Goal: Communication & Community: Answer question/provide support

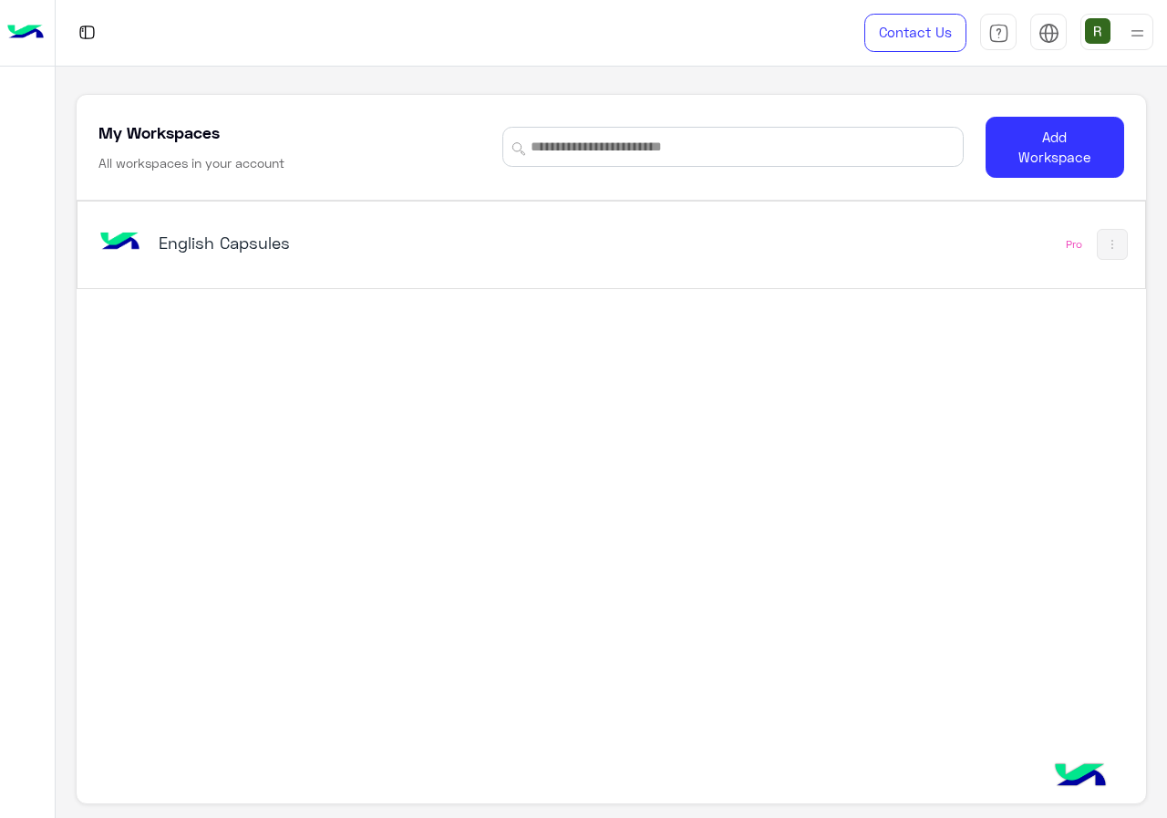
click at [547, 233] on div "English Capsules" at bounding box center [405, 244] width 620 height 53
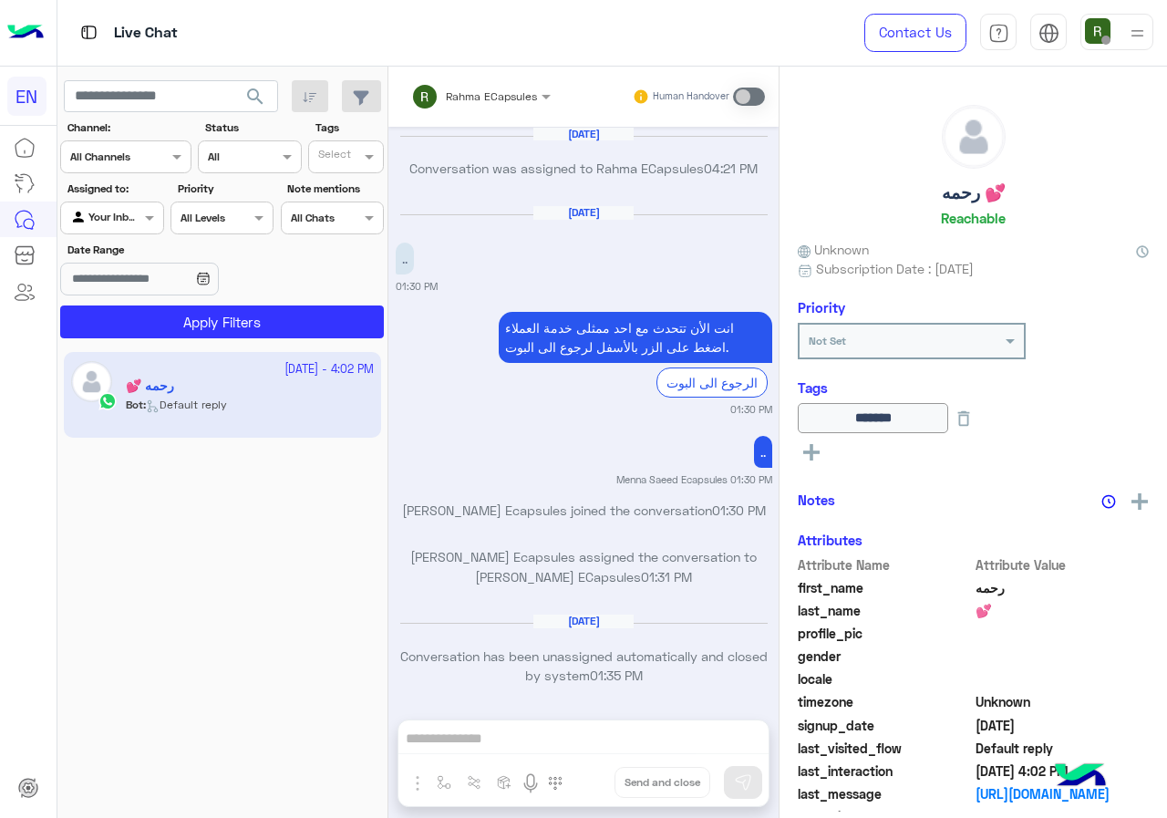
scroll to position [1162, 0]
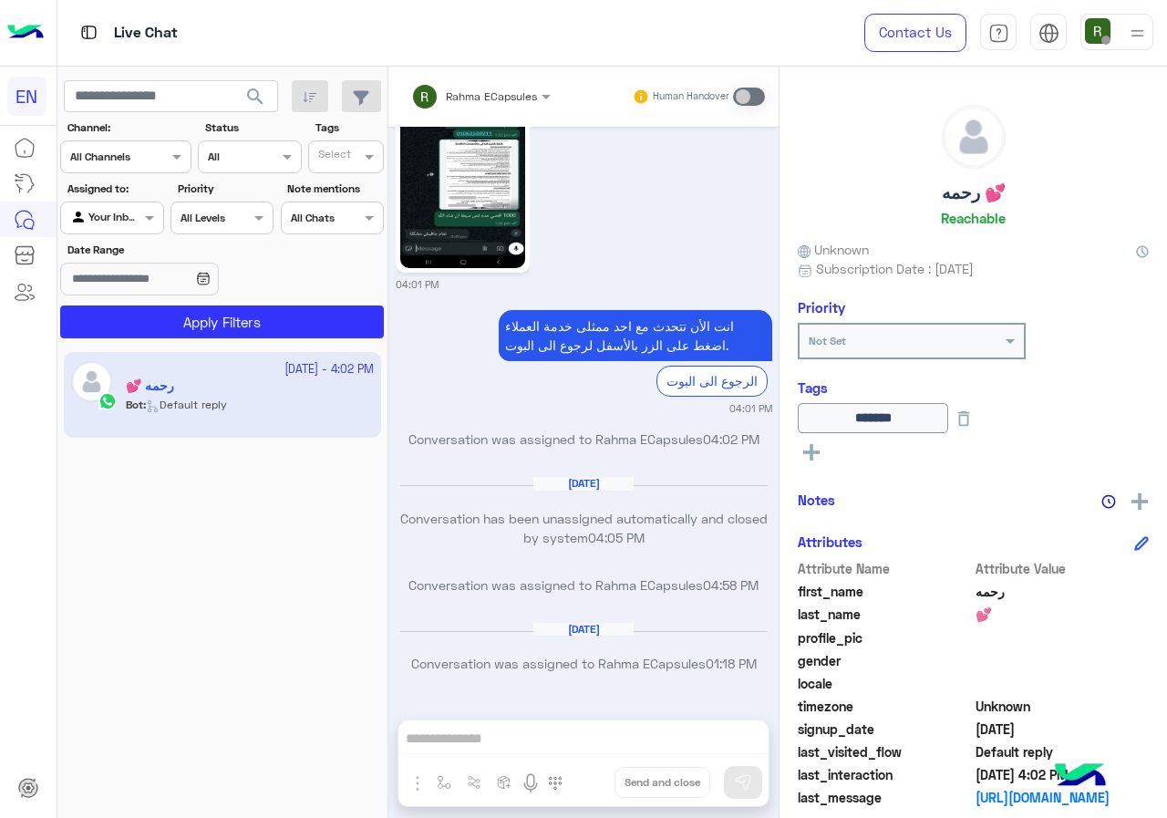
click at [104, 144] on div "Channel All Channels" at bounding box center [125, 156] width 131 height 33
click at [109, 242] on div "WhatsApp" at bounding box center [125, 229] width 131 height 36
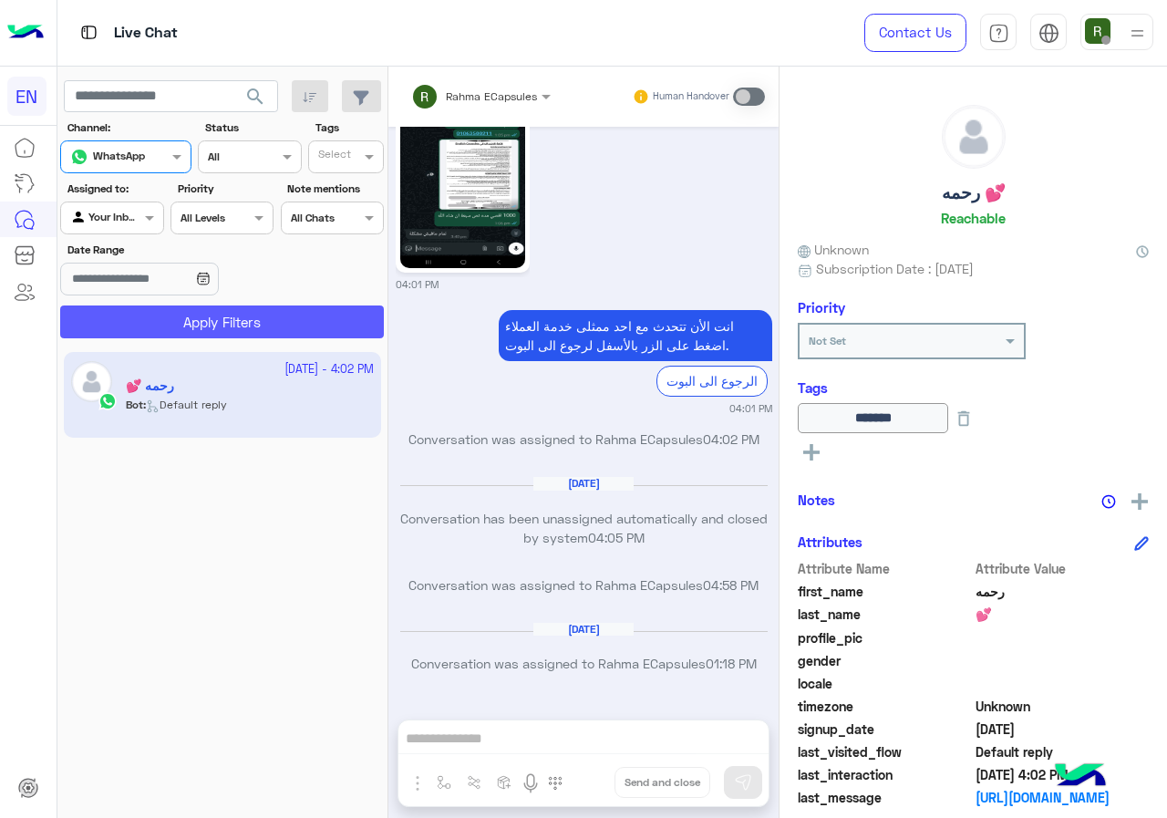
click at [143, 336] on button "Apply Filters" at bounding box center [222, 322] width 324 height 33
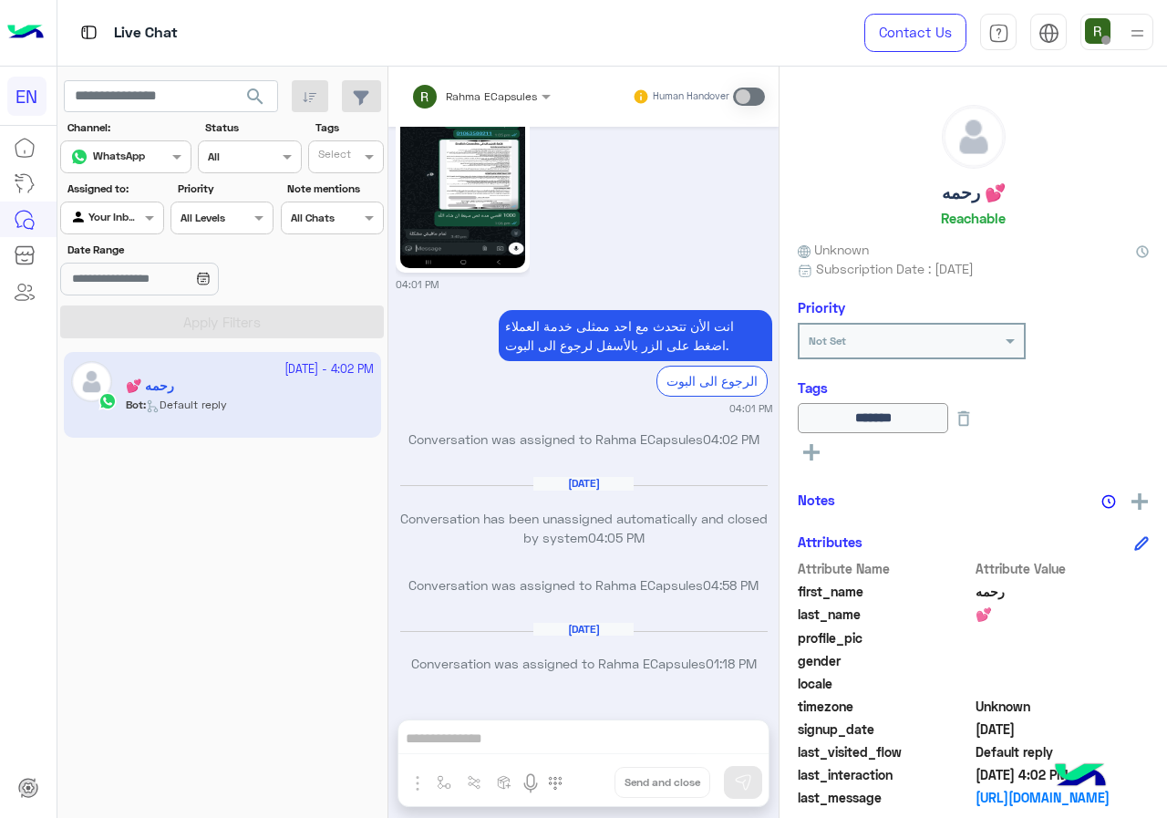
click at [134, 212] on div at bounding box center [111, 215] width 101 height 17
click at [128, 355] on b "Your Team" at bounding box center [119, 358] width 62 height 16
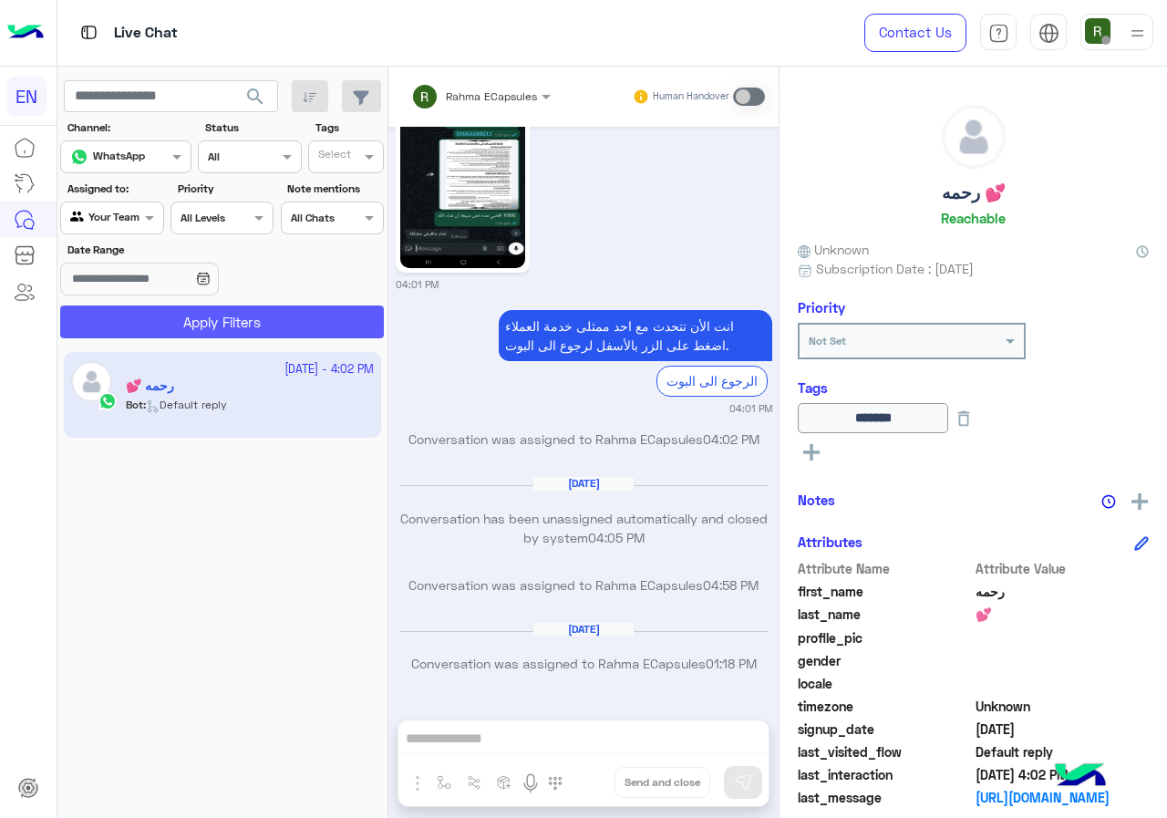
click at [142, 321] on button "Apply Filters" at bounding box center [222, 322] width 324 height 33
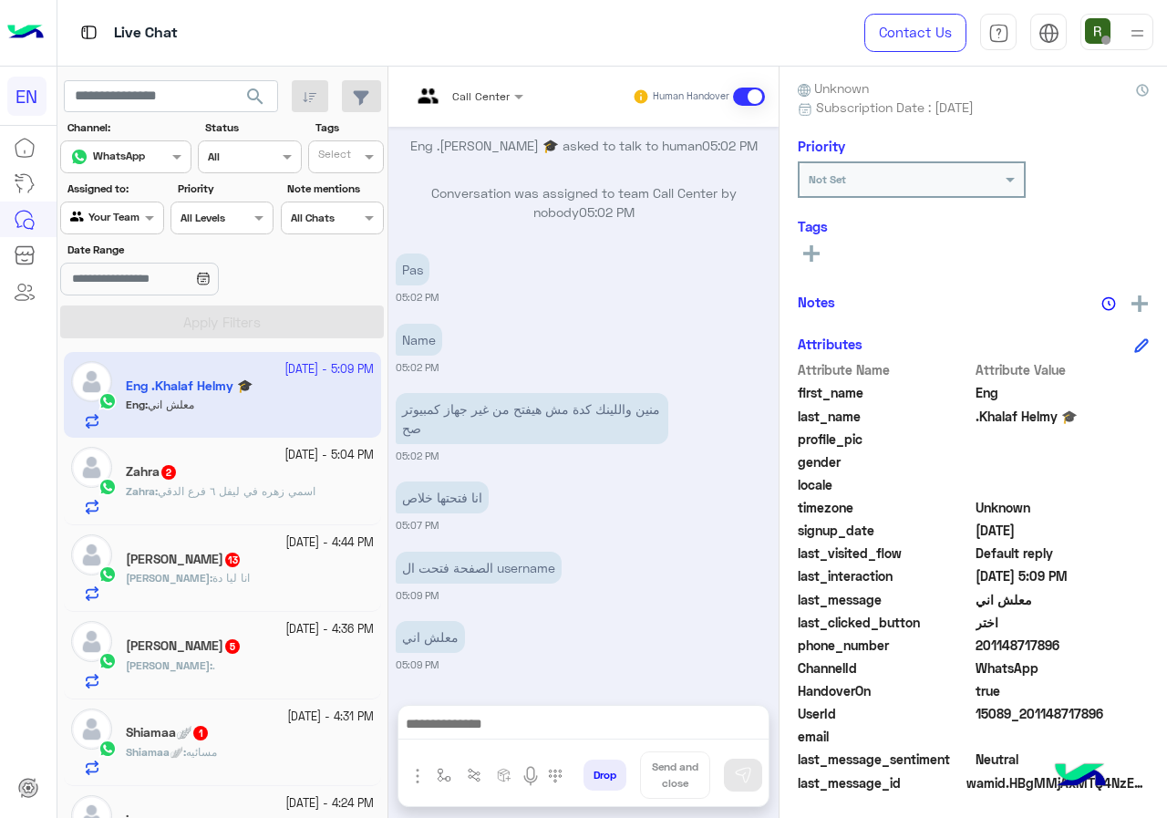
scroll to position [164, 0]
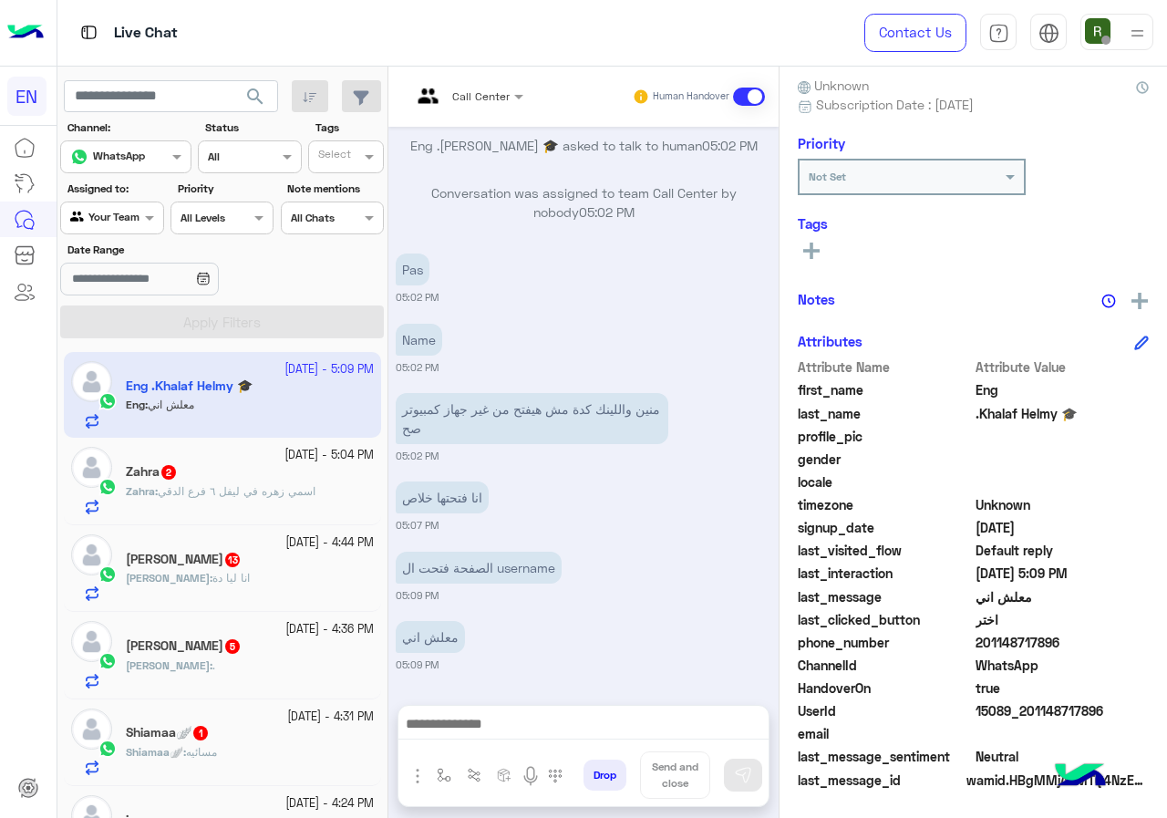
drag, startPoint x: 979, startPoint y: 640, endPoint x: 1070, endPoint y: 637, distance: 90.4
click at [1070, 637] on span "201148717896" at bounding box center [1063, 642] width 174 height 19
copy span "01148717896"
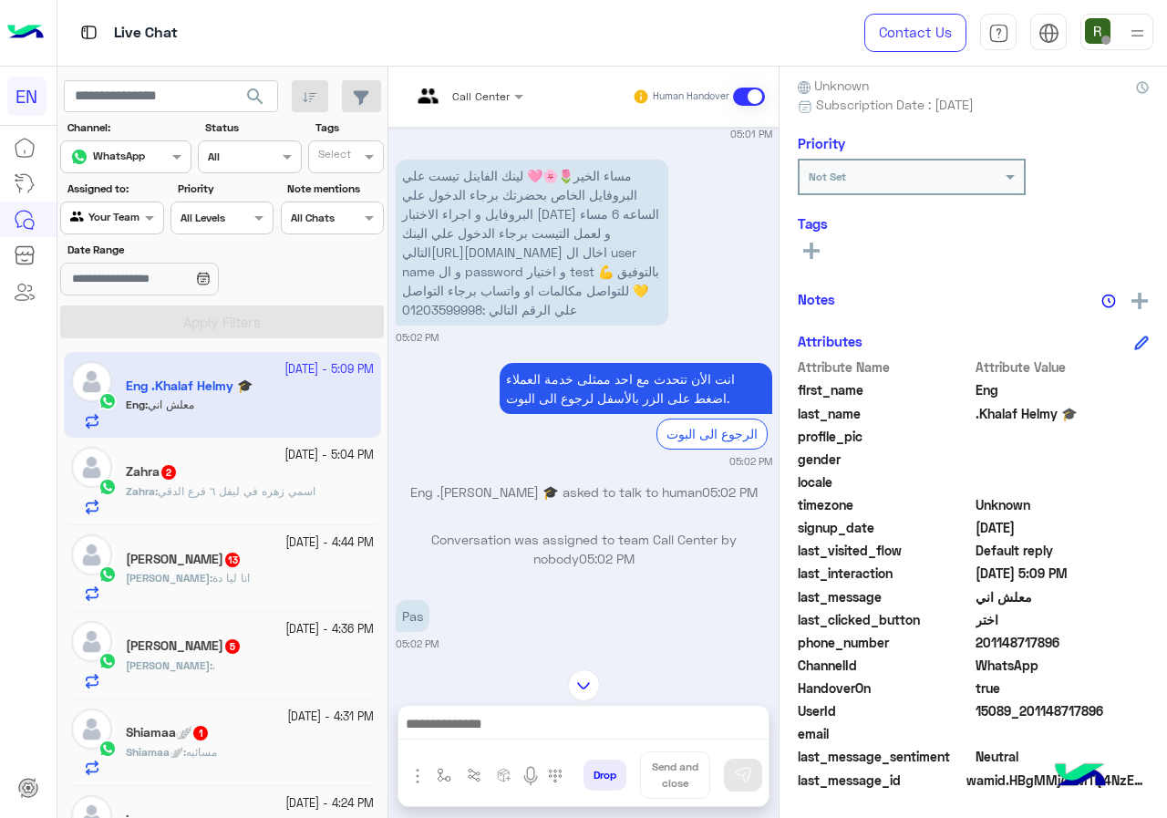
scroll to position [1113, 0]
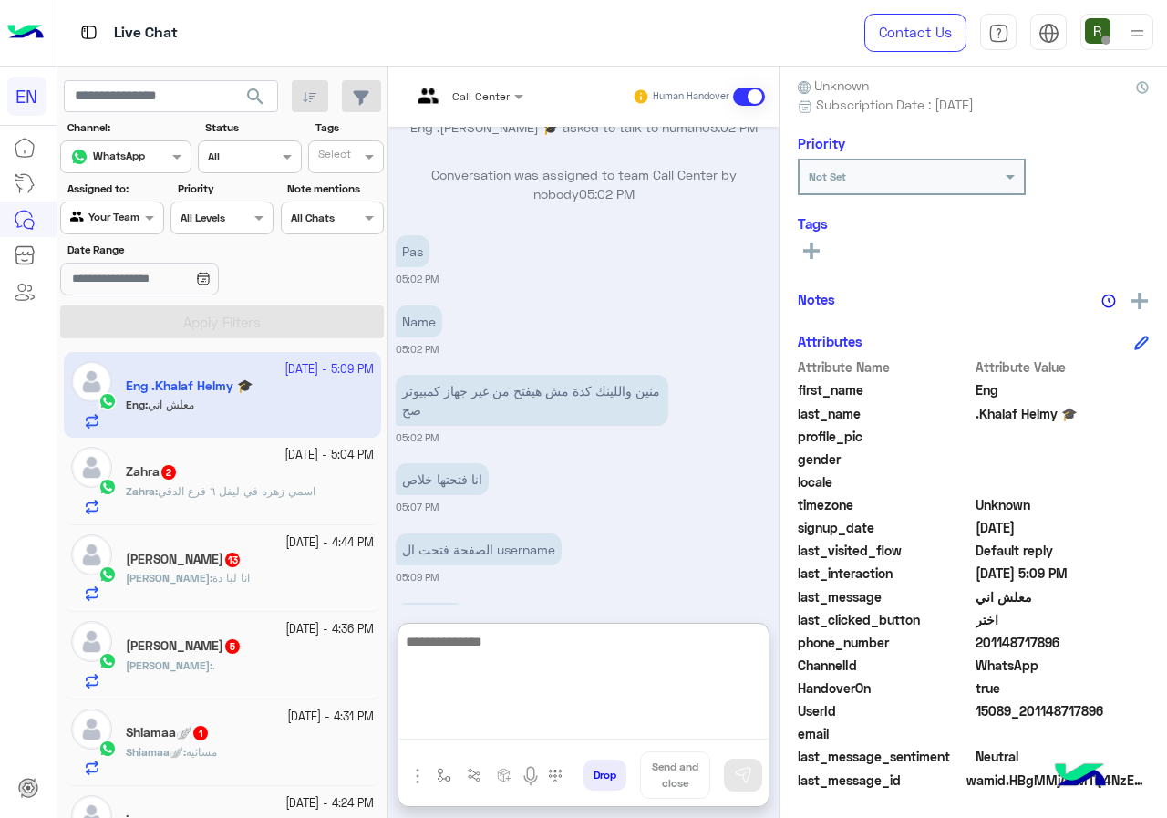
paste textarea "**********"
type textarea "**********"
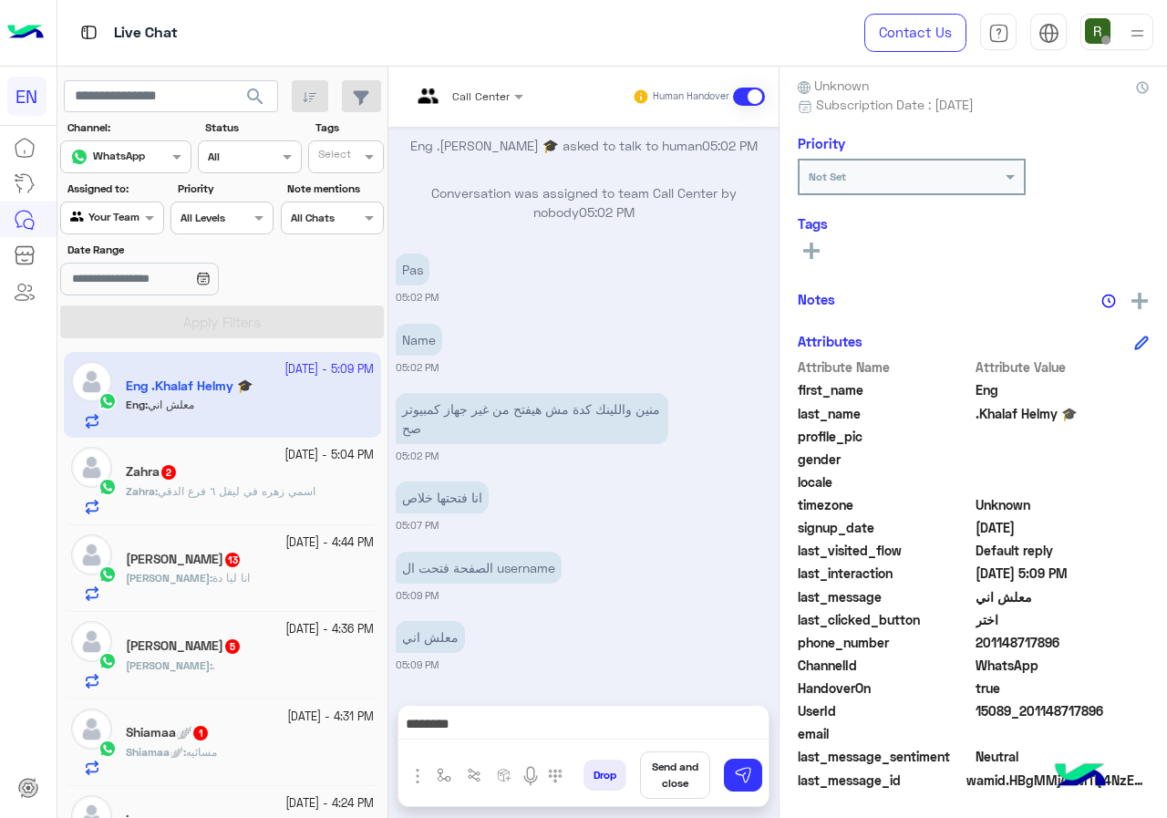
click at [715, 768] on div "Drop Send and close" at bounding box center [672, 778] width 192 height 55
click at [734, 771] on img at bounding box center [743, 775] width 18 height 18
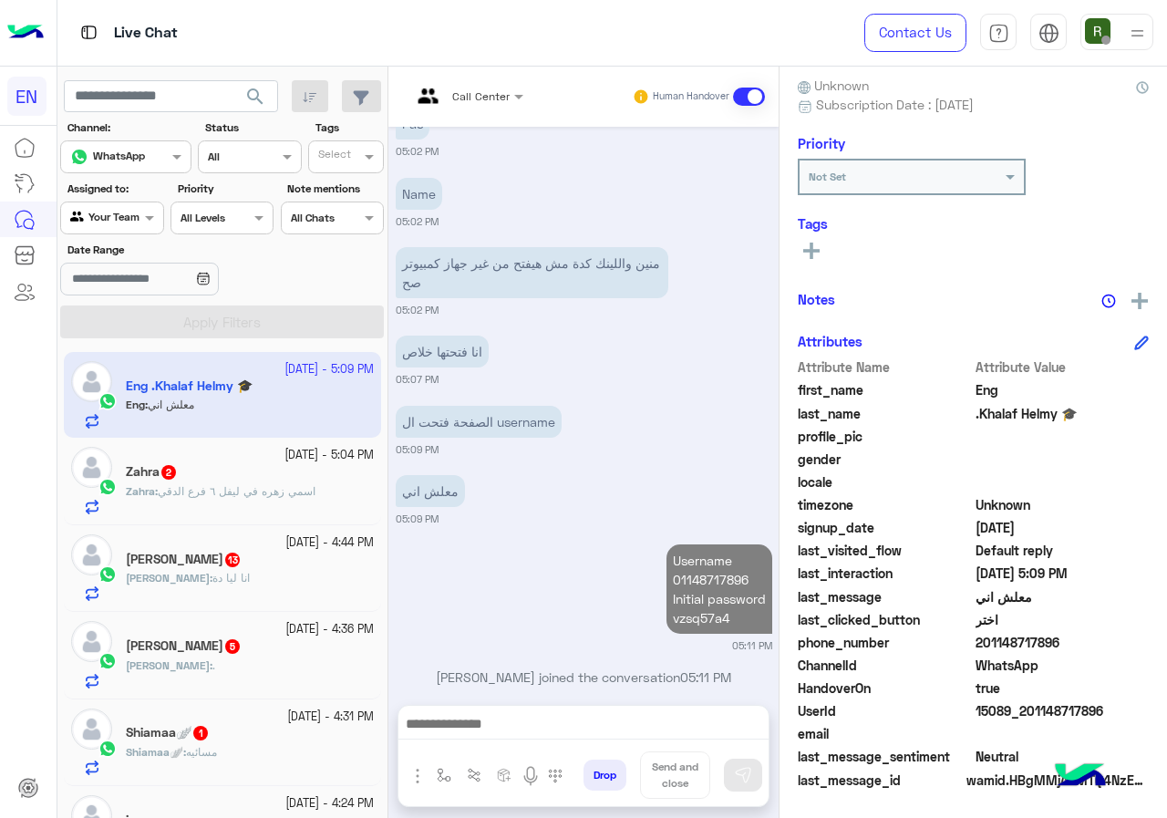
scroll to position [1288, 0]
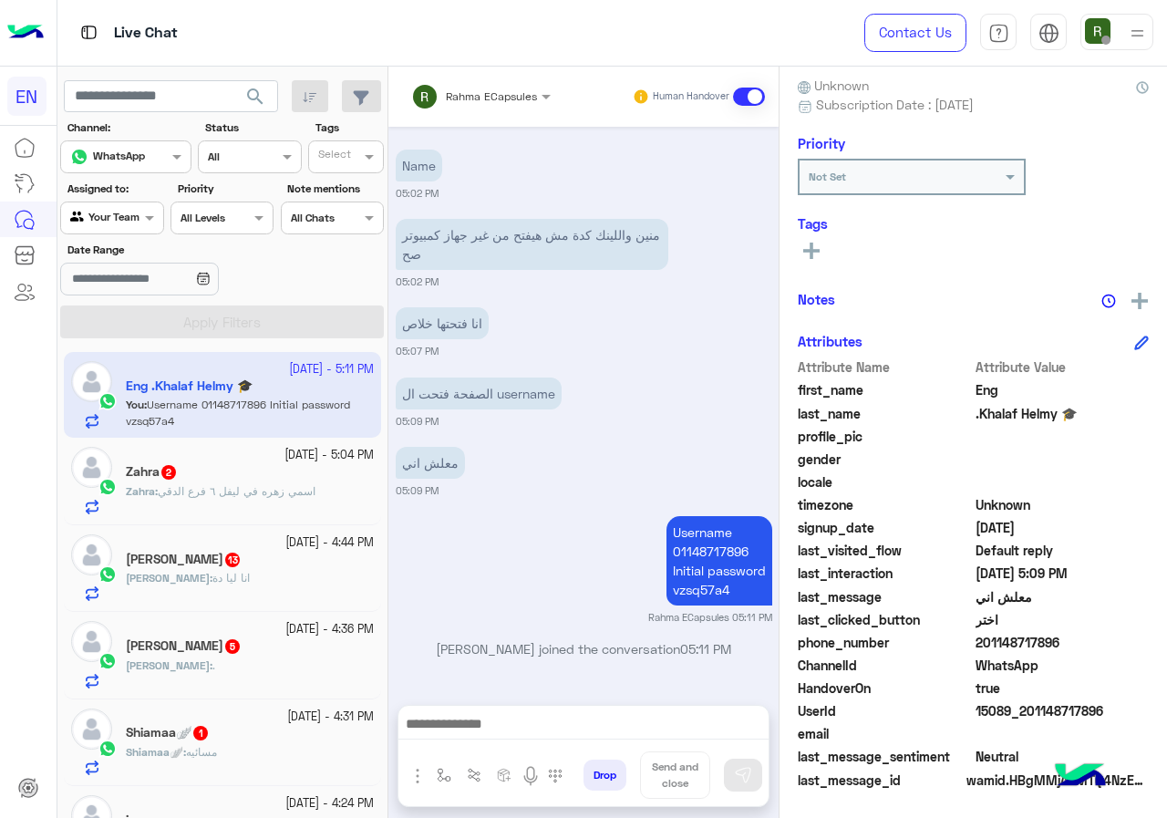
click at [211, 451] on div "15 October - 5:04 PM" at bounding box center [250, 455] width 248 height 17
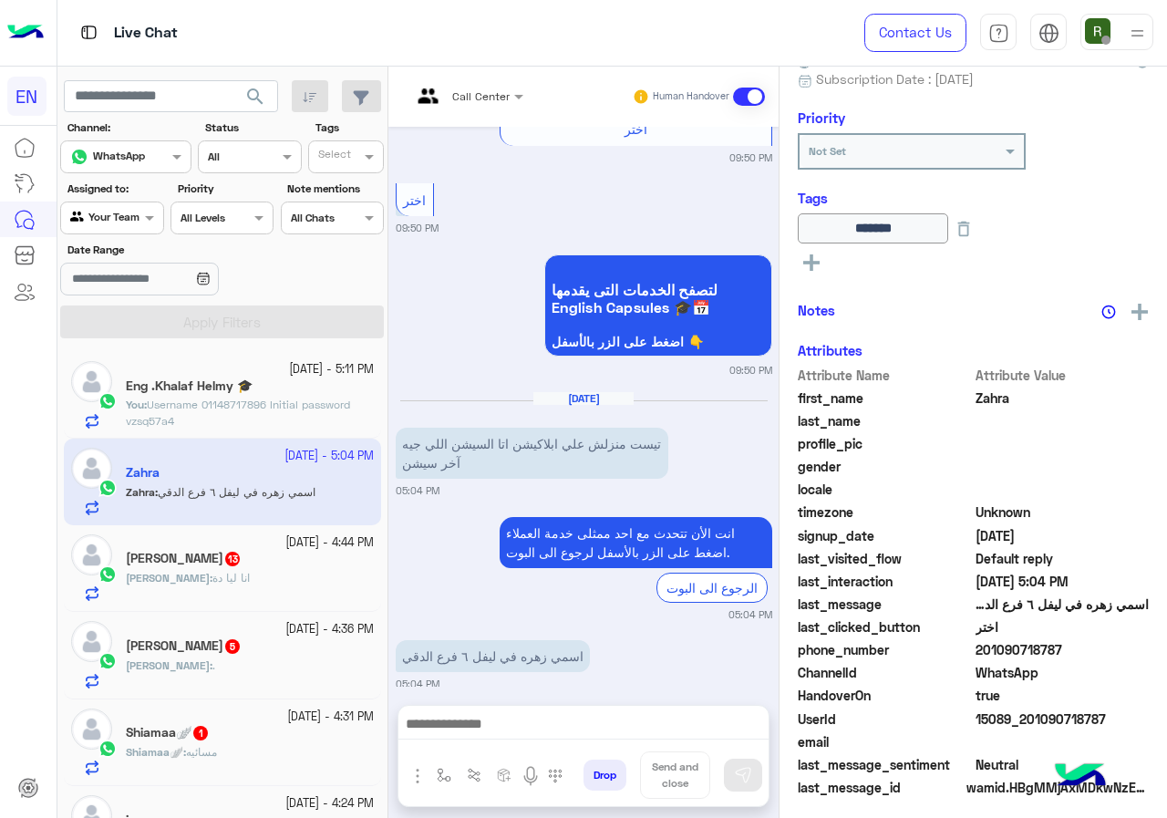
scroll to position [197, 0]
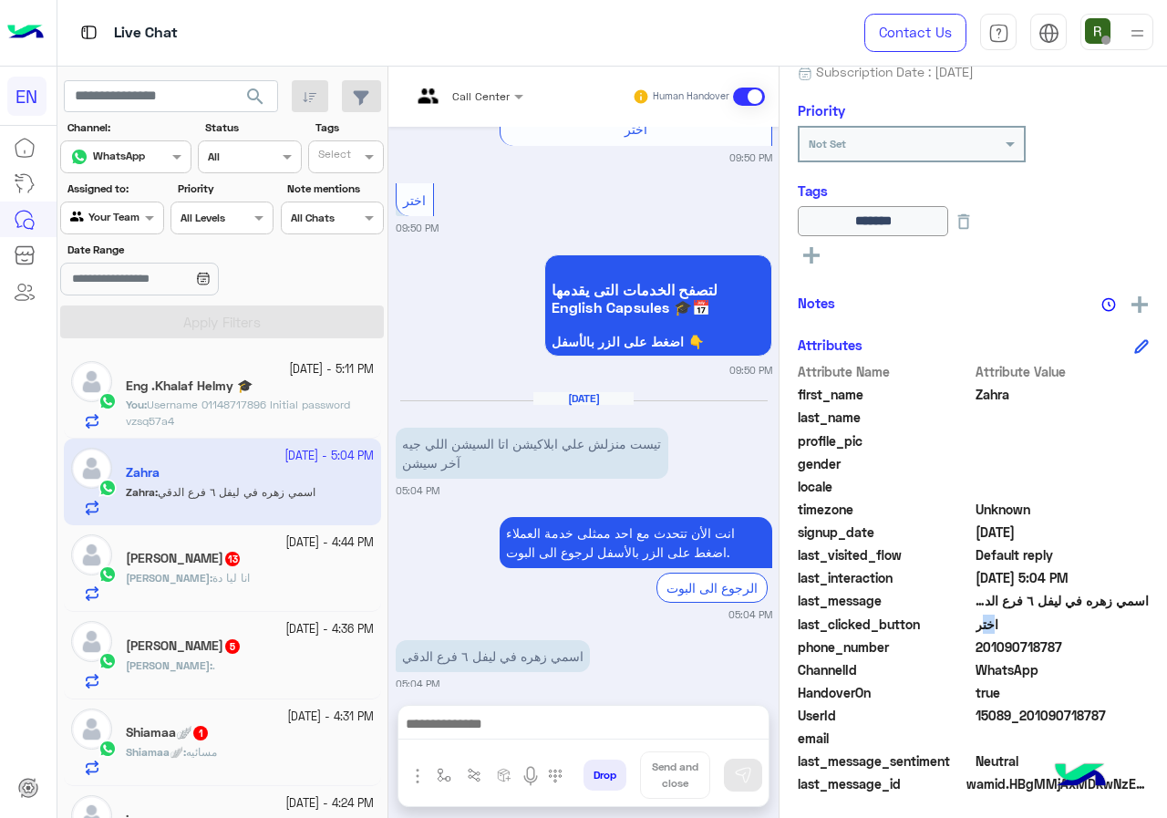
drag, startPoint x: 982, startPoint y: 636, endPoint x: 1105, endPoint y: 635, distance: 123.1
click at [1105, 635] on div "last_clicked_button اختر" at bounding box center [973, 626] width 351 height 23
drag, startPoint x: 1059, startPoint y: 651, endPoint x: 977, endPoint y: 654, distance: 82.1
click at [1058, 651] on span "201090718787" at bounding box center [1063, 646] width 174 height 19
drag, startPoint x: 981, startPoint y: 644, endPoint x: 1101, endPoint y: 644, distance: 119.5
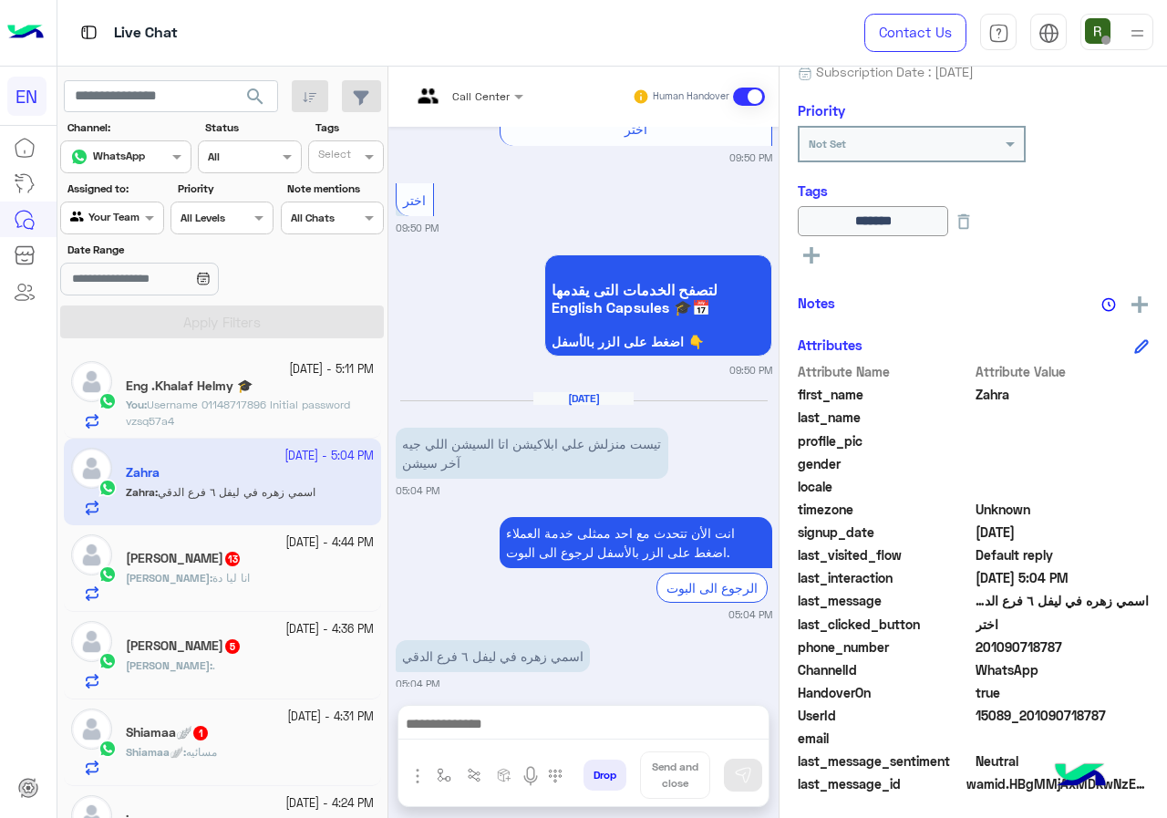
click at [1101, 644] on span "201090718787" at bounding box center [1063, 646] width 174 height 19
copy span "01090718787"
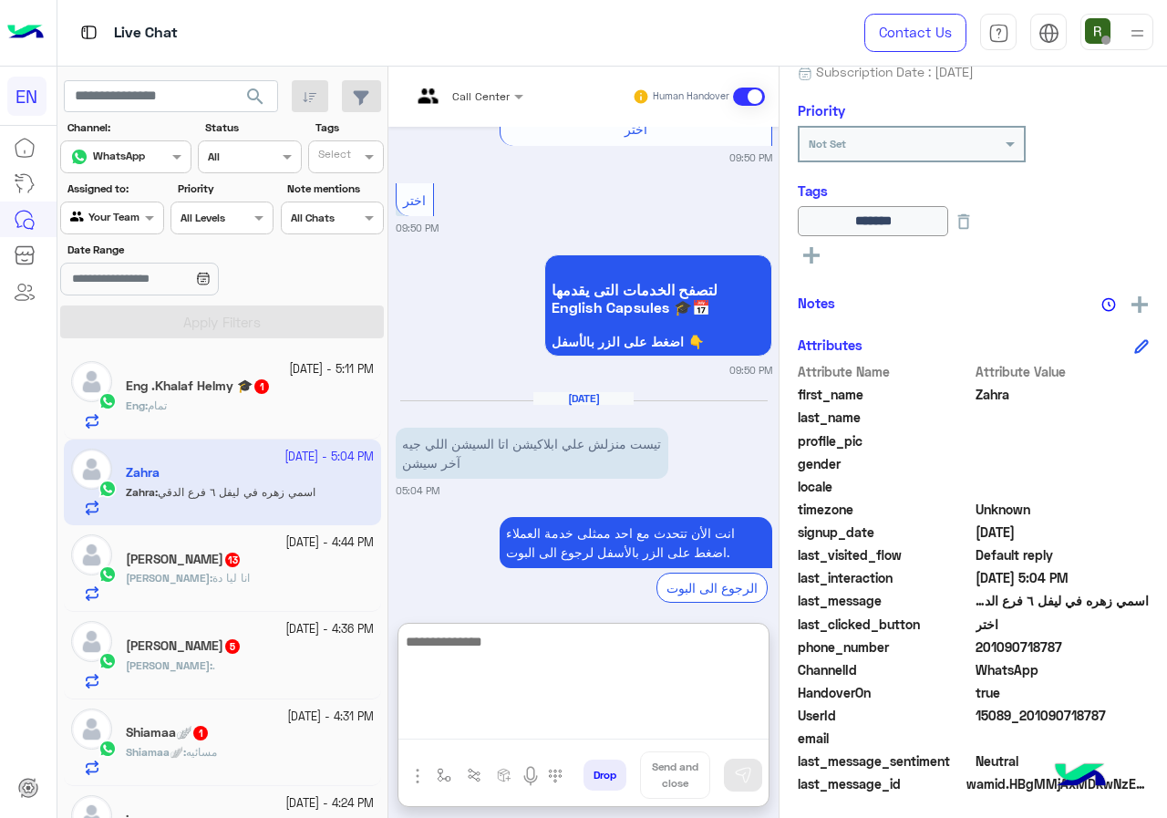
click at [604, 725] on textarea at bounding box center [584, 684] width 370 height 109
type textarea "*"
type textarea "**********"
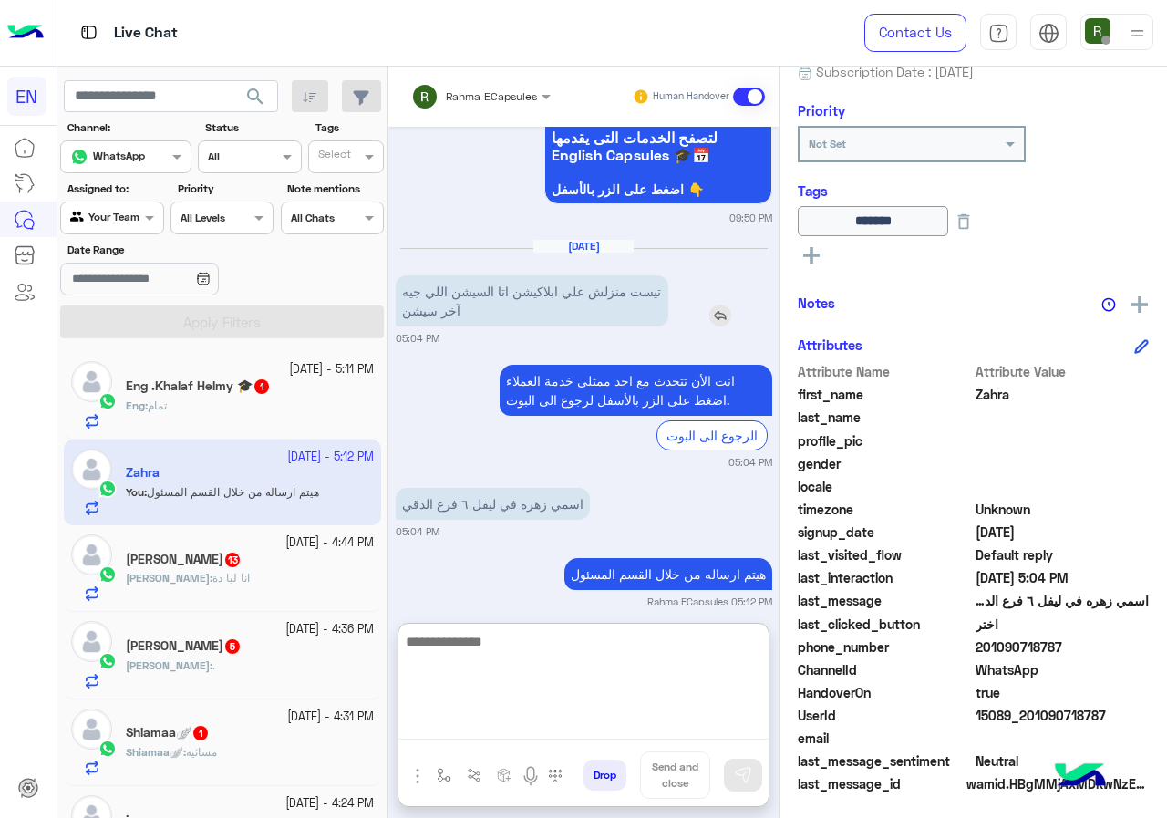
scroll to position [1653, 0]
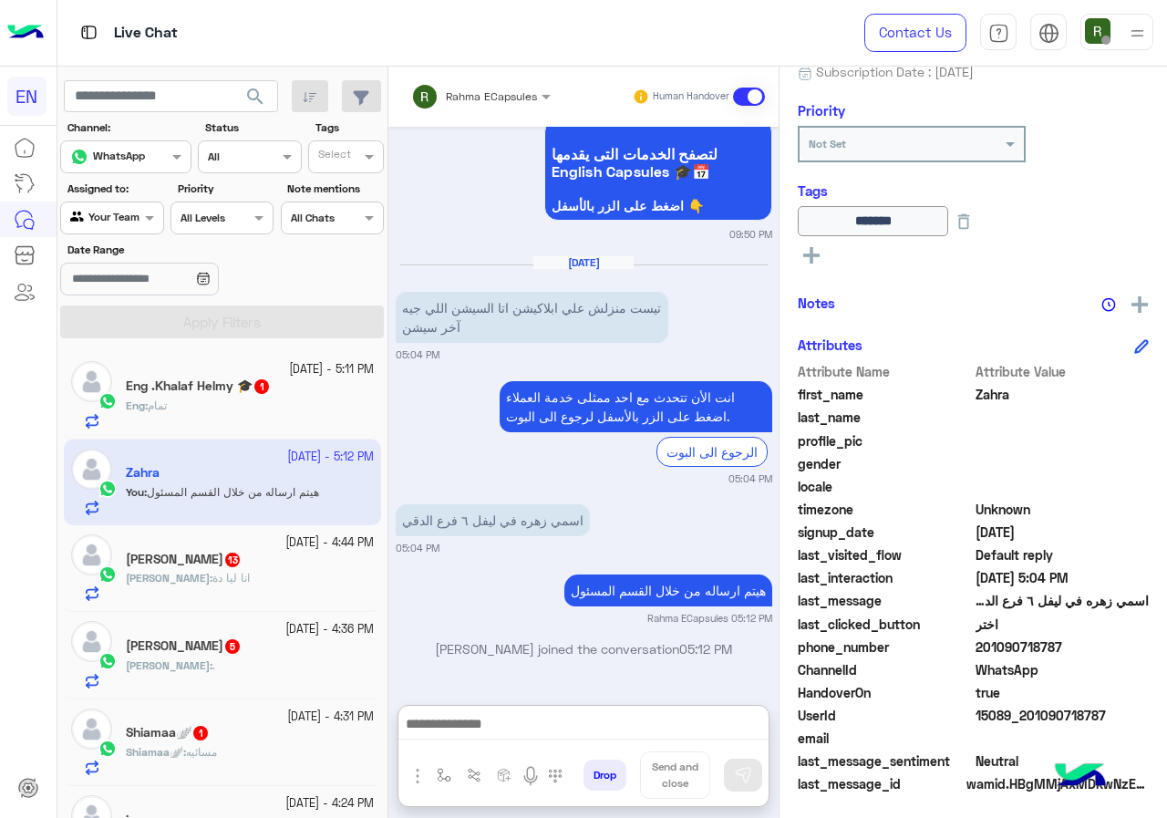
click at [157, 420] on div "Eng : تمام" at bounding box center [250, 414] width 248 height 32
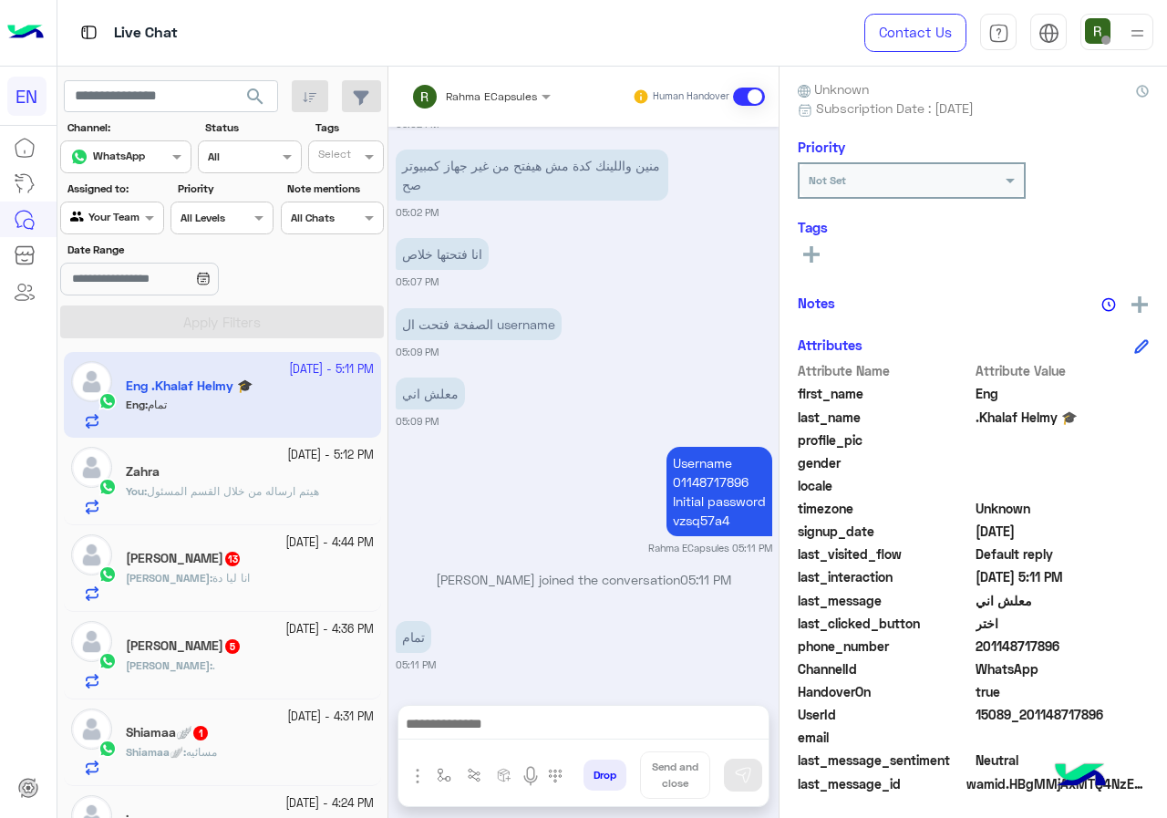
scroll to position [164, 0]
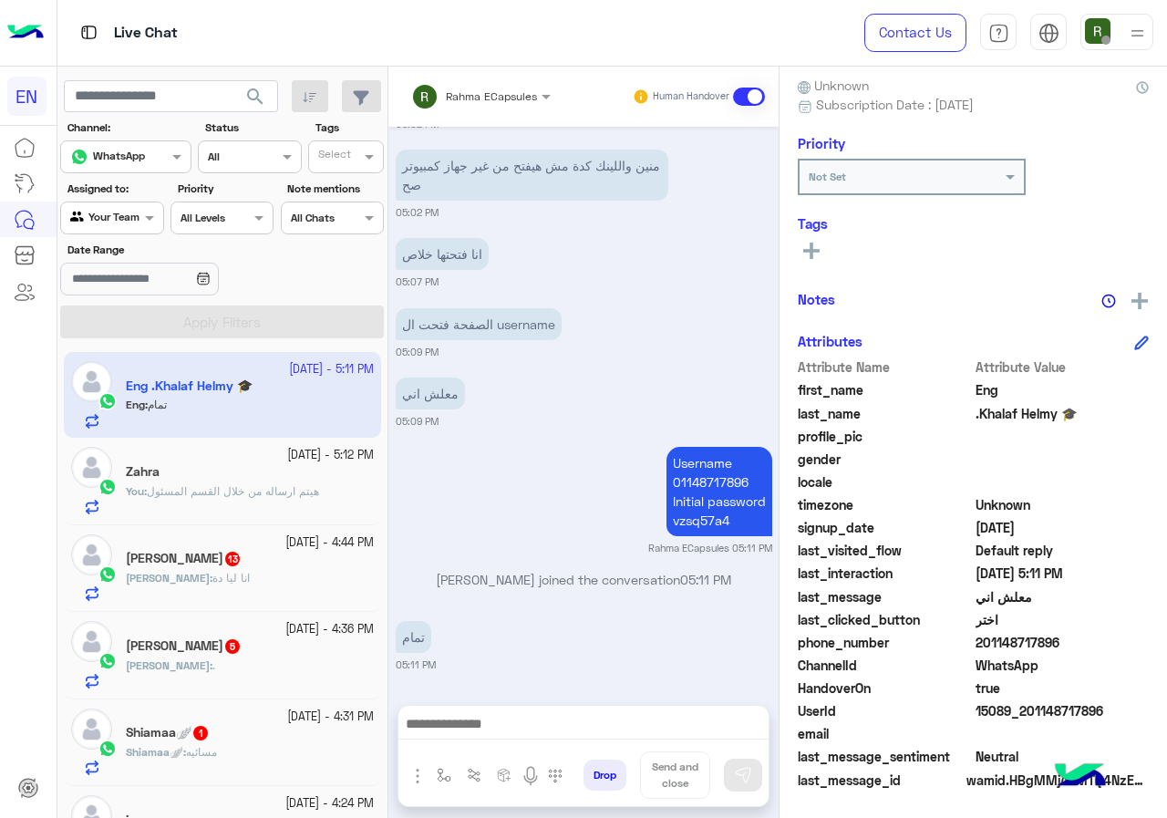
click at [235, 586] on div "Ahmed : انا ليا دة" at bounding box center [250, 586] width 248 height 32
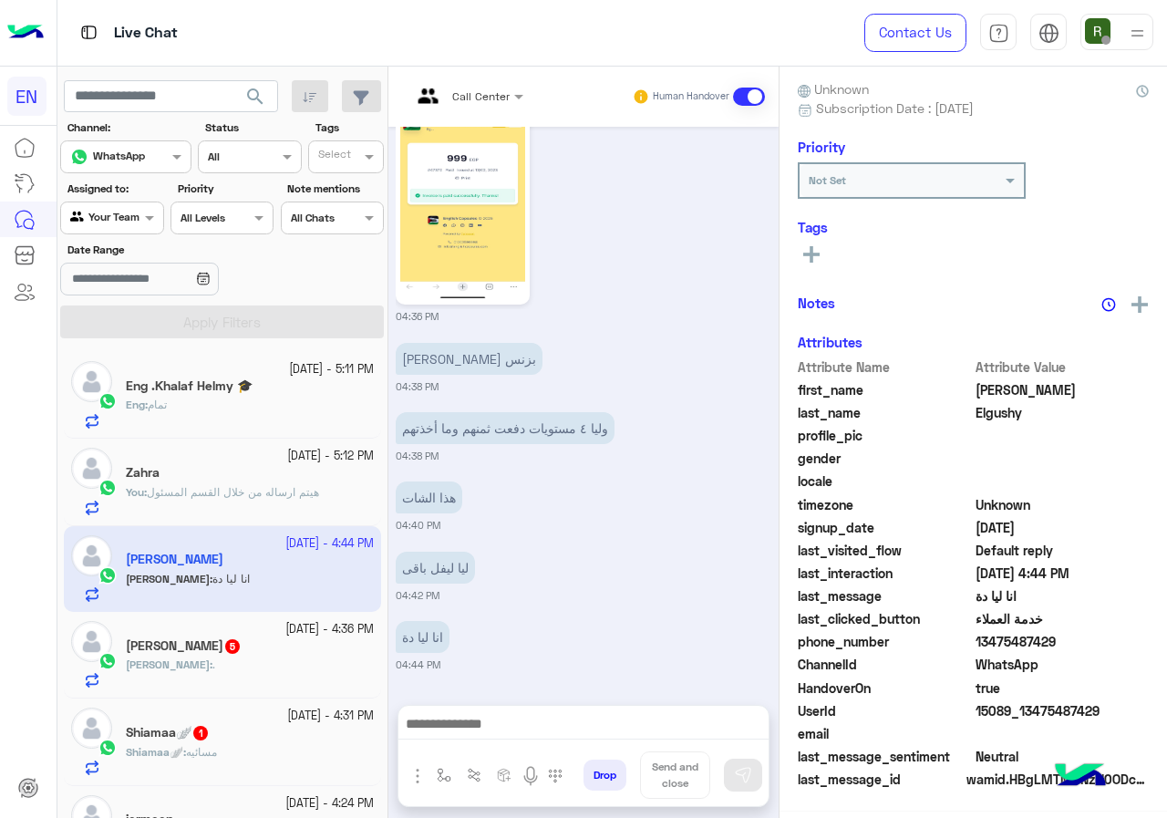
scroll to position [164, 0]
click at [979, 642] on span "13475487429" at bounding box center [1063, 642] width 174 height 19
drag, startPoint x: 979, startPoint y: 642, endPoint x: 595, endPoint y: 529, distance: 401.1
click at [595, 529] on small "04:40 PM" at bounding box center [584, 525] width 377 height 15
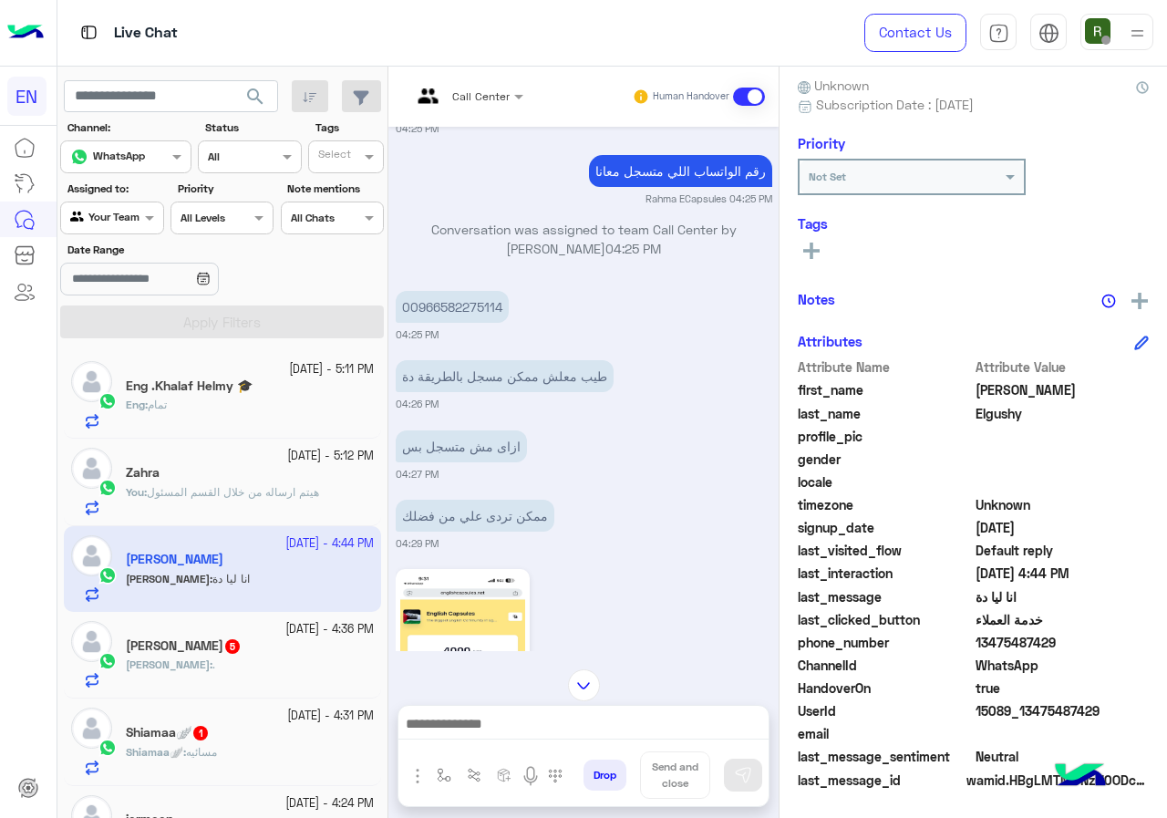
scroll to position [266, 0]
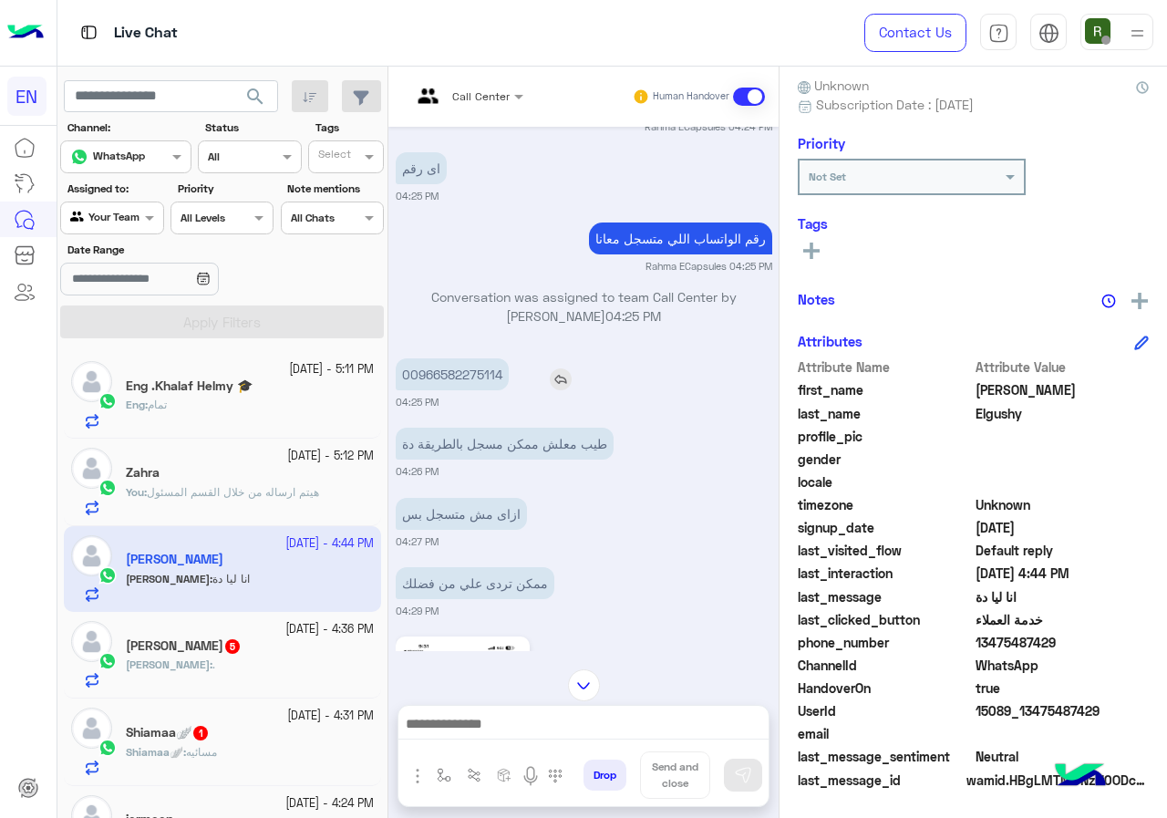
click at [437, 362] on p "00966582275114" at bounding box center [452, 374] width 113 height 32
copy p "00966582275114"
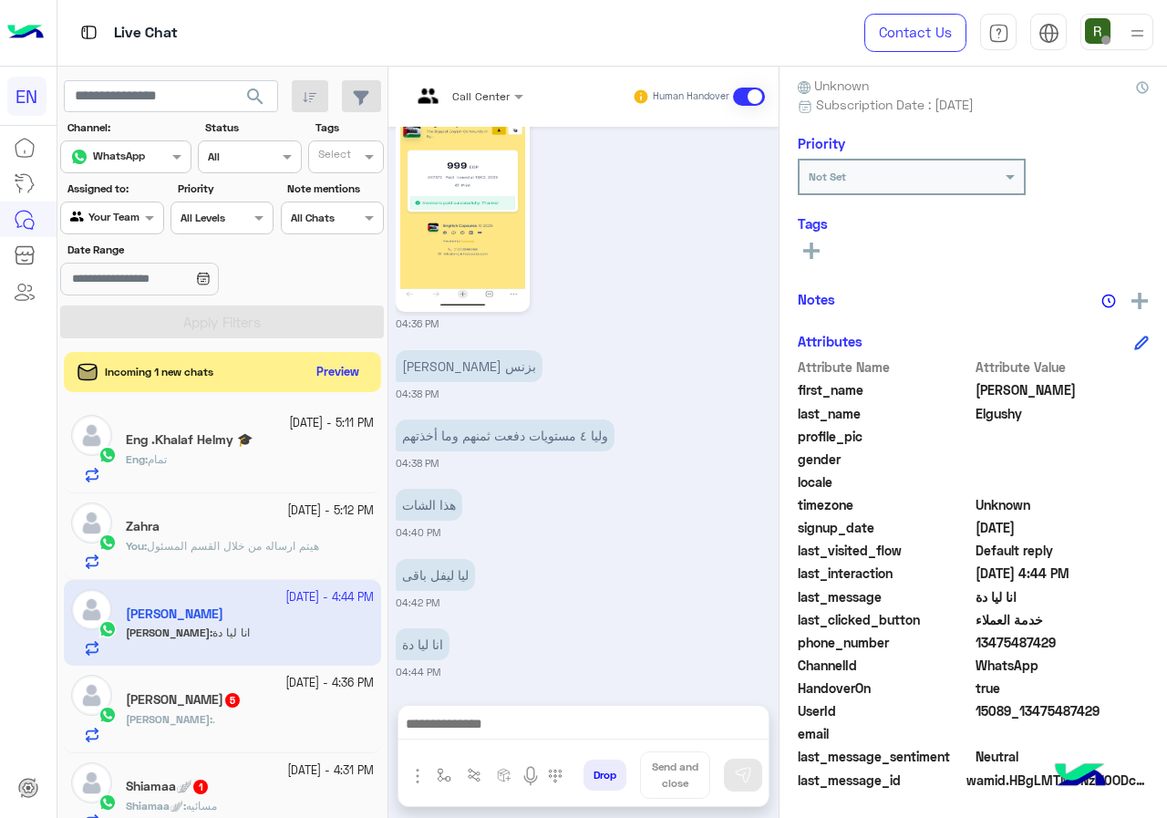
scroll to position [1633, 0]
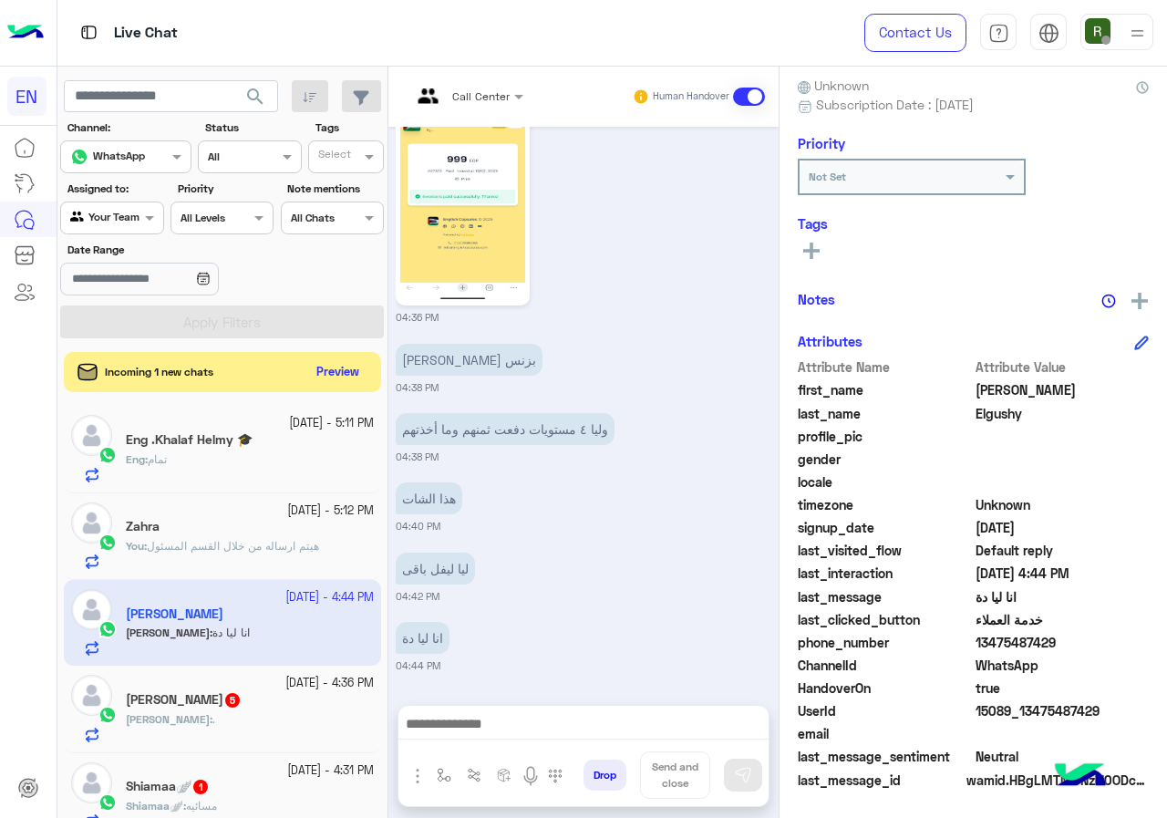
click at [568, 746] on div at bounding box center [584, 729] width 370 height 46
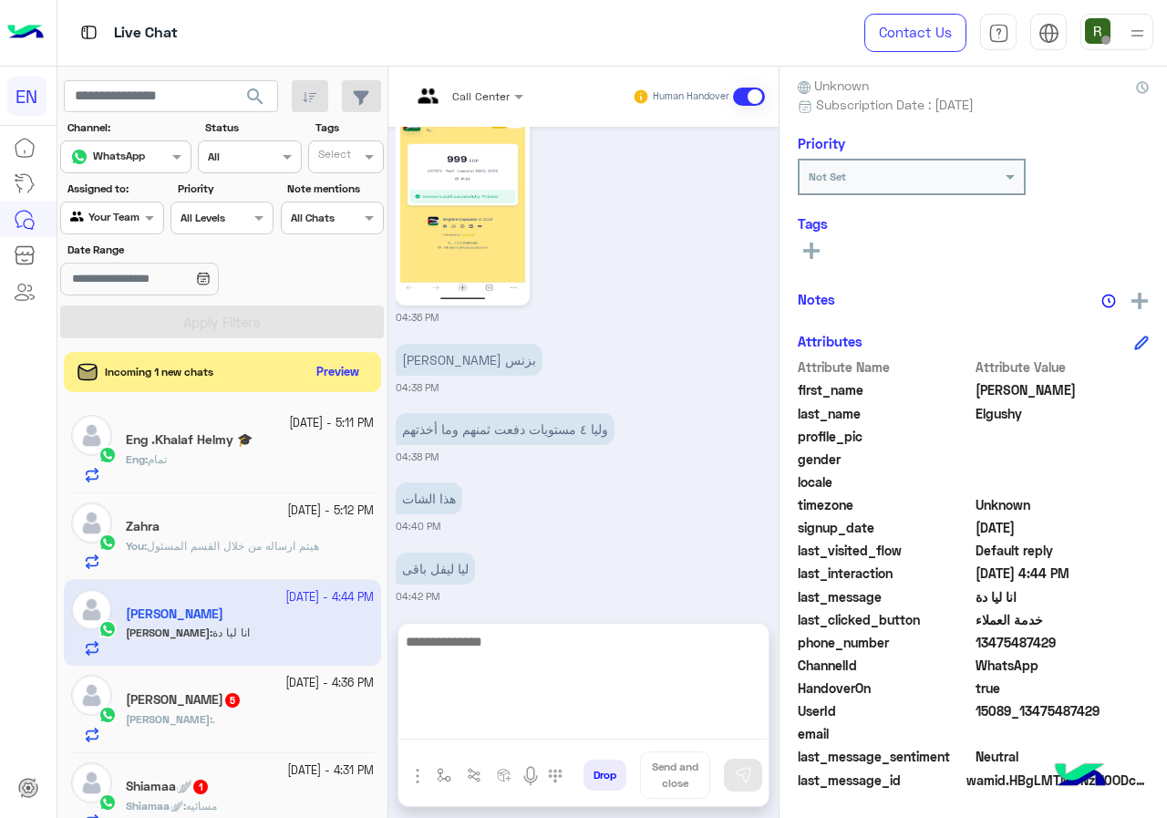
click at [566, 732] on textarea at bounding box center [584, 684] width 370 height 109
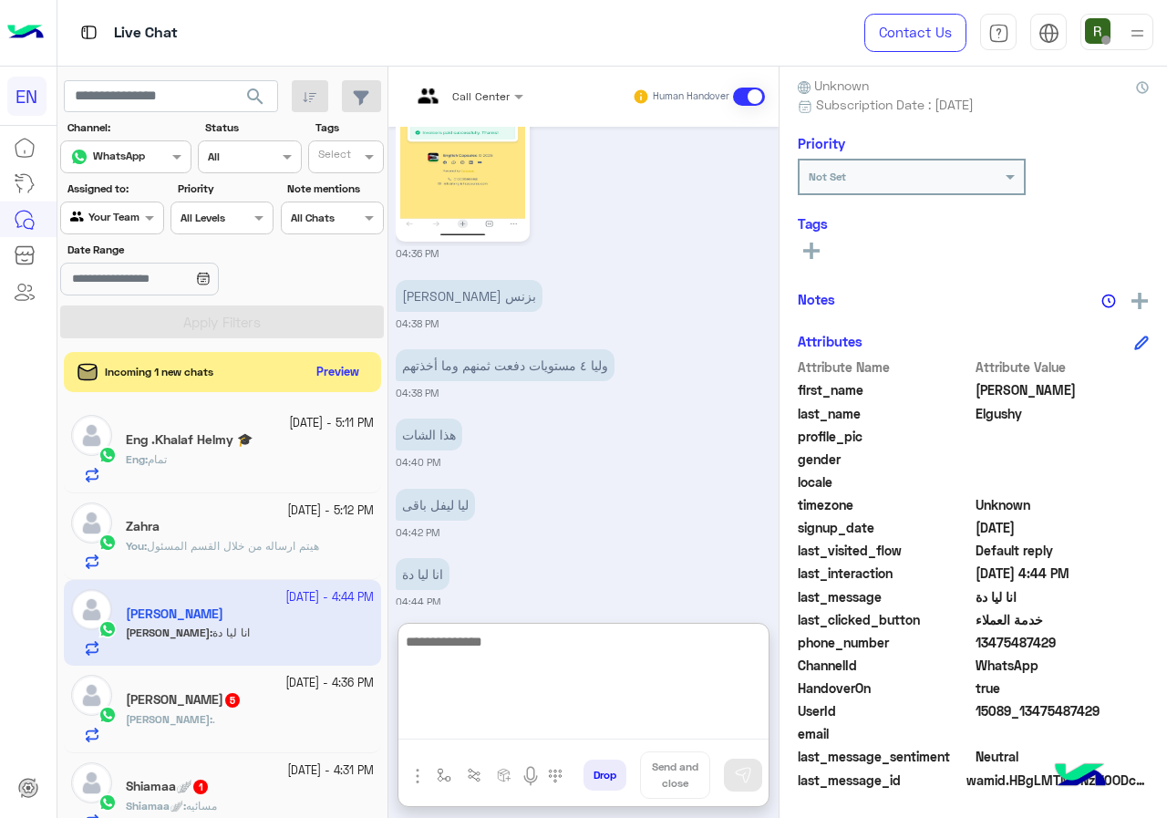
scroll to position [1715, 0]
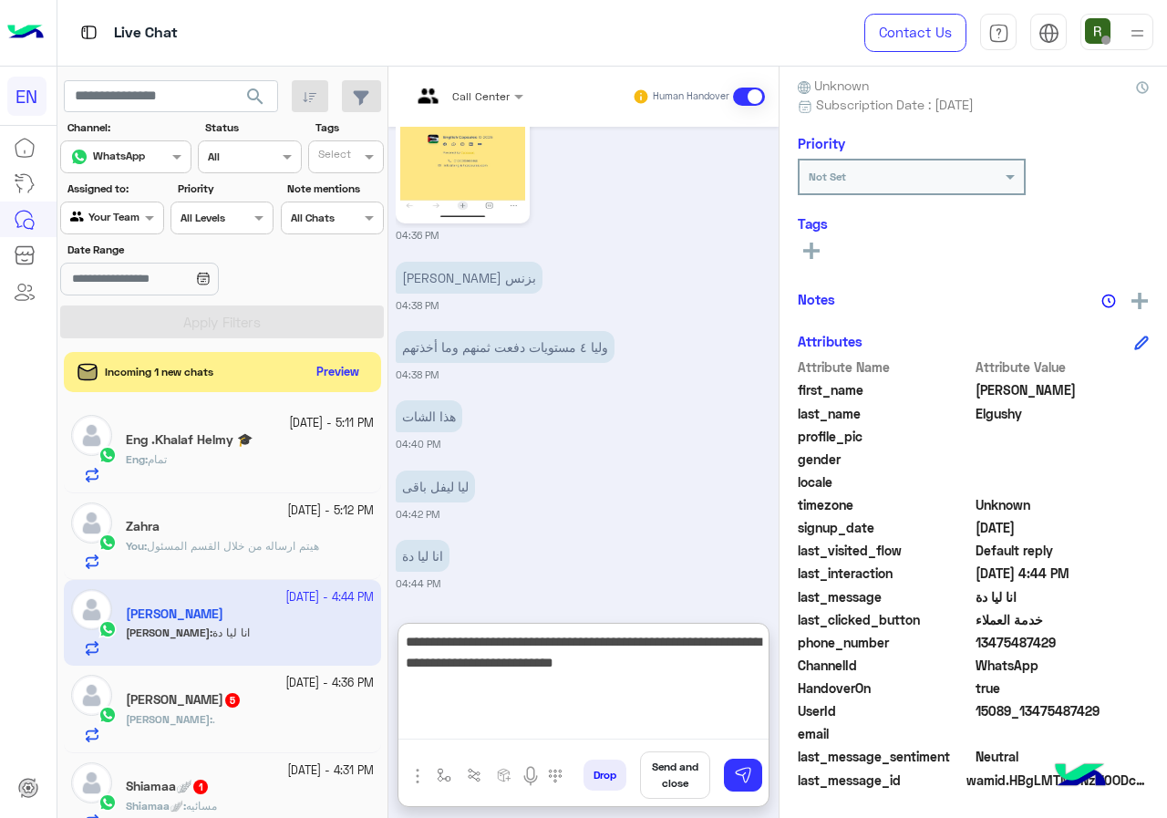
type textarea "**********"
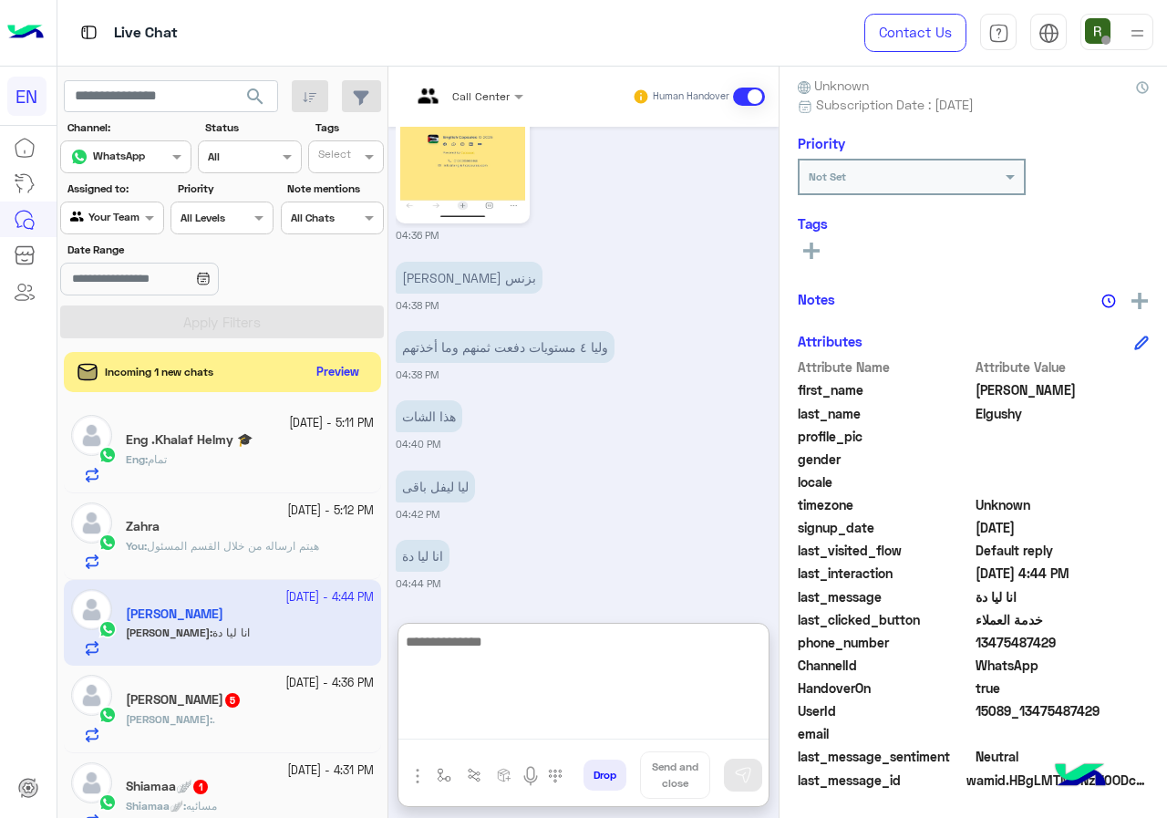
scroll to position [1824, 0]
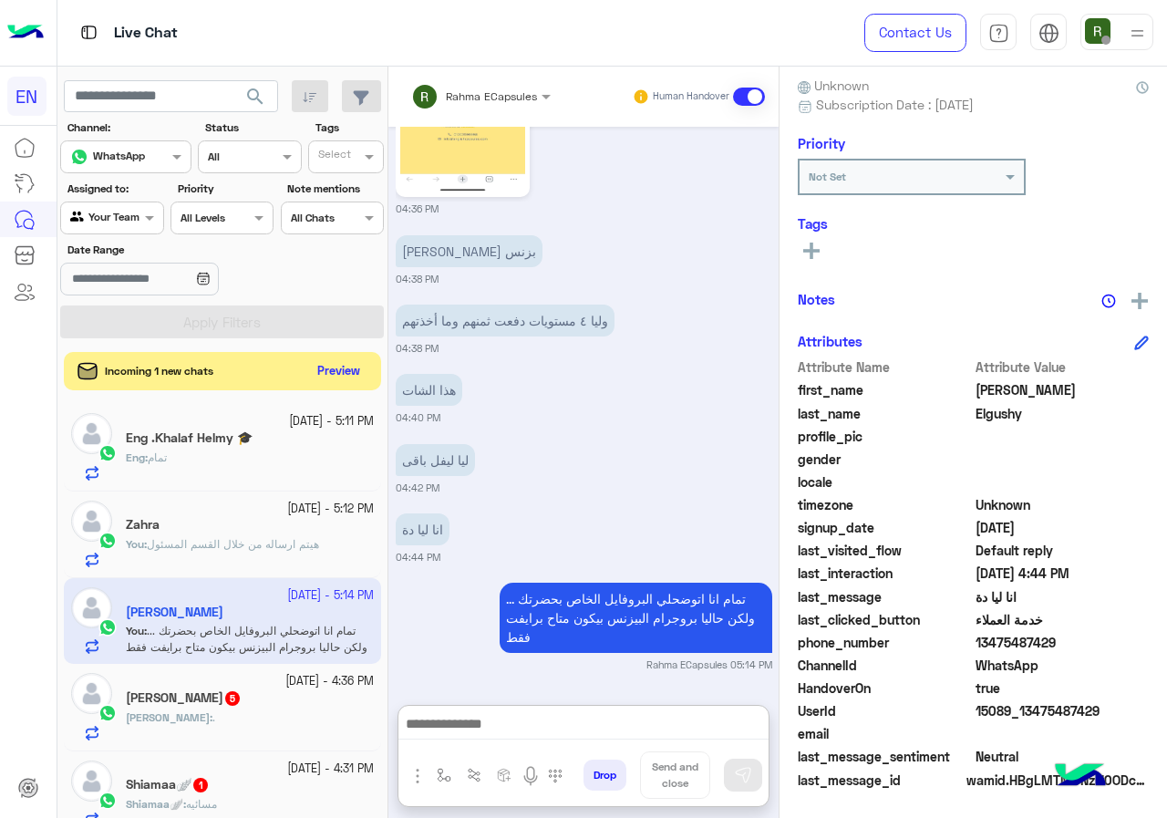
click at [321, 369] on button "Preview" at bounding box center [339, 371] width 57 height 25
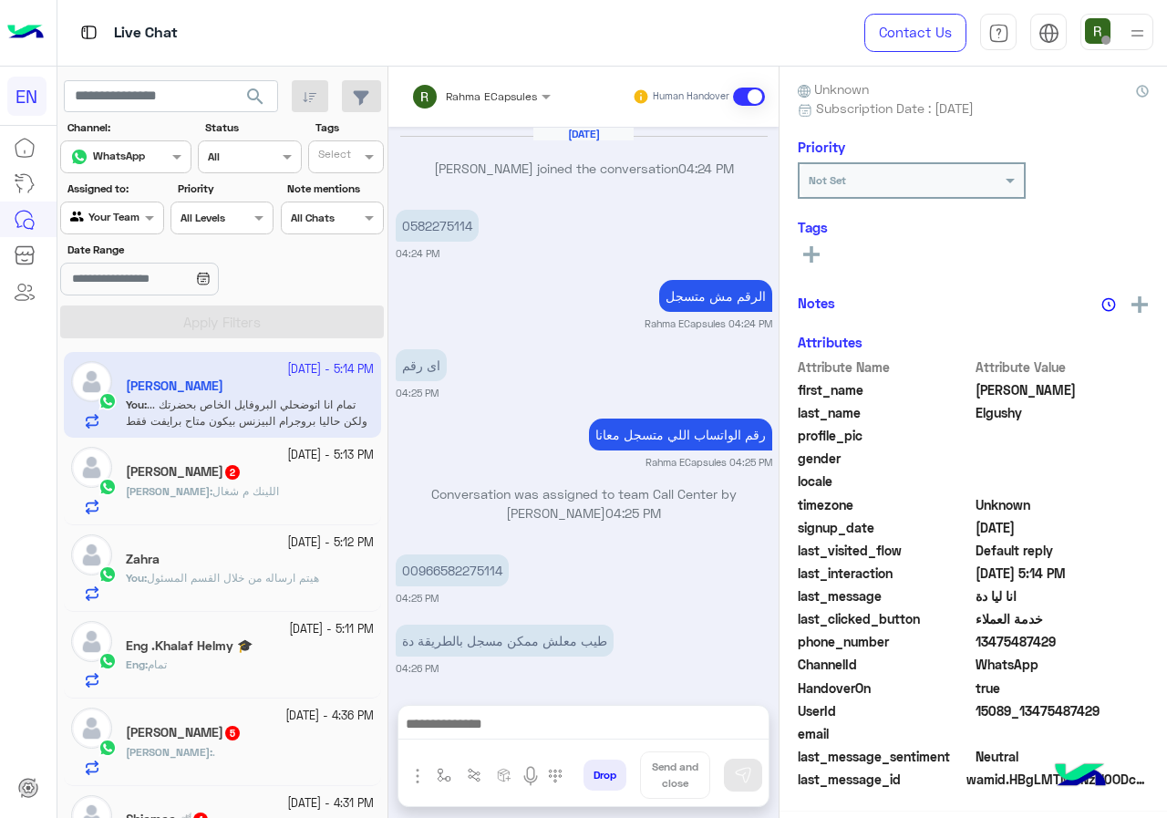
scroll to position [1673, 0]
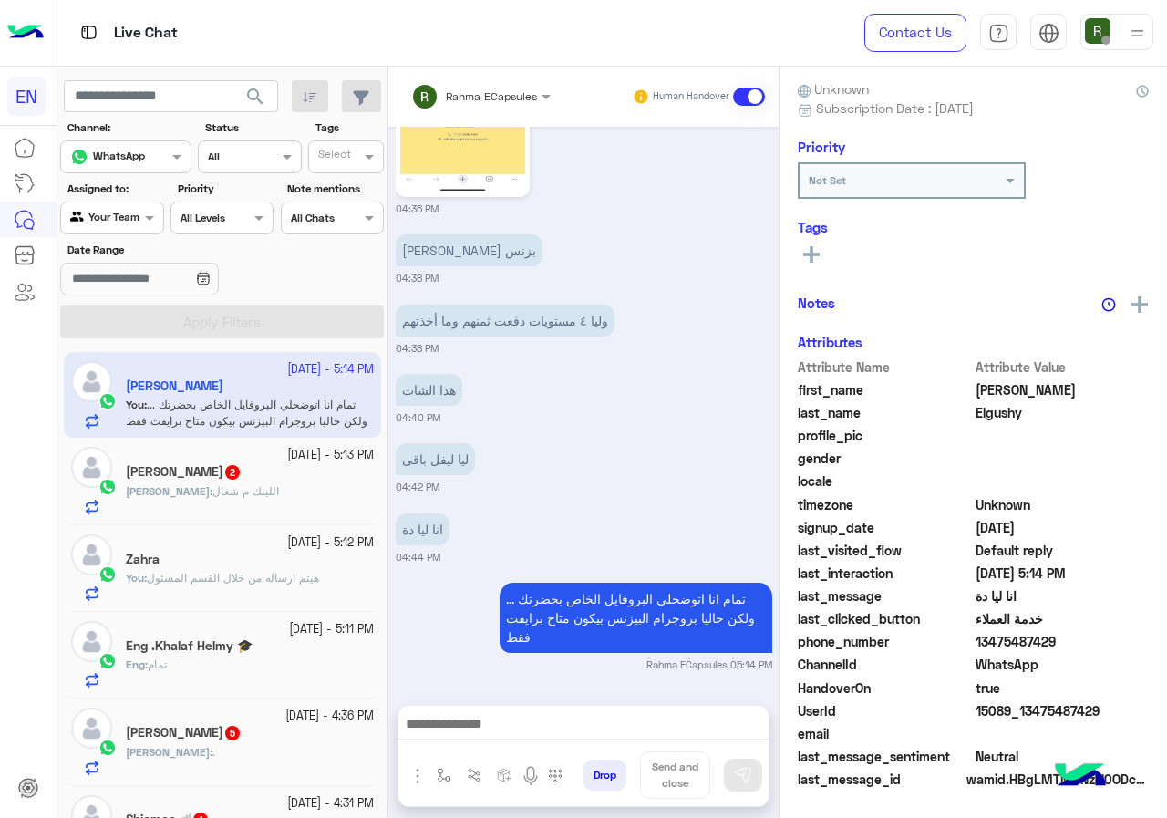
click at [271, 504] on div "Abdallah : اللينك م شغال" at bounding box center [250, 499] width 248 height 32
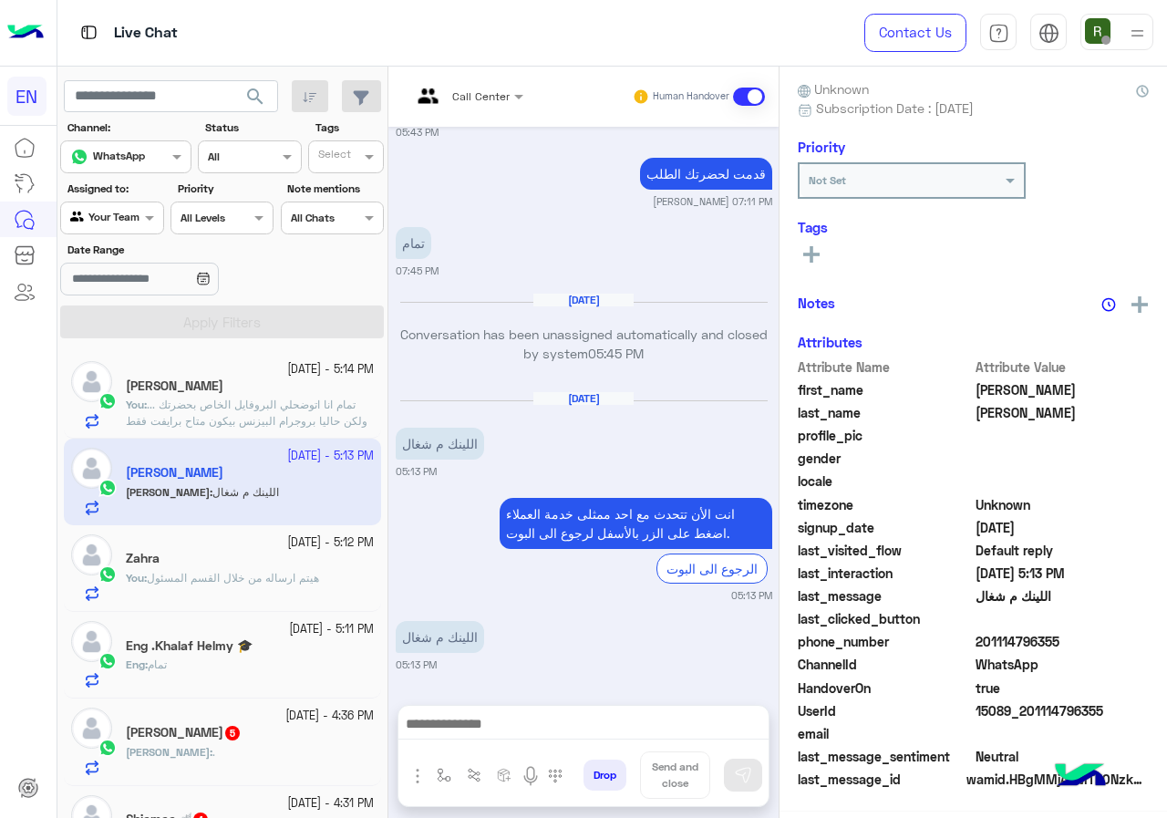
scroll to position [160, 0]
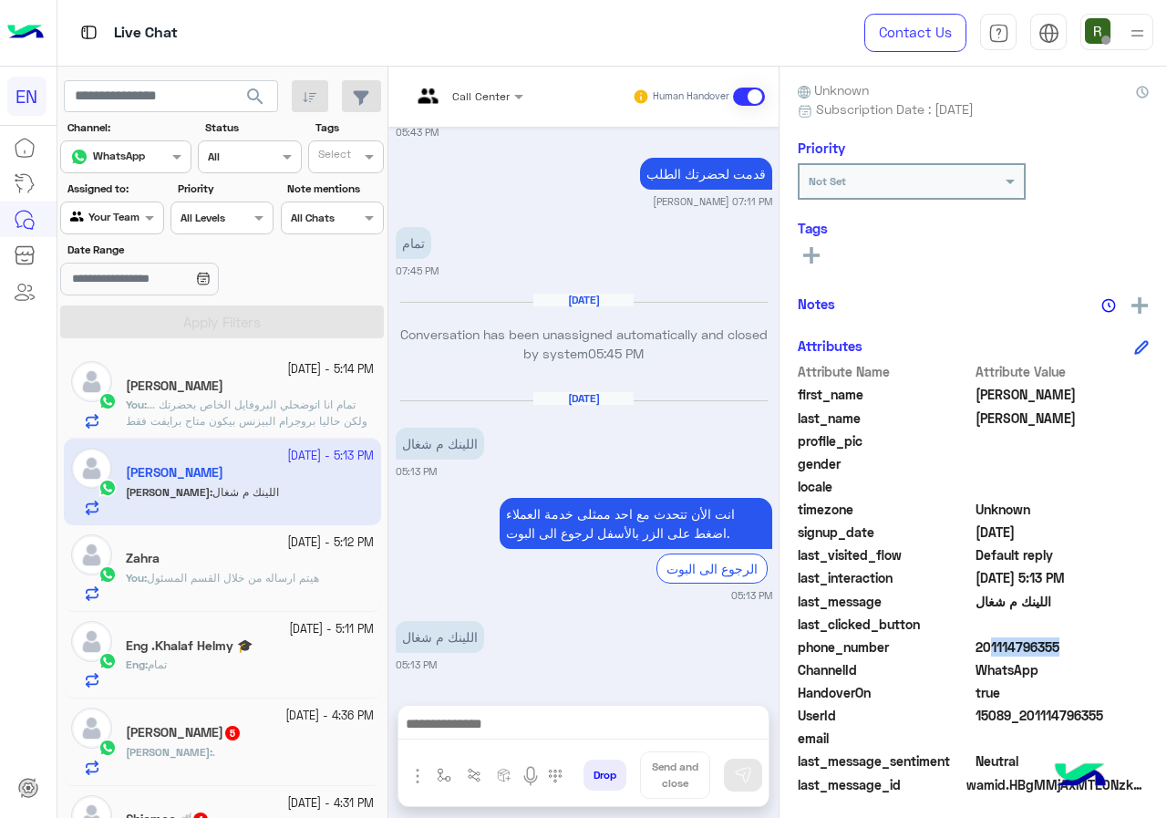
drag, startPoint x: 979, startPoint y: 648, endPoint x: 1048, endPoint y: 647, distance: 69.3
click at [1048, 647] on span "201114796355" at bounding box center [1063, 646] width 174 height 19
click at [1051, 648] on span "201114796355" at bounding box center [1063, 646] width 174 height 19
click at [995, 656] on span "201114796355" at bounding box center [1063, 646] width 174 height 19
drag, startPoint x: 980, startPoint y: 649, endPoint x: 1061, endPoint y: 646, distance: 80.3
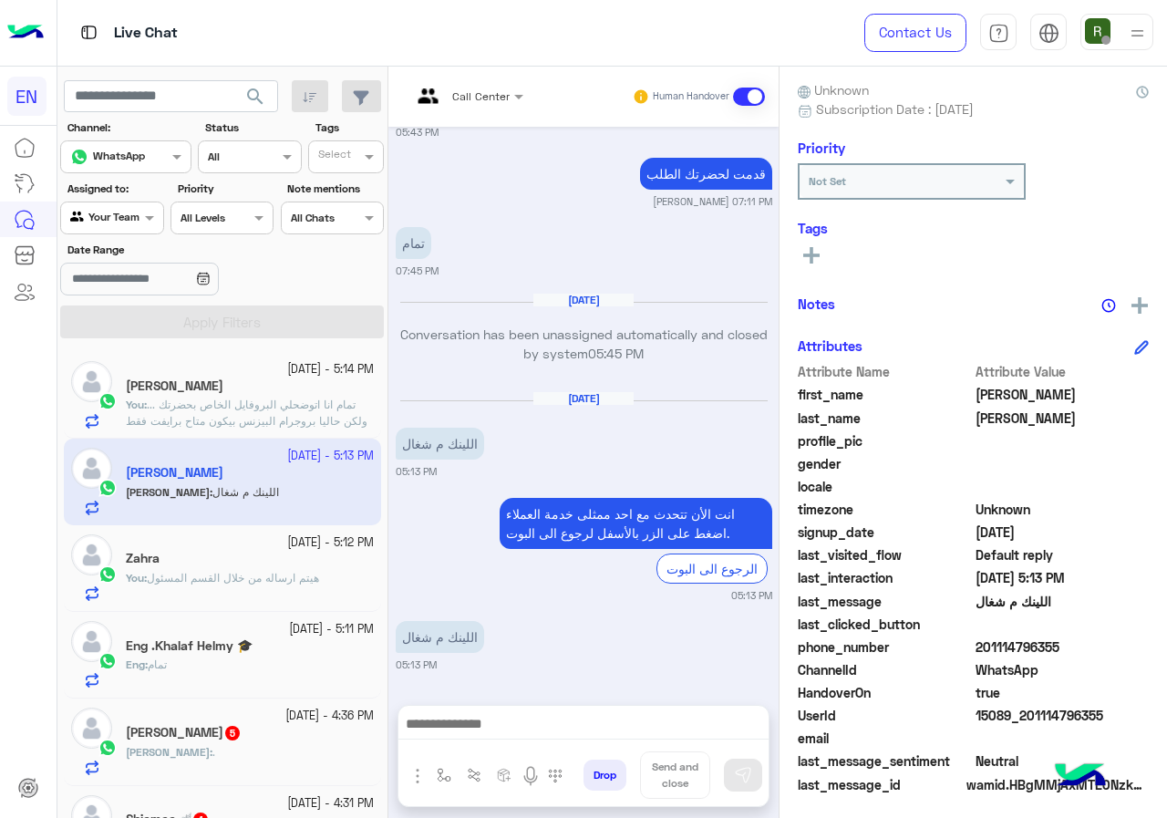
click at [1061, 646] on span "201114796355" at bounding box center [1063, 646] width 174 height 19
copy span "01114796355"
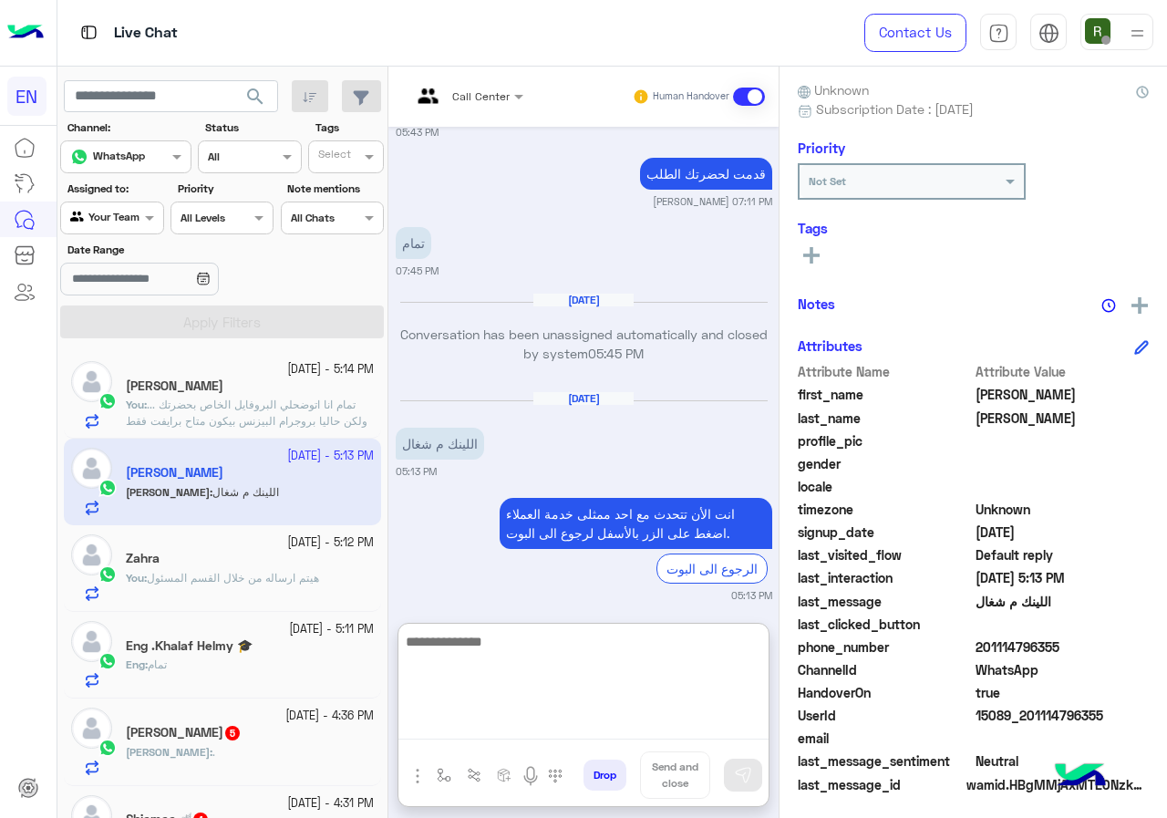
paste textarea "**********"
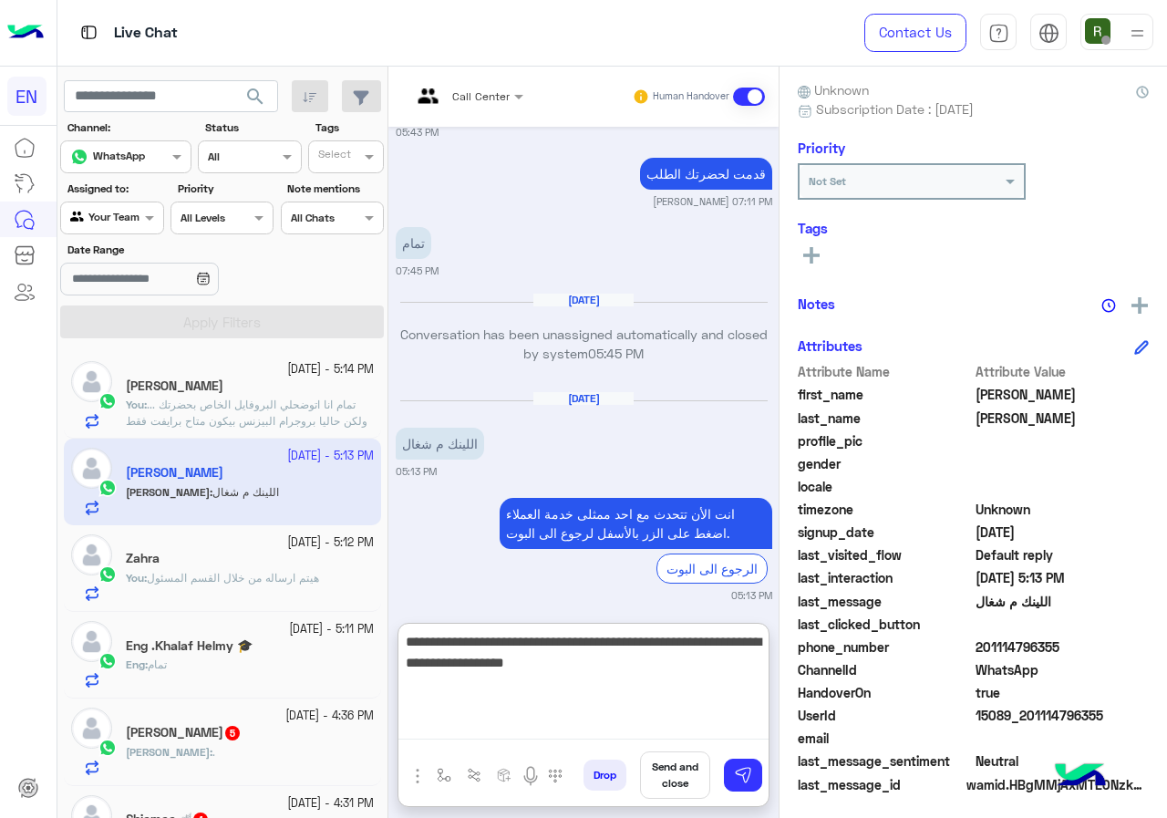
type textarea "**********"
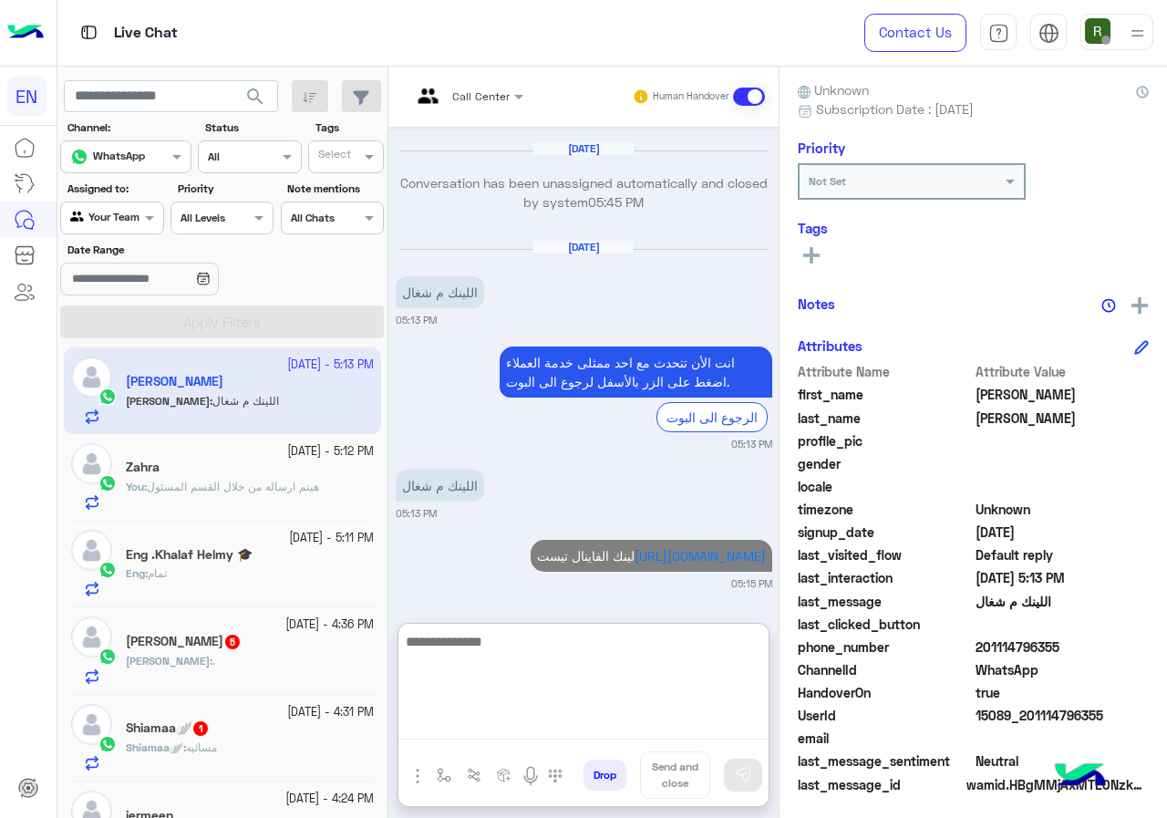
scroll to position [1712, 0]
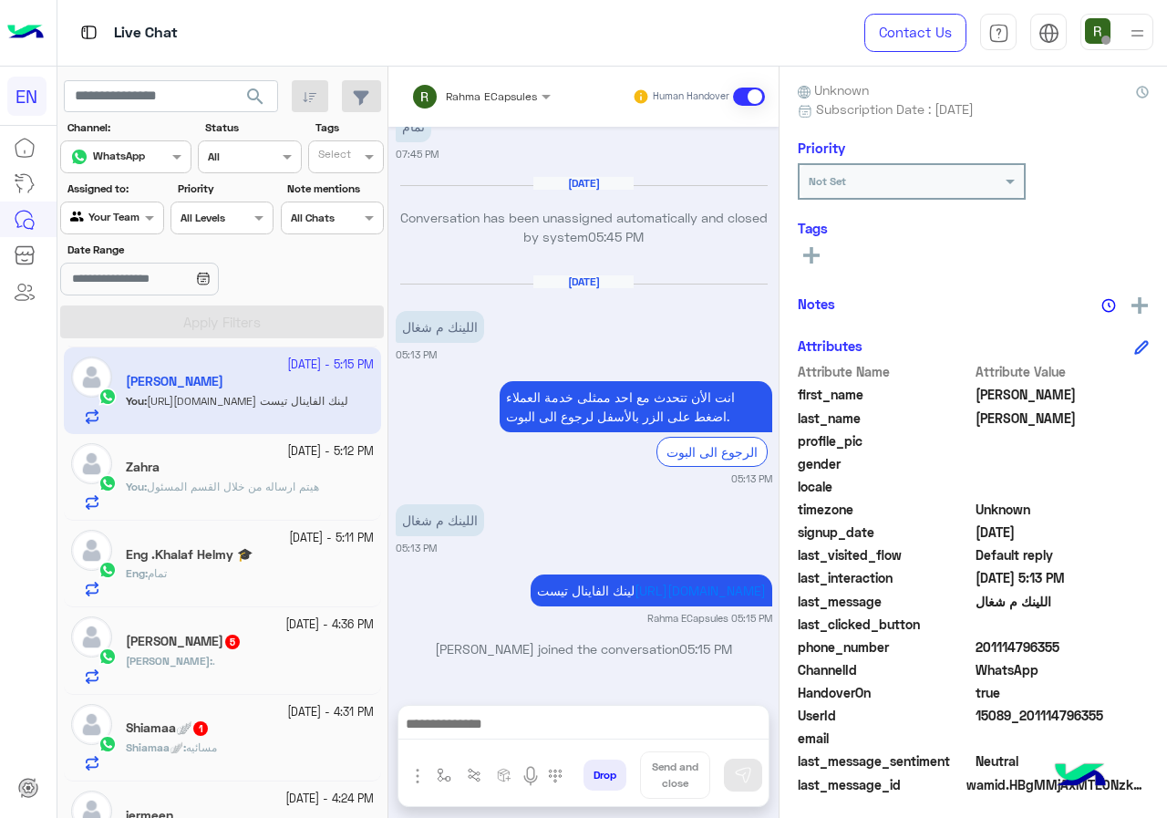
click at [241, 548] on h5 "Eng .[PERSON_NAME] 🎓" at bounding box center [189, 555] width 127 height 16
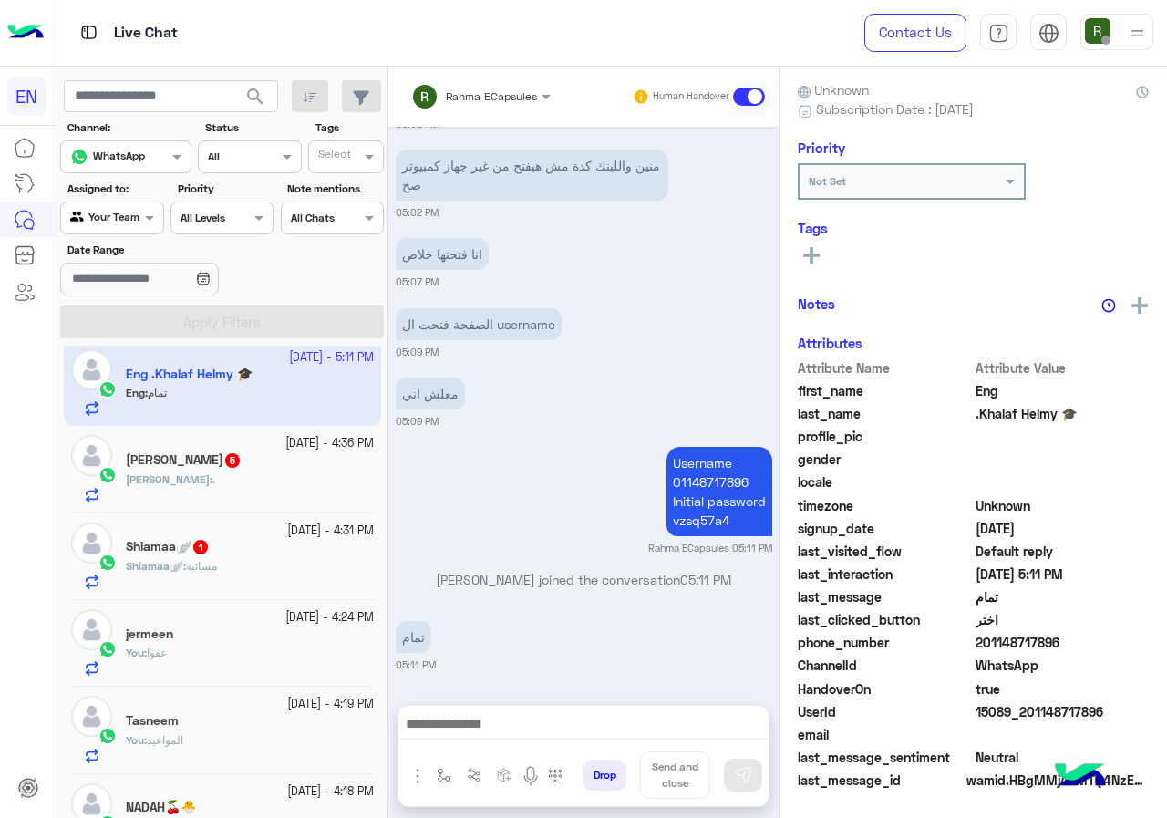
scroll to position [274, 0]
click at [242, 461] on h5 "Hassan Mohamed ELBanna 5" at bounding box center [184, 459] width 116 height 16
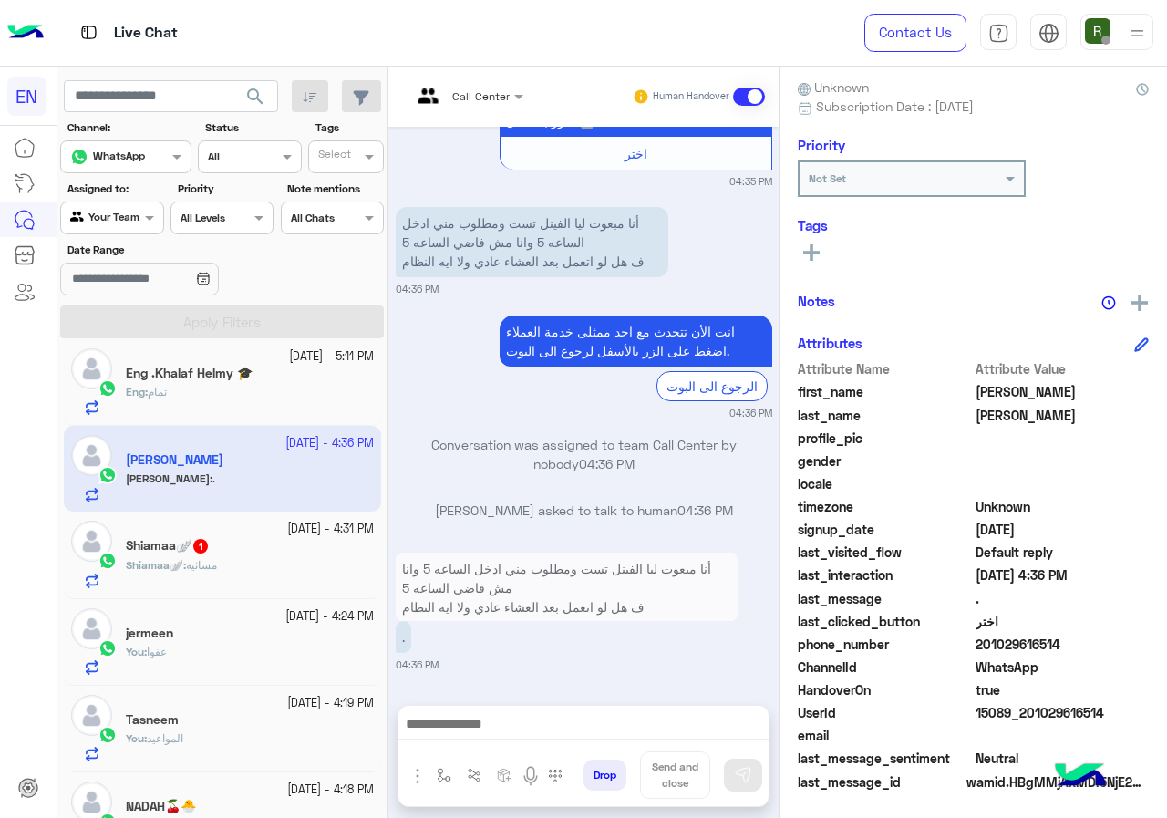
scroll to position [164, 0]
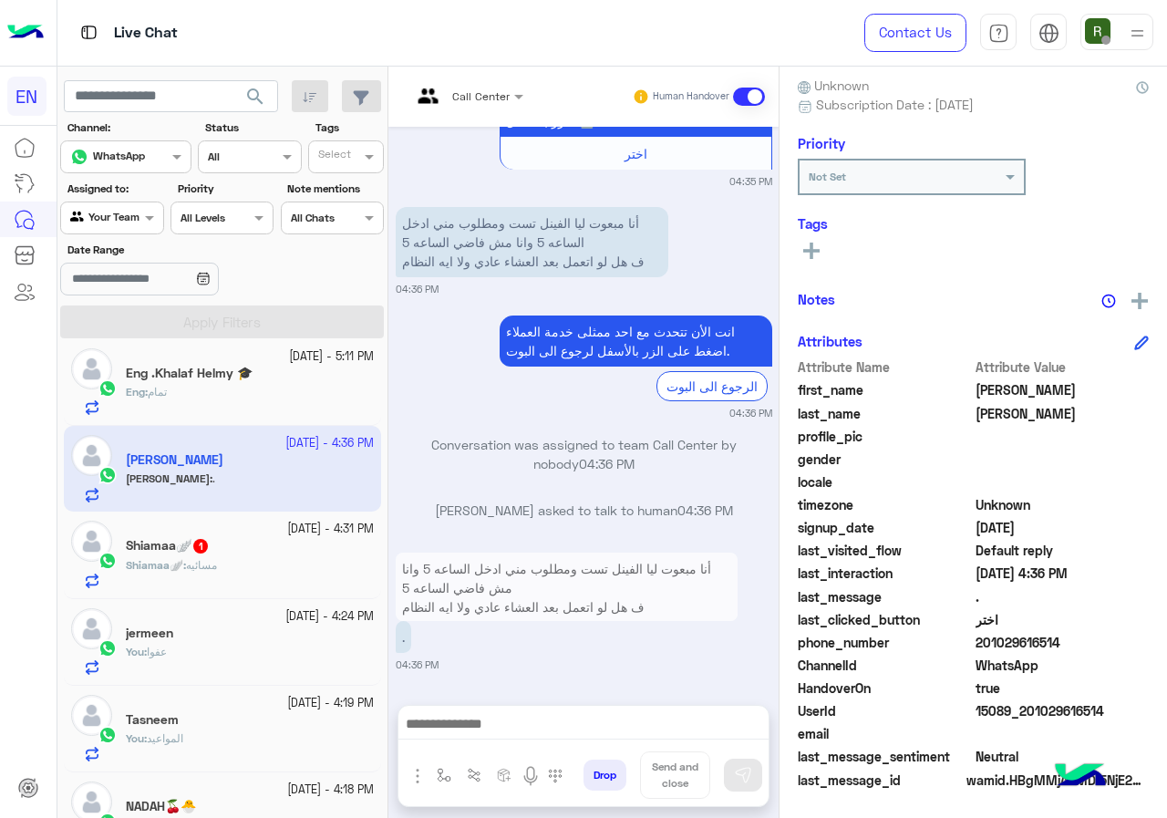
drag, startPoint x: 979, startPoint y: 640, endPoint x: 1098, endPoint y: 645, distance: 118.6
click at [1098, 645] on span "201029616514" at bounding box center [1063, 642] width 174 height 19
drag, startPoint x: 1034, startPoint y: 655, endPoint x: 1014, endPoint y: 677, distance: 29.7
click at [1014, 677] on div "ChannelId WhatsApp" at bounding box center [973, 667] width 351 height 23
drag, startPoint x: 977, startPoint y: 644, endPoint x: 1058, endPoint y: 641, distance: 81.2
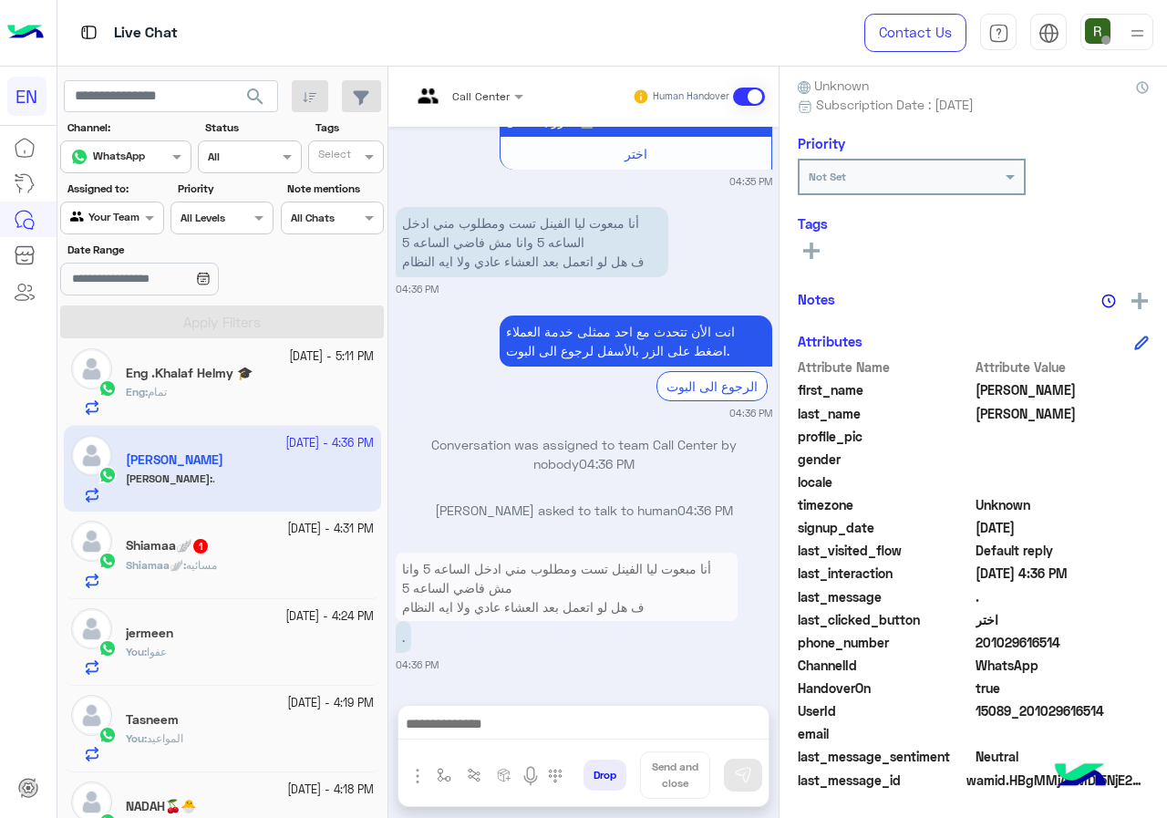
click at [1058, 641] on span "201029616514" at bounding box center [1063, 642] width 174 height 19
copy span "01029616514"
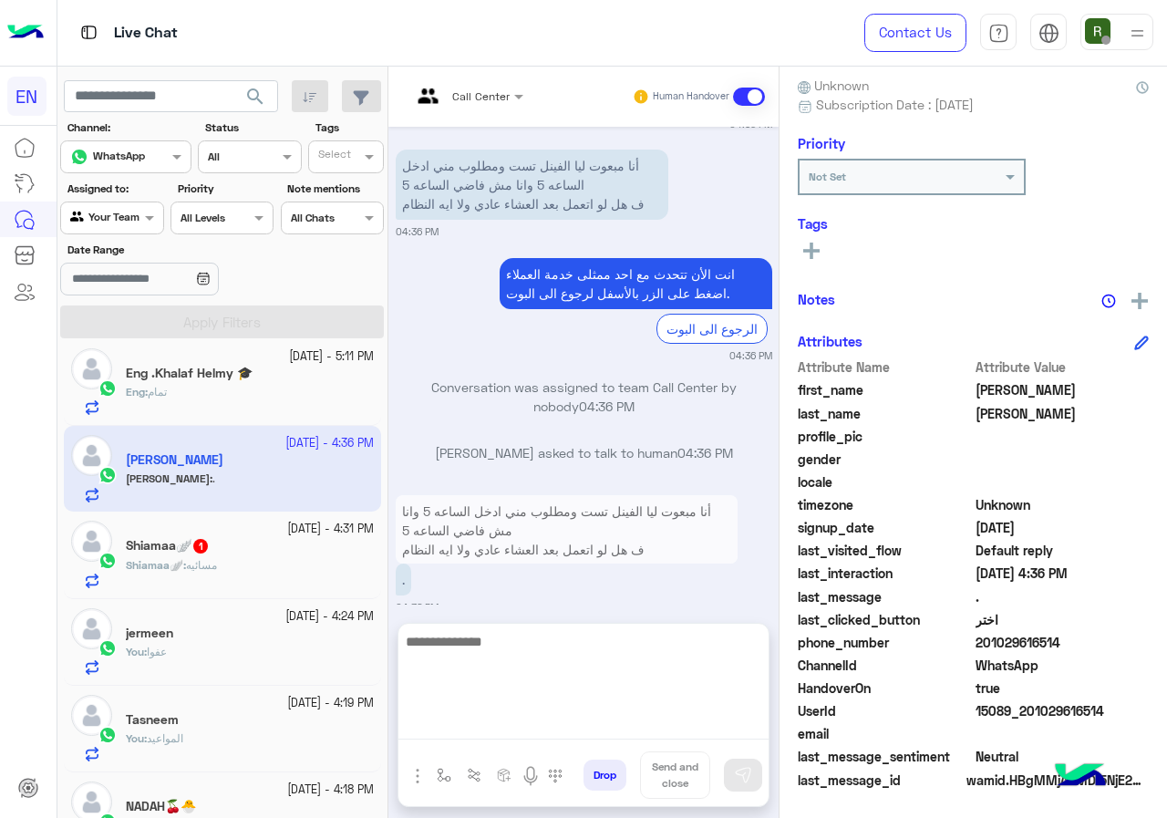
click at [556, 725] on textarea at bounding box center [584, 684] width 370 height 109
click at [633, 673] on textarea at bounding box center [584, 684] width 370 height 109
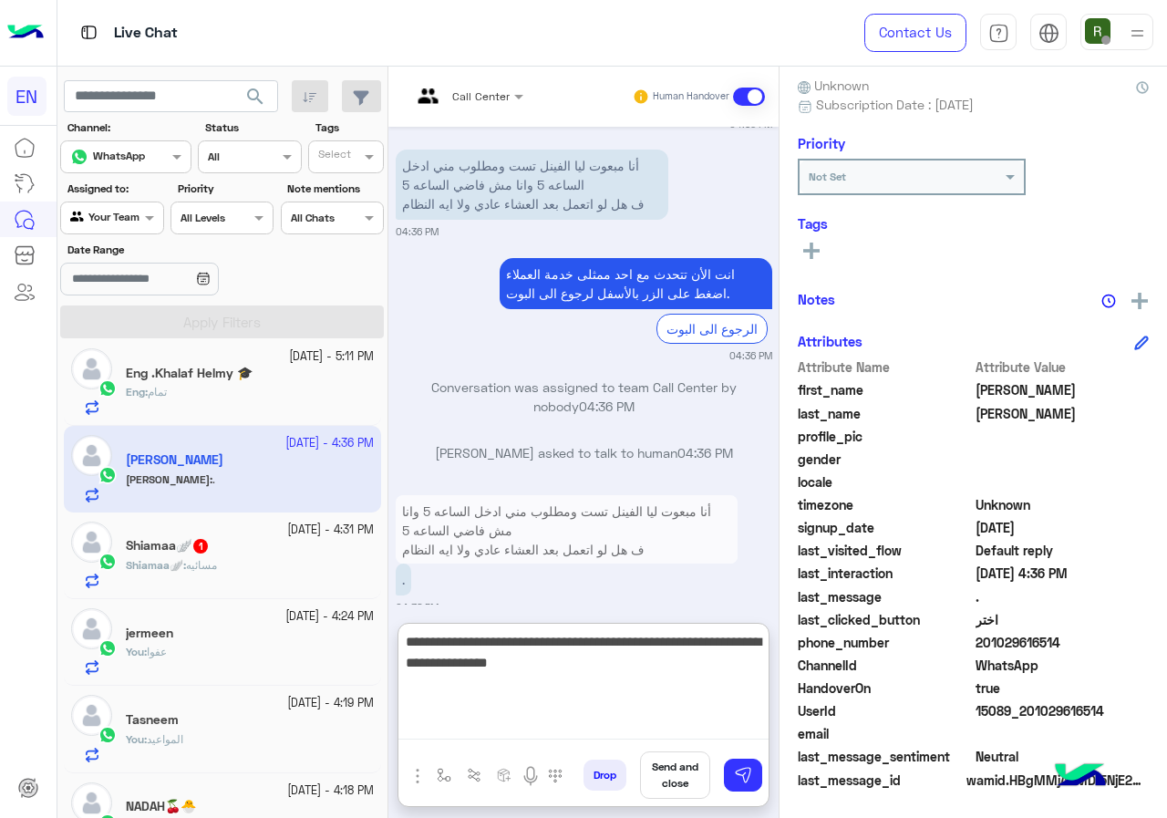
type textarea "**********"
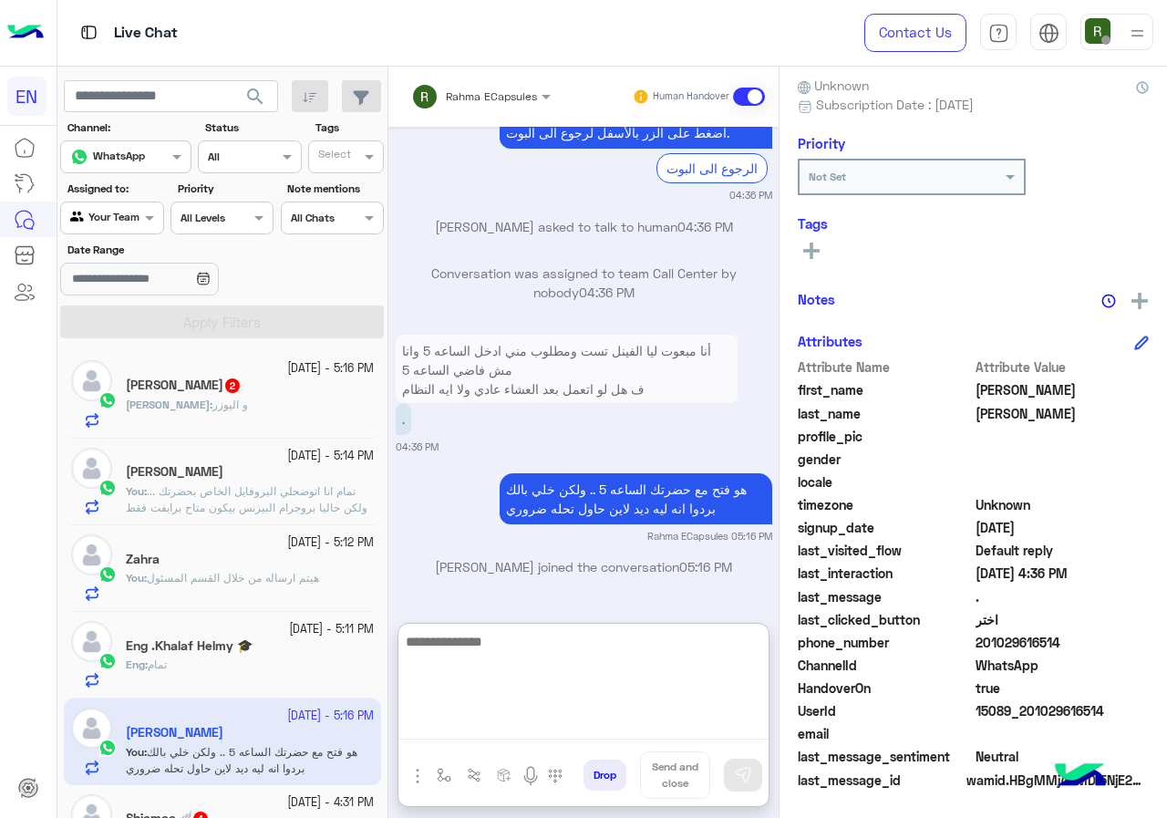
scroll to position [0, 0]
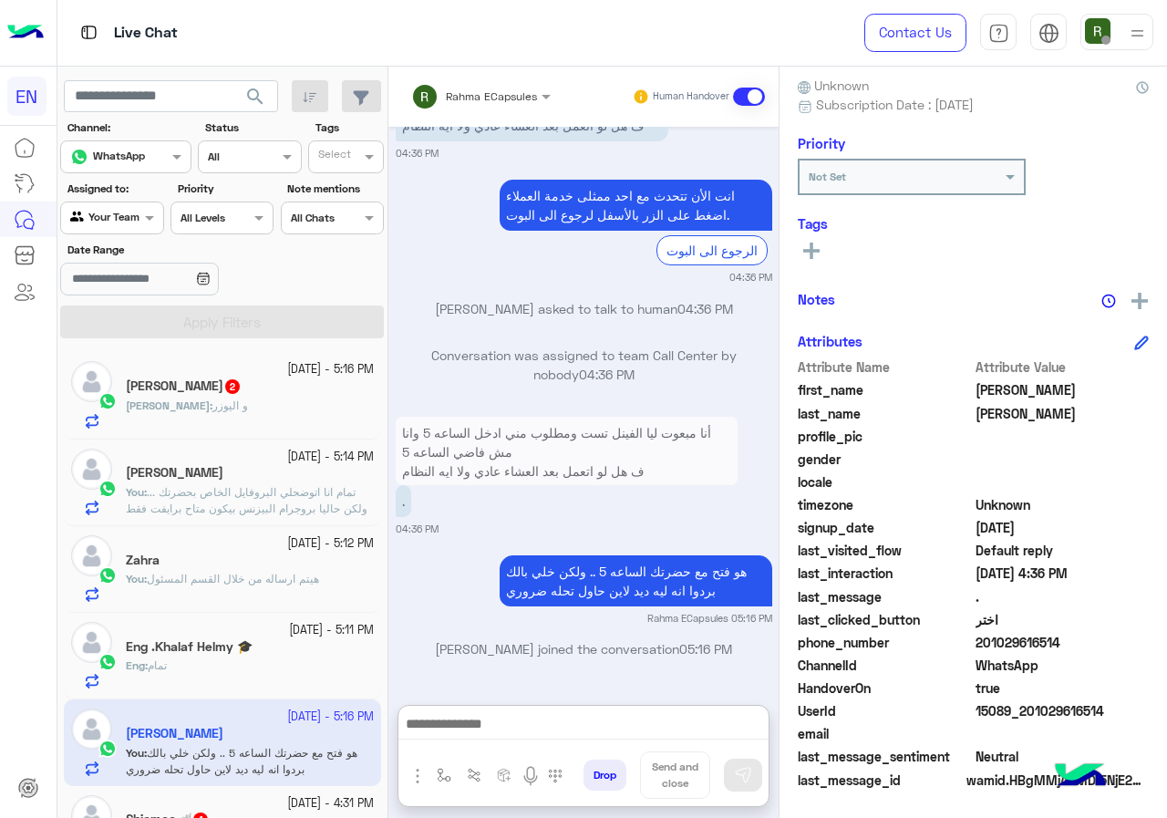
click at [276, 407] on div "Abdallah : و اليوزر" at bounding box center [250, 414] width 248 height 32
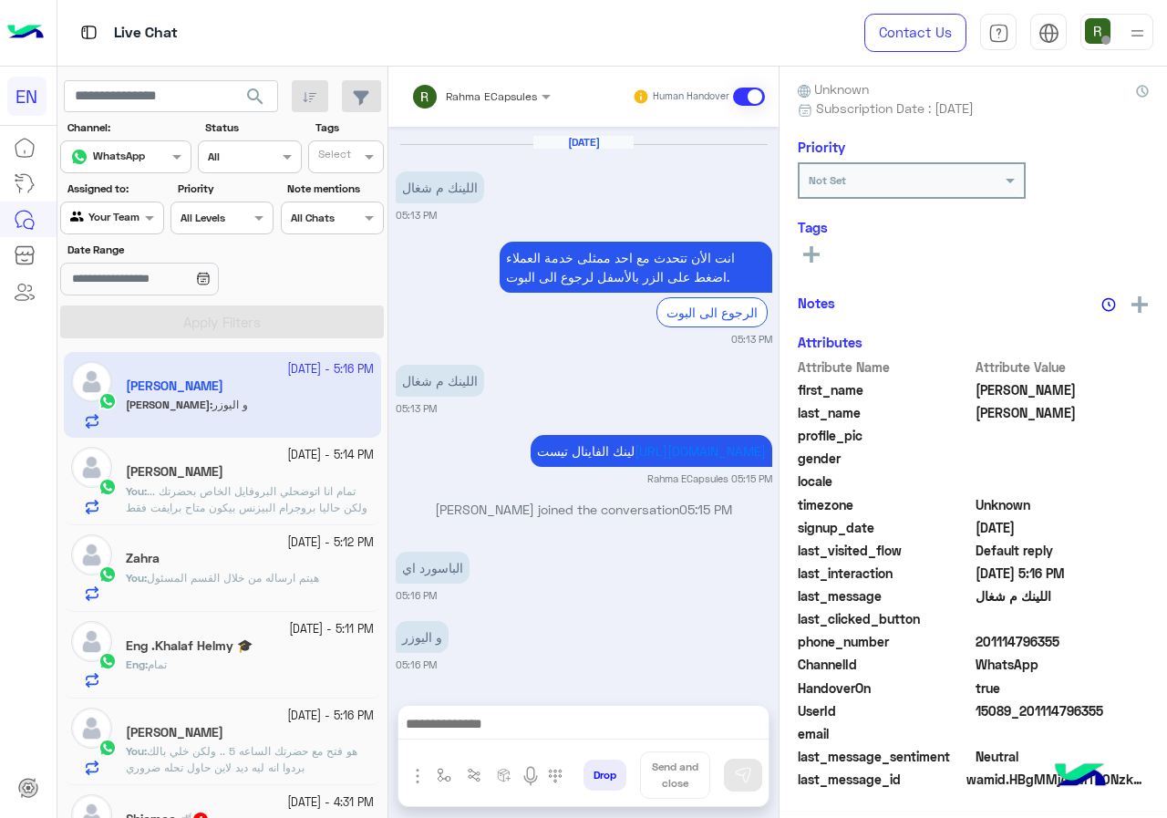
scroll to position [160, 0]
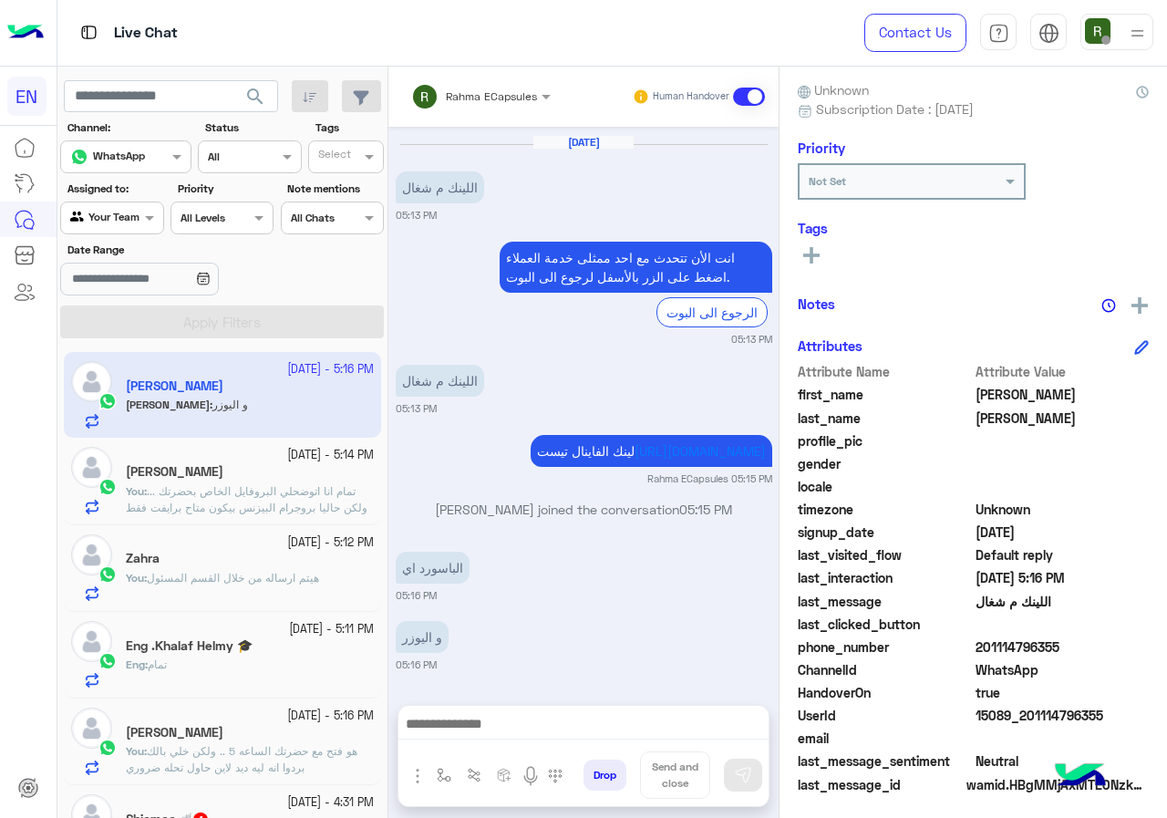
drag, startPoint x: 979, startPoint y: 638, endPoint x: 1093, endPoint y: 642, distance: 114.1
click at [1093, 642] on span "201114796355" at bounding box center [1063, 646] width 174 height 19
copy span "01114796355"
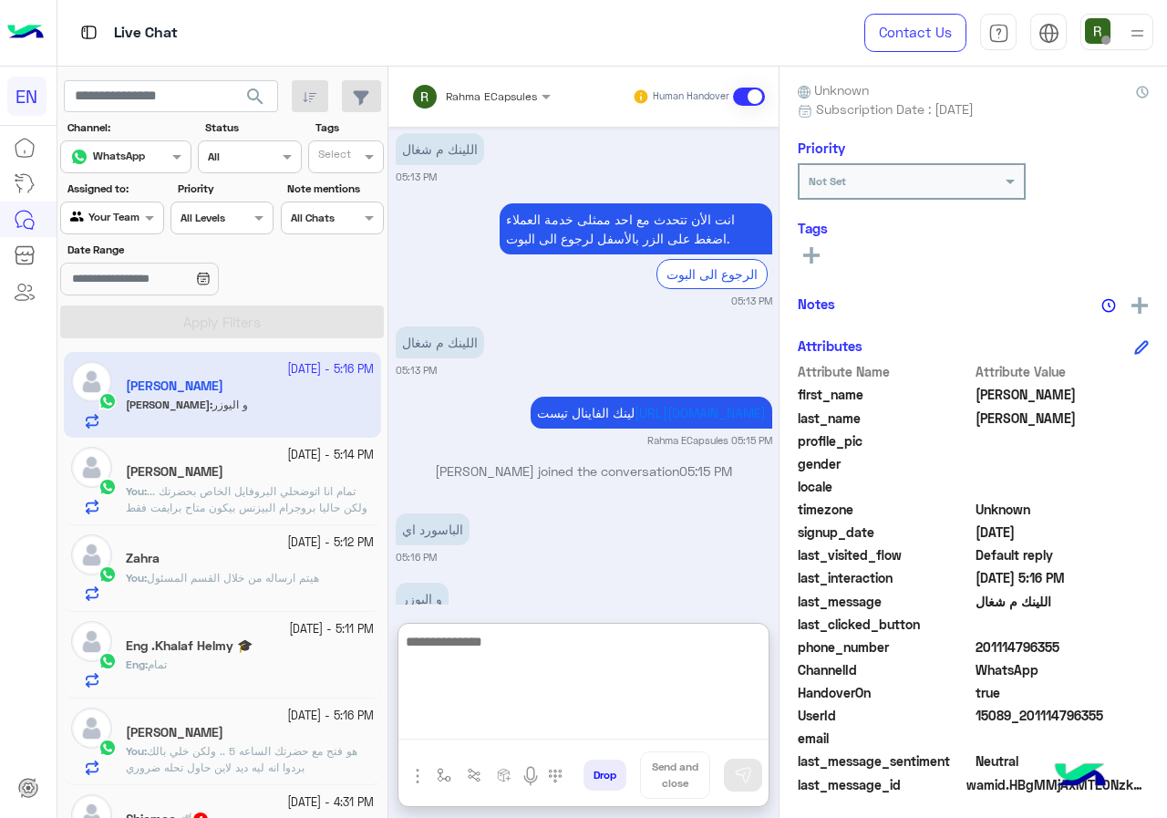
paste textarea "**********"
type textarea "**********"
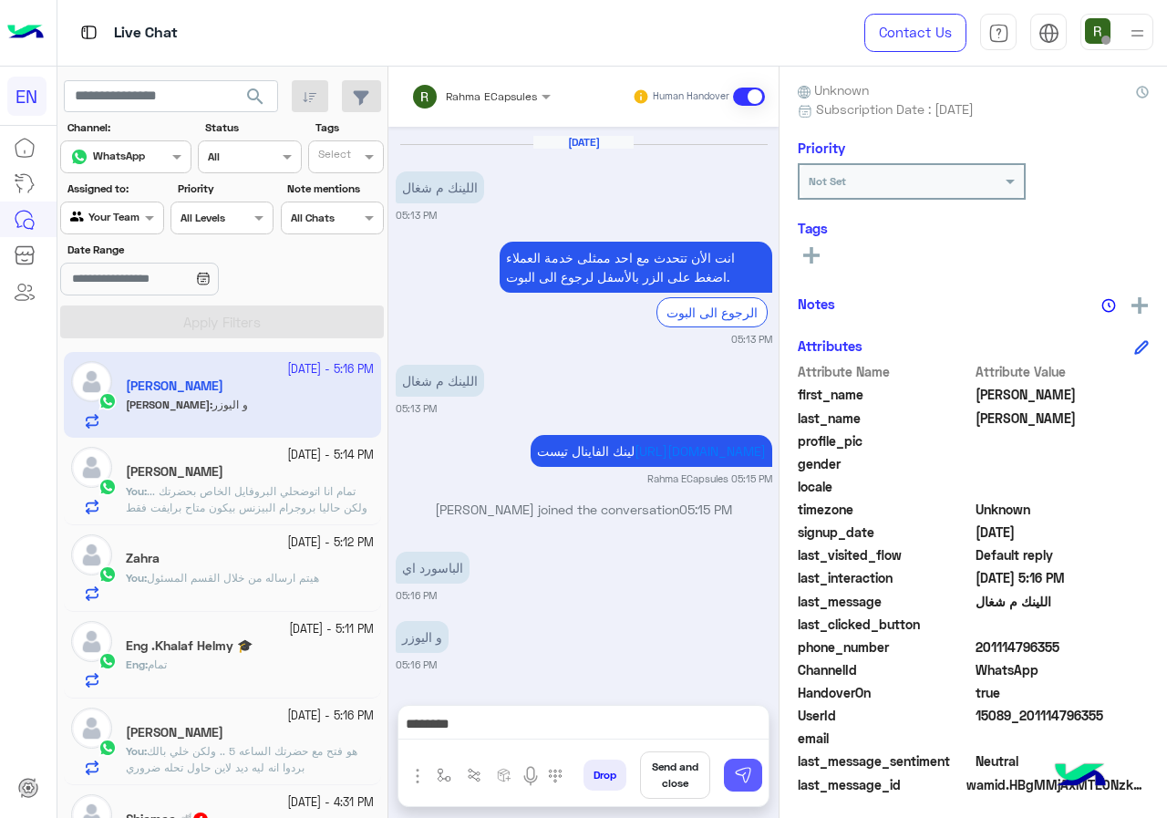
click at [737, 777] on img at bounding box center [743, 775] width 18 height 18
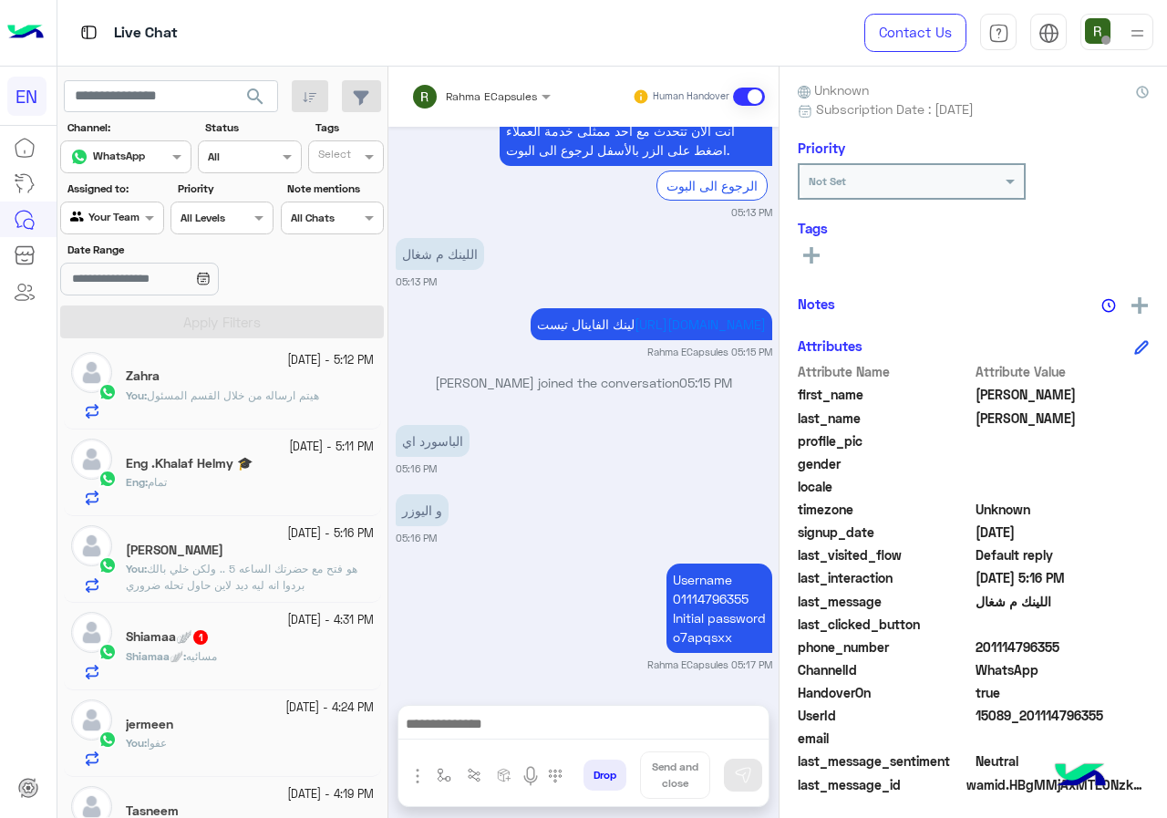
scroll to position [274, 0]
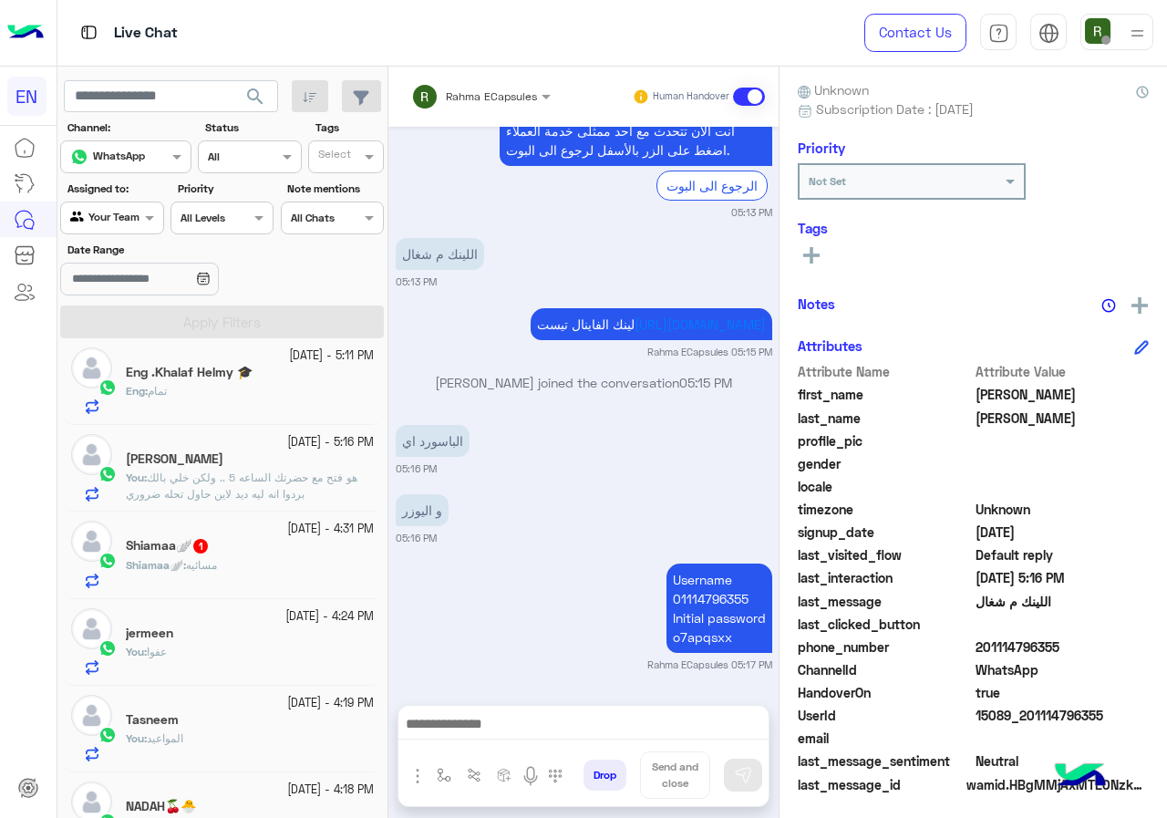
click at [202, 562] on span "مسائيه" at bounding box center [201, 565] width 31 height 14
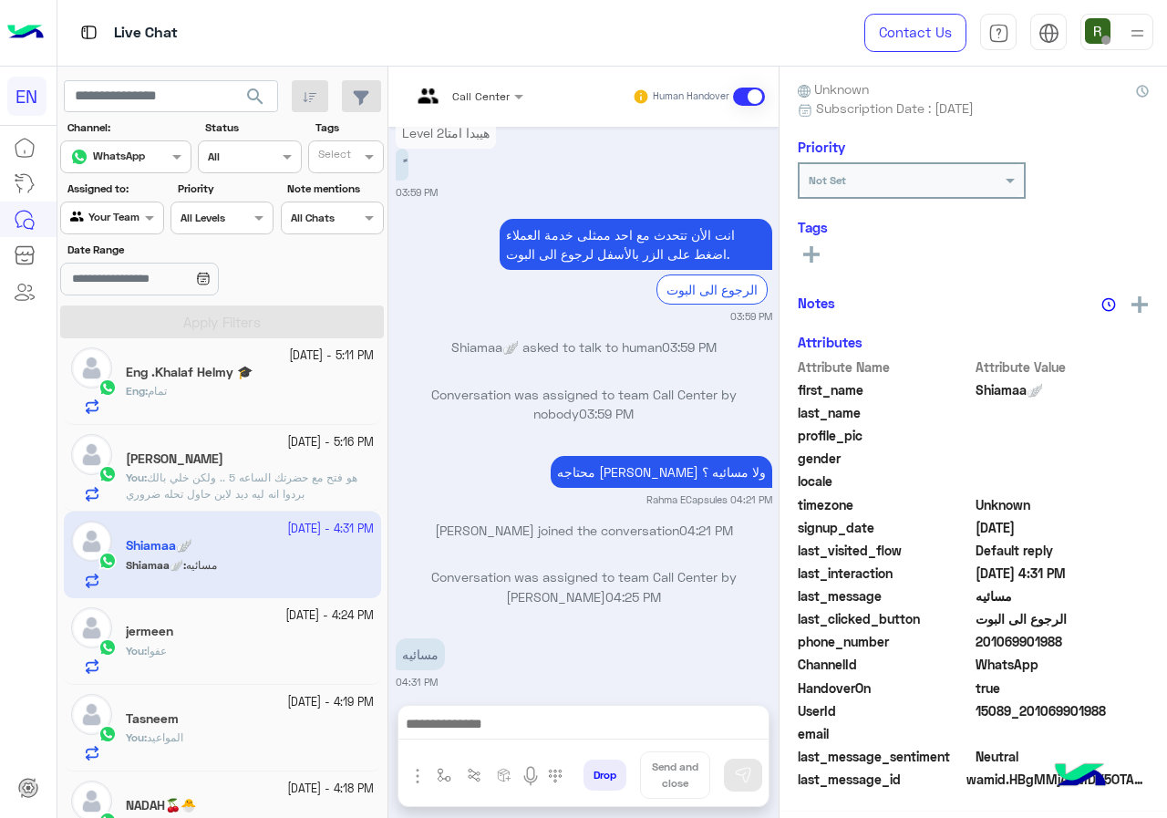
scroll to position [164, 0]
drag, startPoint x: 980, startPoint y: 641, endPoint x: 1085, endPoint y: 641, distance: 104.9
click at [1085, 641] on span "201069901988" at bounding box center [1063, 642] width 174 height 19
drag, startPoint x: 1015, startPoint y: 639, endPoint x: 982, endPoint y: 648, distance: 34.1
click at [982, 648] on span "201069901988" at bounding box center [1063, 642] width 174 height 19
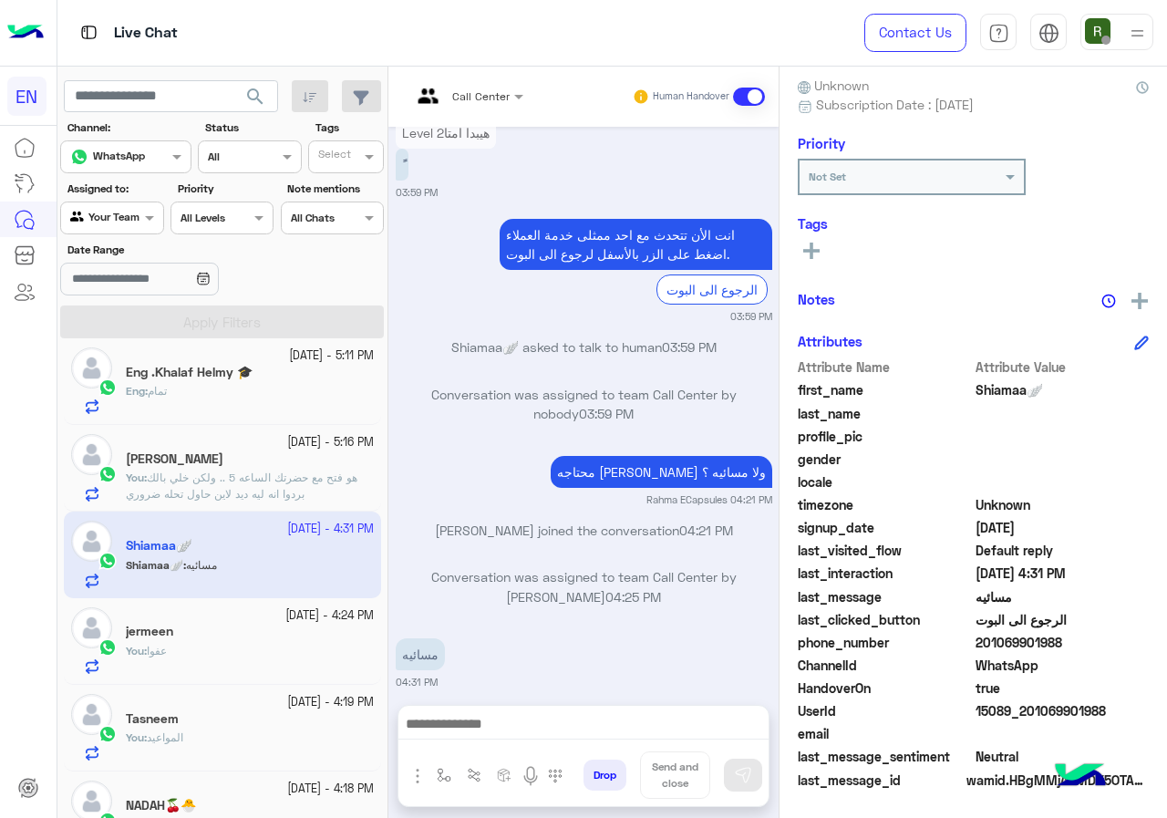
drag, startPoint x: 982, startPoint y: 636, endPoint x: 1166, endPoint y: 655, distance: 185.2
click at [1166, 655] on div "Shiamaa🪽 Reachable Unknown Subscription Date : 09/28/2025 Priority Not Set Tags…" at bounding box center [974, 439] width 388 height 745
copy span "01069901988"
drag, startPoint x: 1018, startPoint y: 629, endPoint x: 986, endPoint y: 639, distance: 33.5
click at [986, 639] on span "201069901988" at bounding box center [1063, 642] width 174 height 19
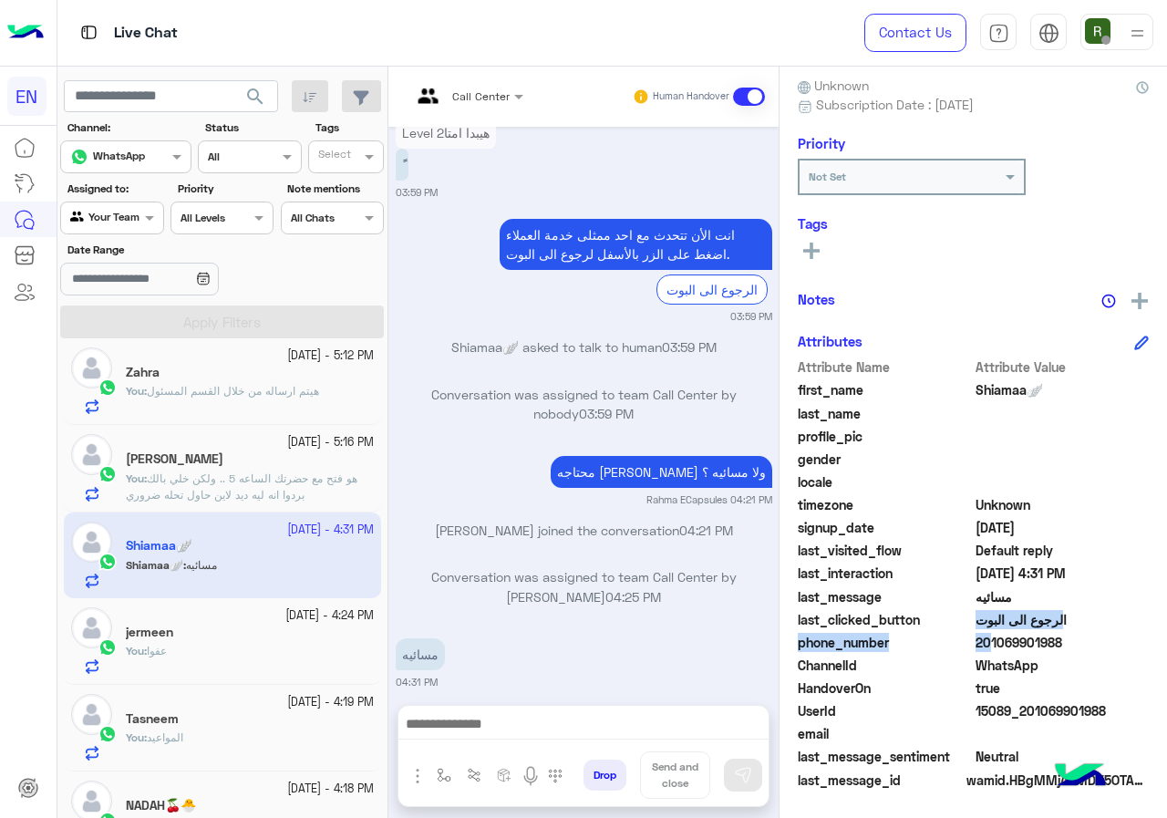
drag, startPoint x: 980, startPoint y: 637, endPoint x: 1084, endPoint y: 630, distance: 104.2
click at [1084, 630] on div "Attribute Name Attribute Value first_name Shiamaa🪽 last_name profile_pic gender…" at bounding box center [973, 574] width 351 height 435
click at [1084, 630] on div "last_clicked_button الرجوع الى البوت" at bounding box center [973, 621] width 351 height 23
click at [1001, 651] on span "201069901988" at bounding box center [1063, 642] width 174 height 19
drag, startPoint x: 979, startPoint y: 644, endPoint x: 1150, endPoint y: 628, distance: 171.2
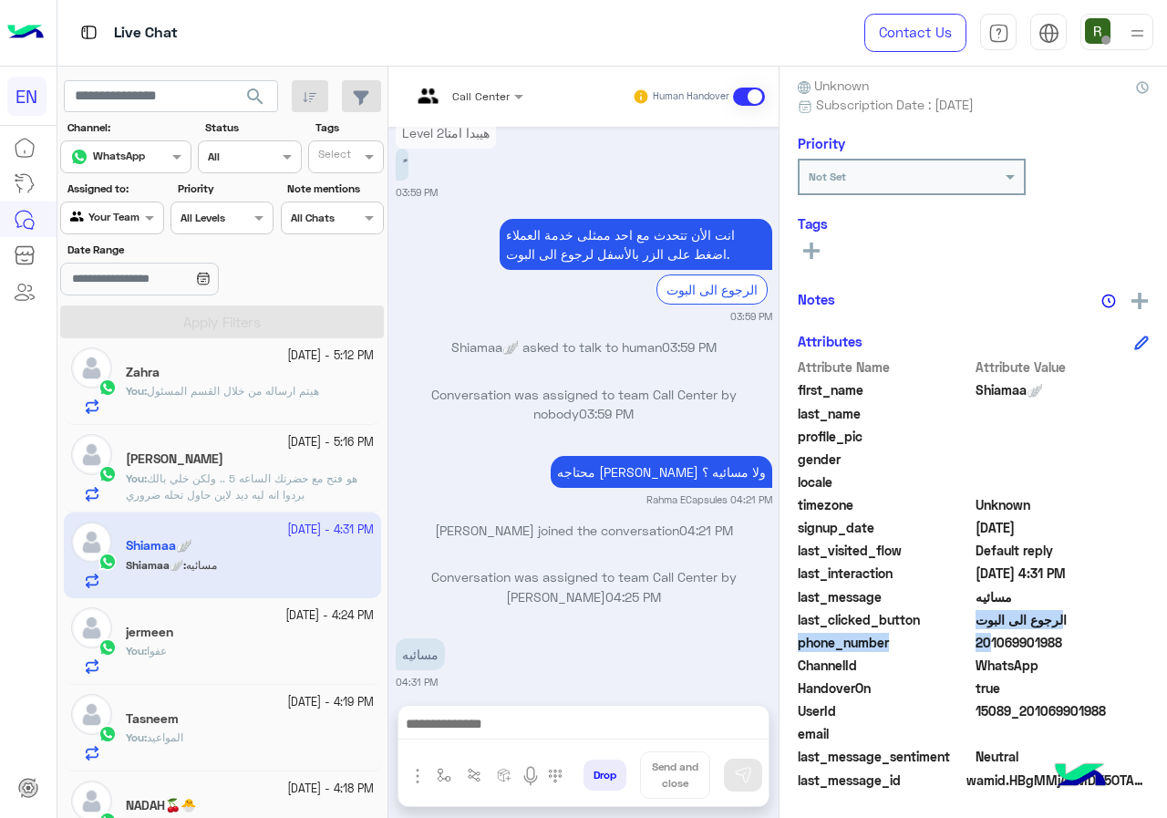
click at [1150, 628] on div "Shiamaa🪽 Reachable Unknown Subscription Date : 09/28/2025 Priority Not Set Tags…" at bounding box center [974, 439] width 388 height 745
drag, startPoint x: 1064, startPoint y: 653, endPoint x: 979, endPoint y: 653, distance: 84.8
click at [1063, 653] on div "phone_number 201069901988" at bounding box center [973, 644] width 351 height 23
drag, startPoint x: 980, startPoint y: 645, endPoint x: 1062, endPoint y: 642, distance: 81.2
click at [1062, 642] on span "201069901988" at bounding box center [1063, 642] width 174 height 19
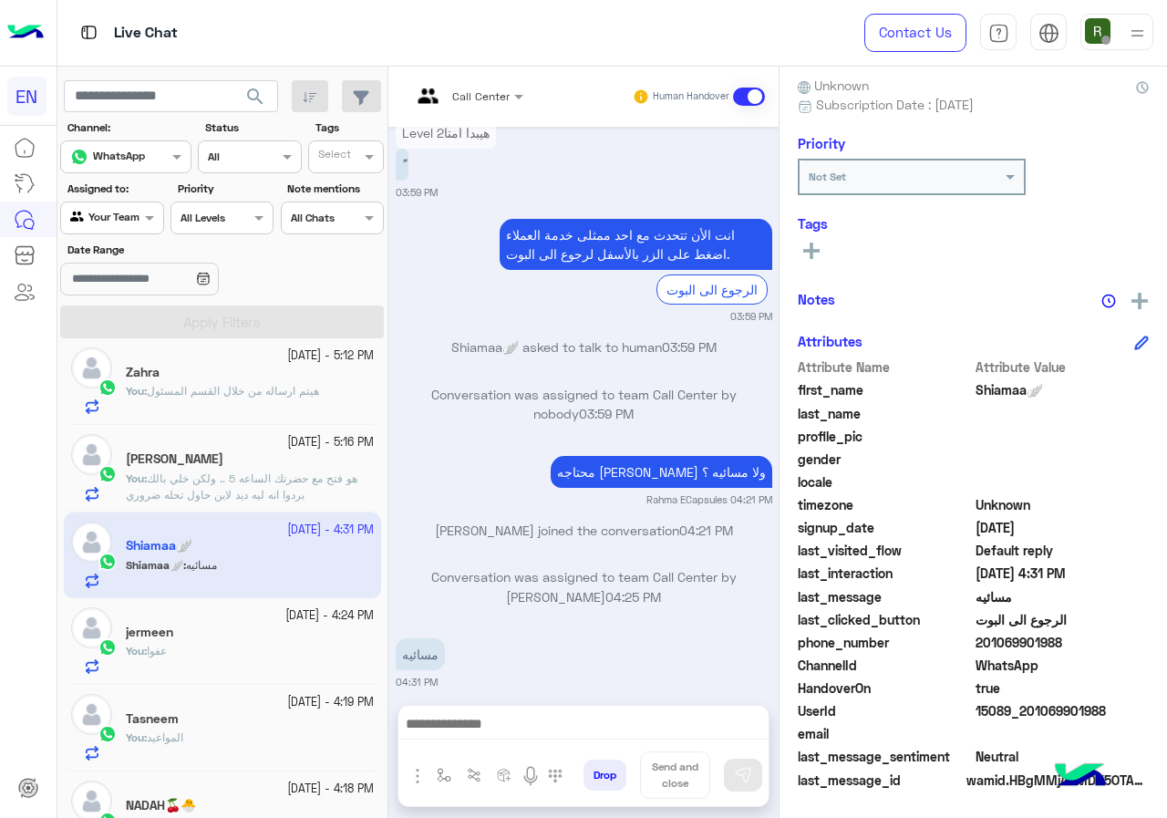
copy span "01069901988"
click at [455, 699] on div "Call Center Human Handover Oct 15, 2025 من فضلك قم بالأختيار بالفرع المناسب 📍👨‍…" at bounding box center [584, 446] width 390 height 759
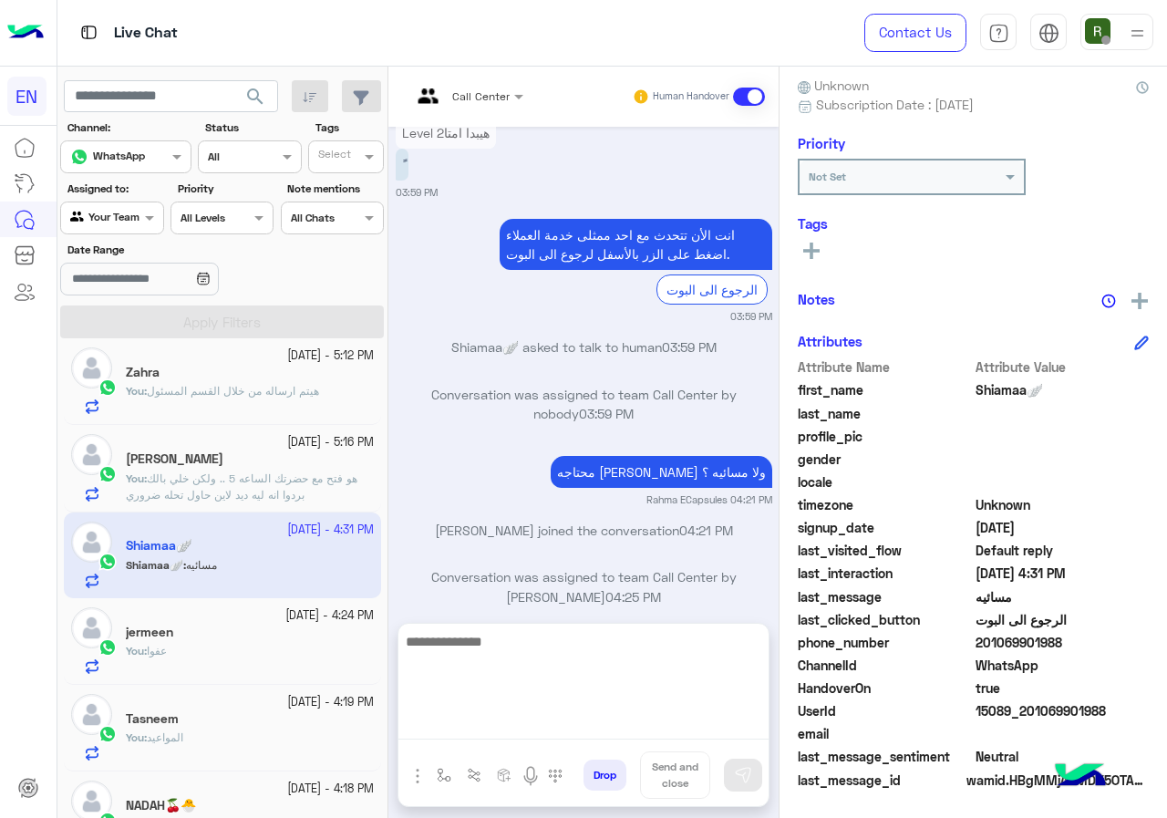
click at [463, 722] on textarea at bounding box center [584, 684] width 370 height 109
type textarea "*"
type textarea "**********"
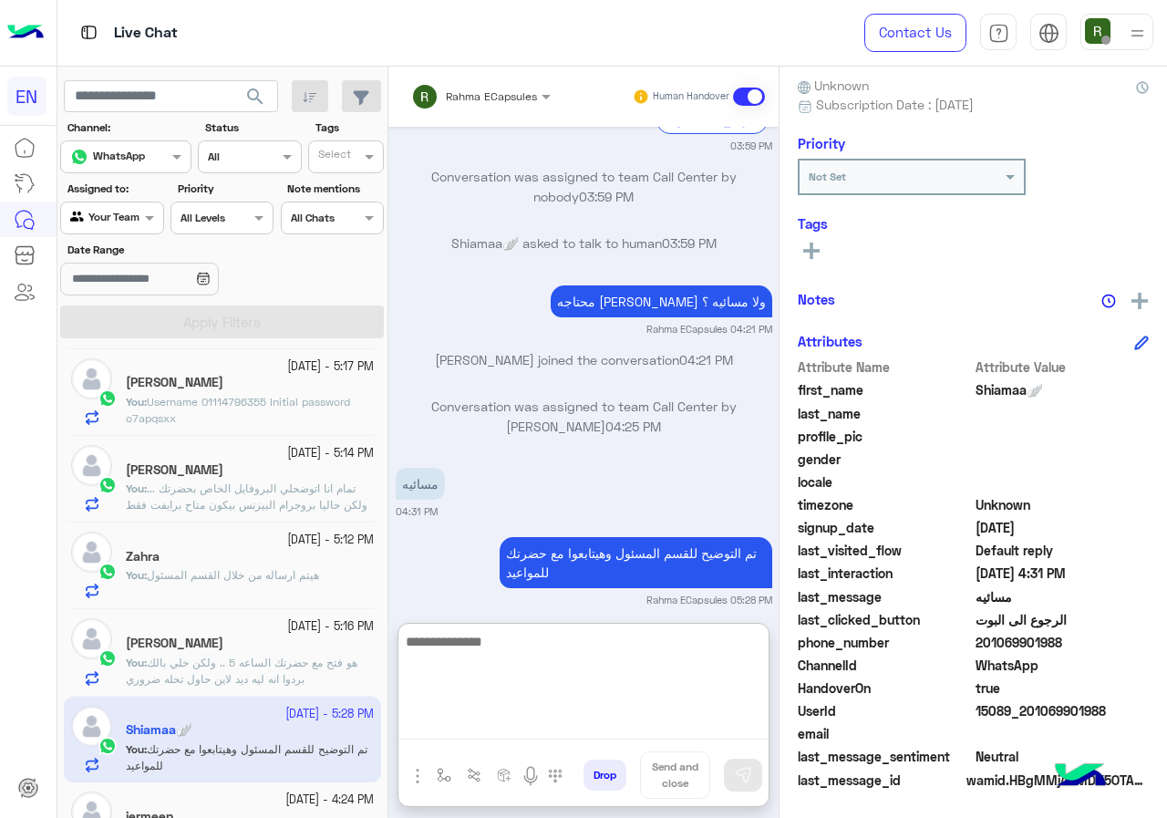
scroll to position [0, 0]
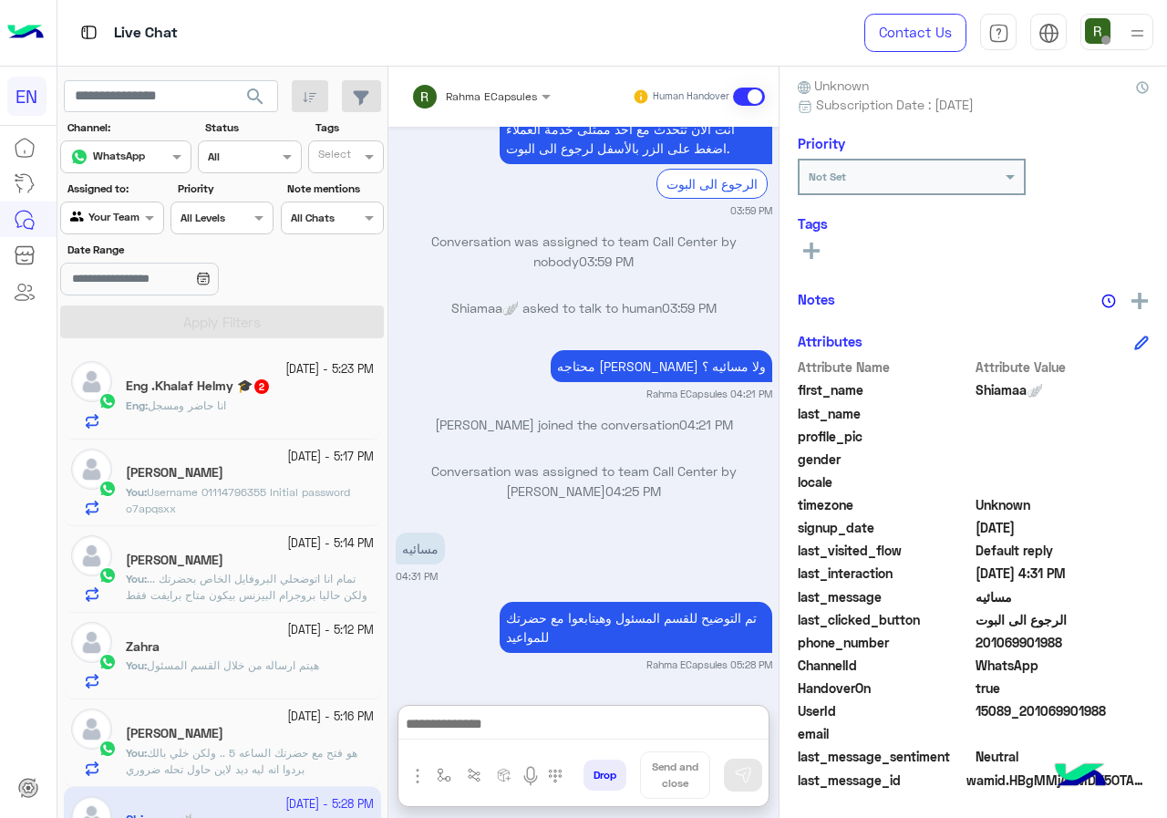
click at [219, 404] on span "انا حاضر ومسجل" at bounding box center [187, 406] width 78 height 14
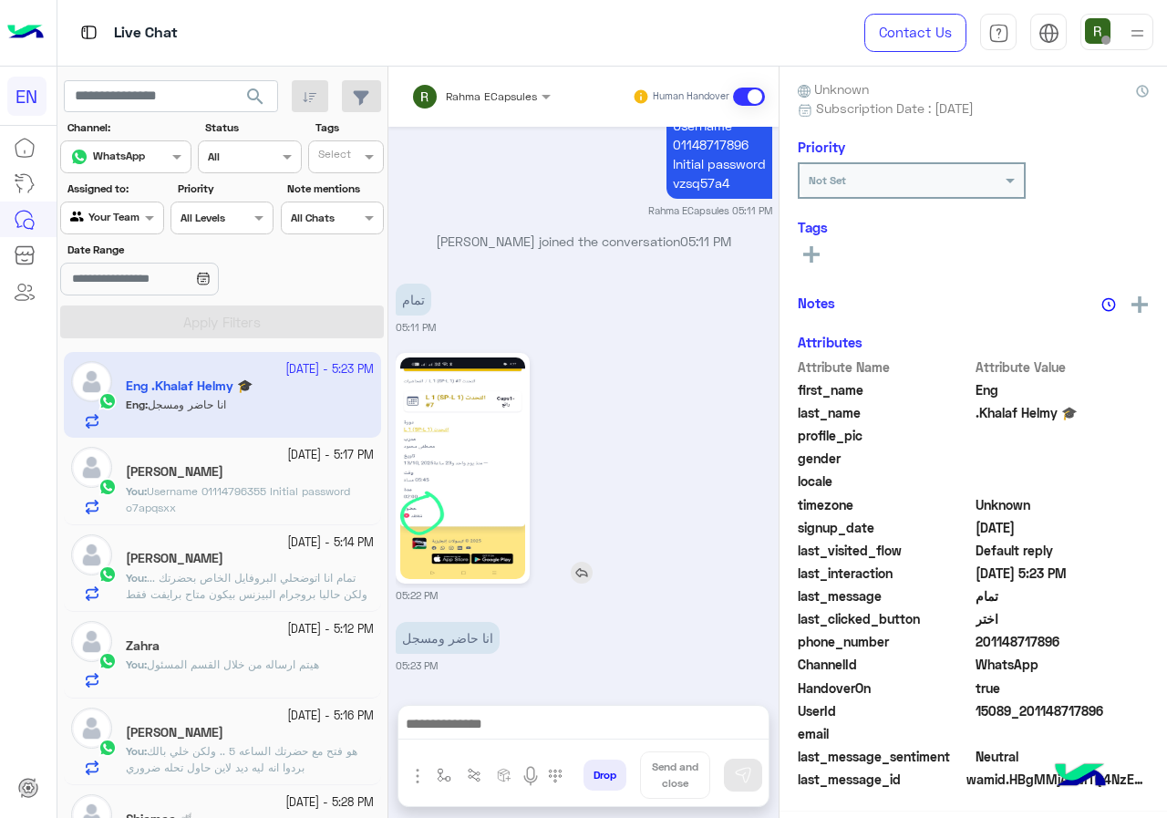
scroll to position [164, 0]
click at [457, 447] on img at bounding box center [462, 468] width 125 height 222
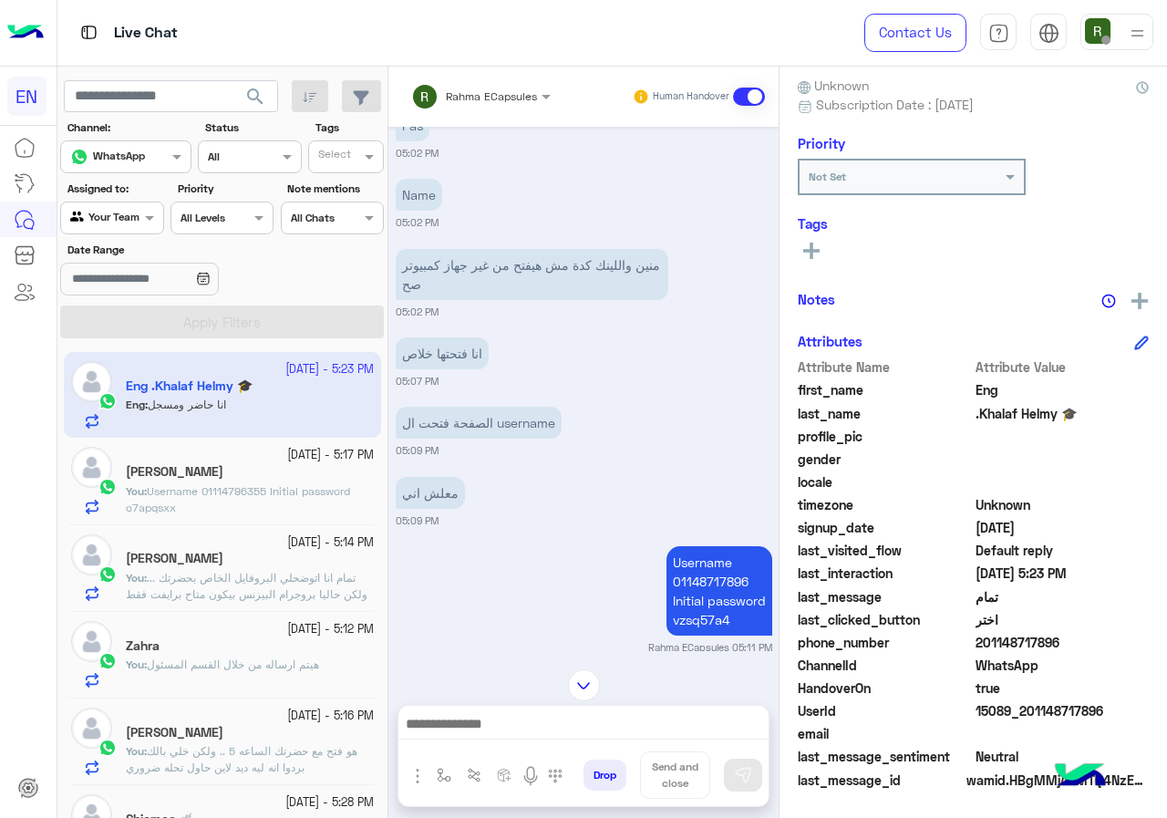
scroll to position [1625, 0]
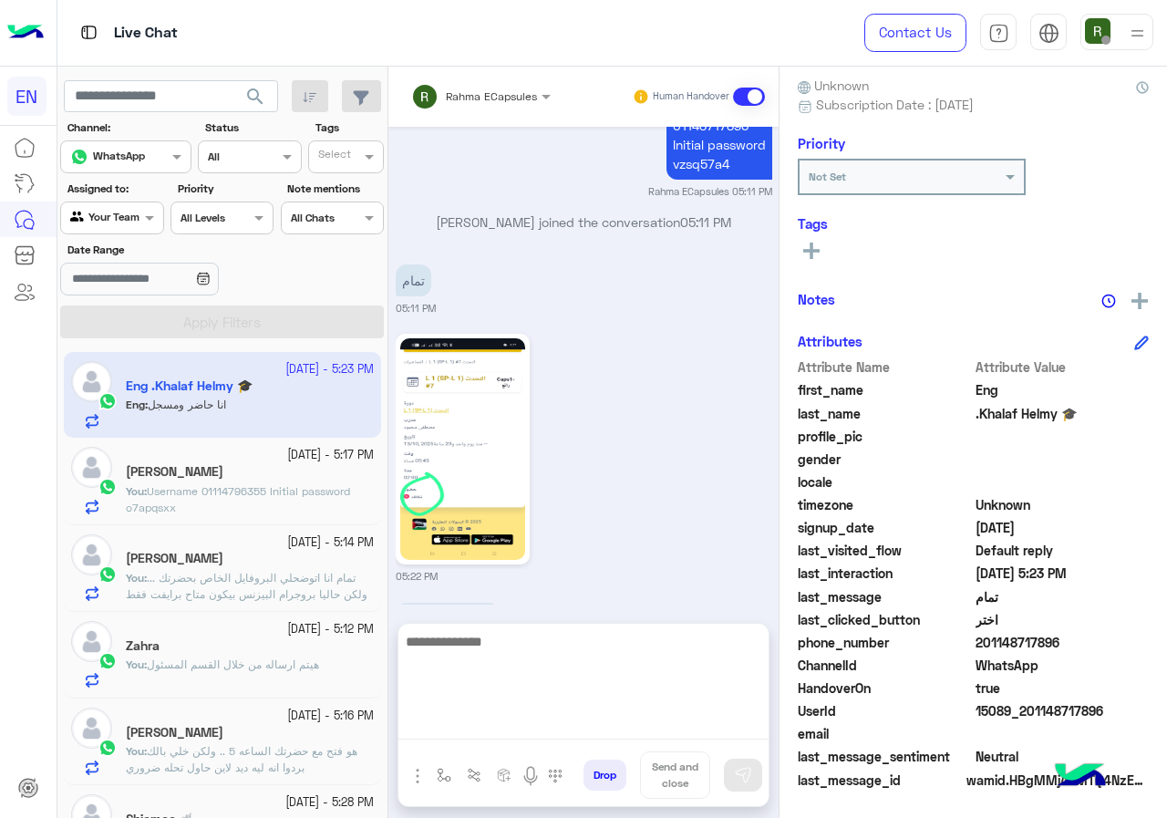
click at [569, 730] on textarea at bounding box center [584, 684] width 370 height 109
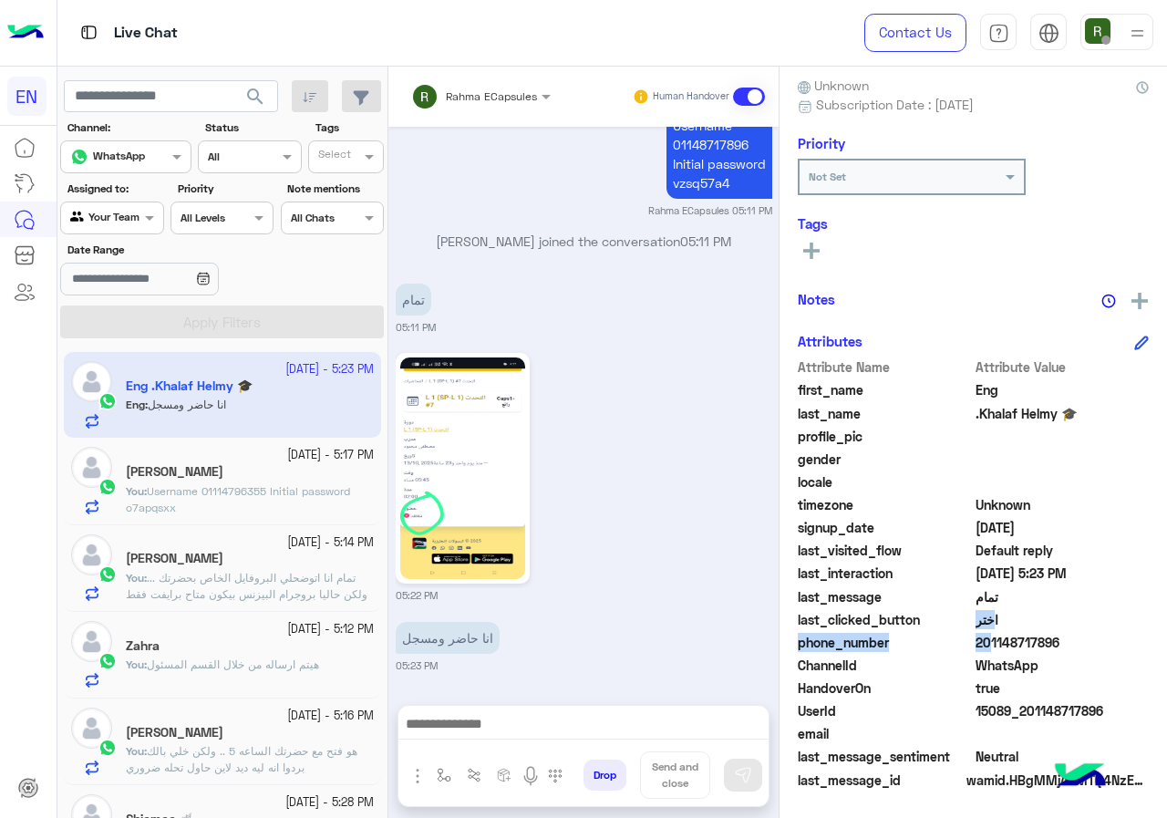
drag, startPoint x: 1092, startPoint y: 628, endPoint x: 1114, endPoint y: 628, distance: 22.8
click at [1114, 628] on div "Attribute Name Attribute Value first_name Eng last_name .Khalaf Helmy 🎓 profile…" at bounding box center [973, 574] width 351 height 435
click at [1059, 642] on span "201148717896" at bounding box center [1063, 642] width 174 height 19
drag, startPoint x: 979, startPoint y: 644, endPoint x: 1073, endPoint y: 638, distance: 94.1
click at [1073, 638] on span "201148717896" at bounding box center [1063, 642] width 174 height 19
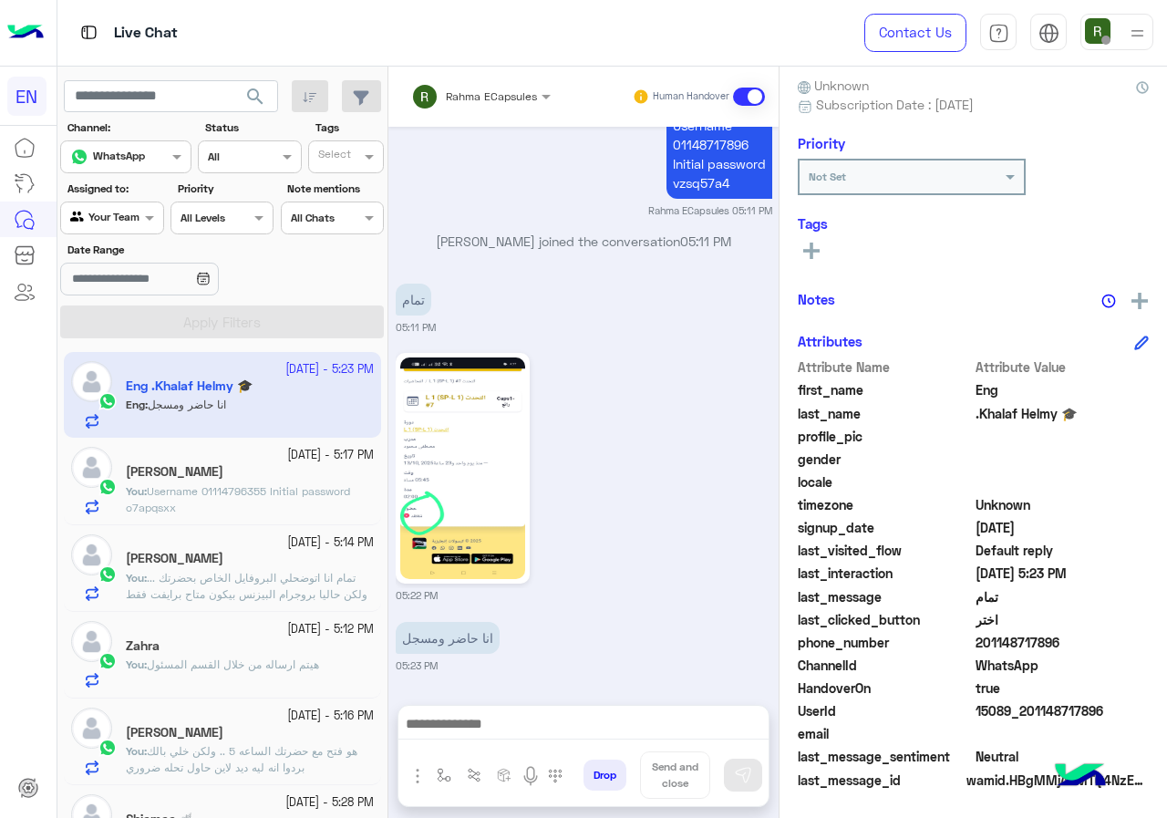
copy span "01148717896"
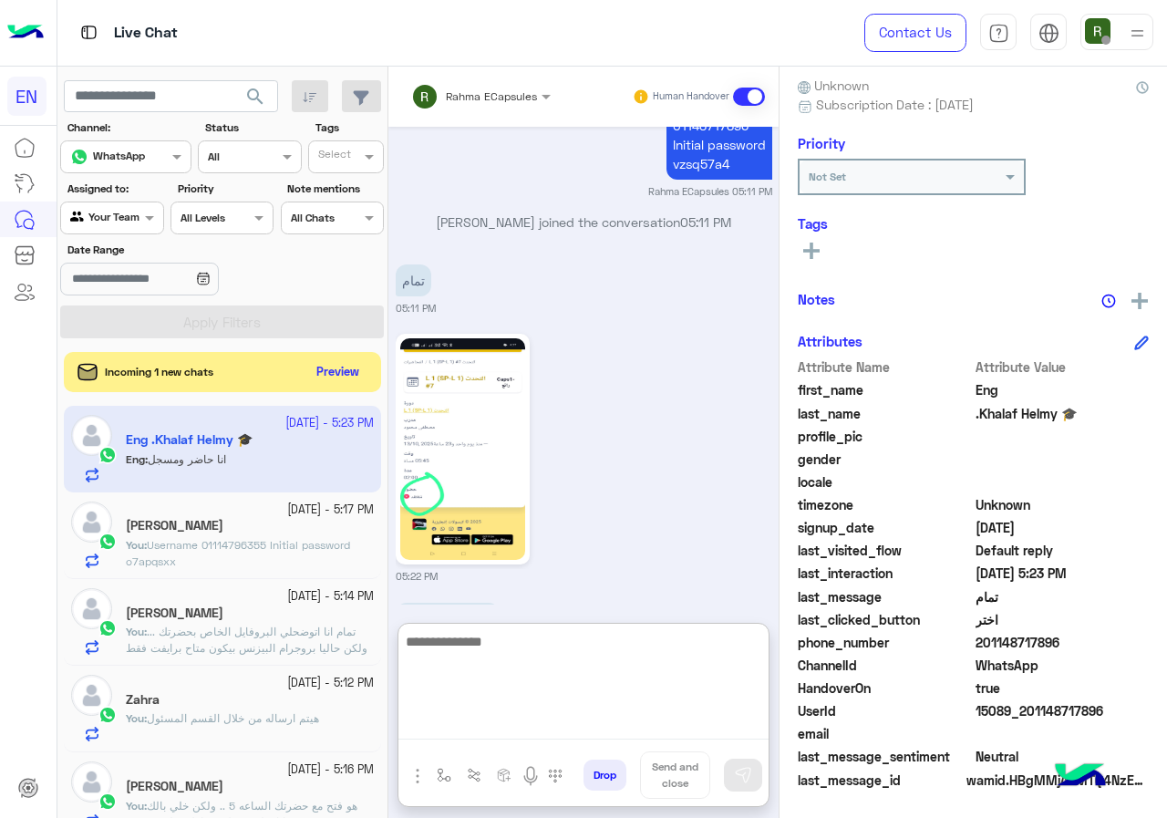
click at [509, 716] on textarea at bounding box center [584, 684] width 370 height 109
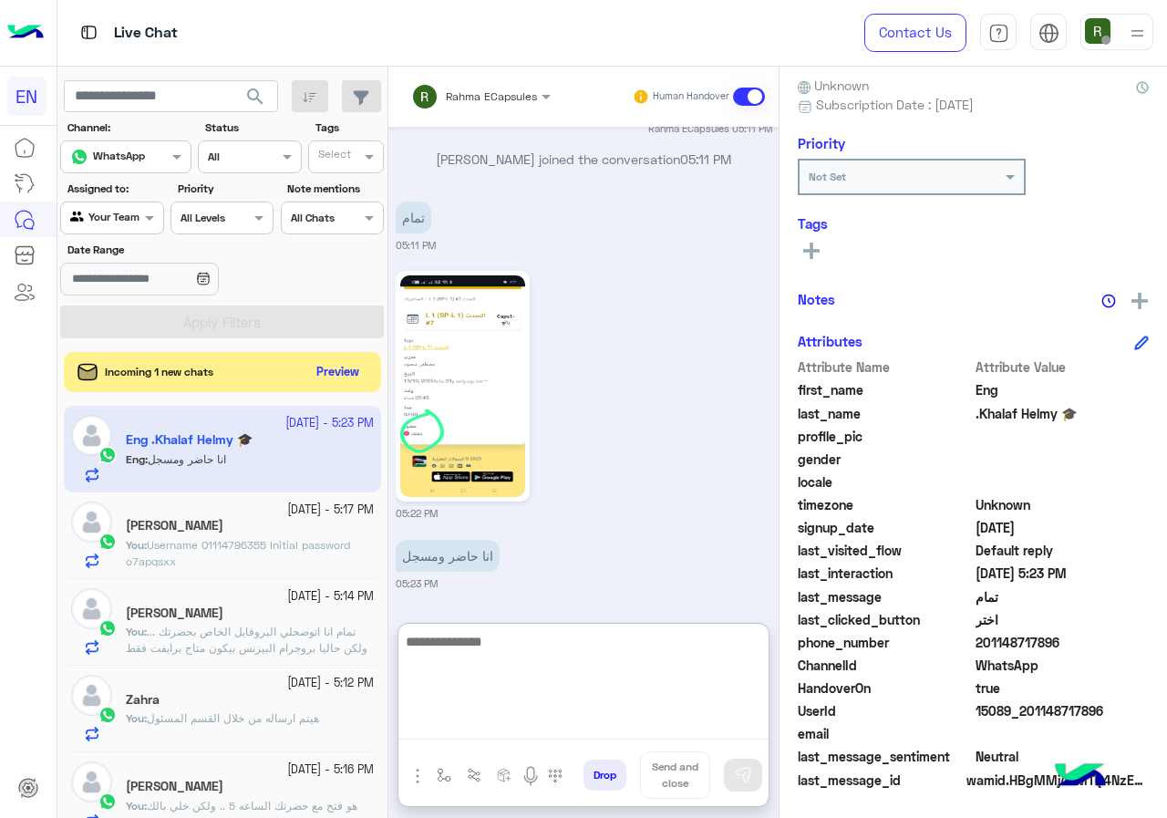
scroll to position [1707, 0]
type textarea "**********"
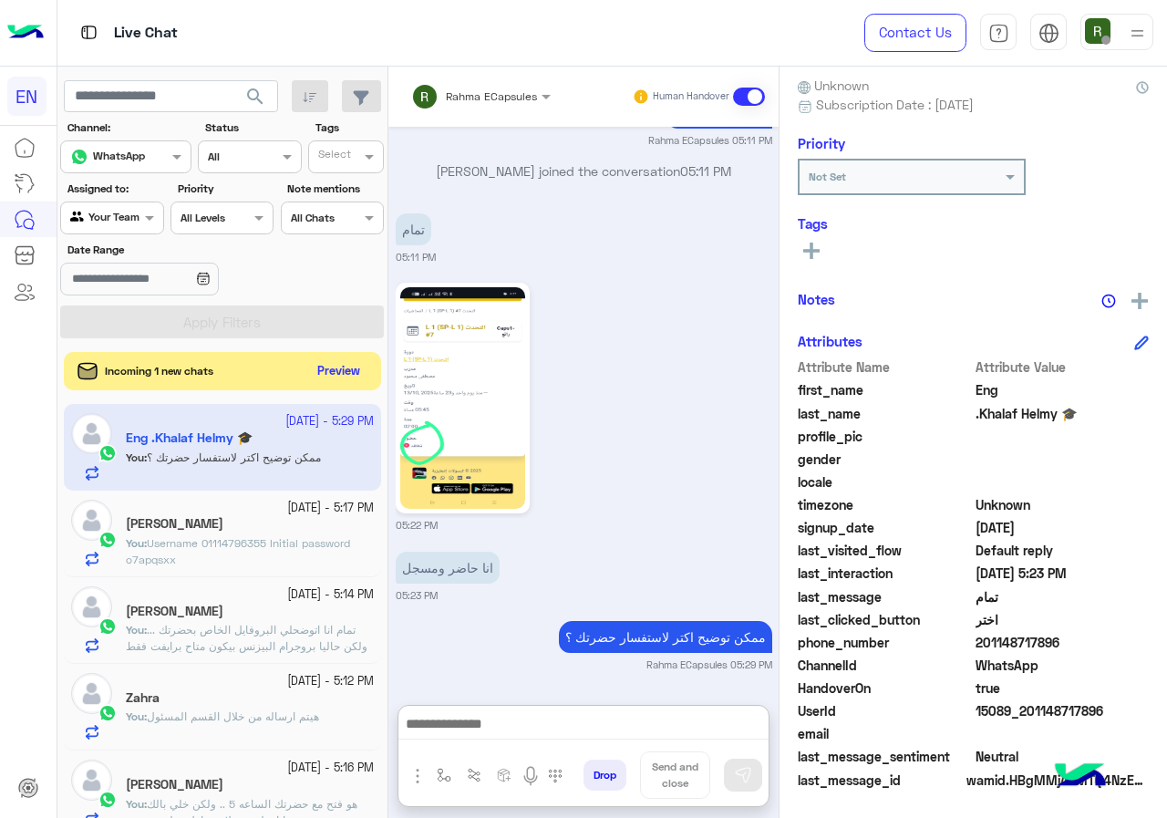
click at [331, 376] on button "Preview" at bounding box center [339, 371] width 57 height 25
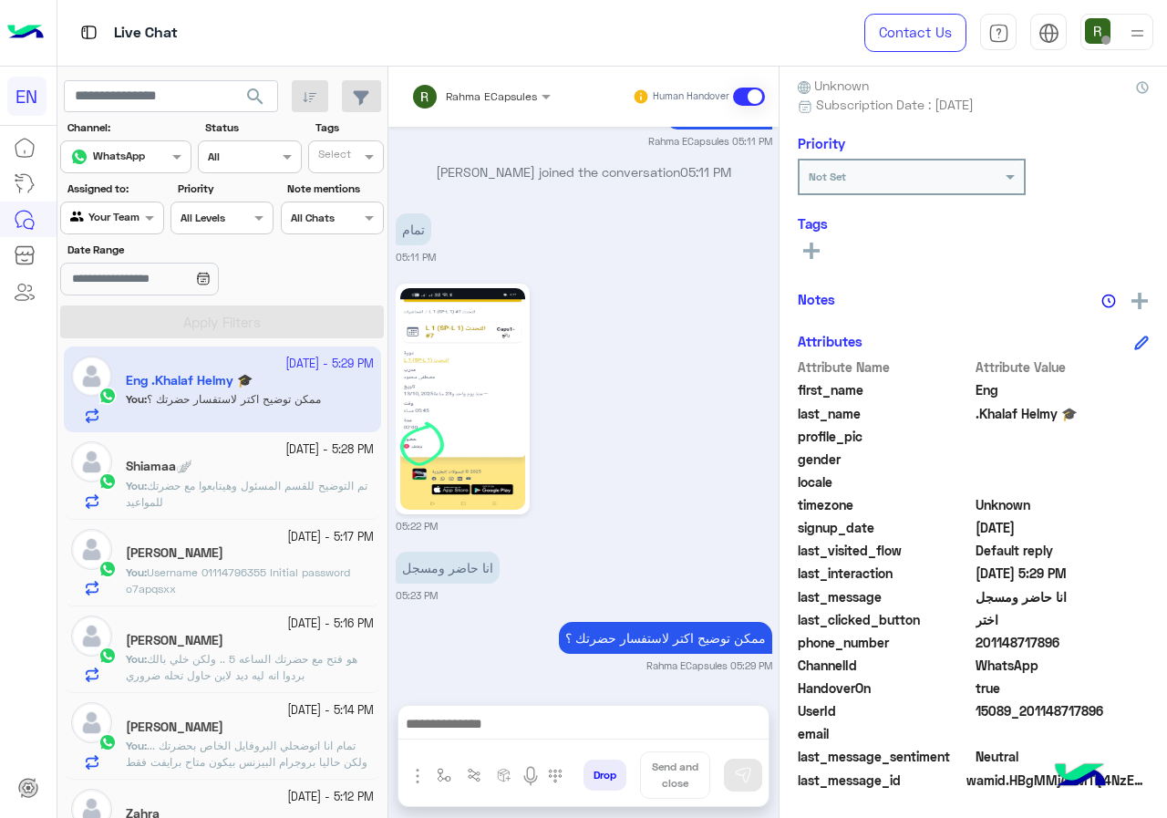
scroll to position [0, 0]
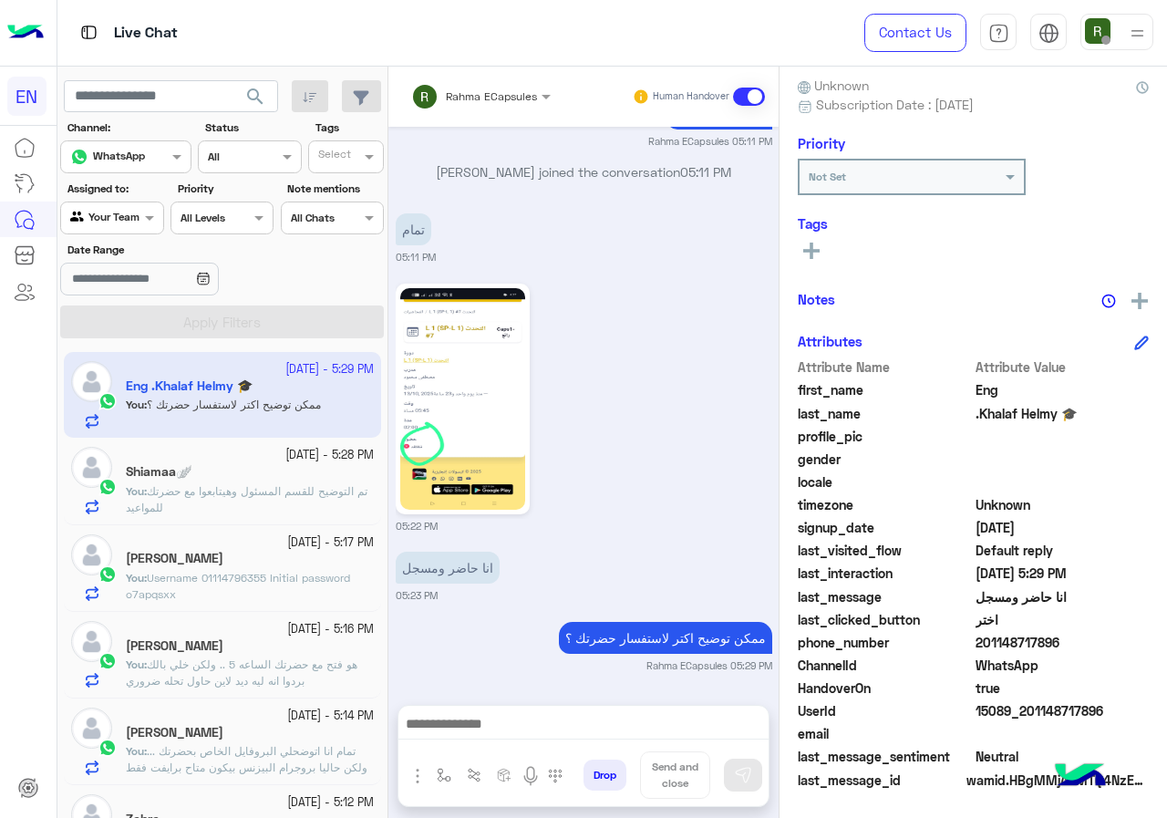
click at [119, 228] on div "Agent Filter Your Team" at bounding box center [111, 218] width 103 height 33
click at [124, 313] on div "Your Inbox" at bounding box center [113, 324] width 106 height 36
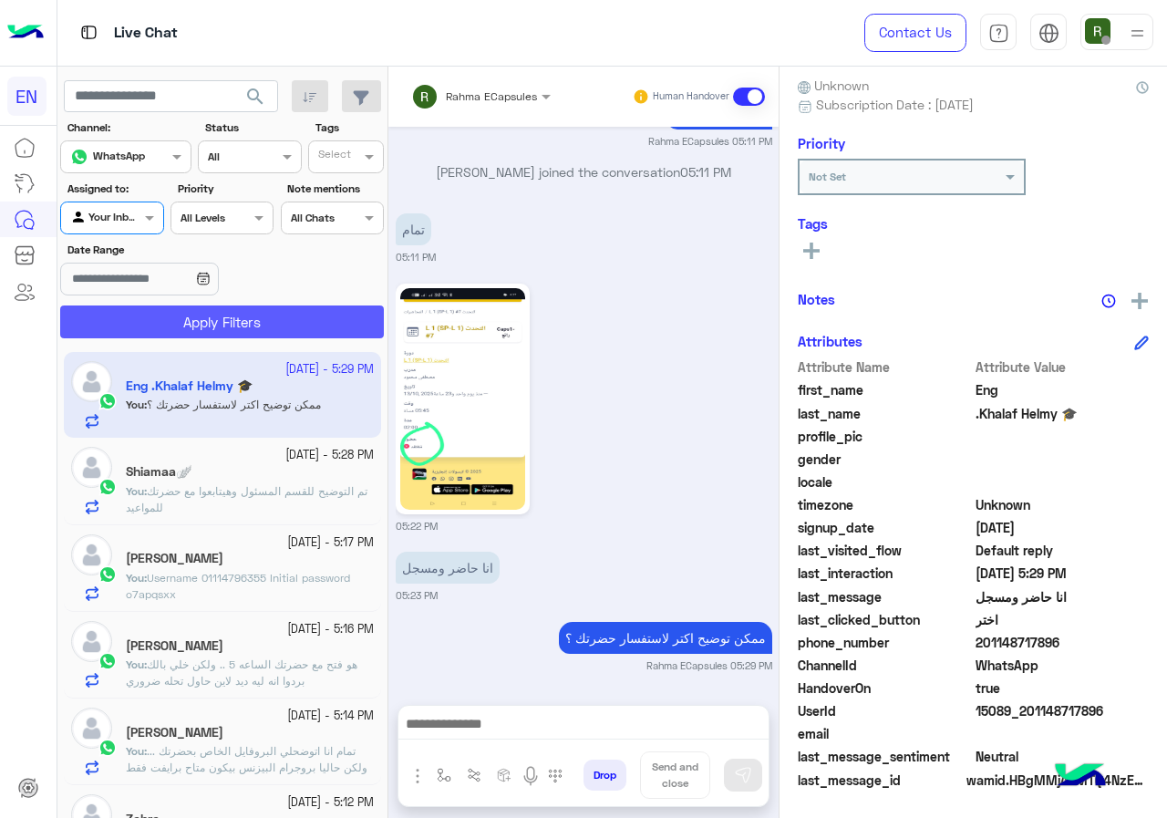
click at [179, 328] on button "Apply Filters" at bounding box center [222, 322] width 324 height 33
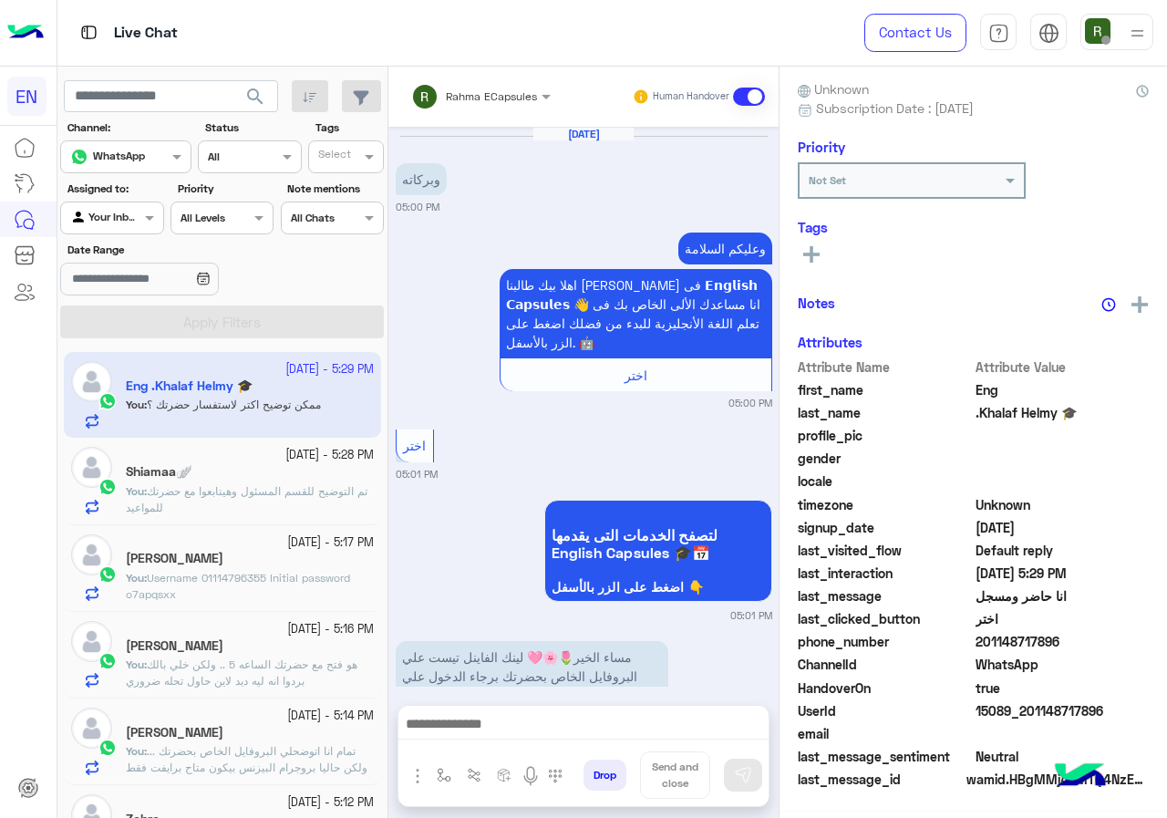
scroll to position [1498, 0]
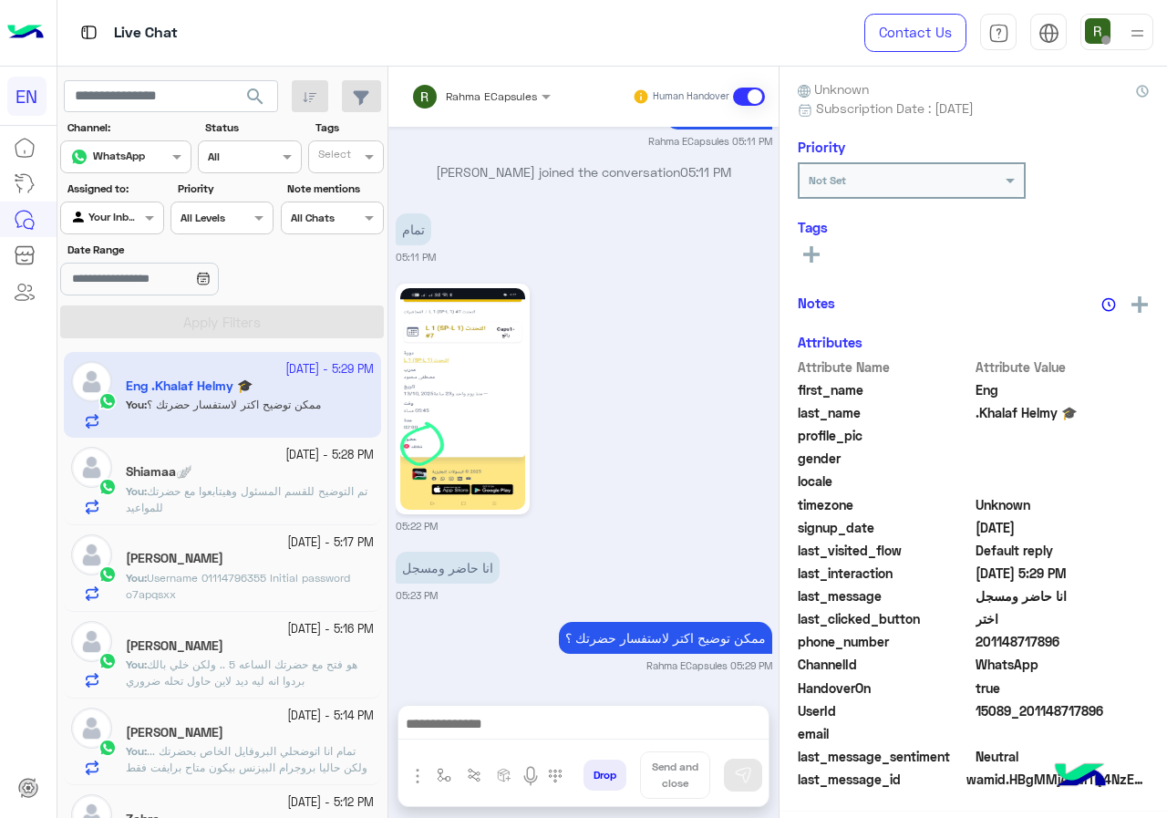
click at [459, 89] on input "text" at bounding box center [457, 94] width 92 height 16
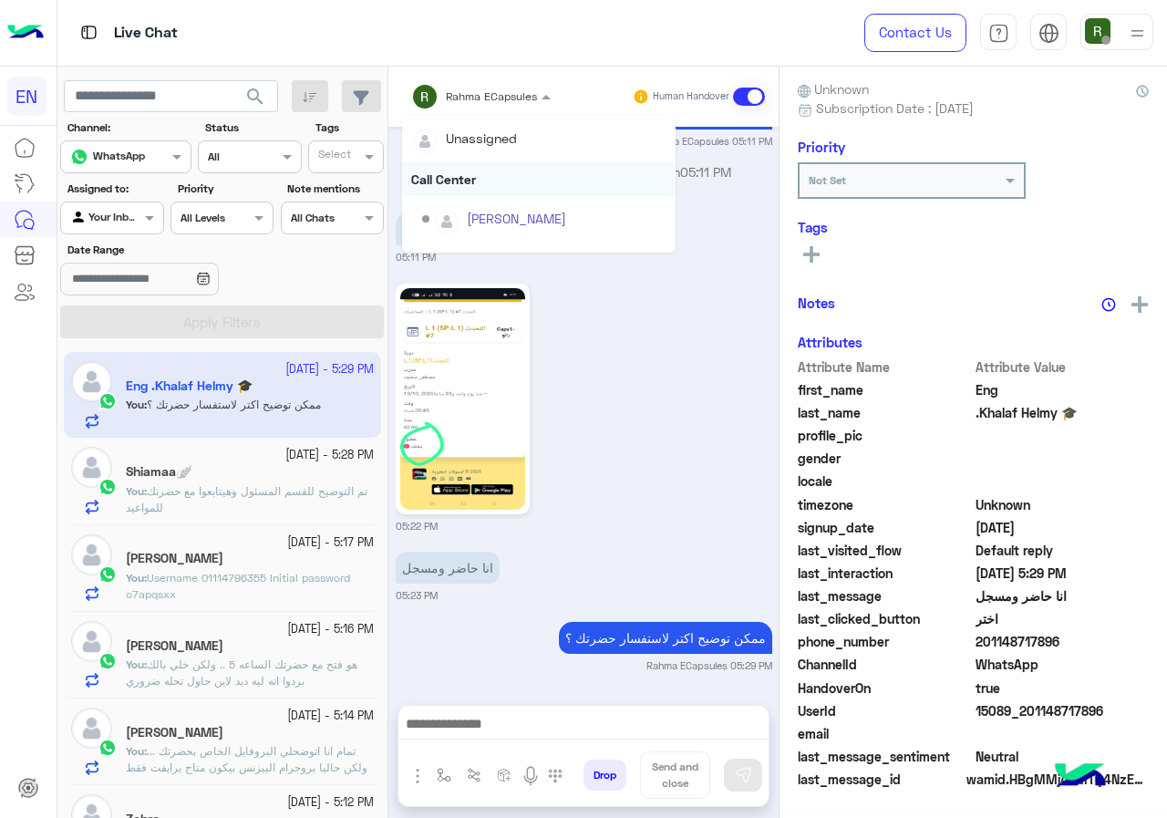
click at [461, 173] on div "Call Center" at bounding box center [539, 179] width 274 height 34
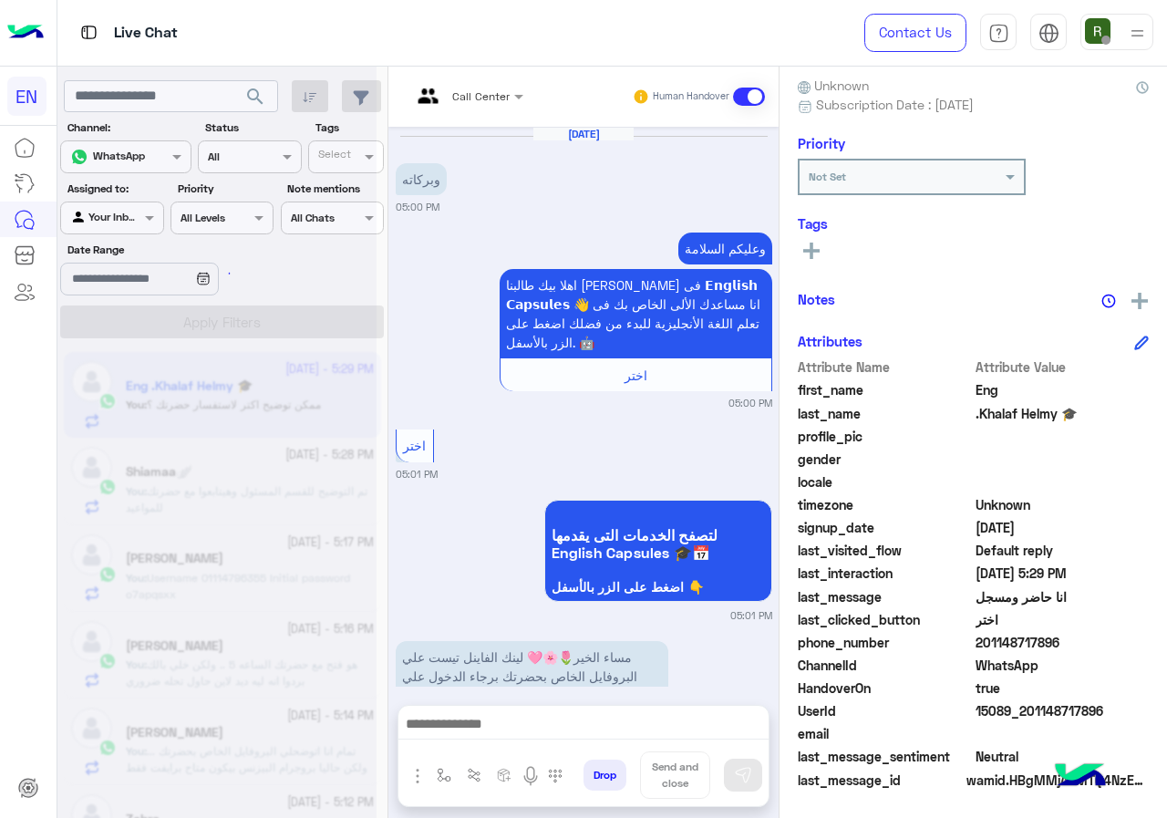
click at [479, 88] on input "text" at bounding box center [444, 94] width 67 height 16
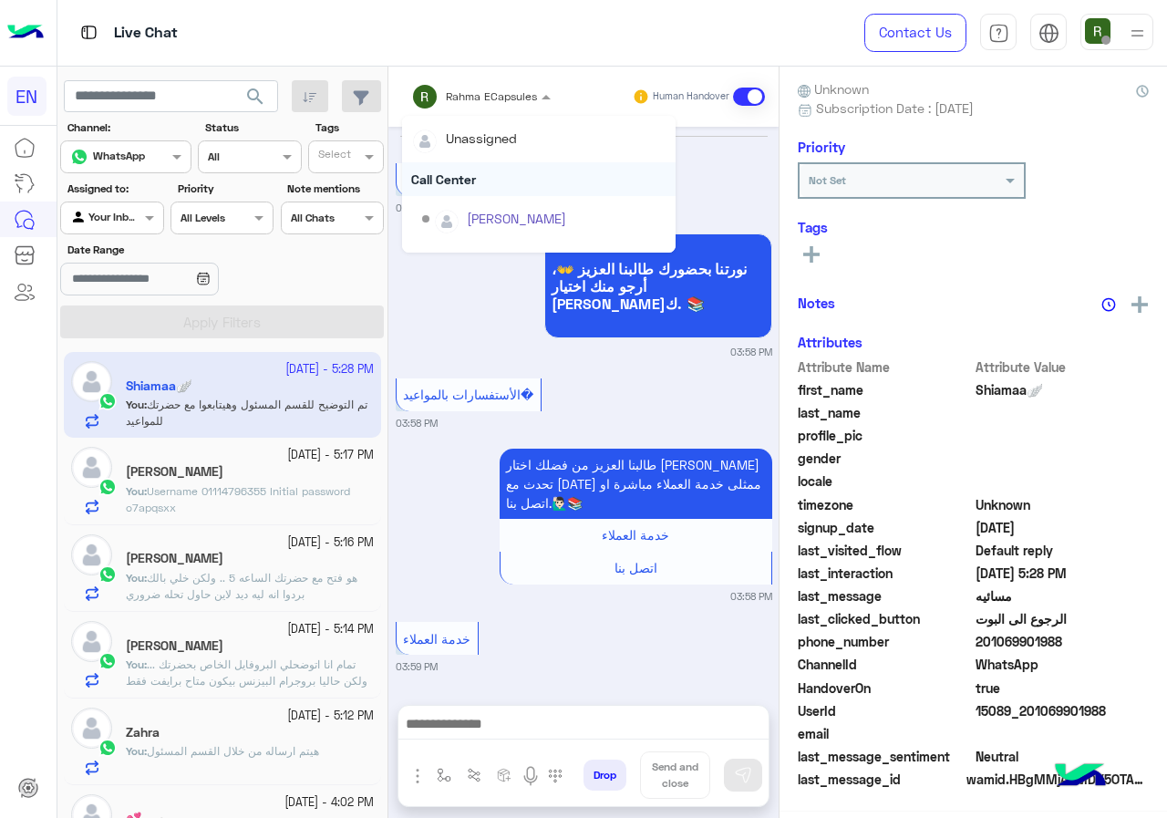
scroll to position [1179, 0]
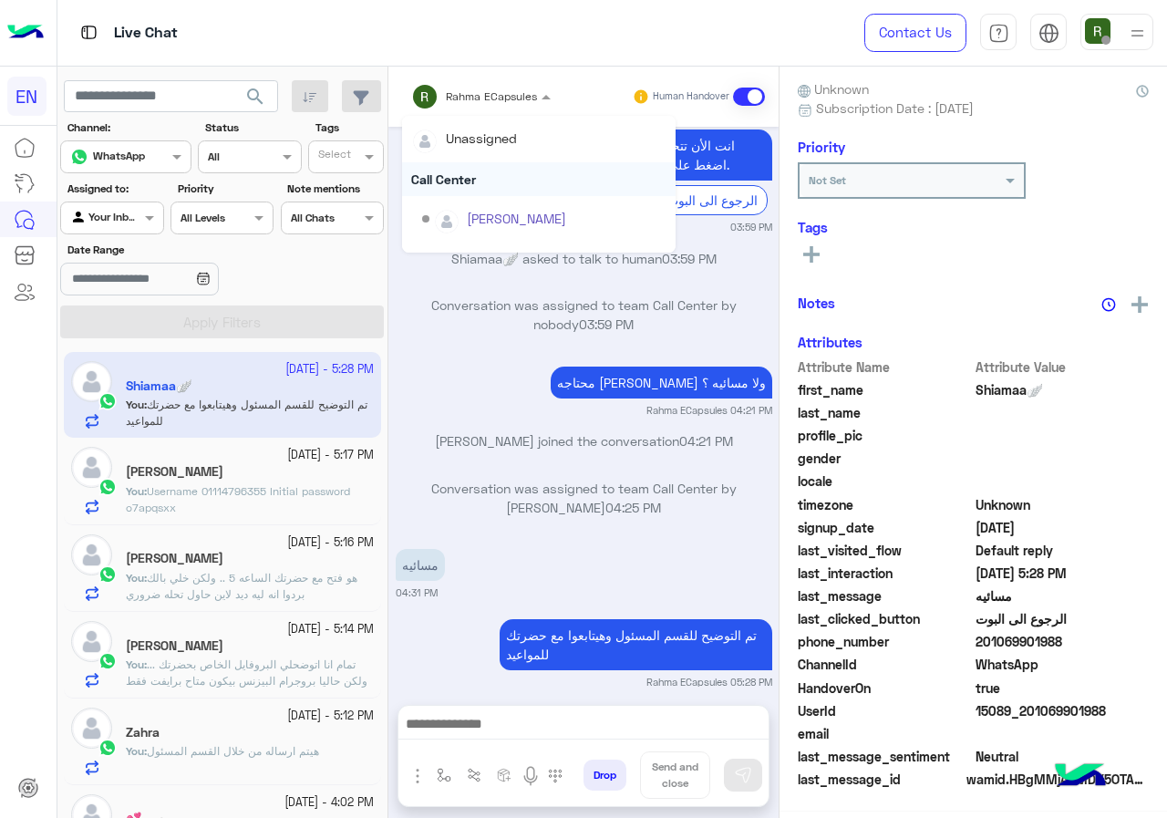
click at [478, 169] on div "Call Center" at bounding box center [539, 179] width 274 height 34
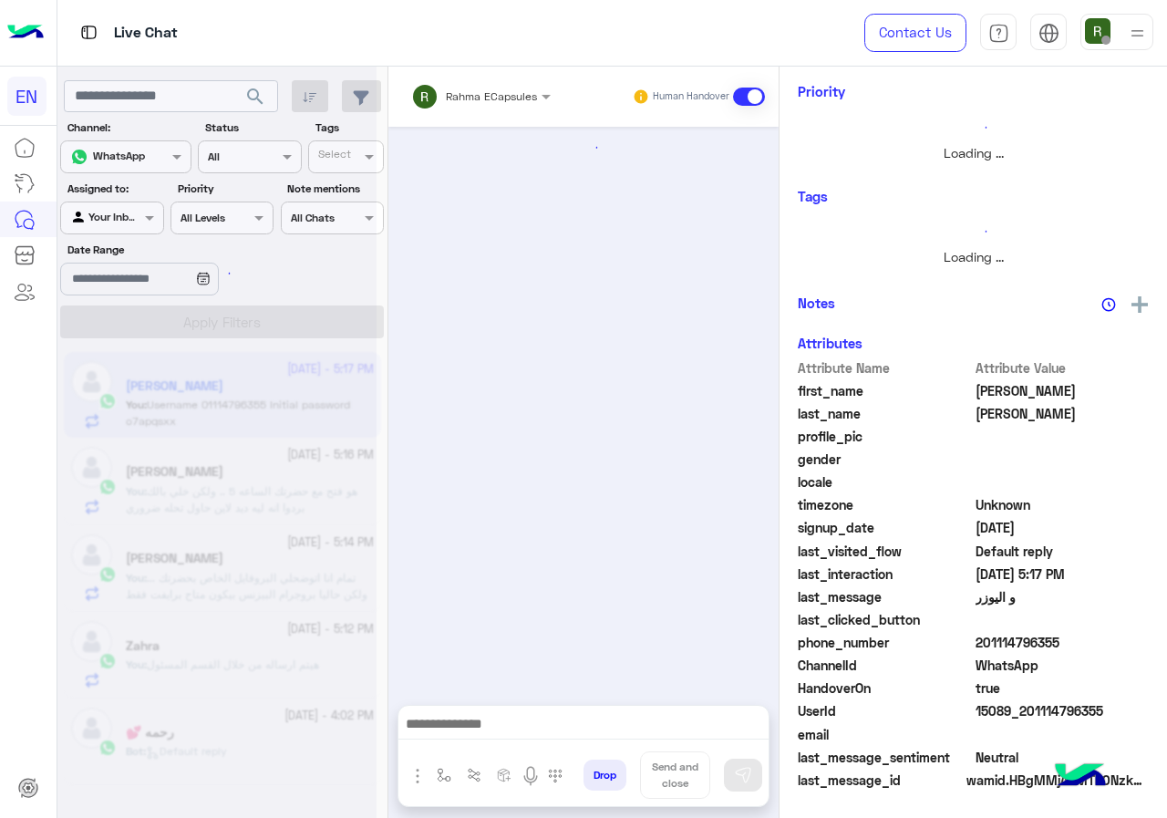
click at [485, 97] on input "text" at bounding box center [457, 94] width 92 height 16
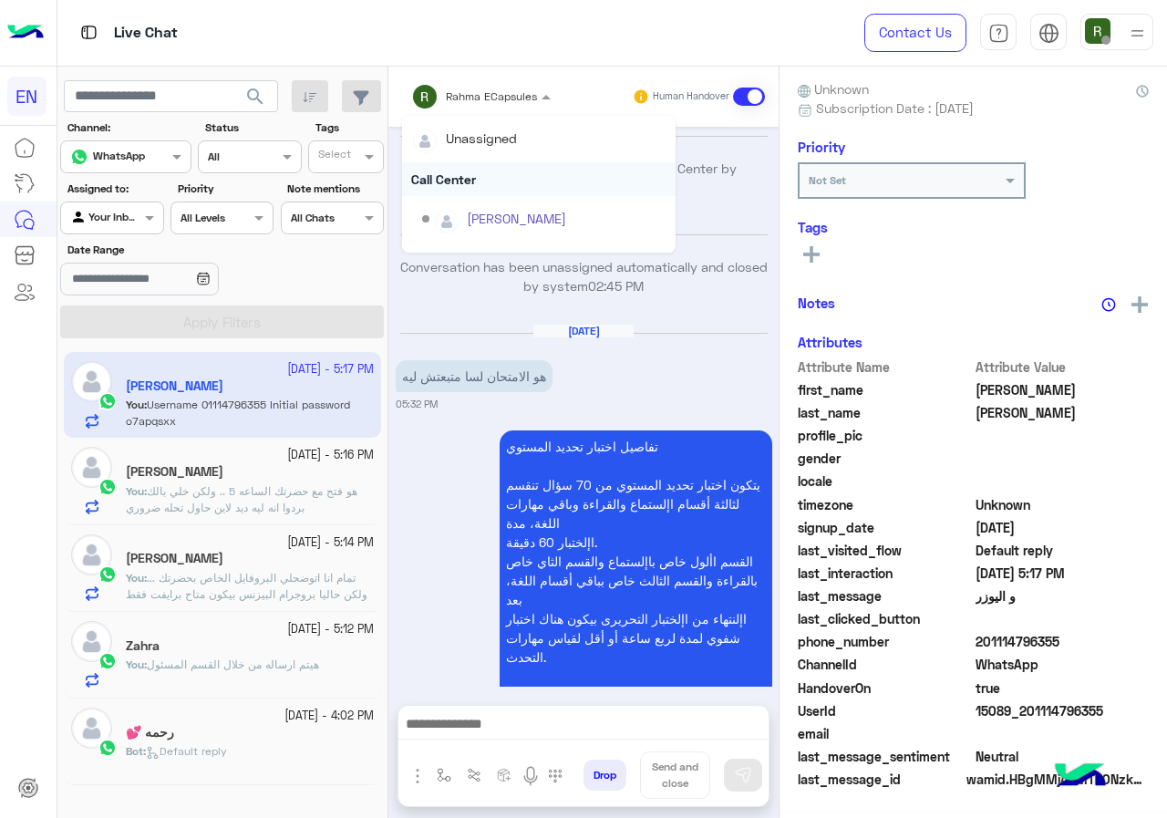
scroll to position [1494, 0]
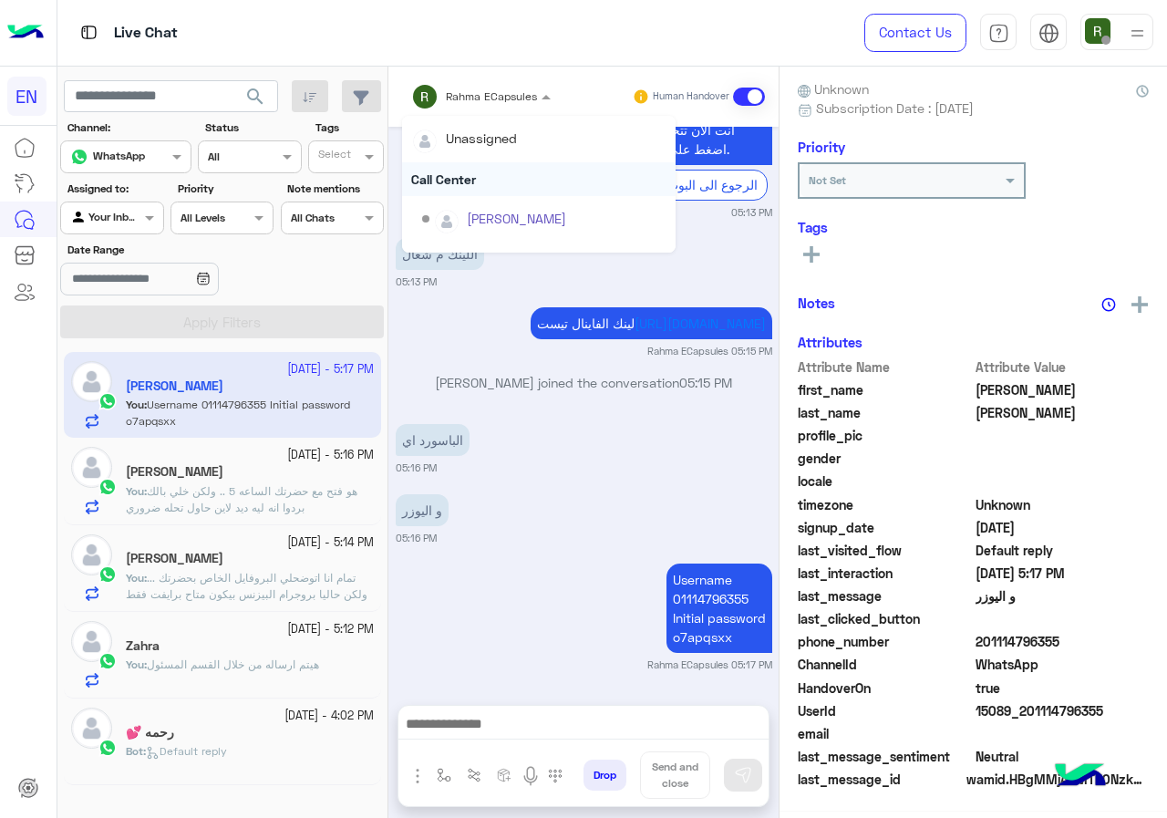
click at [485, 191] on div "Call Center" at bounding box center [539, 179] width 274 height 34
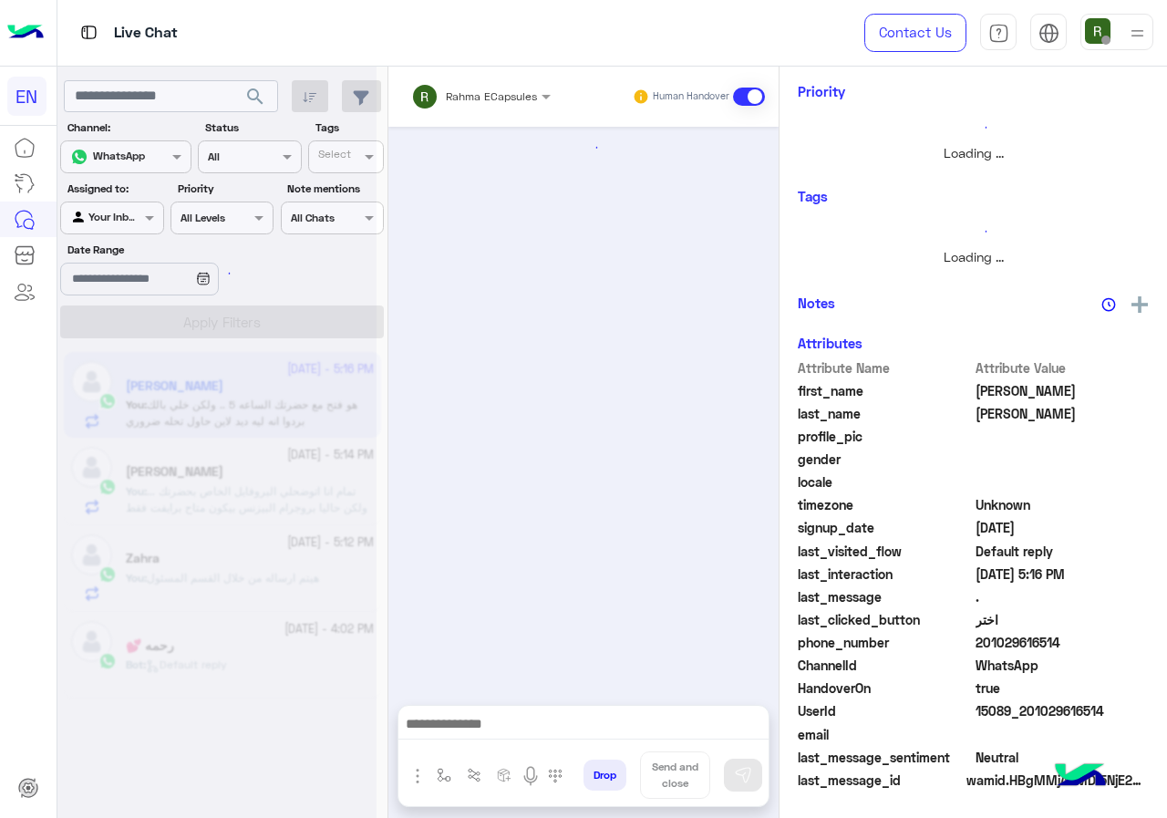
click at [480, 114] on div "Rahma ECapsules Human Handover" at bounding box center [584, 97] width 390 height 60
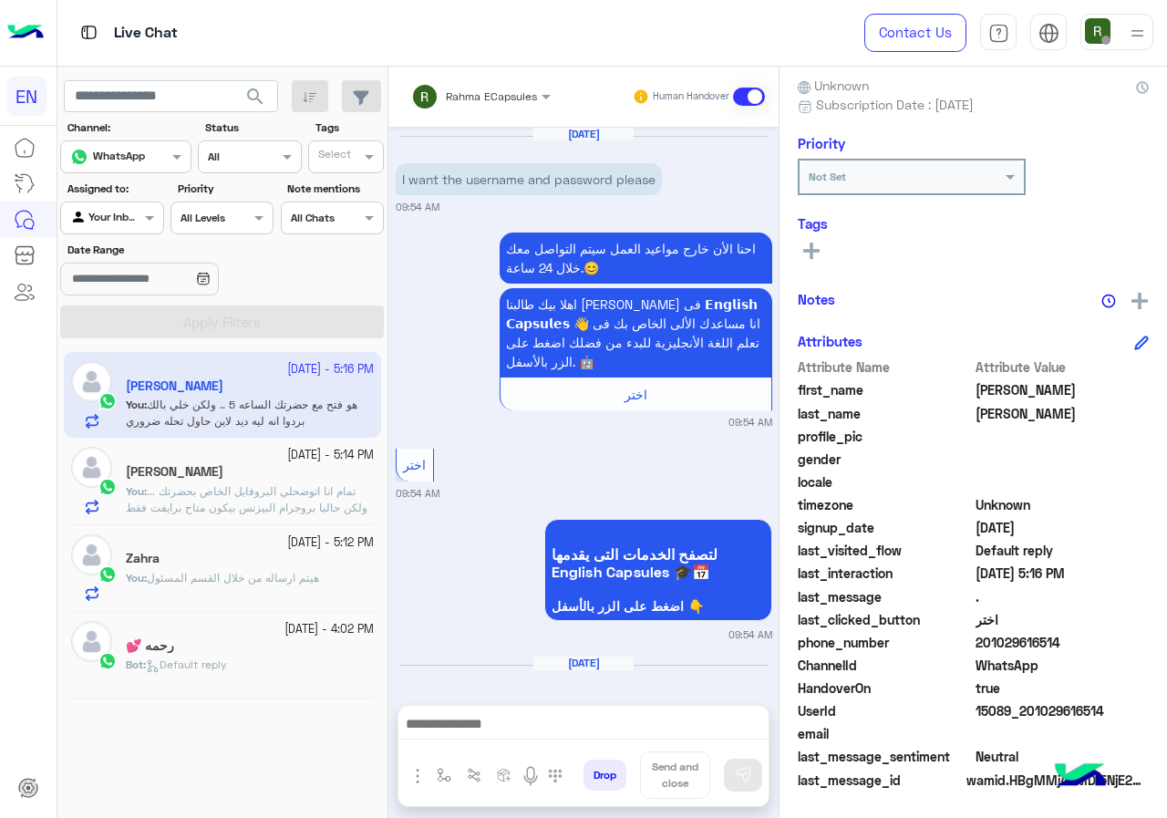
scroll to position [945, 0]
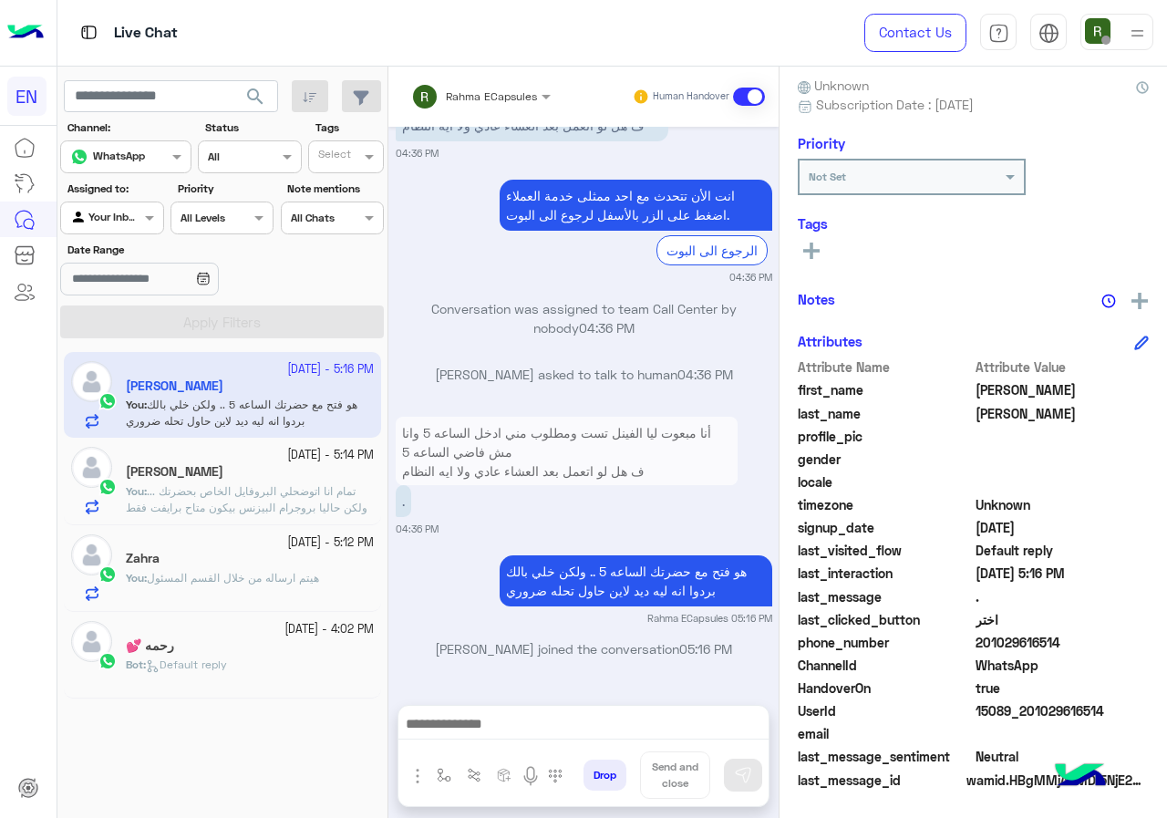
click at [472, 89] on input "text" at bounding box center [457, 94] width 92 height 16
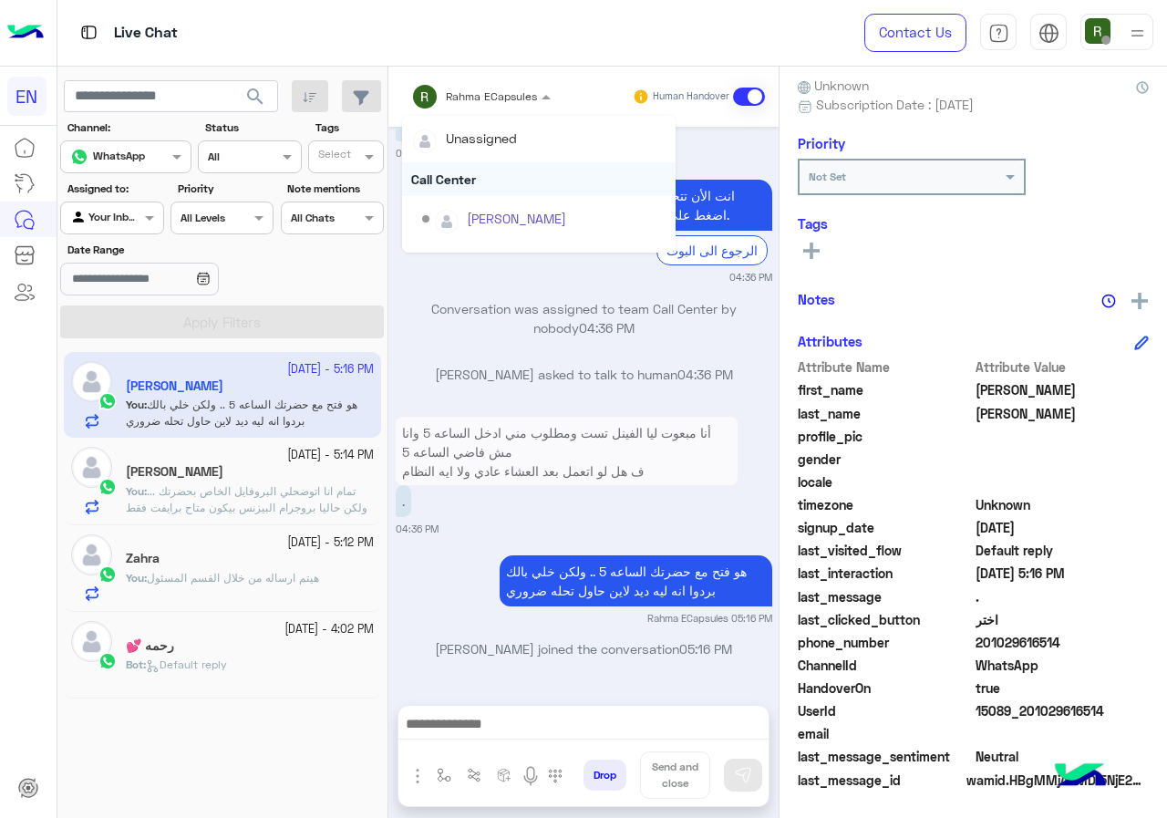
click at [453, 175] on div "Call Center" at bounding box center [539, 179] width 274 height 34
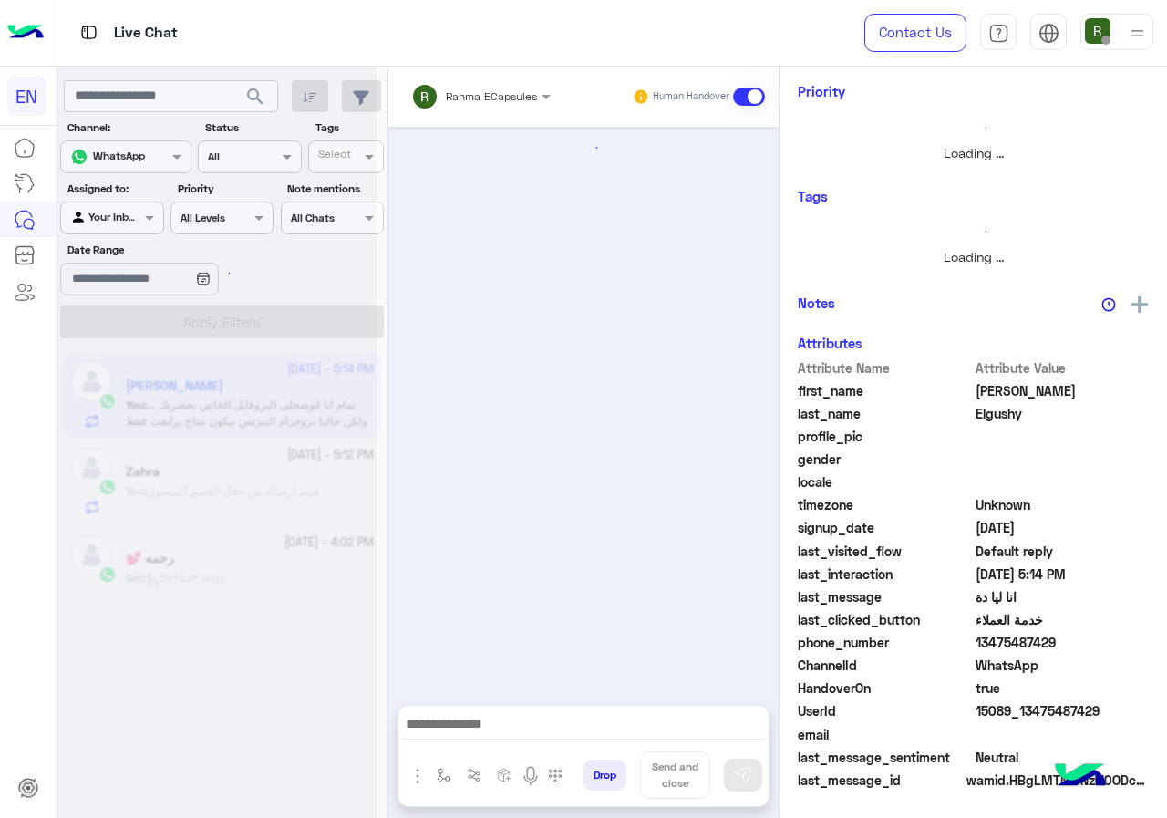
click at [459, 107] on div "Rahma ECapsules" at bounding box center [474, 96] width 126 height 36
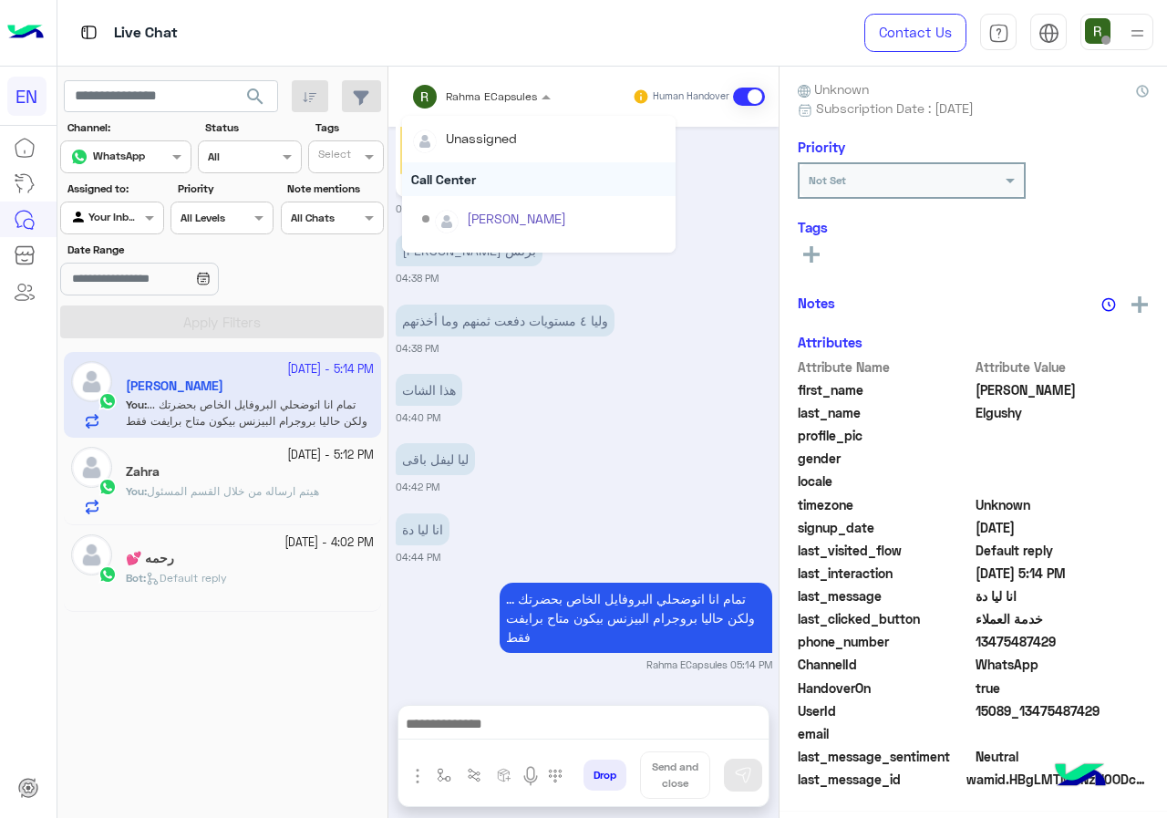
click at [453, 178] on div "Call Center" at bounding box center [539, 179] width 274 height 34
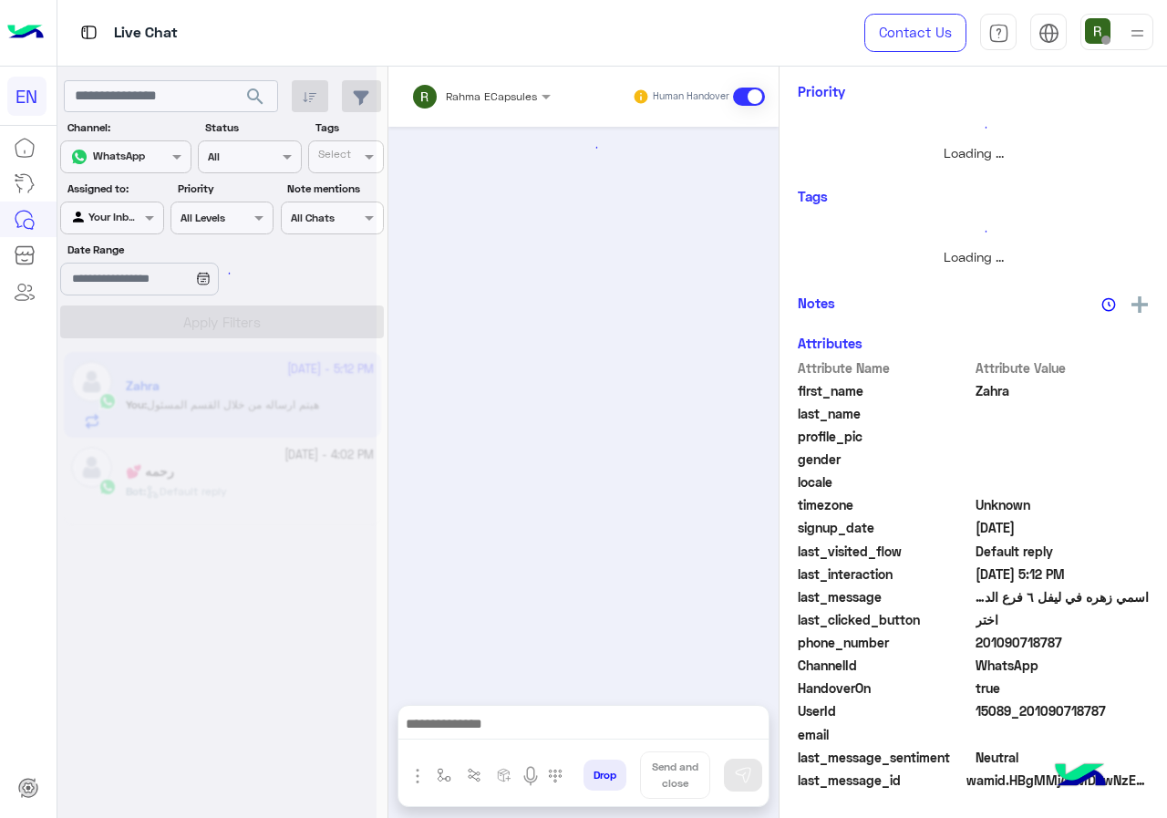
click at [458, 111] on div "Rahma ECapsules" at bounding box center [474, 96] width 126 height 36
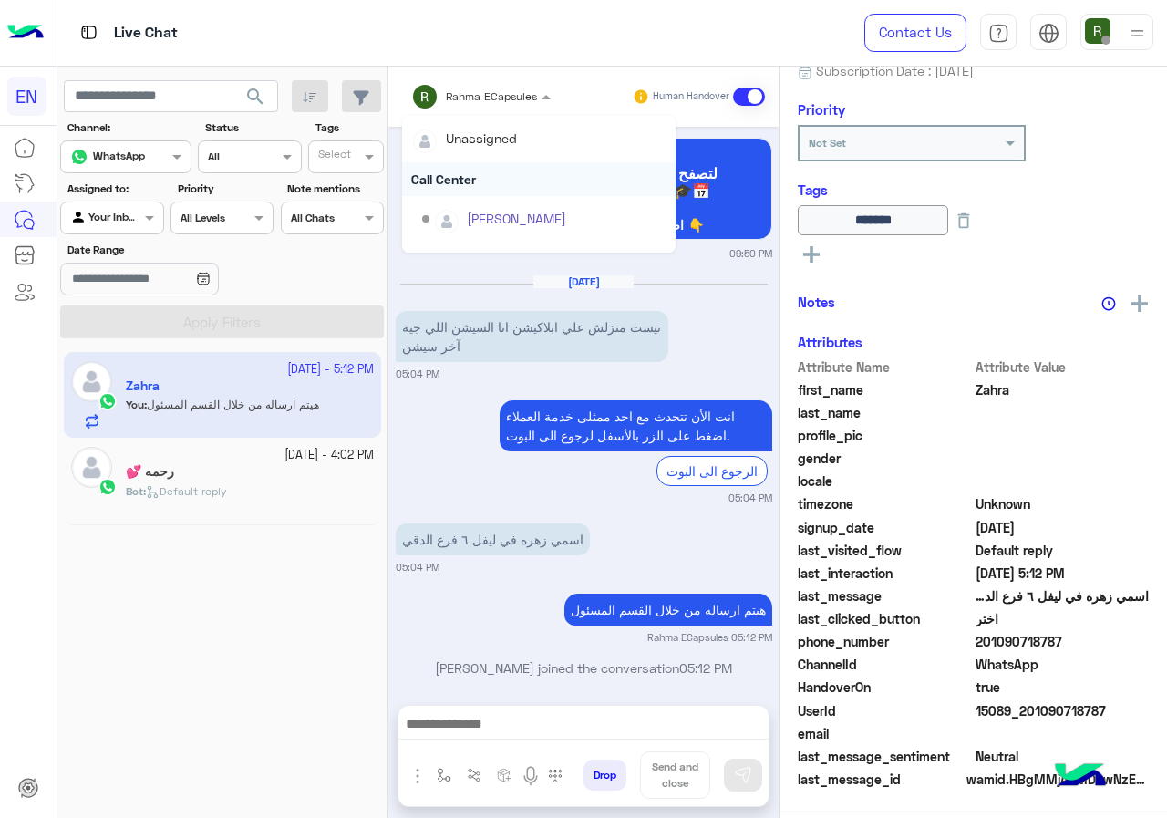
click at [455, 193] on div "Call Center" at bounding box center [539, 179] width 274 height 34
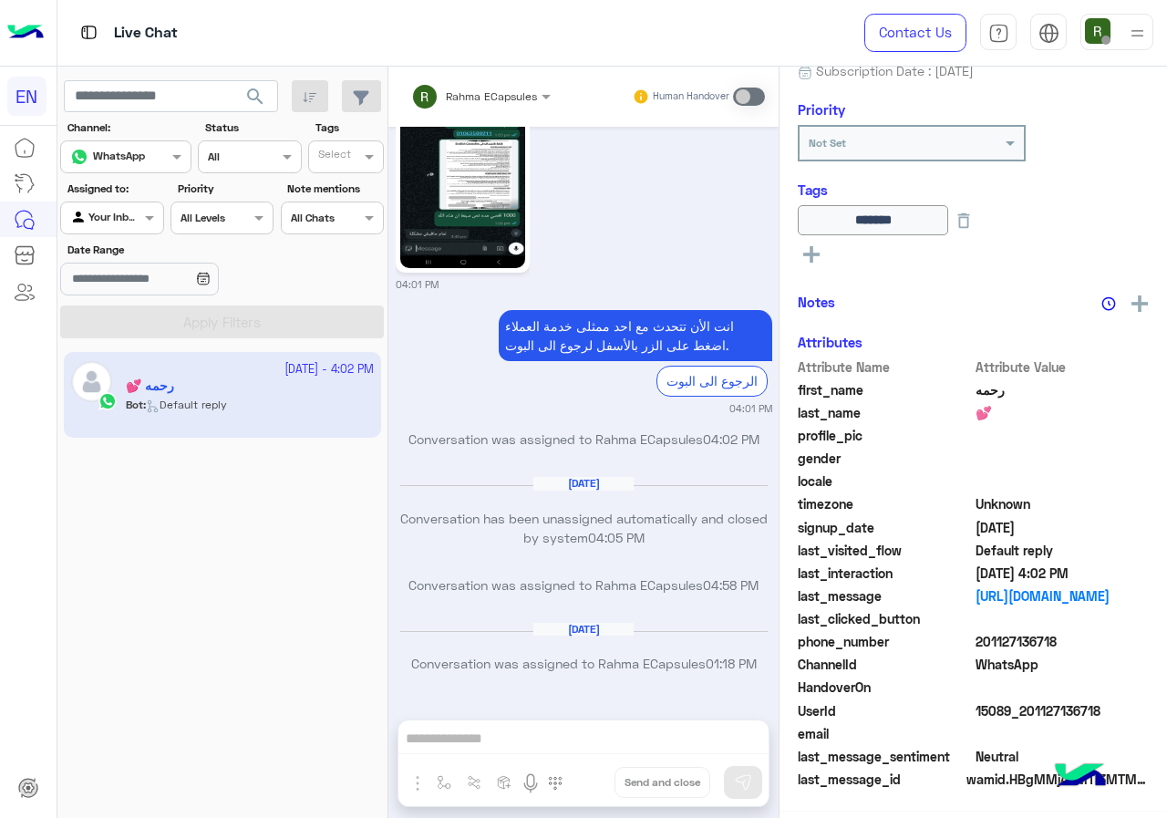
click at [132, 232] on div "Agent Filter Your Inbox" at bounding box center [111, 218] width 103 height 33
click at [130, 374] on app-inbox-user "12 August - 4:02 PM رحمه 💕 Bot : Default reply" at bounding box center [222, 395] width 317 height 86
click at [120, 230] on div "Agent Filter Your Inbox" at bounding box center [111, 218] width 103 height 33
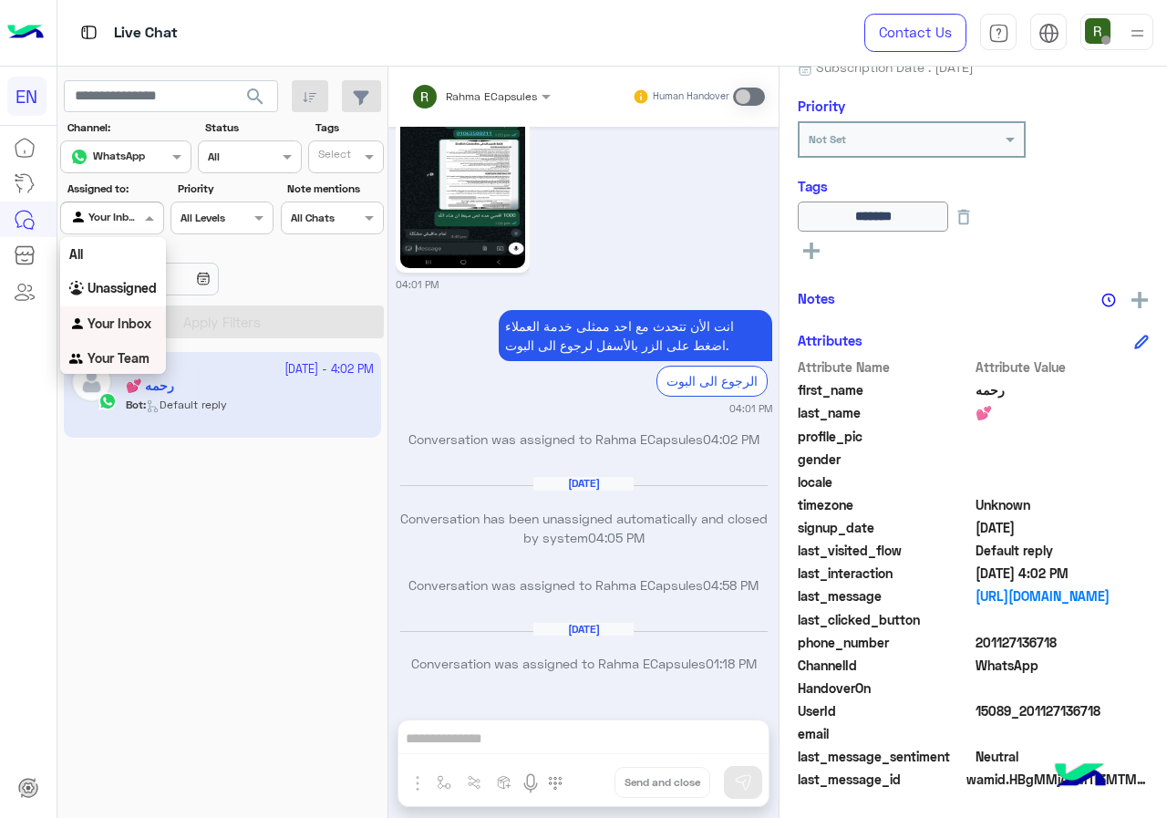
click at [120, 344] on div "Your Team" at bounding box center [113, 359] width 106 height 36
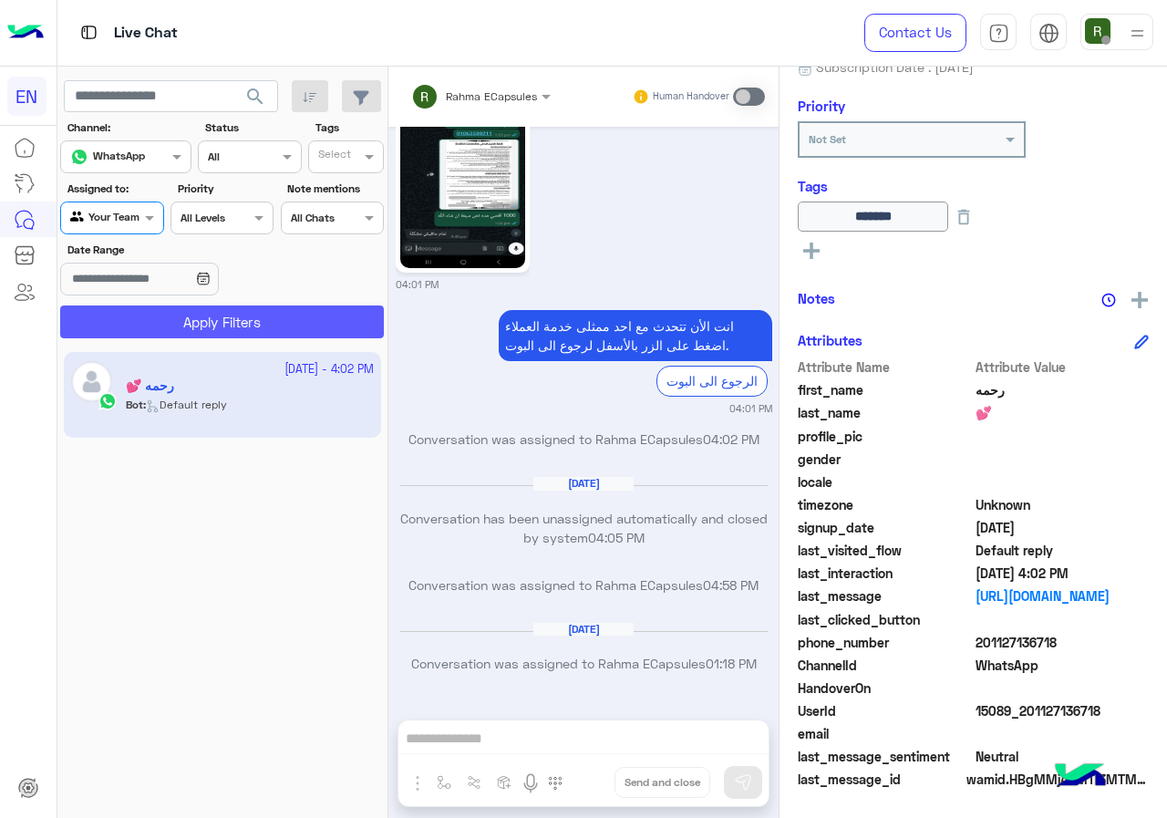
click at [135, 323] on button "Apply Filters" at bounding box center [222, 322] width 324 height 33
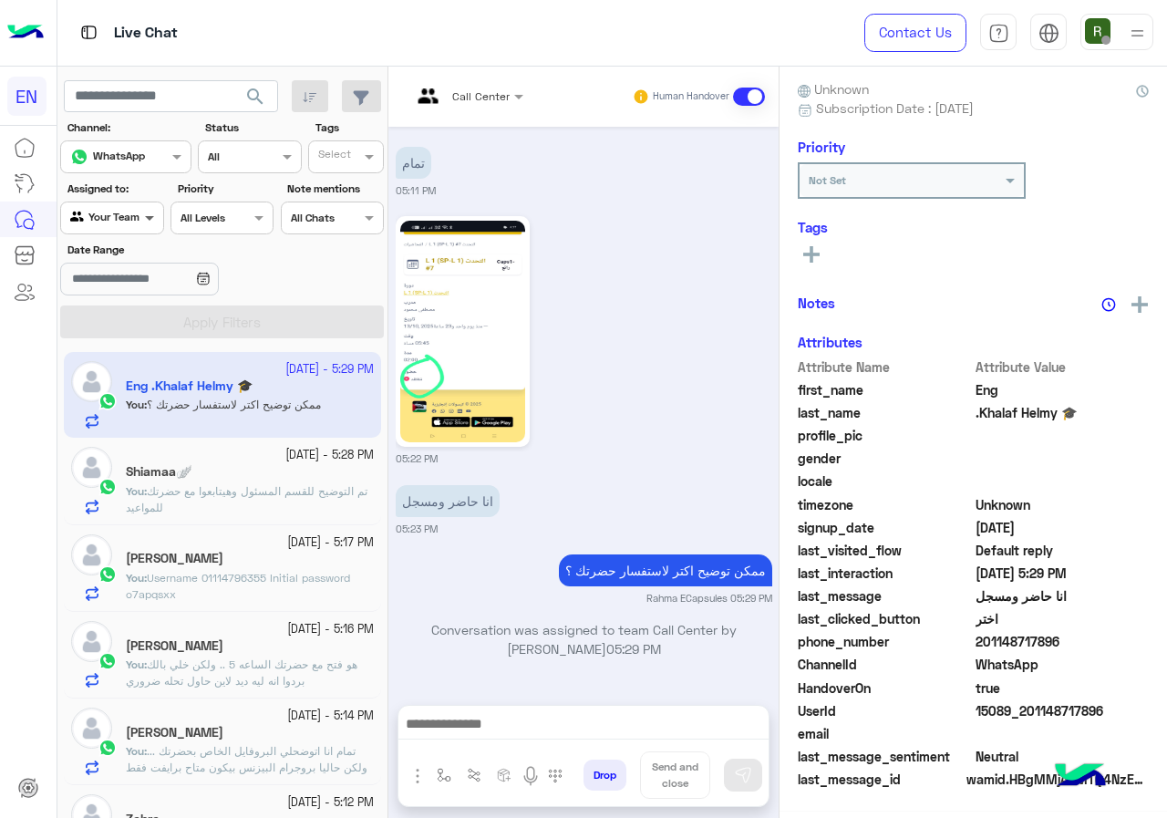
click at [149, 220] on span at bounding box center [151, 217] width 23 height 19
click at [133, 298] on div "Unassigned" at bounding box center [113, 286] width 106 height 36
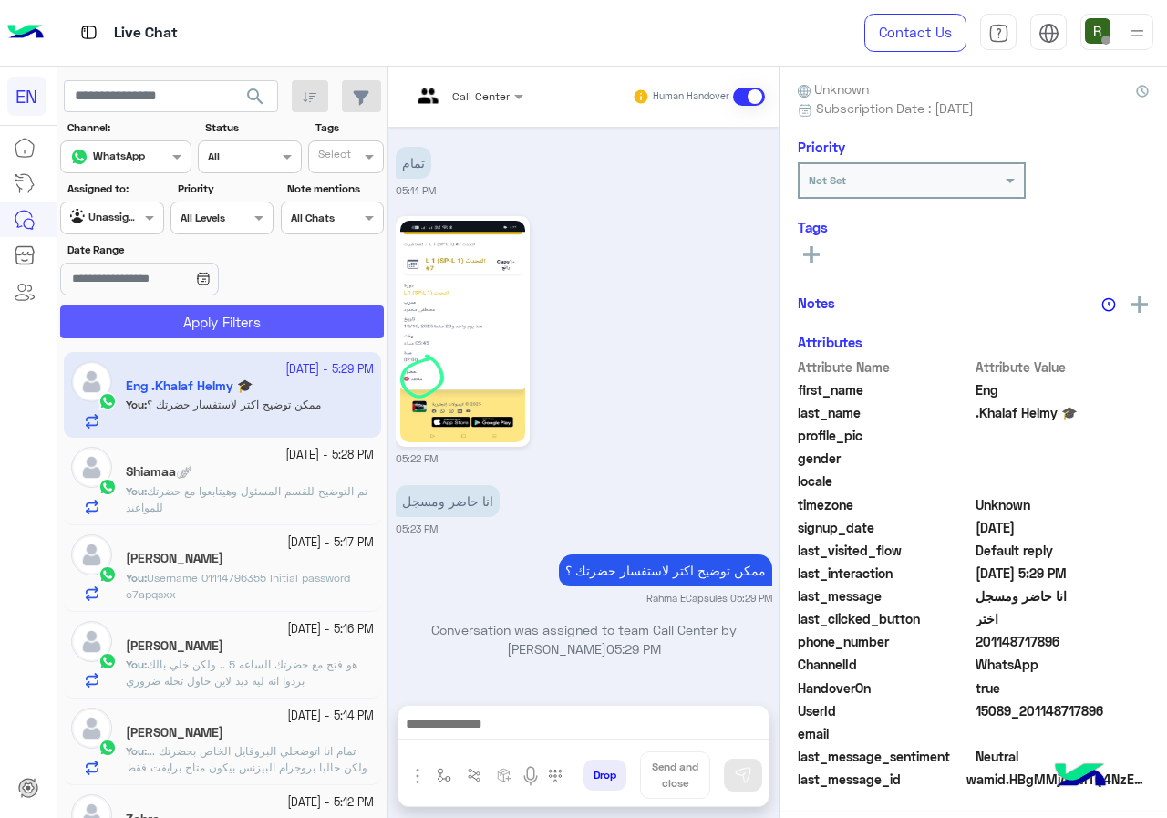
click at [148, 306] on button "Apply Filters" at bounding box center [222, 322] width 324 height 33
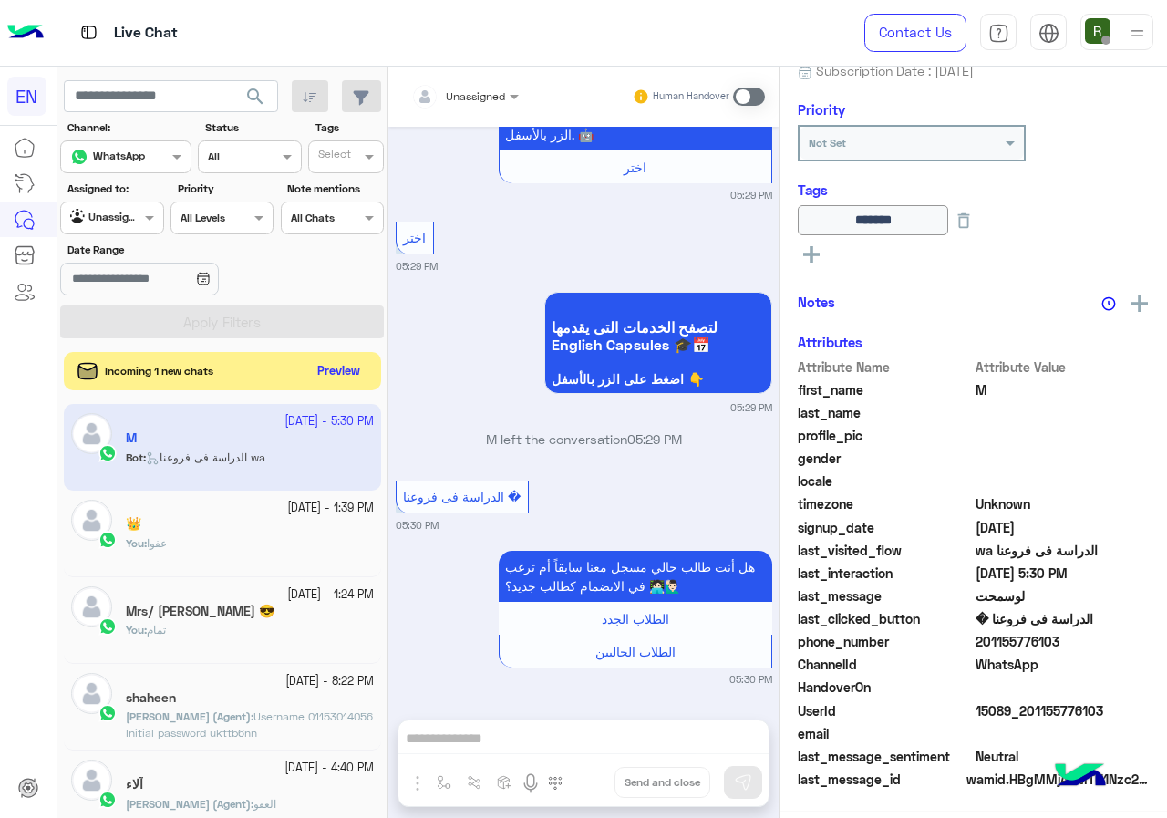
click at [319, 384] on div "Incoming 1 new chats Preview" at bounding box center [222, 371] width 317 height 38
click at [344, 375] on button "Preview" at bounding box center [339, 371] width 57 height 25
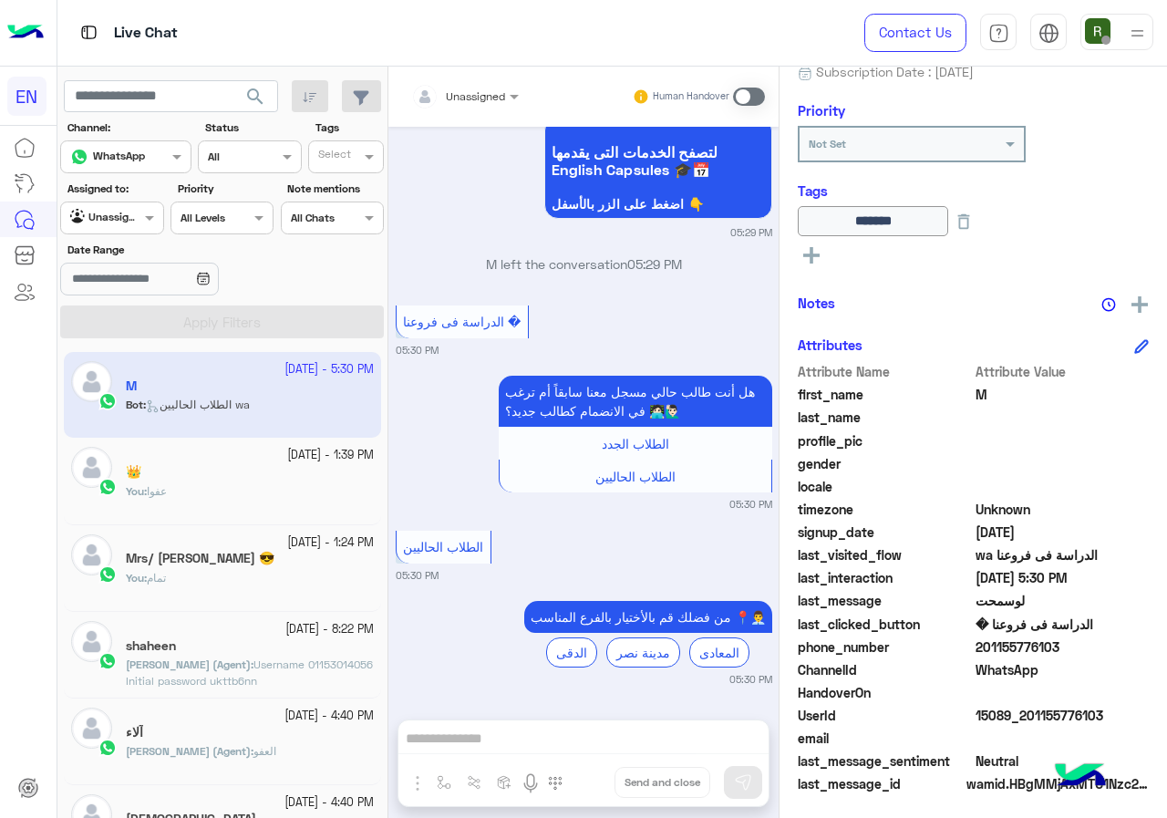
drag, startPoint x: 977, startPoint y: 645, endPoint x: 1090, endPoint y: 647, distance: 113.1
click at [1090, 647] on span "201155776103" at bounding box center [1063, 646] width 174 height 19
copy span "01155776103"
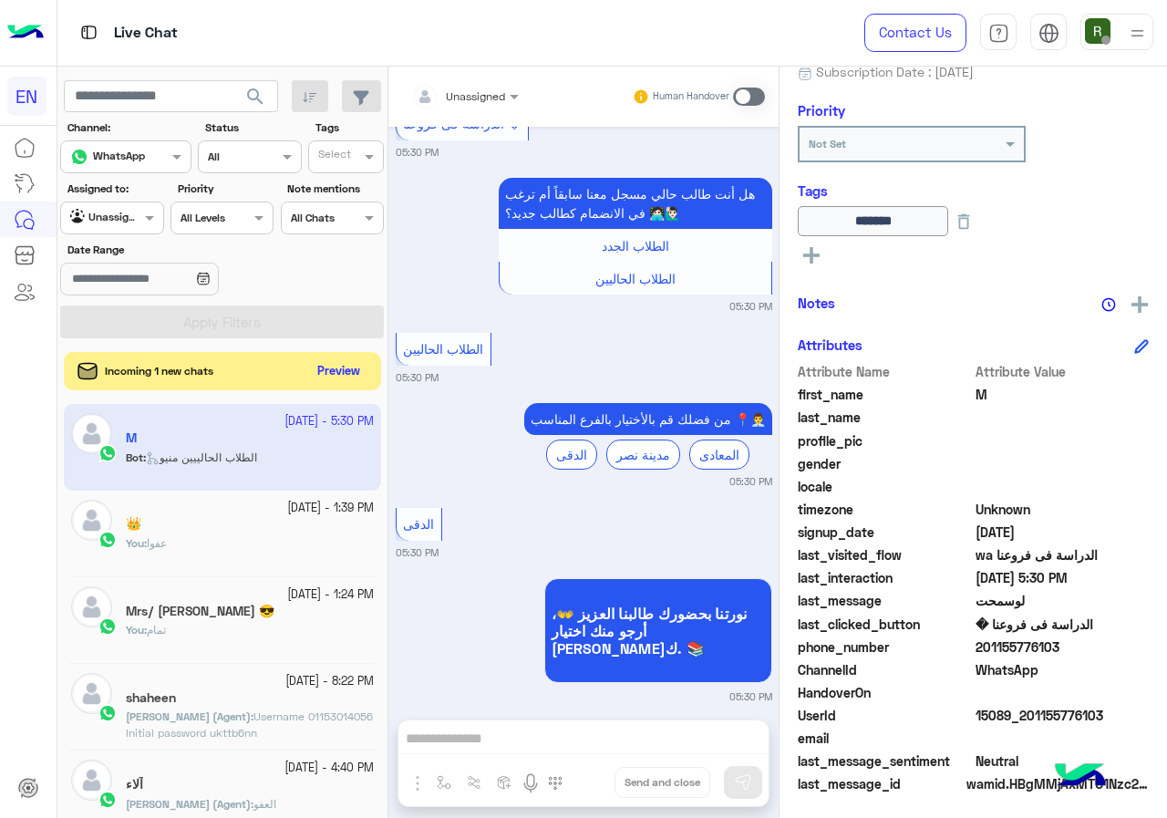
click at [337, 372] on button "Preview" at bounding box center [339, 371] width 57 height 25
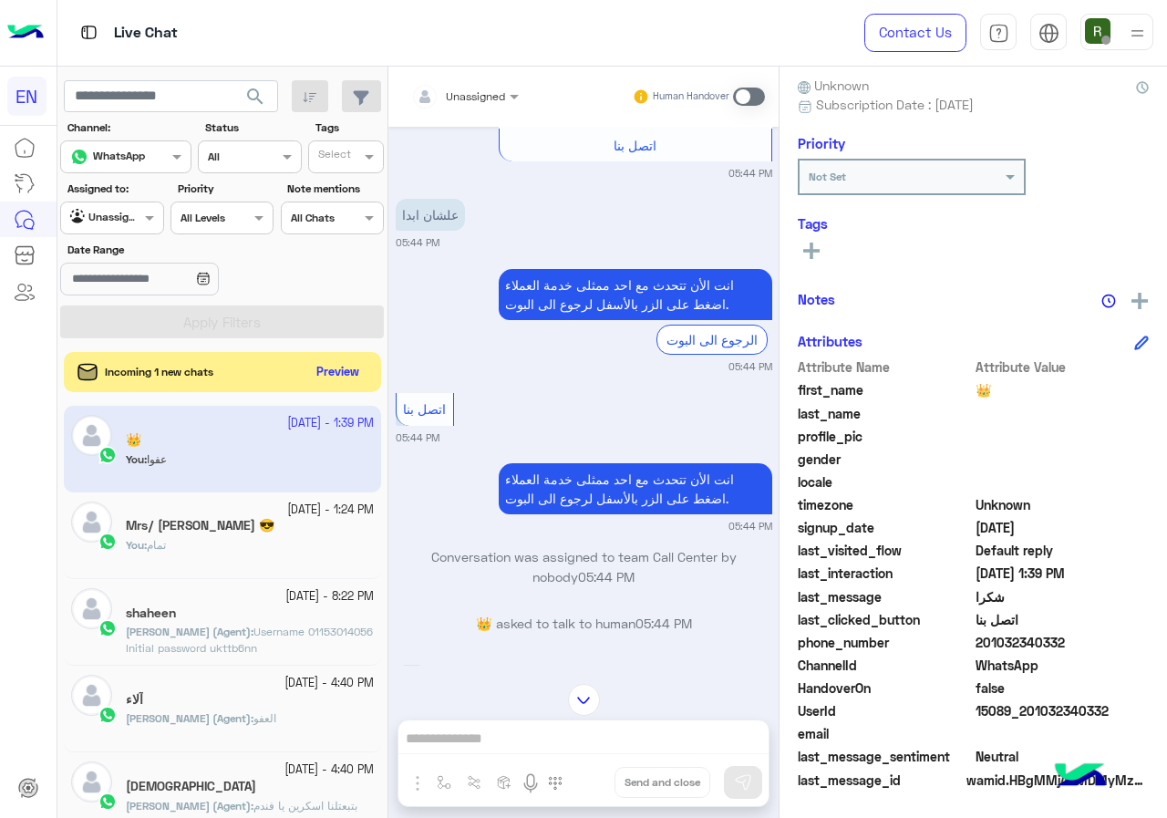
scroll to position [1754, 0]
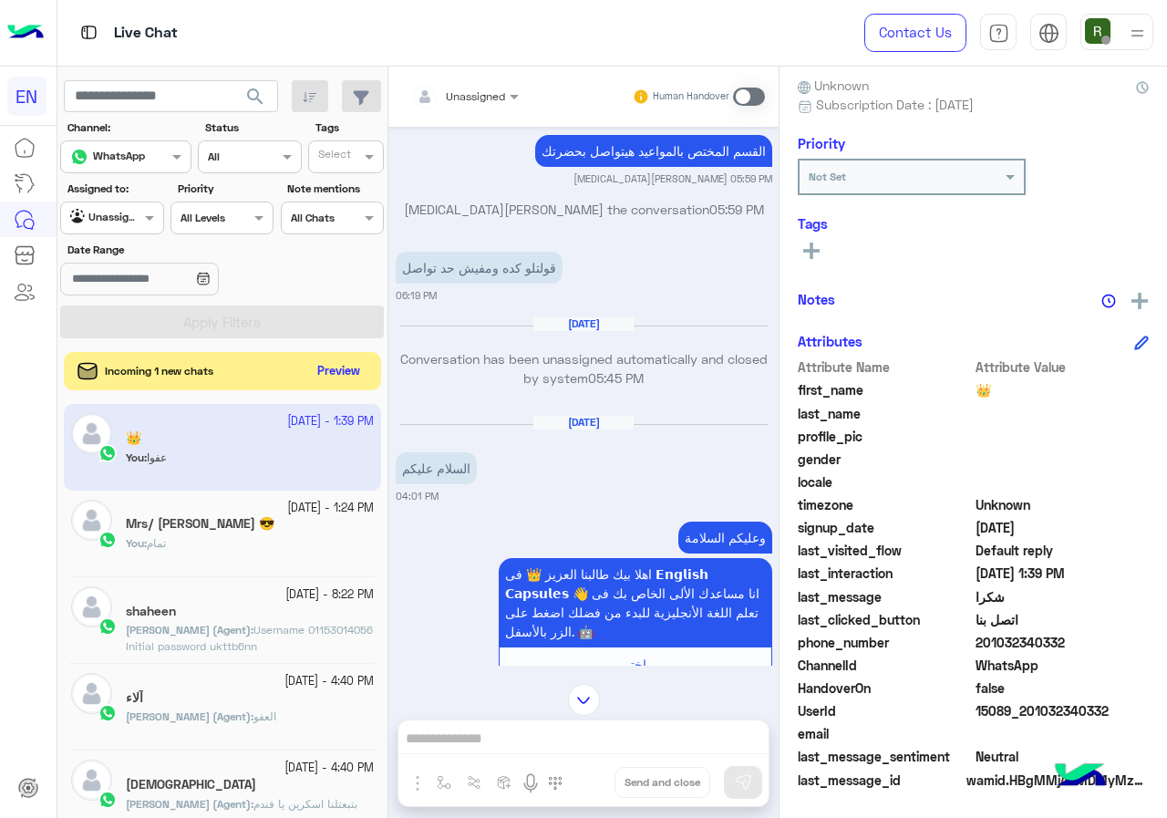
click at [327, 375] on button "Preview" at bounding box center [339, 371] width 57 height 25
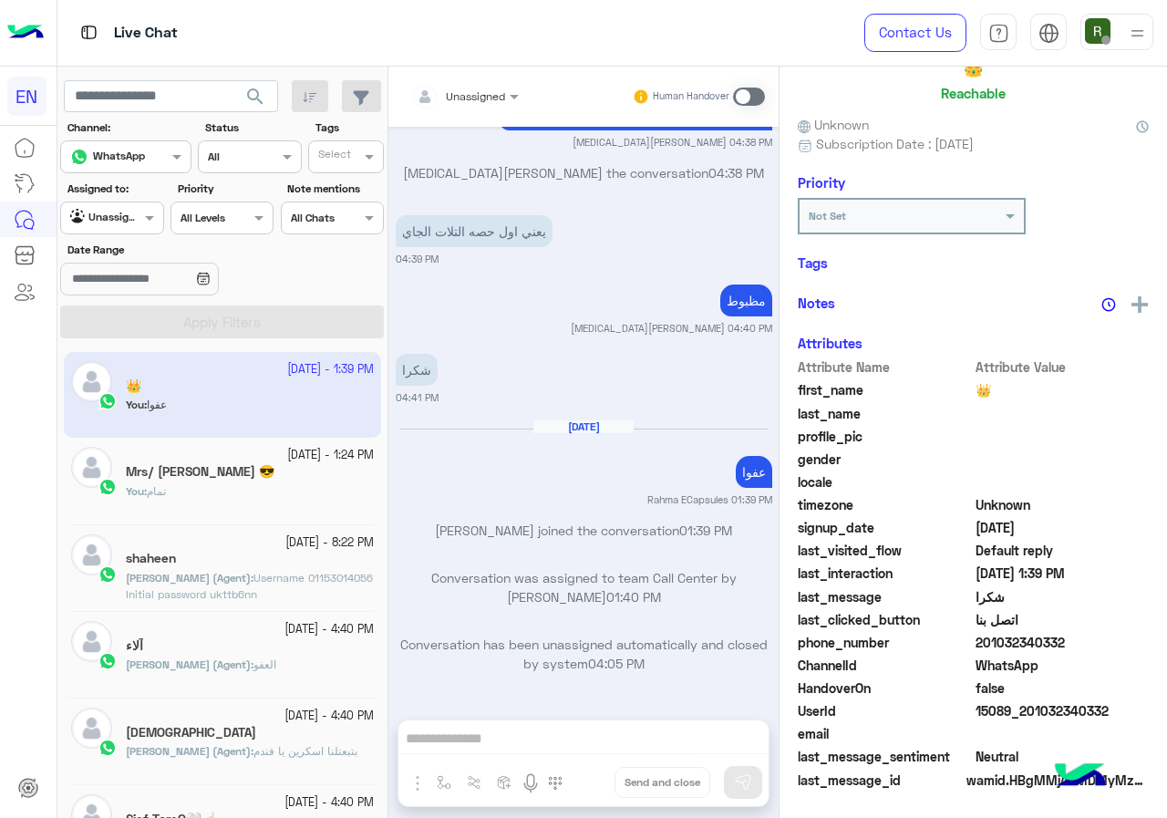
scroll to position [161, 0]
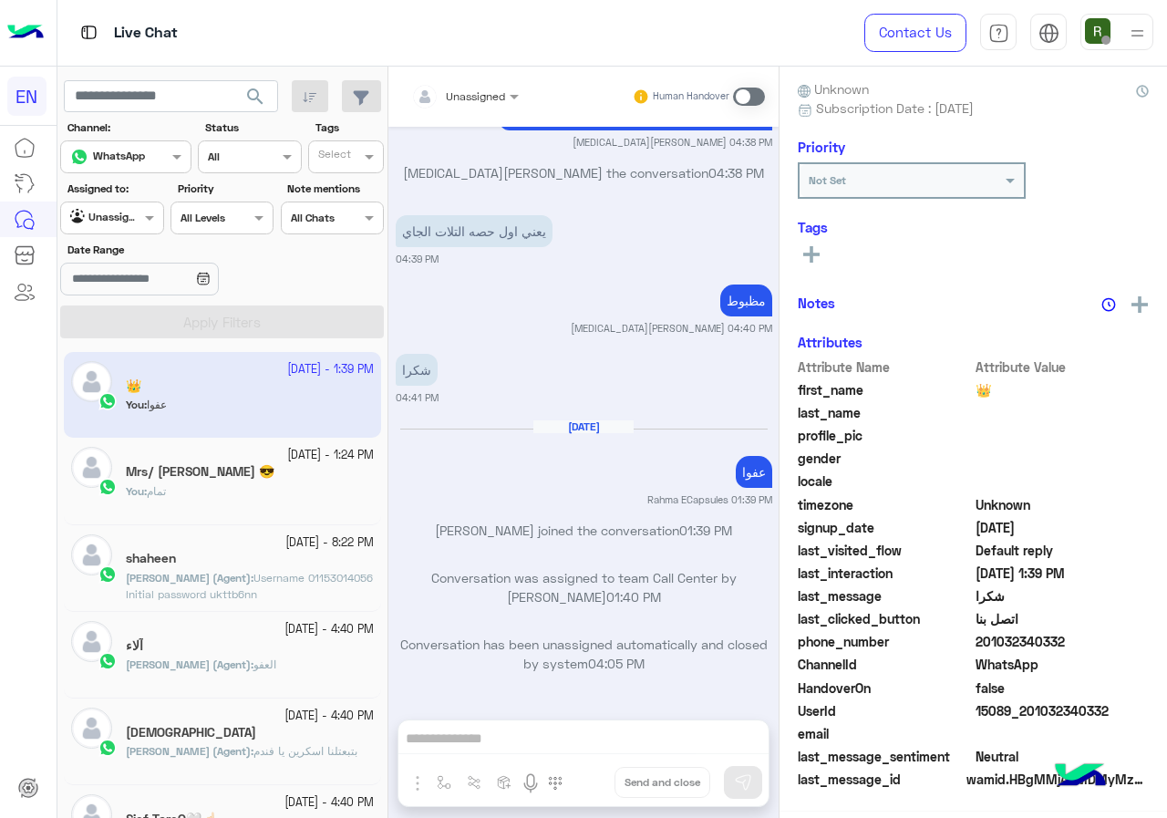
click at [121, 214] on div at bounding box center [111, 215] width 101 height 17
click at [113, 308] on div "Your Inbox" at bounding box center [113, 324] width 106 height 36
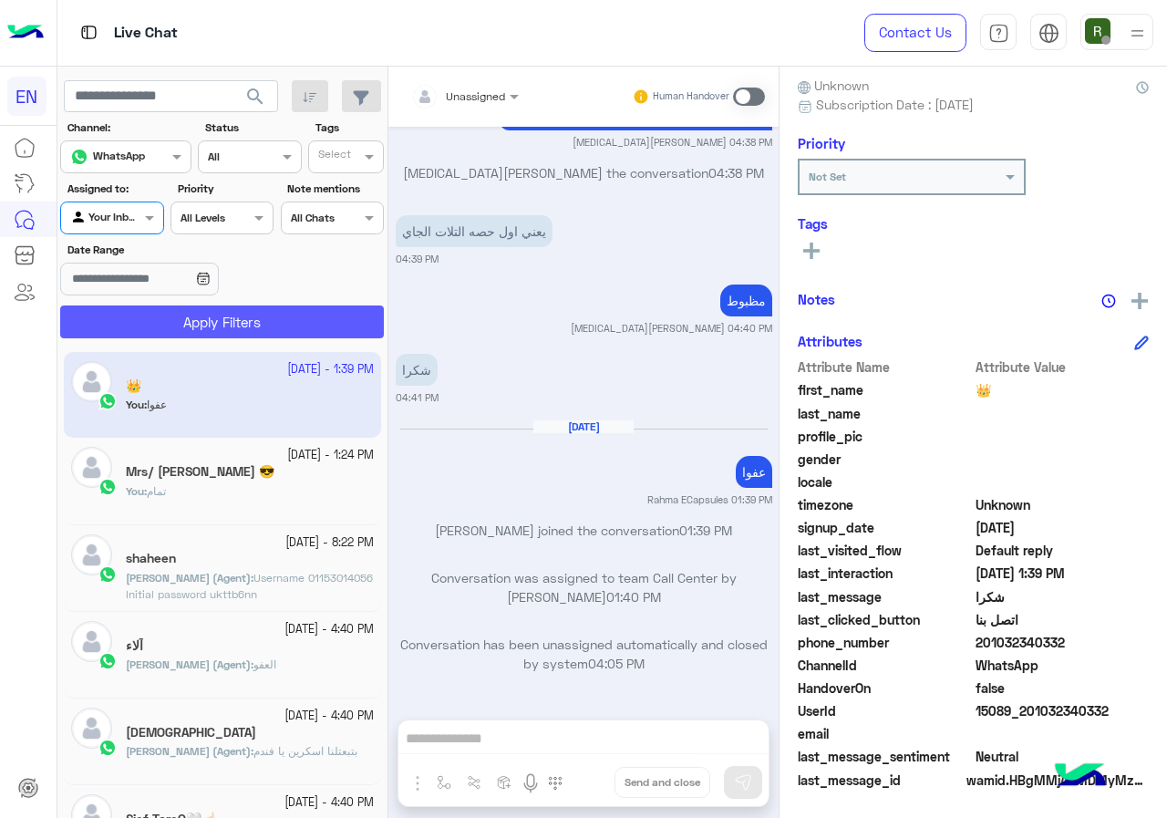
click at [130, 321] on button "Apply Filters" at bounding box center [222, 322] width 324 height 33
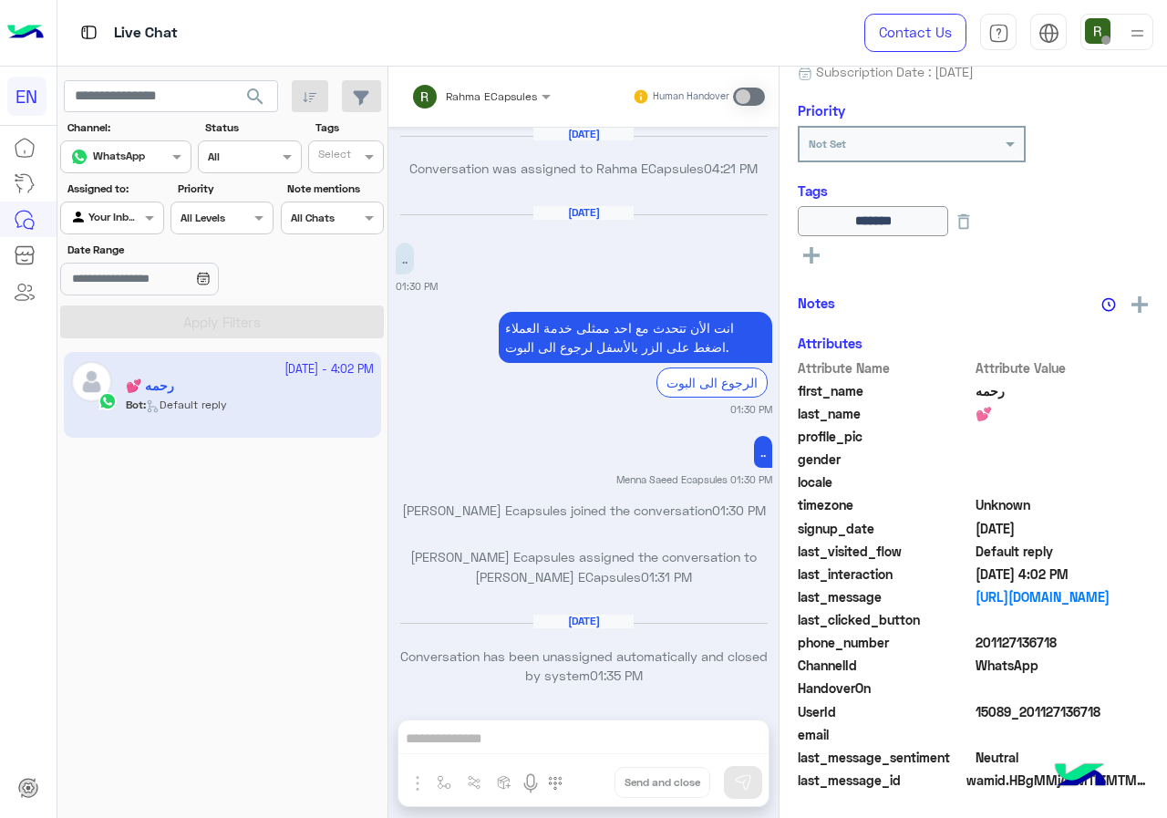
scroll to position [1162, 0]
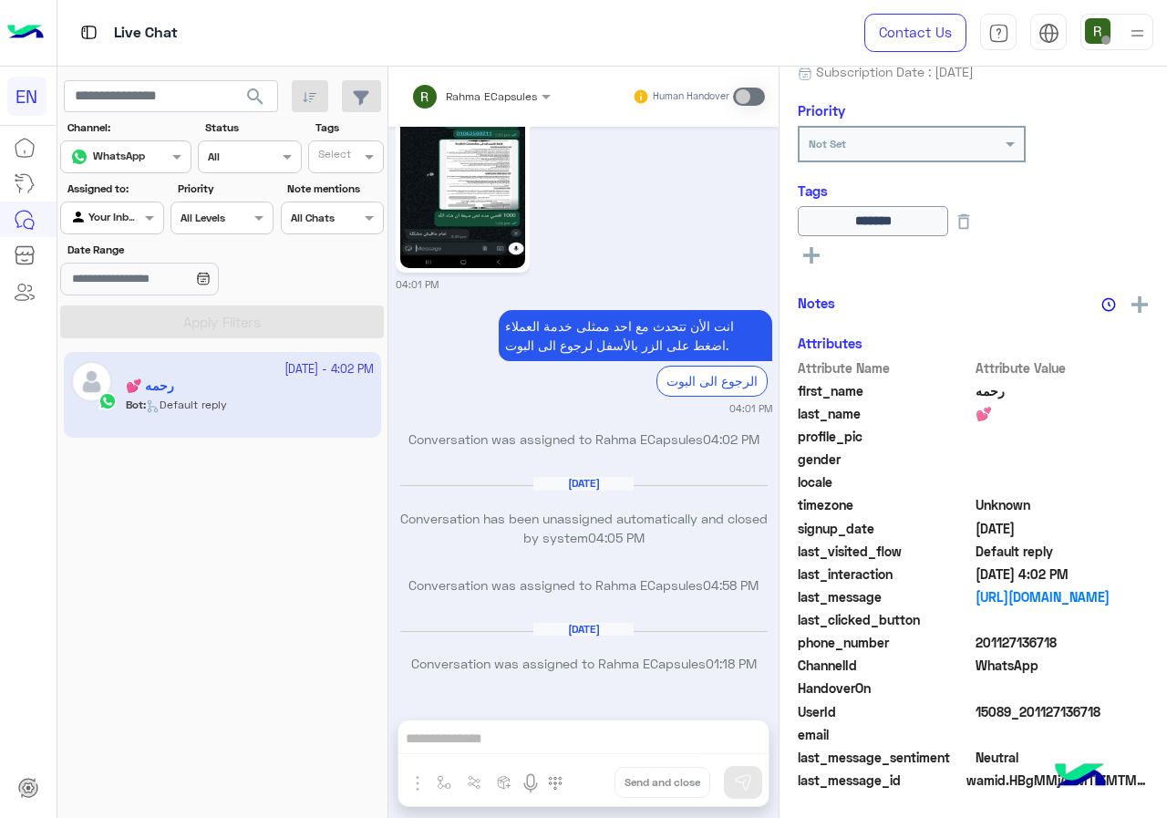
click at [123, 217] on div at bounding box center [111, 215] width 101 height 17
click at [133, 355] on b "Your Team" at bounding box center [119, 358] width 62 height 16
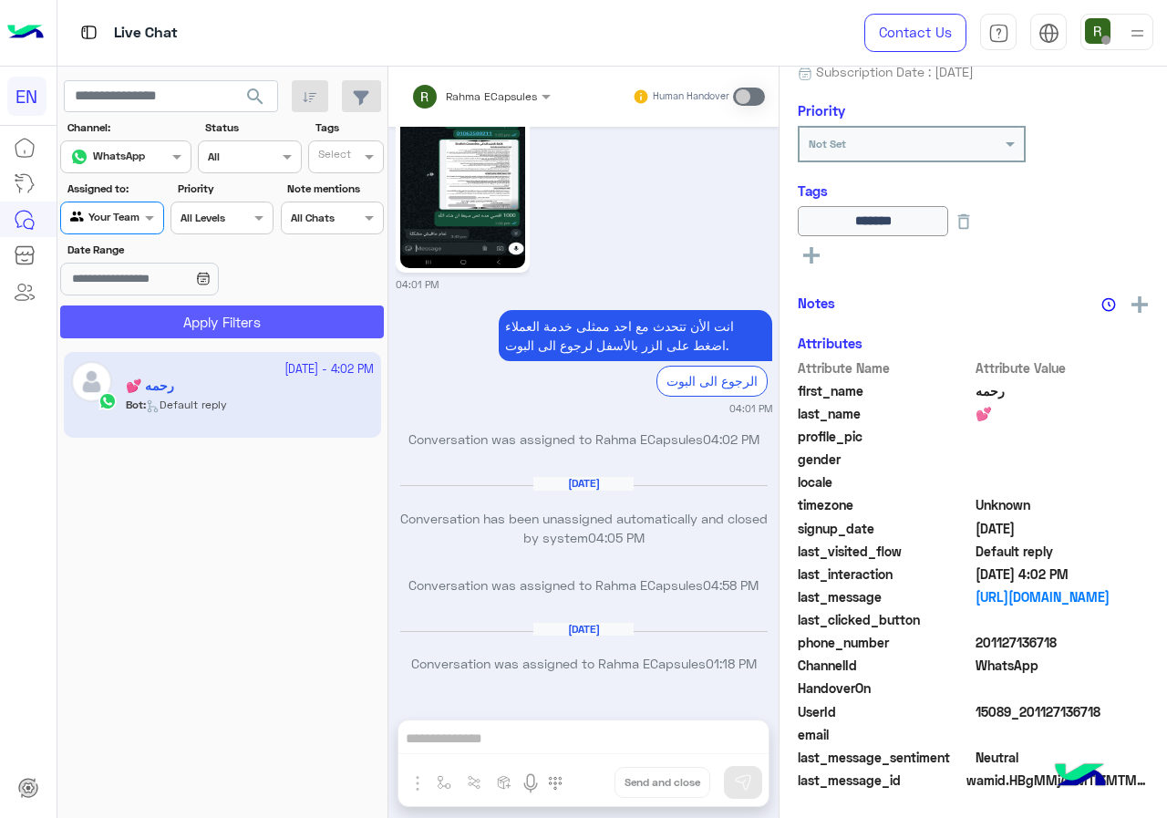
click at [163, 319] on button "Apply Filters" at bounding box center [222, 322] width 324 height 33
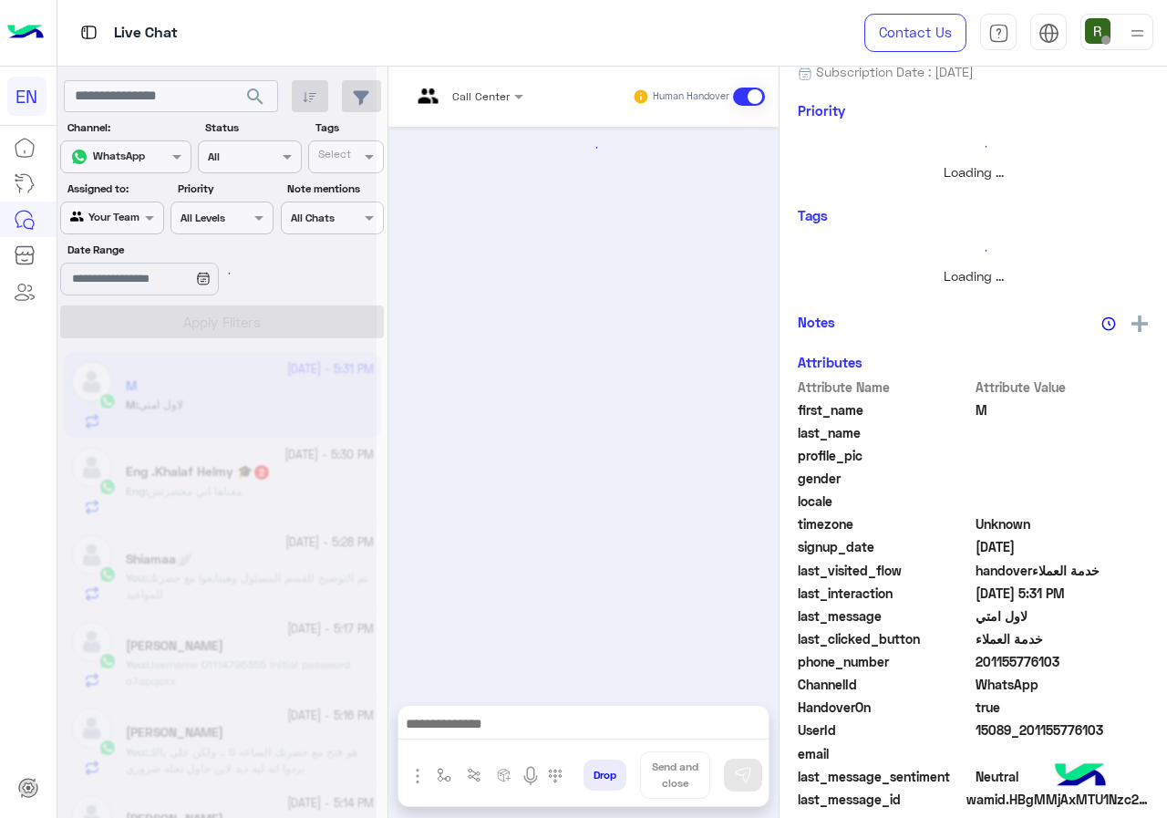
scroll to position [1374, 0]
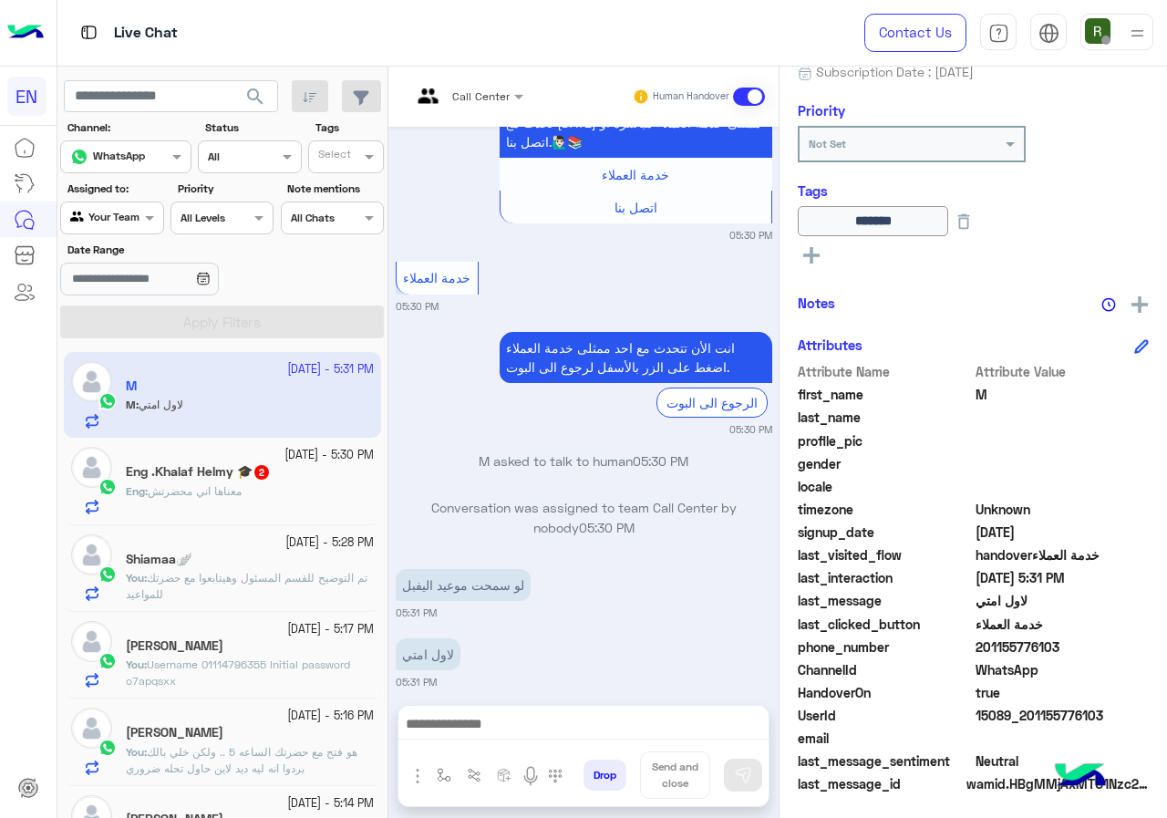
drag, startPoint x: 983, startPoint y: 645, endPoint x: 1076, endPoint y: 645, distance: 93.0
click at [1076, 645] on span "201155776103" at bounding box center [1063, 646] width 174 height 19
click at [575, 741] on div at bounding box center [584, 729] width 370 height 46
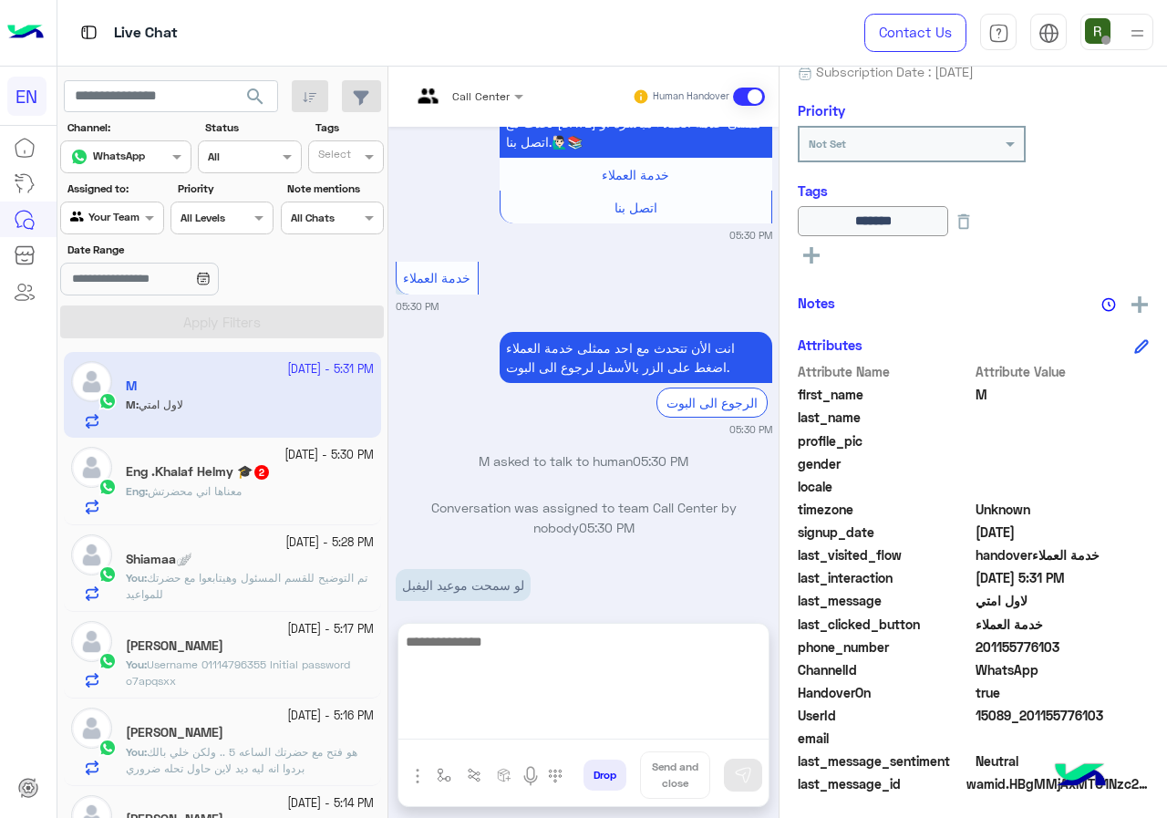
click at [574, 724] on textarea at bounding box center [584, 684] width 370 height 109
paste textarea "**********"
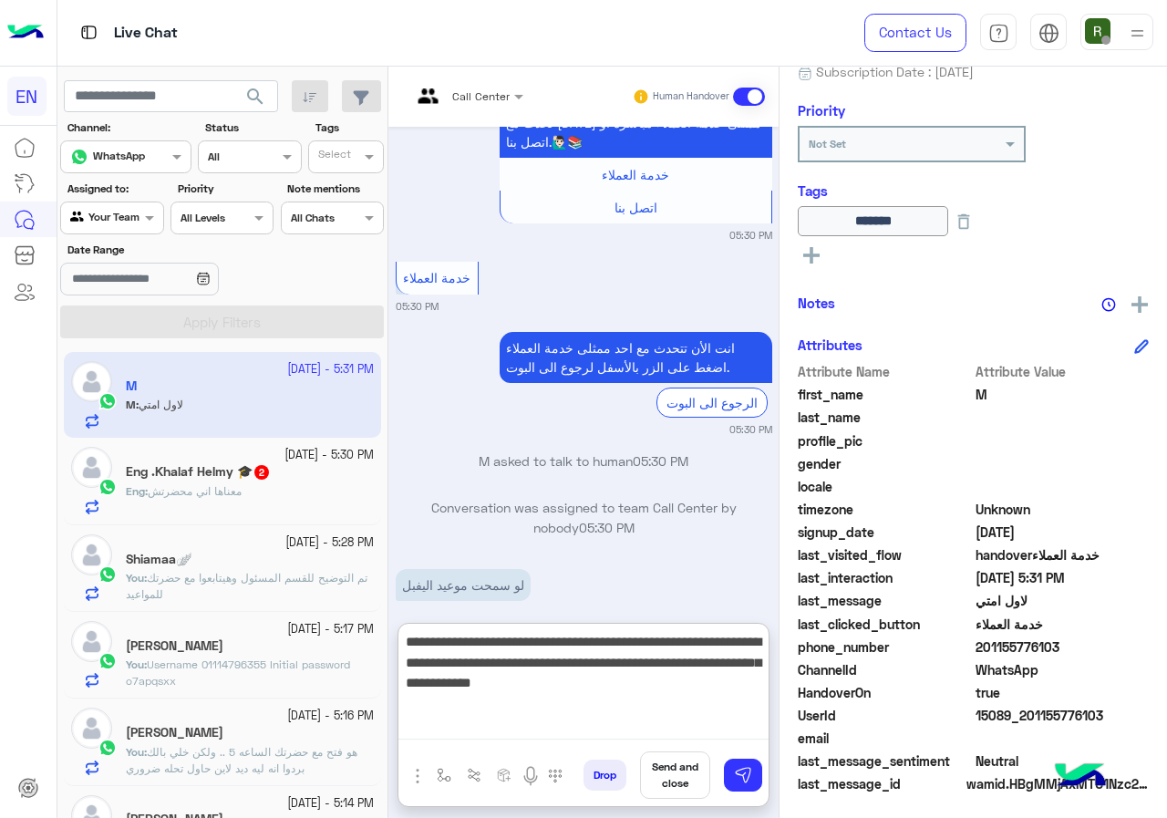
type textarea "**********"
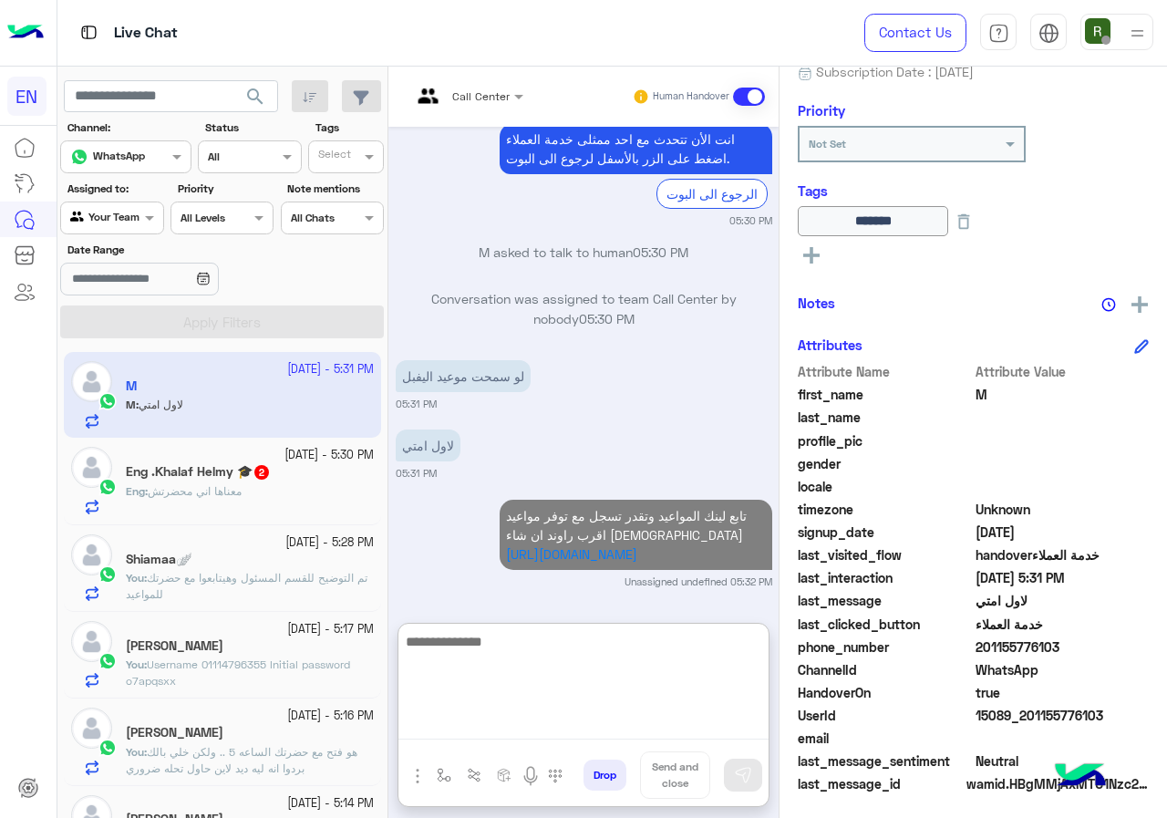
scroll to position [1631, 0]
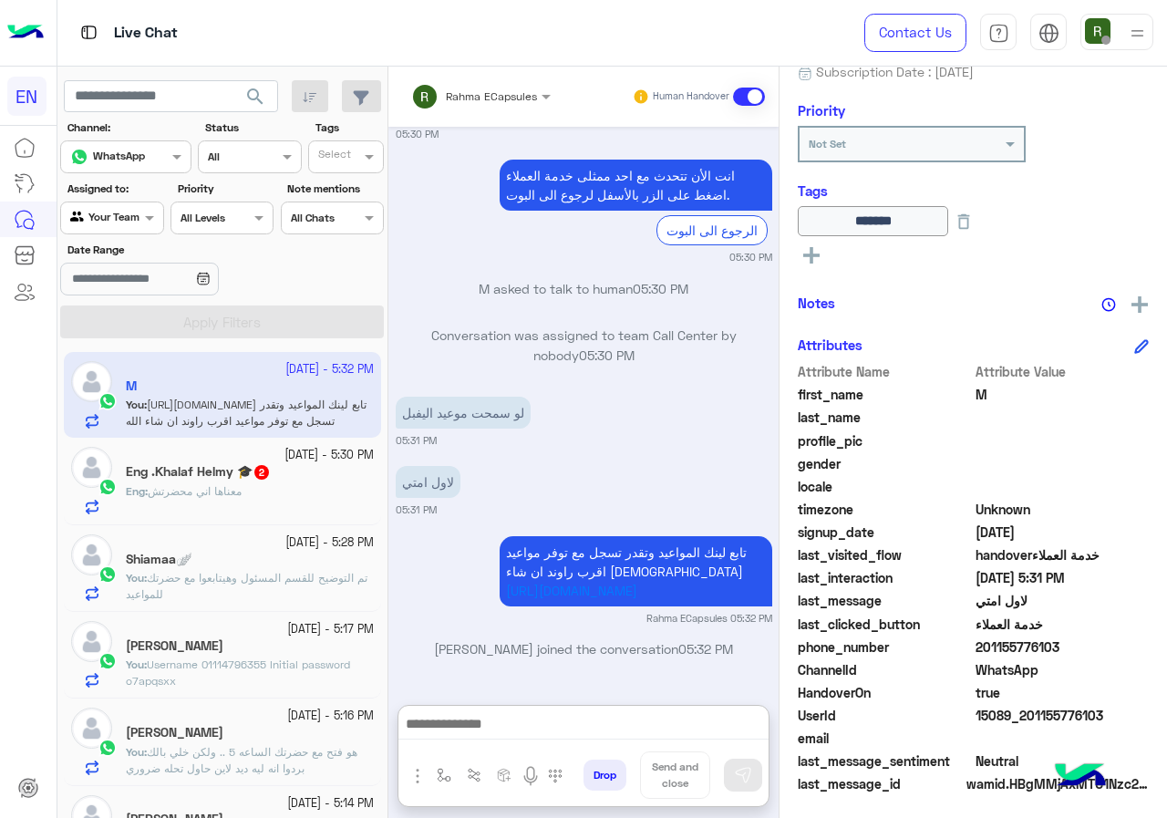
click at [242, 488] on span "معناها اني محضرتش" at bounding box center [195, 491] width 94 height 14
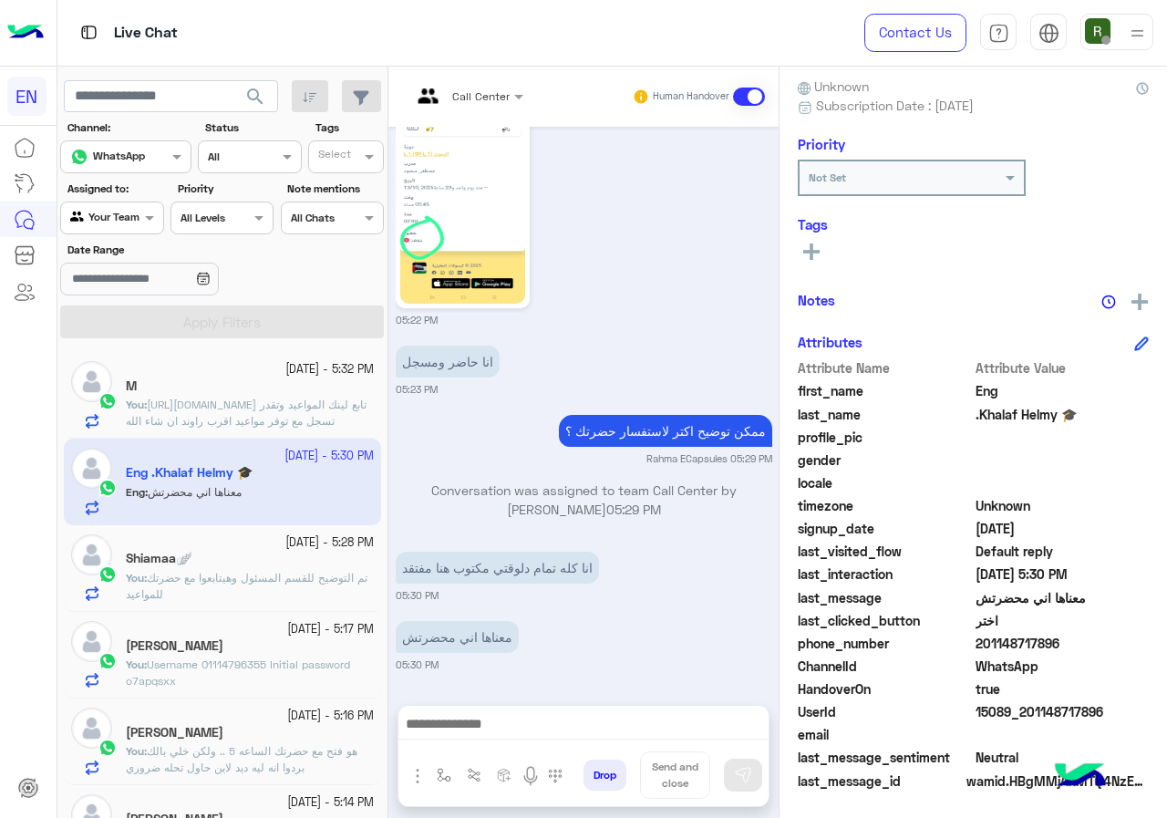
scroll to position [164, 0]
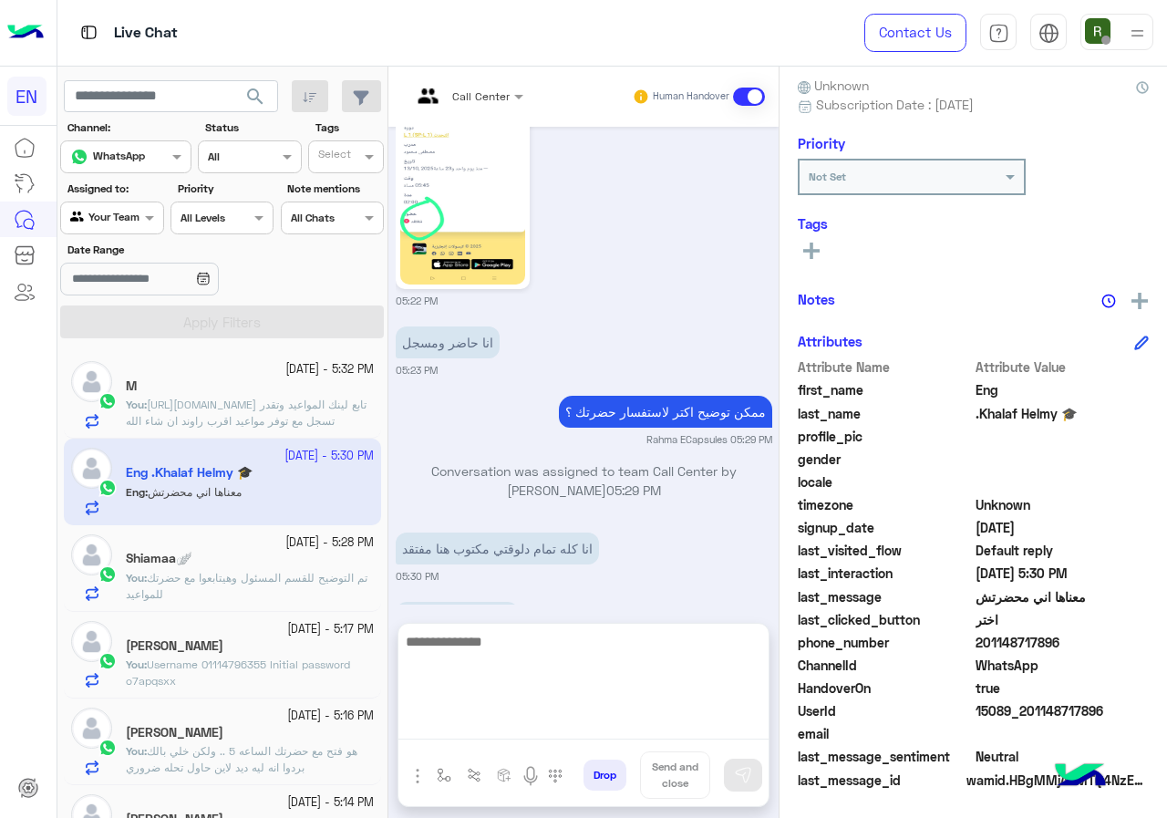
click at [550, 720] on textarea at bounding box center [584, 684] width 370 height 109
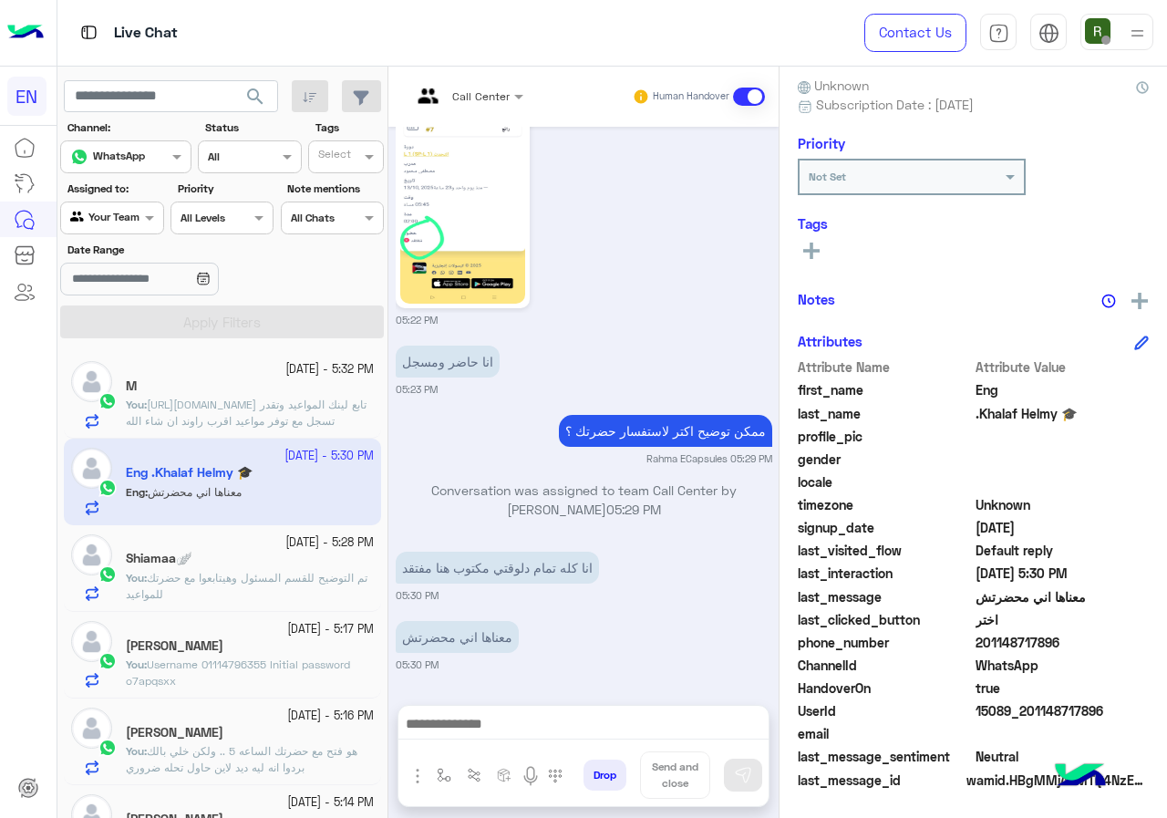
scroll to position [1368, 0]
drag, startPoint x: 977, startPoint y: 645, endPoint x: 1097, endPoint y: 643, distance: 120.4
click at [1097, 643] on span "201148717896" at bounding box center [1063, 642] width 174 height 19
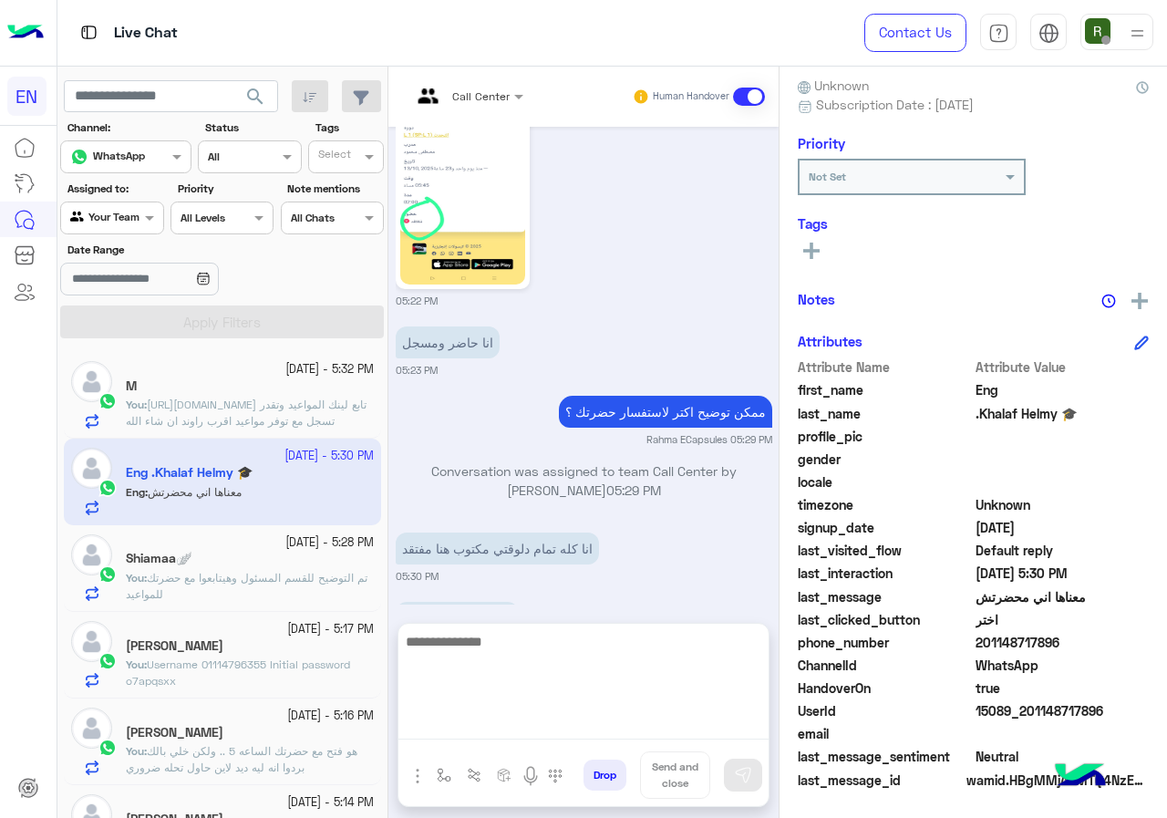
click at [534, 735] on textarea at bounding box center [584, 684] width 370 height 109
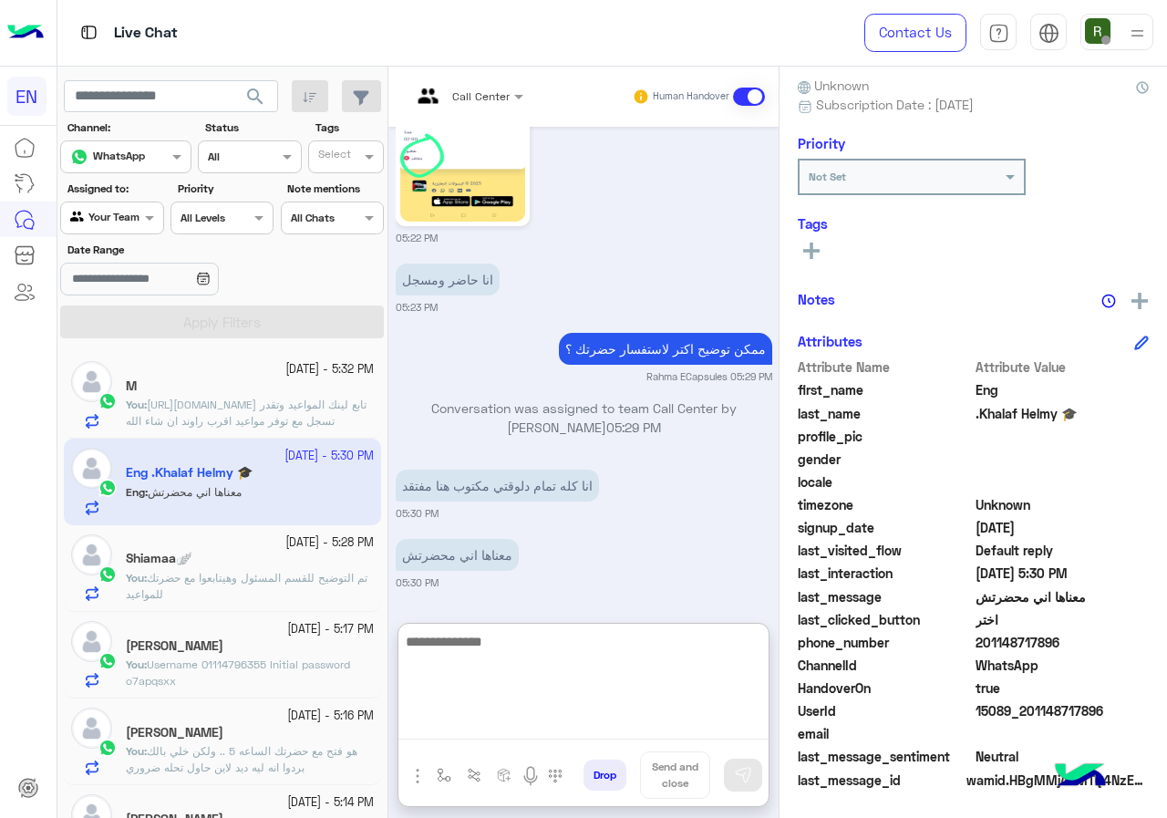
scroll to position [1449, 0]
type textarea "**********"
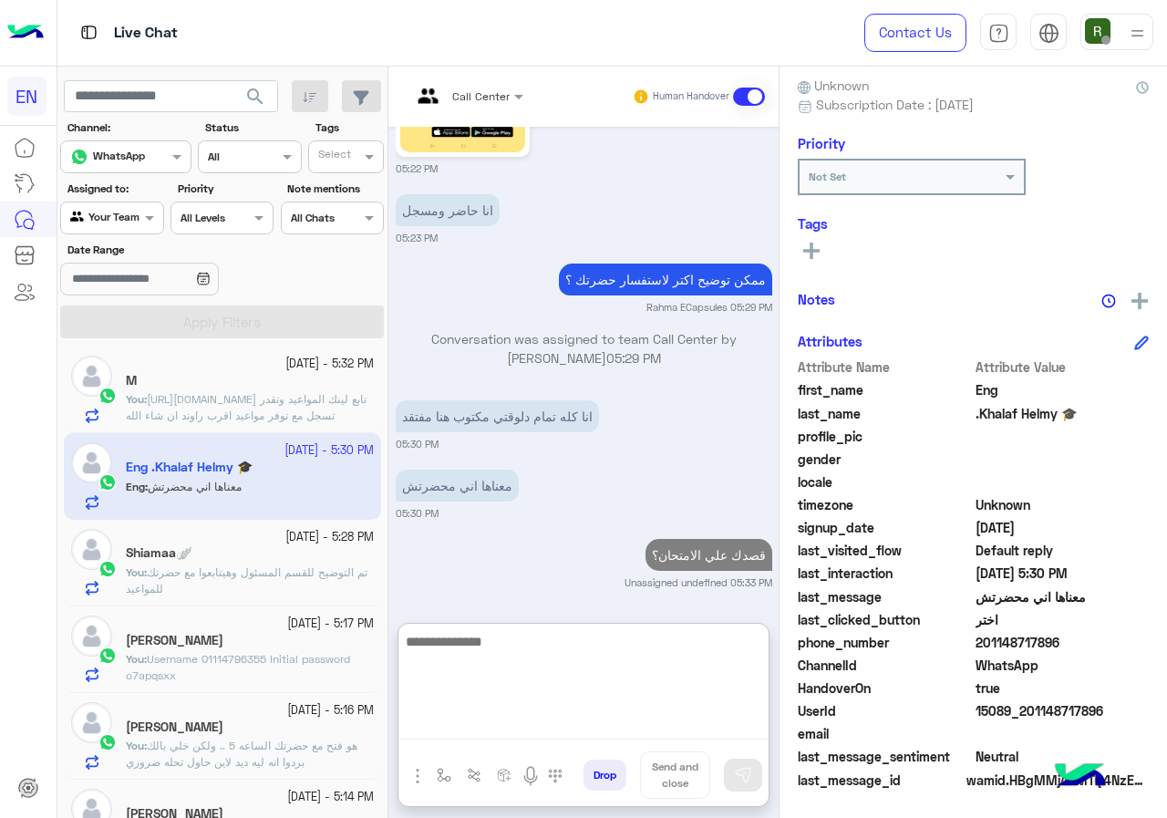
scroll to position [0, 0]
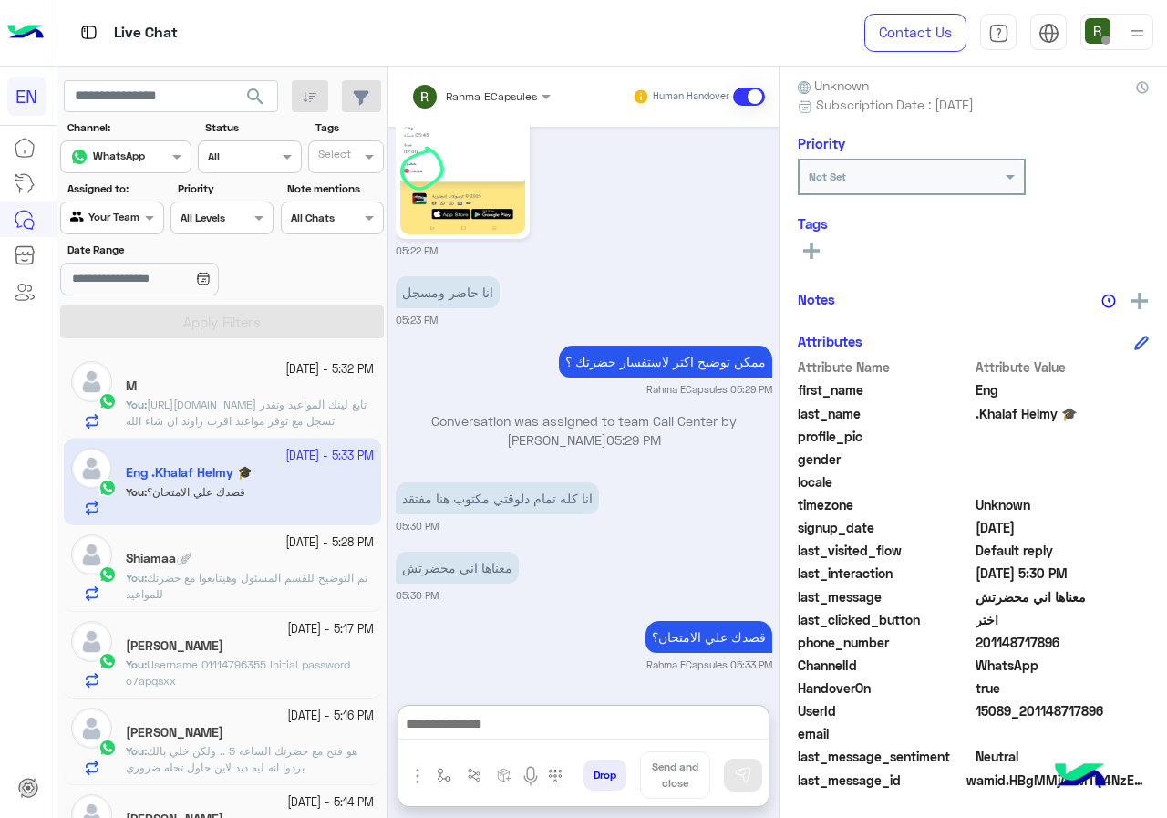
click at [138, 220] on div at bounding box center [111, 215] width 101 height 17
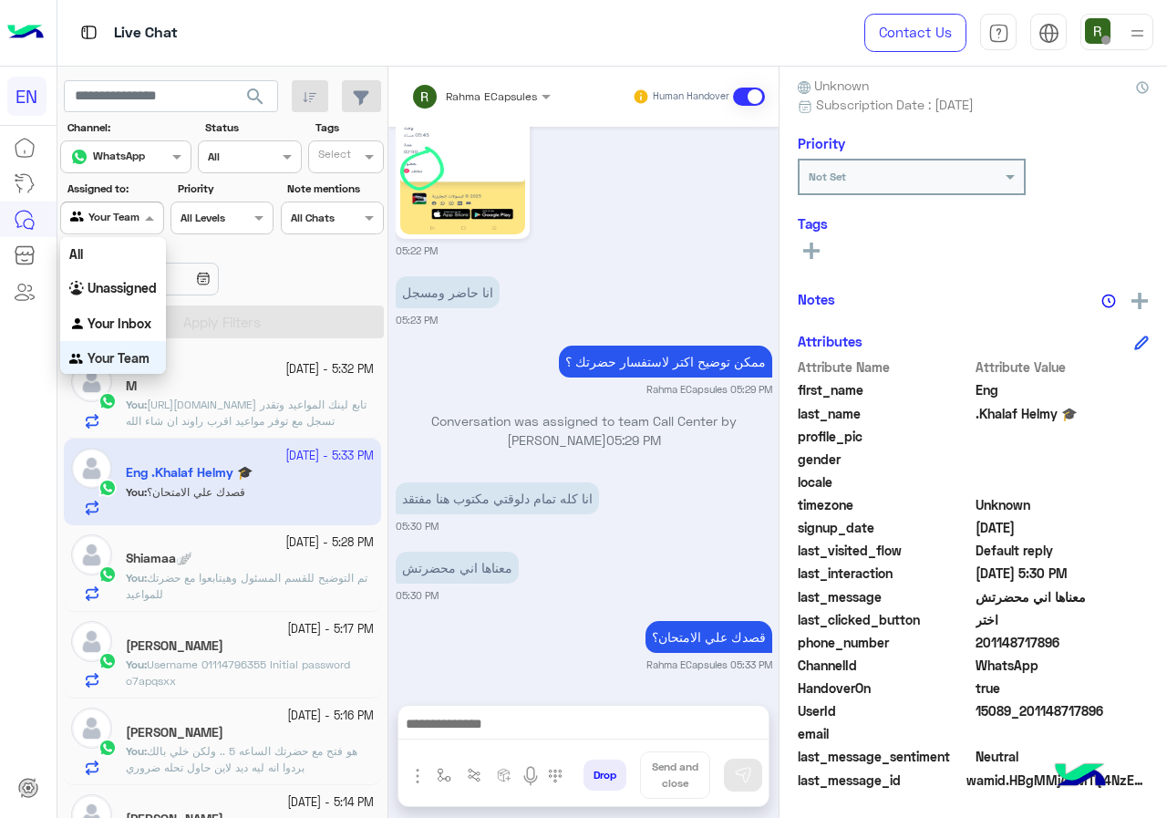
scroll to position [1, 0]
click at [134, 309] on div "Your Inbox" at bounding box center [113, 324] width 106 height 36
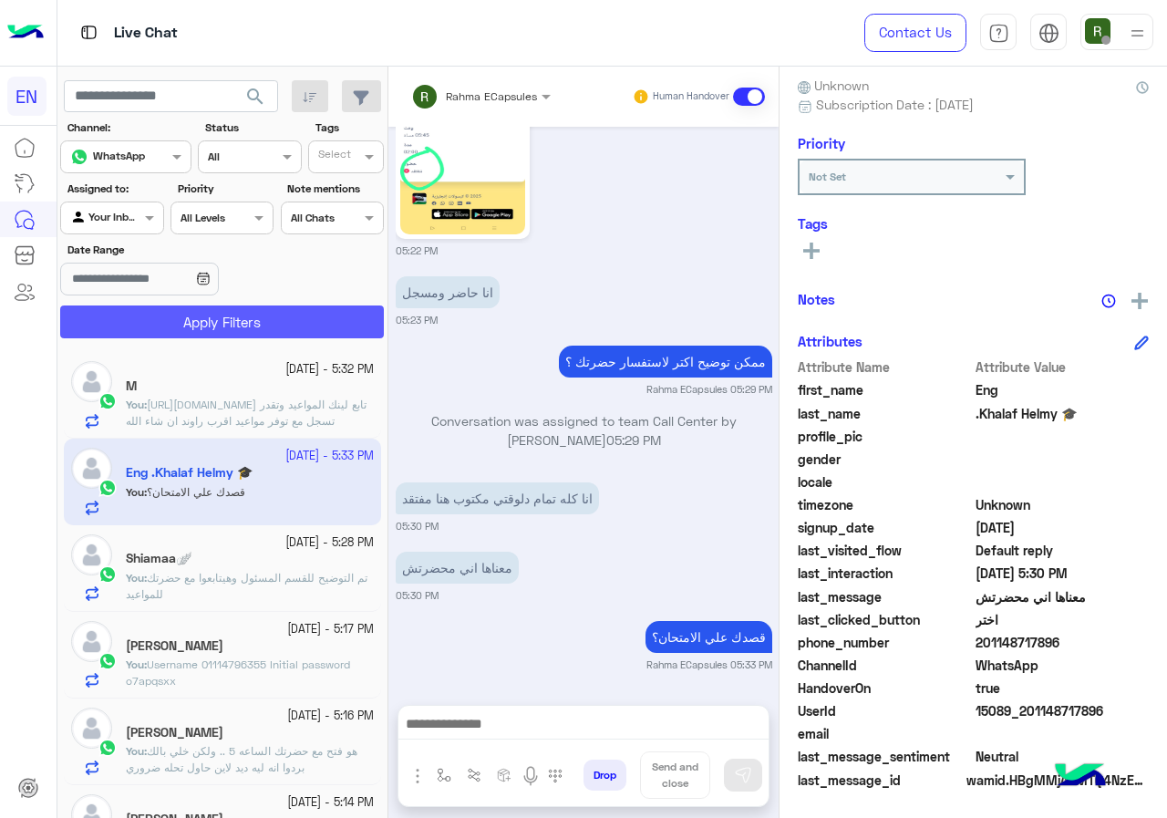
click at [152, 318] on button "Apply Filters" at bounding box center [222, 322] width 324 height 33
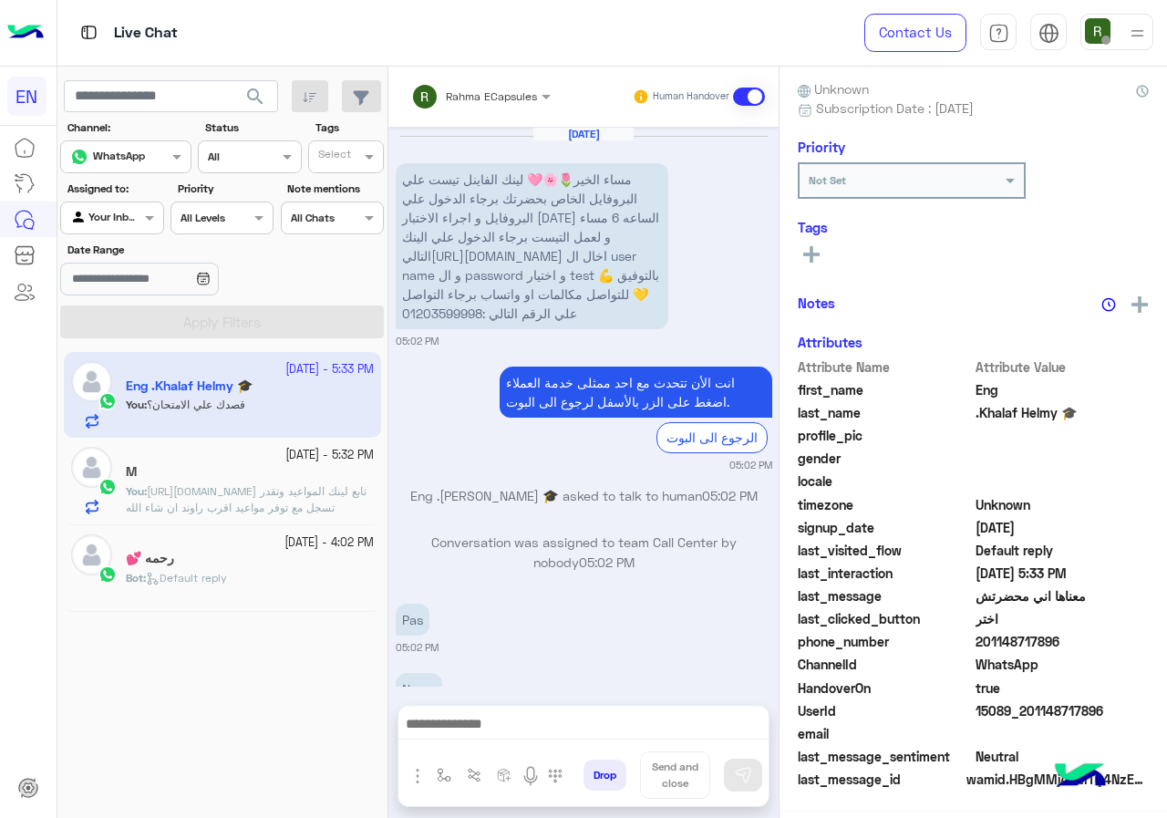
scroll to position [1296, 0]
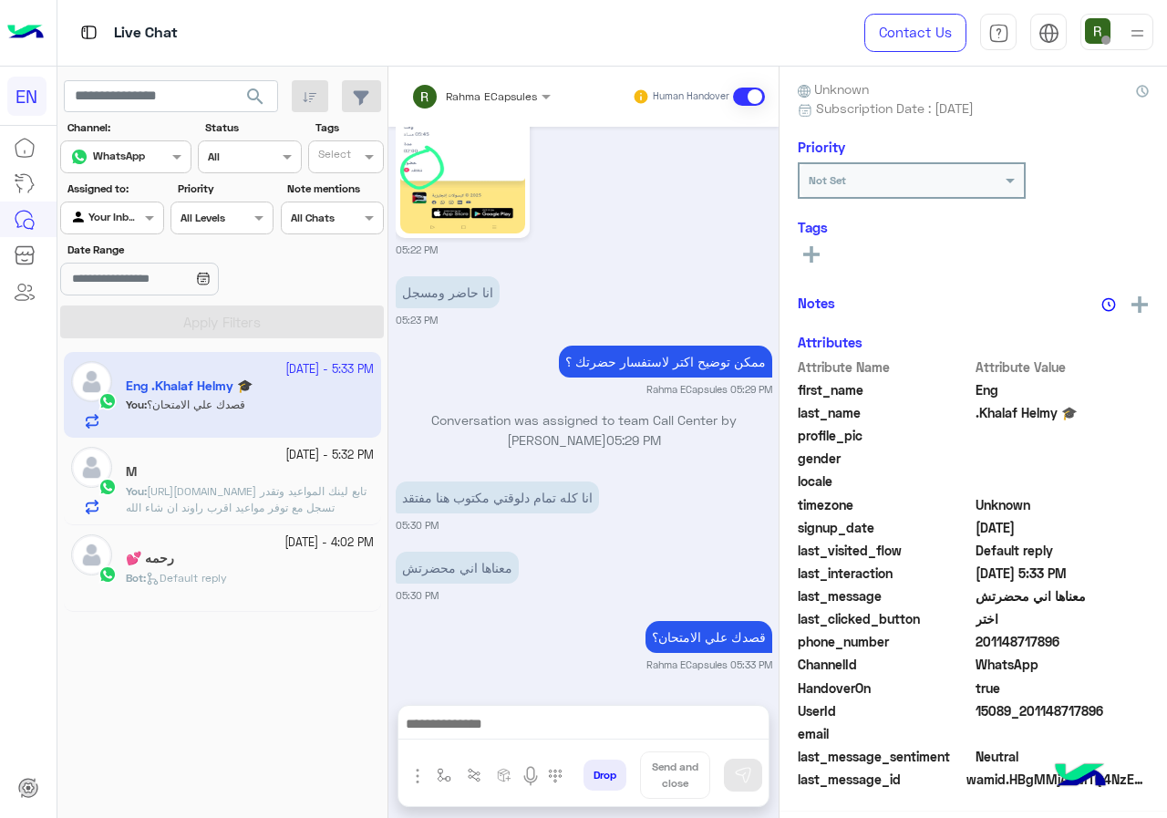
click at [462, 113] on div "Rahma ECapsules Human Handover" at bounding box center [584, 97] width 390 height 60
click at [503, 101] on span "Rahma ECapsules" at bounding box center [491, 96] width 91 height 14
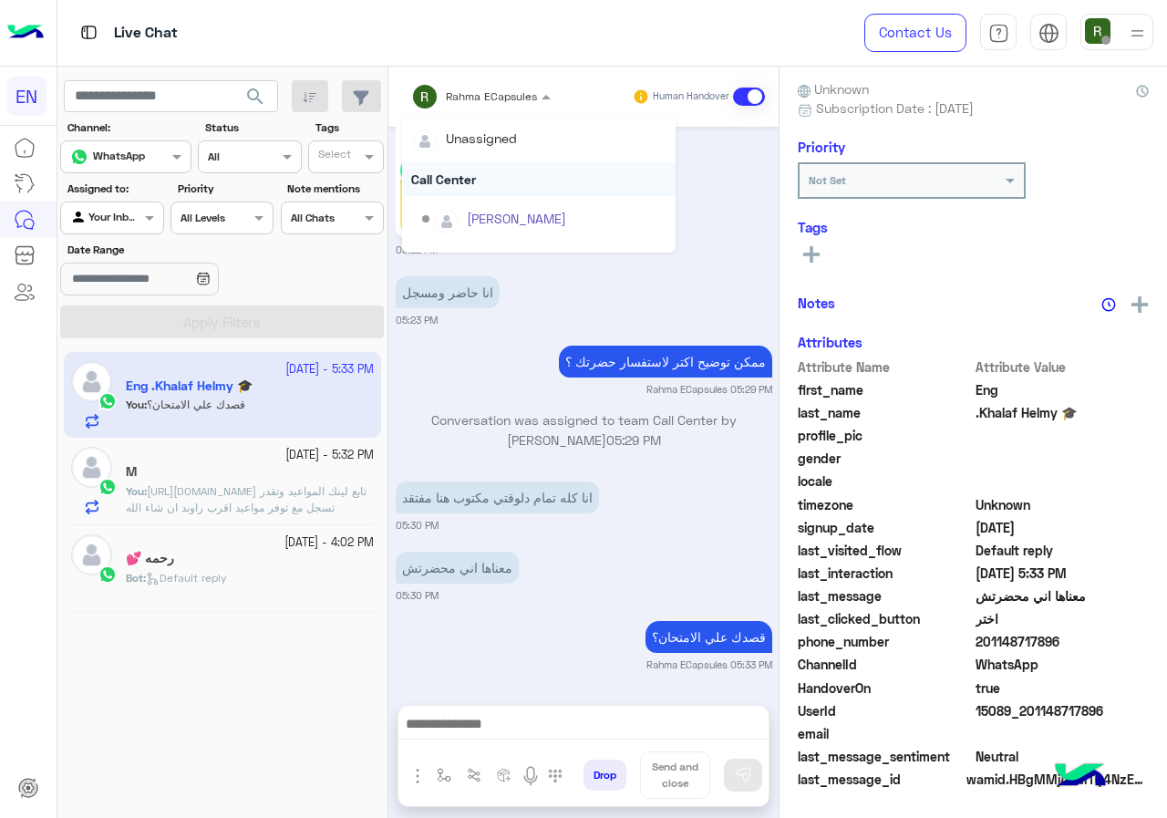
click at [486, 180] on div "Call Center" at bounding box center [539, 179] width 274 height 34
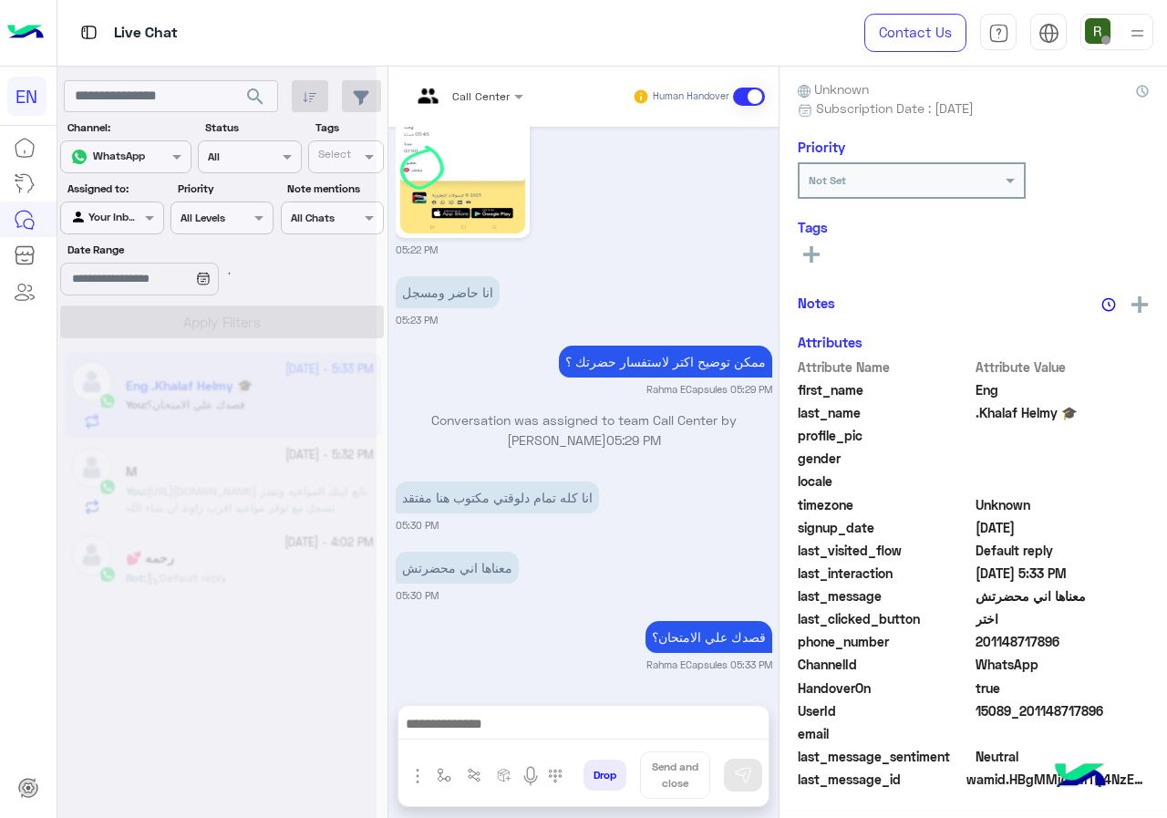
click at [485, 104] on div "Call Center" at bounding box center [480, 96] width 57 height 16
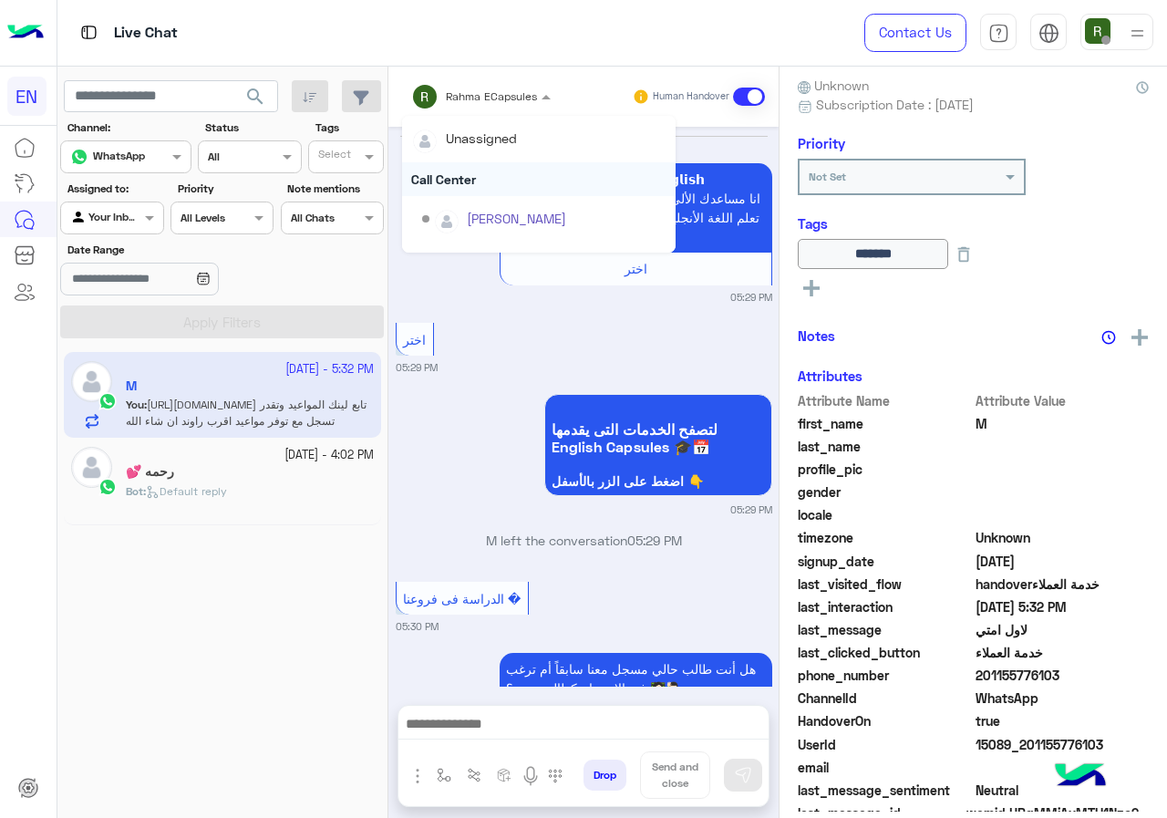
scroll to position [1354, 0]
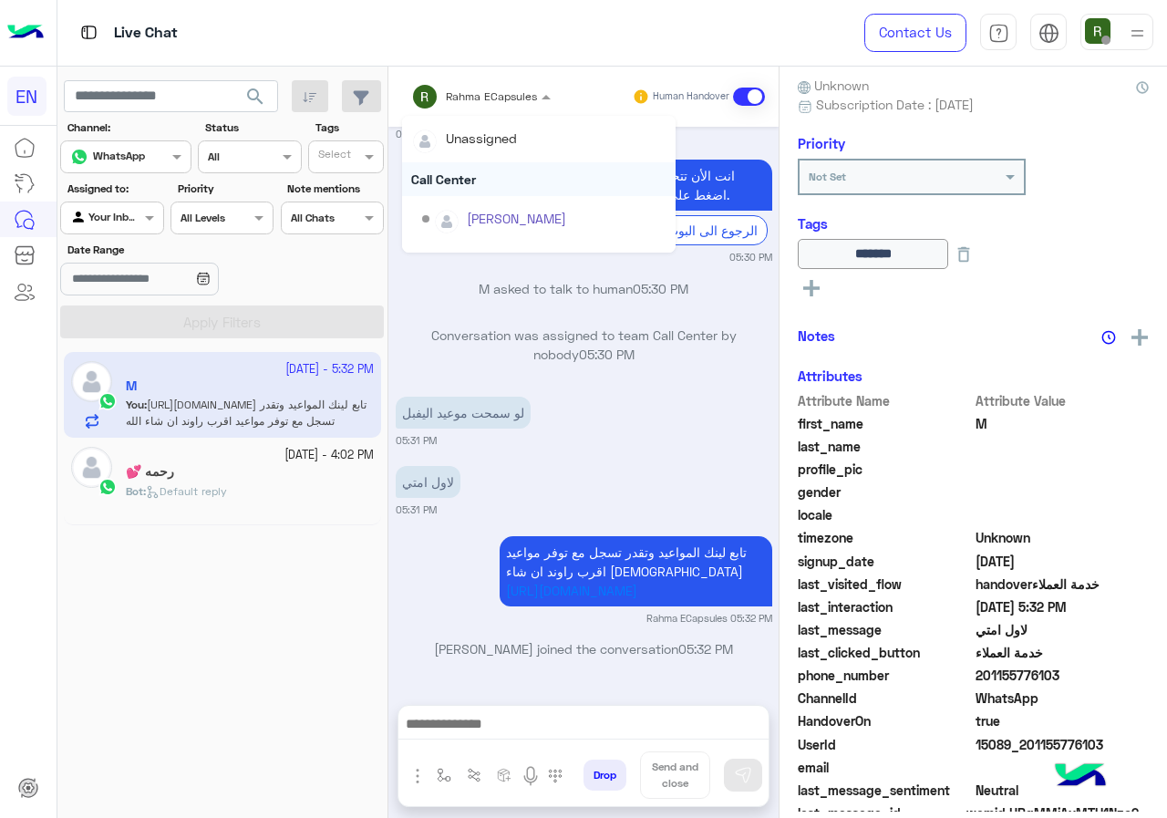
click at [476, 171] on div "Call Center" at bounding box center [539, 179] width 274 height 34
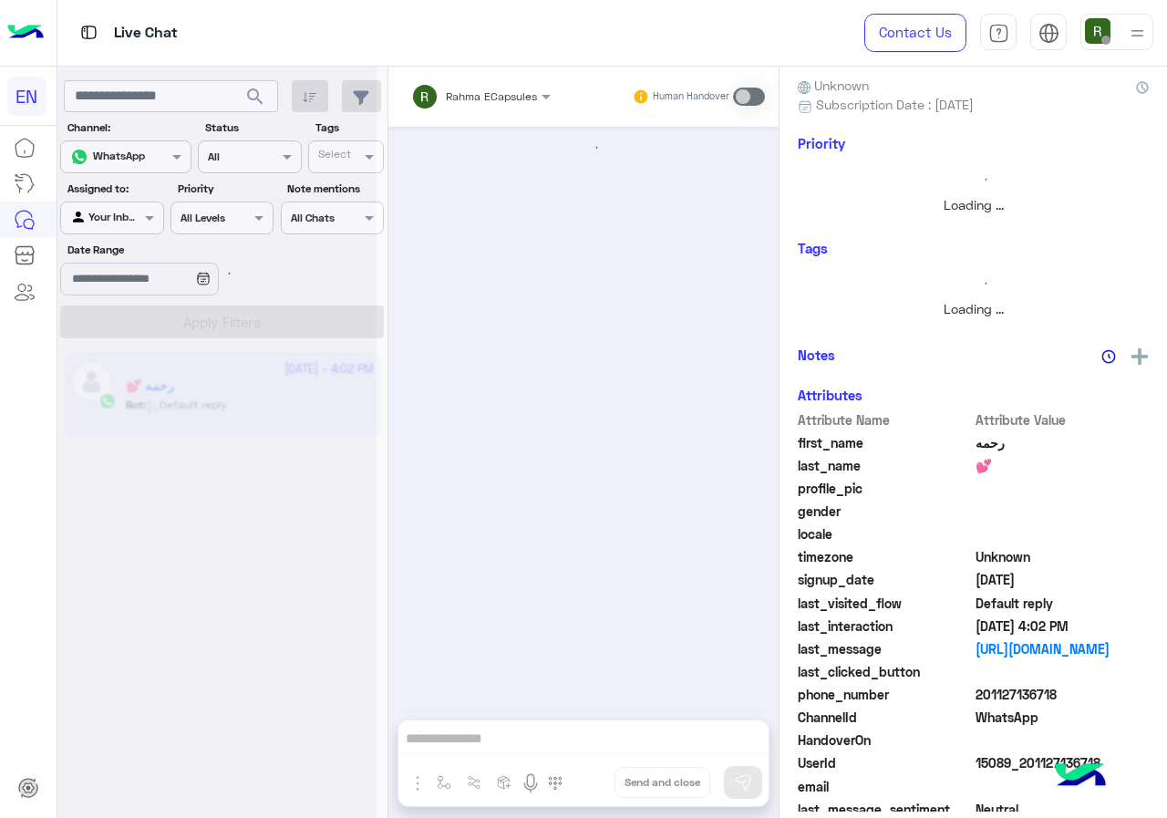
scroll to position [1162, 0]
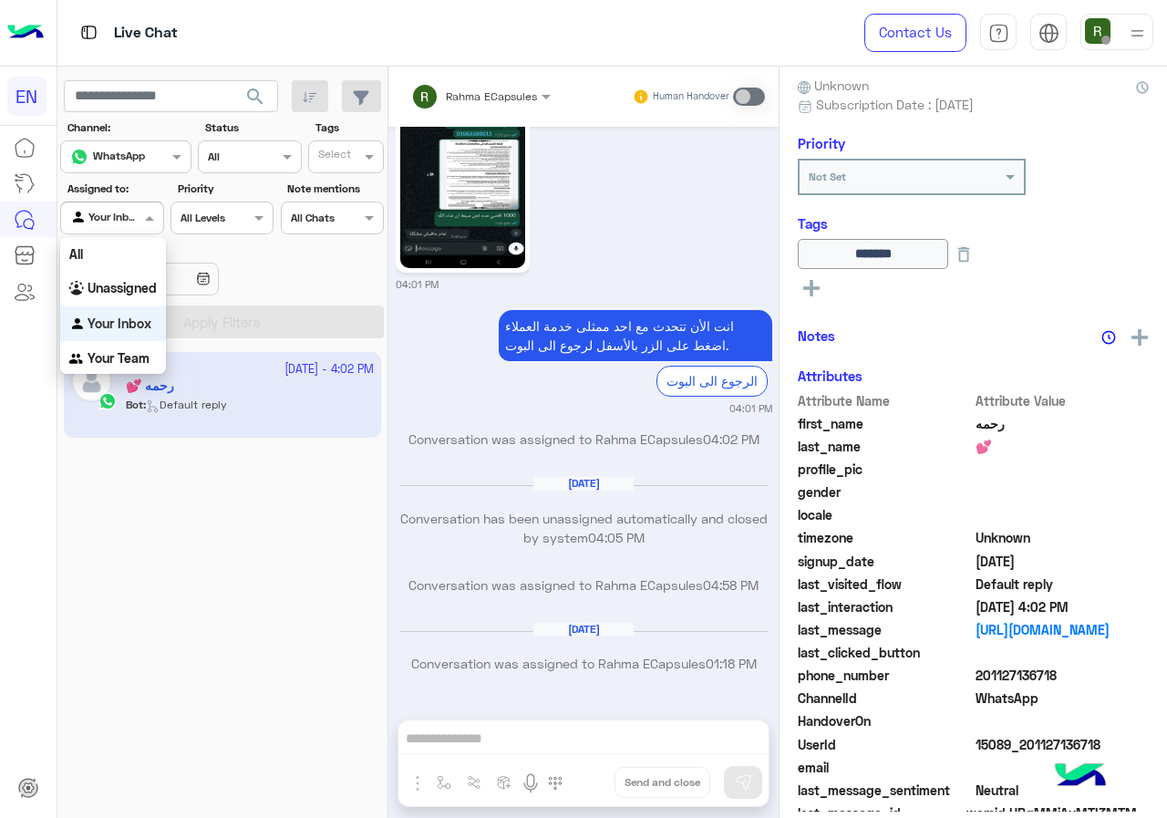
click at [144, 222] on span at bounding box center [151, 217] width 23 height 19
click at [140, 280] on b "Unassigned" at bounding box center [122, 288] width 69 height 16
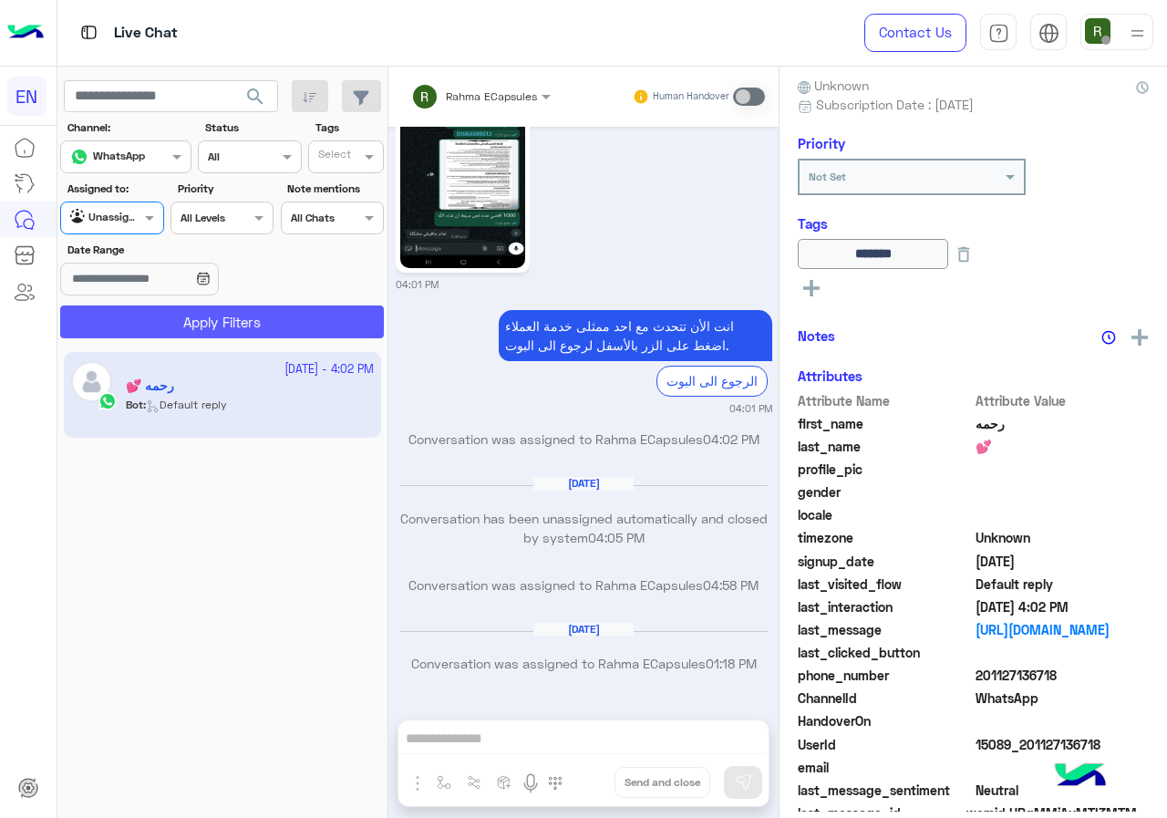
click at [150, 317] on button "Apply Filters" at bounding box center [222, 322] width 324 height 33
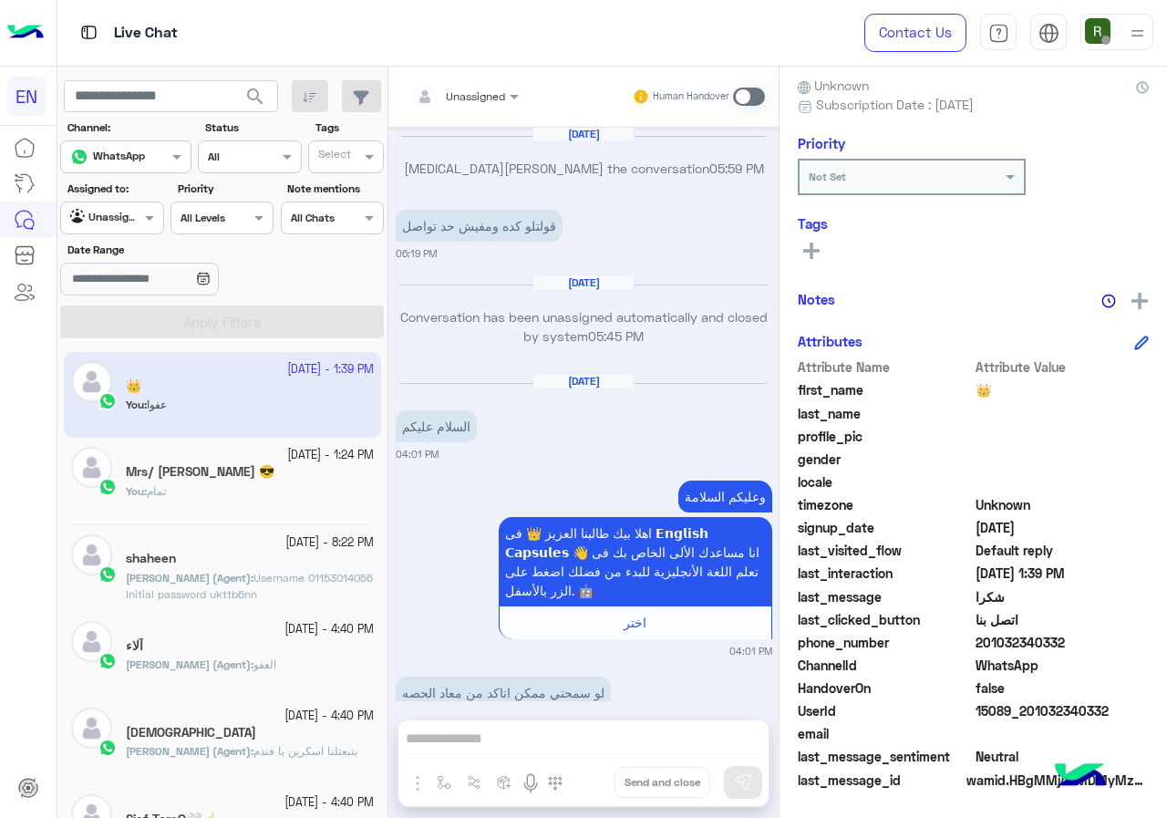
scroll to position [1043, 0]
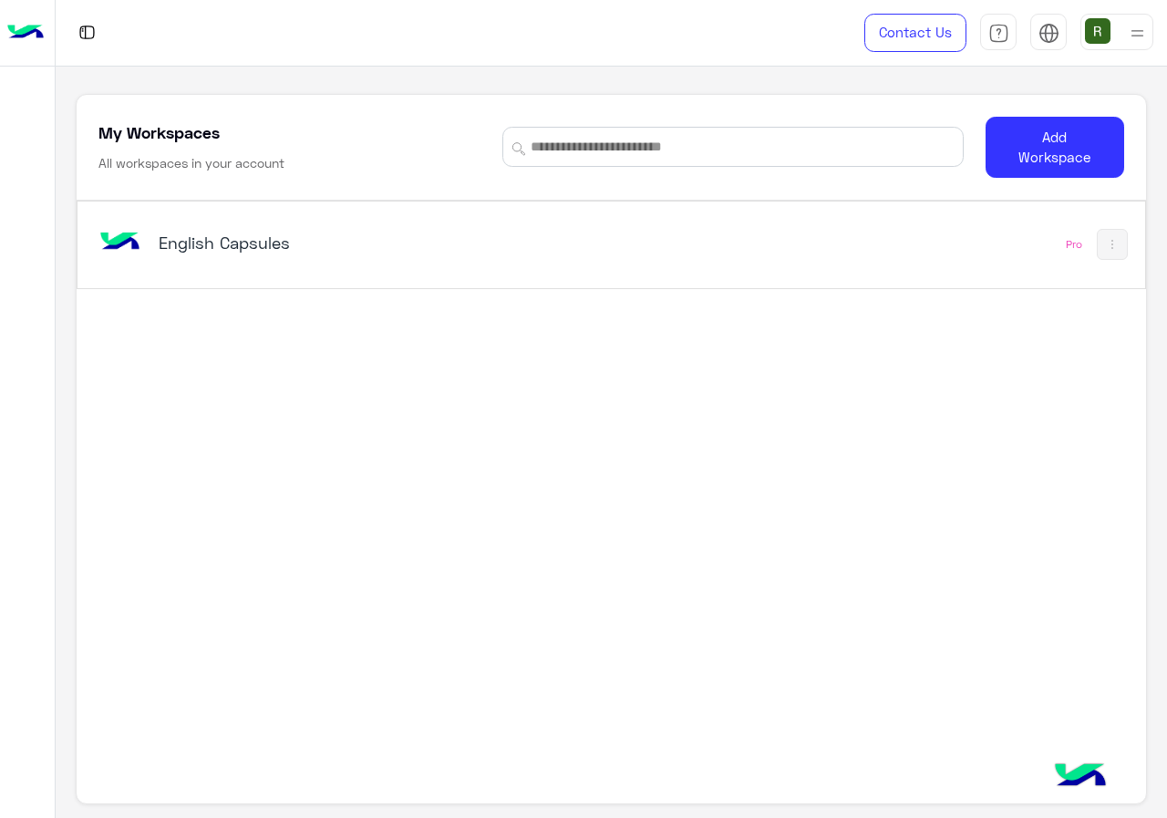
click at [524, 248] on h5 "English Capsules" at bounding box center [345, 243] width 372 height 22
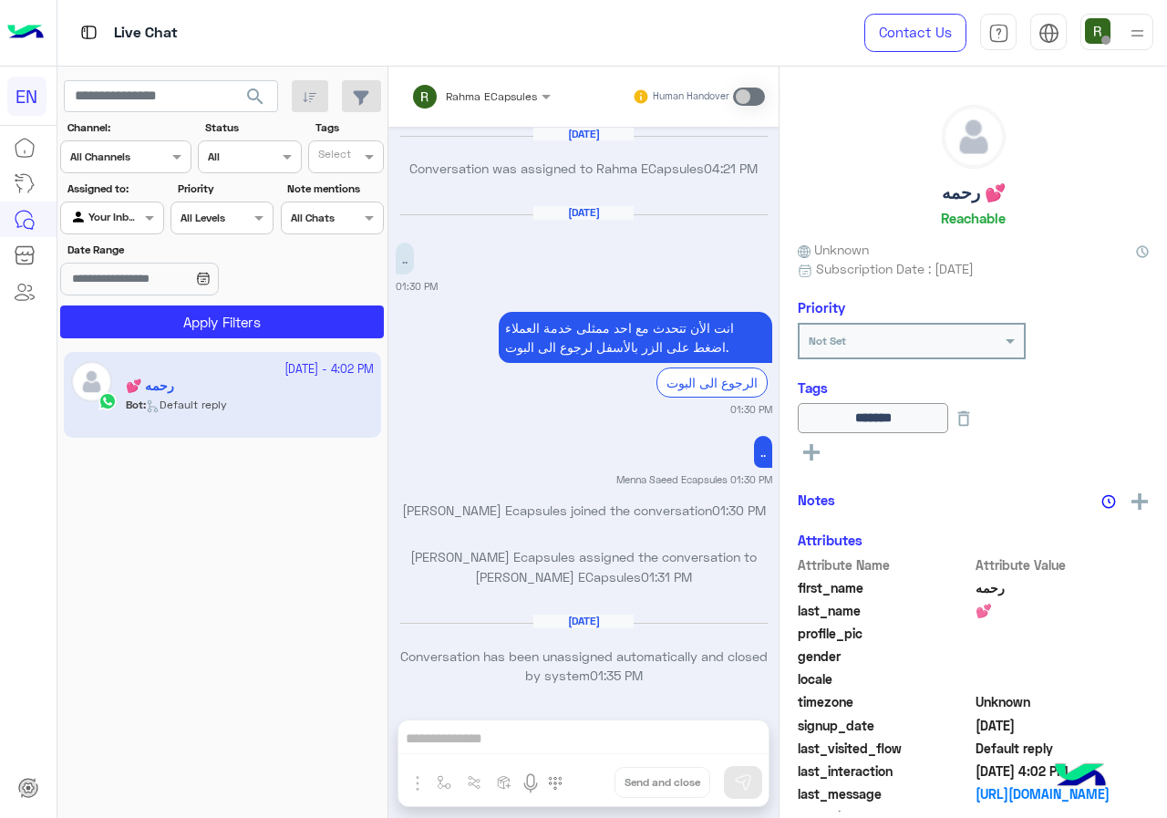
scroll to position [1162, 0]
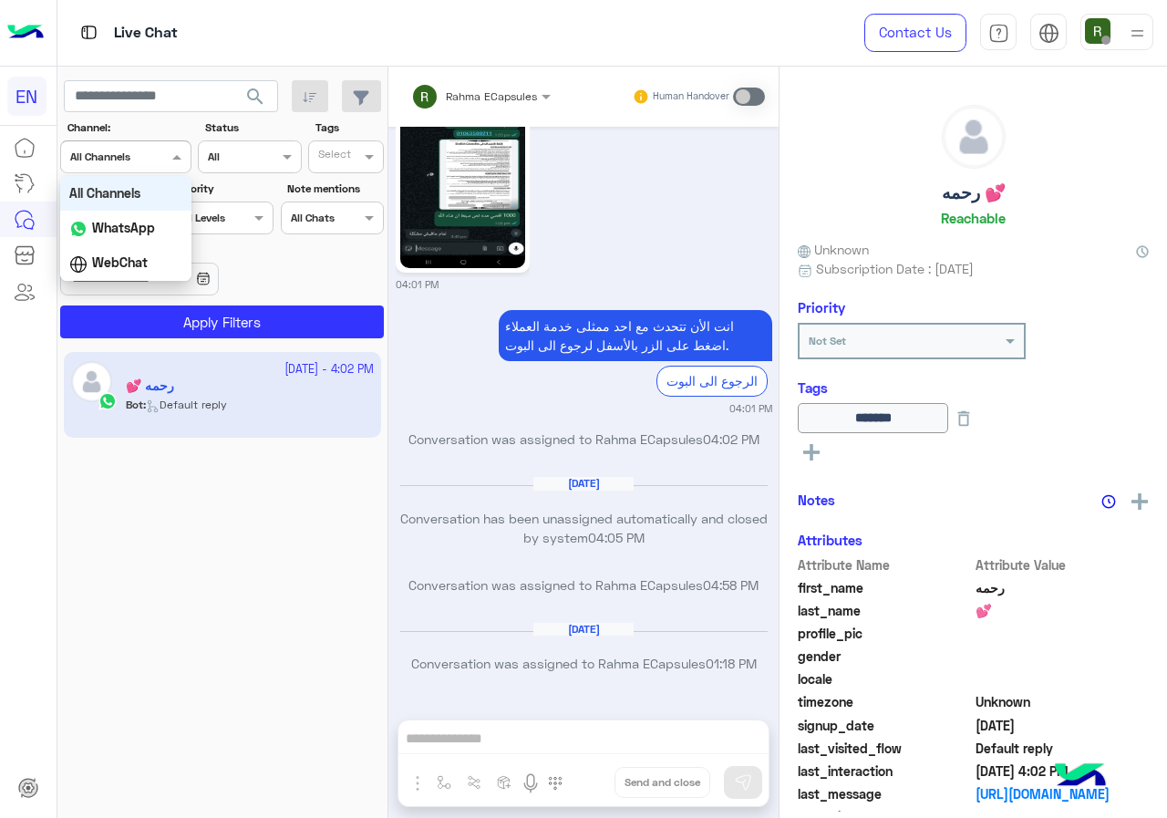
click at [153, 168] on div "Channel All Channels" at bounding box center [125, 156] width 131 height 33
click at [167, 244] on div "WhatsApp" at bounding box center [125, 229] width 131 height 36
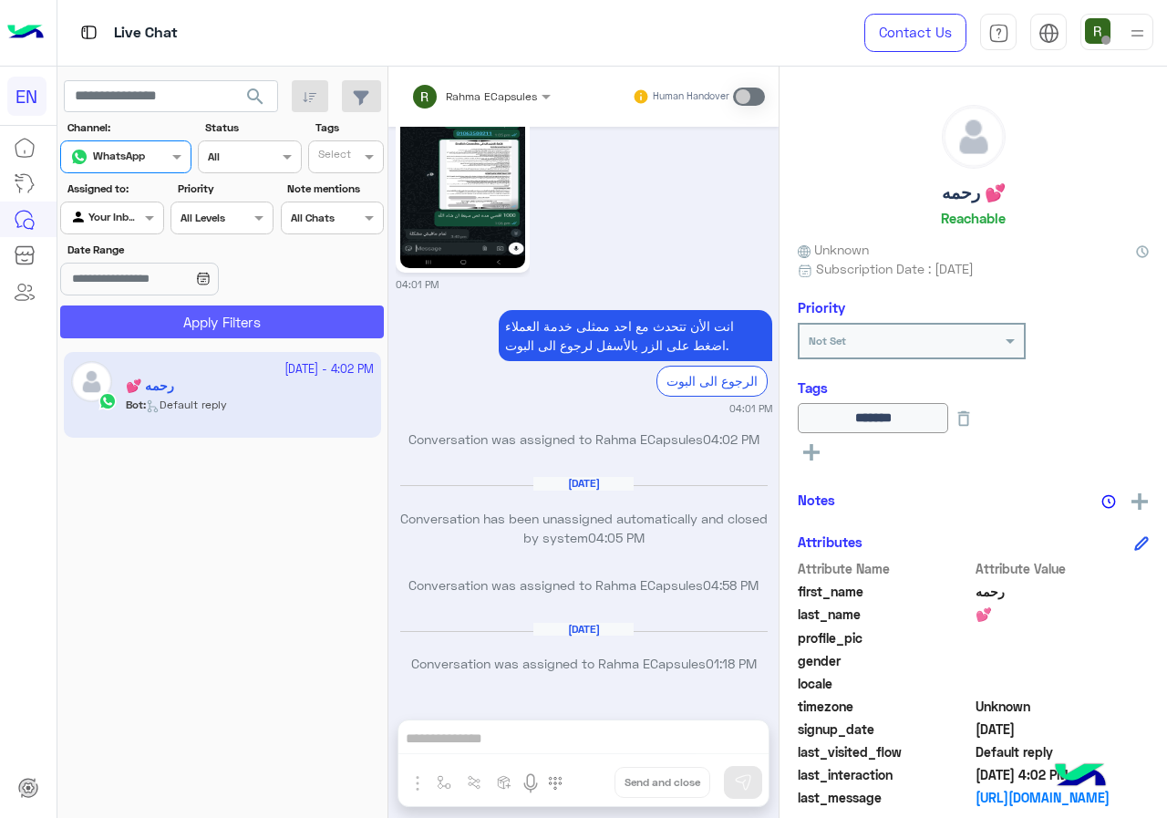
click at [183, 328] on button "Apply Filters" at bounding box center [222, 322] width 324 height 33
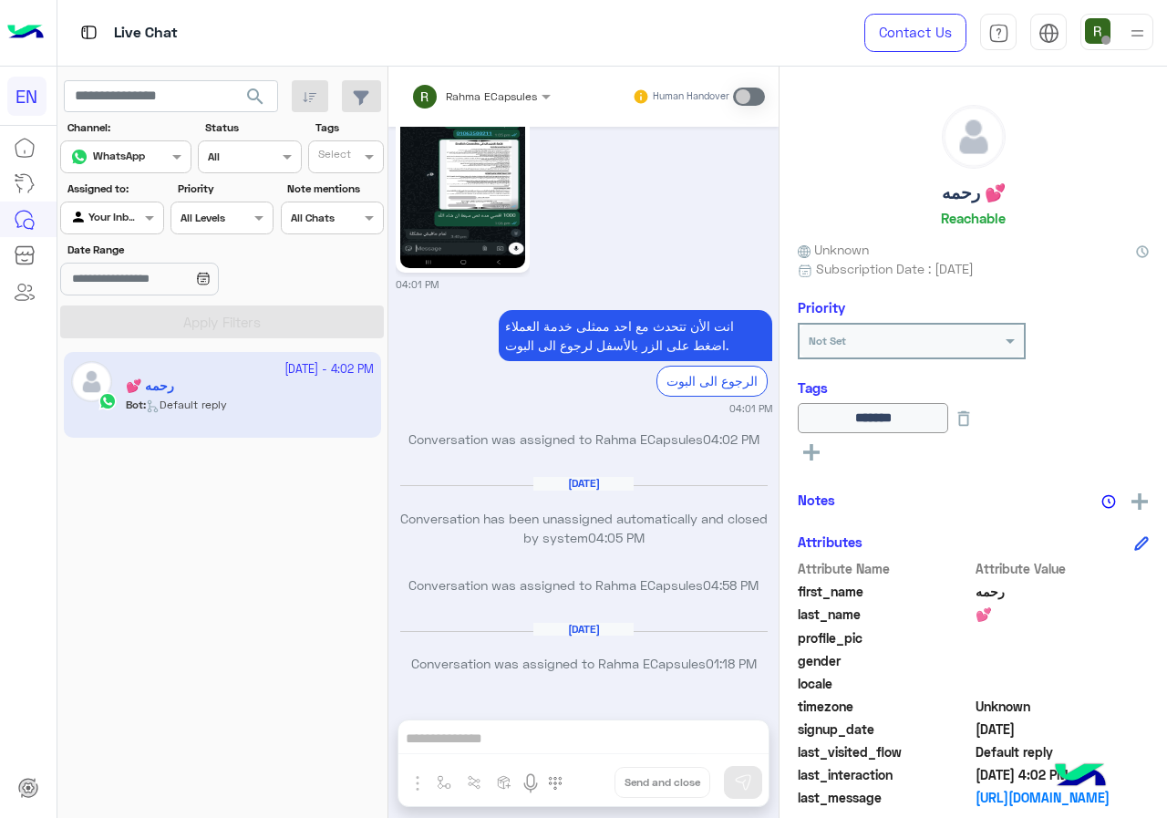
click at [135, 212] on div at bounding box center [111, 215] width 101 height 17
click at [141, 360] on b "Your Team" at bounding box center [119, 358] width 62 height 16
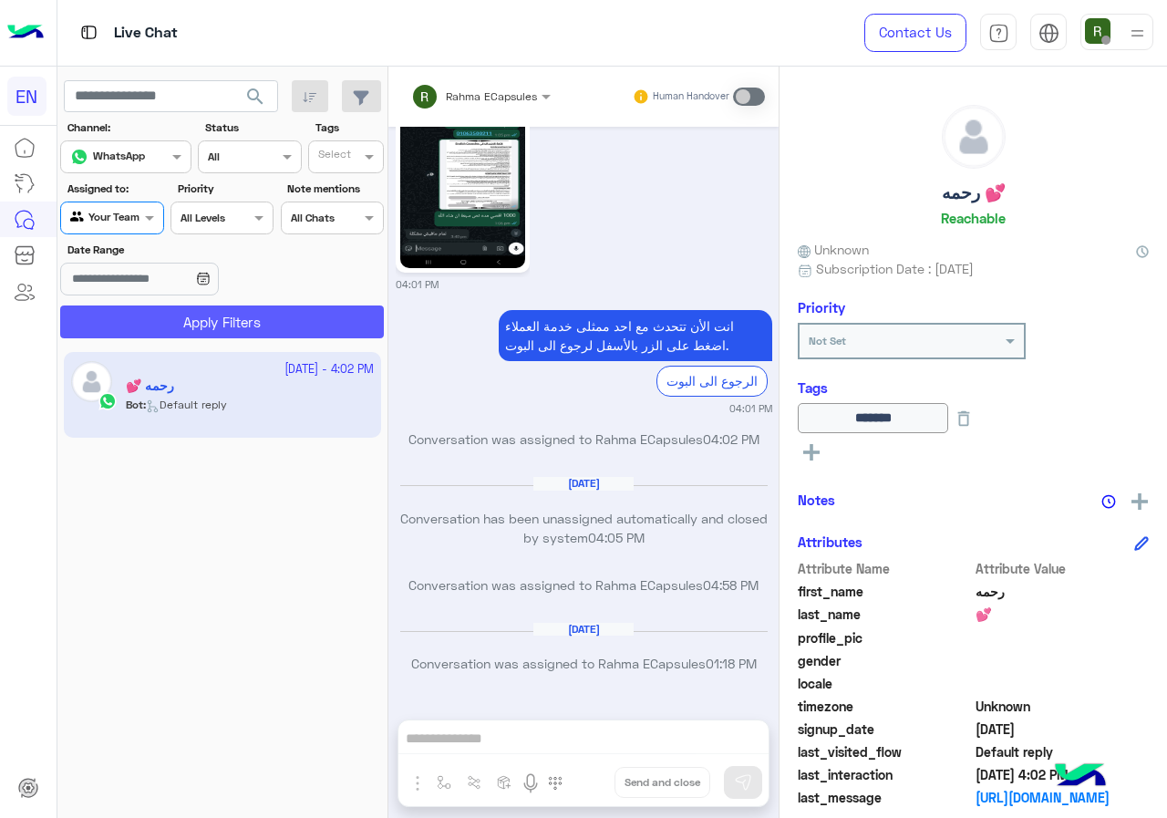
click at [178, 326] on button "Apply Filters" at bounding box center [222, 322] width 324 height 33
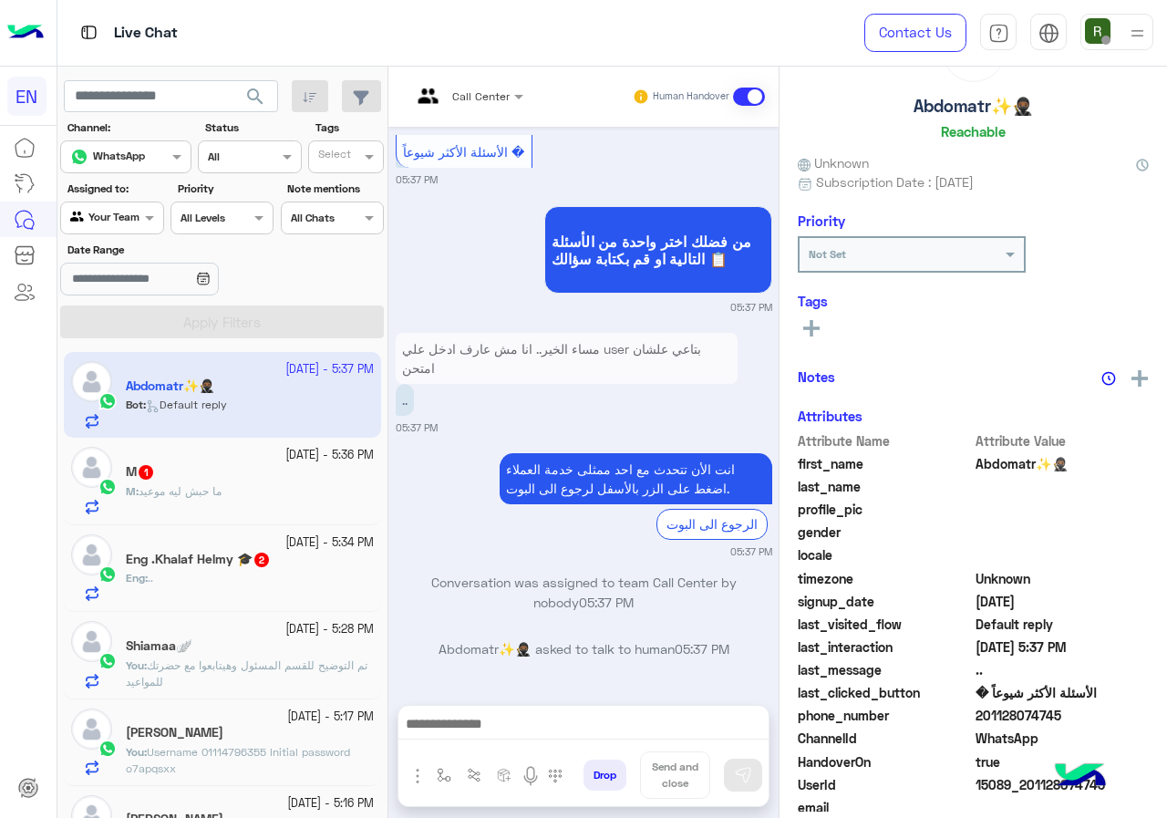
scroll to position [160, 0]
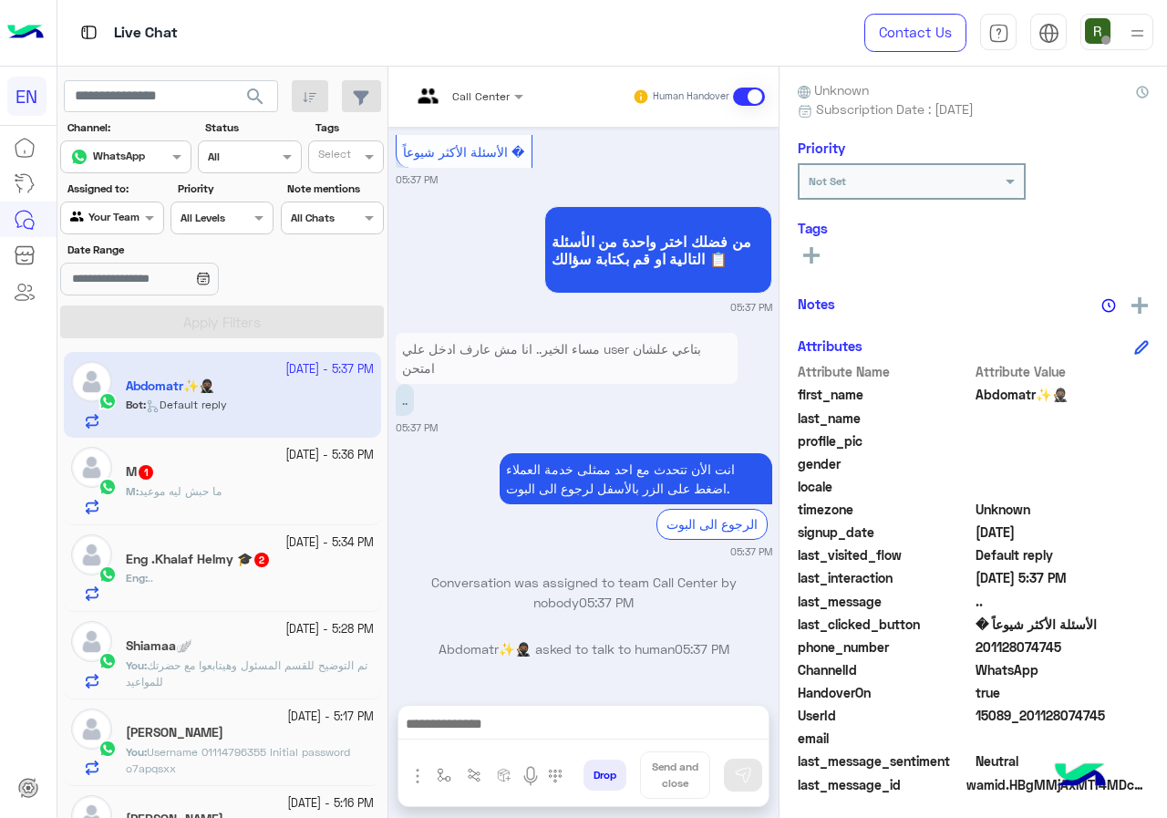
drag, startPoint x: 982, startPoint y: 657, endPoint x: 1095, endPoint y: 646, distance: 113.6
click at [1095, 646] on span "201128074745" at bounding box center [1063, 646] width 174 height 19
copy span "01128074745"
drag, startPoint x: 1046, startPoint y: 659, endPoint x: 1042, endPoint y: 671, distance: 12.4
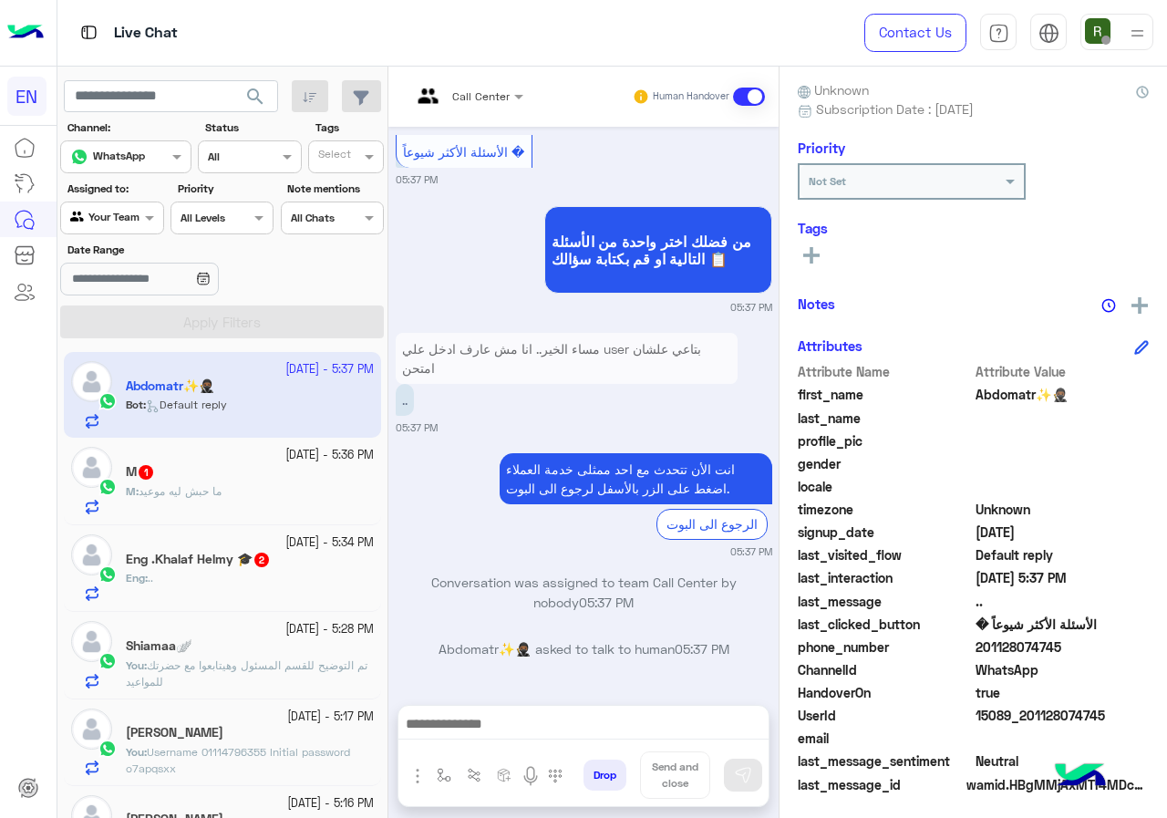
click at [1042, 671] on span "WhatsApp" at bounding box center [1063, 669] width 174 height 19
drag, startPoint x: 980, startPoint y: 644, endPoint x: 1166, endPoint y: 643, distance: 186.0
click at [1166, 643] on div "Abdomatr✨🥷🏾 Reachable Unknown Subscription Date : 10/15/2025 Priority Not Set T…" at bounding box center [974, 439] width 388 height 745
copy span "01128074745"
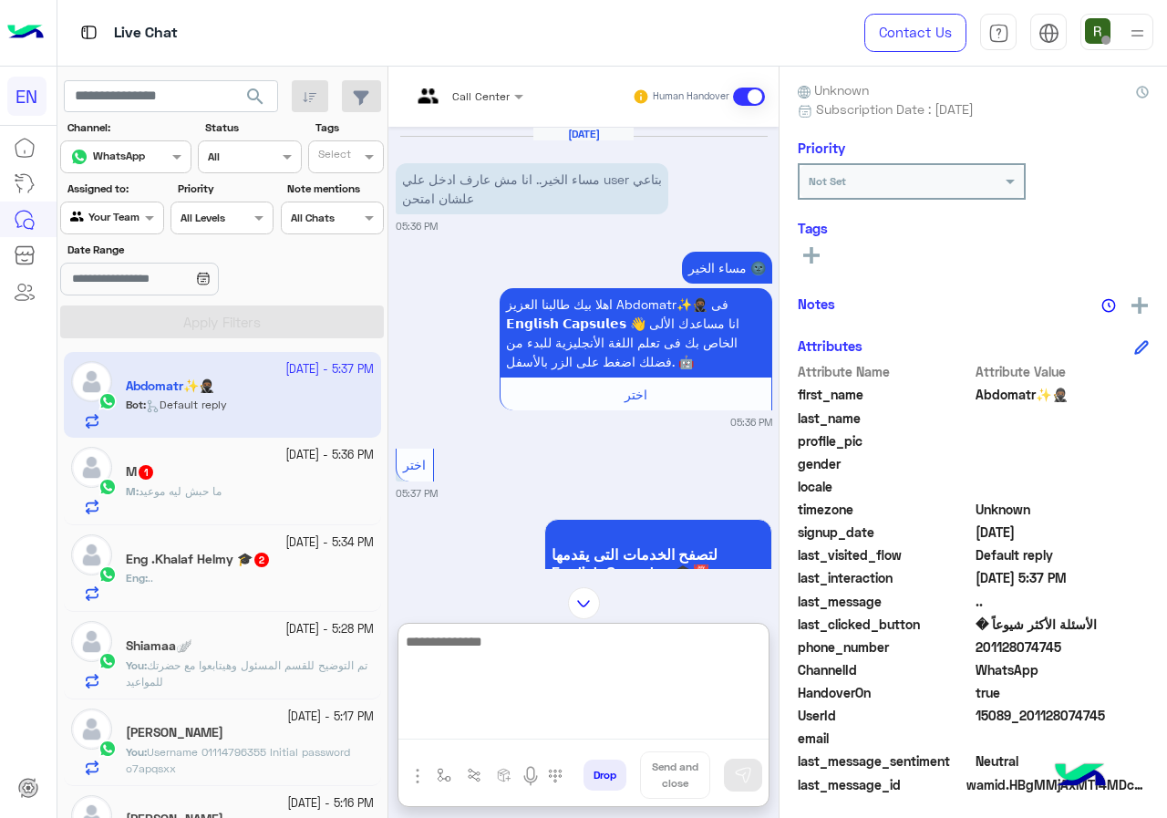
paste textarea "**********"
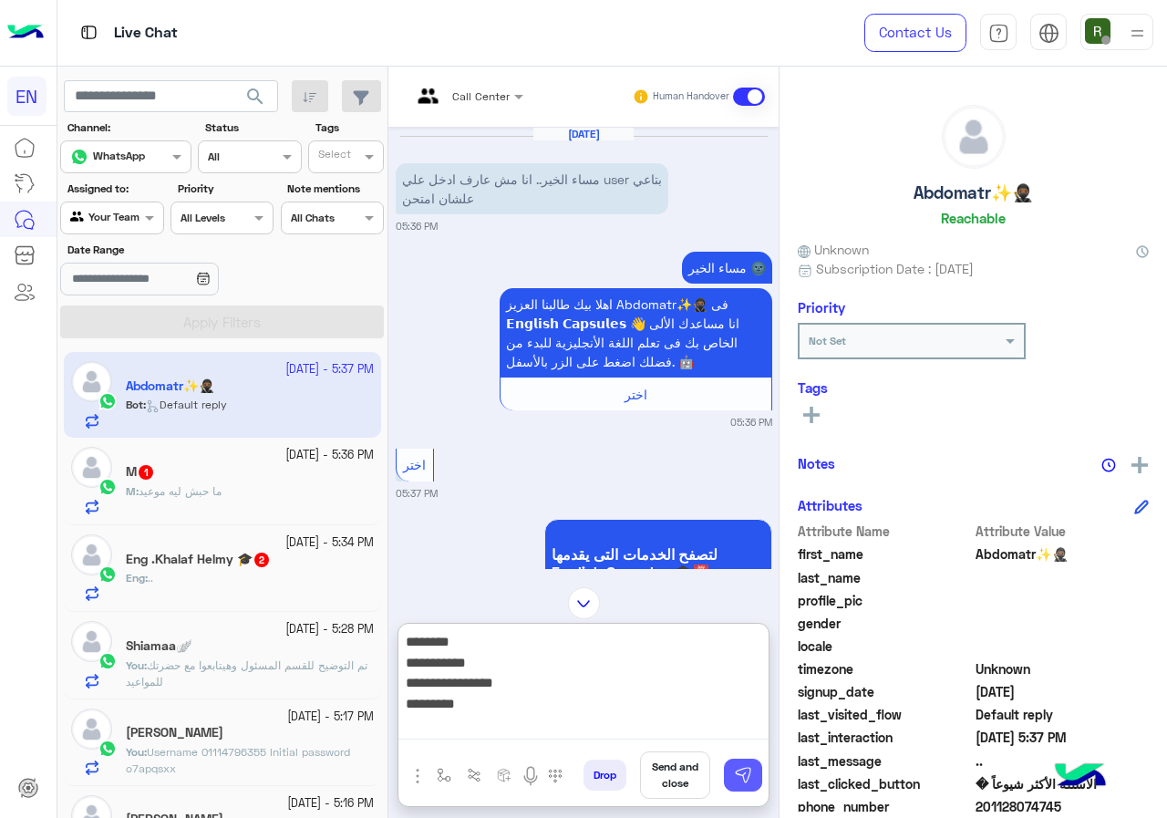
type textarea "**********"
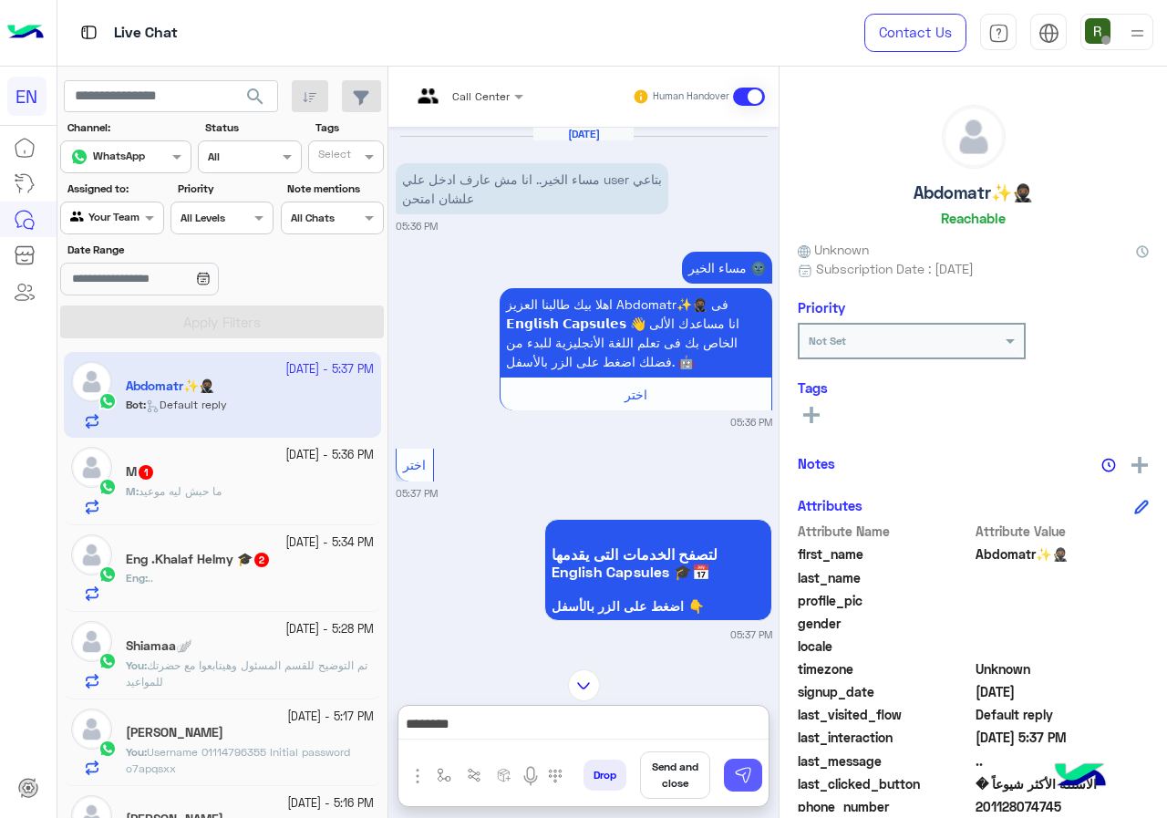
click at [731, 762] on button at bounding box center [743, 775] width 38 height 33
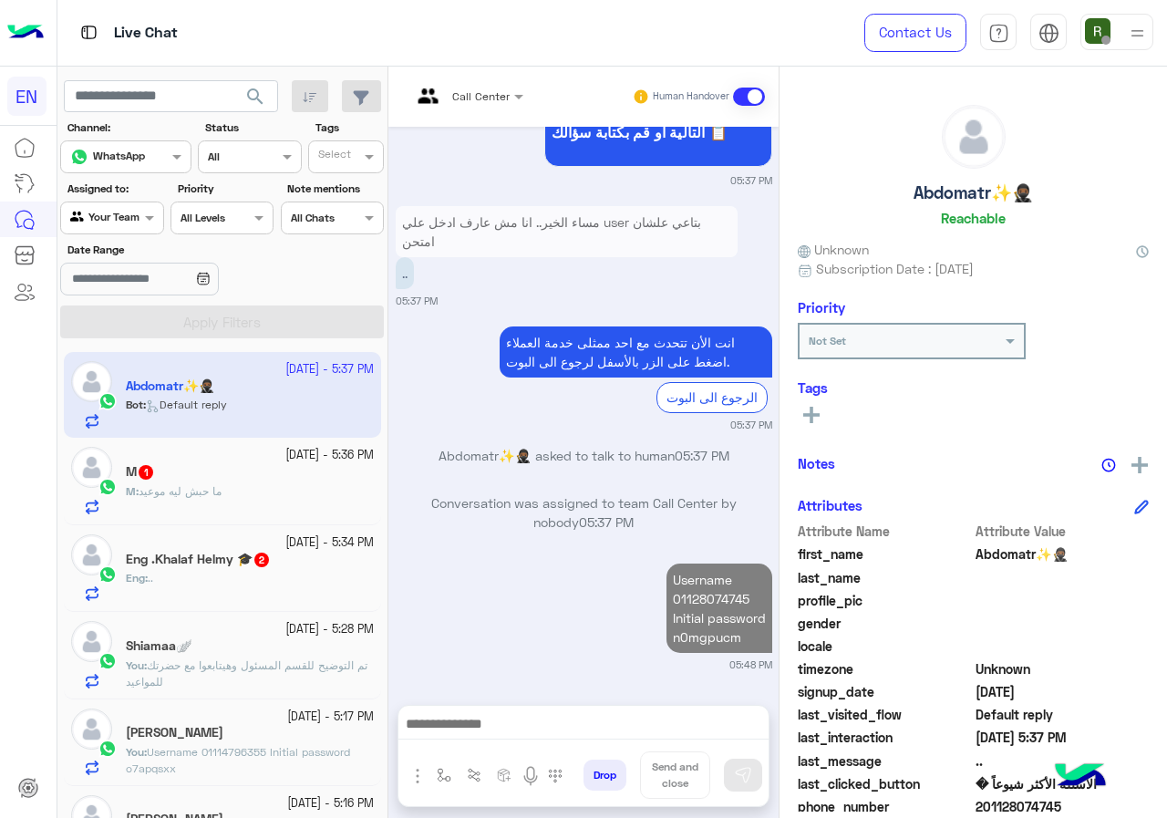
scroll to position [699, 0]
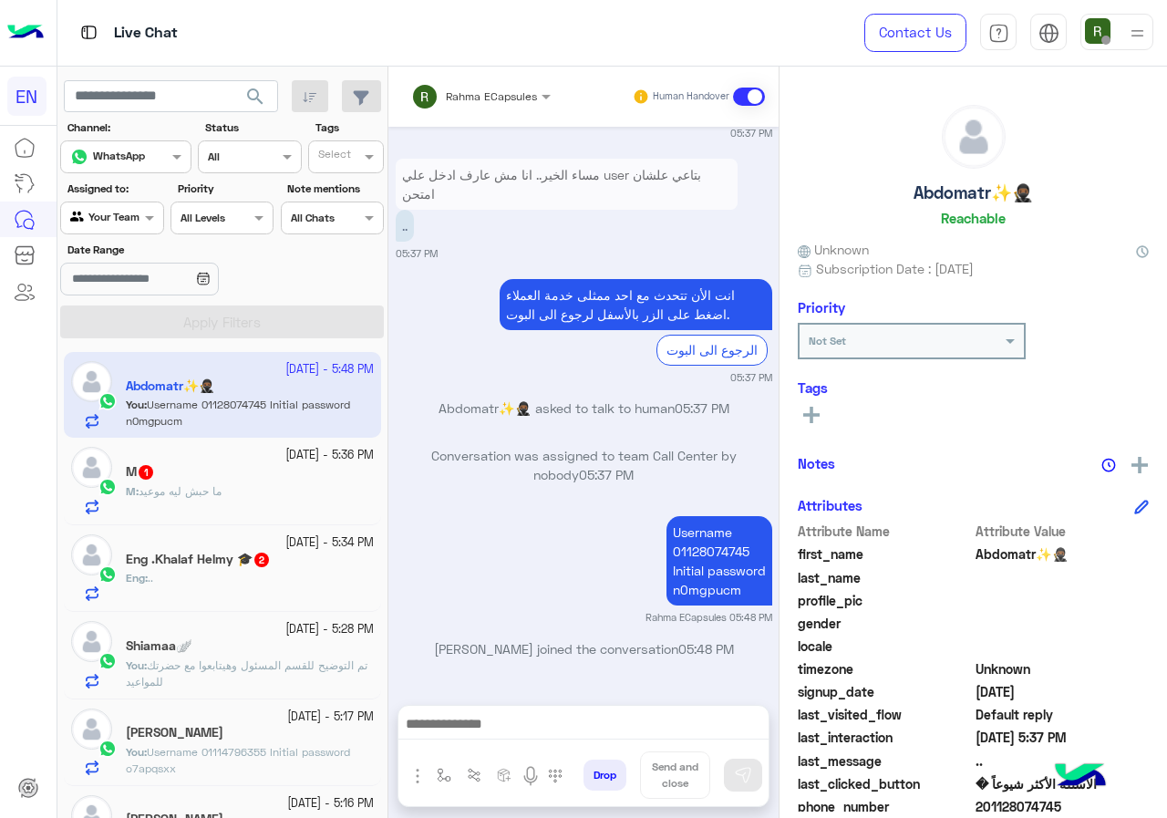
click at [248, 508] on div "M : ما حبش ليه موعيد" at bounding box center [250, 499] width 248 height 32
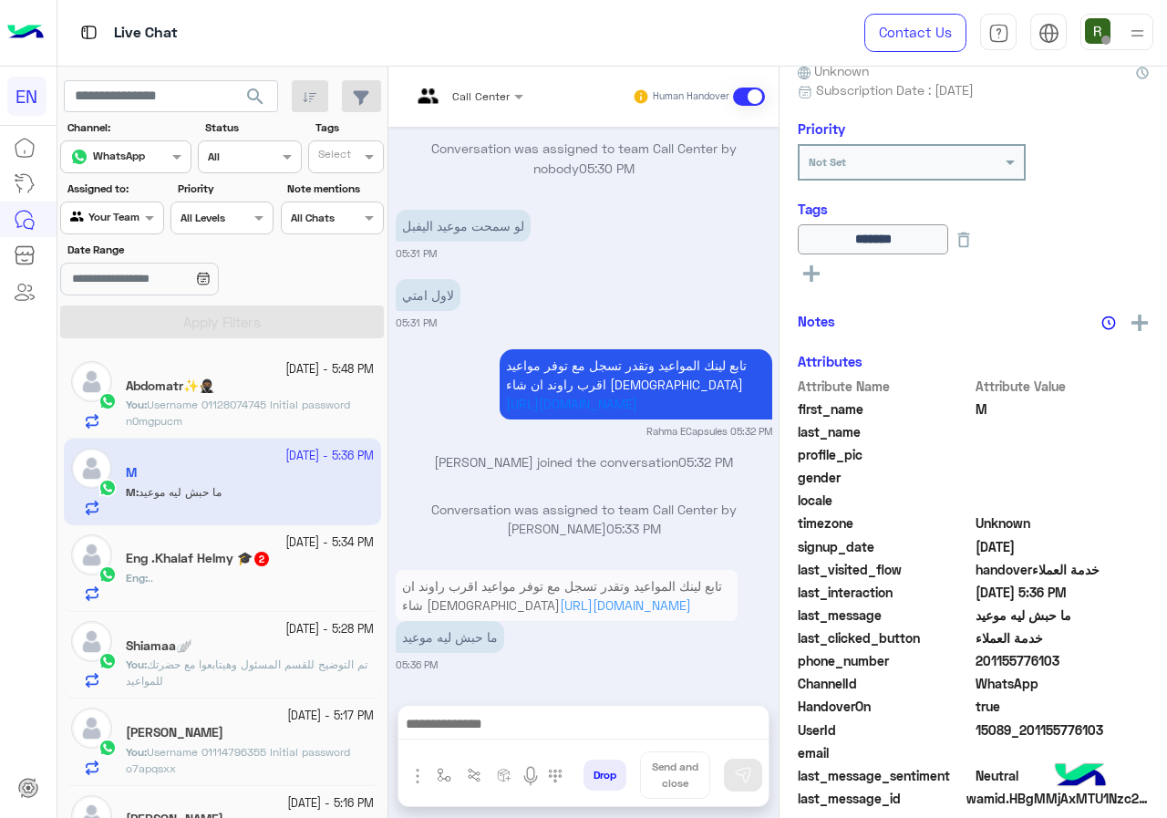
scroll to position [197, 0]
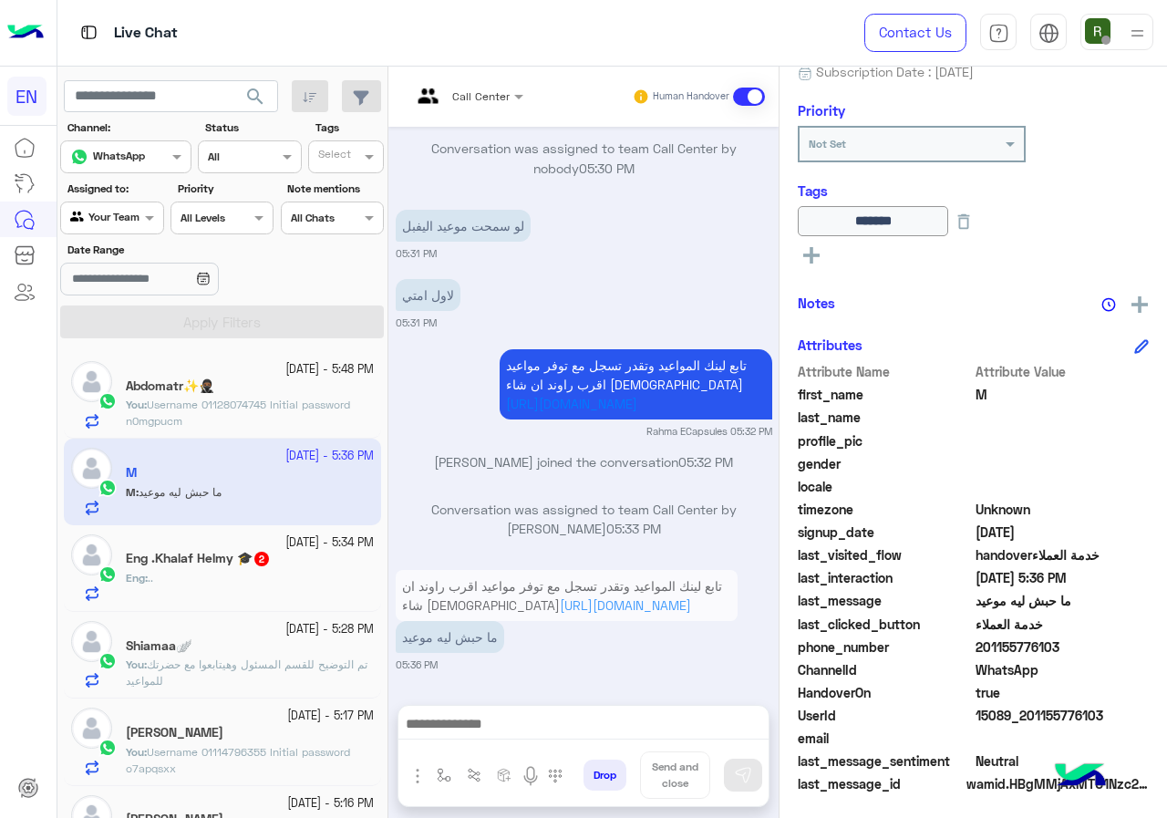
drag, startPoint x: 981, startPoint y: 643, endPoint x: 1063, endPoint y: 641, distance: 82.1
click at [1063, 641] on span "201155776103" at bounding box center [1063, 646] width 174 height 19
copy span "01155776103"
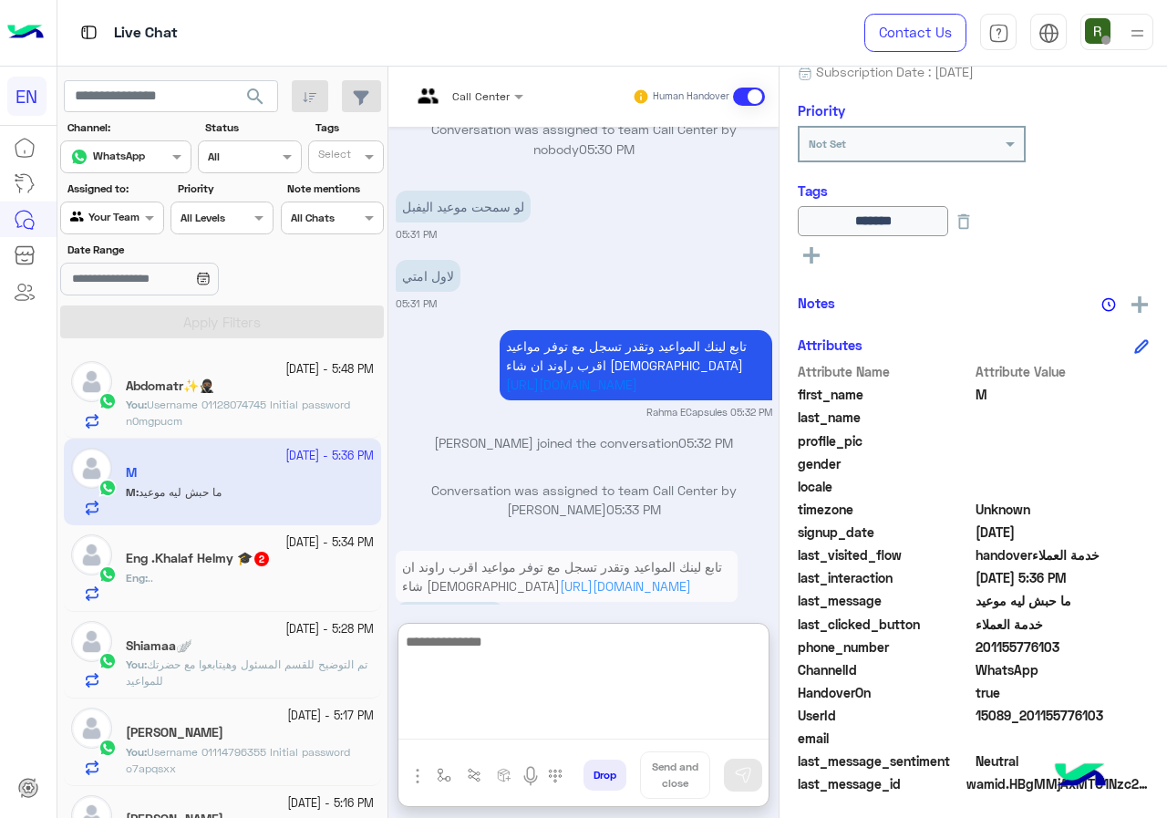
click at [596, 712] on textarea at bounding box center [584, 684] width 370 height 109
click at [586, 720] on textarea at bounding box center [584, 684] width 370 height 109
type textarea "**********"
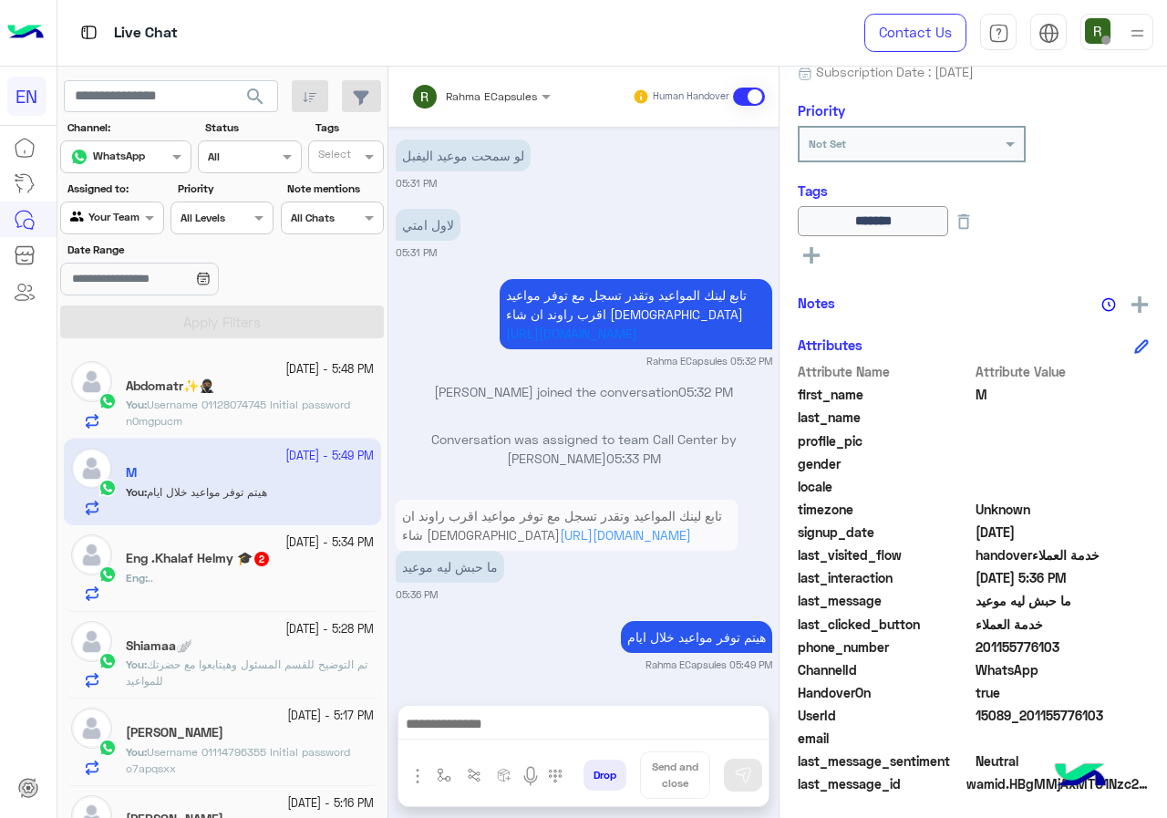
click at [241, 587] on div "Eng : .." at bounding box center [250, 586] width 248 height 32
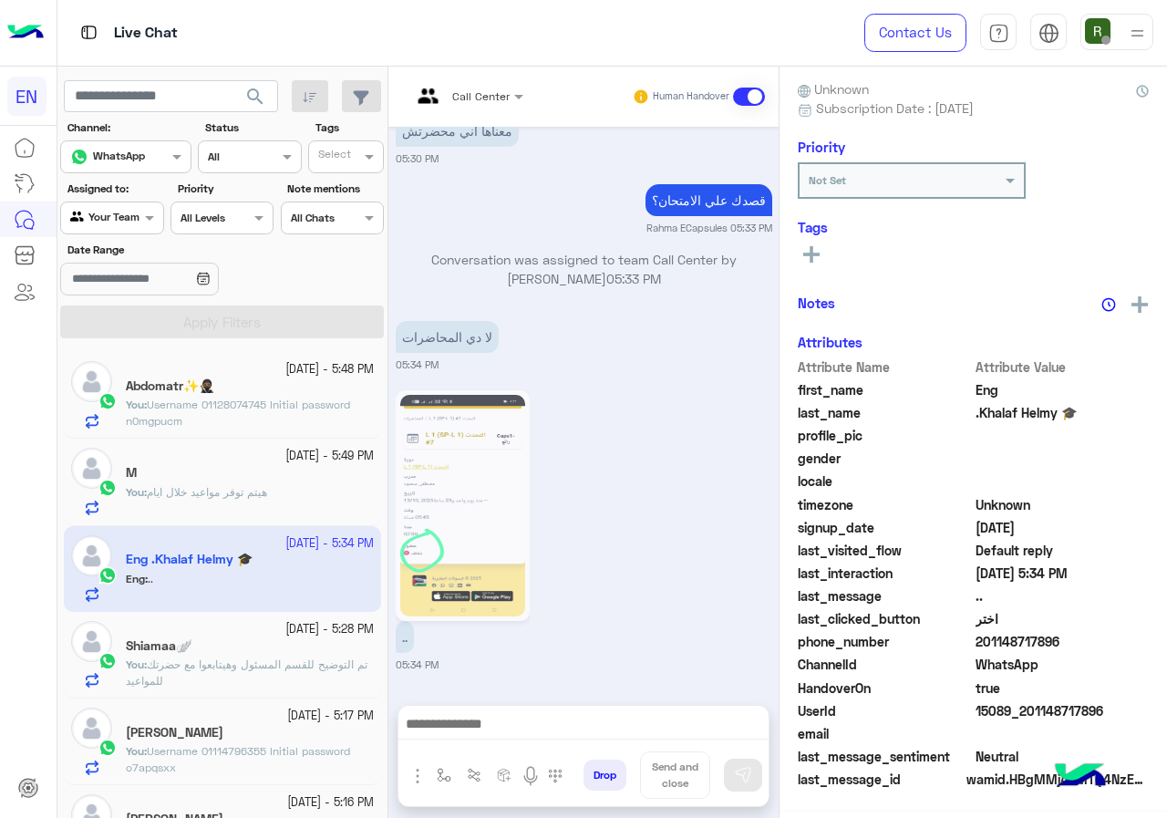
scroll to position [164, 0]
drag, startPoint x: 979, startPoint y: 640, endPoint x: 1072, endPoint y: 640, distance: 93.0
click at [1072, 640] on span "201148717896" at bounding box center [1063, 642] width 174 height 19
copy span "01148717896"
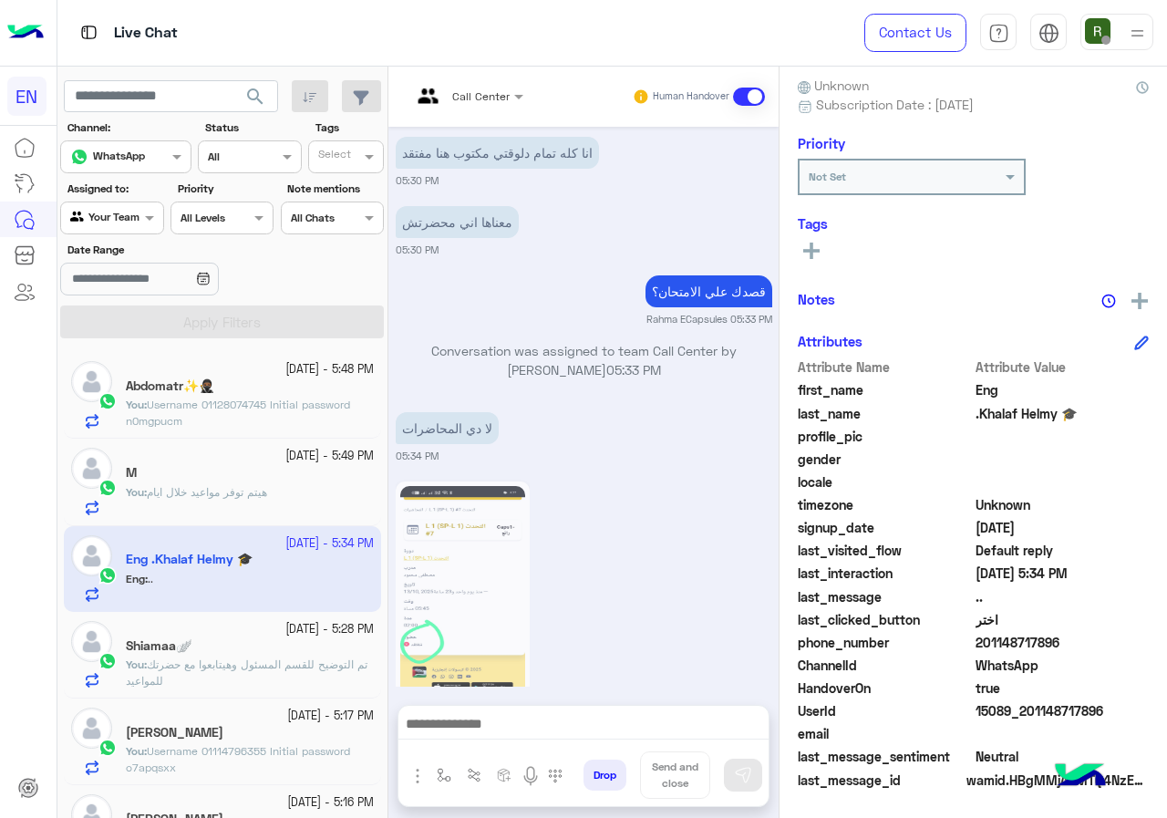
scroll to position [1338, 0]
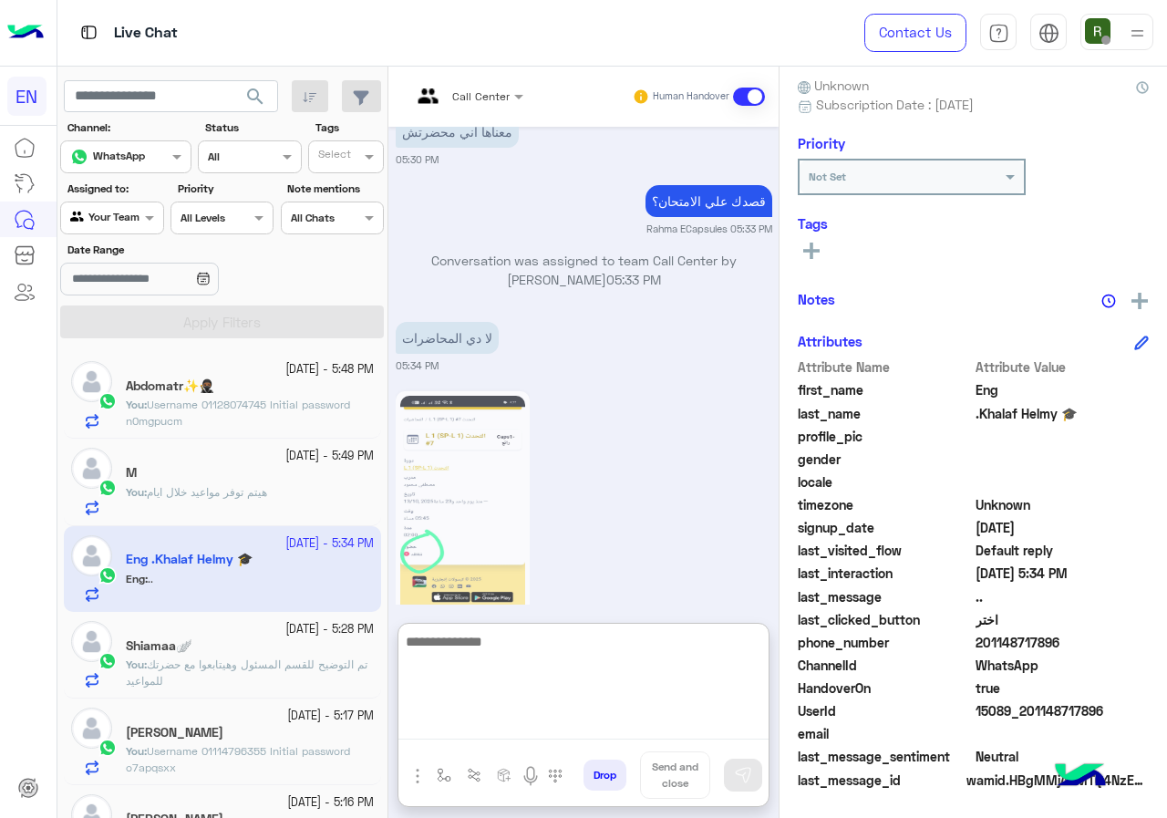
click at [645, 731] on textarea at bounding box center [584, 684] width 370 height 109
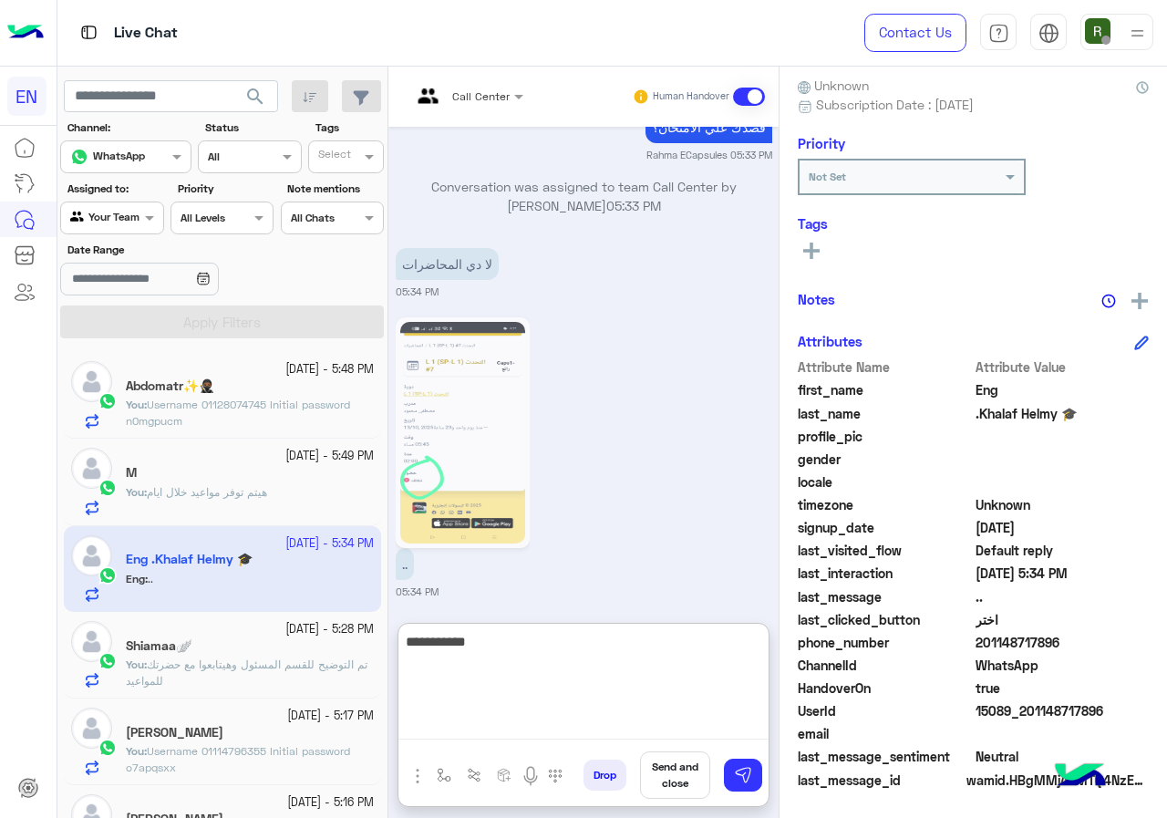
scroll to position [1420, 0]
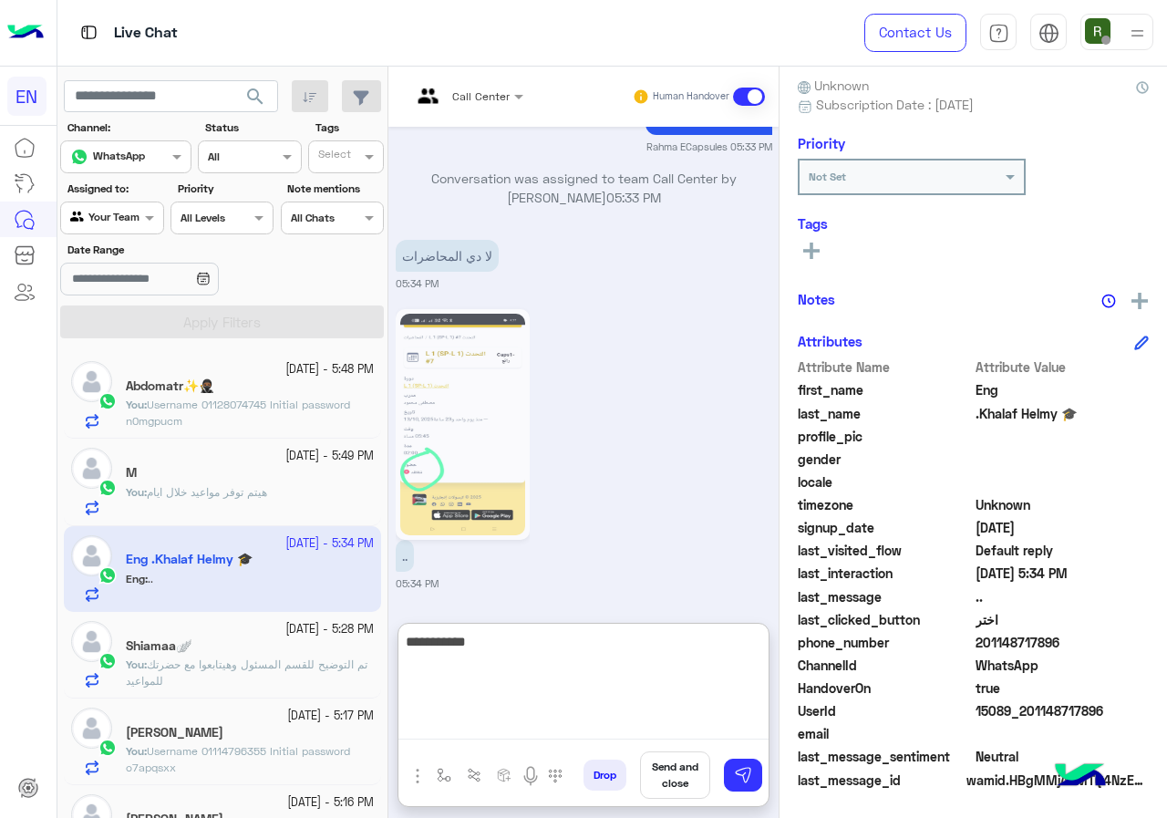
click at [617, 663] on textarea "**********" at bounding box center [584, 684] width 370 height 109
type textarea "**********"
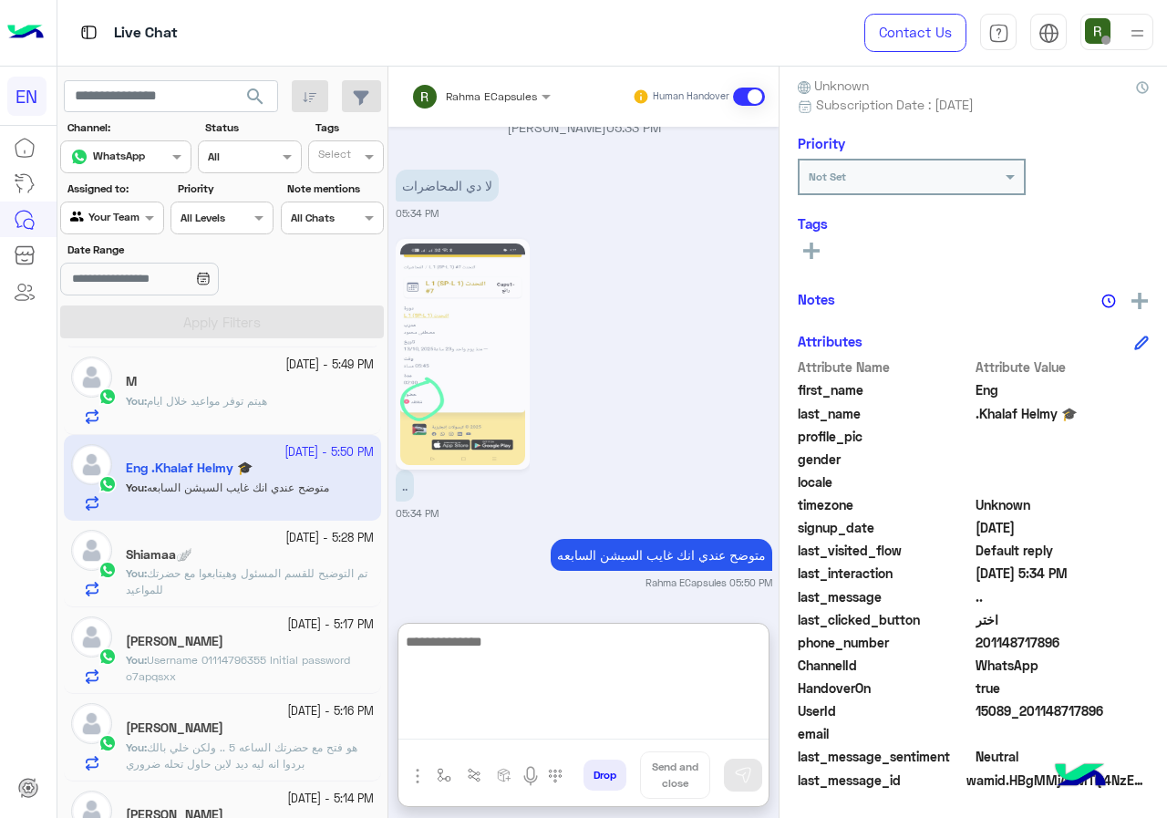
scroll to position [0, 0]
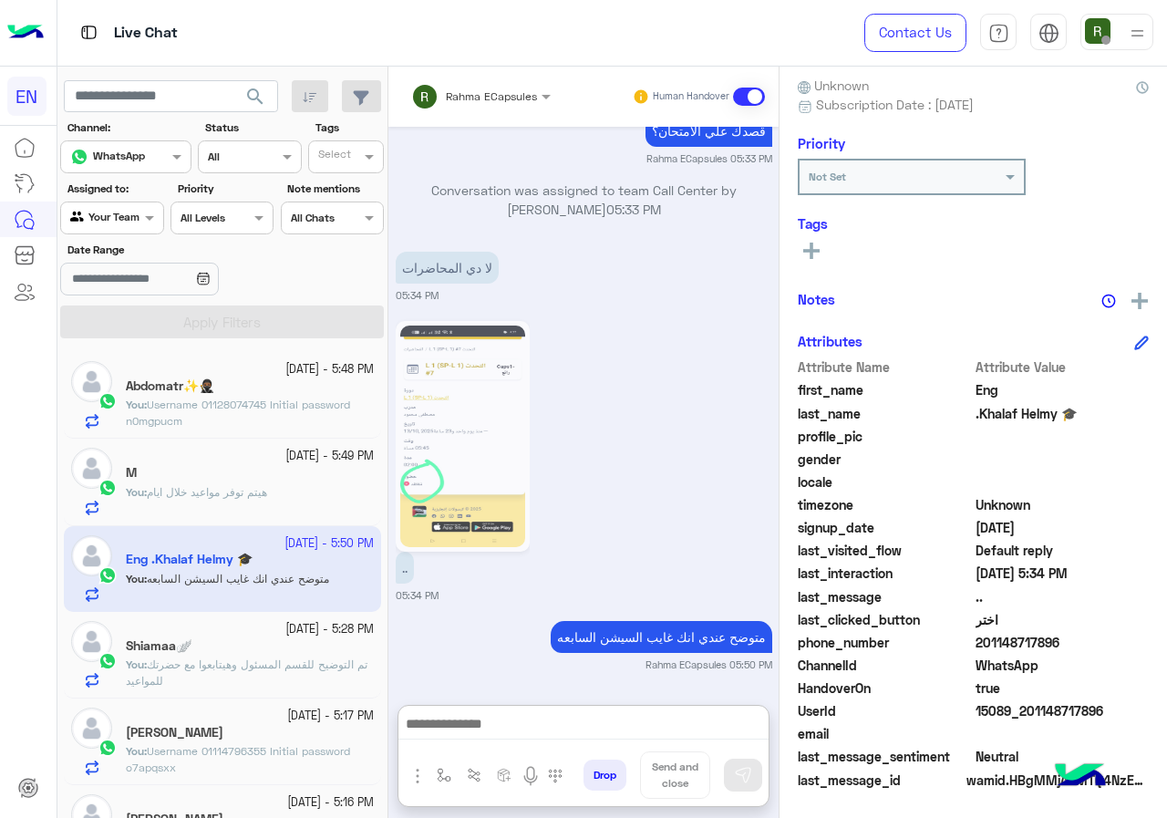
click at [93, 205] on div "Agent Filter Your Team" at bounding box center [111, 218] width 103 height 33
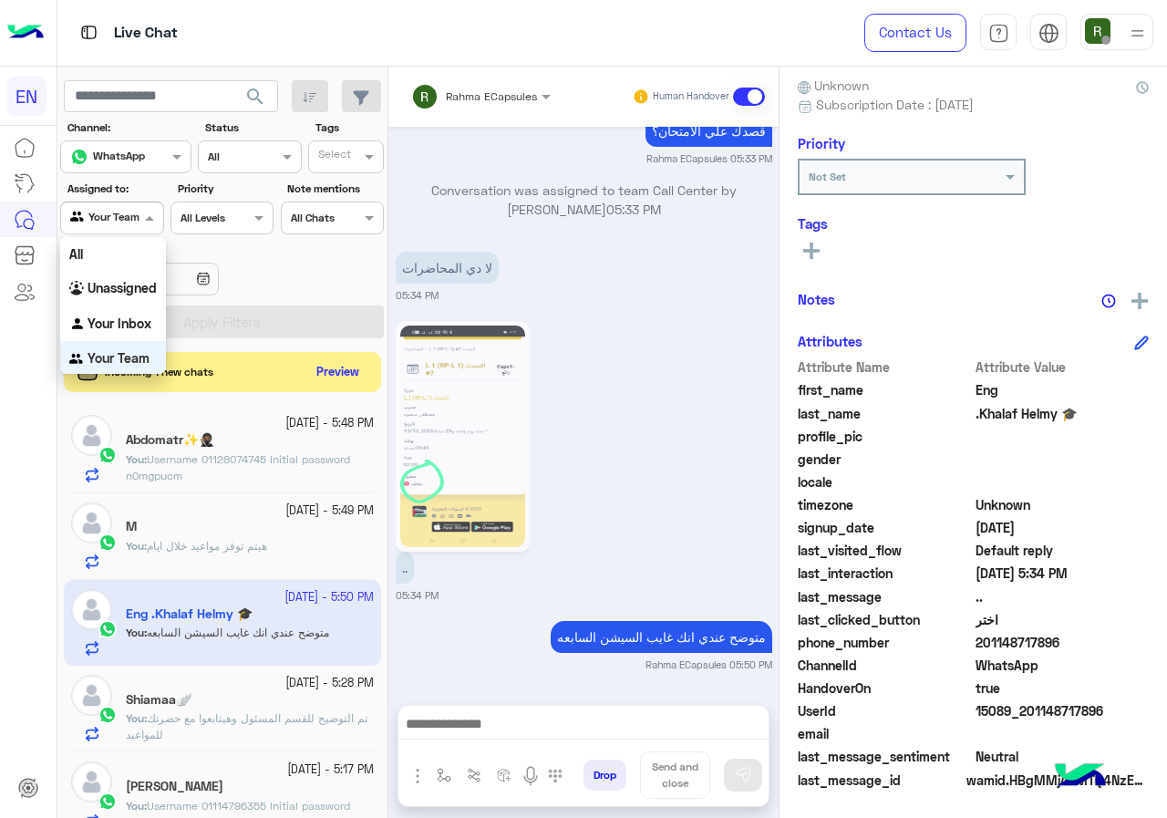
scroll to position [1, 0]
click at [140, 319] on b "Your Inbox" at bounding box center [120, 323] width 64 height 16
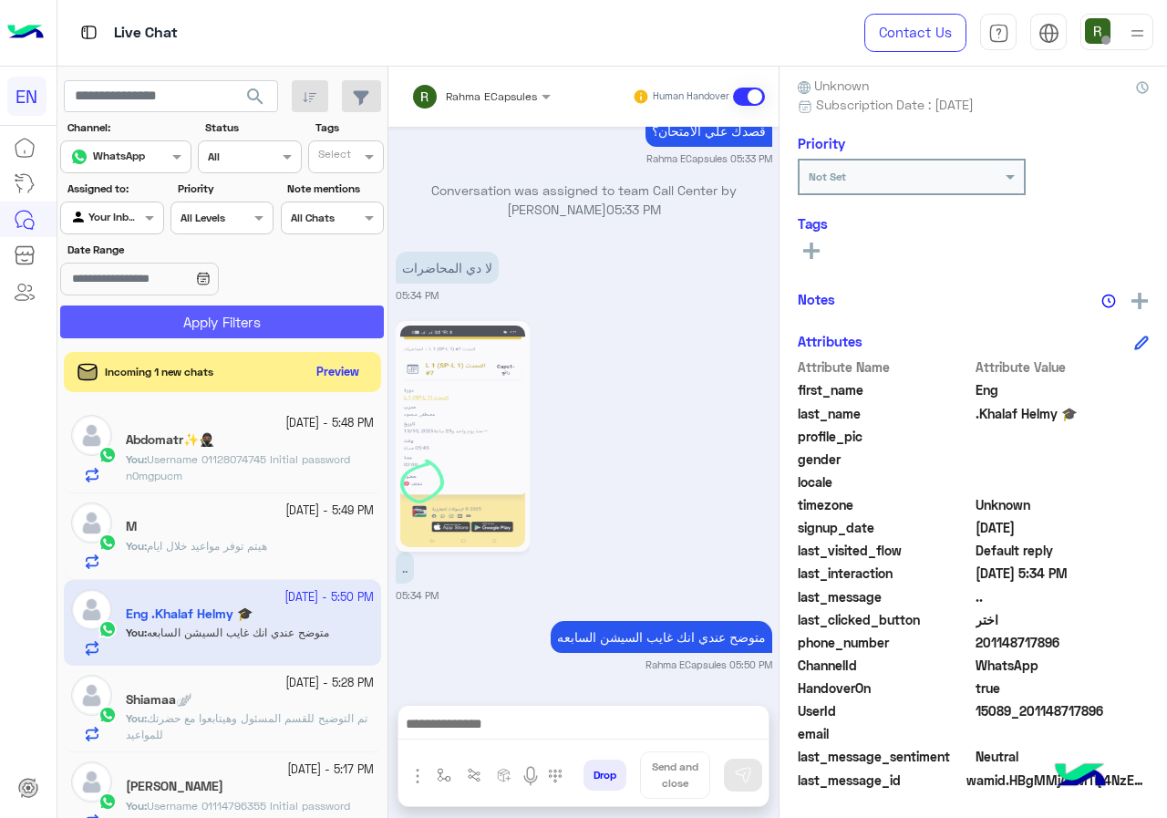
click at [154, 316] on button "Apply Filters" at bounding box center [222, 322] width 324 height 33
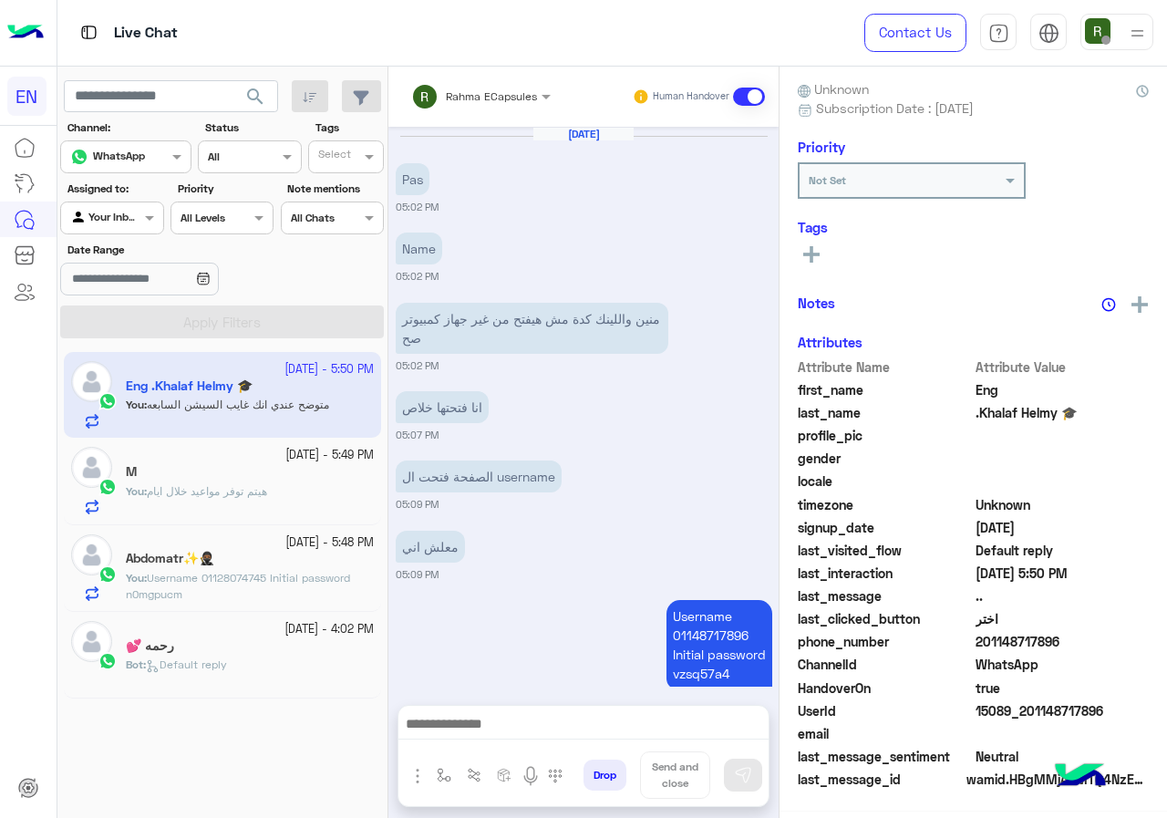
scroll to position [1342, 0]
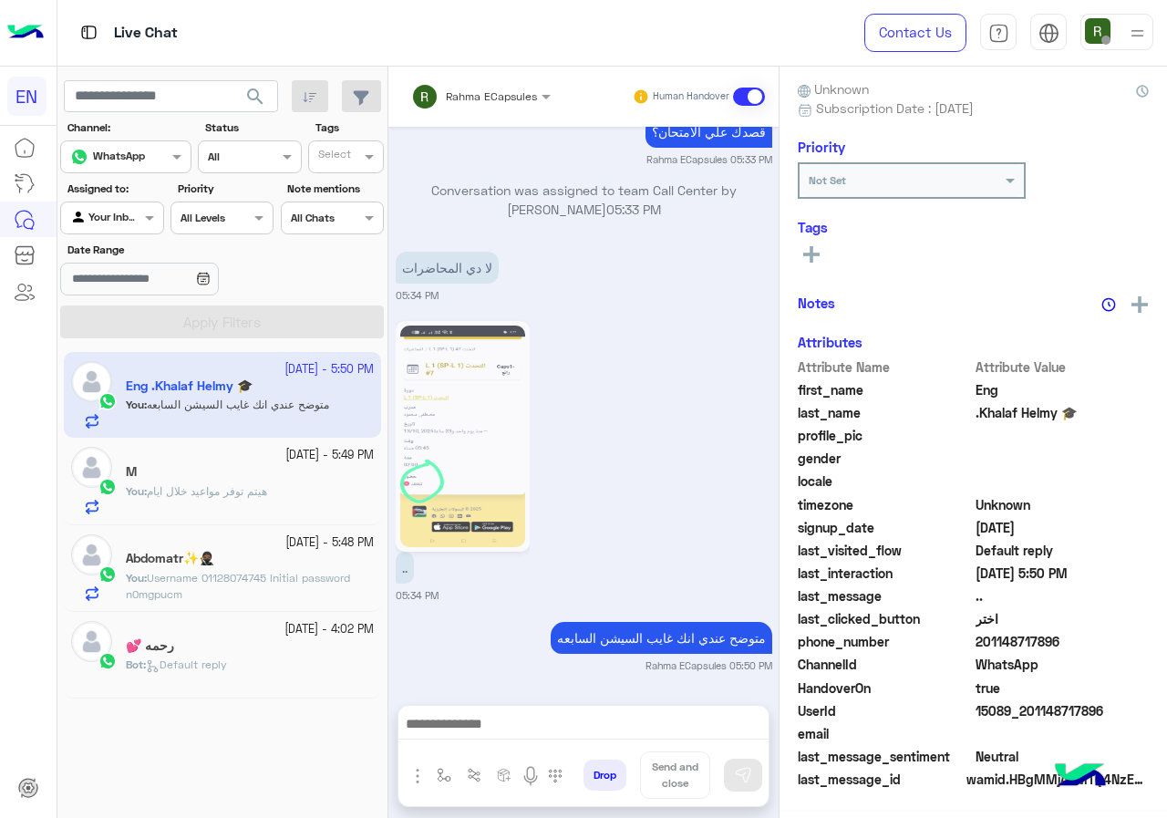
click at [131, 218] on div at bounding box center [111, 215] width 101 height 17
click at [142, 356] on b "Your Team" at bounding box center [119, 358] width 62 height 16
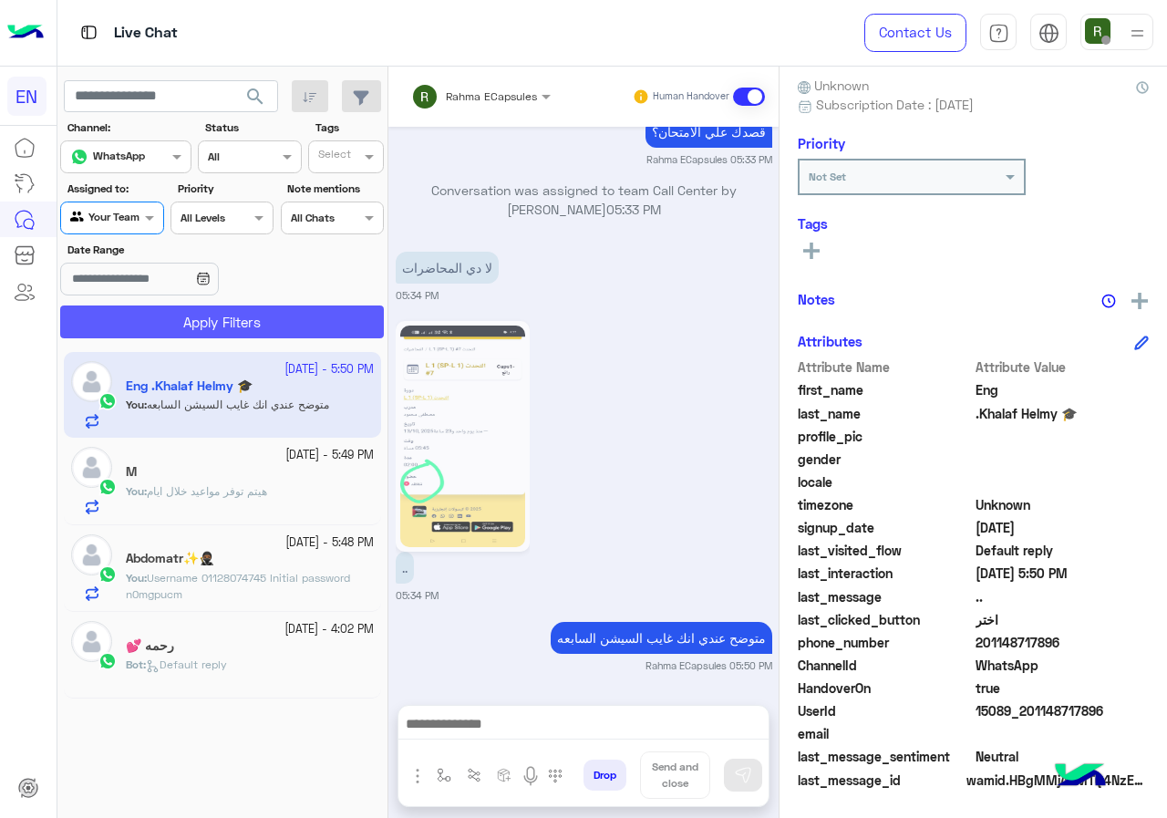
click at [163, 308] on button "Apply Filters" at bounding box center [222, 322] width 324 height 33
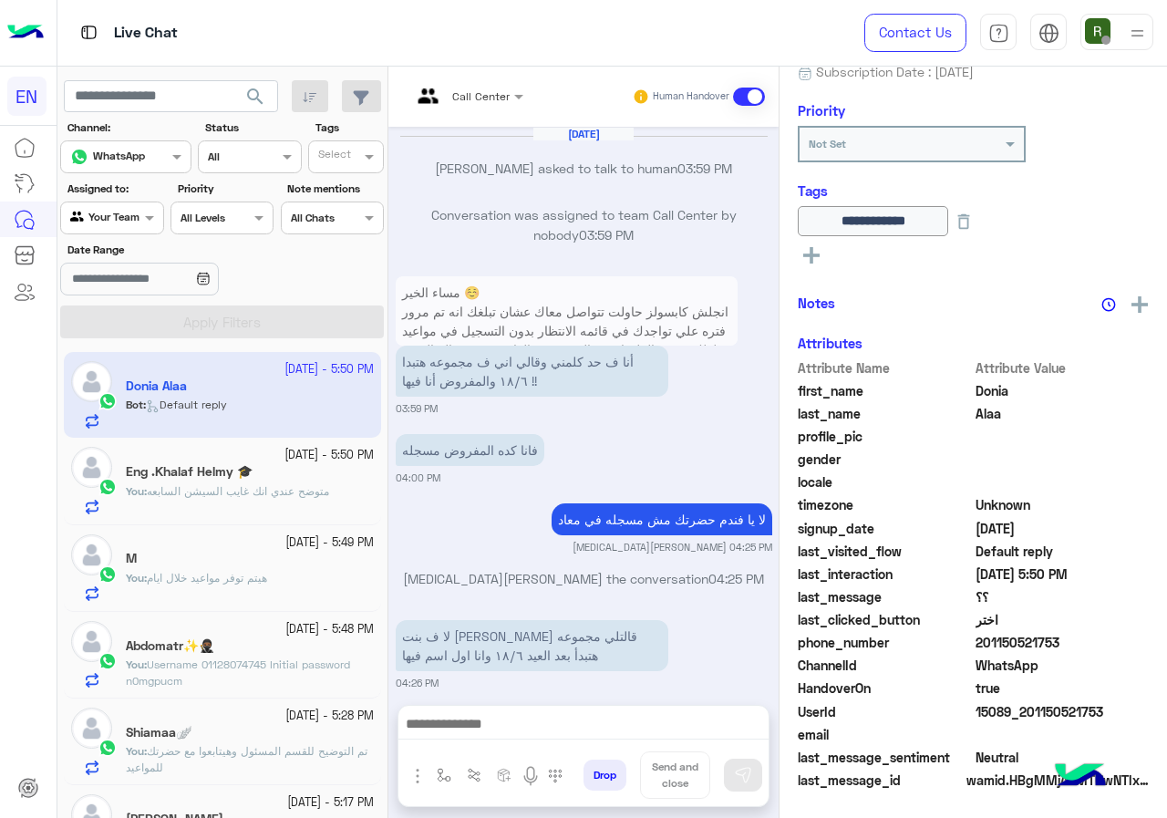
scroll to position [1281, 0]
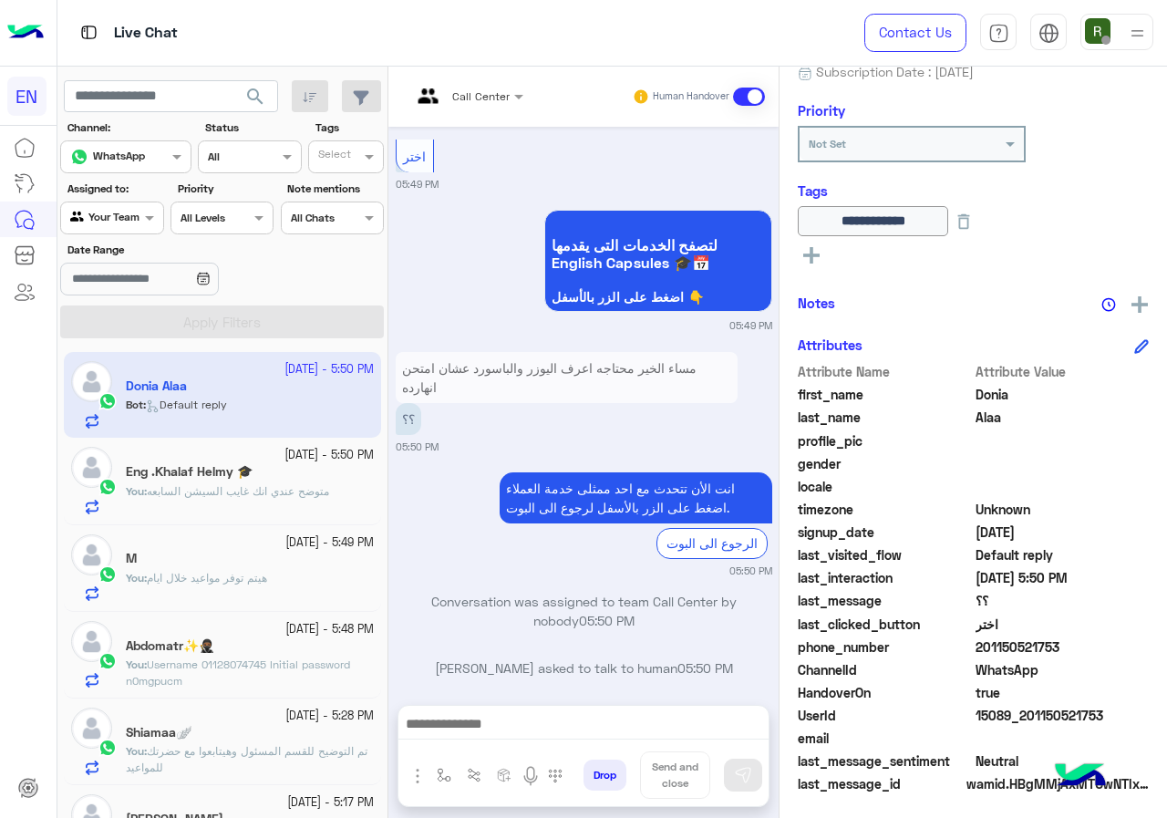
drag, startPoint x: 981, startPoint y: 648, endPoint x: 1068, endPoint y: 648, distance: 86.6
click at [1068, 648] on span "201150521753" at bounding box center [1063, 646] width 174 height 19
copy span "01150521753"
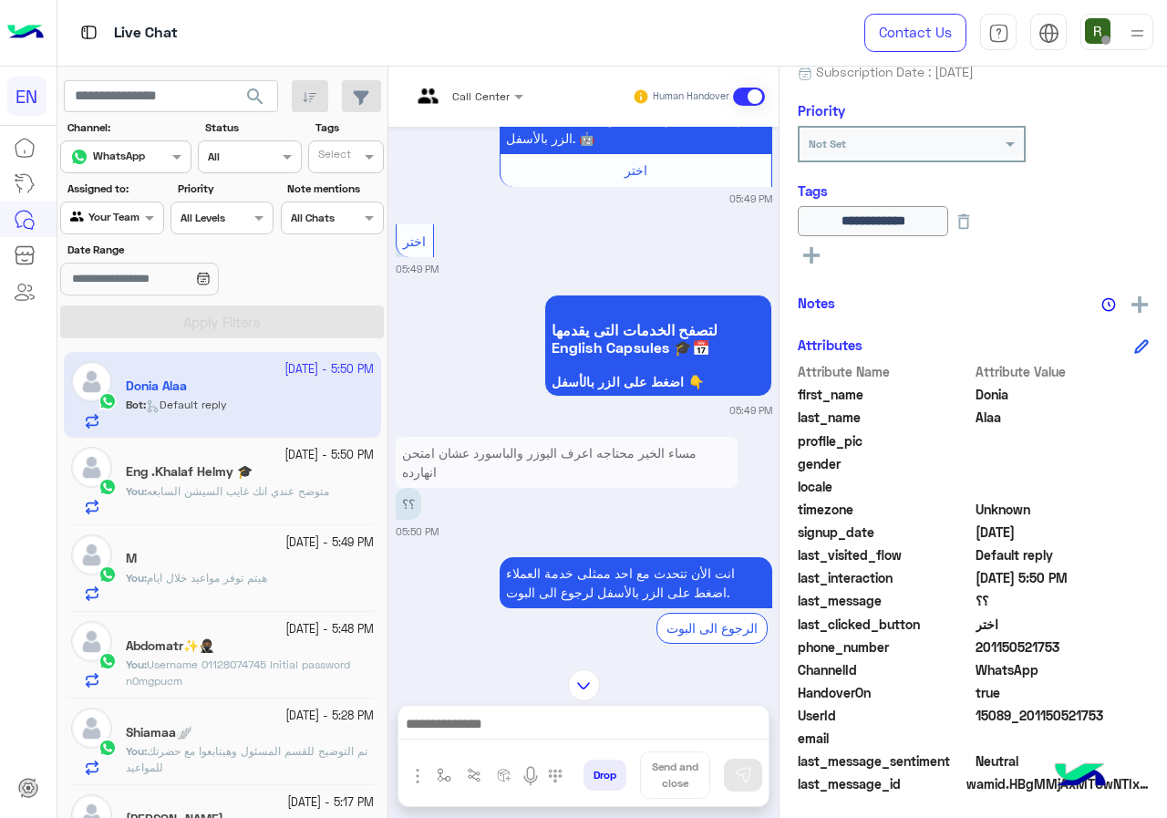
scroll to position [1280, 0]
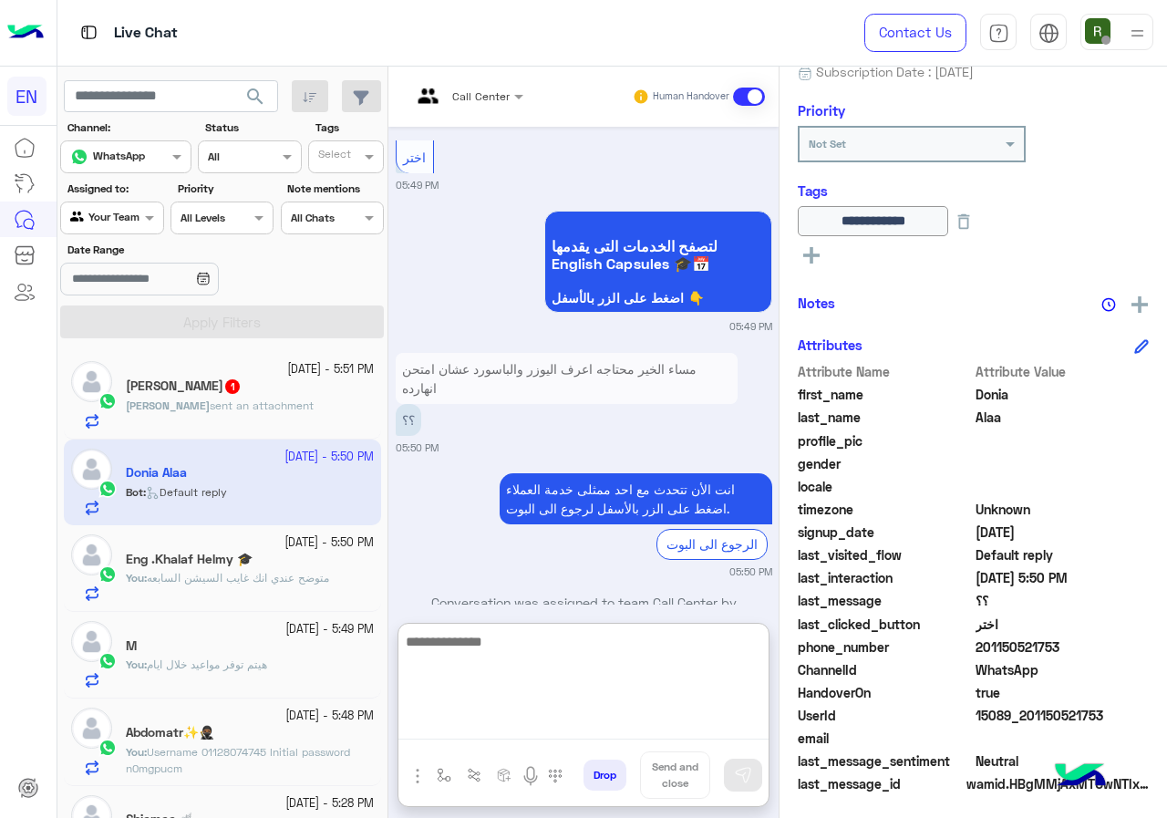
paste textarea "**********"
type textarea "**********"
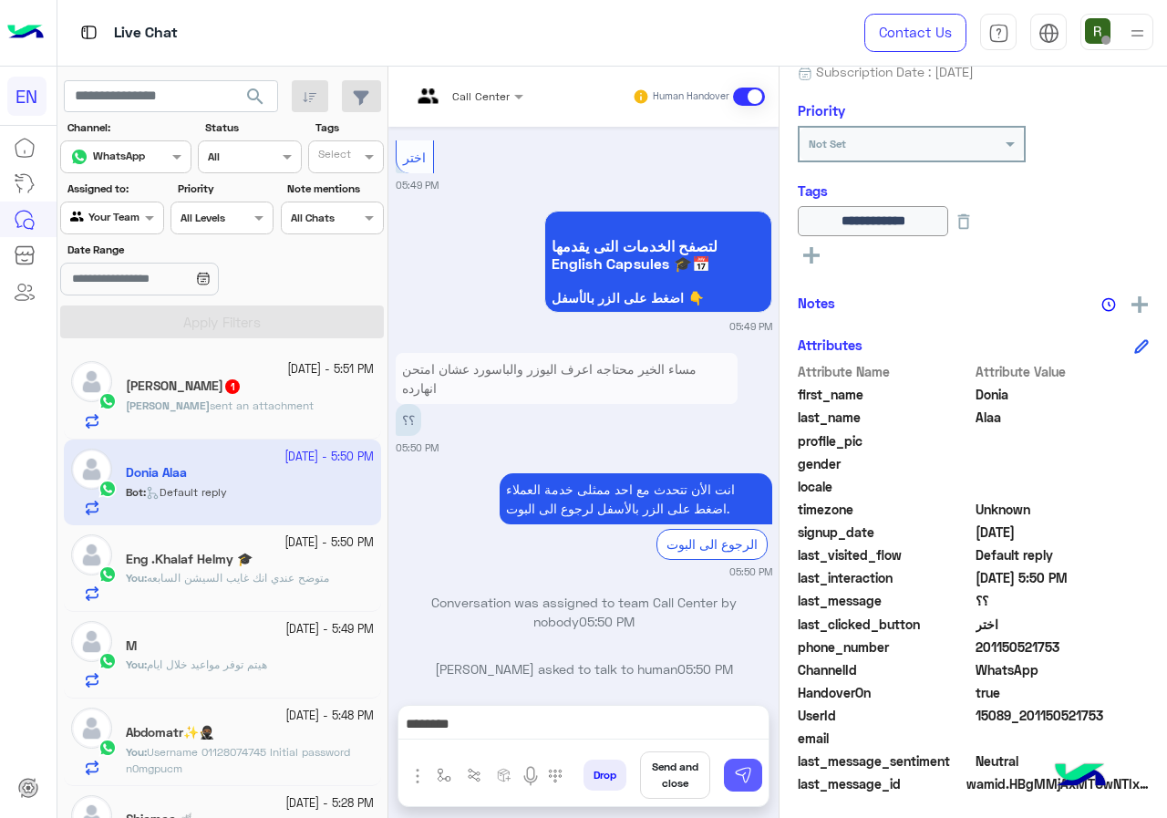
click at [728, 786] on button at bounding box center [743, 775] width 38 height 33
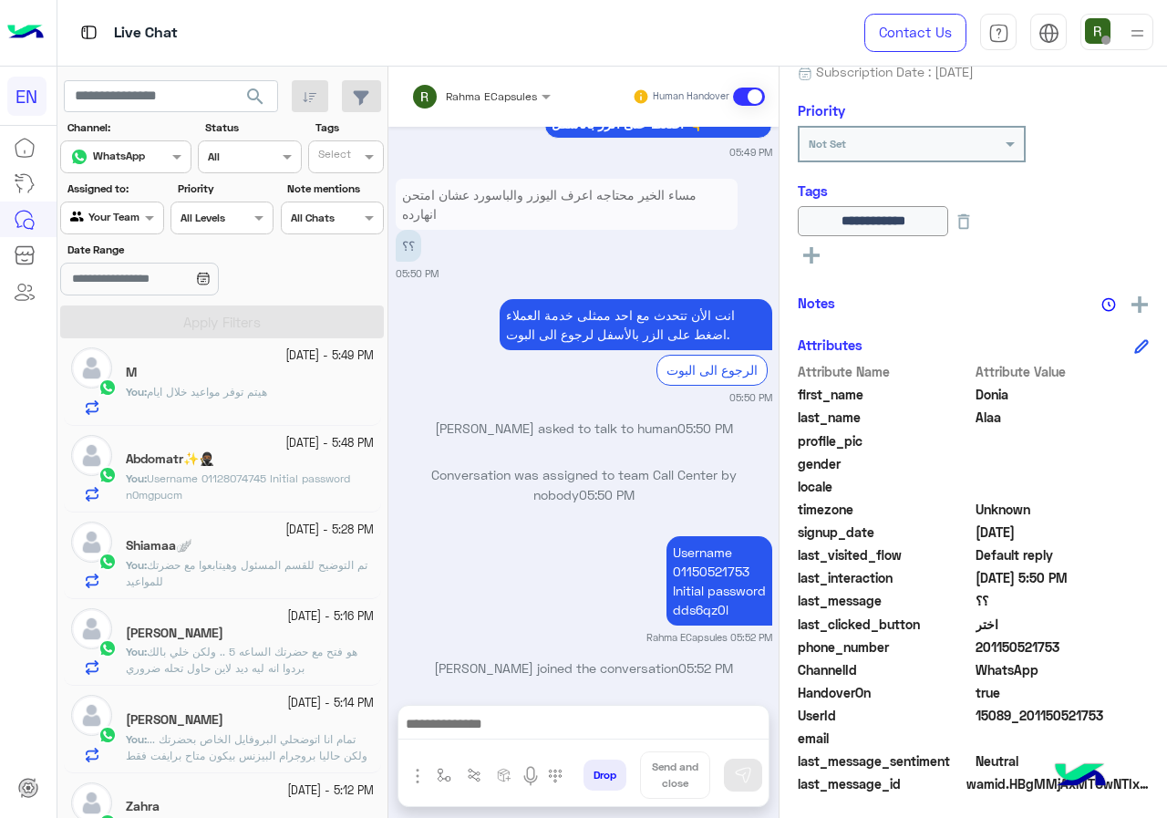
scroll to position [0, 0]
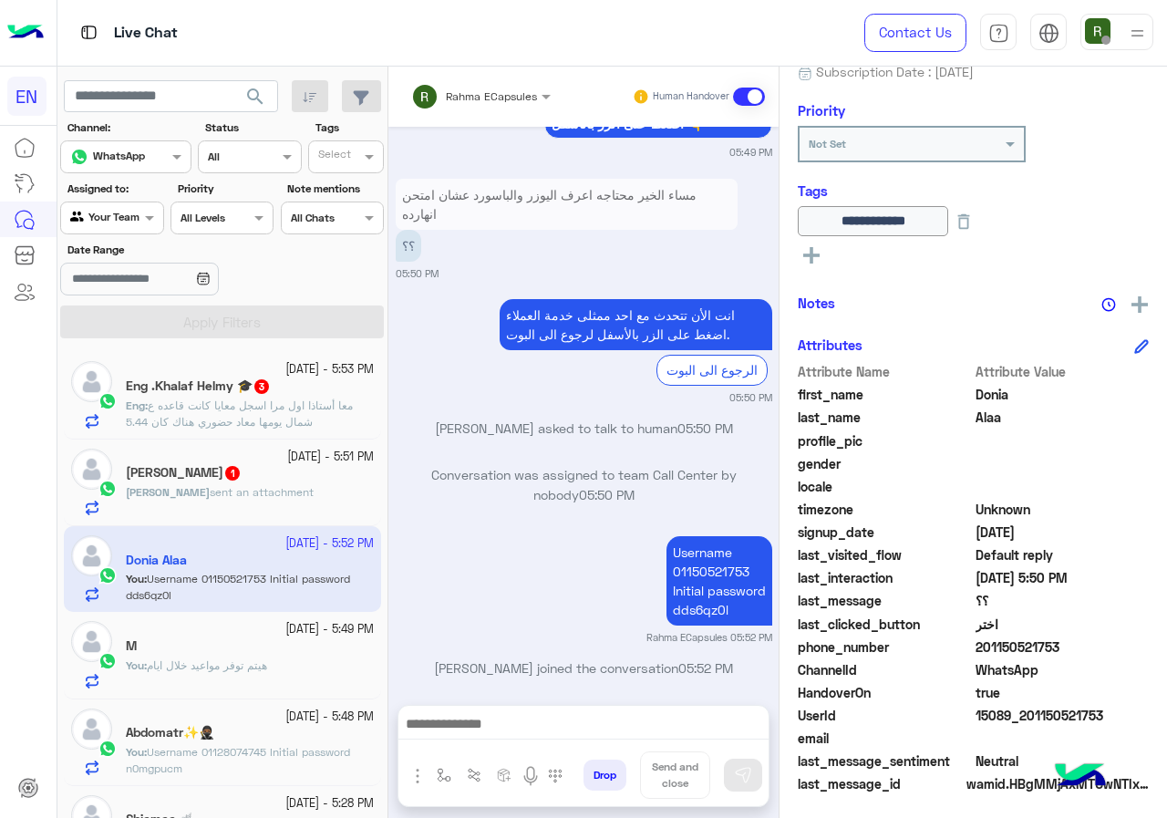
click at [225, 468] on span "1" at bounding box center [232, 473] width 15 height 15
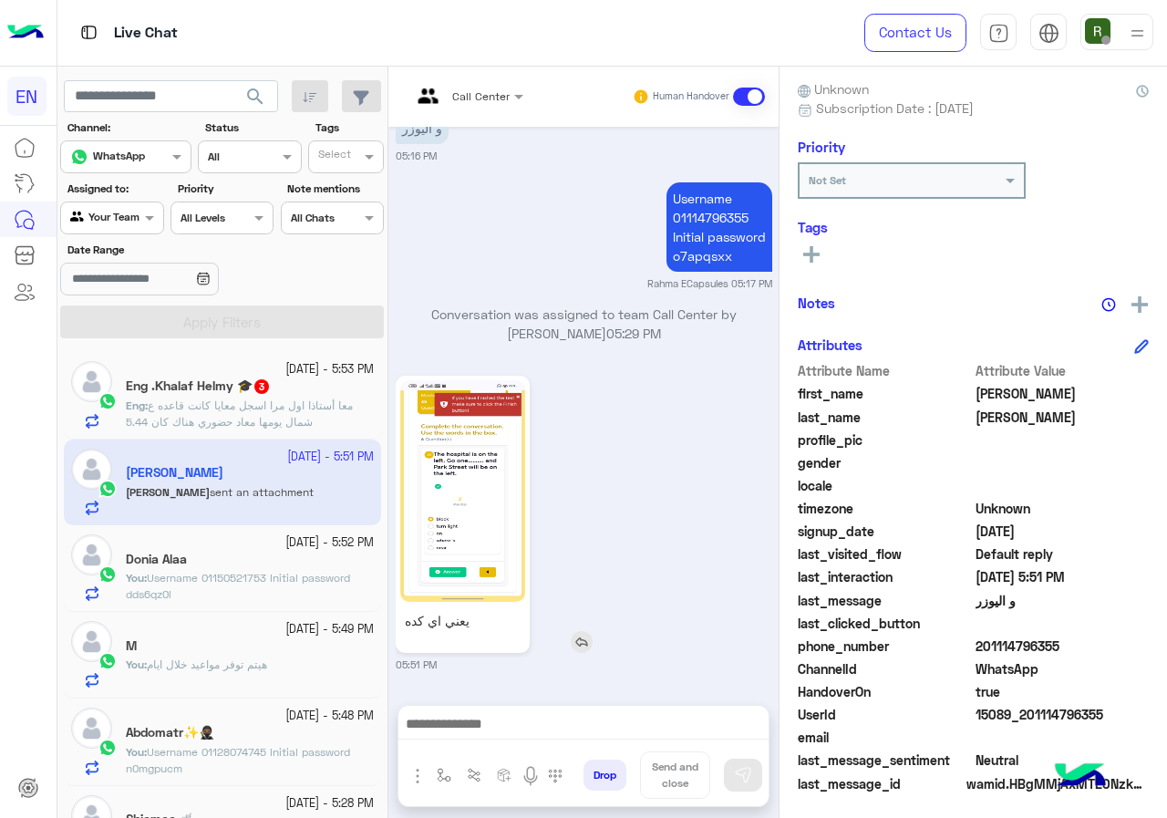
scroll to position [164, 0]
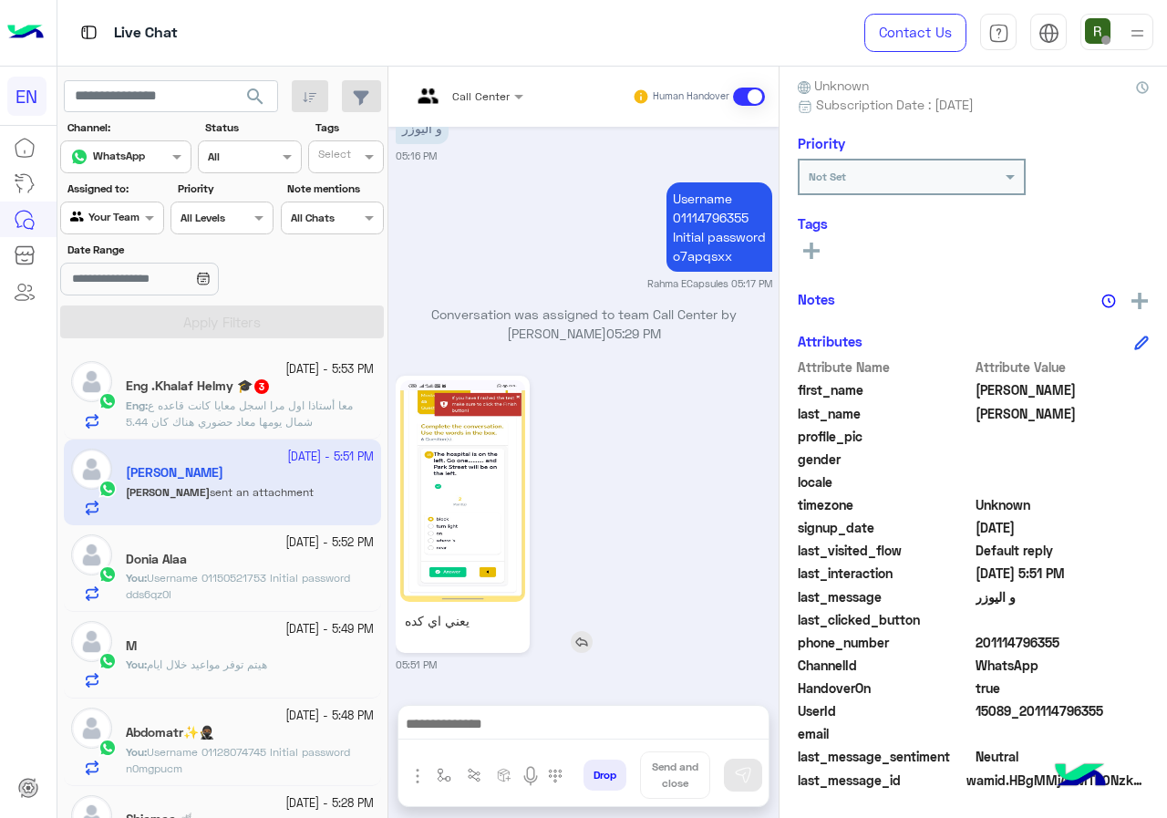
click at [481, 481] on img at bounding box center [462, 491] width 125 height 222
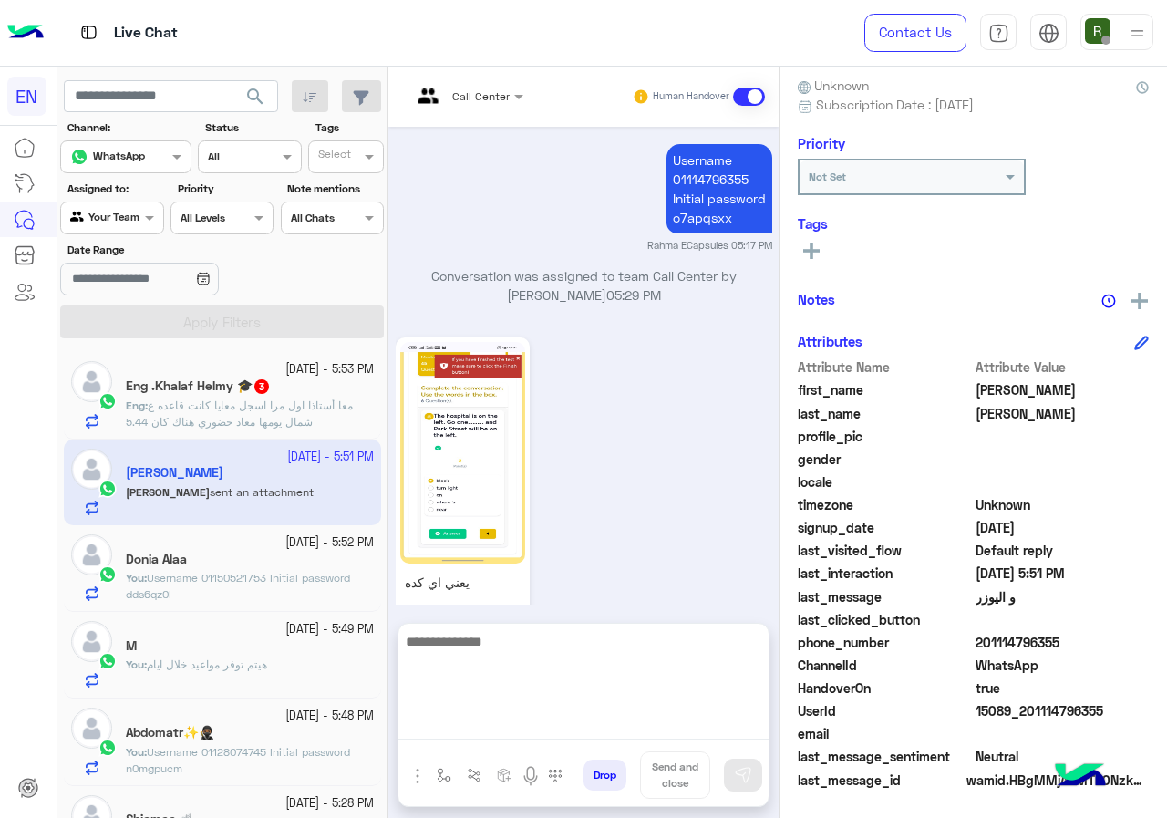
click at [571, 735] on textarea at bounding box center [584, 684] width 370 height 109
type textarea "**********"
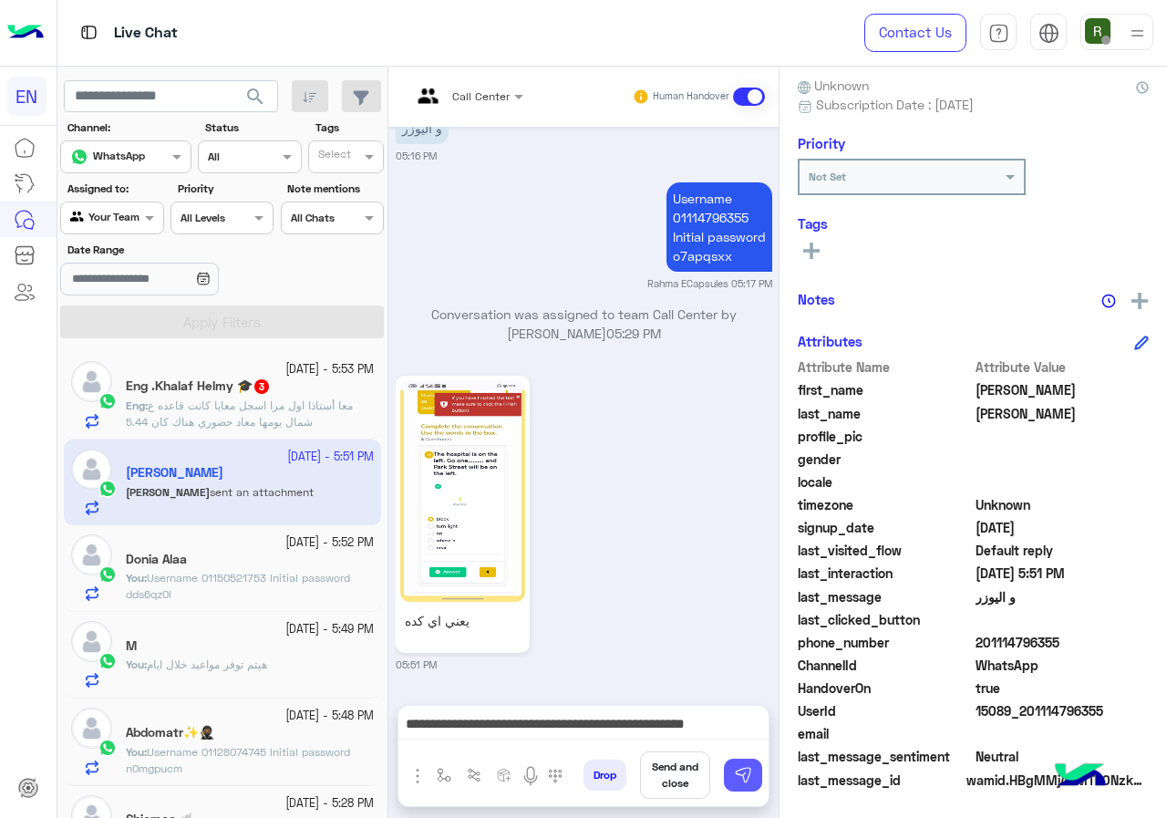
click at [758, 786] on button at bounding box center [743, 775] width 38 height 33
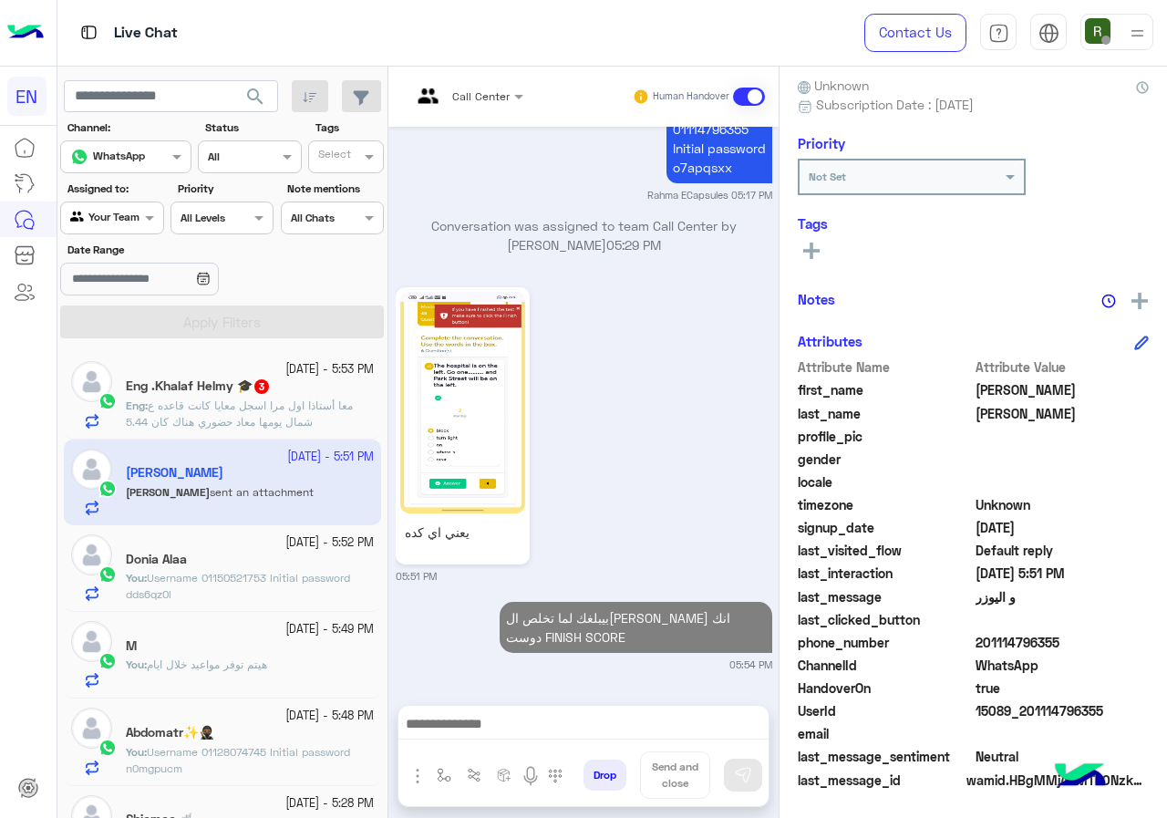
scroll to position [1767, 0]
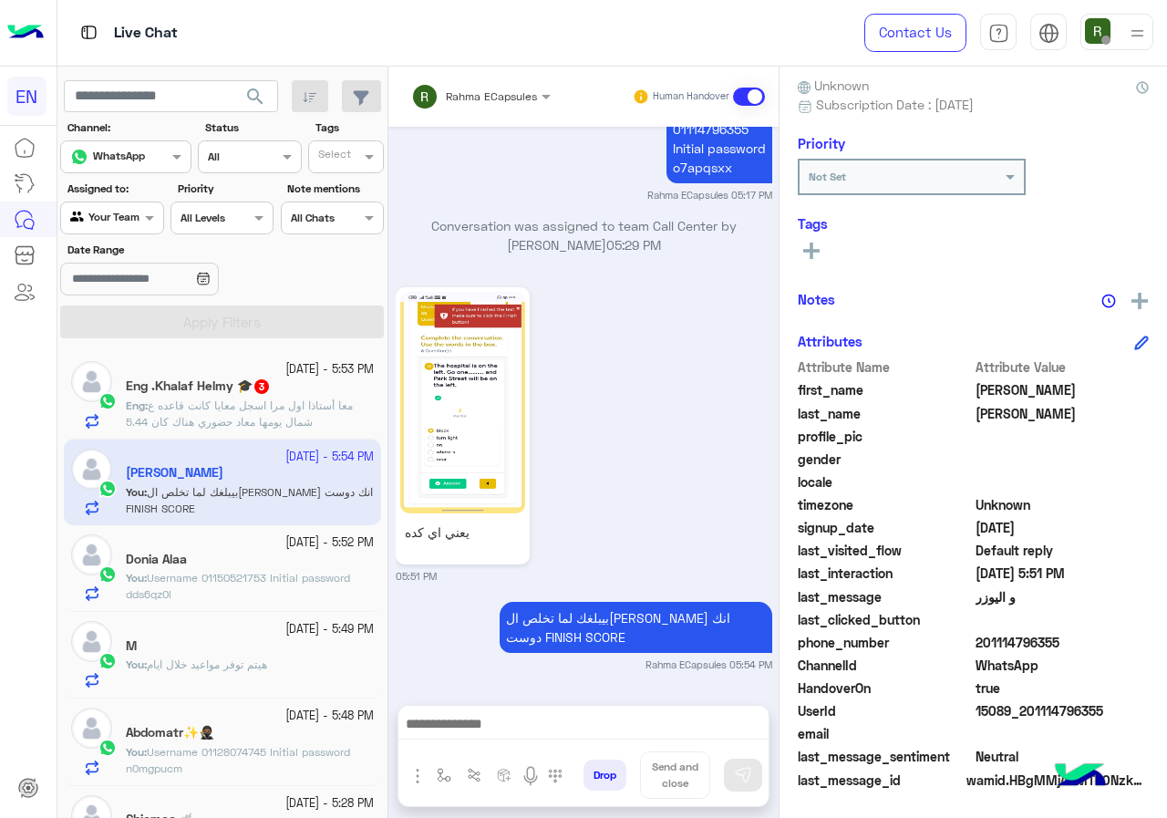
click at [197, 411] on span "معا أستاذا اول مرا اسجل معايا كانت قاعده ع شمال يومها معاد حضوري هناك كان 5.44" at bounding box center [239, 414] width 227 height 30
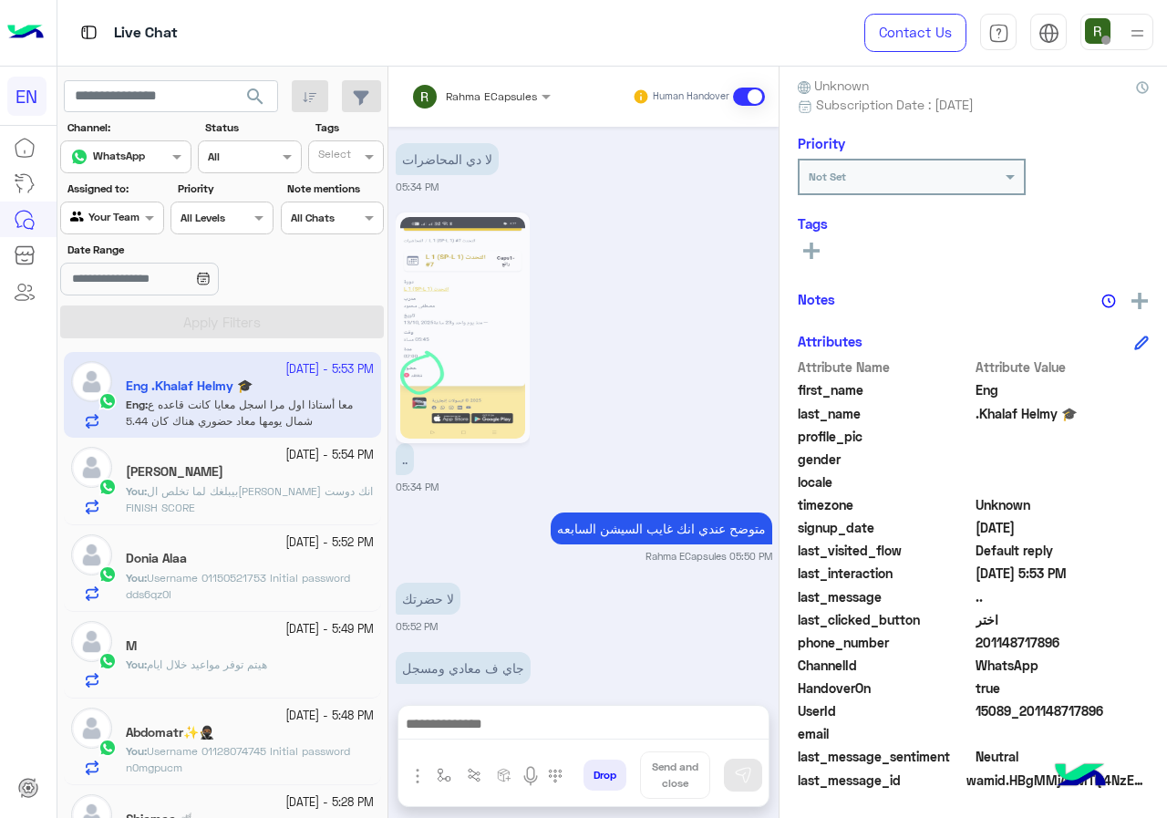
scroll to position [1342, 0]
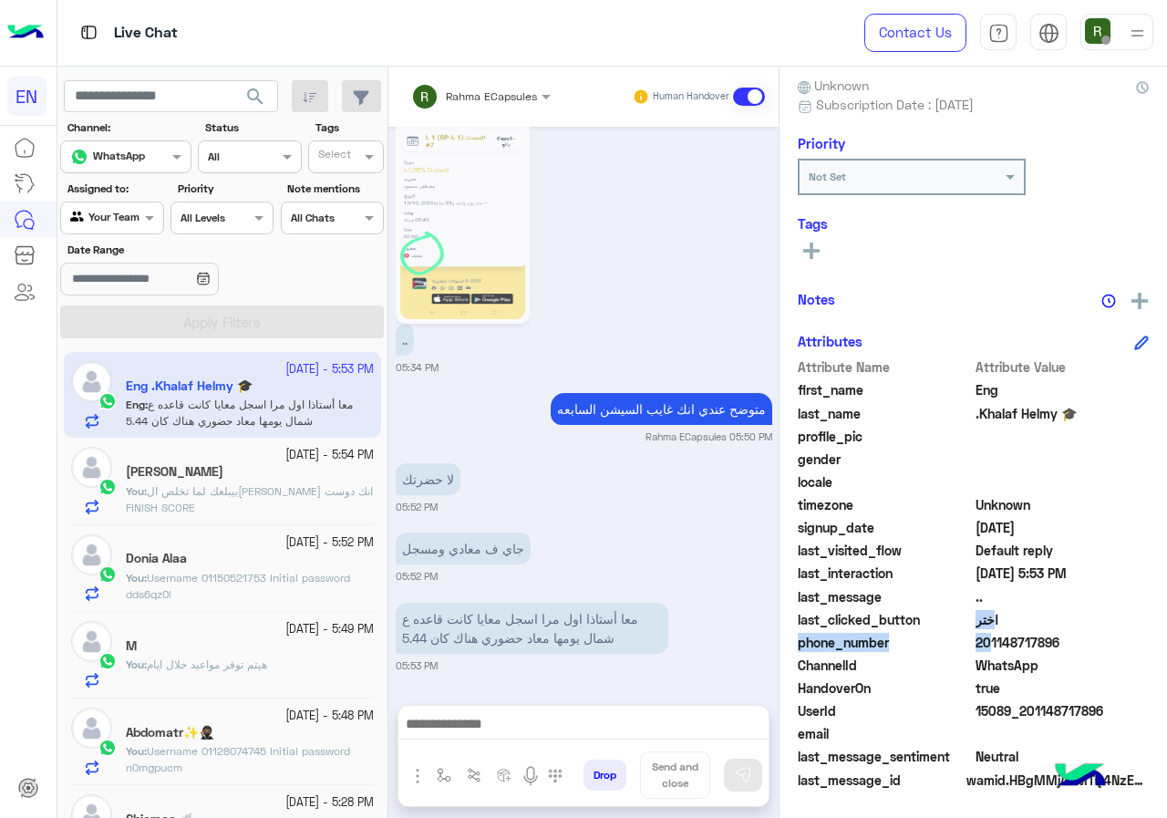
drag, startPoint x: 978, startPoint y: 642, endPoint x: 1070, endPoint y: 631, distance: 92.8
click at [1070, 631] on div "Attribute Name Attribute Value first_name Eng last_name .Khalaf Helmy 🎓 profile…" at bounding box center [973, 574] width 351 height 435
click at [1028, 640] on span "201148717896" at bounding box center [1063, 642] width 174 height 19
drag, startPoint x: 978, startPoint y: 643, endPoint x: 1045, endPoint y: 638, distance: 67.6
click at [1045, 638] on span "201148717896" at bounding box center [1063, 642] width 174 height 19
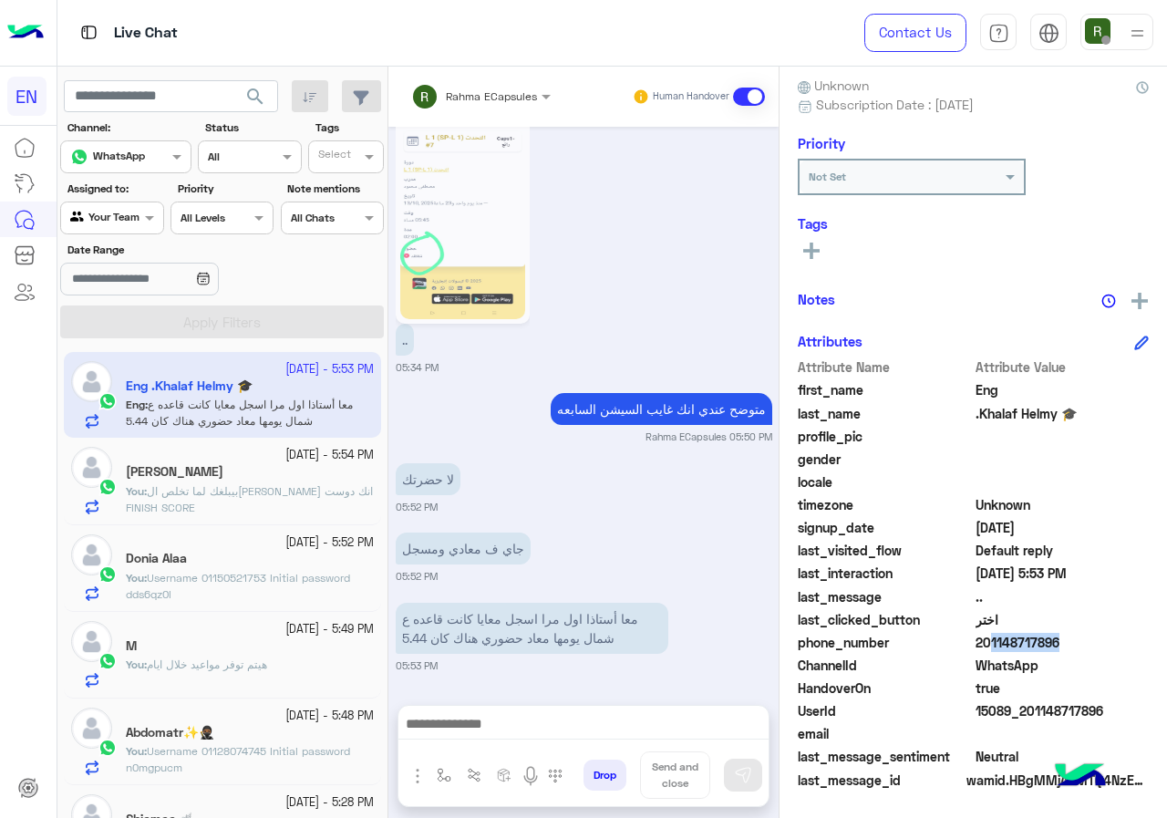
click at [1035, 646] on span "201148717896" at bounding box center [1063, 642] width 174 height 19
drag, startPoint x: 982, startPoint y: 639, endPoint x: 1077, endPoint y: 640, distance: 94.9
click at [1077, 640] on span "201148717896" at bounding box center [1063, 642] width 174 height 19
copy span "01148717896"
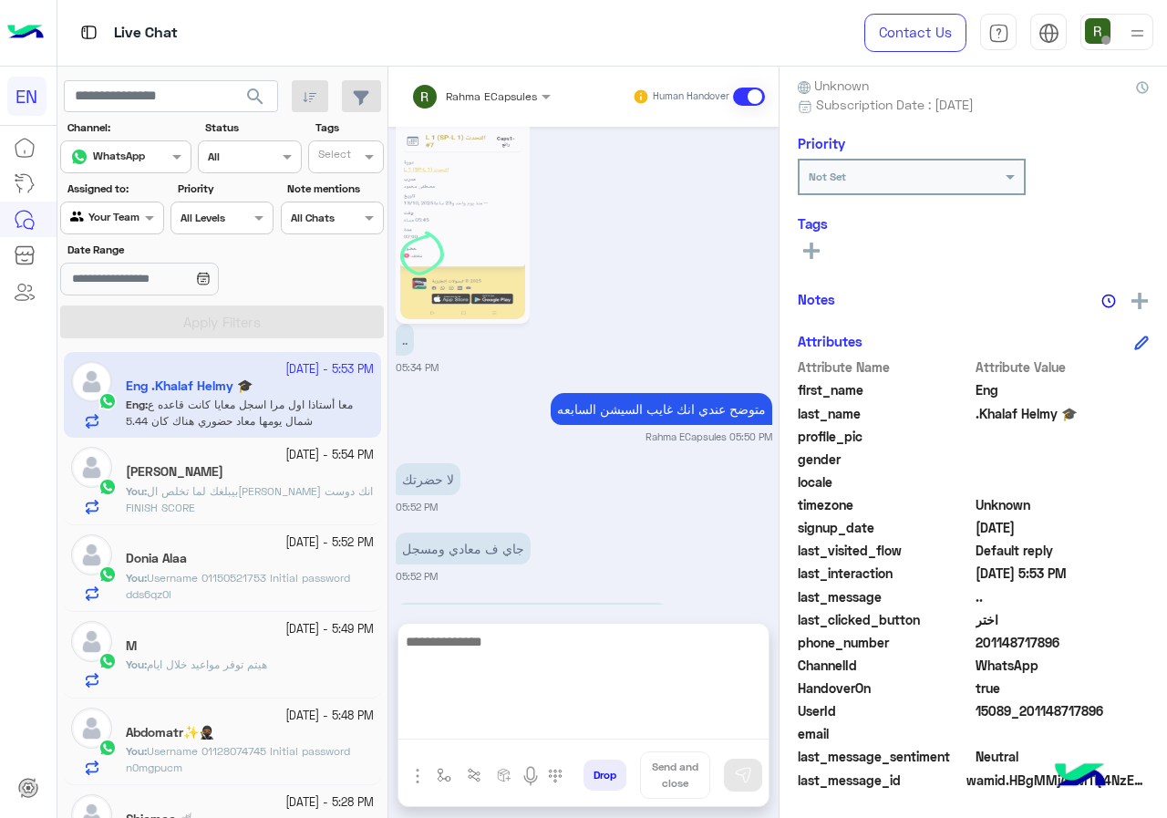
click at [557, 725] on textarea at bounding box center [584, 684] width 370 height 109
click at [620, 673] on textarea at bounding box center [584, 684] width 370 height 109
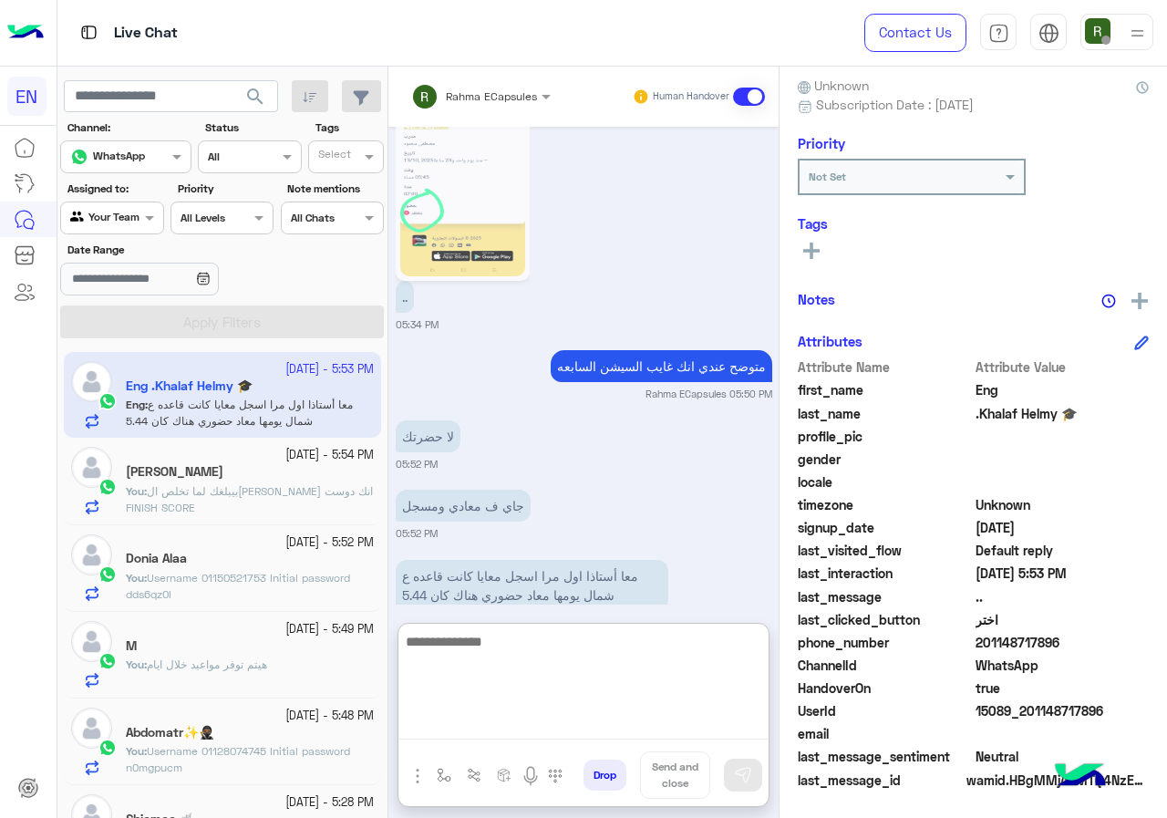
scroll to position [1424, 0]
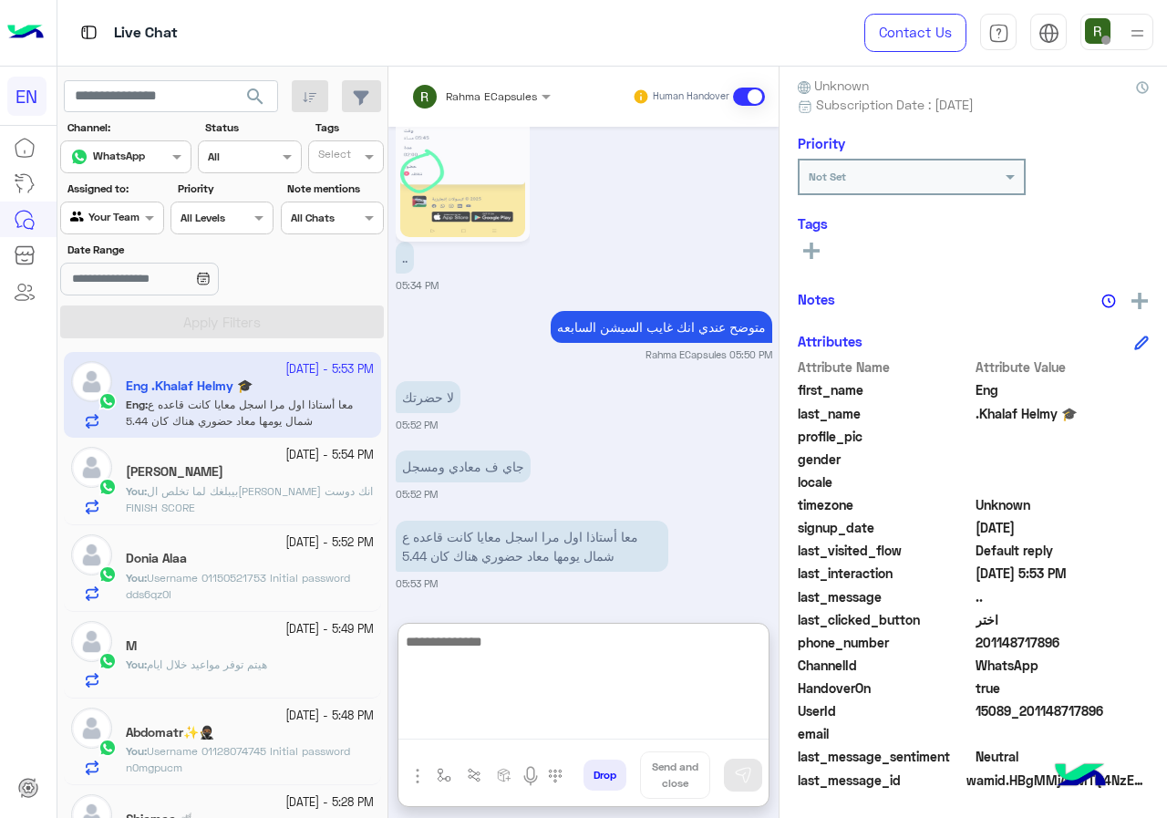
click at [561, 655] on textarea at bounding box center [584, 684] width 370 height 109
type textarea "**********"
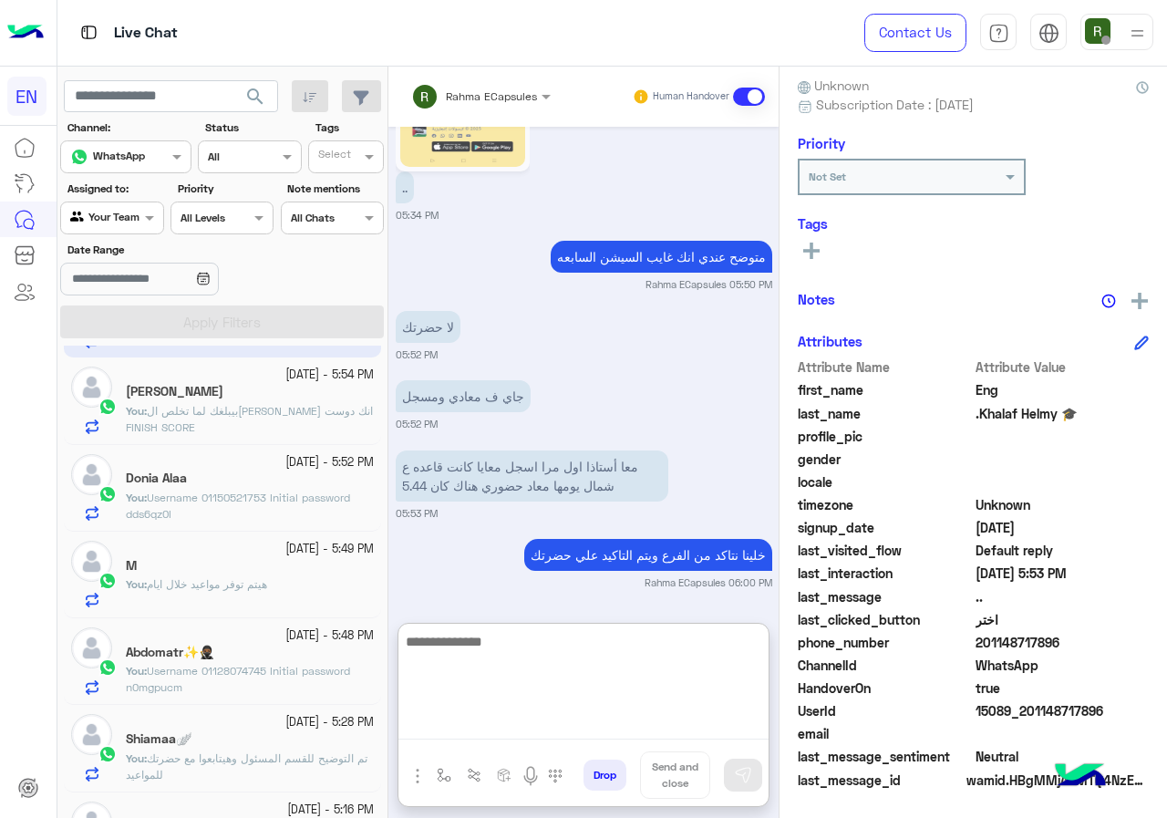
scroll to position [0, 0]
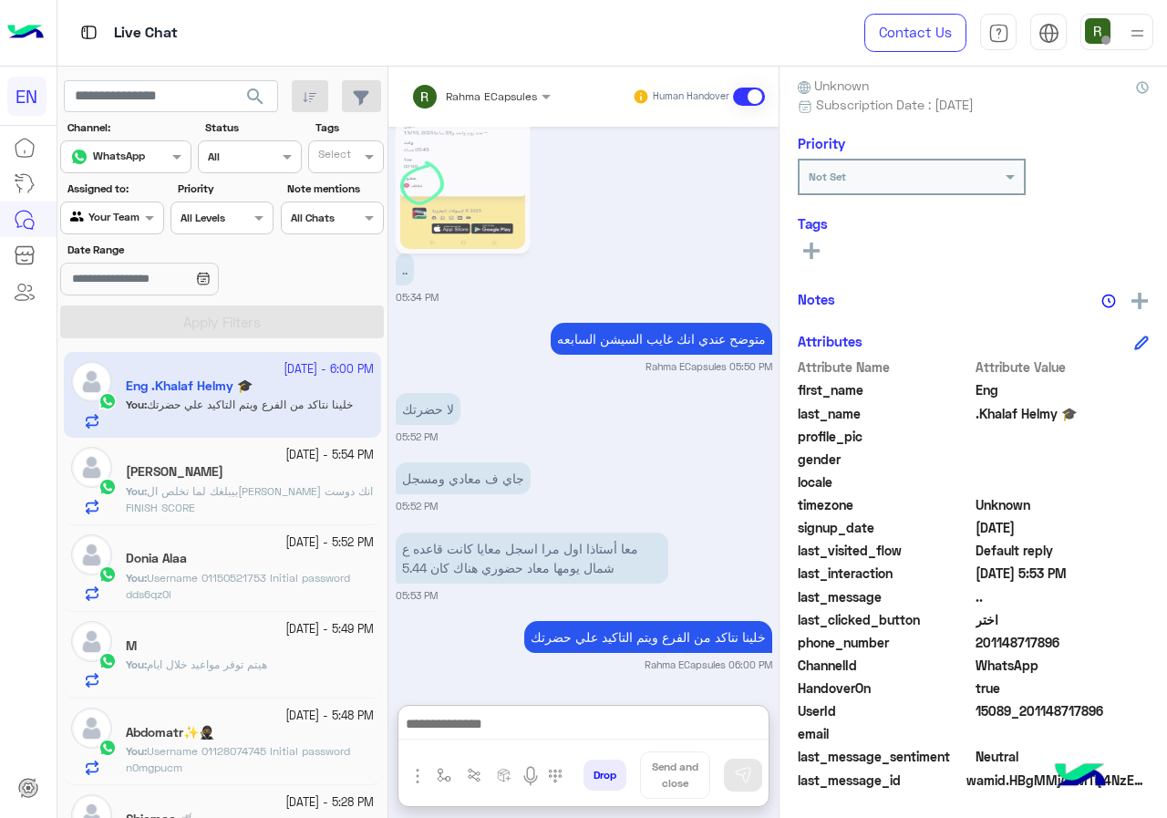
click at [130, 184] on label "Assigned to:" at bounding box center [114, 189] width 94 height 16
click at [137, 217] on div at bounding box center [111, 215] width 101 height 17
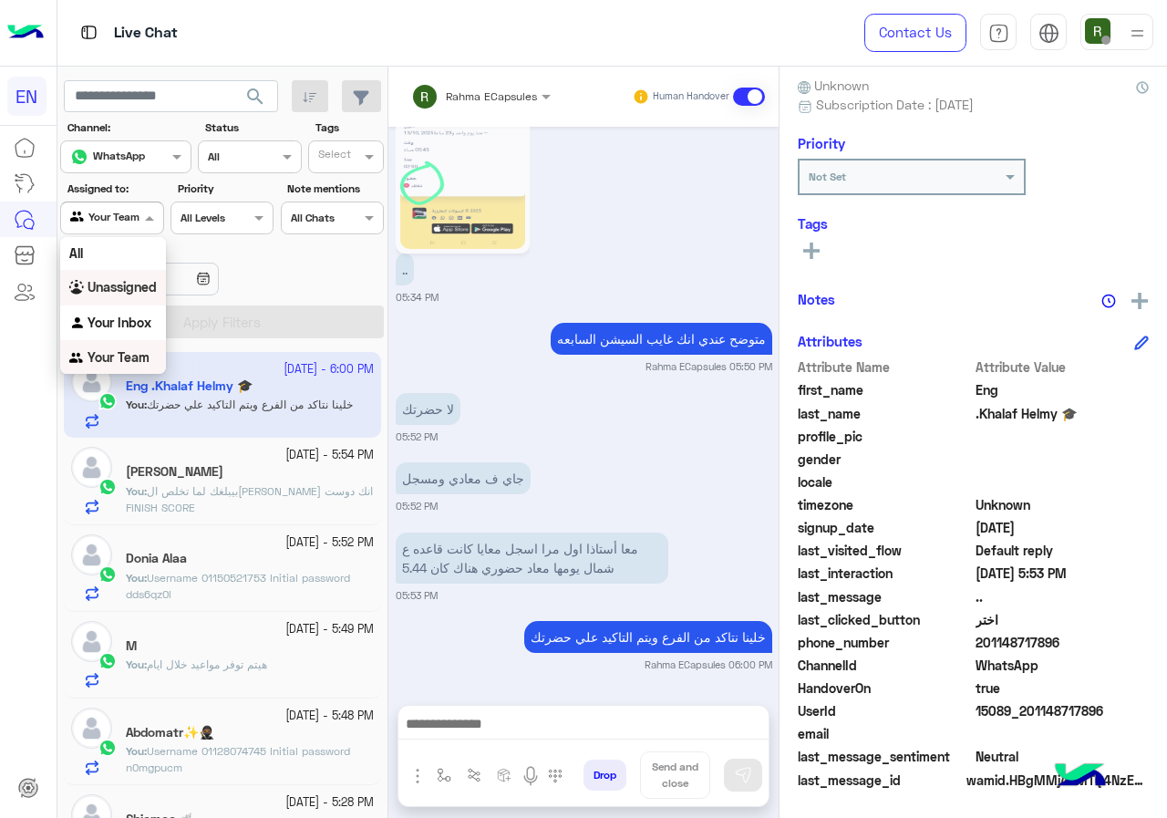
click at [139, 311] on div "Your Inbox" at bounding box center [113, 324] width 106 height 36
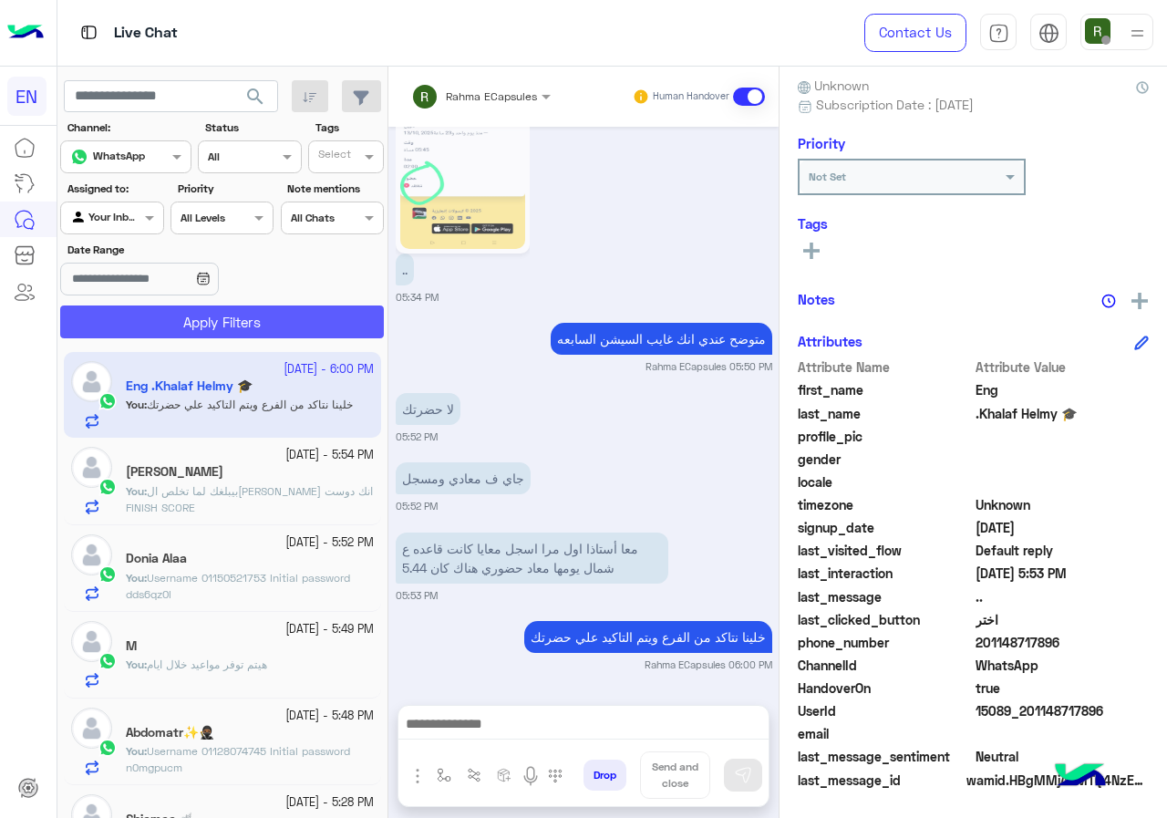
click at [150, 321] on button "Apply Filters" at bounding box center [222, 322] width 324 height 33
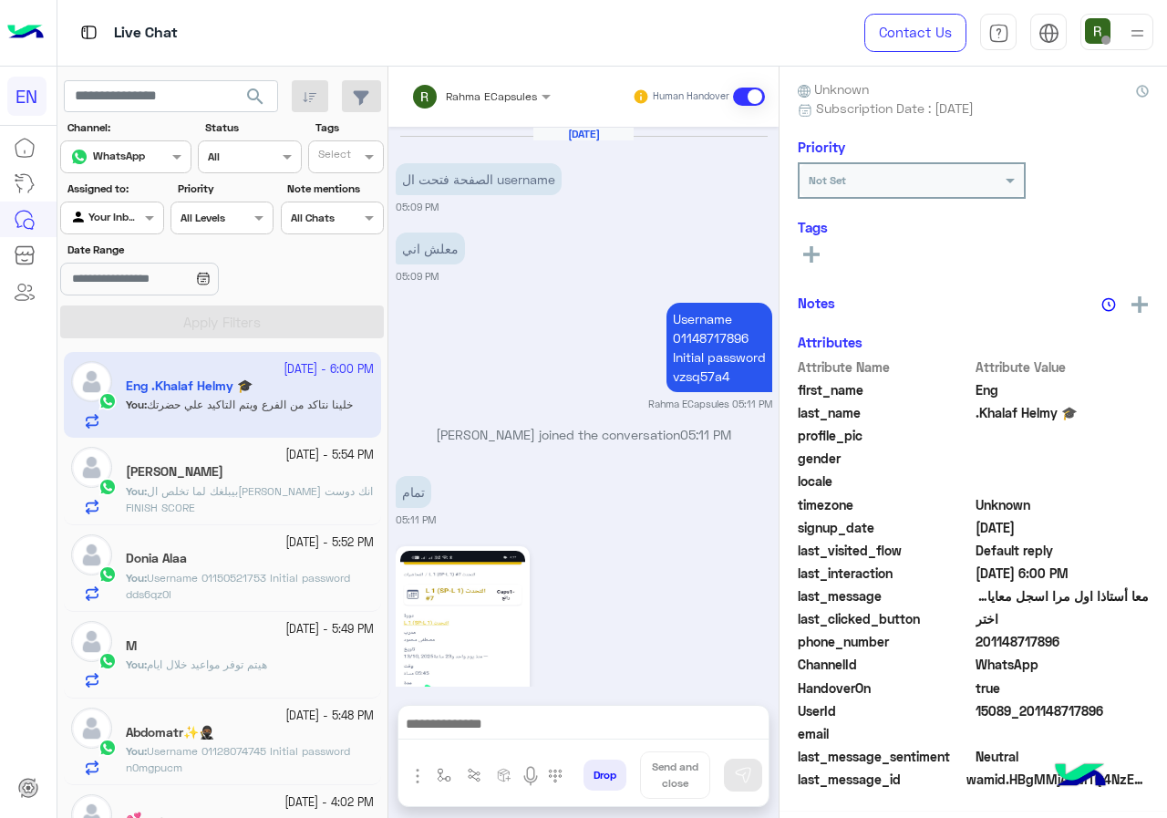
scroll to position [1342, 0]
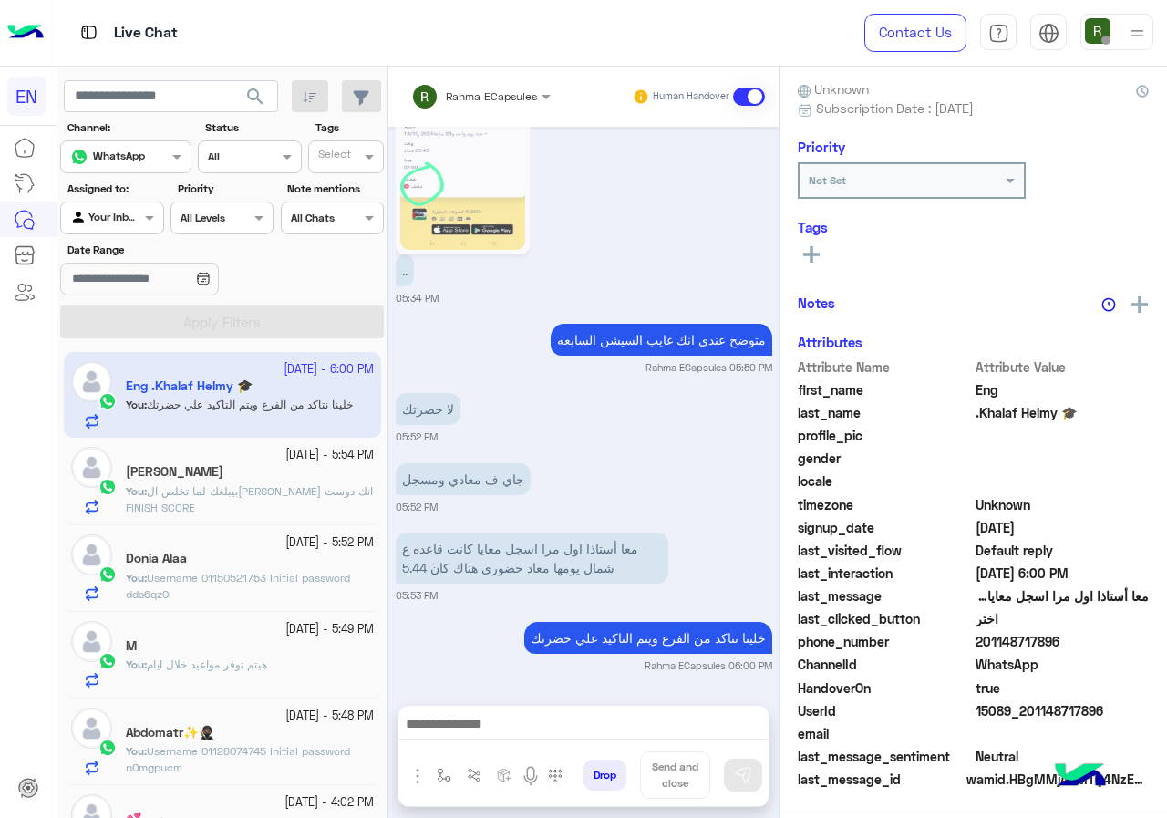
click at [487, 115] on div "Rahma ECapsules Human Handover" at bounding box center [584, 97] width 390 height 60
click at [487, 109] on div "Rahma ECapsules" at bounding box center [474, 96] width 126 height 36
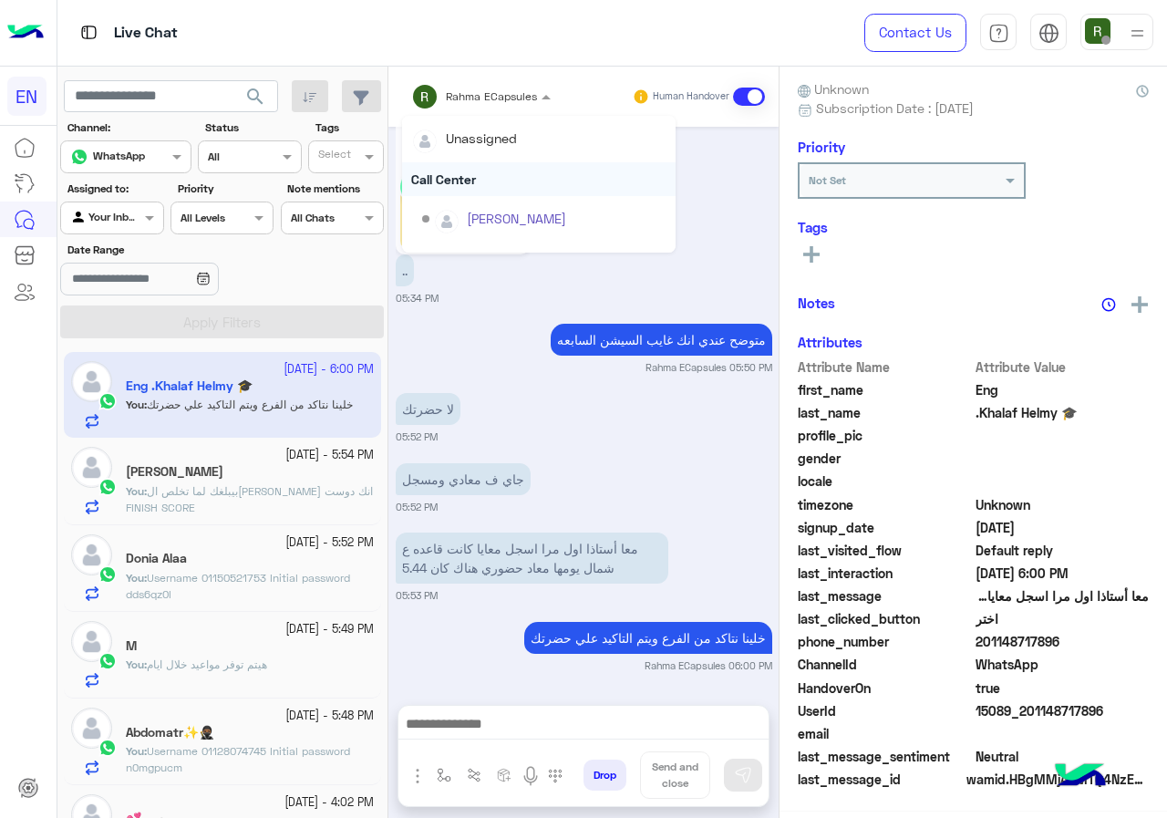
click at [484, 178] on div "Call Center" at bounding box center [539, 179] width 274 height 34
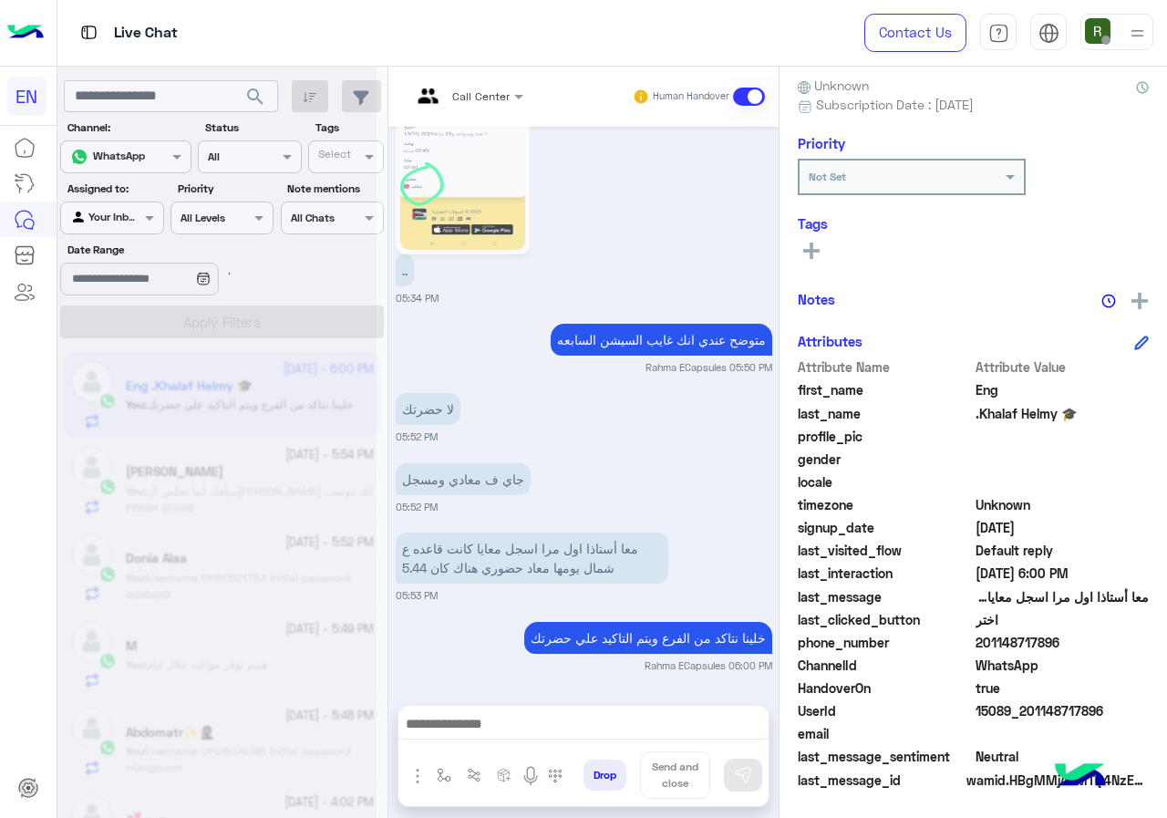
click at [493, 98] on div at bounding box center [467, 93] width 130 height 17
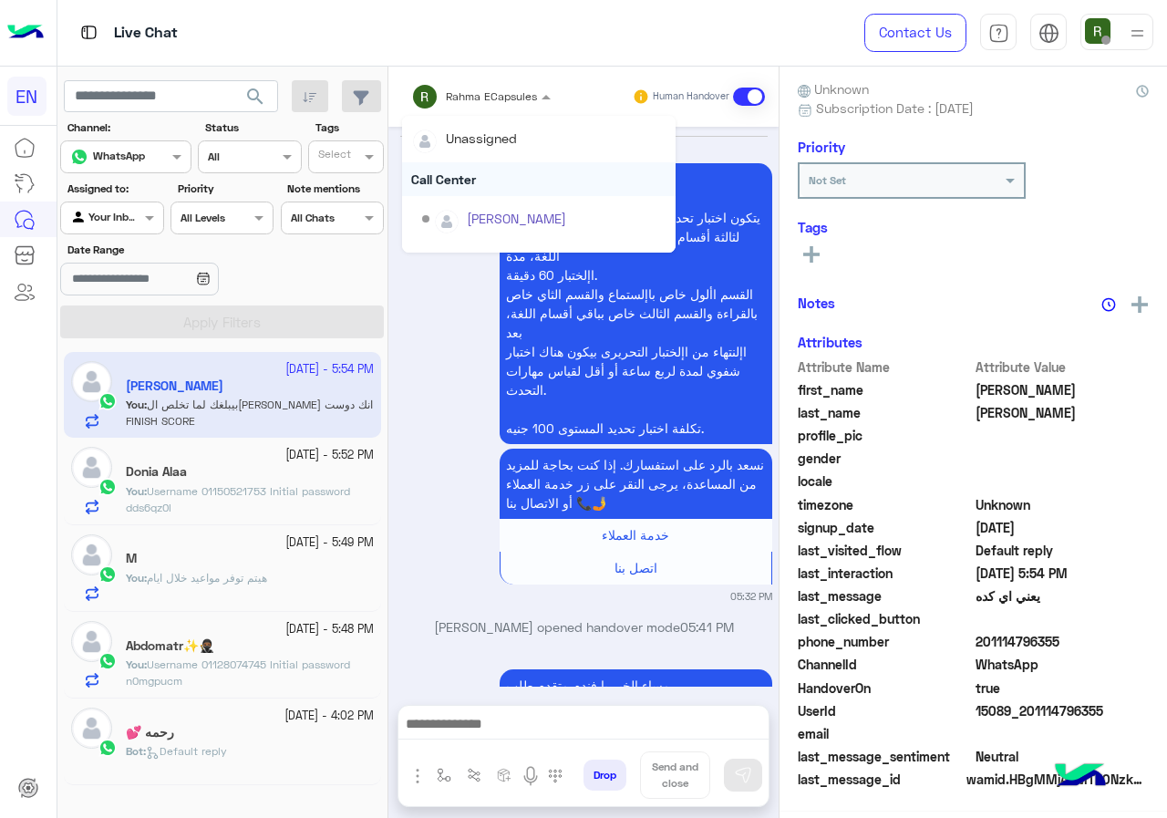
scroll to position [1697, 0]
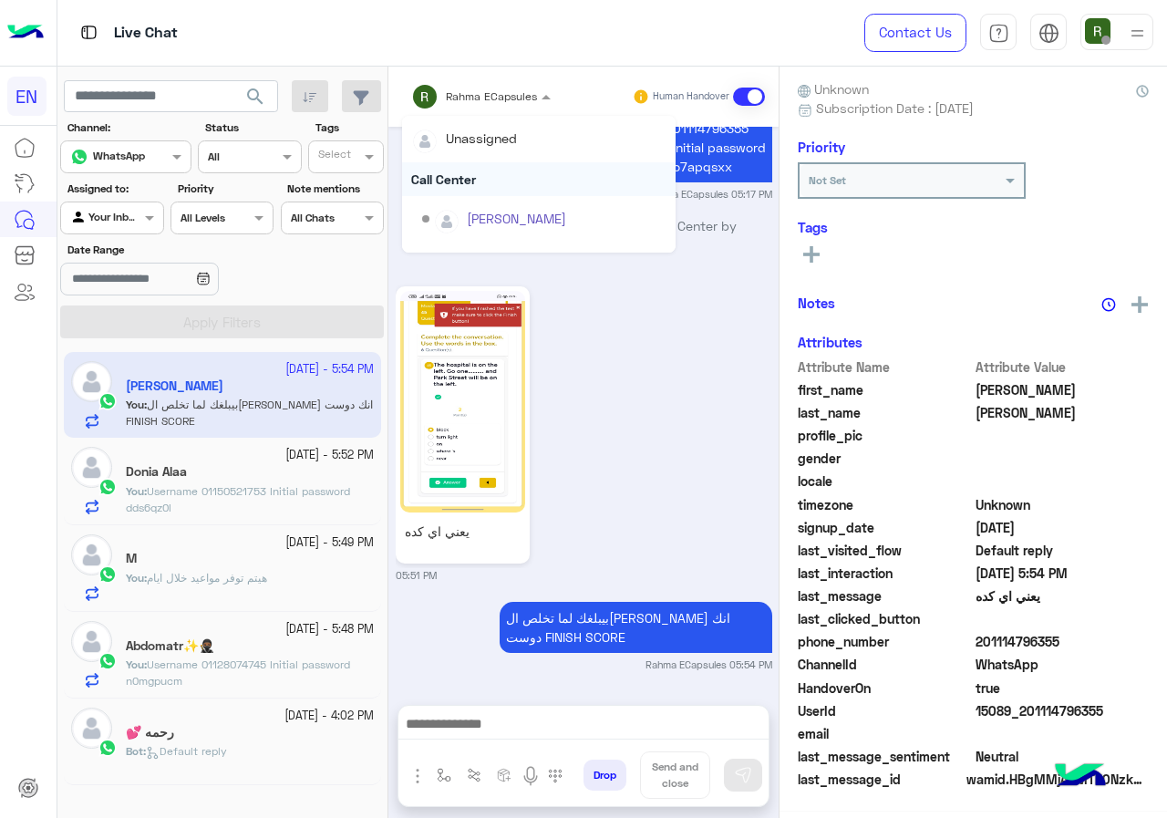
click at [492, 179] on div "Call Center" at bounding box center [539, 179] width 274 height 34
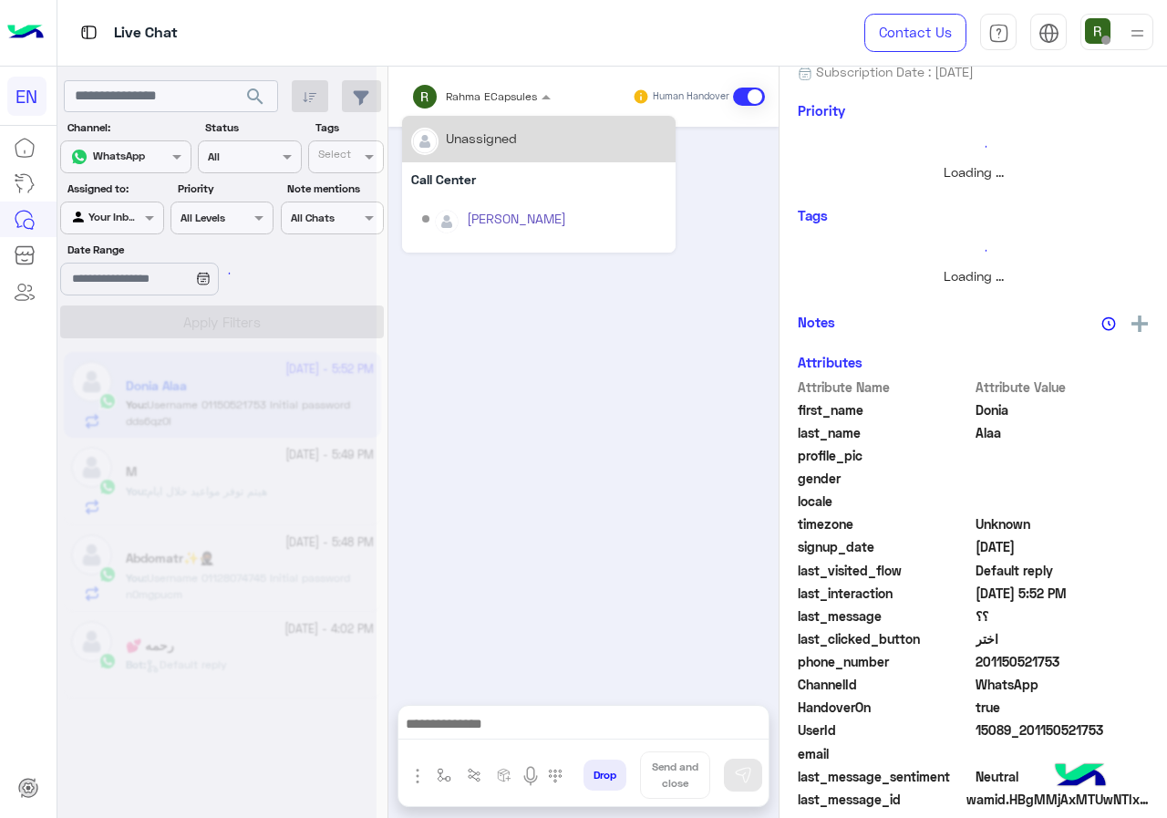
click at [483, 99] on input "text" at bounding box center [457, 94] width 92 height 16
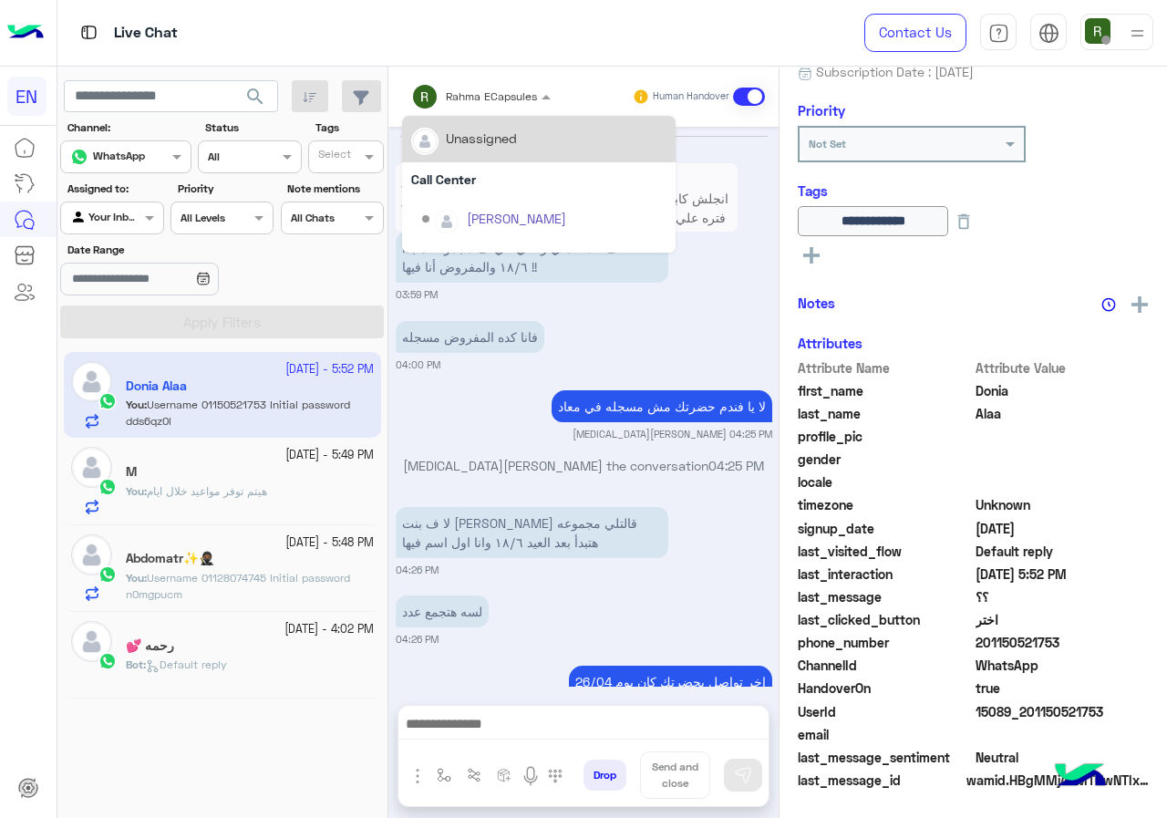
scroll to position [1342, 0]
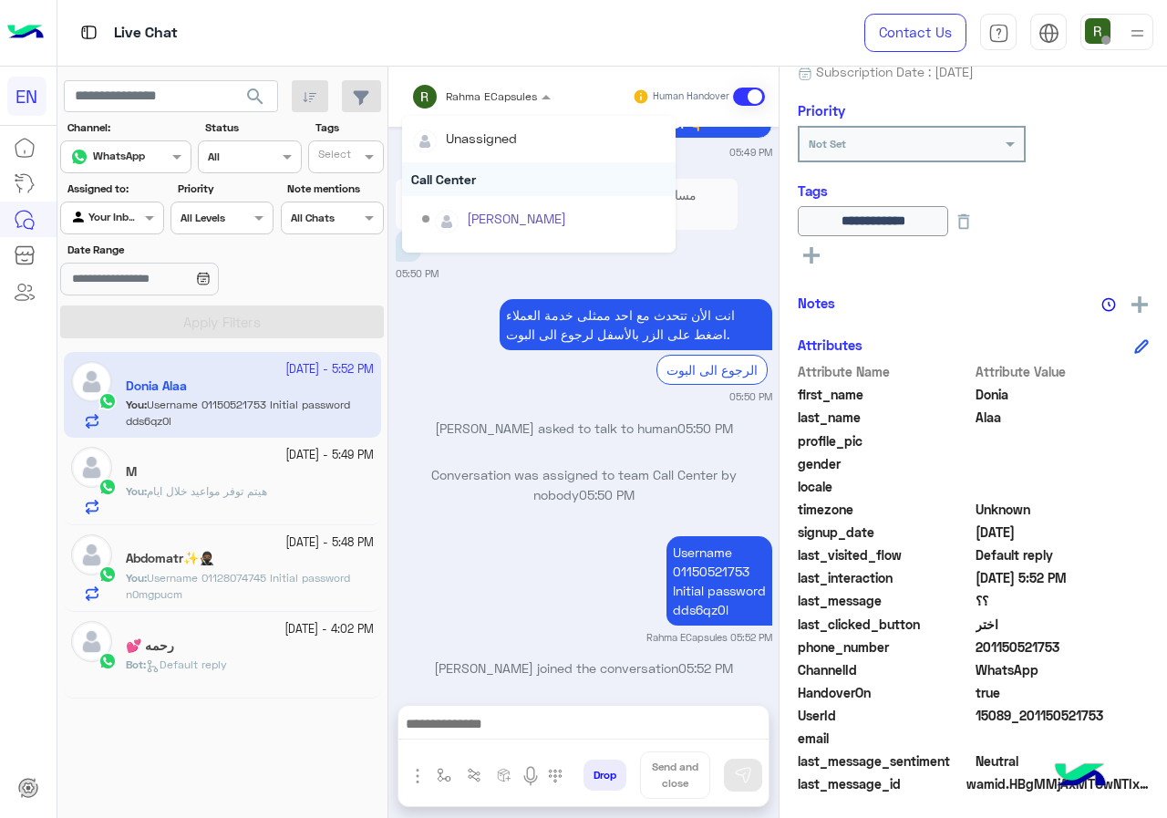
click at [483, 182] on div "Call Center" at bounding box center [539, 179] width 274 height 34
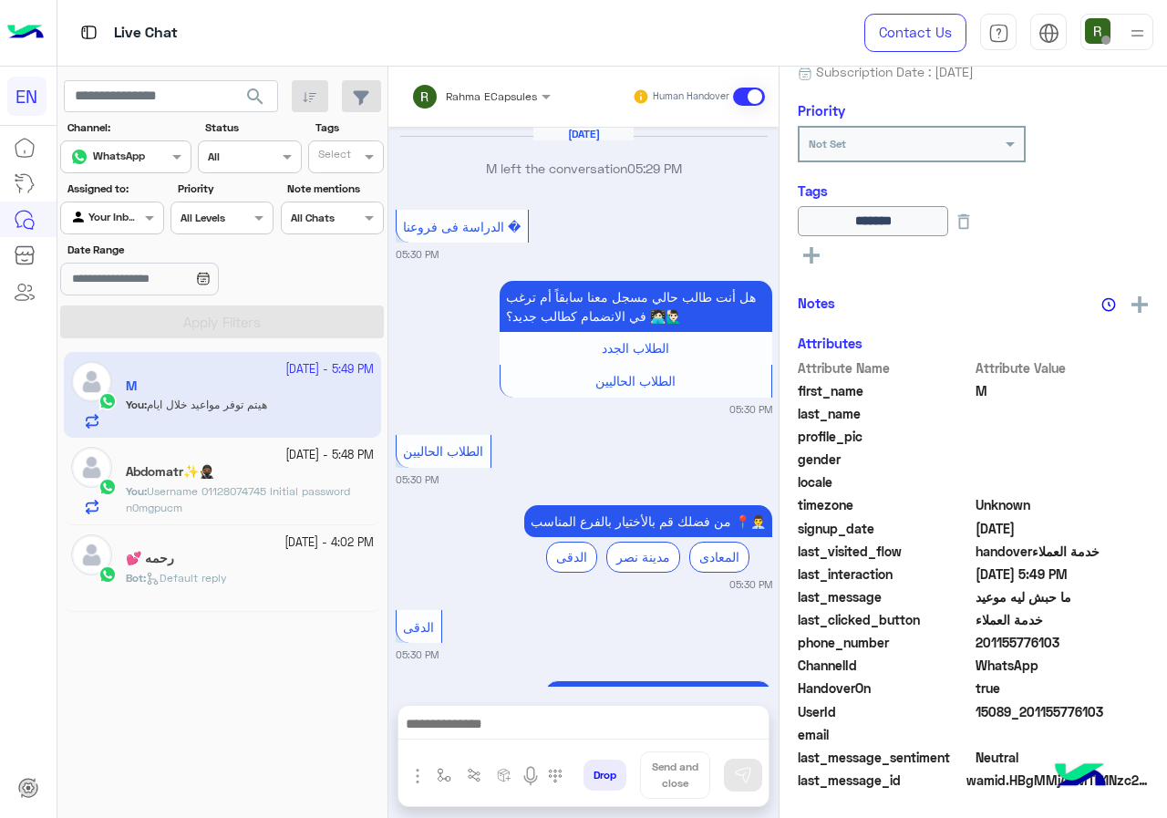
scroll to position [1257, 0]
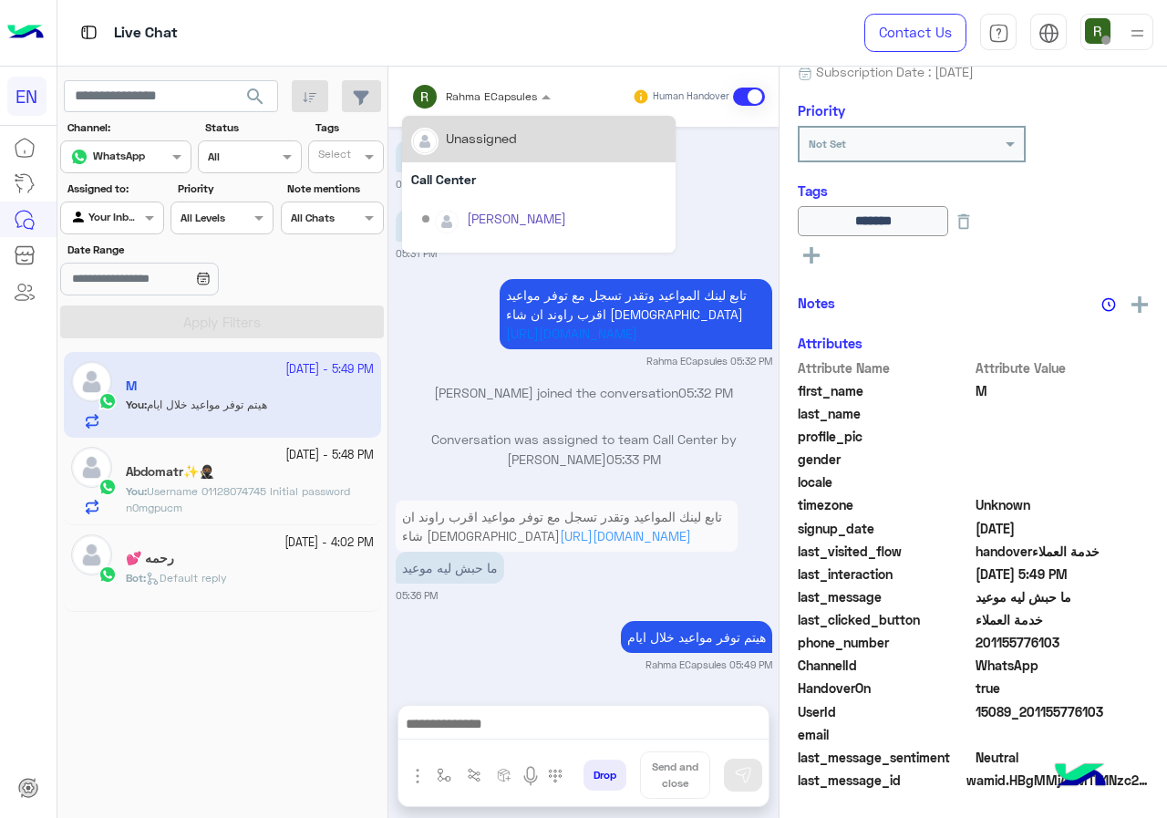
click at [451, 88] on input "text" at bounding box center [457, 94] width 92 height 16
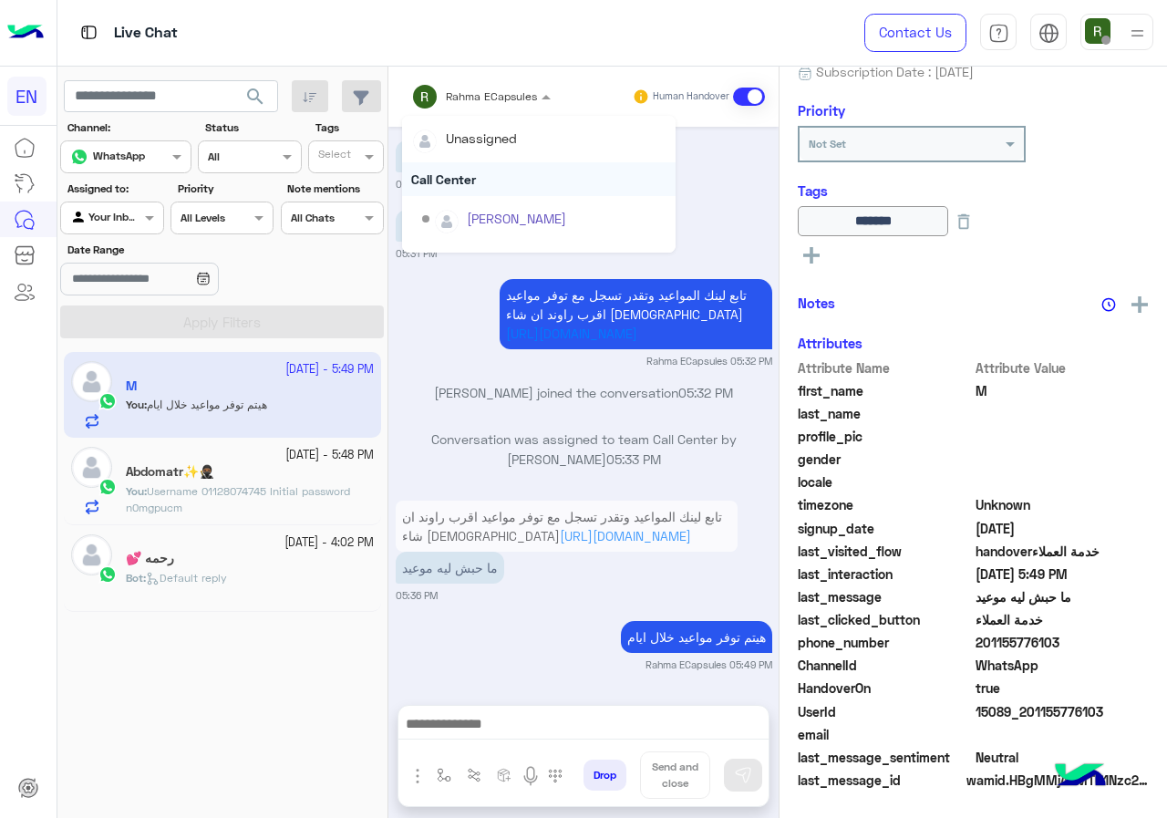
click at [464, 164] on div "Call Center" at bounding box center [539, 179] width 274 height 34
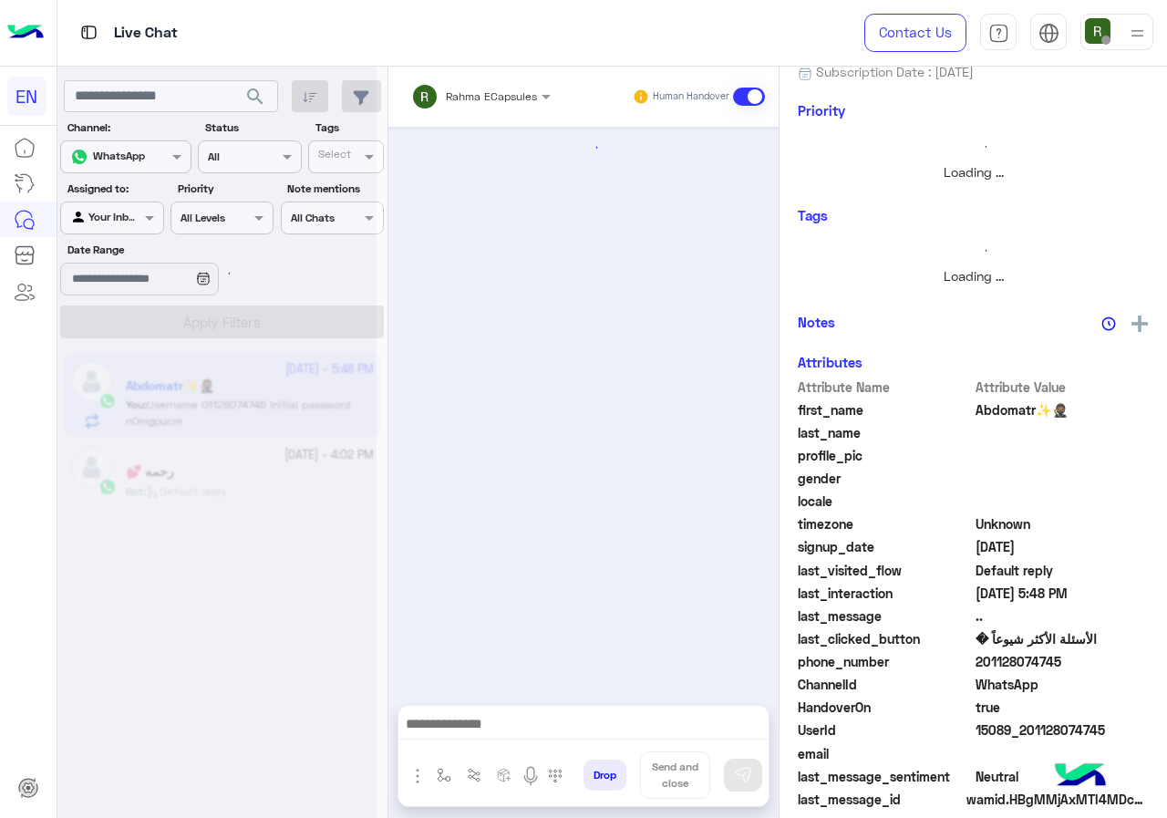
click at [464, 90] on input "text" at bounding box center [457, 94] width 92 height 16
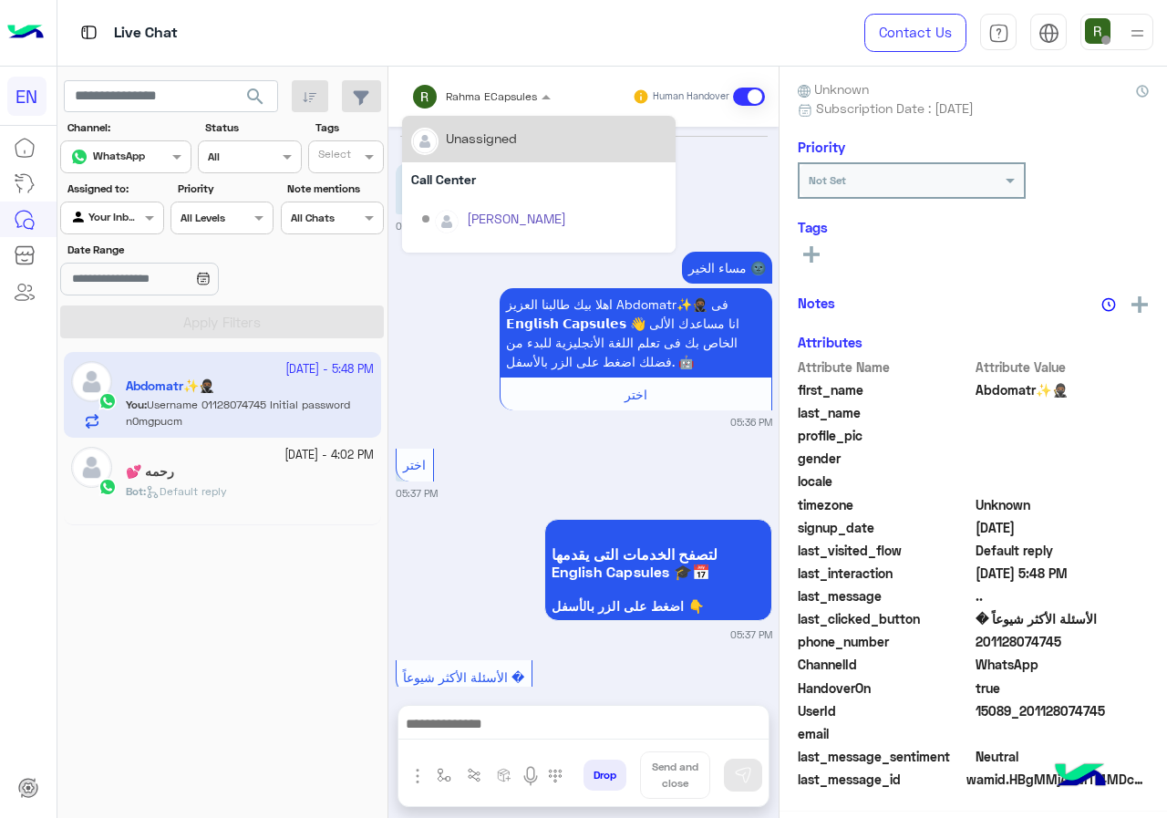
scroll to position [699, 0]
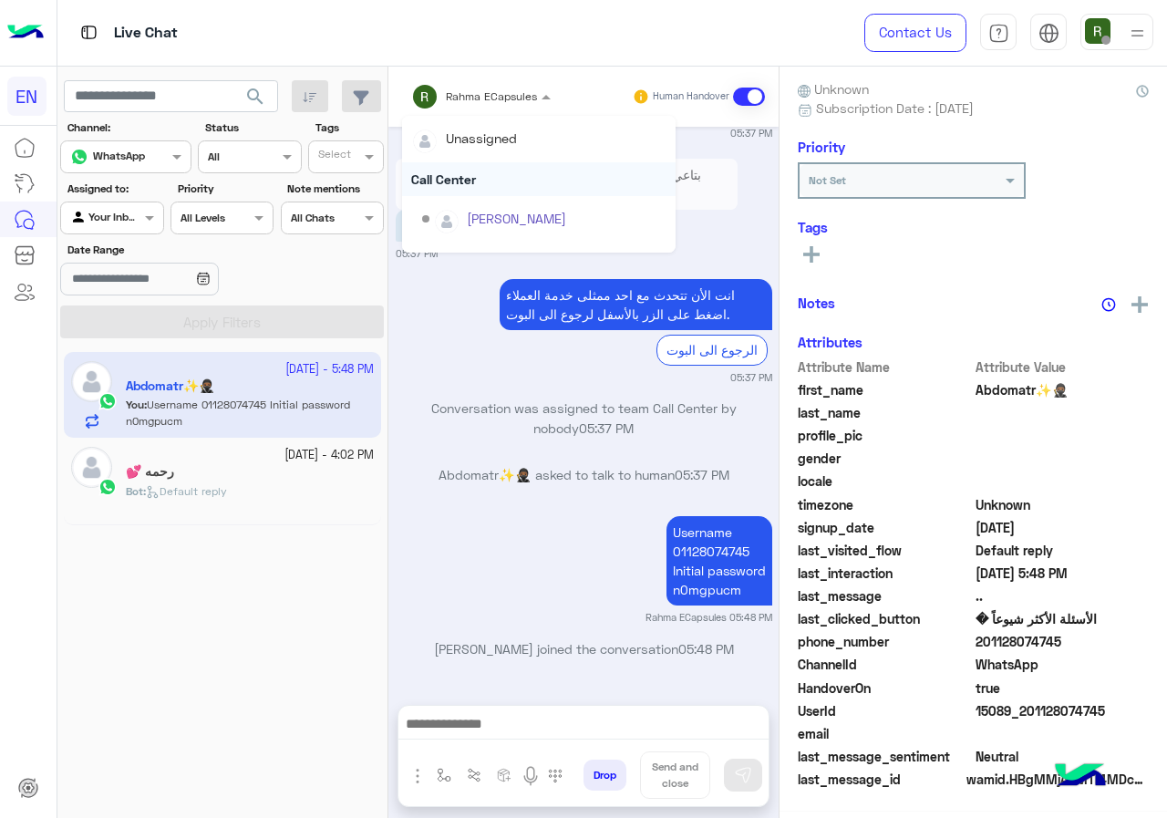
click at [464, 171] on div "Call Center" at bounding box center [539, 179] width 274 height 34
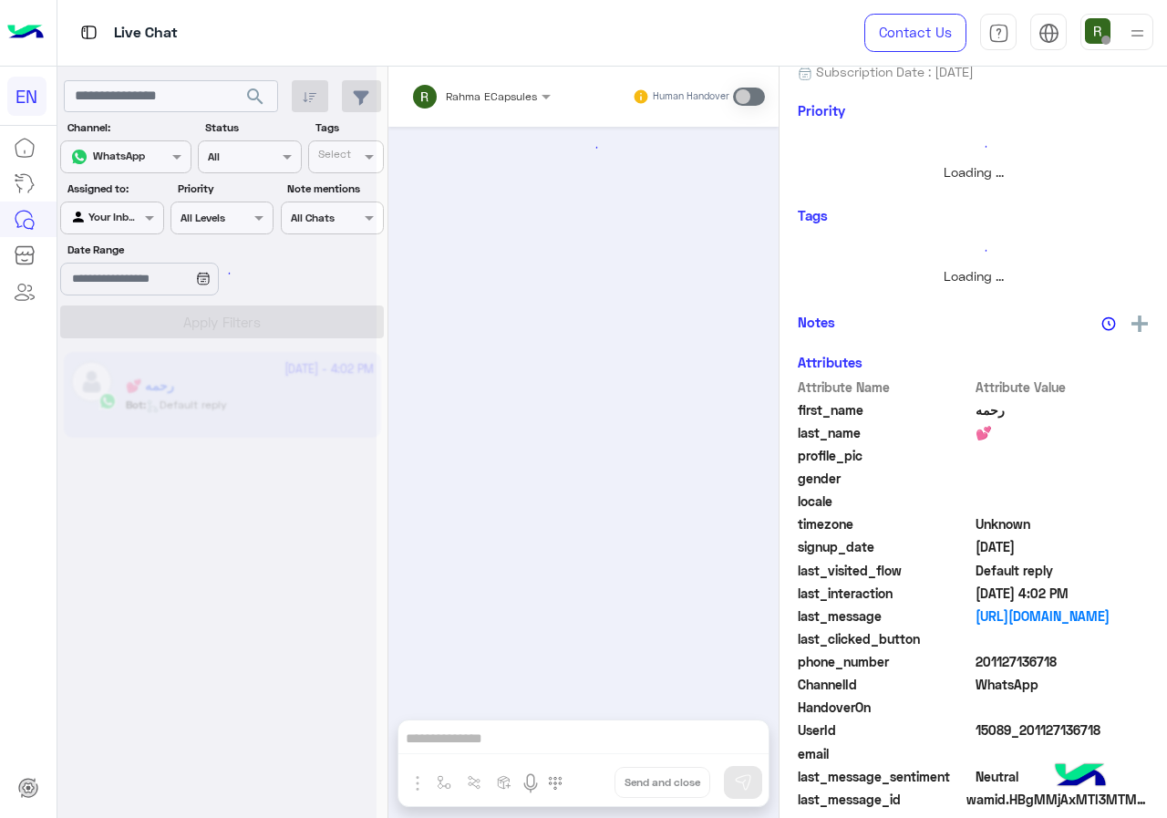
scroll to position [1162, 0]
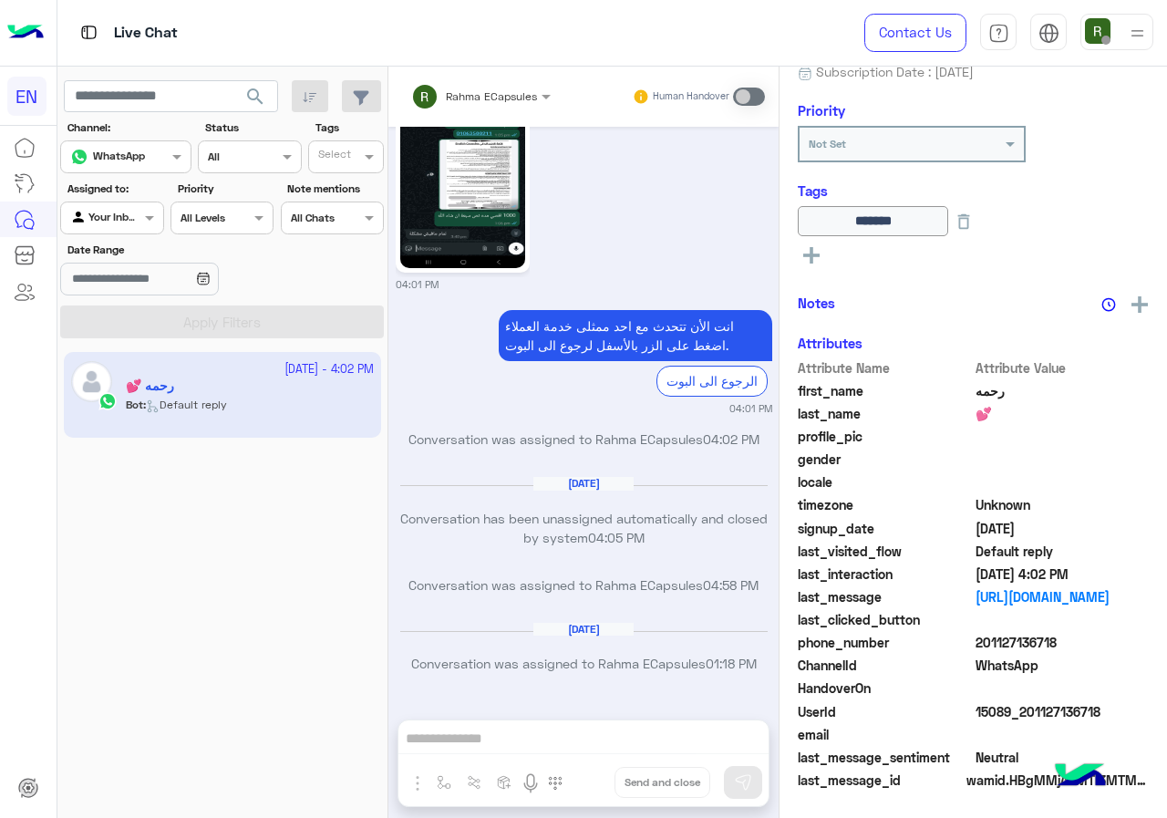
click at [129, 220] on div at bounding box center [111, 215] width 101 height 17
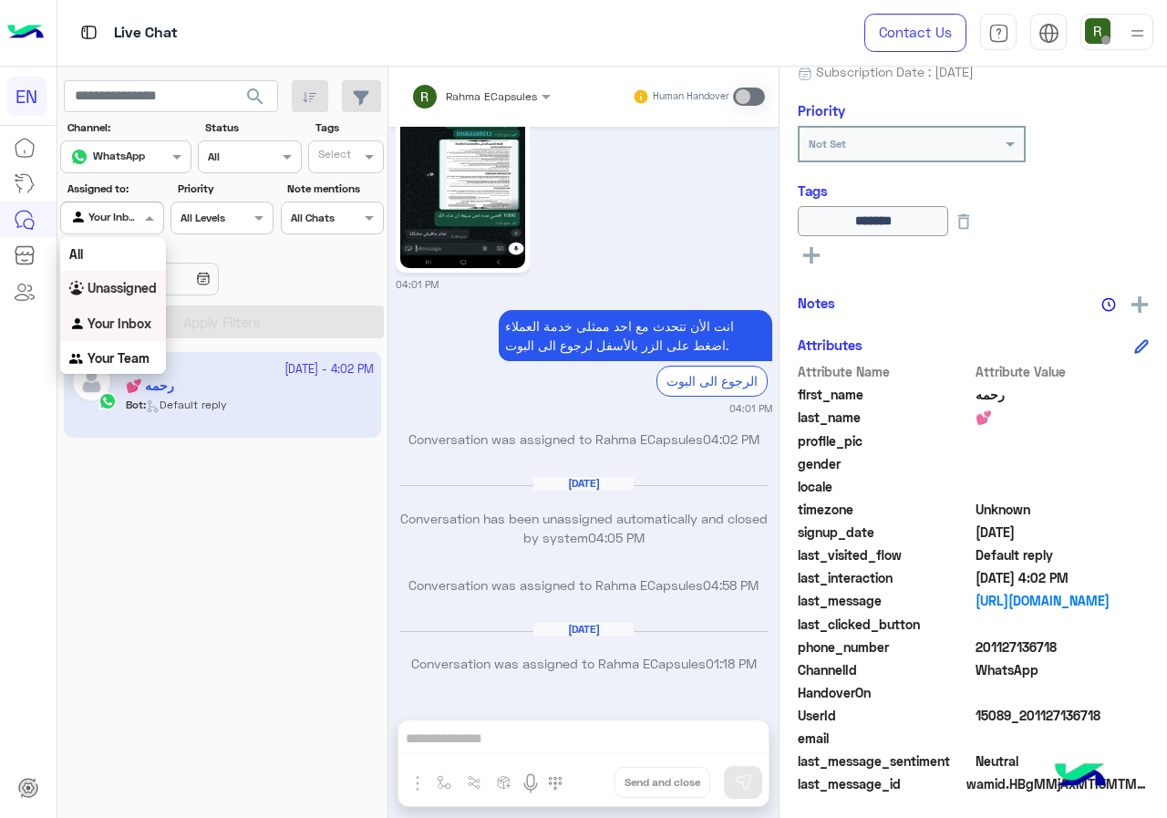
click at [133, 295] on b "Unassigned" at bounding box center [122, 288] width 69 height 16
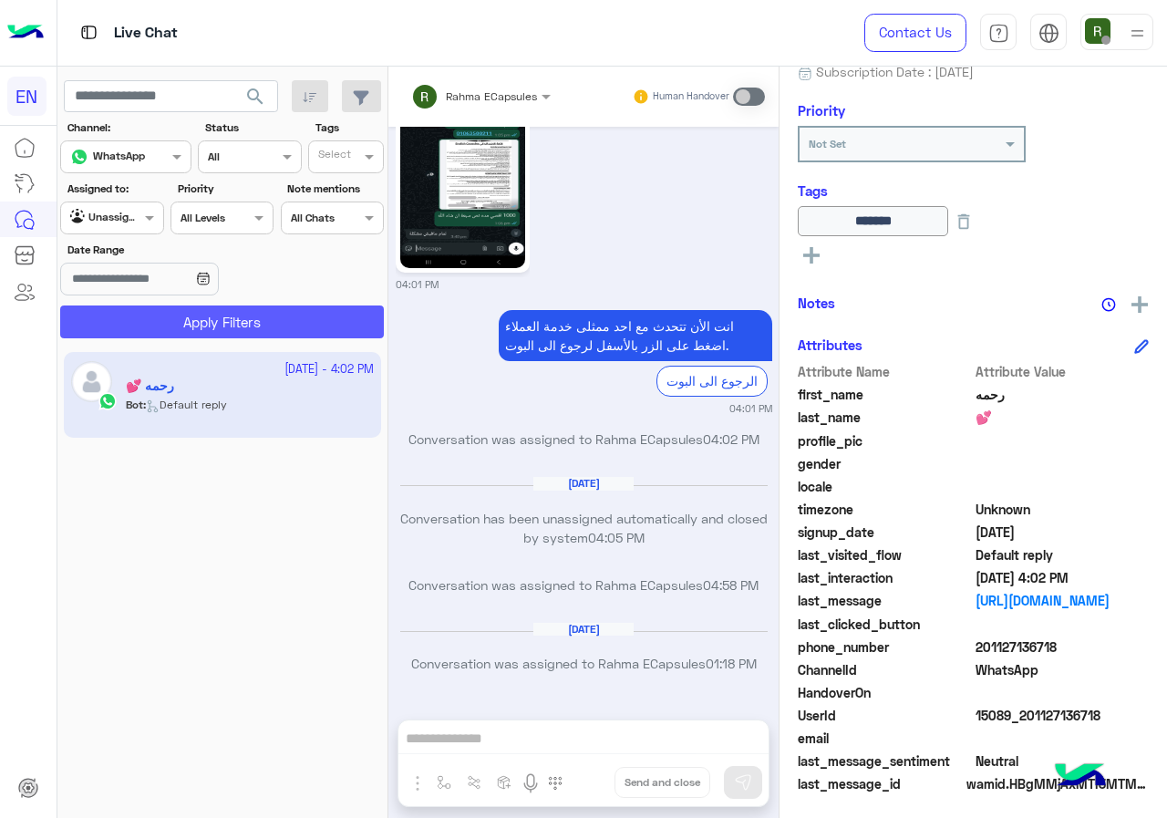
click at [164, 324] on button "Apply Filters" at bounding box center [222, 322] width 324 height 33
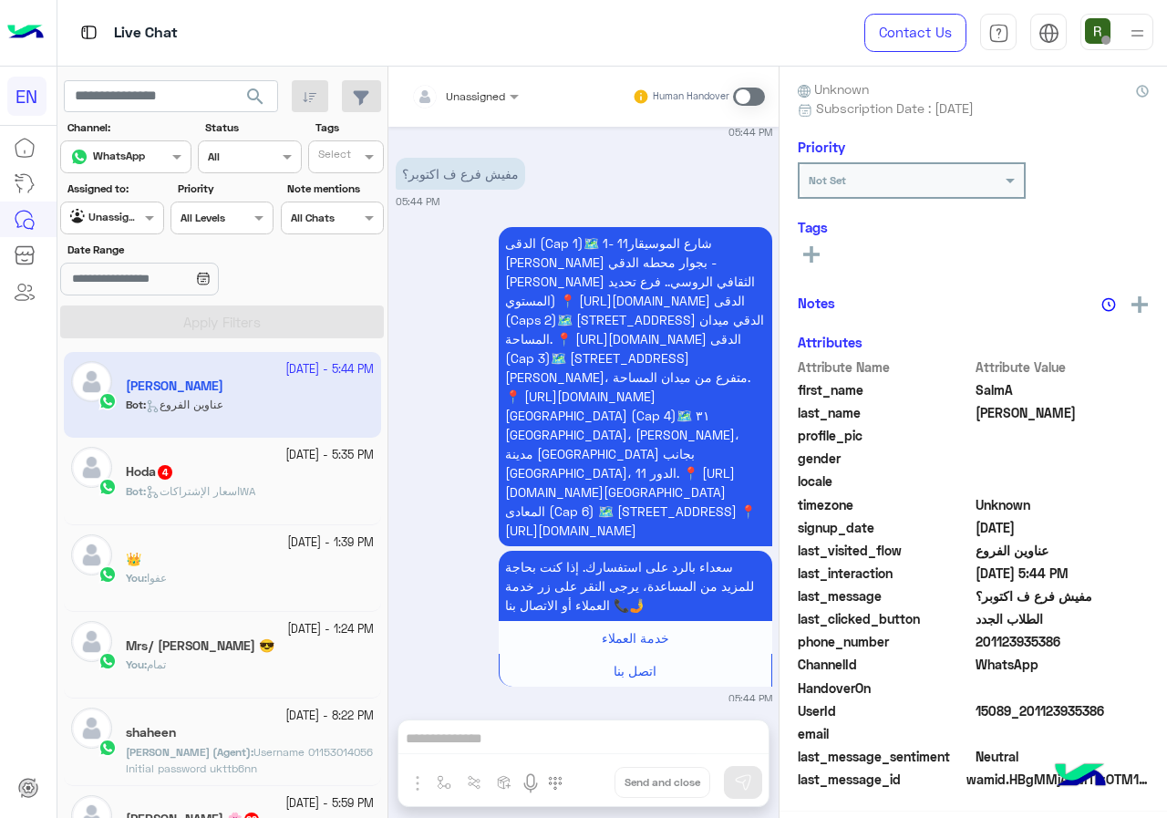
scroll to position [164, 0]
drag, startPoint x: 979, startPoint y: 638, endPoint x: 1088, endPoint y: 640, distance: 108.5
click at [1088, 640] on span "201123935386" at bounding box center [1063, 642] width 174 height 19
copy span "01123935386"
click at [466, 98] on input "text" at bounding box center [443, 94] width 64 height 16
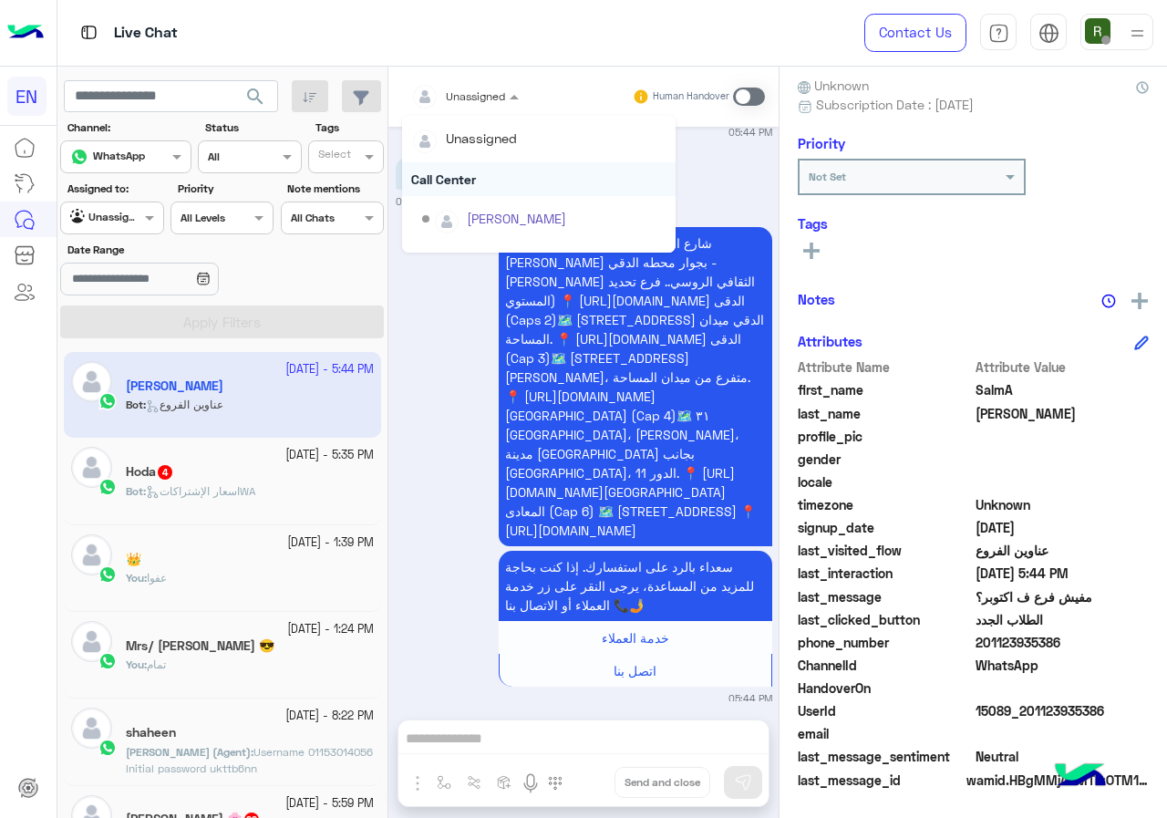
scroll to position [303, 0]
click at [525, 180] on div "Sales Team" at bounding box center [539, 189] width 274 height 34
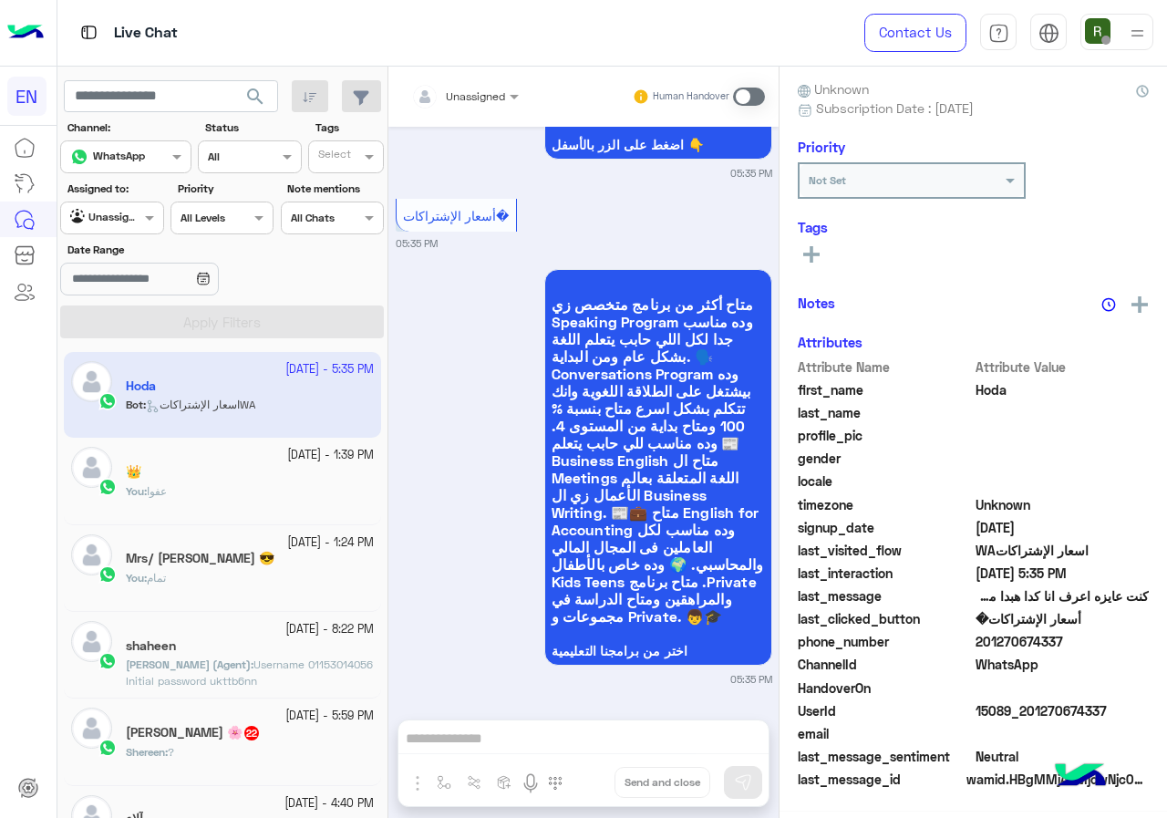
scroll to position [164, 0]
drag, startPoint x: 984, startPoint y: 645, endPoint x: 1135, endPoint y: 642, distance: 151.4
click at [1135, 642] on span "201270674337" at bounding box center [1063, 642] width 174 height 19
click at [1041, 643] on span "201270674337" at bounding box center [1063, 642] width 174 height 19
click at [990, 638] on span "201270674337" at bounding box center [1063, 642] width 174 height 19
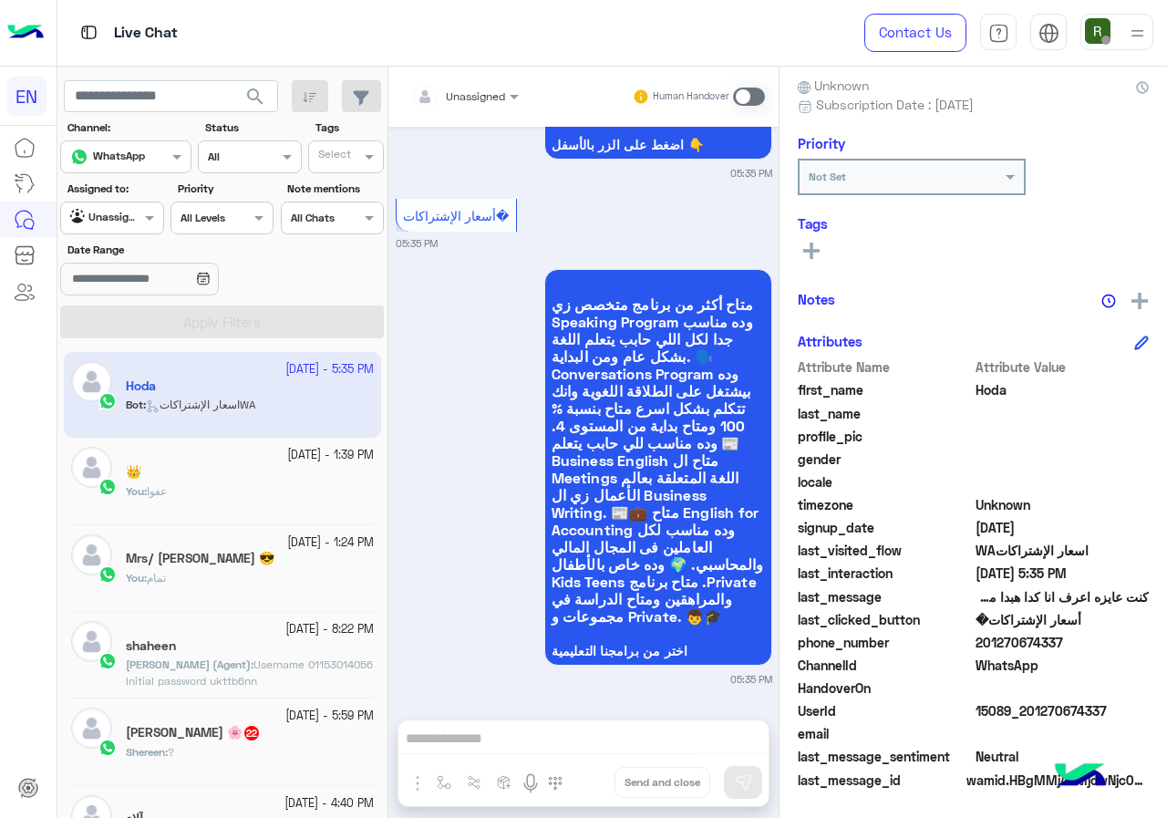
drag, startPoint x: 981, startPoint y: 638, endPoint x: 1057, endPoint y: 639, distance: 75.7
click at [1072, 639] on span "201270674337" at bounding box center [1063, 642] width 174 height 19
copy span "01270674337"
click at [808, 249] on icon at bounding box center [811, 251] width 16 height 16
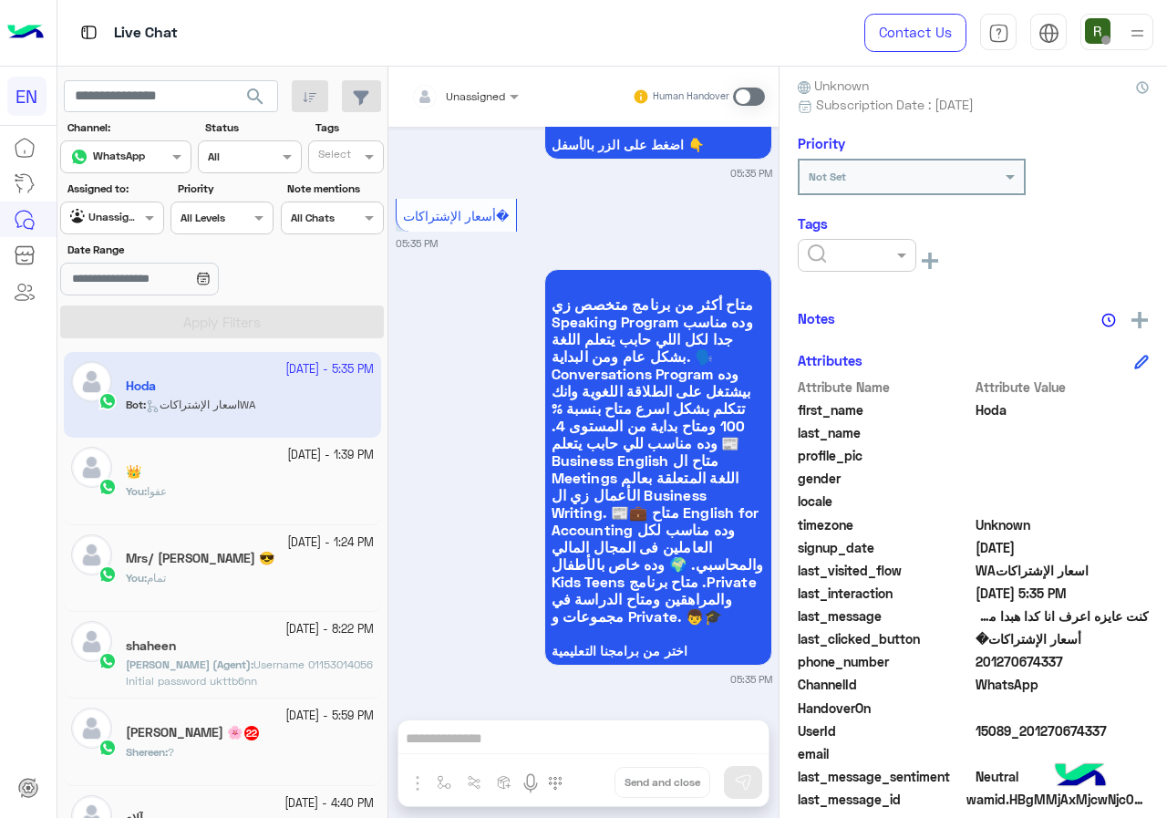
click at [845, 275] on ng-select at bounding box center [857, 259] width 119 height 41
click at [851, 268] on div at bounding box center [857, 255] width 119 height 33
click at [865, 299] on div "Solved" at bounding box center [857, 300] width 119 height 34
click at [937, 315] on div "Notes" at bounding box center [973, 318] width 351 height 23
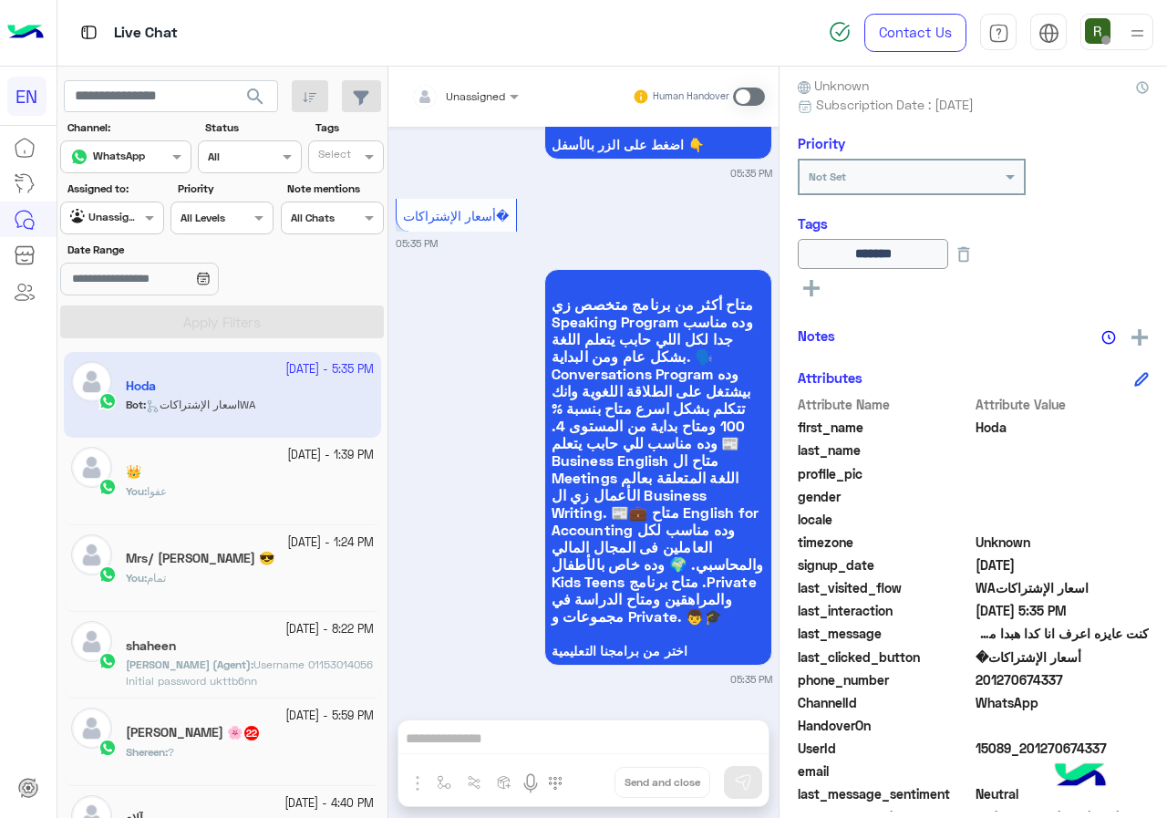
click at [475, 99] on input "text" at bounding box center [443, 94] width 64 height 16
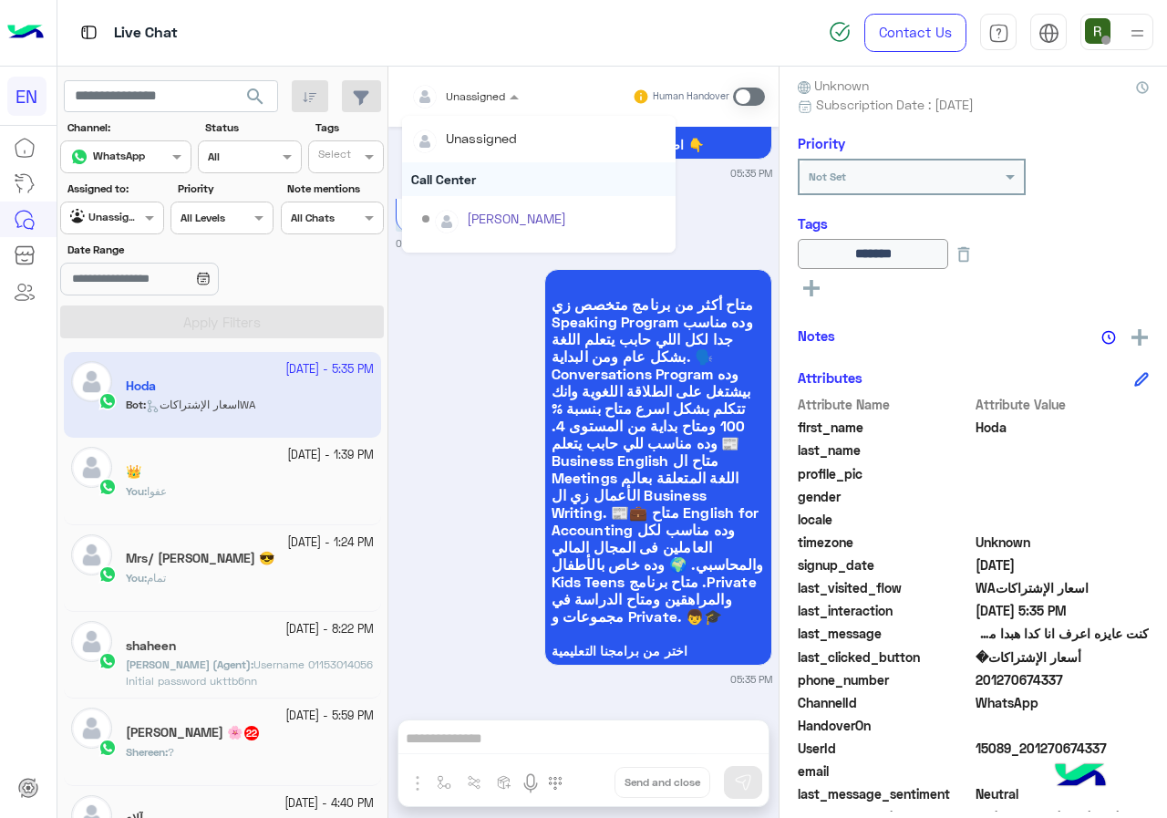
click at [477, 183] on div "Call Center" at bounding box center [539, 179] width 274 height 34
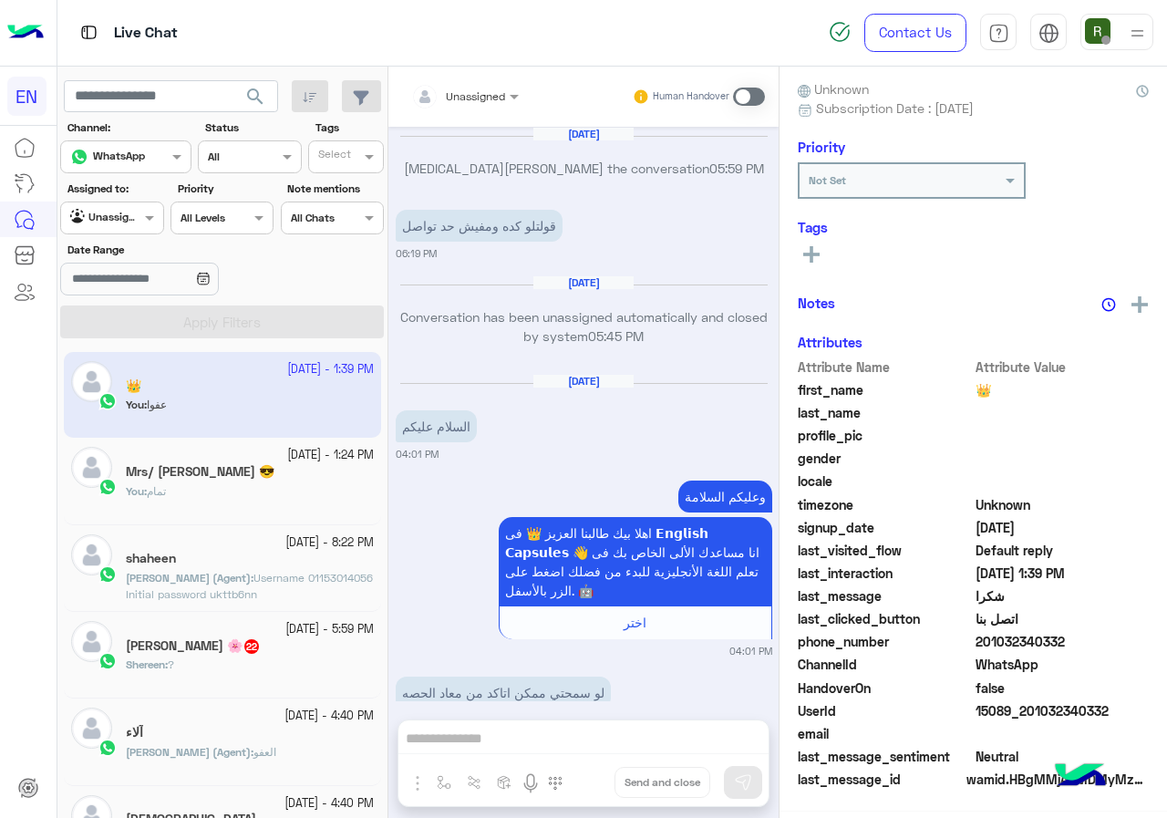
scroll to position [1043, 0]
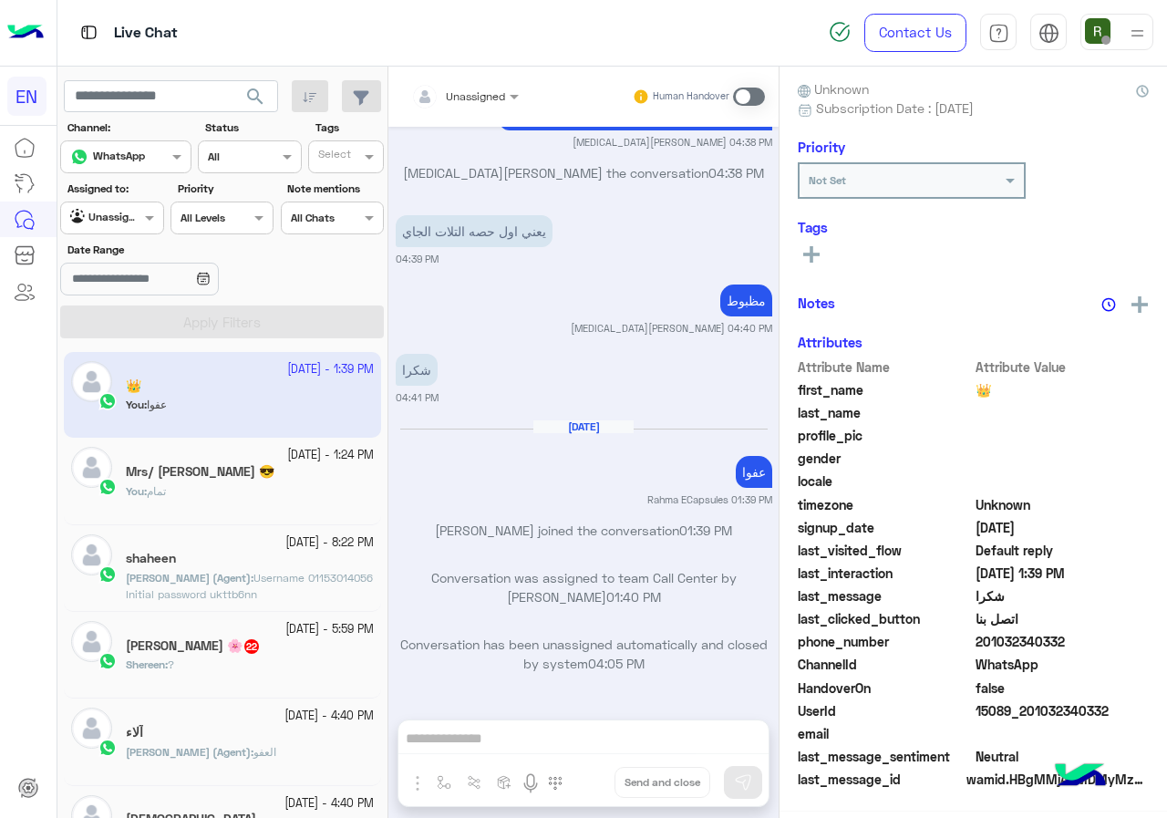
click at [129, 215] on div at bounding box center [111, 215] width 101 height 17
click at [128, 307] on div "Your Inbox" at bounding box center [113, 324] width 106 height 36
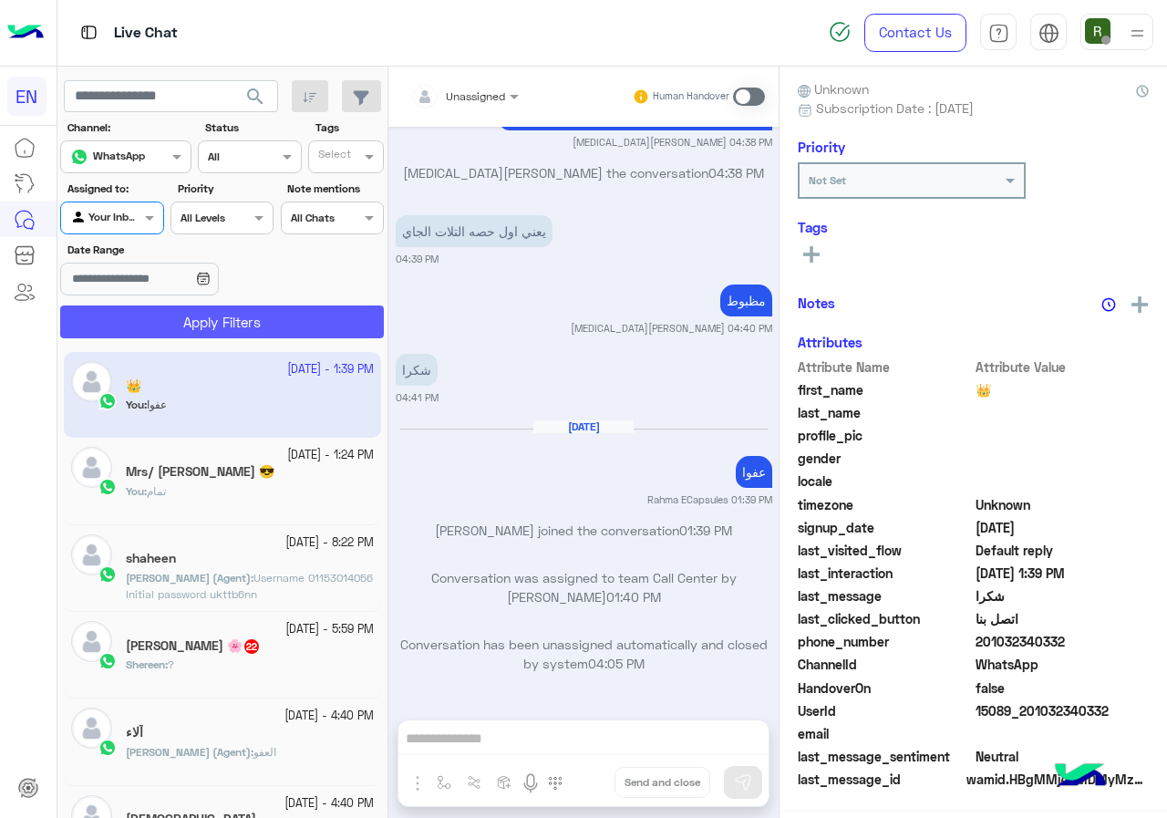
click at [145, 329] on button "Apply Filters" at bounding box center [222, 322] width 324 height 33
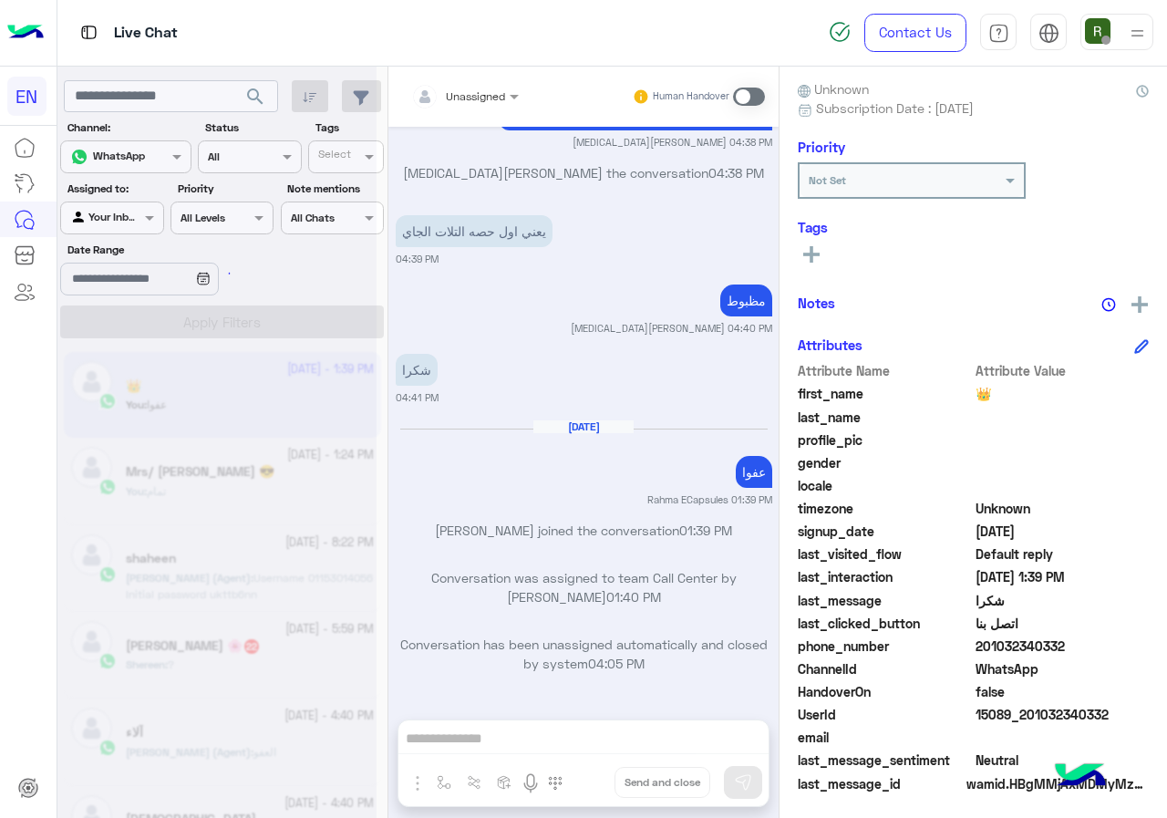
scroll to position [164, 0]
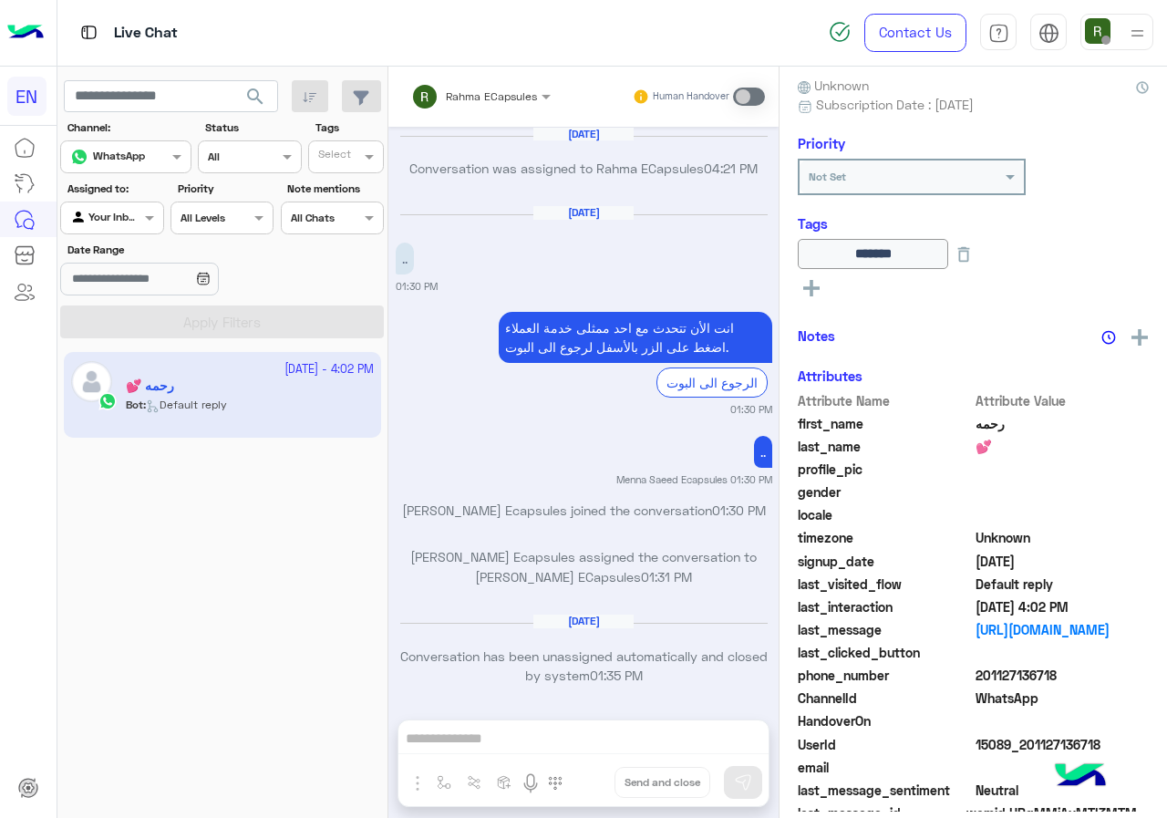
scroll to position [1162, 0]
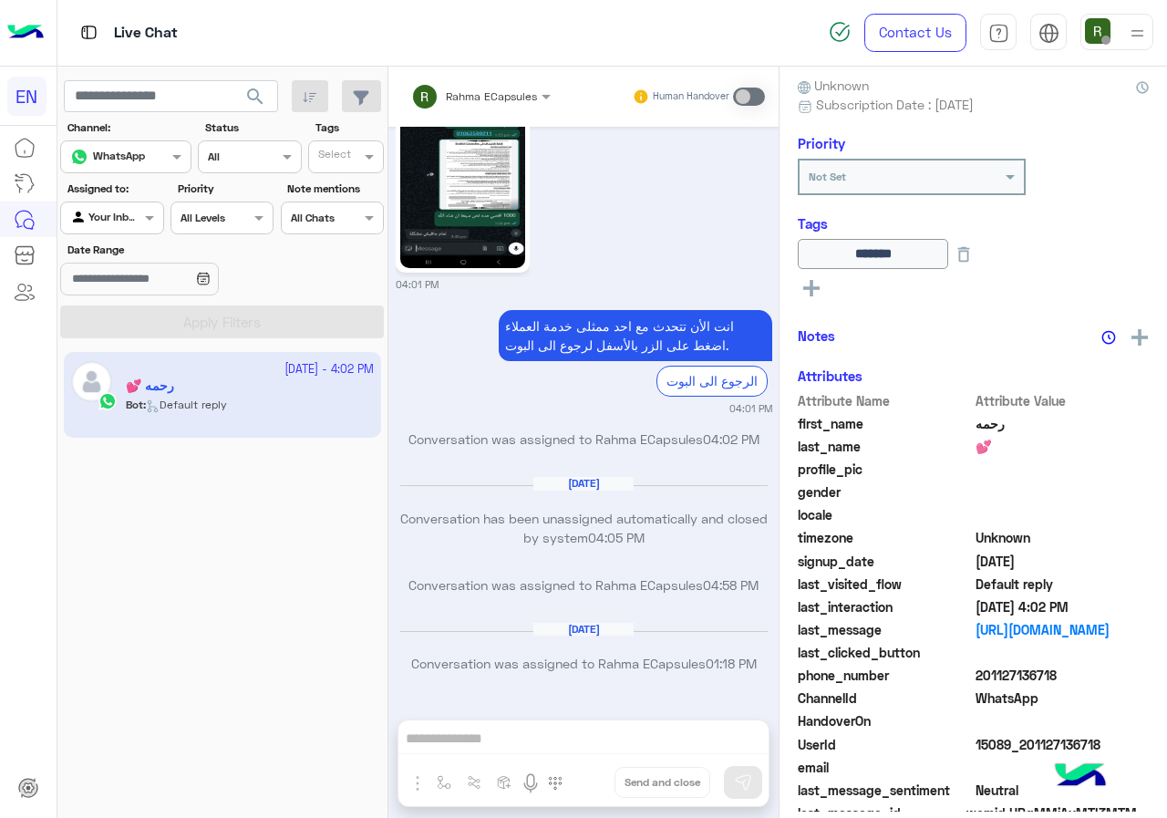
click at [142, 233] on div "Agent Filter Your Inbox" at bounding box center [111, 218] width 103 height 33
click at [142, 349] on div "Your Team" at bounding box center [113, 359] width 106 height 36
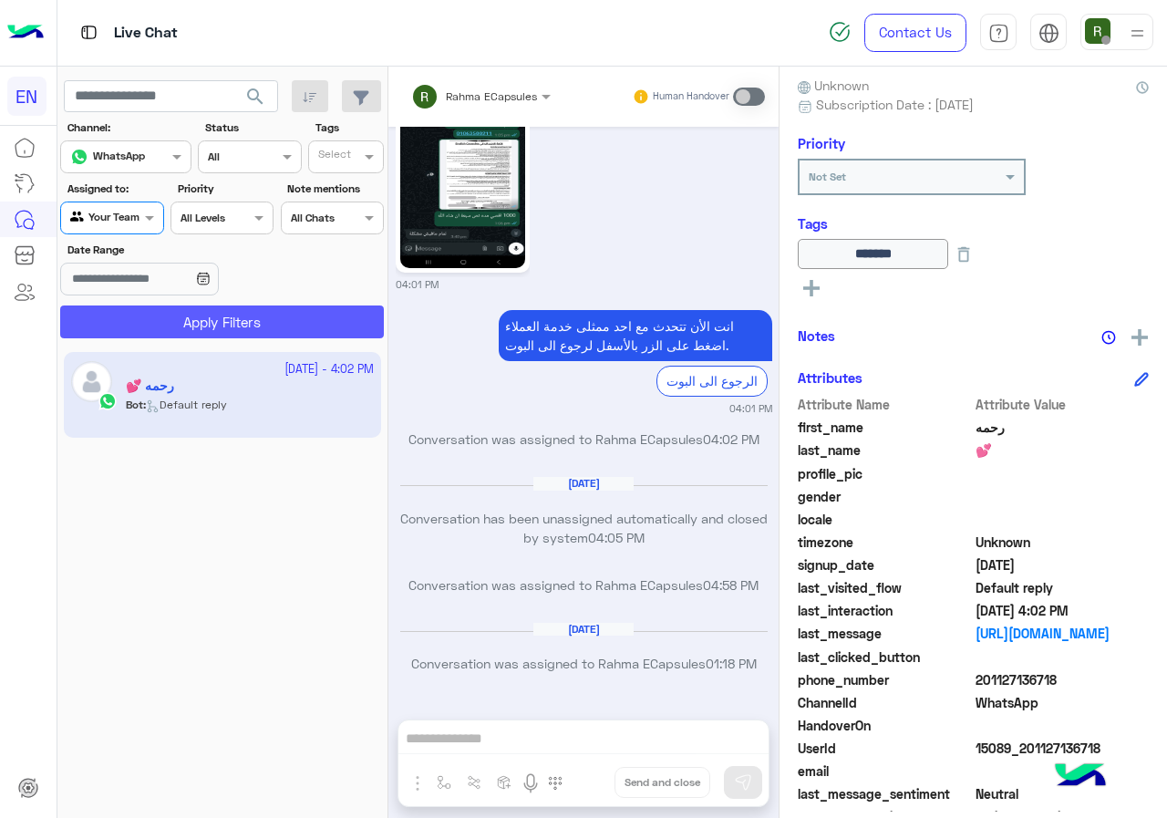
click at [161, 318] on button "Apply Filters" at bounding box center [222, 322] width 324 height 33
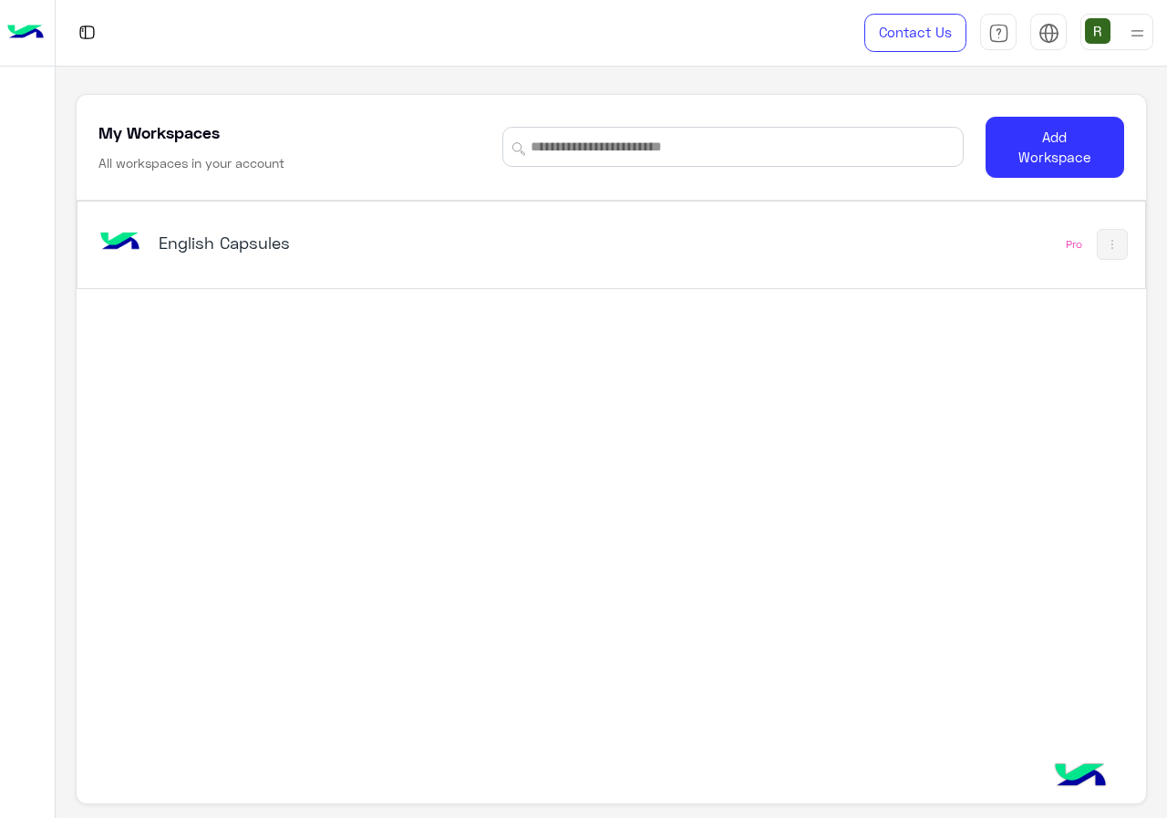
click at [372, 284] on div "English Capsules Pro" at bounding box center [611, 245] width 1067 height 87
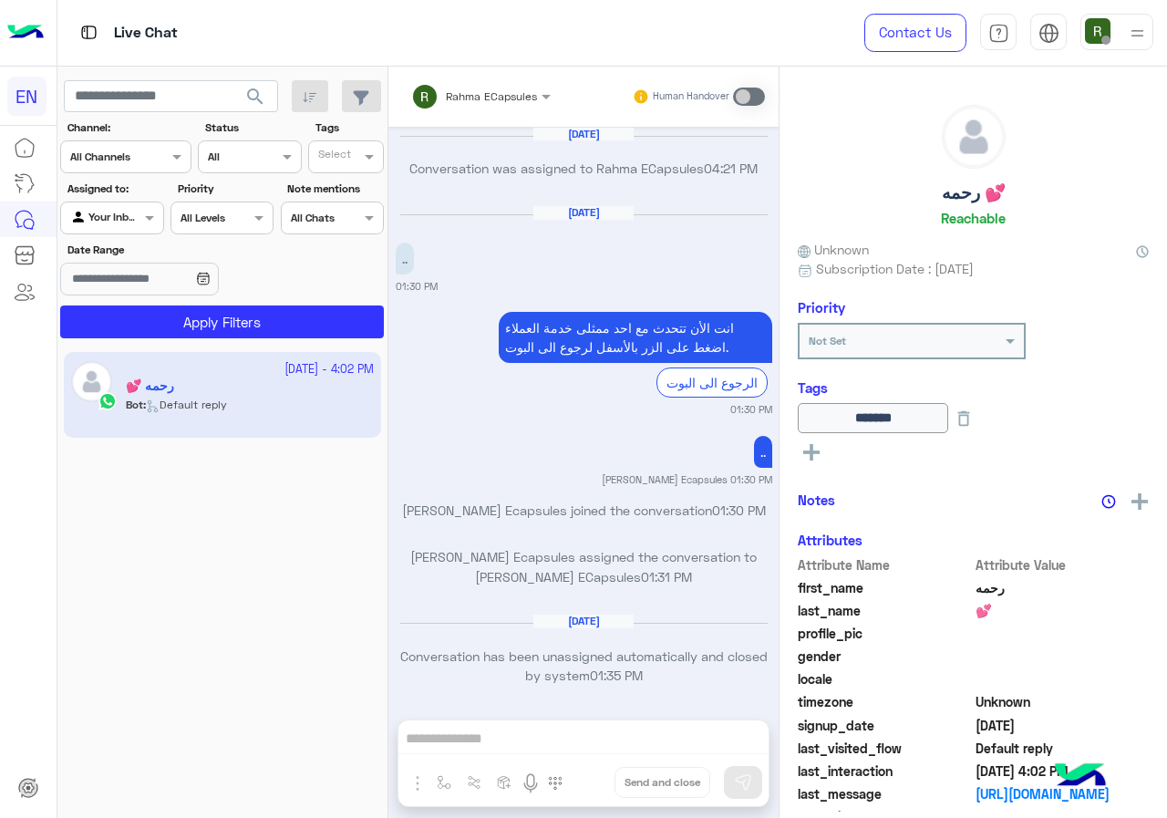
scroll to position [1162, 0]
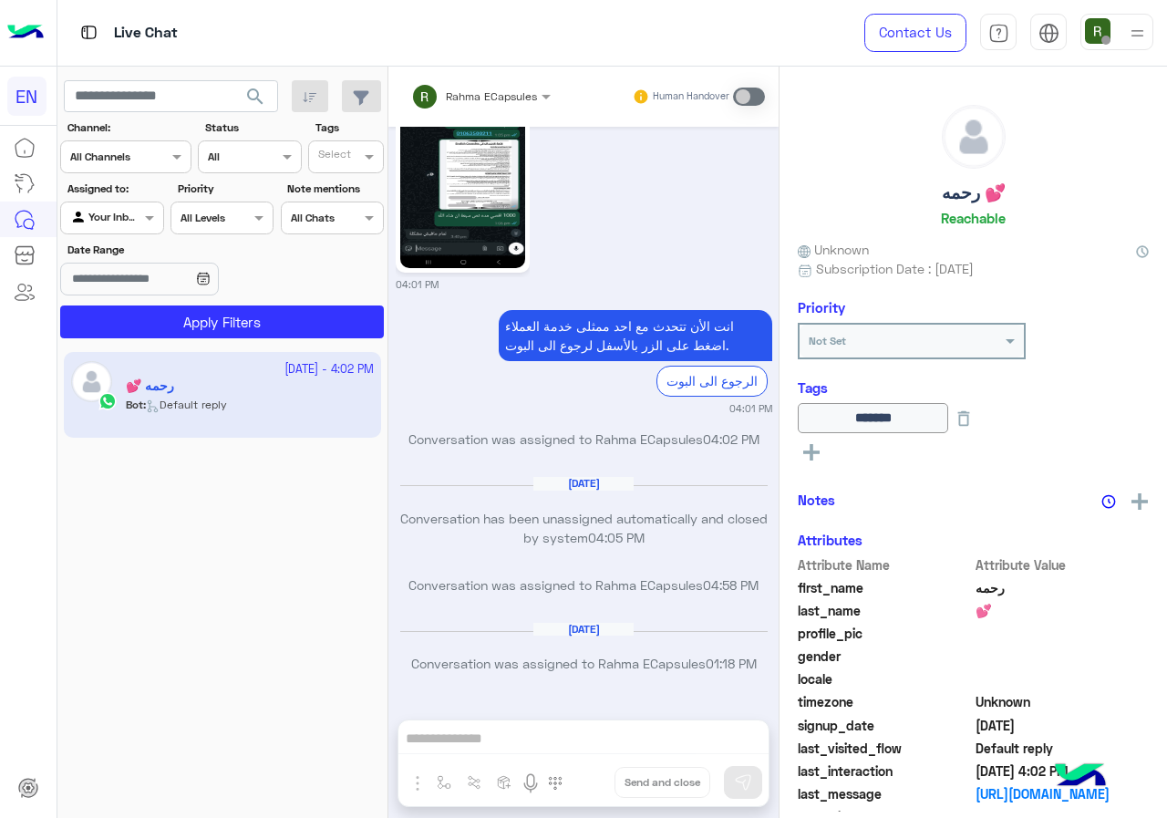
click at [147, 155] on div at bounding box center [126, 154] width 130 height 17
click at [156, 229] on div "WhatsApp" at bounding box center [125, 229] width 131 height 36
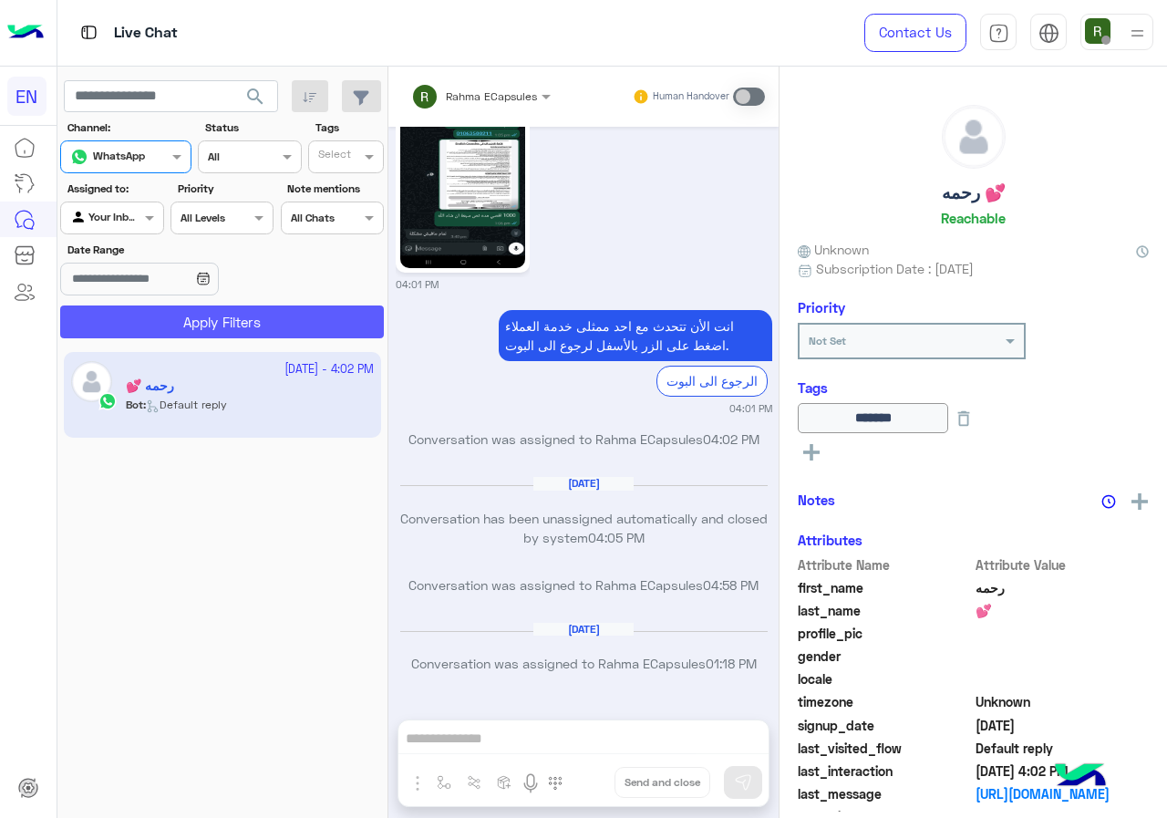
click at [160, 322] on button "Apply Filters" at bounding box center [222, 322] width 324 height 33
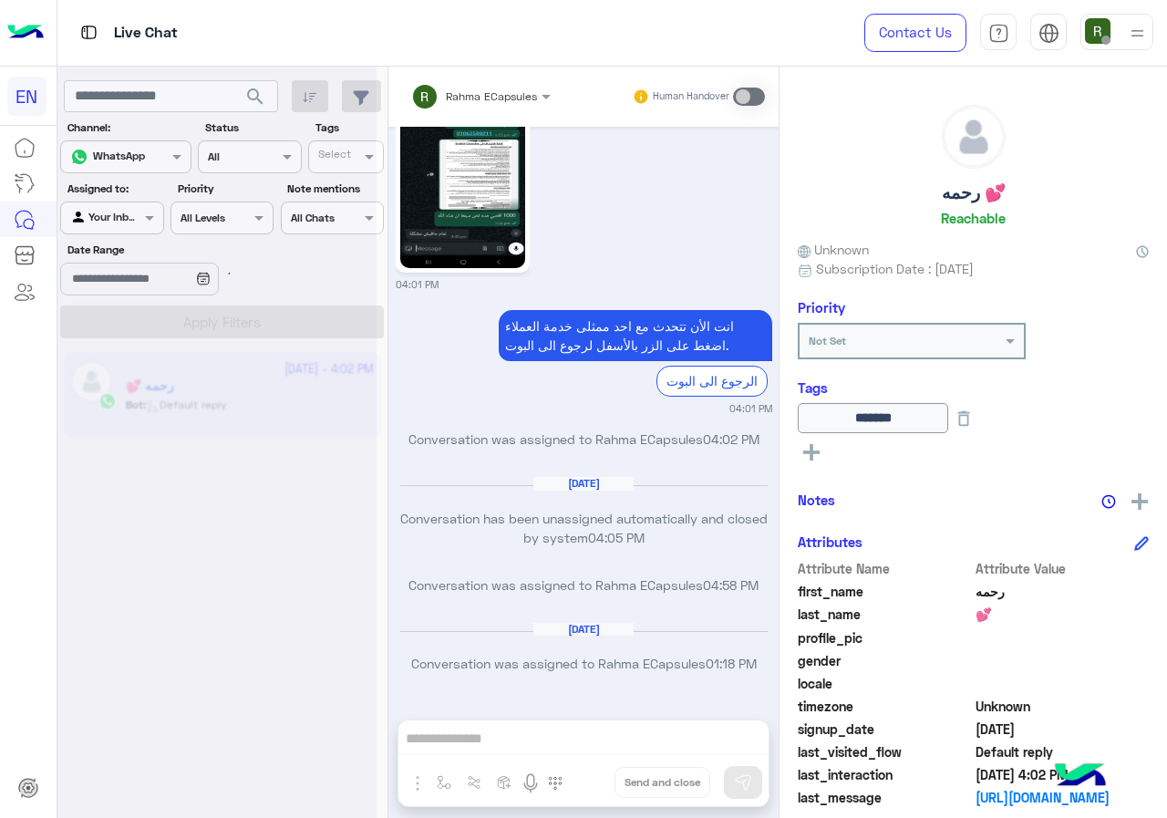
scroll to position [0, 0]
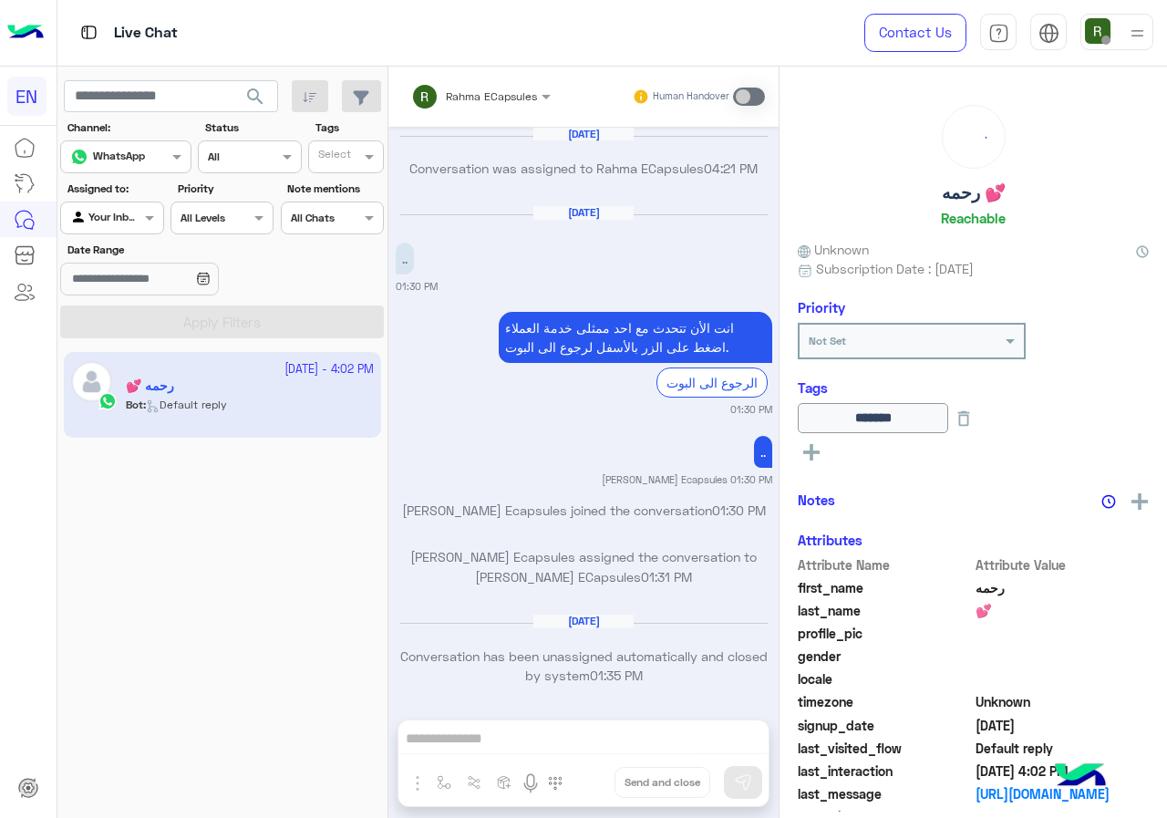
click at [123, 216] on div at bounding box center [111, 215] width 101 height 17
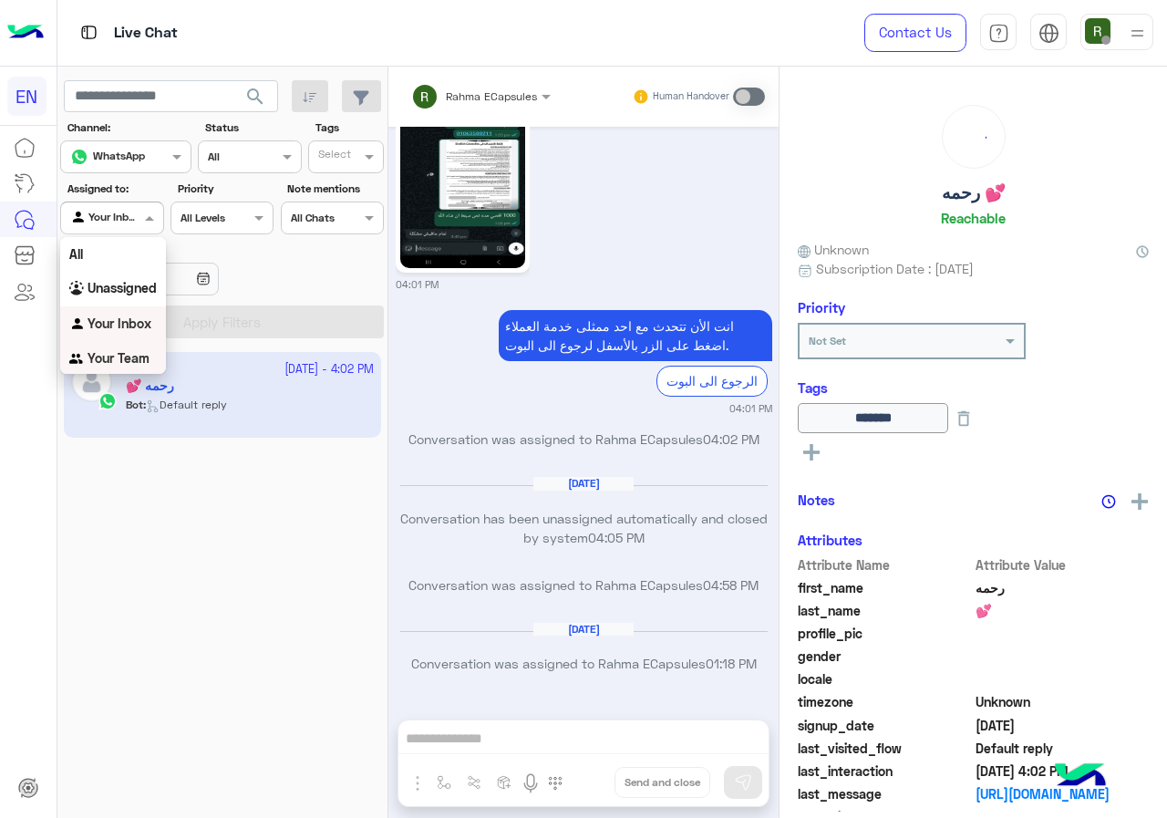
click at [111, 349] on div "Your Team" at bounding box center [113, 359] width 106 height 36
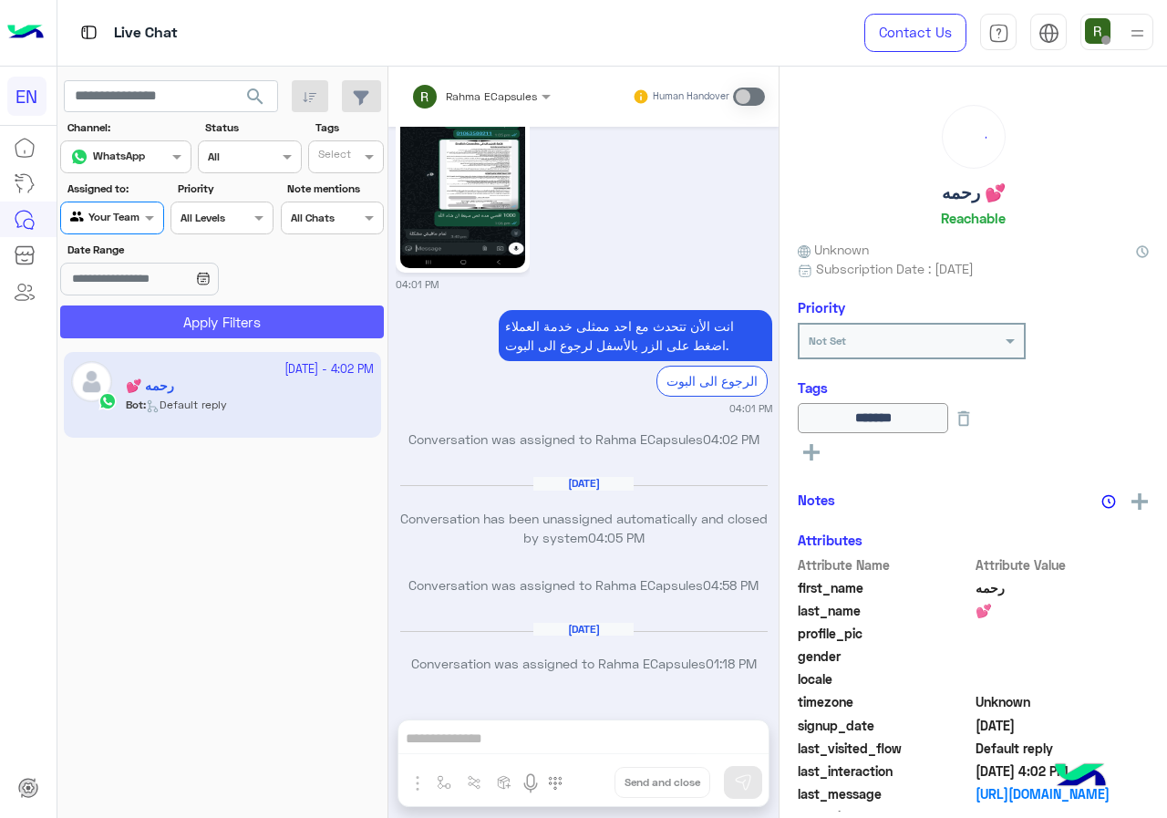
click at [131, 311] on button "Apply Filters" at bounding box center [222, 322] width 324 height 33
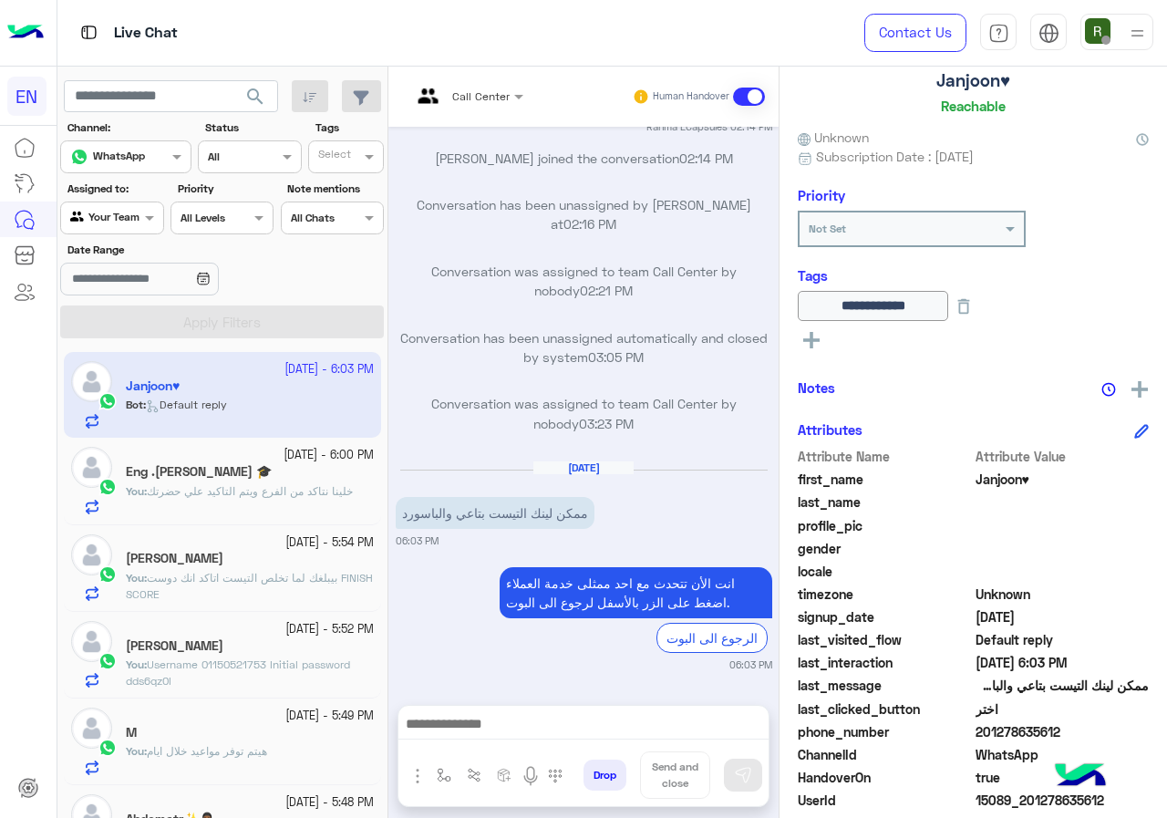
scroll to position [202, 0]
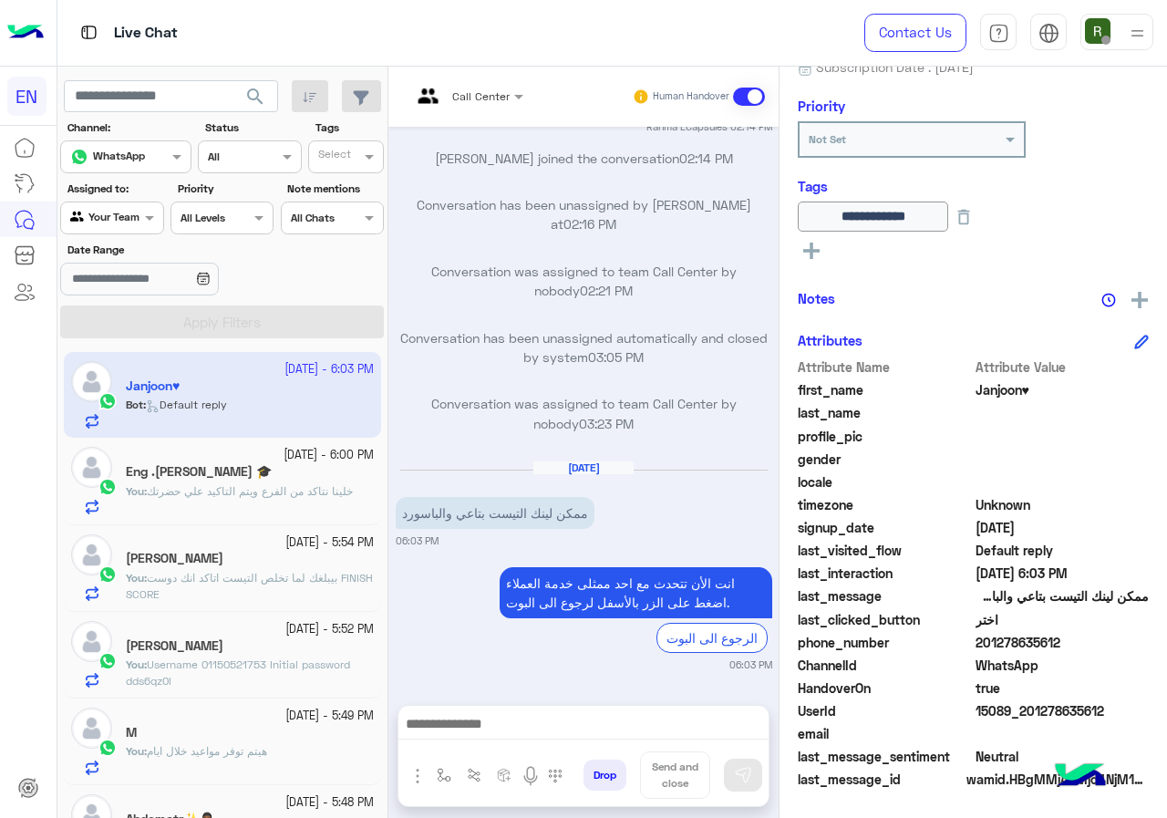
drag, startPoint x: 981, startPoint y: 648, endPoint x: 1102, endPoint y: 639, distance: 120.7
click at [1102, 639] on span "201278635612" at bounding box center [1063, 642] width 174 height 19
drag, startPoint x: 1050, startPoint y: 655, endPoint x: 1035, endPoint y: 669, distance: 20.6
click at [1051, 670] on span "WhatsApp" at bounding box center [1063, 665] width 174 height 19
drag, startPoint x: 979, startPoint y: 639, endPoint x: 1060, endPoint y: 646, distance: 81.4
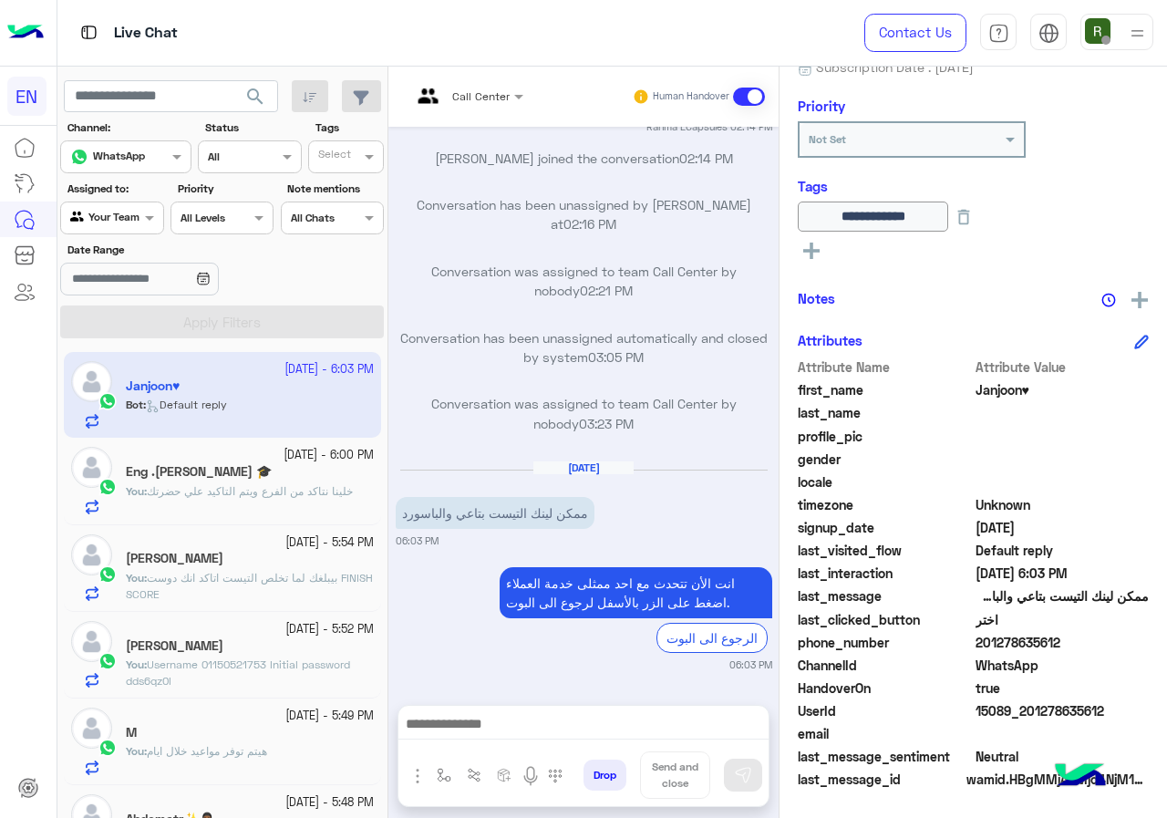
click at [1060, 646] on span "201278635612" at bounding box center [1063, 642] width 174 height 19
copy span "01278635612"
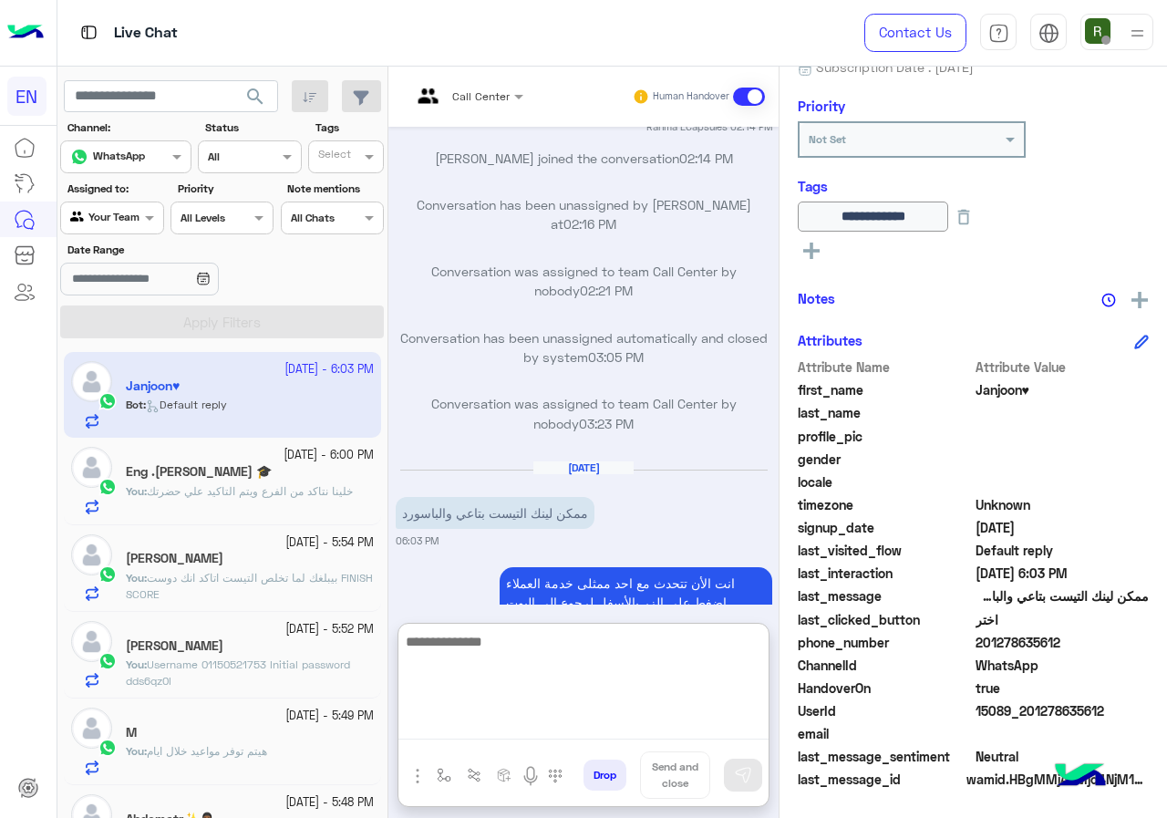
paste textarea "**********"
type textarea "**********"
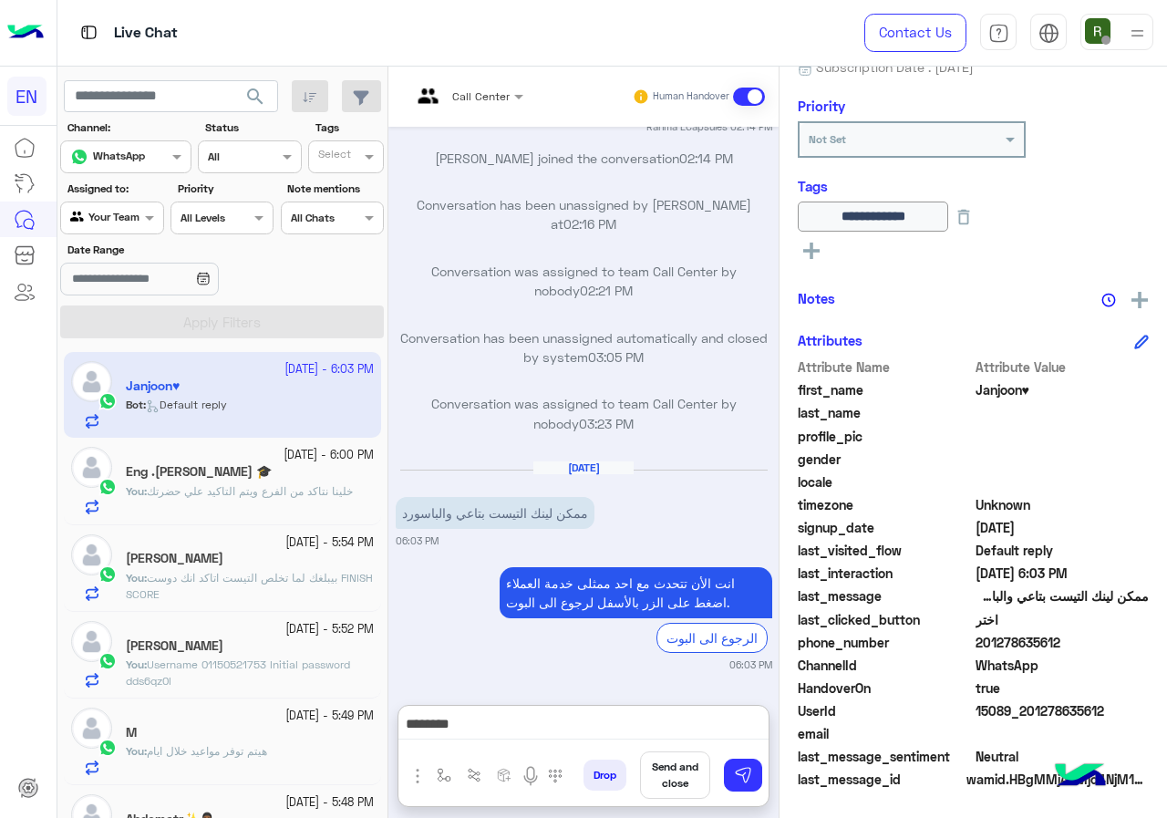
click at [762, 786] on div "Drop Send and close" at bounding box center [672, 778] width 192 height 55
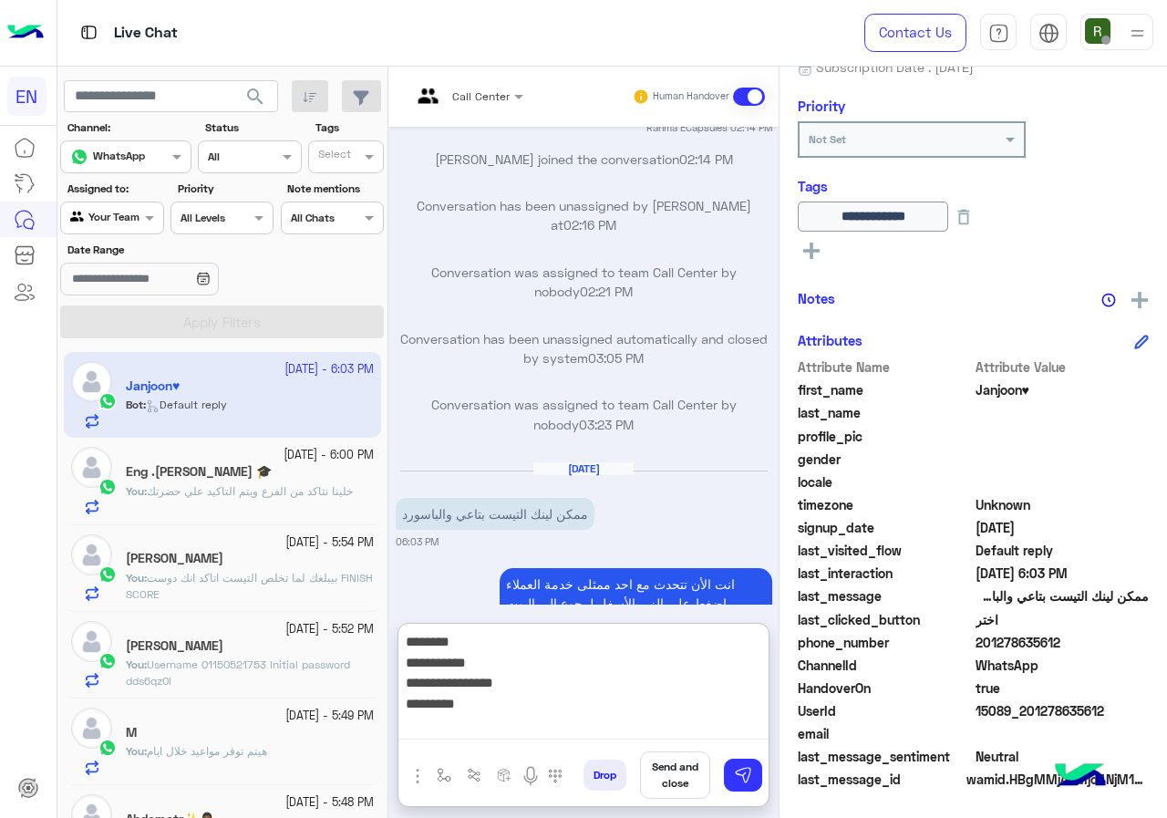
click at [564, 727] on textarea "**********" at bounding box center [584, 684] width 370 height 109
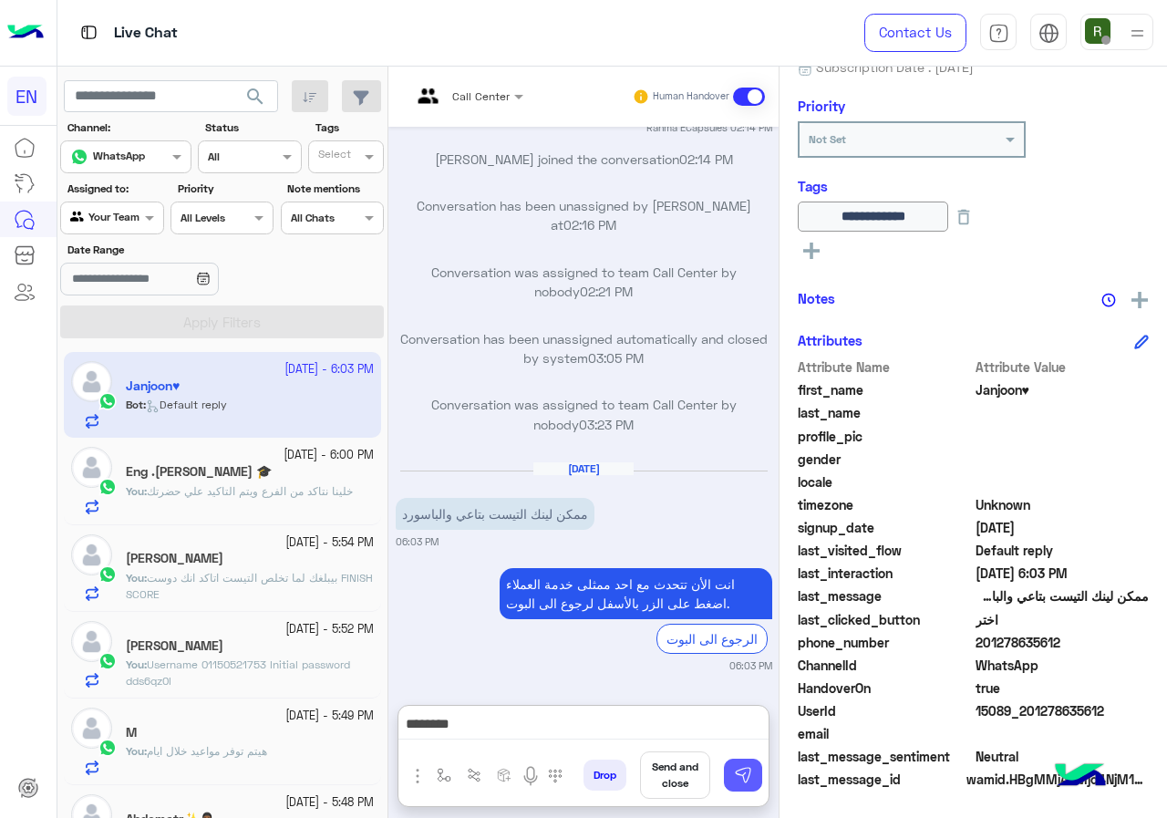
click at [740, 786] on button at bounding box center [743, 775] width 38 height 33
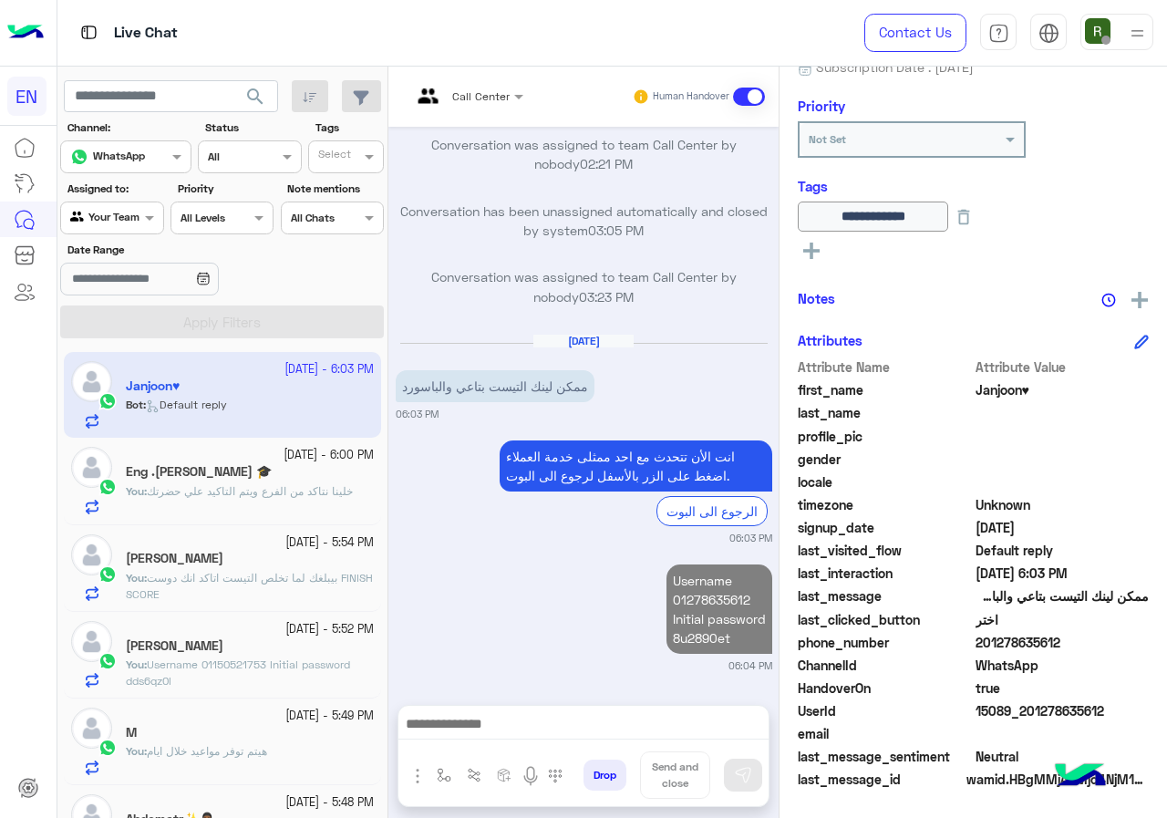
scroll to position [1486, 0]
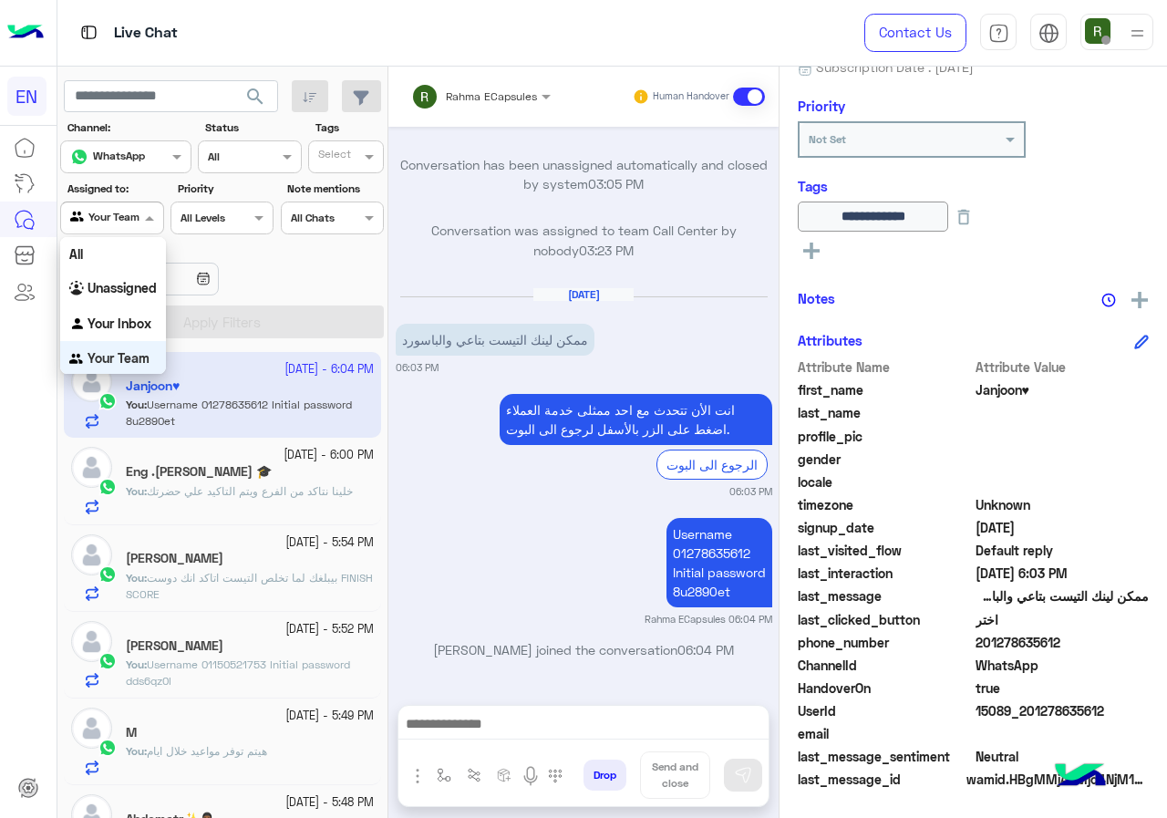
click at [136, 218] on div at bounding box center [111, 215] width 101 height 17
click at [126, 325] on b "Your Inbox" at bounding box center [120, 323] width 64 height 16
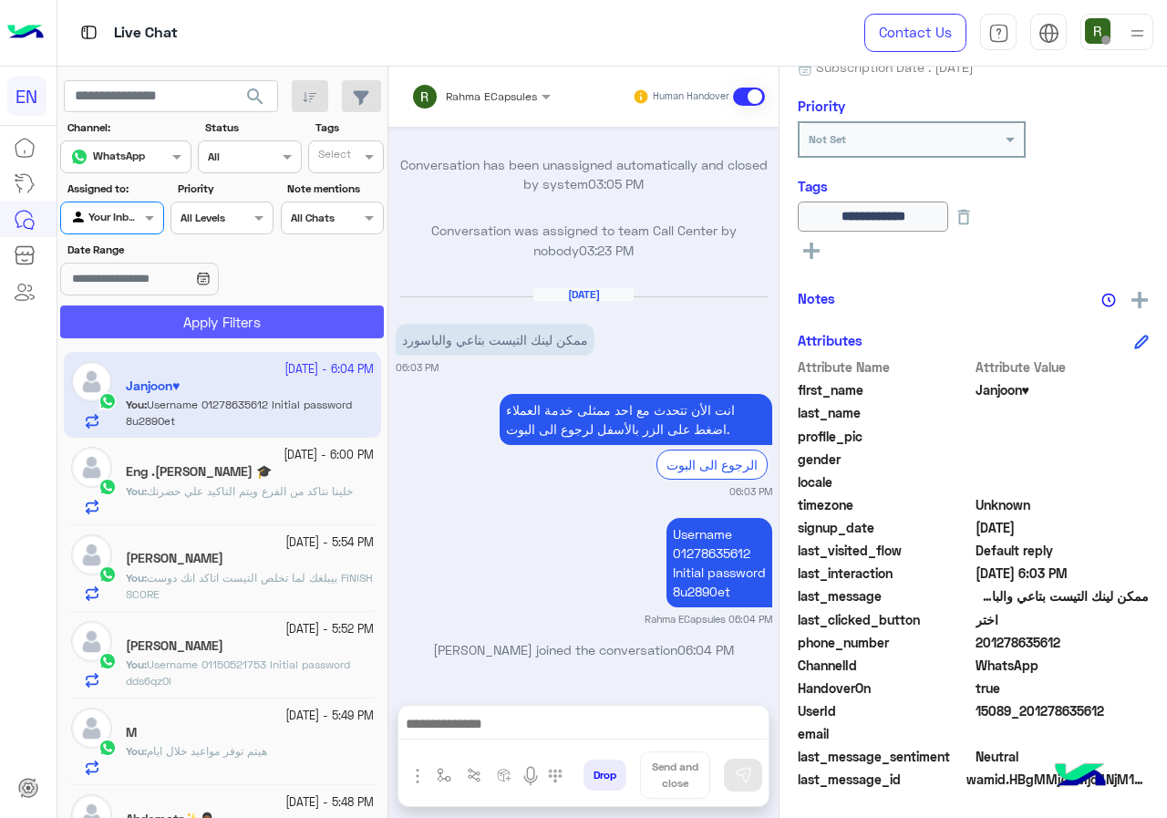
click at [153, 326] on button "Apply Filters" at bounding box center [222, 322] width 324 height 33
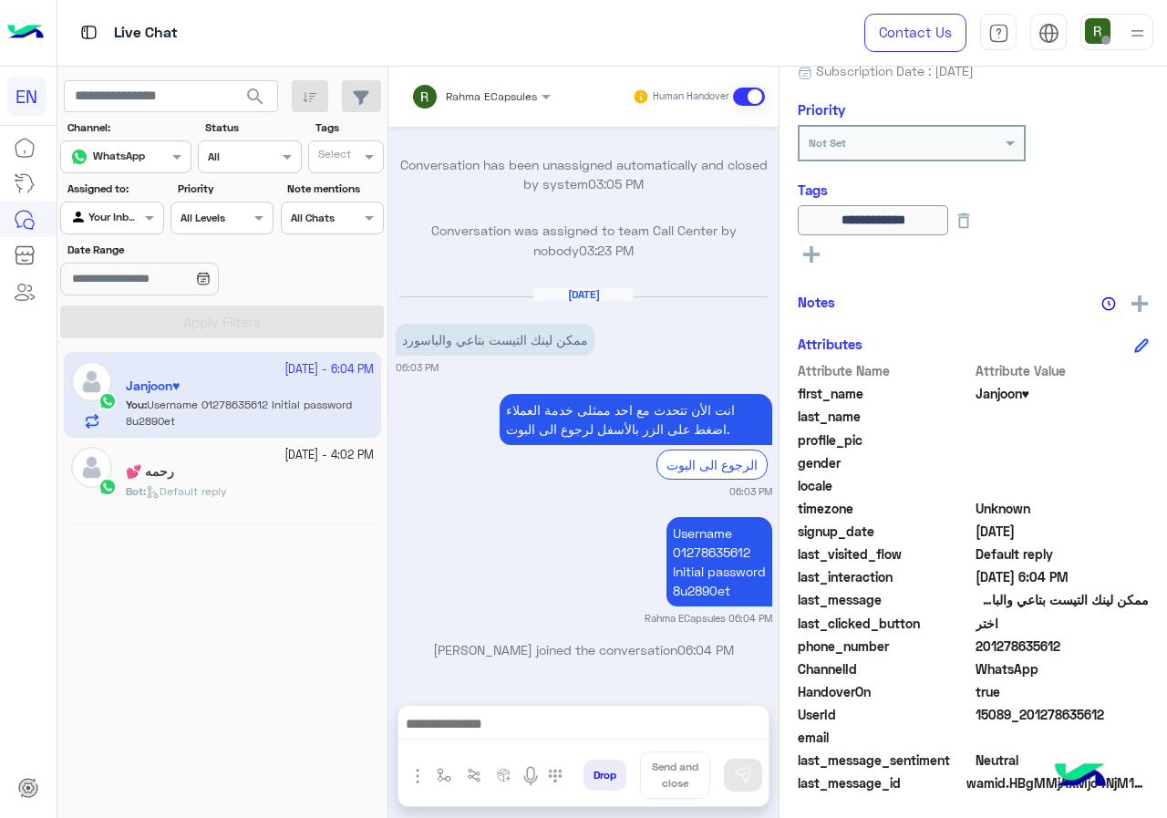
scroll to position [202, 0]
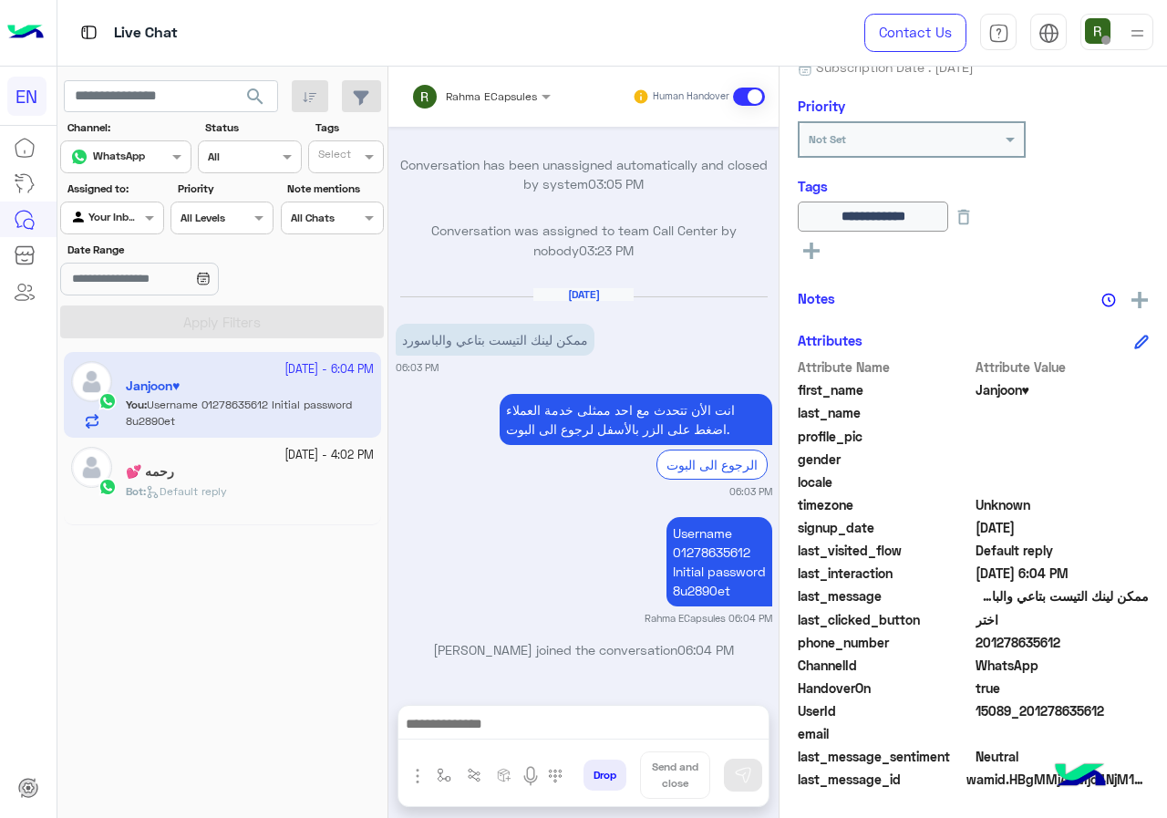
click at [530, 90] on div at bounding box center [481, 93] width 158 height 17
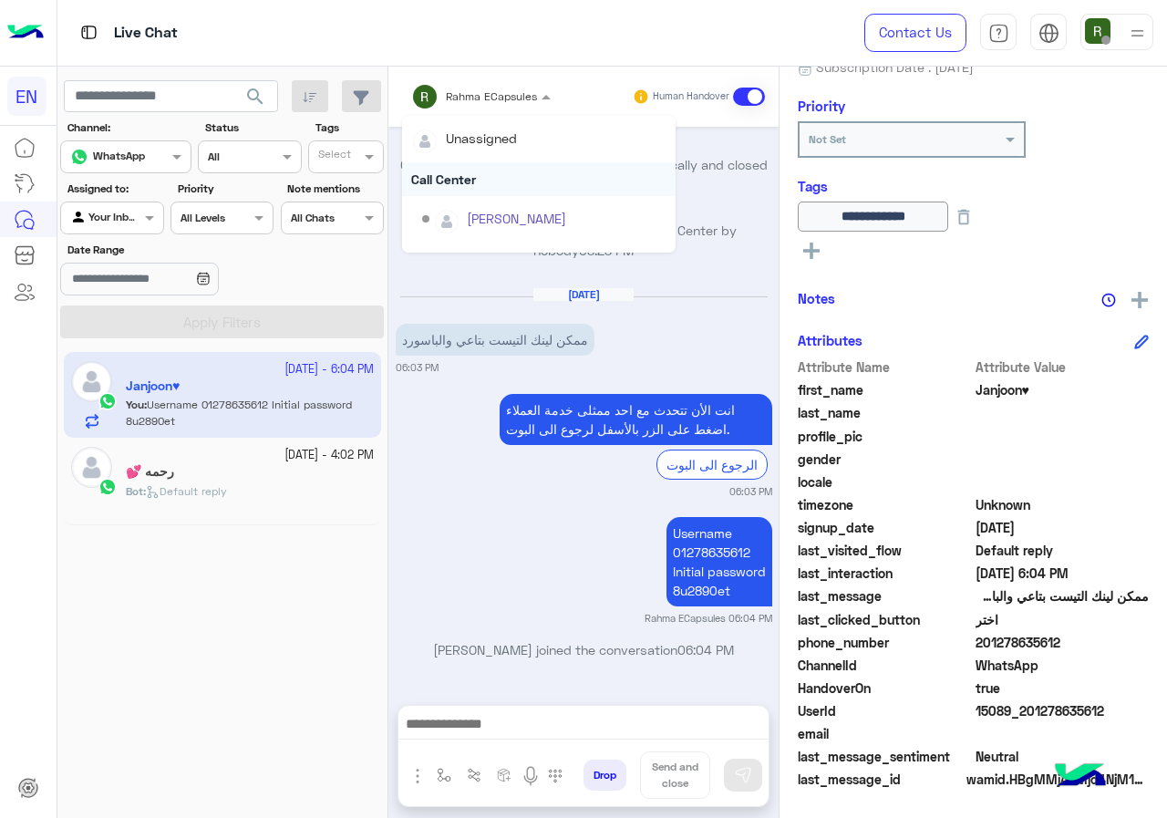
click at [497, 183] on div "Call Center" at bounding box center [539, 179] width 274 height 34
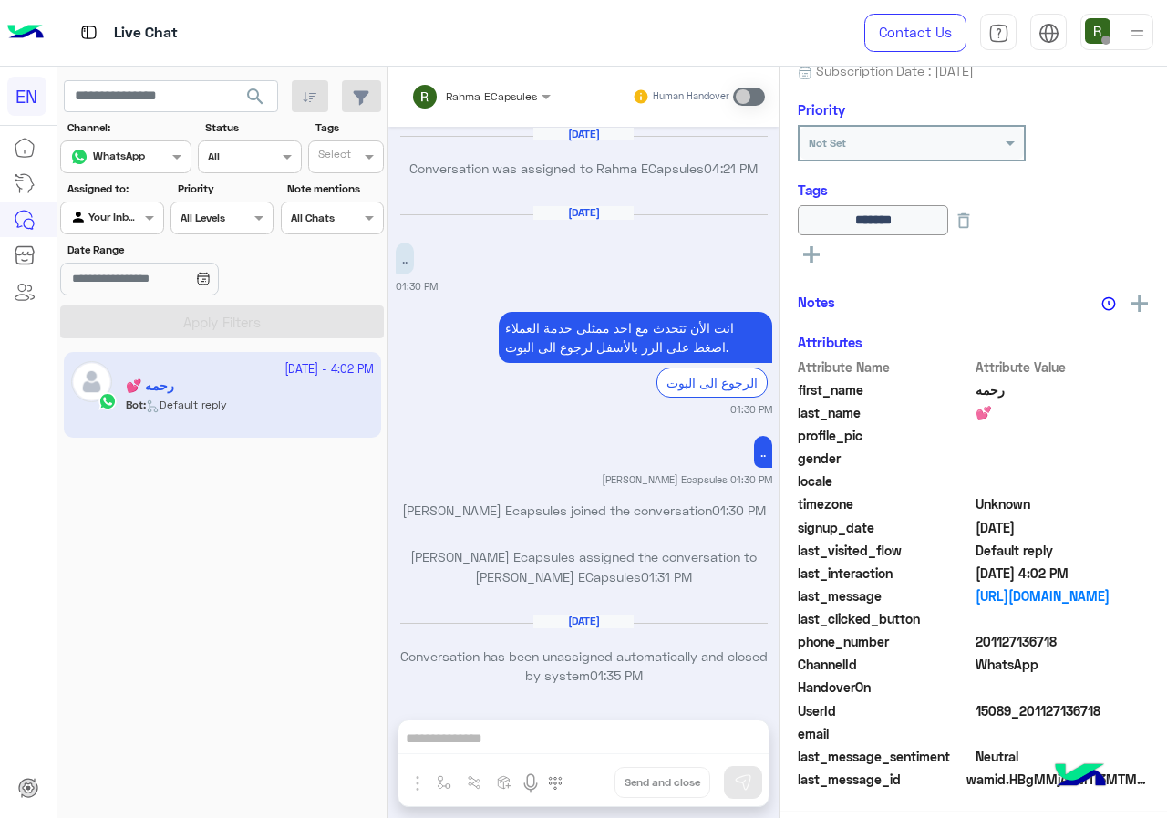
scroll to position [198, 0]
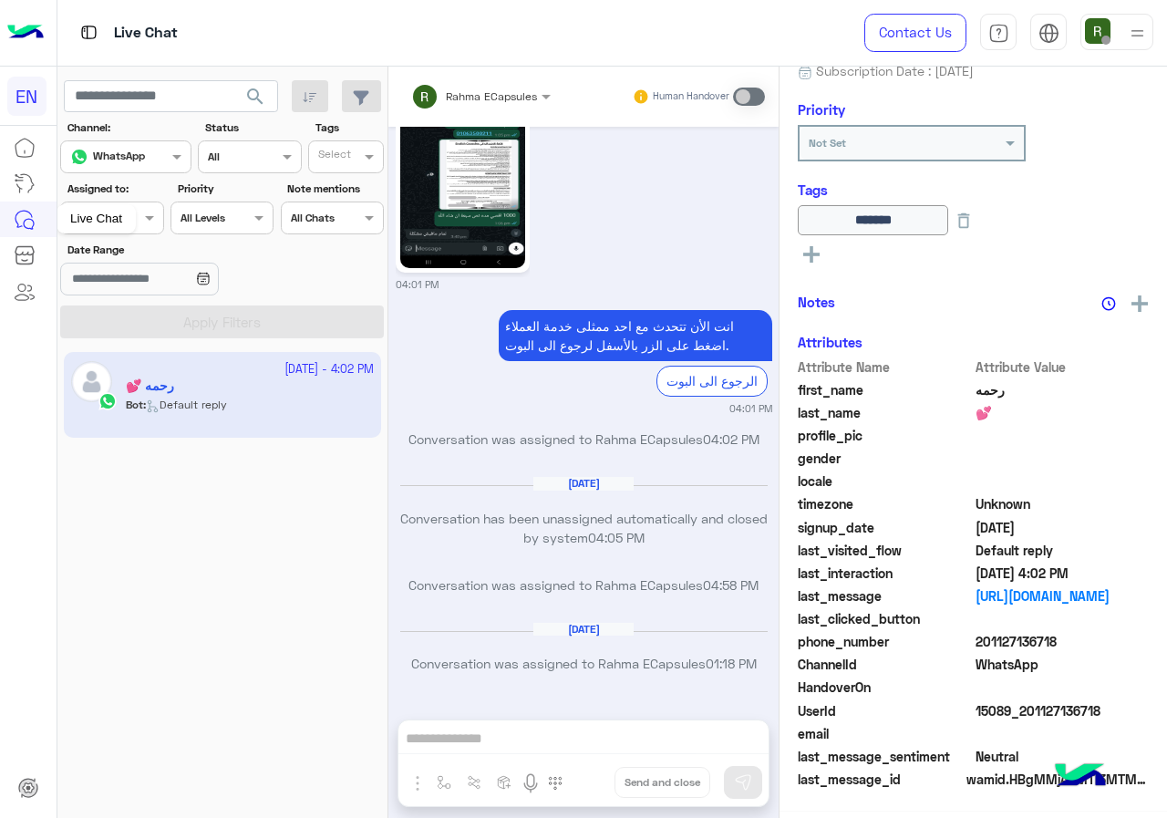
click at [105, 221] on div "Live Chat" at bounding box center [96, 218] width 79 height 29
click at [138, 207] on div at bounding box center [111, 215] width 101 height 17
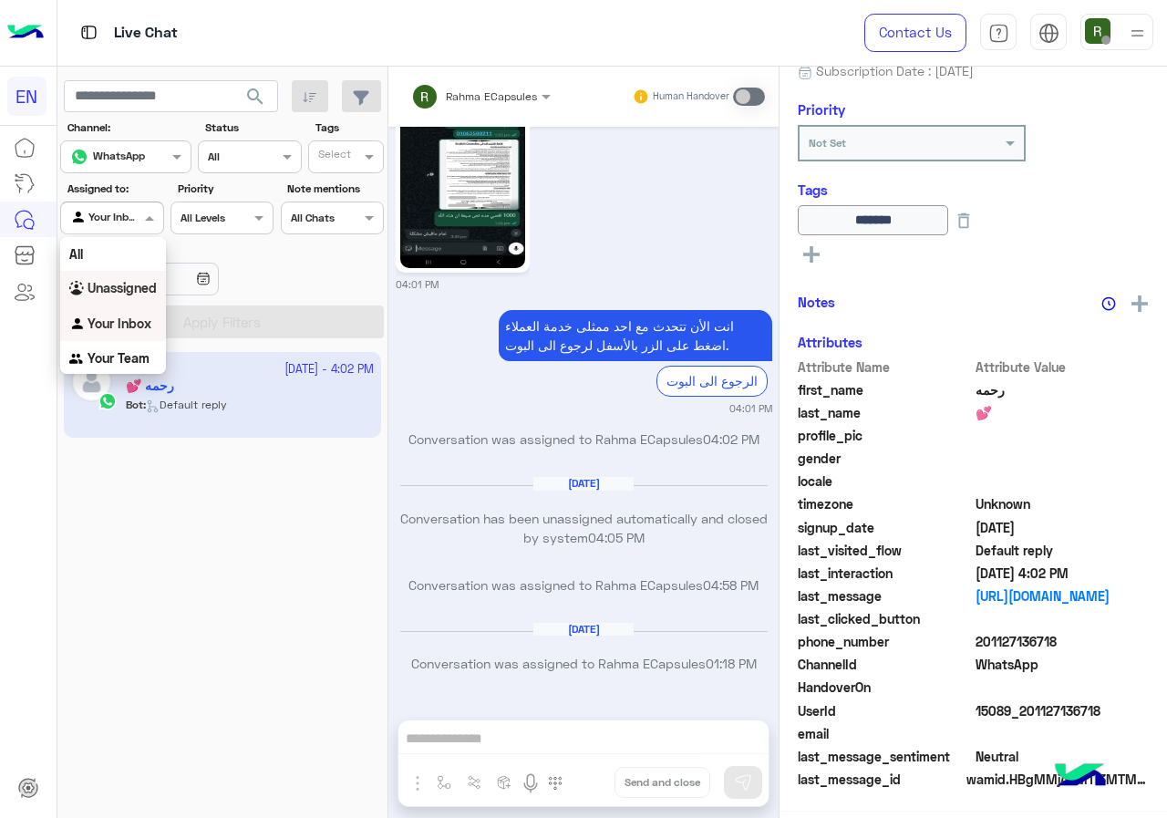
click at [146, 294] on b "Unassigned" at bounding box center [122, 288] width 69 height 16
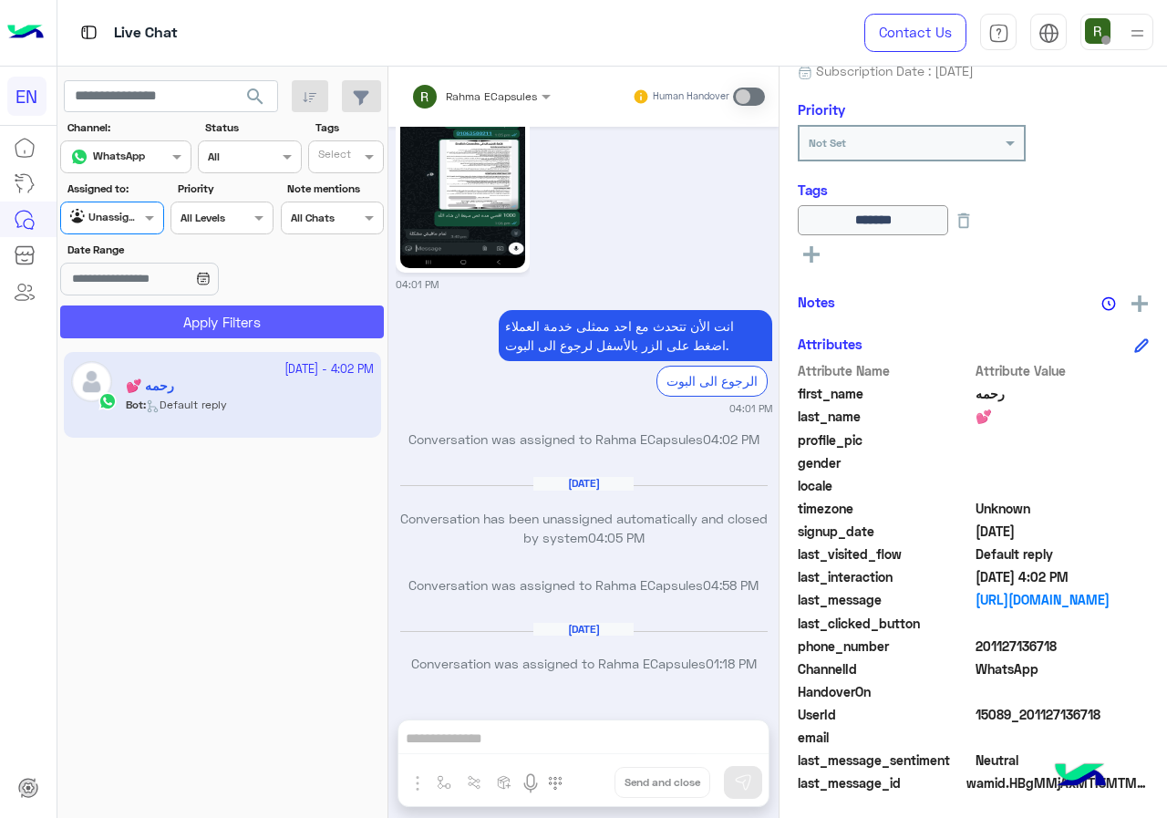
scroll to position [202, 0]
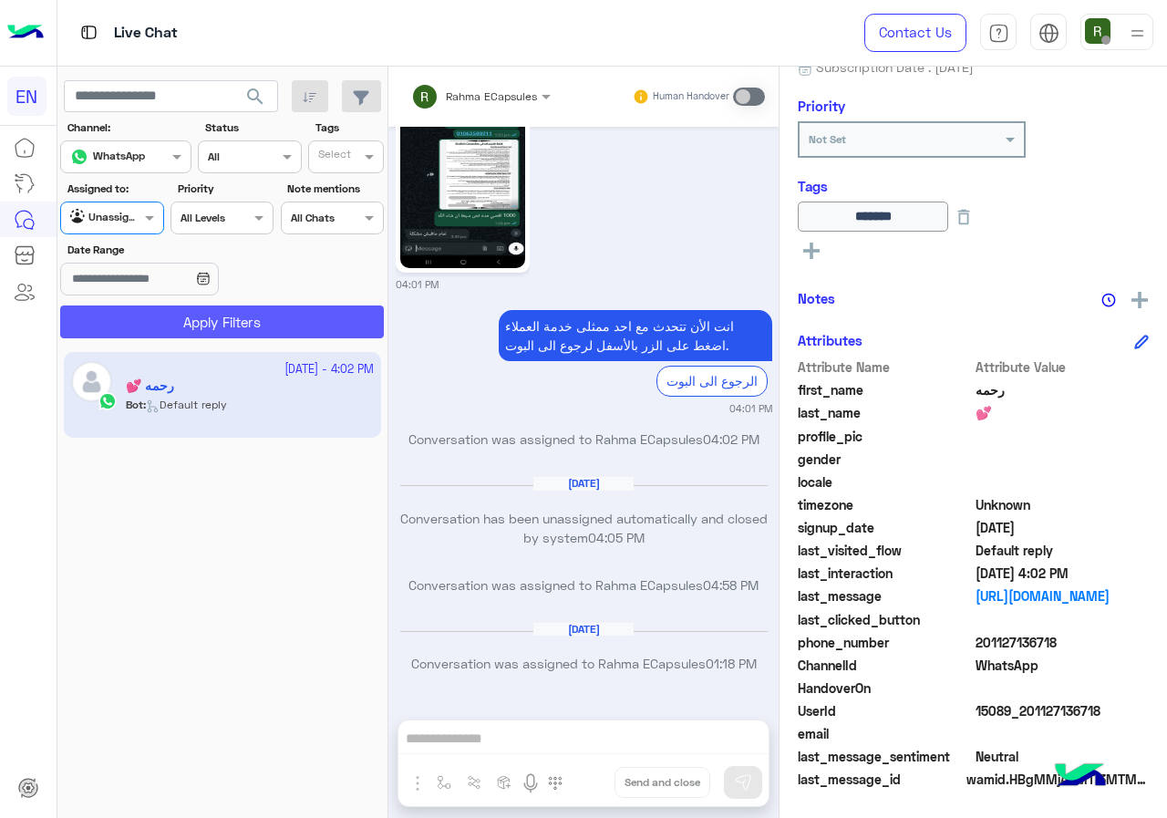
click at [174, 326] on button "Apply Filters" at bounding box center [222, 322] width 324 height 33
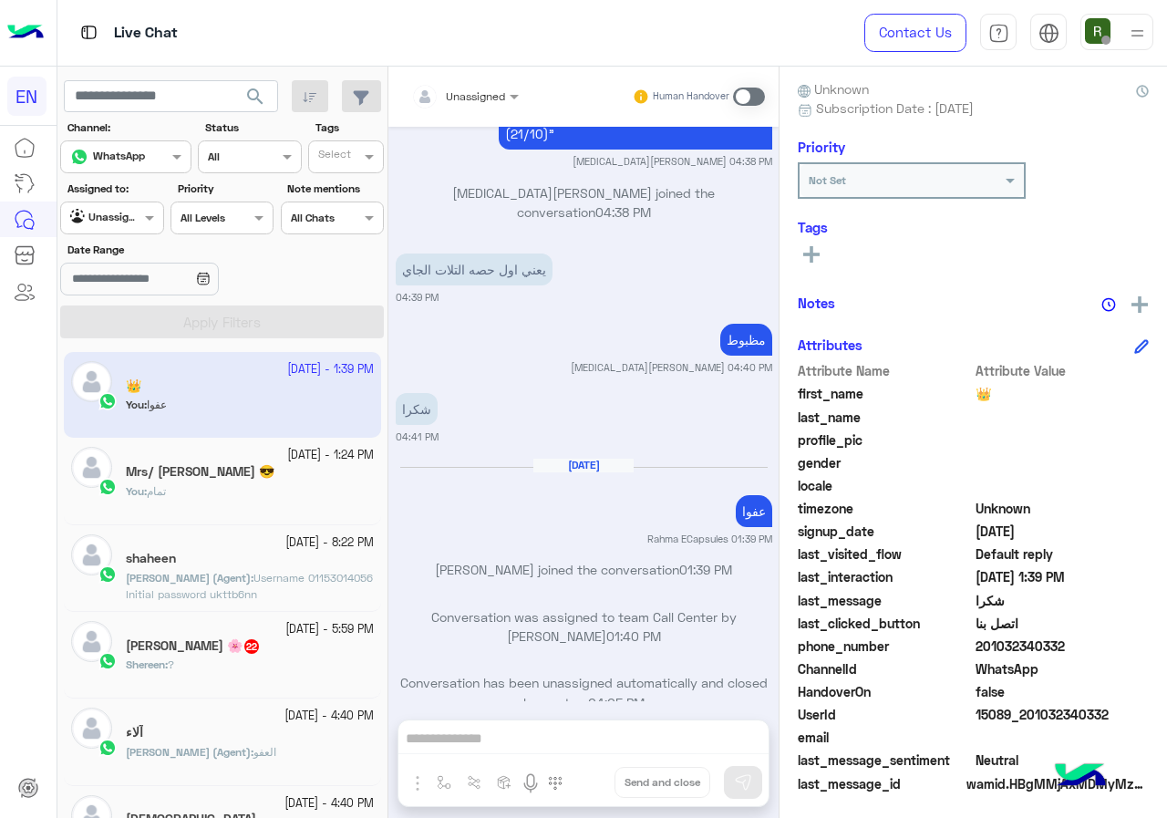
scroll to position [164, 0]
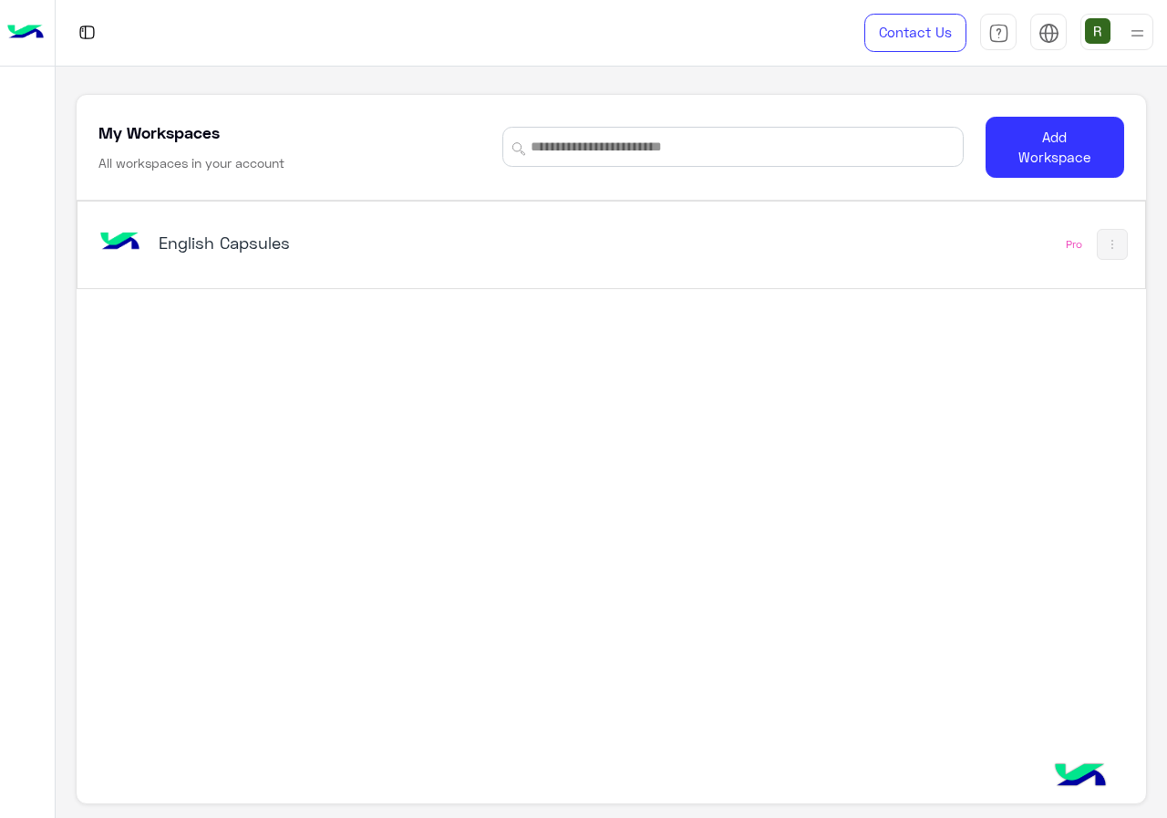
click at [500, 268] on div "English Capsules" at bounding box center [405, 244] width 620 height 53
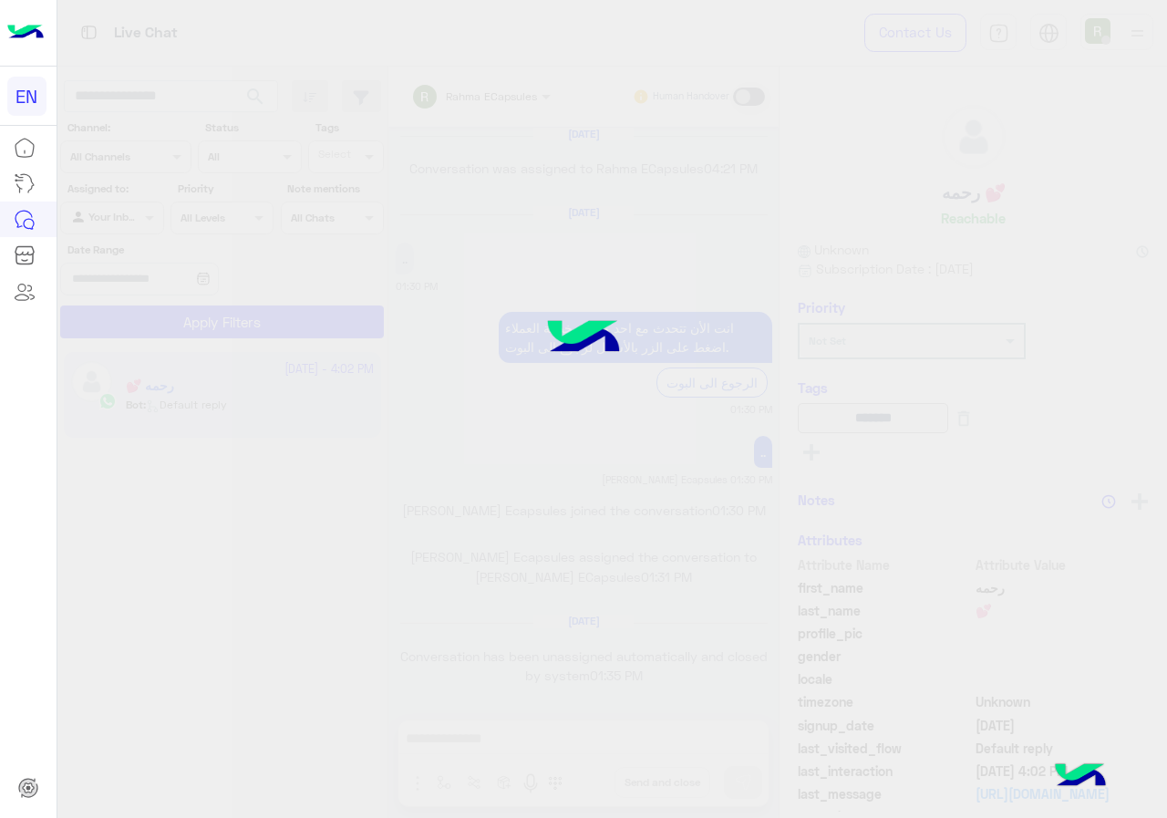
scroll to position [1162, 0]
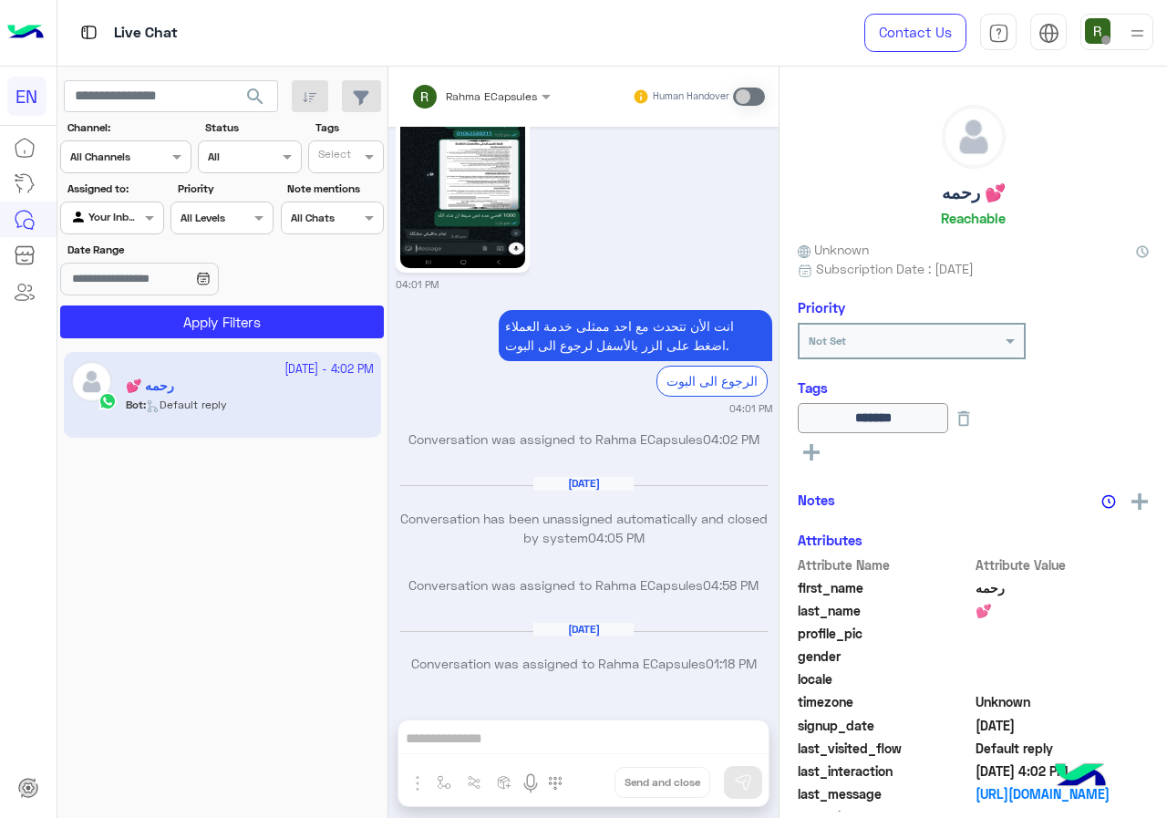
click at [133, 140] on div "Channel All Channels" at bounding box center [125, 156] width 131 height 33
click at [138, 245] on div "WebChat" at bounding box center [125, 263] width 131 height 36
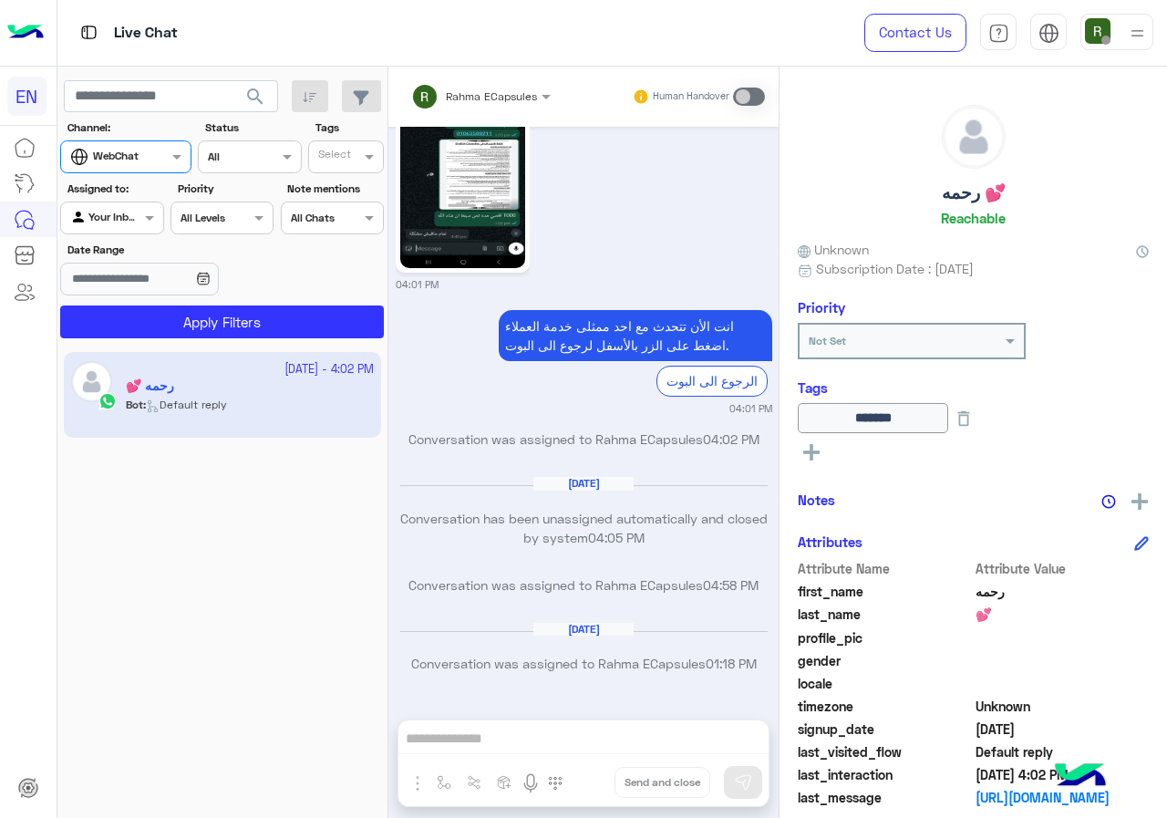
click at [133, 172] on div "Channel WebChat" at bounding box center [125, 156] width 131 height 33
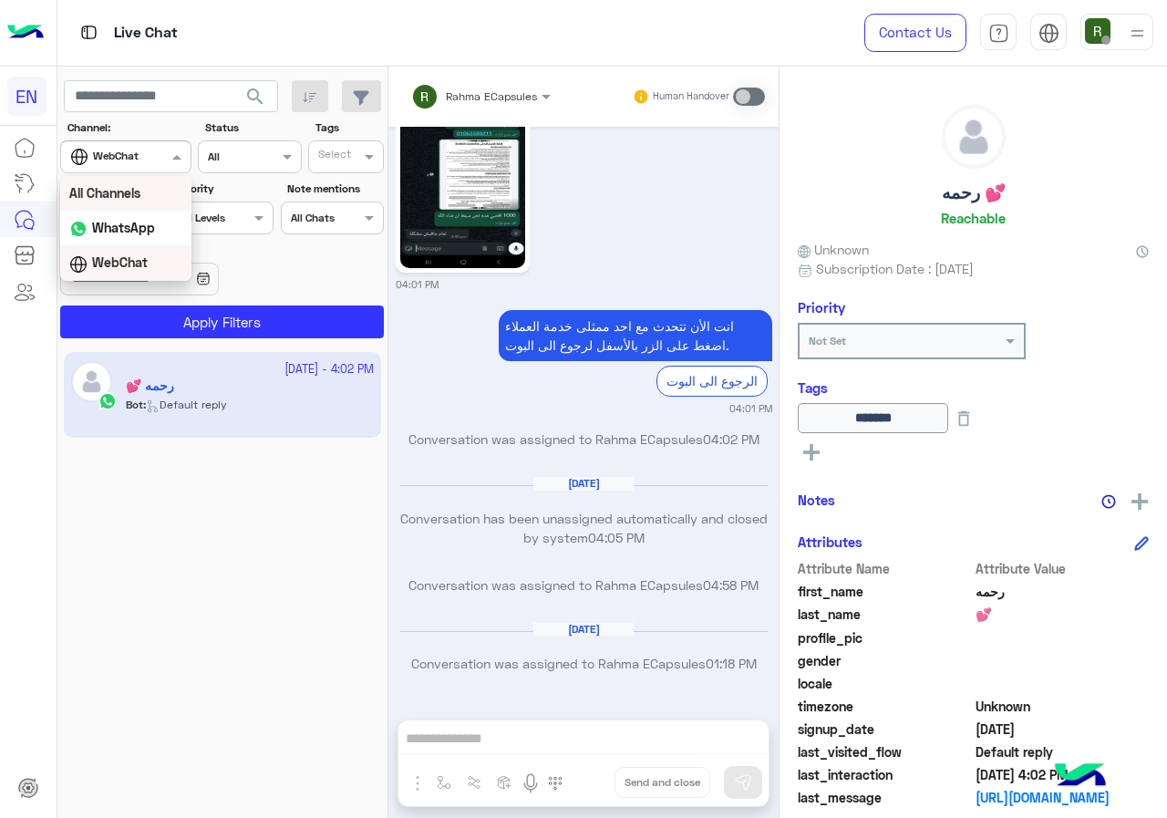
click at [140, 225] on b "WhatsApp" at bounding box center [123, 228] width 63 height 16
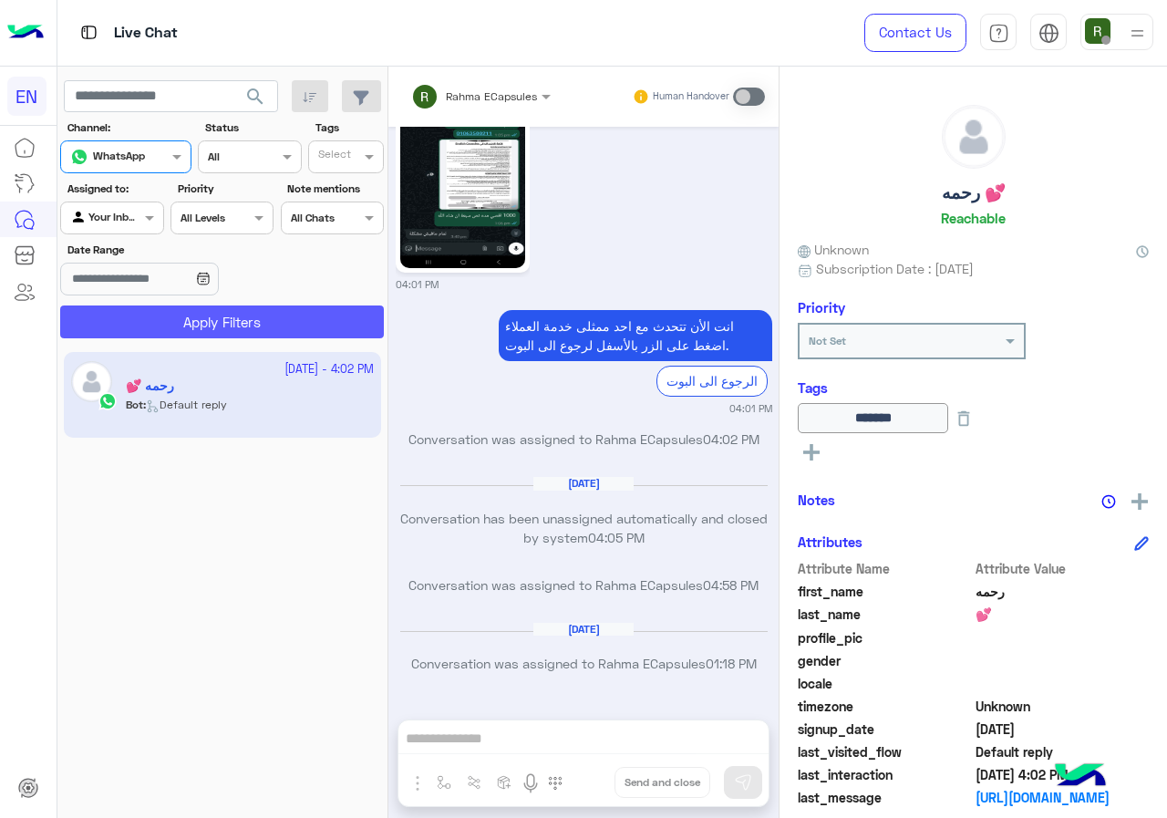
click at [168, 310] on button "Apply Filters" at bounding box center [222, 322] width 324 height 33
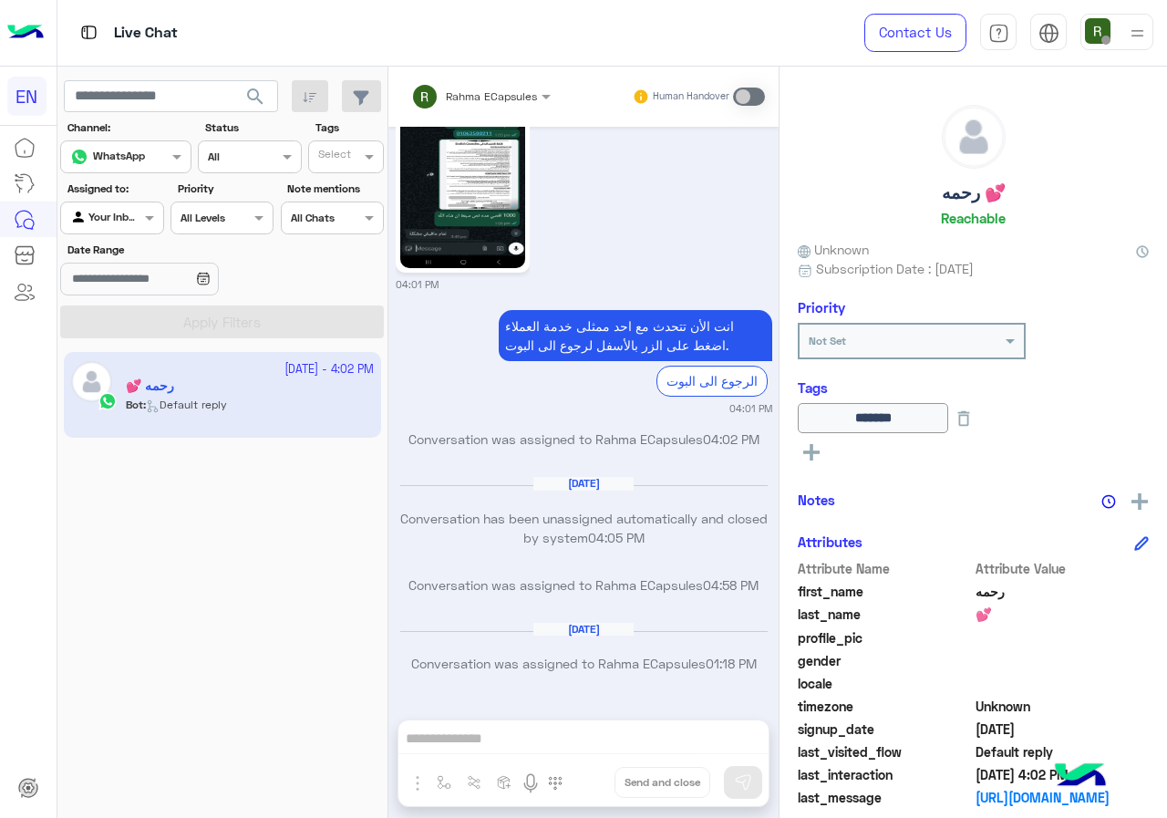
click at [112, 212] on input "text" at bounding box center [91, 216] width 42 height 16
click at [139, 351] on b "Your Team" at bounding box center [119, 358] width 62 height 16
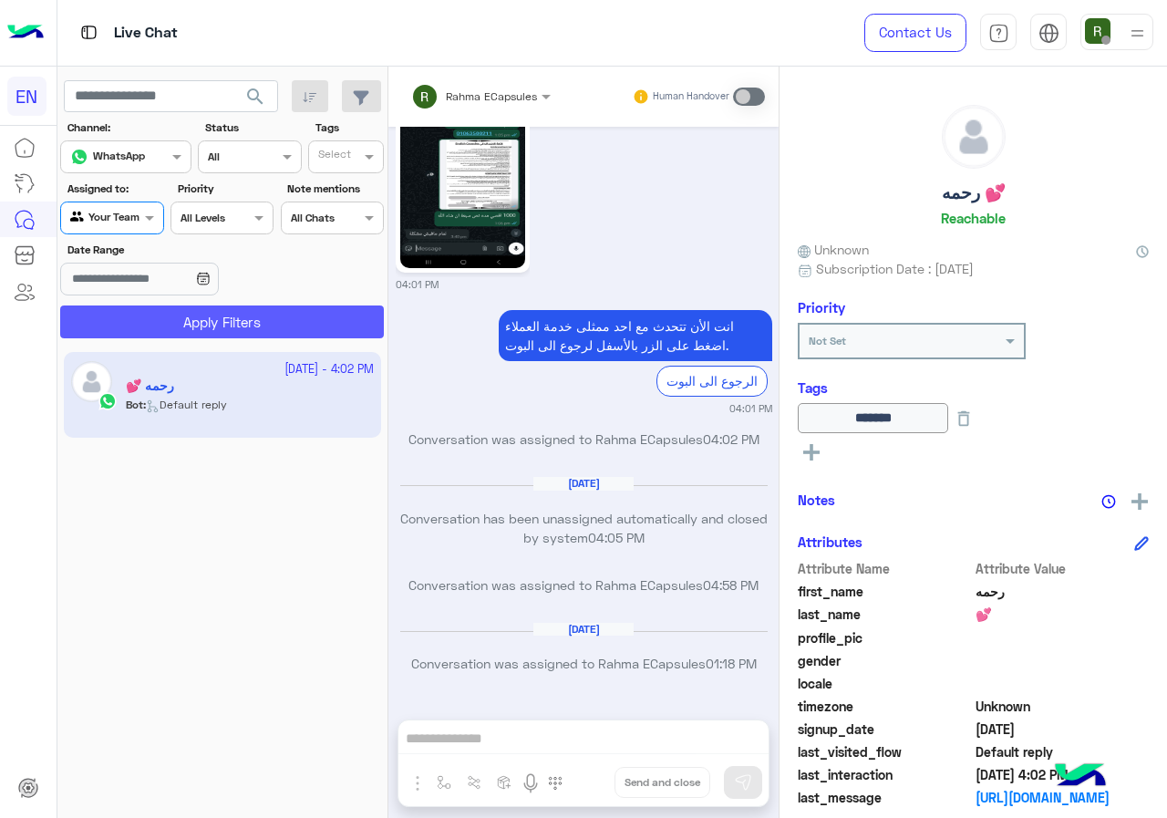
click at [155, 327] on button "Apply Filters" at bounding box center [222, 322] width 324 height 33
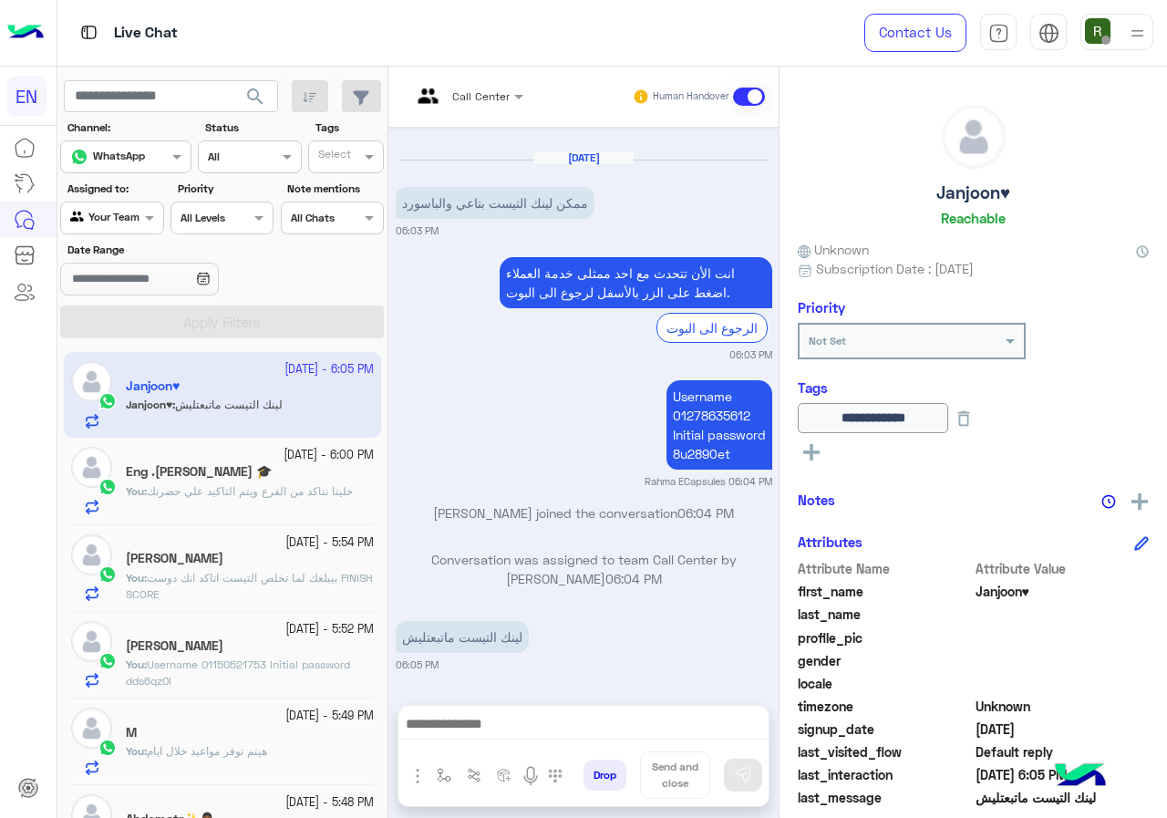
scroll to position [202, 0]
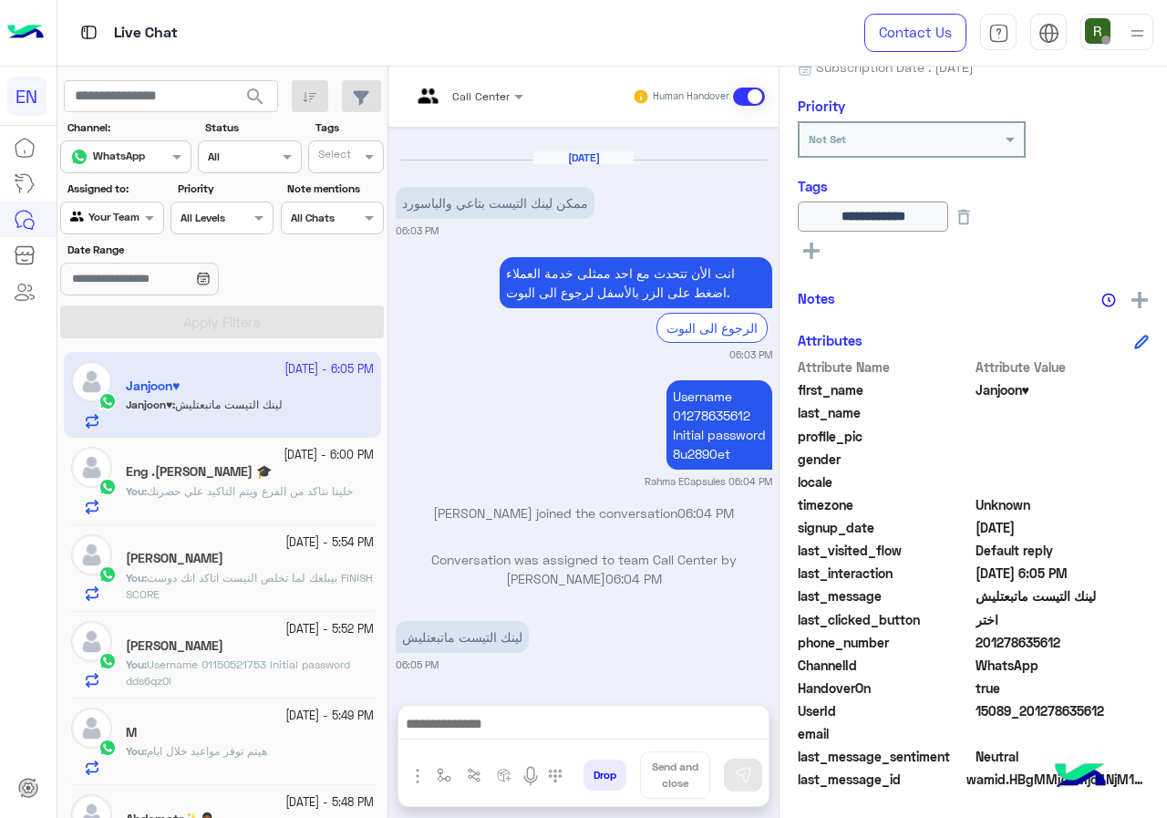
drag, startPoint x: 982, startPoint y: 646, endPoint x: 1057, endPoint y: 645, distance: 74.8
click at [1057, 645] on span "201278635612" at bounding box center [1063, 642] width 174 height 19
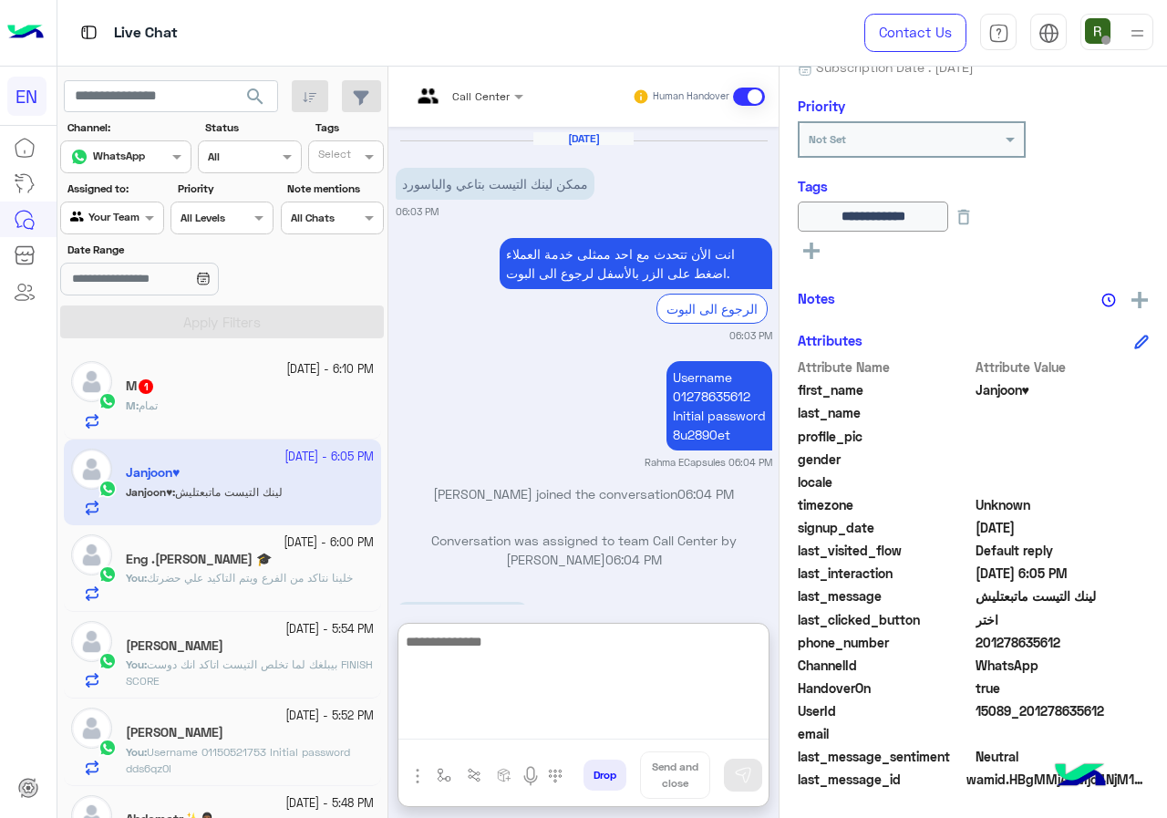
paste textarea "**********"
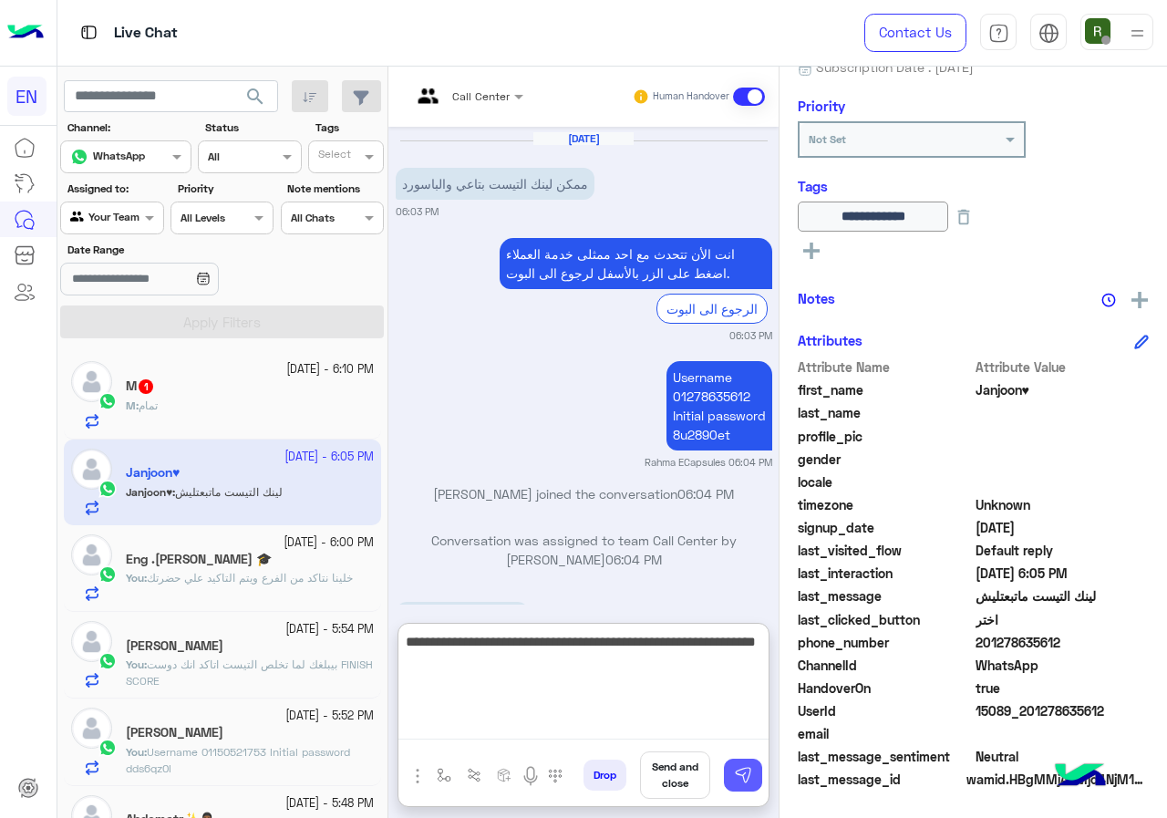
type textarea "**********"
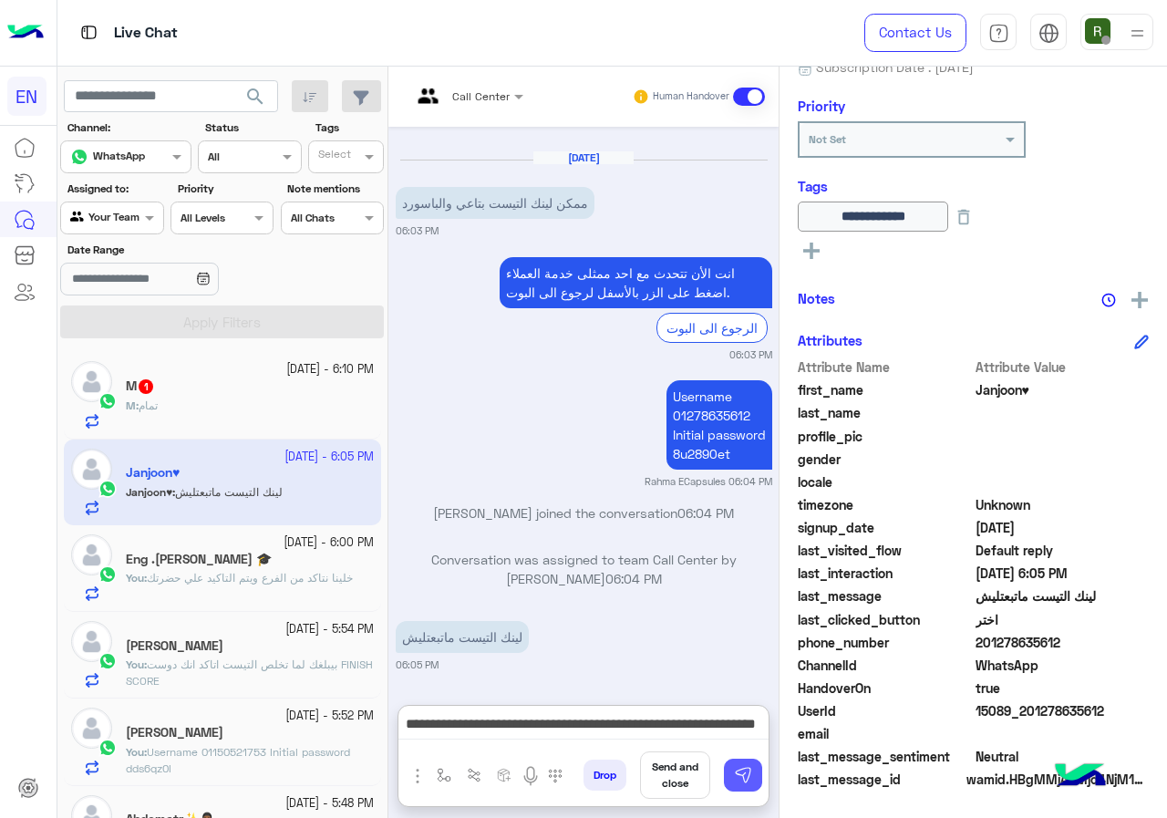
click at [749, 772] on img at bounding box center [743, 775] width 18 height 18
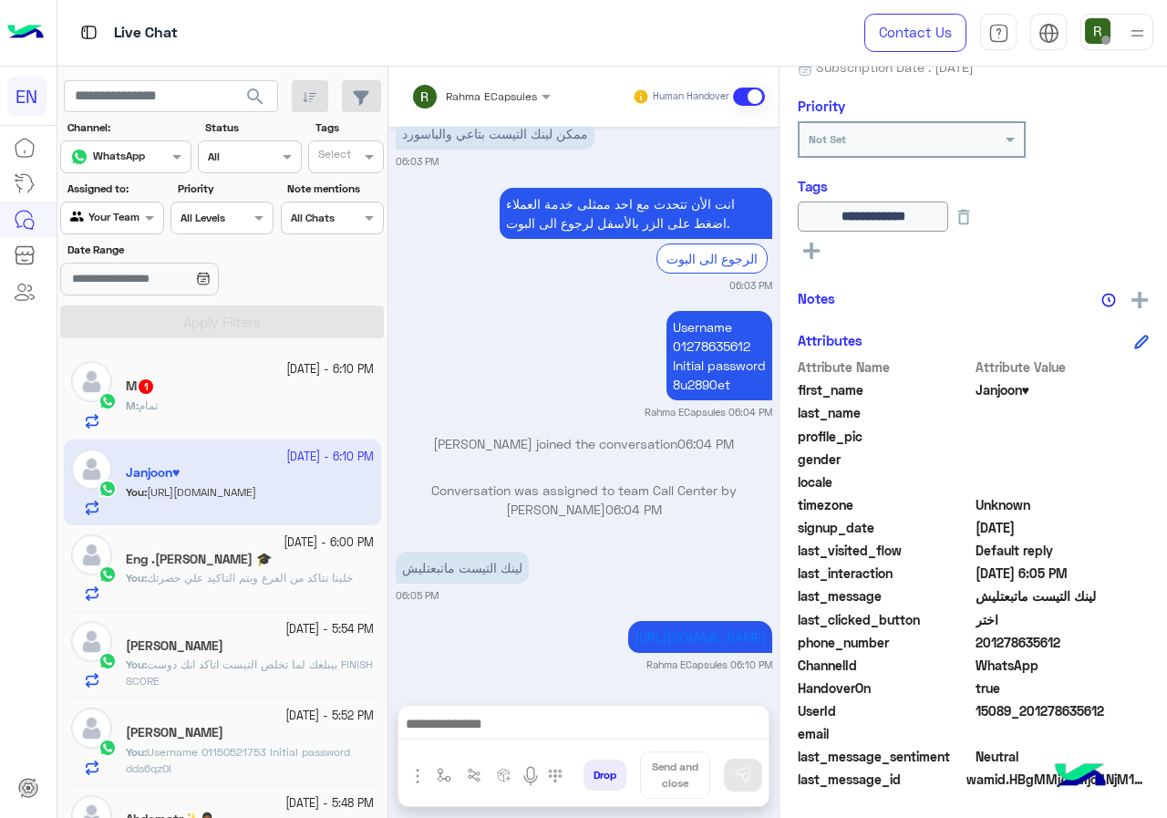
click at [275, 405] on div "M : تمام" at bounding box center [250, 414] width 248 height 32
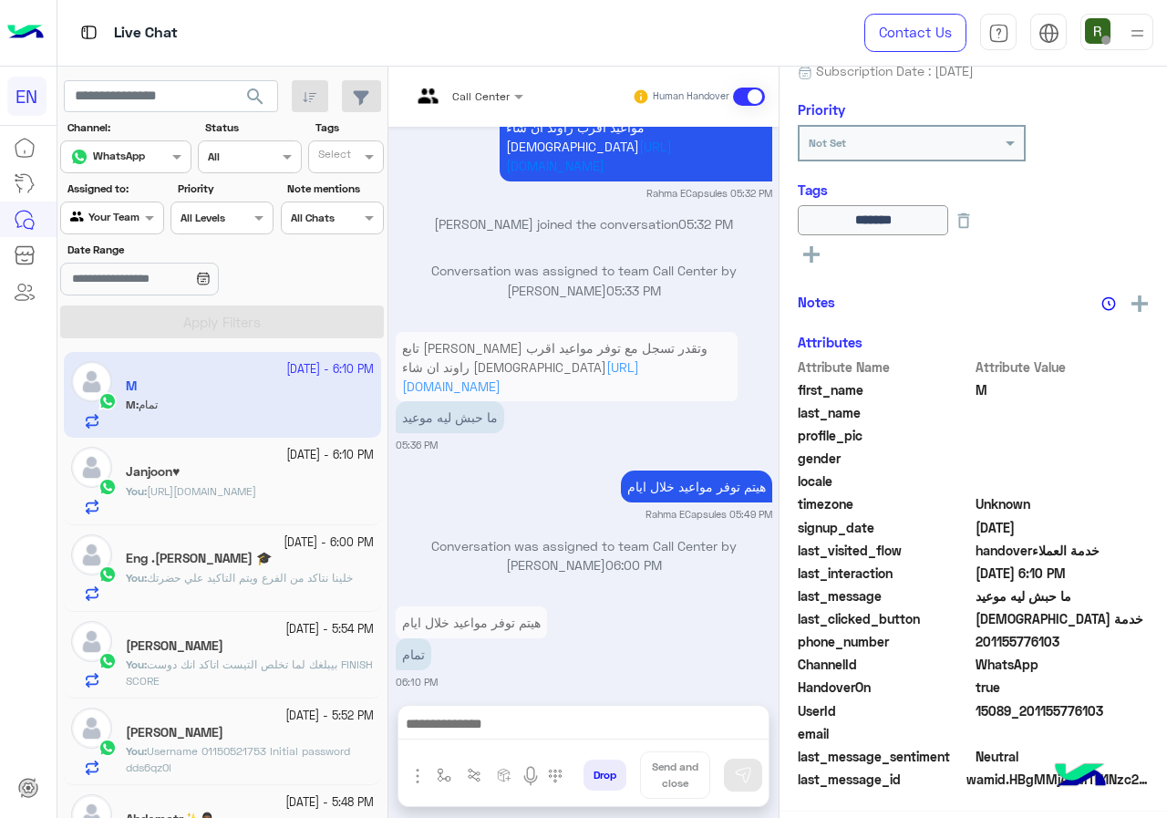
scroll to position [202, 0]
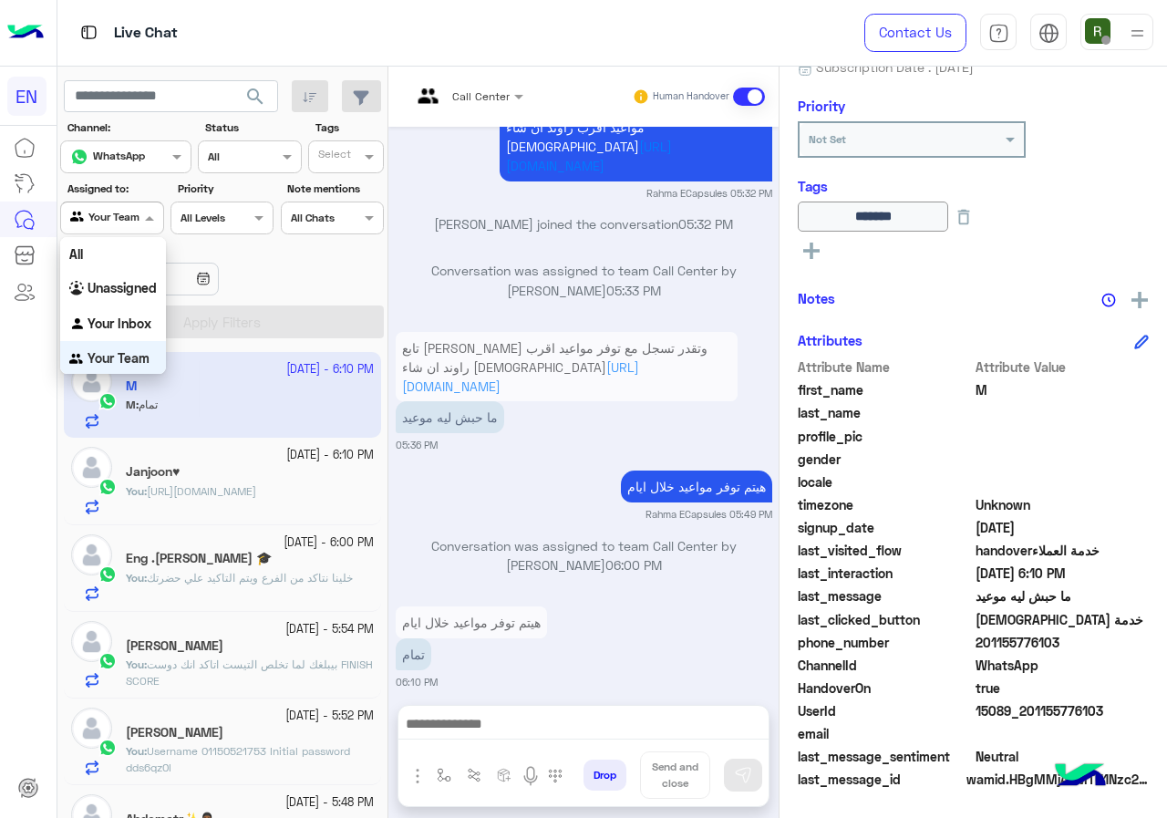
click at [150, 216] on span at bounding box center [151, 217] width 23 height 19
click at [138, 318] on b "Your Inbox" at bounding box center [120, 323] width 64 height 16
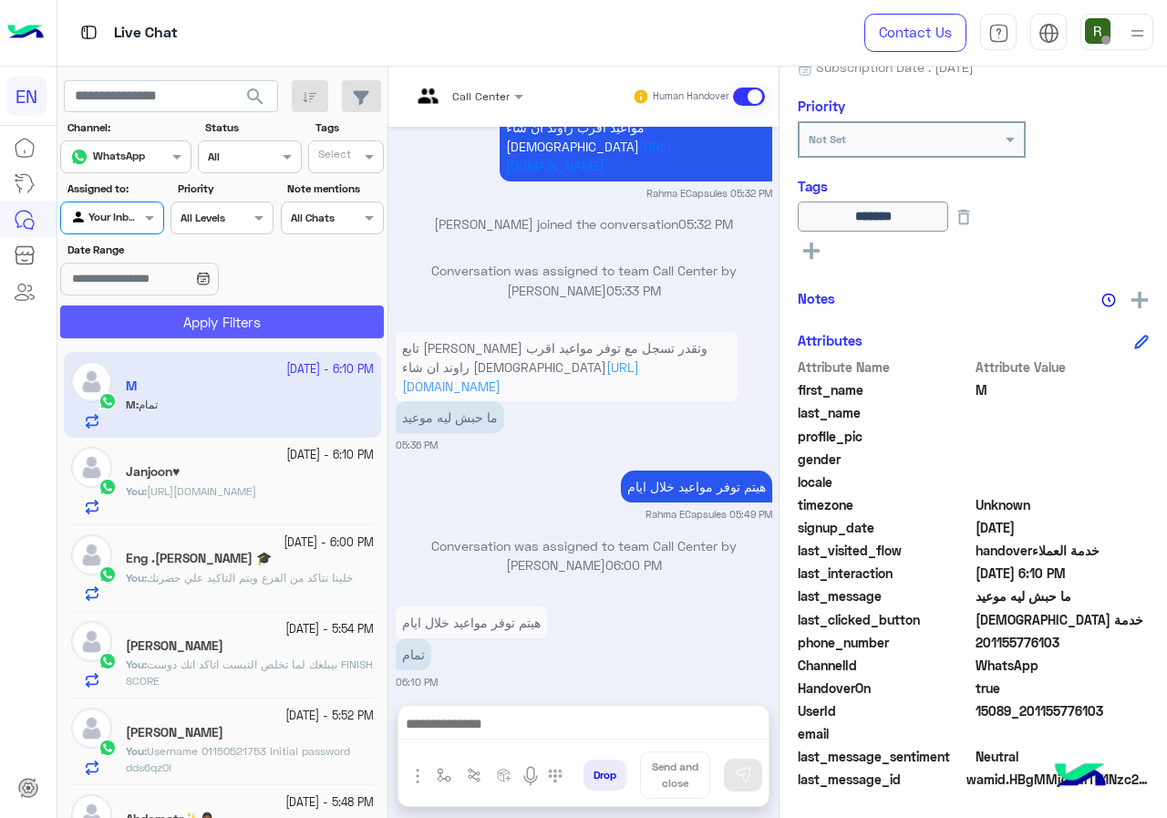
click at [172, 315] on button "Apply Filters" at bounding box center [222, 322] width 324 height 33
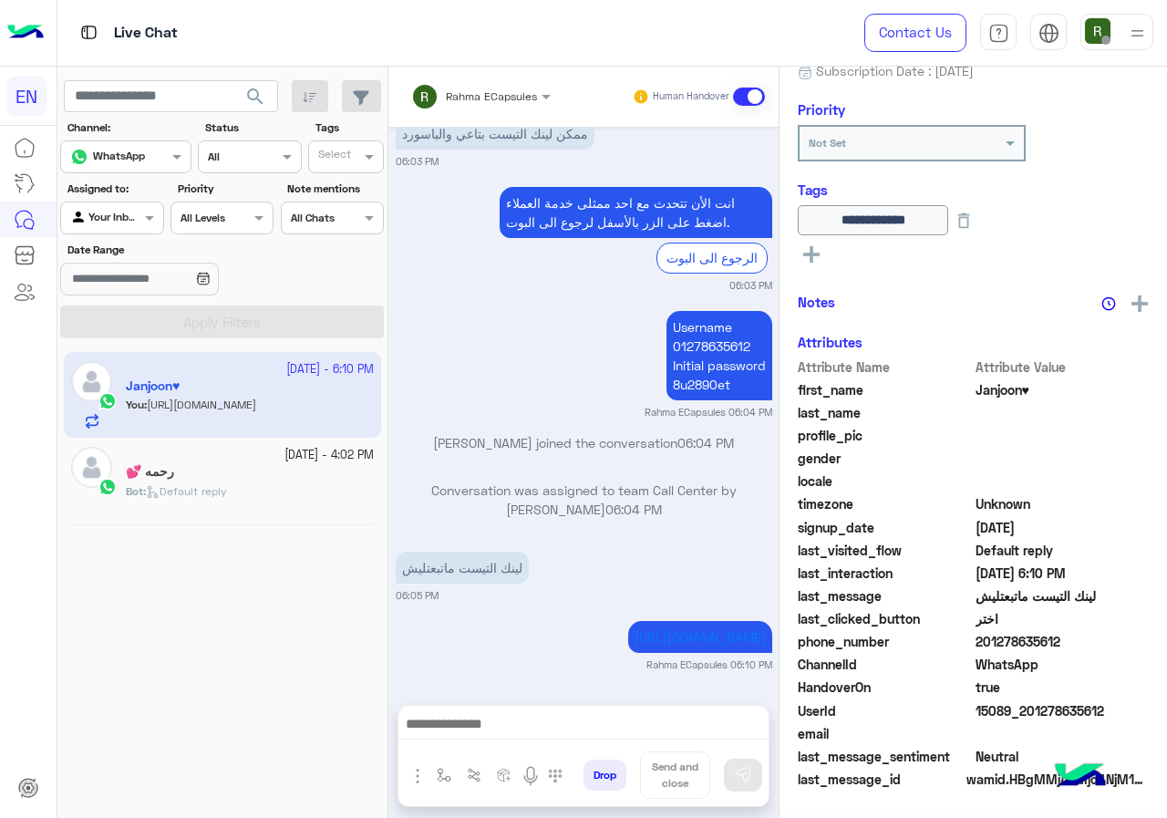
scroll to position [198, 0]
click at [434, 88] on input "text" at bounding box center [457, 94] width 92 height 16
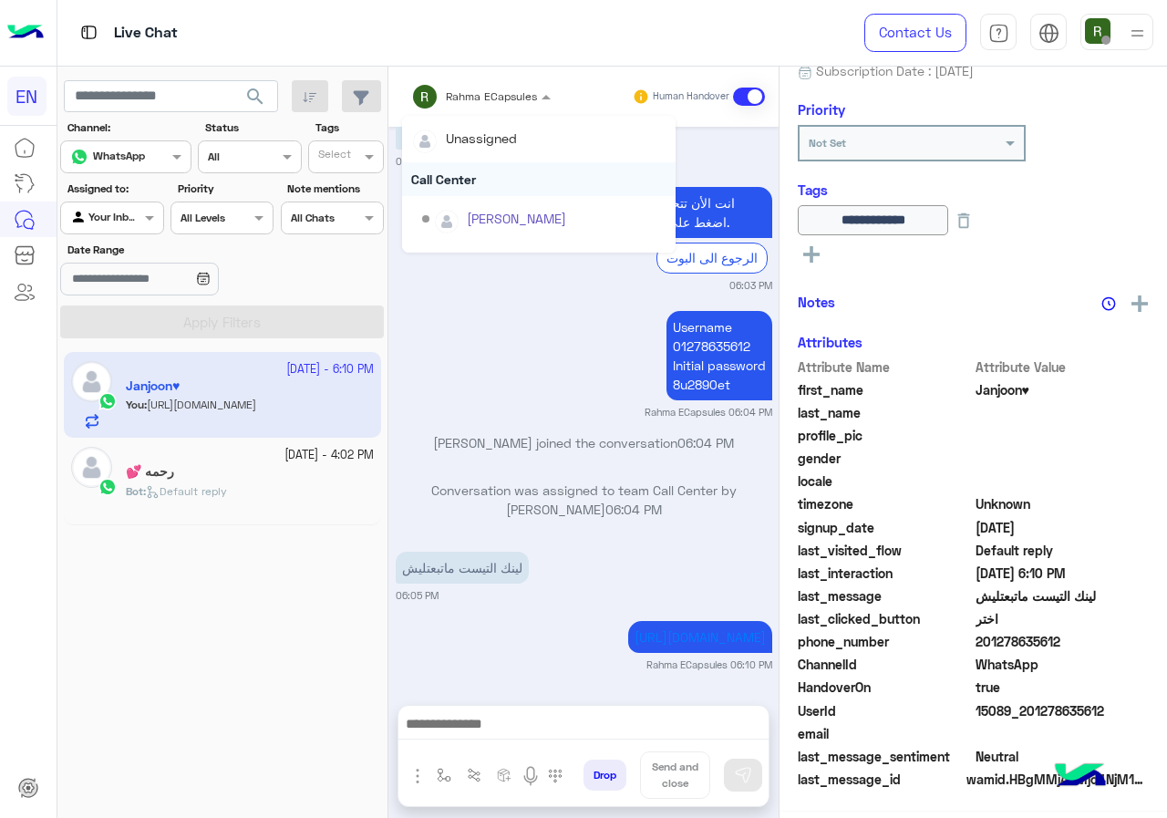
click at [469, 171] on div "Call Center" at bounding box center [539, 179] width 274 height 34
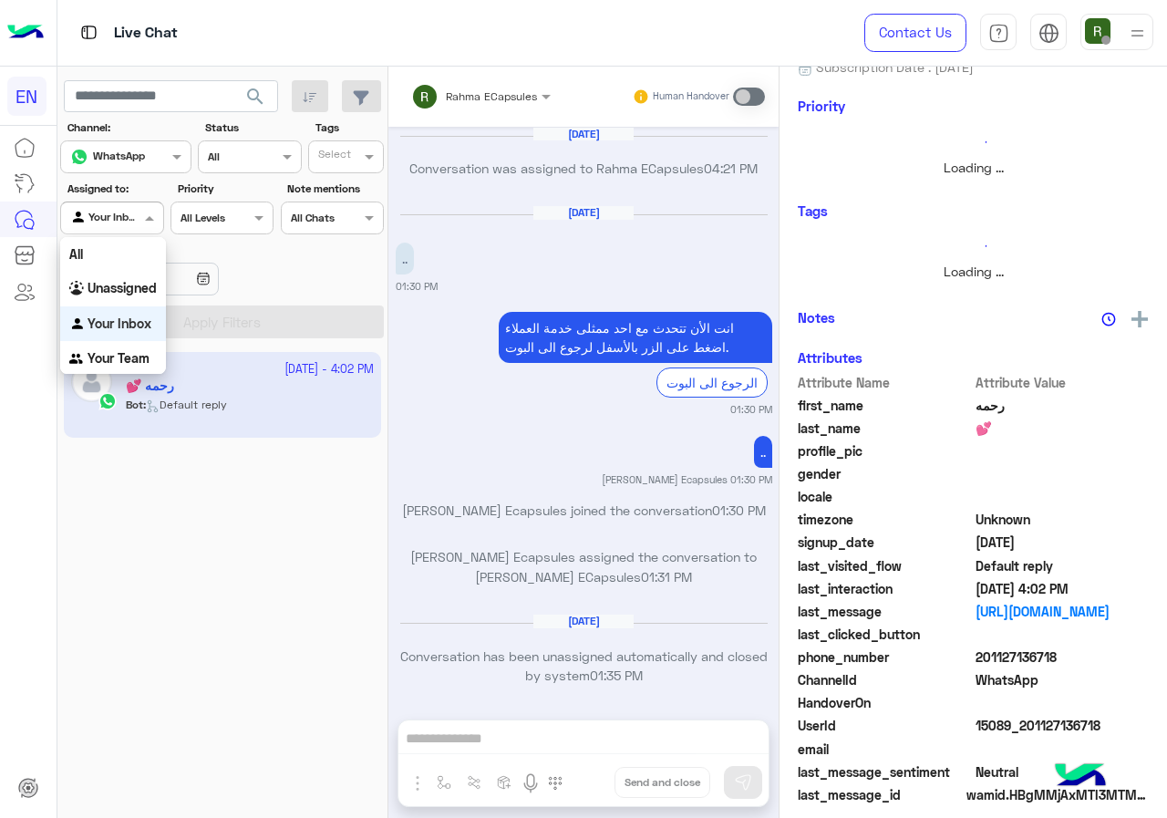
click at [123, 220] on div at bounding box center [111, 215] width 101 height 17
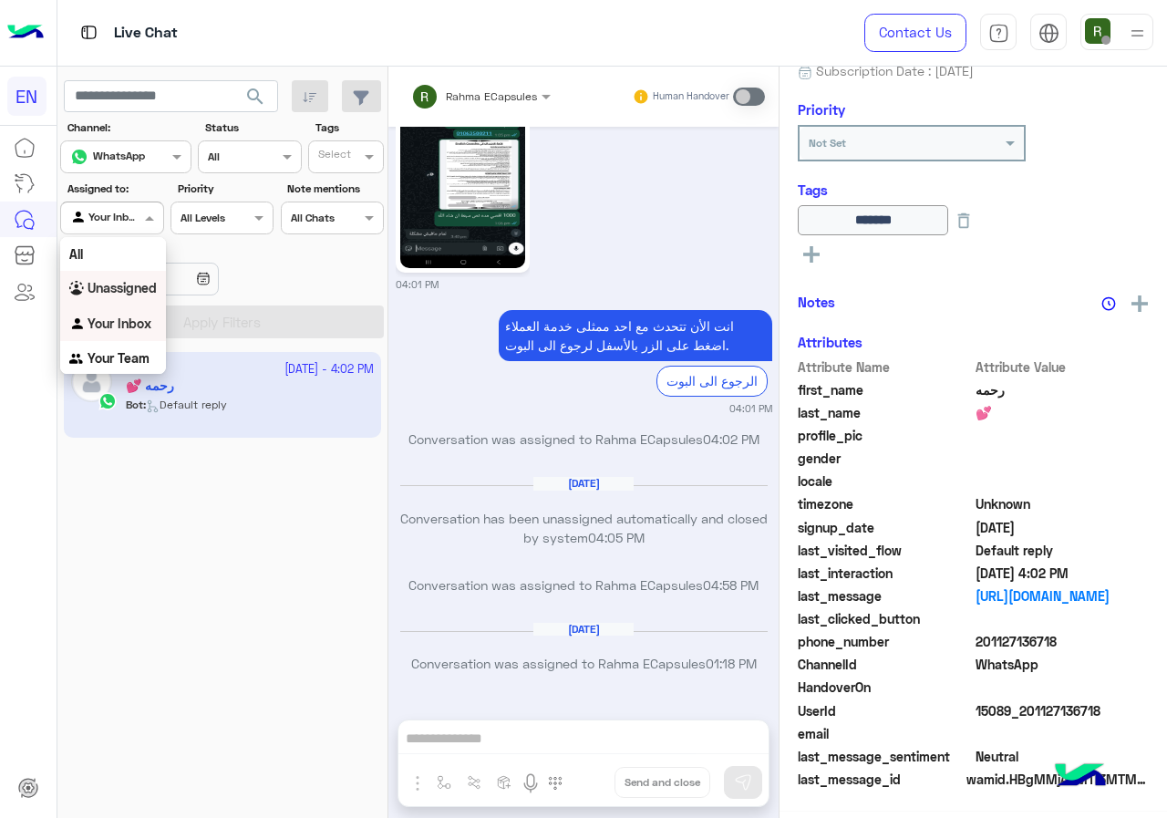
click at [138, 293] on b "Unassigned" at bounding box center [122, 288] width 69 height 16
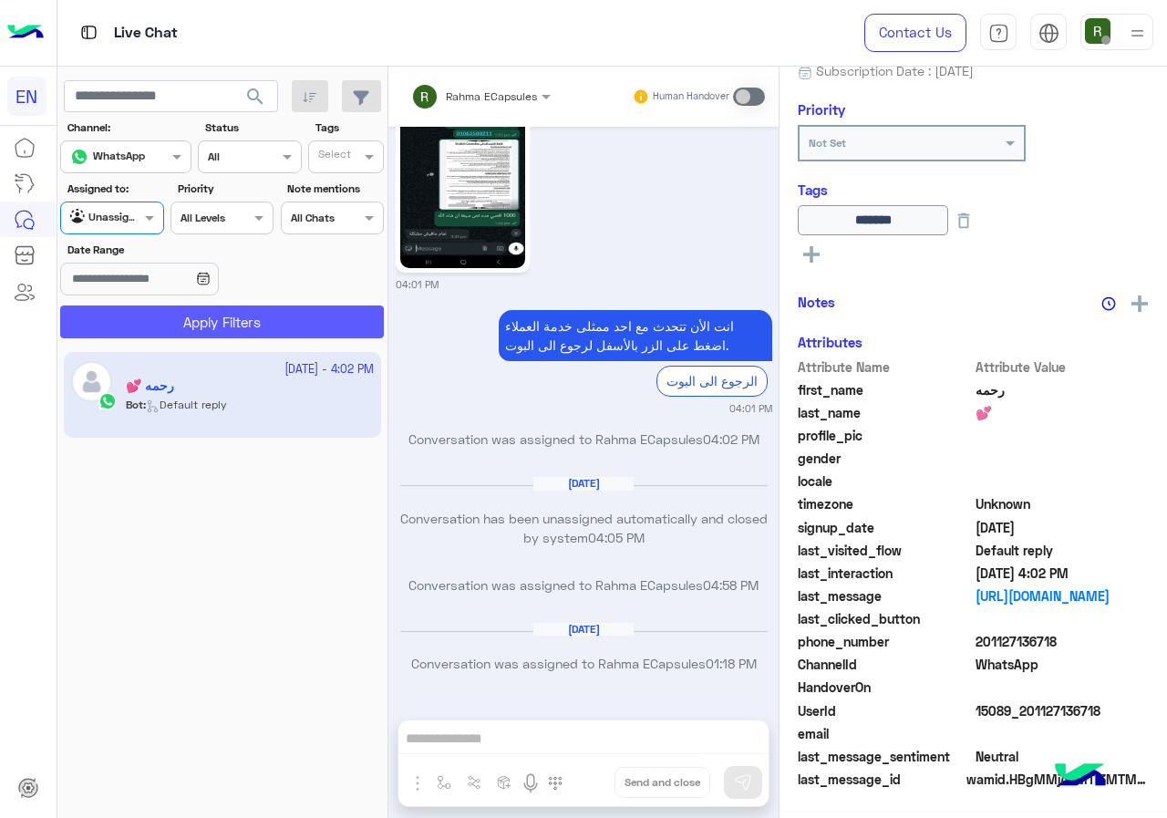
click at [183, 329] on button "Apply Filters" at bounding box center [222, 322] width 324 height 33
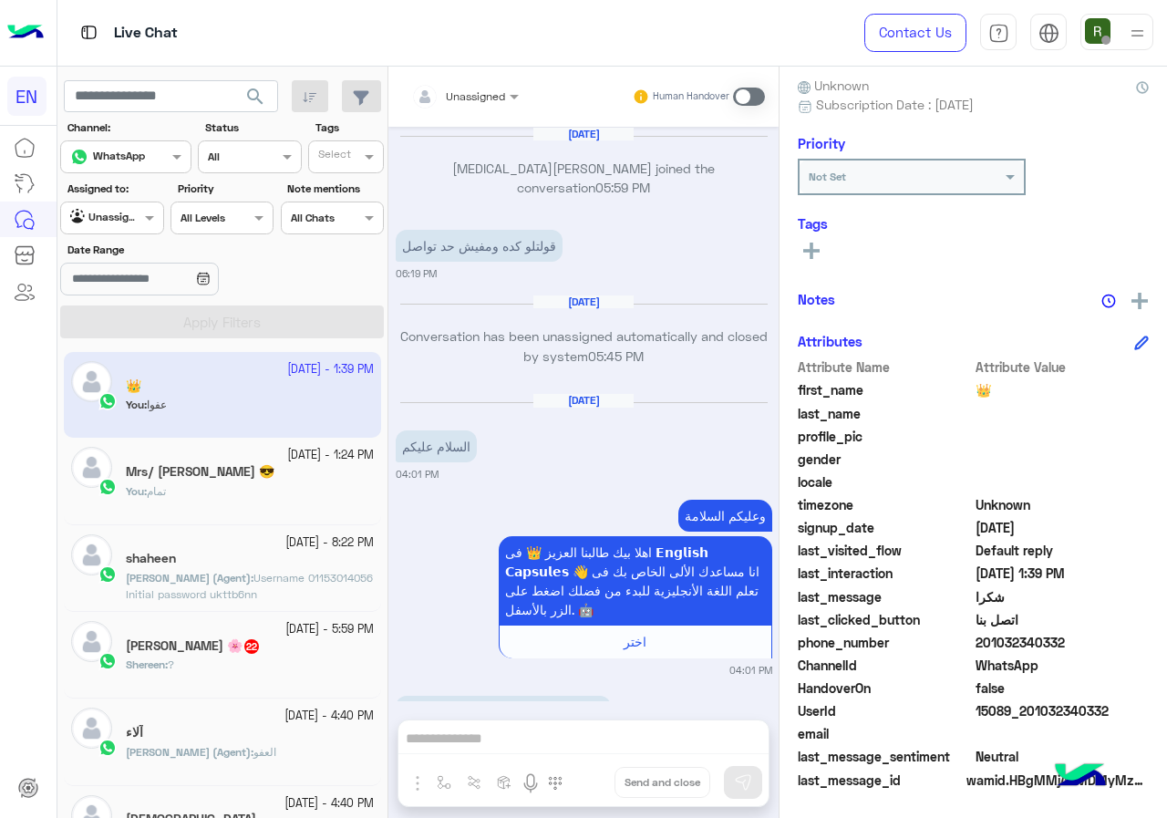
scroll to position [1043, 0]
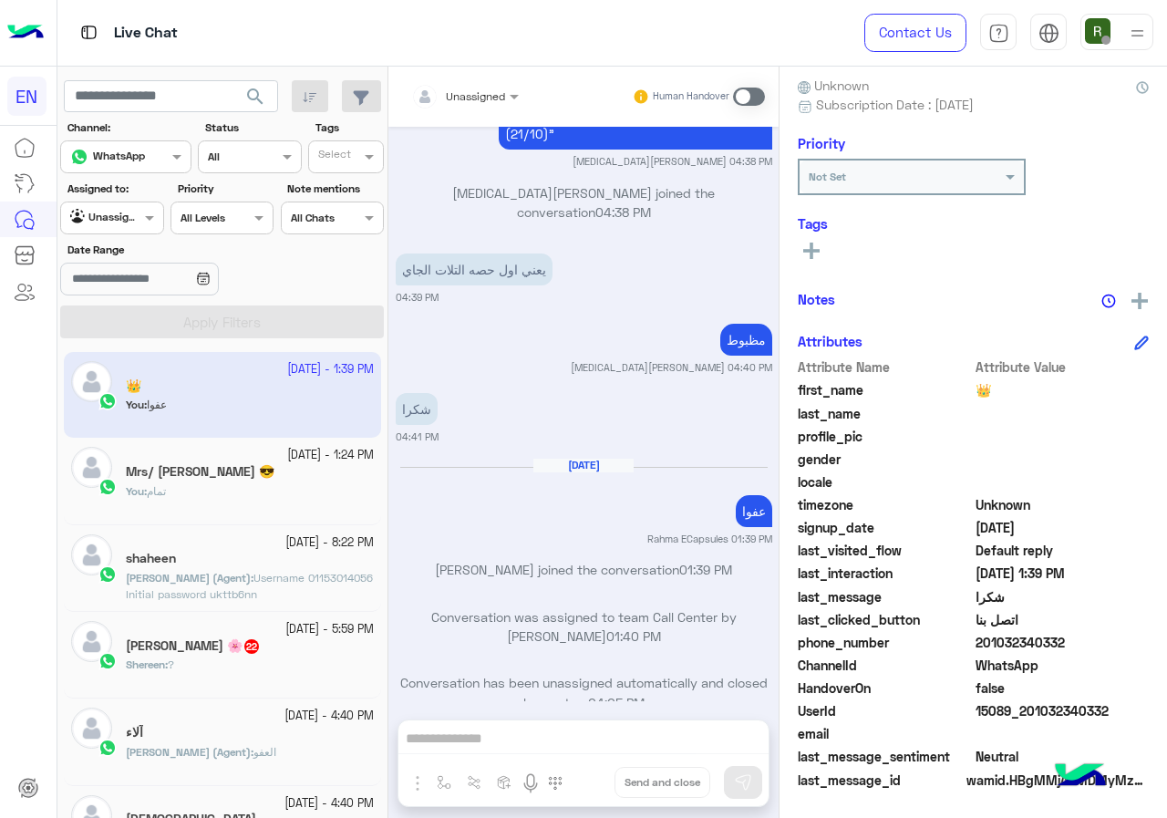
click at [257, 651] on span "22" at bounding box center [252, 645] width 18 height 16
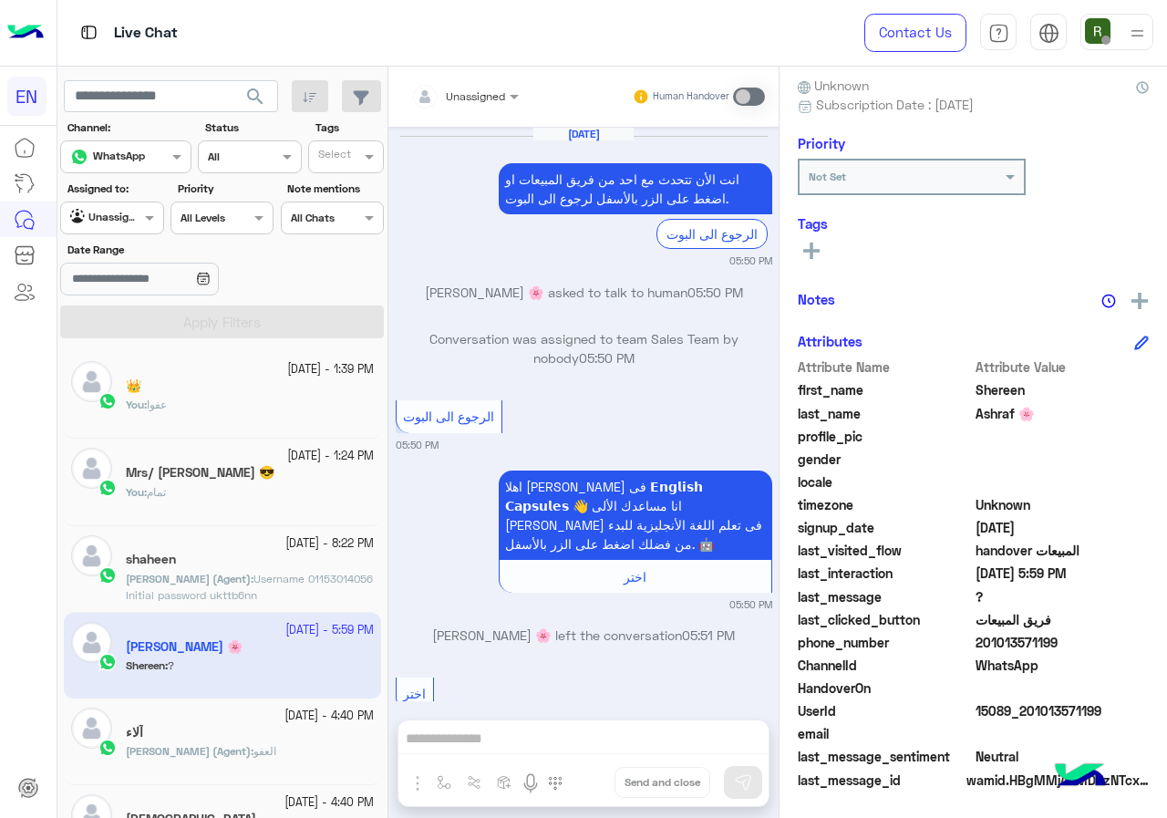
scroll to position [2217, 0]
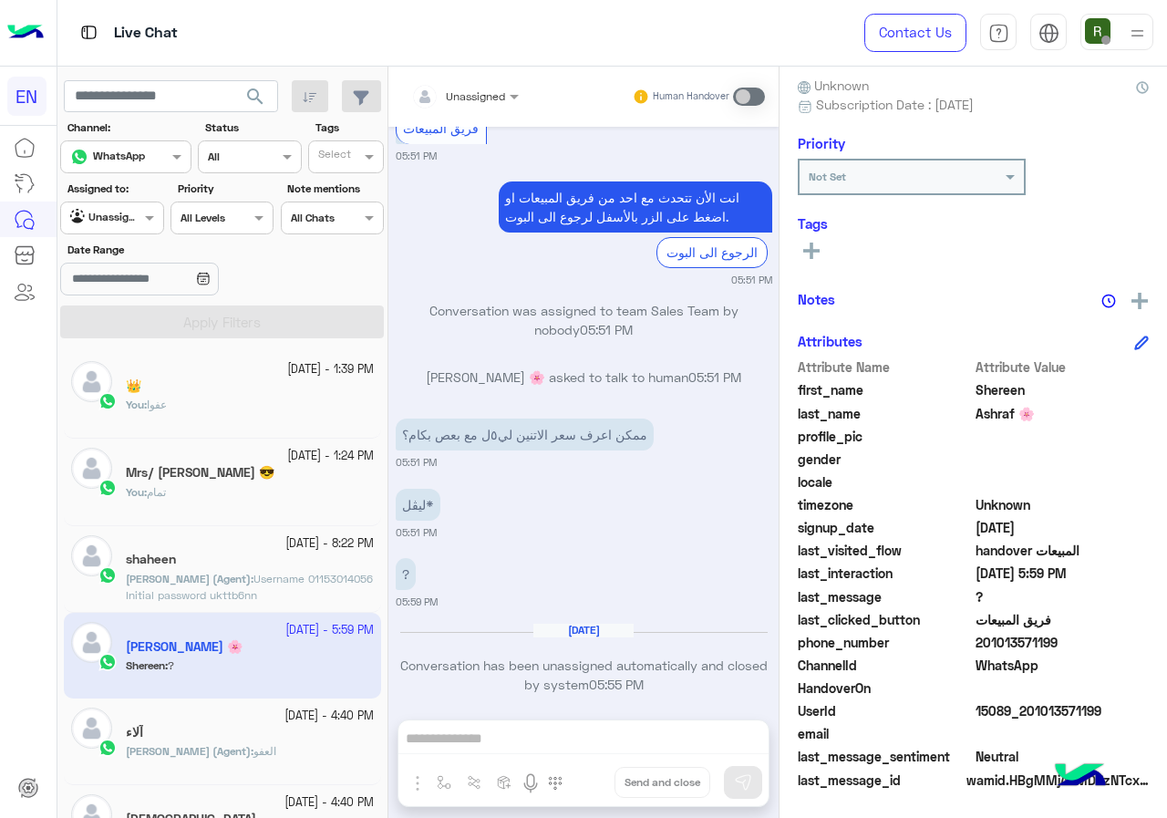
click at [490, 92] on div at bounding box center [465, 93] width 126 height 17
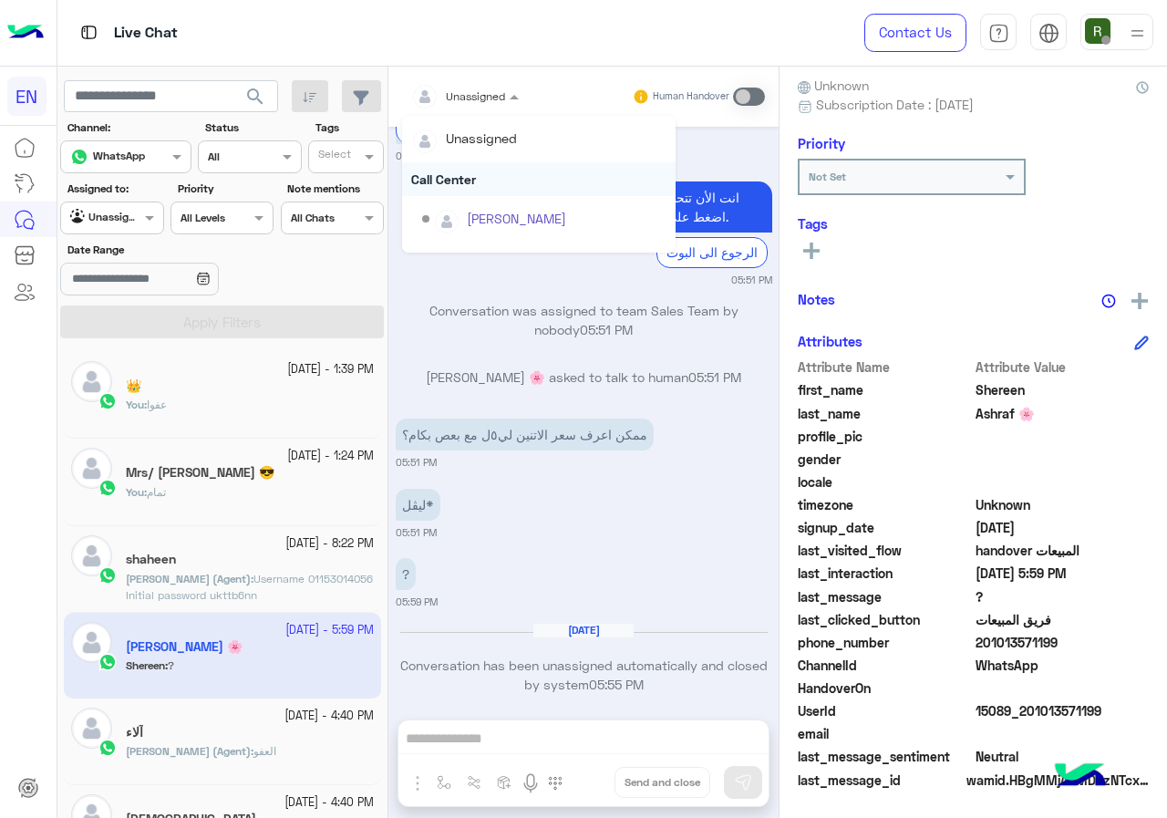
scroll to position [303, 0]
click at [501, 202] on div "Sales Team" at bounding box center [539, 189] width 274 height 34
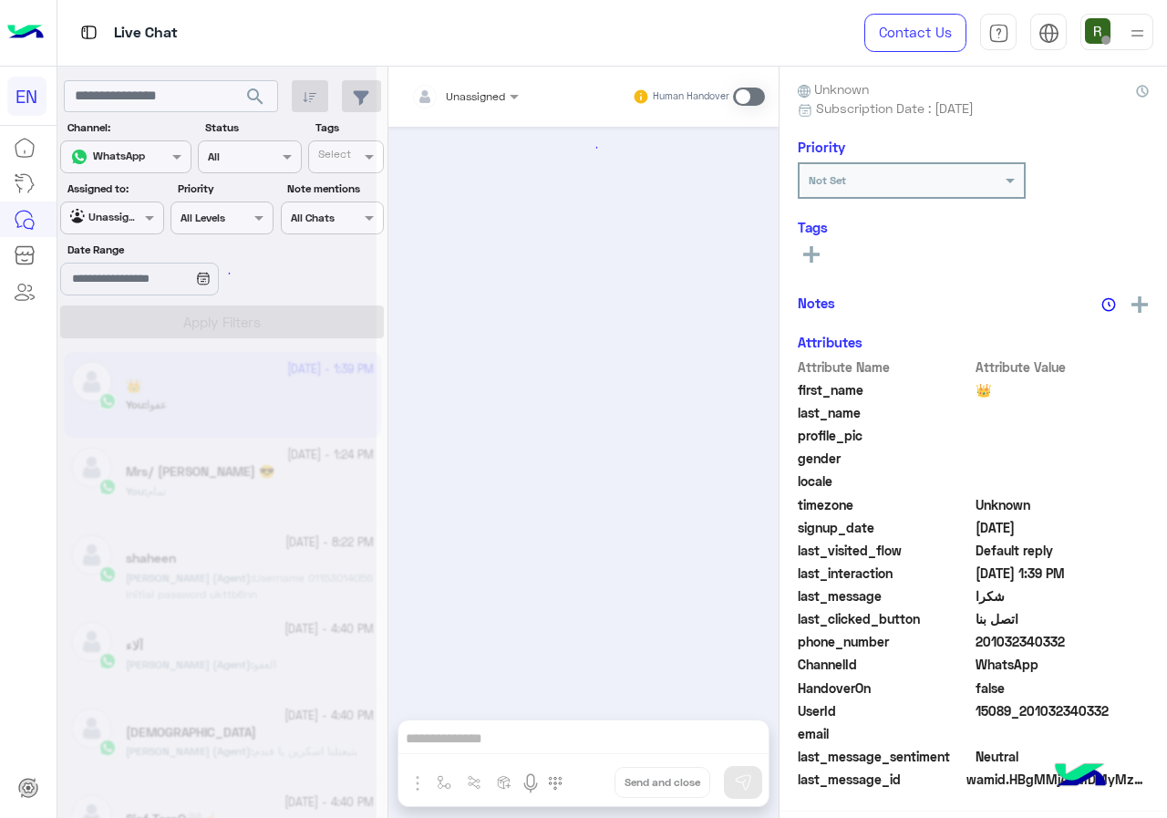
scroll to position [1043, 0]
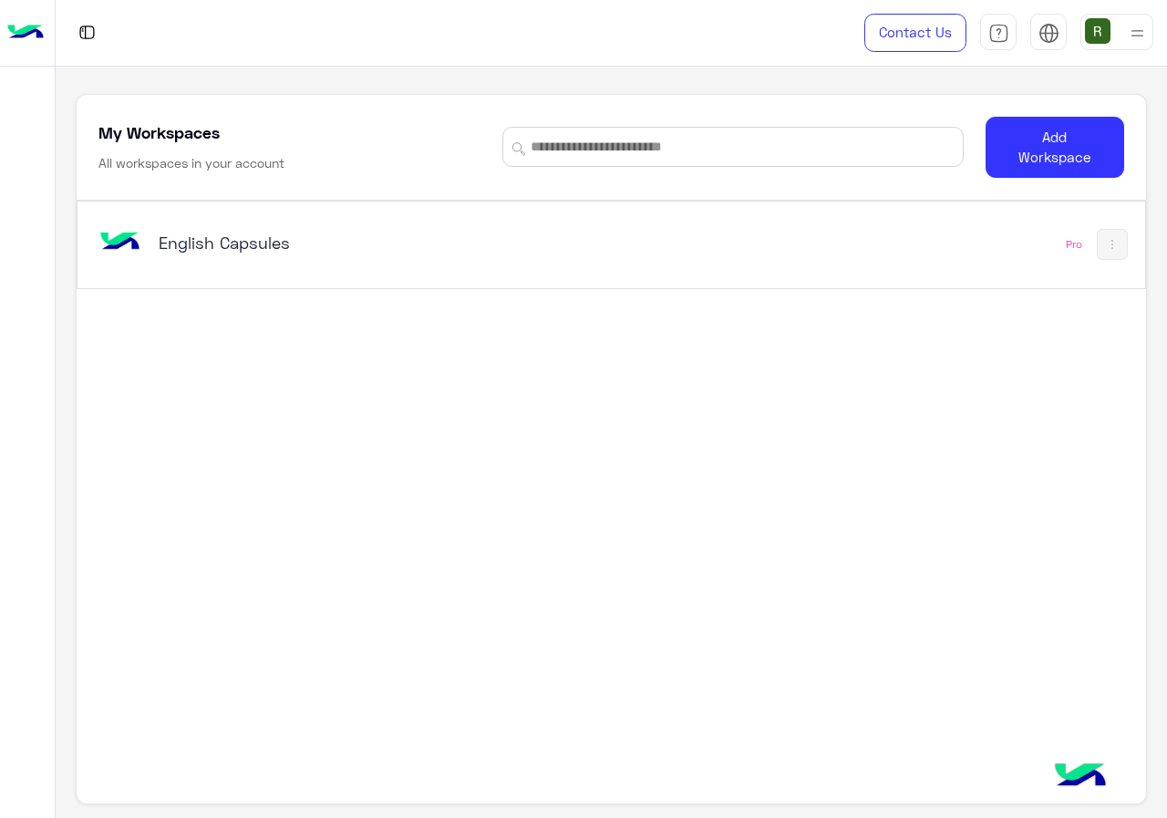
click at [351, 231] on div "English Capsules" at bounding box center [405, 244] width 620 height 53
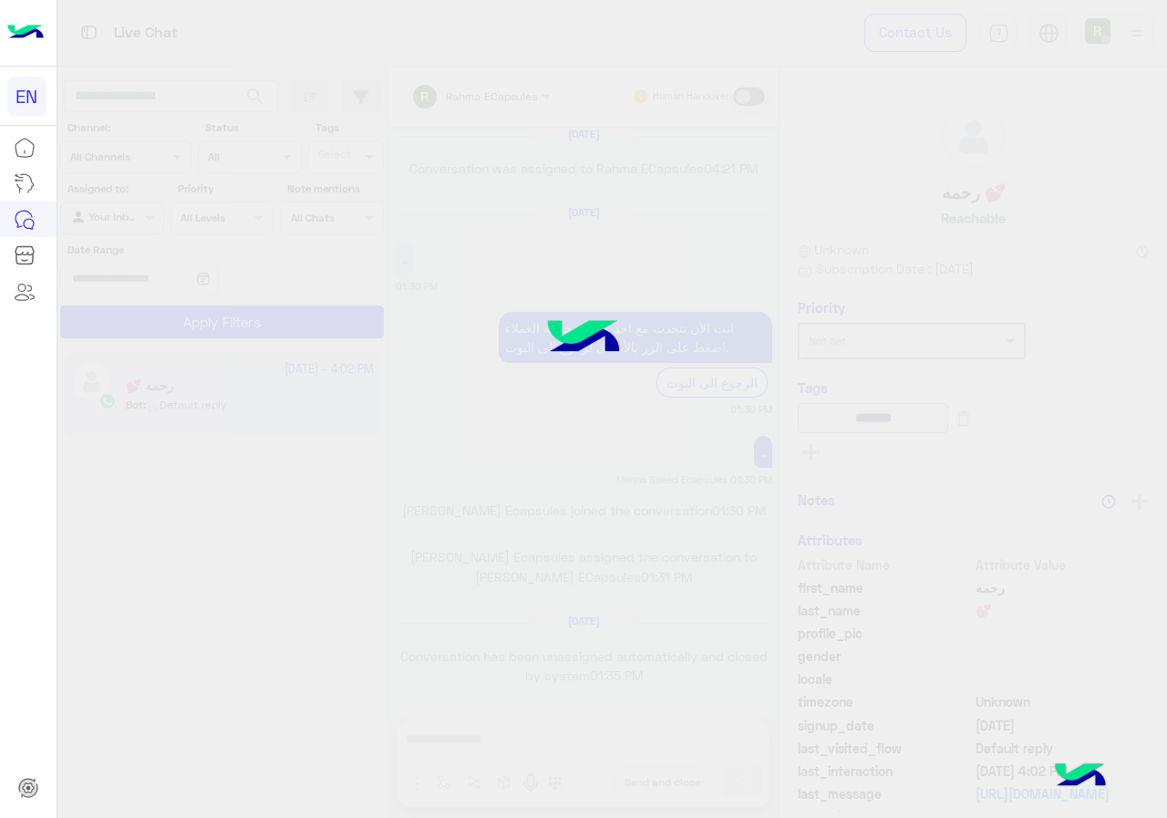
scroll to position [1162, 0]
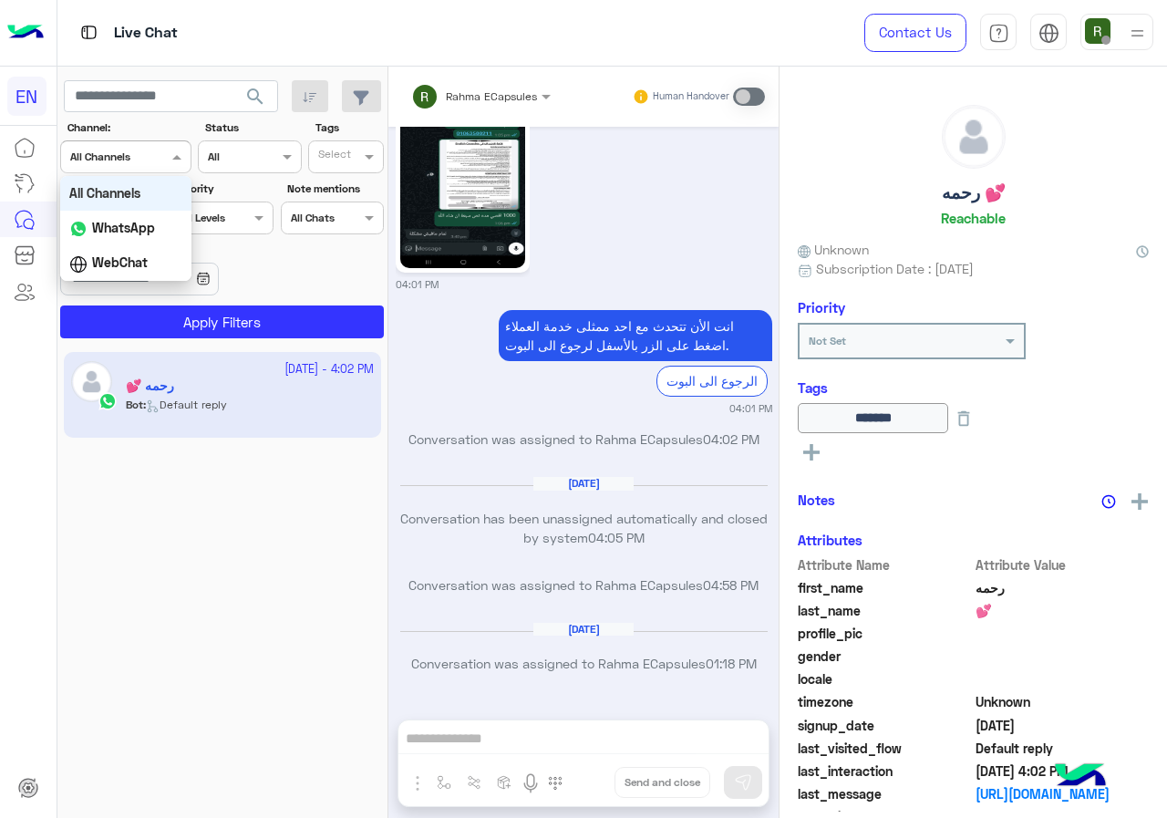
click at [150, 169] on div "Channel All Channels" at bounding box center [125, 156] width 131 height 33
click at [152, 232] on b "WhatsApp" at bounding box center [123, 228] width 63 height 16
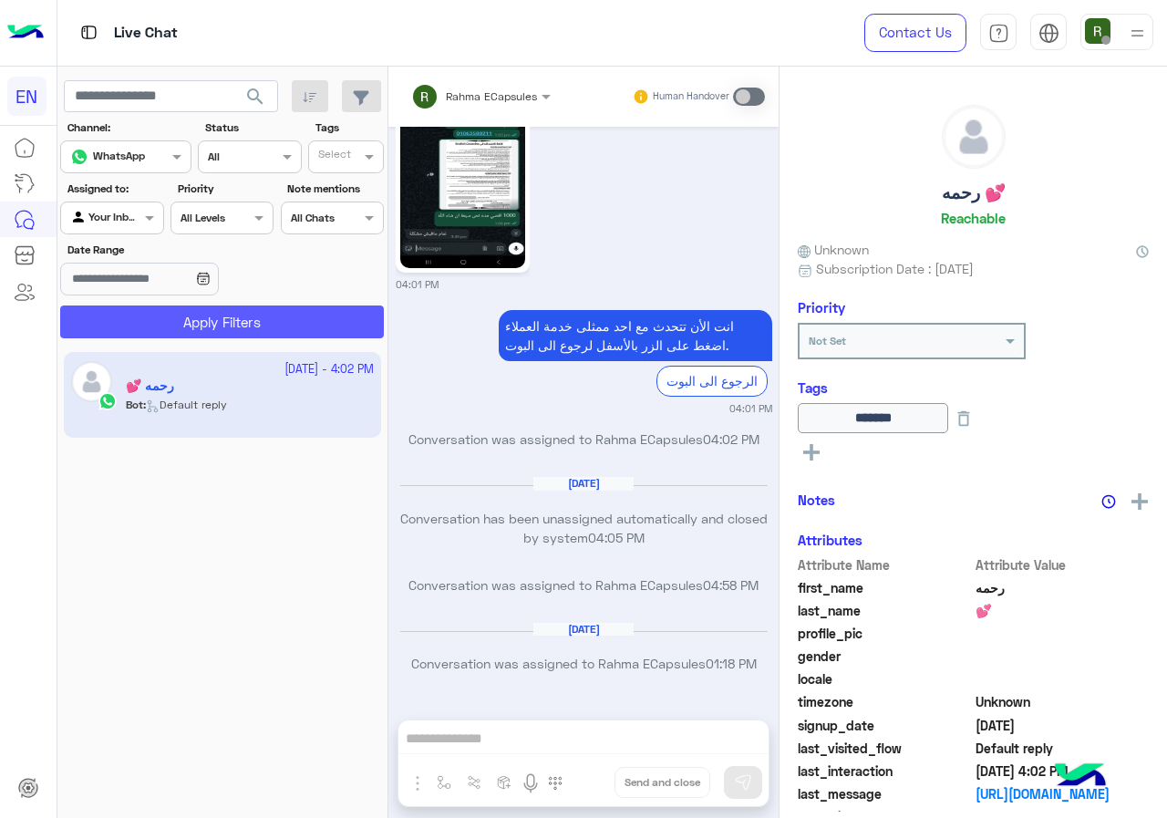
click at [193, 331] on button "Apply Filters" at bounding box center [222, 322] width 324 height 33
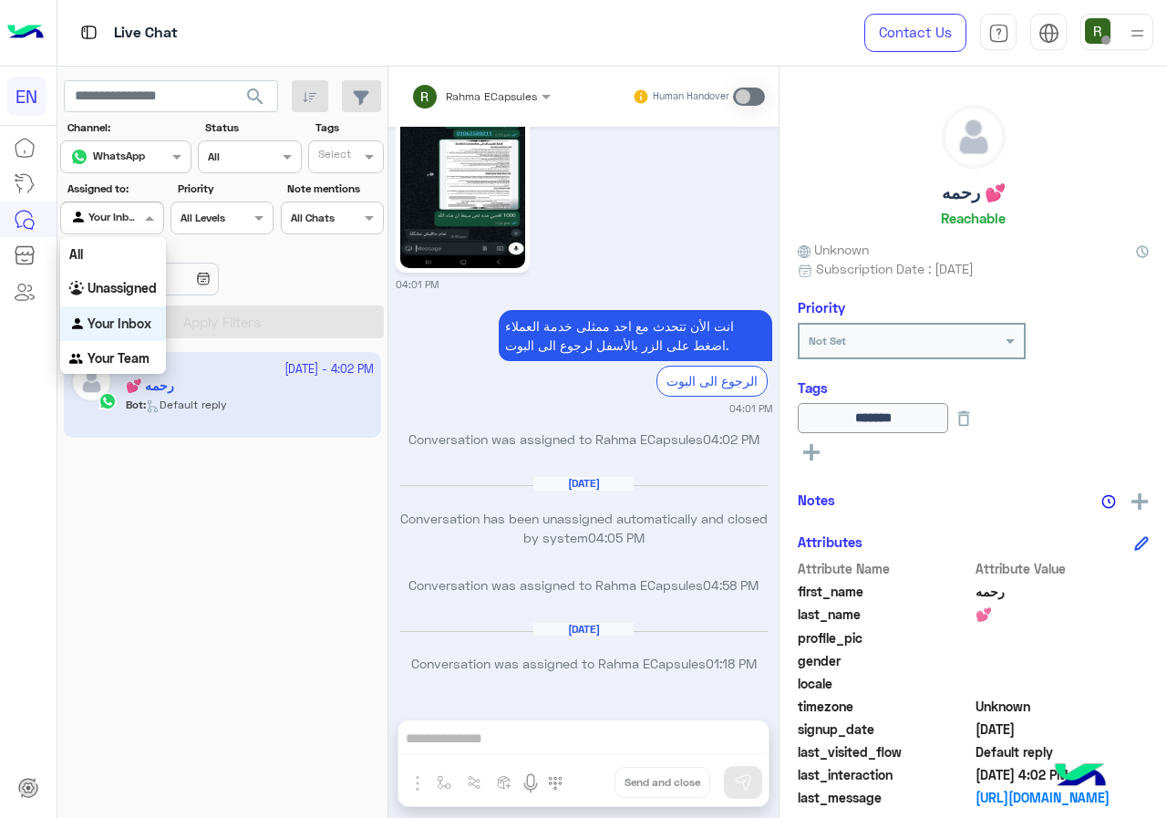
click at [123, 211] on div at bounding box center [111, 215] width 101 height 17
click at [140, 348] on div "Your Team" at bounding box center [113, 359] width 106 height 36
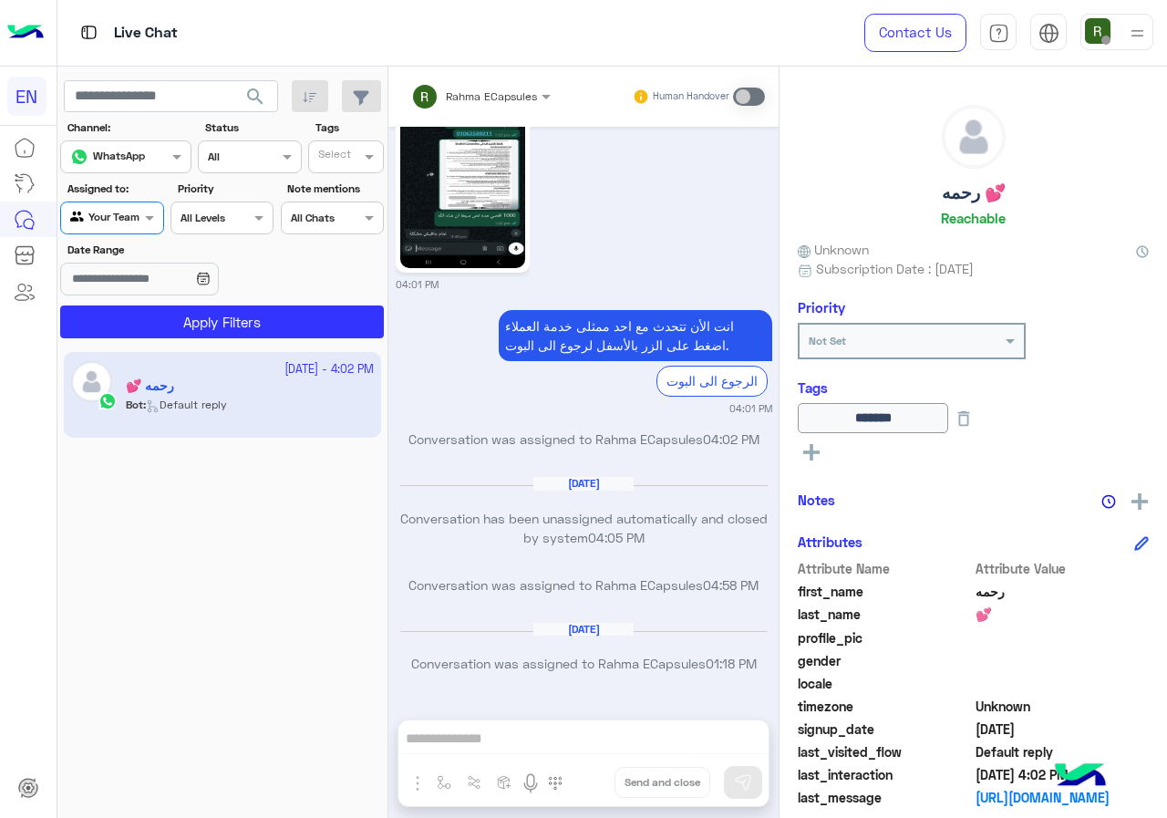
click at [169, 340] on app-inbox-users-filters "search Channel: Channel WhatsApp Status Channel All Tags Select Assigned to: Ag…" at bounding box center [222, 206] width 331 height 279
click at [176, 334] on button "Apply Filters" at bounding box center [222, 322] width 324 height 33
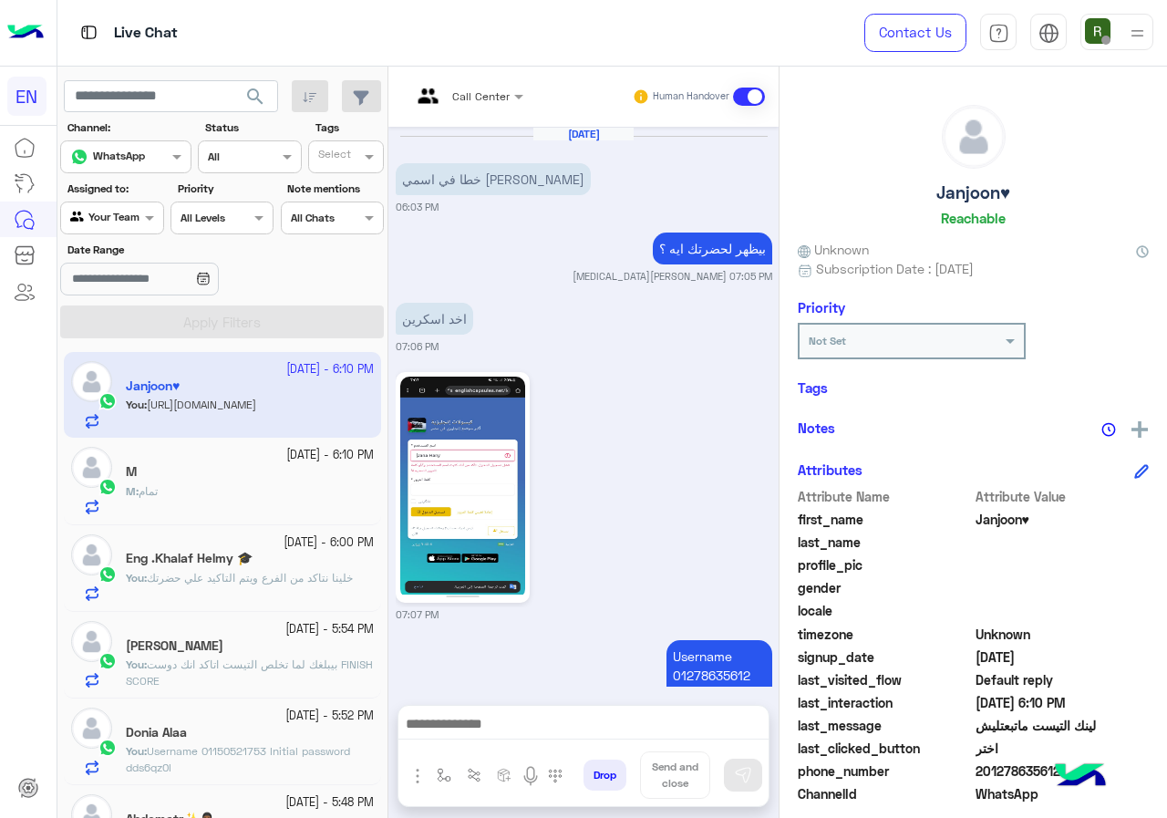
scroll to position [1251, 0]
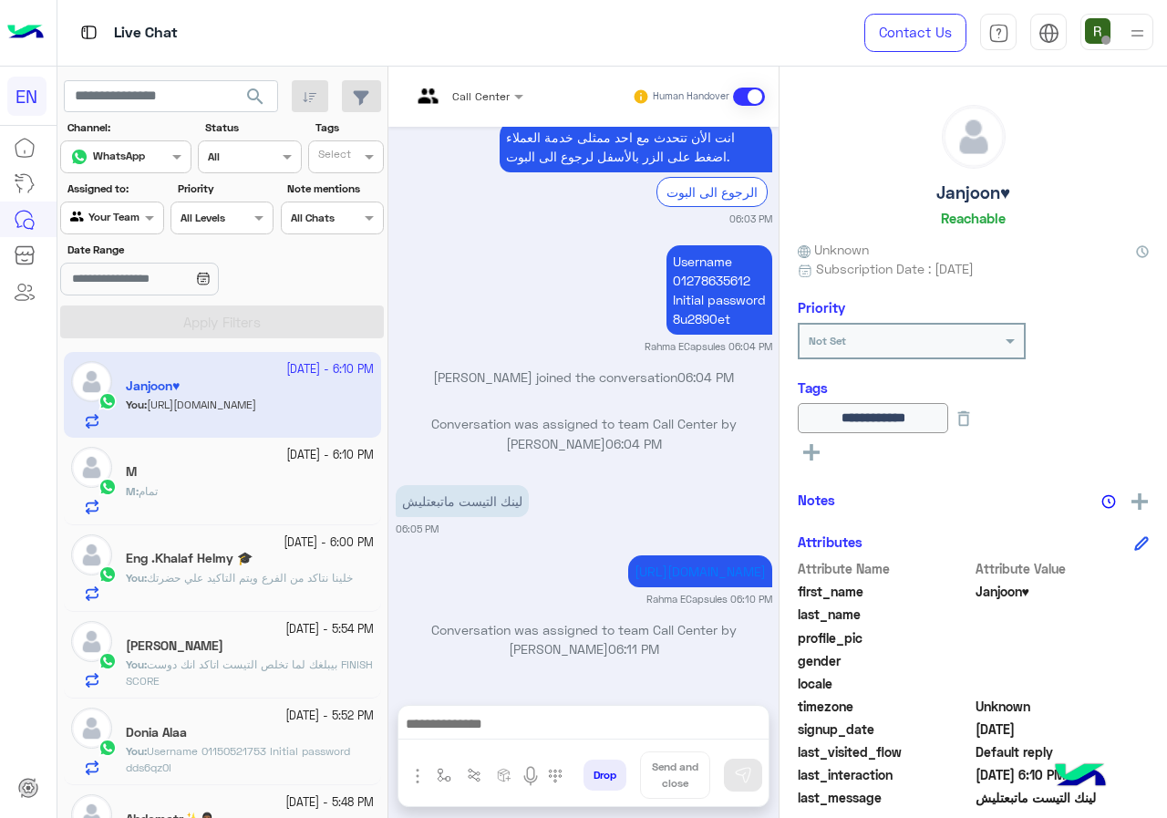
click at [135, 218] on div at bounding box center [111, 215] width 101 height 17
click at [132, 279] on b "Unassigned" at bounding box center [122, 285] width 69 height 16
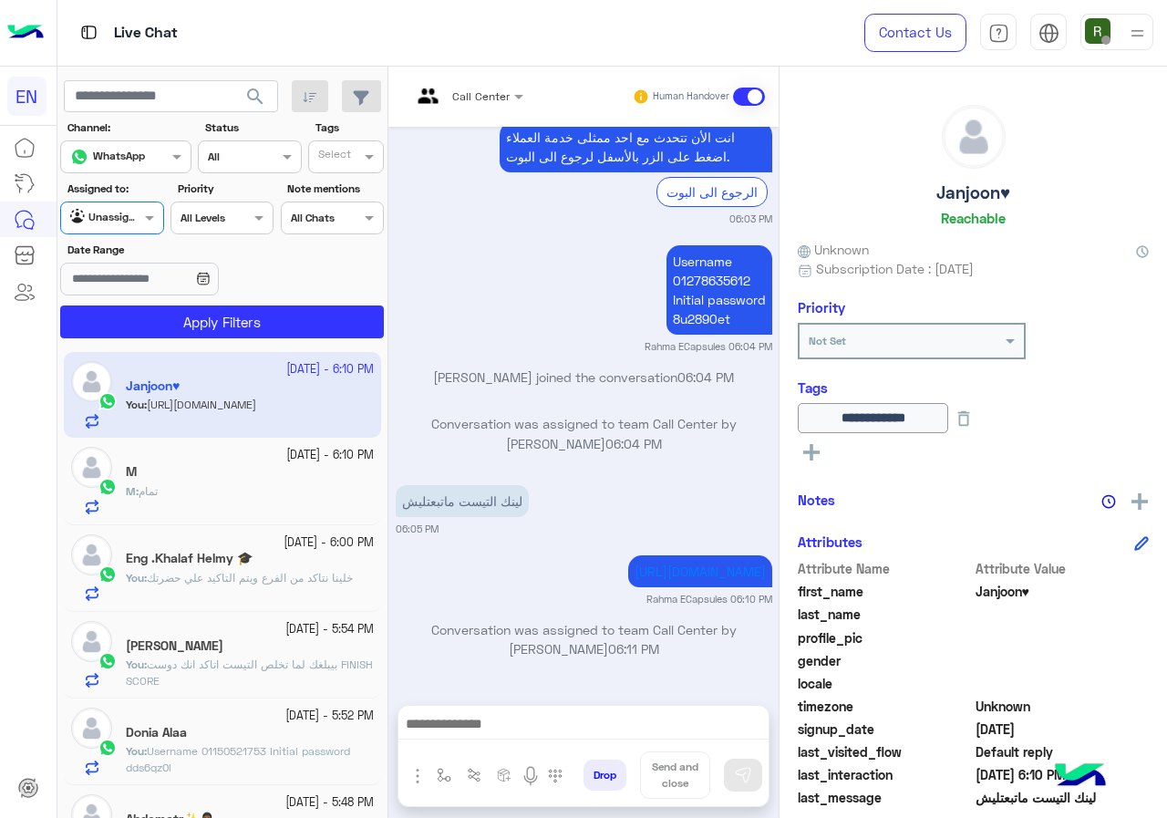
click at [161, 305] on section "Channel: Channel WhatsApp Status Channel All Tags Select Assigned to: Agent Fil…" at bounding box center [223, 228] width 304 height 219
click at [166, 319] on button "Apply Filters" at bounding box center [222, 322] width 324 height 33
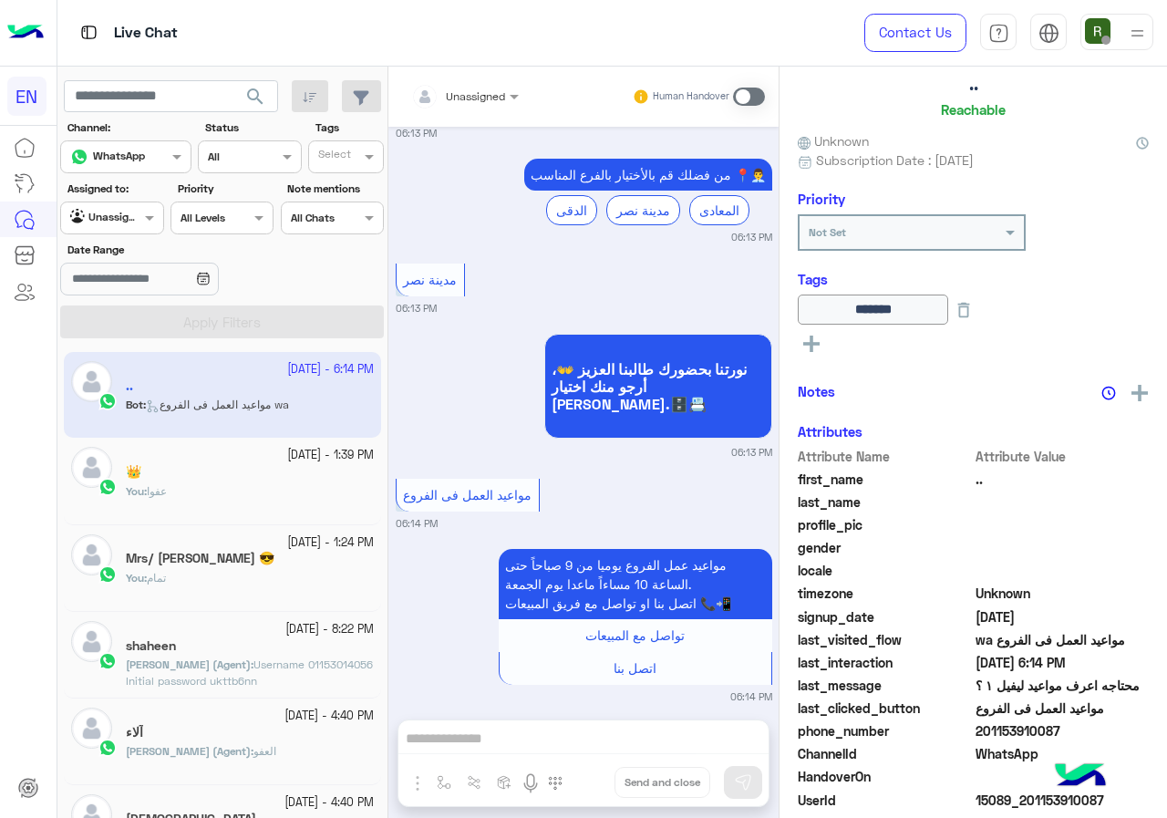
scroll to position [197, 0]
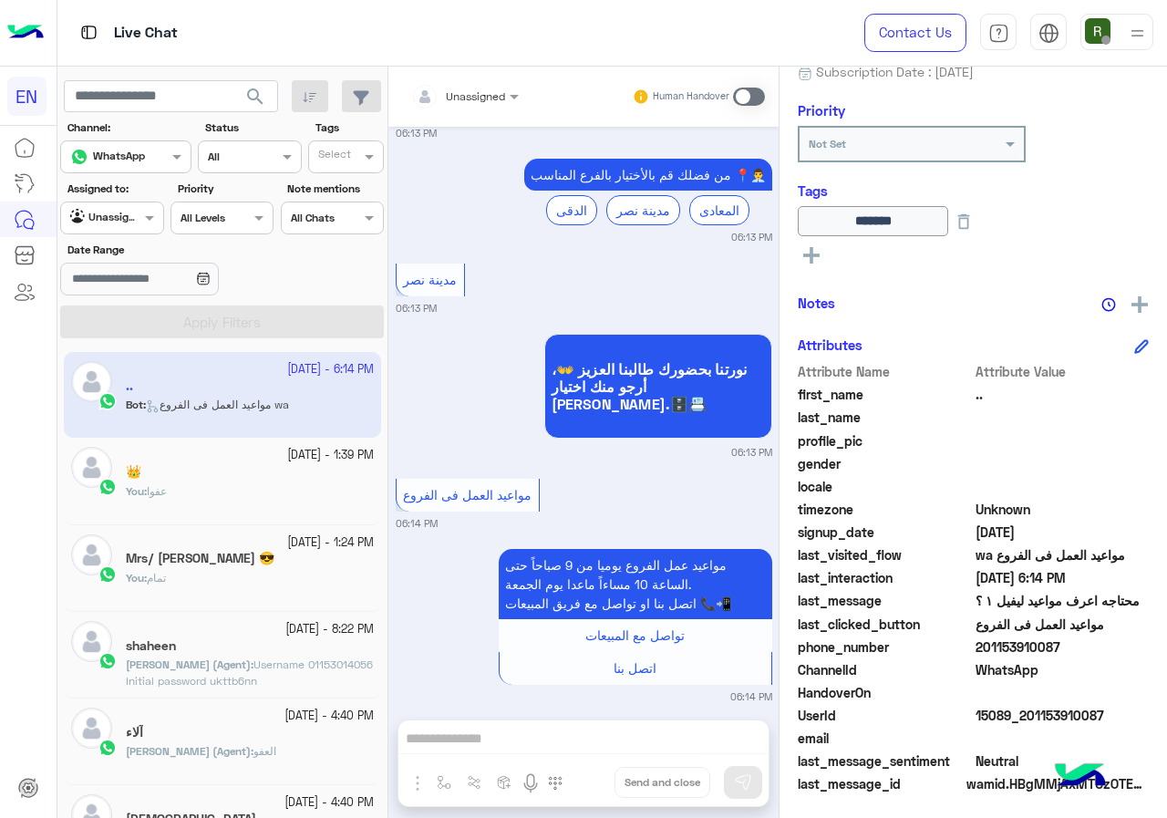
drag, startPoint x: 981, startPoint y: 646, endPoint x: 1070, endPoint y: 646, distance: 88.5
click at [1070, 646] on span "201153910087" at bounding box center [1063, 646] width 174 height 19
copy span "01153910087"
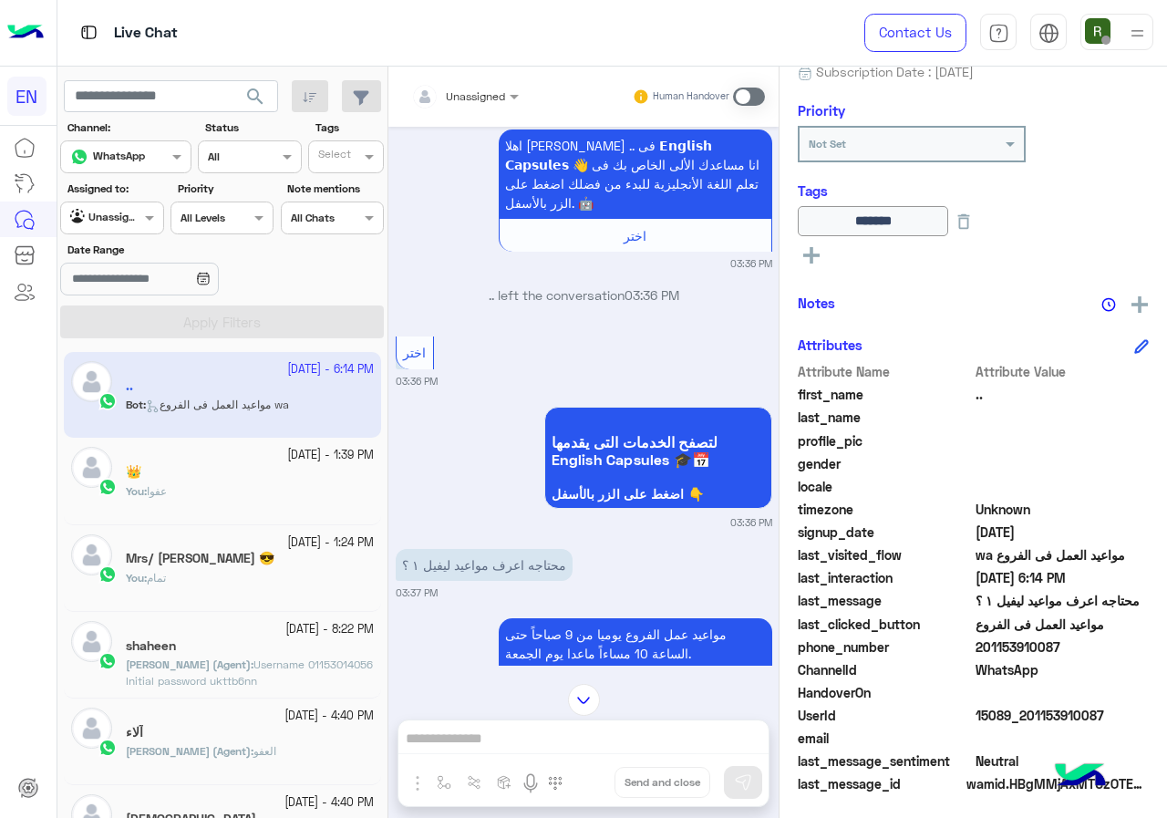
scroll to position [1418, 0]
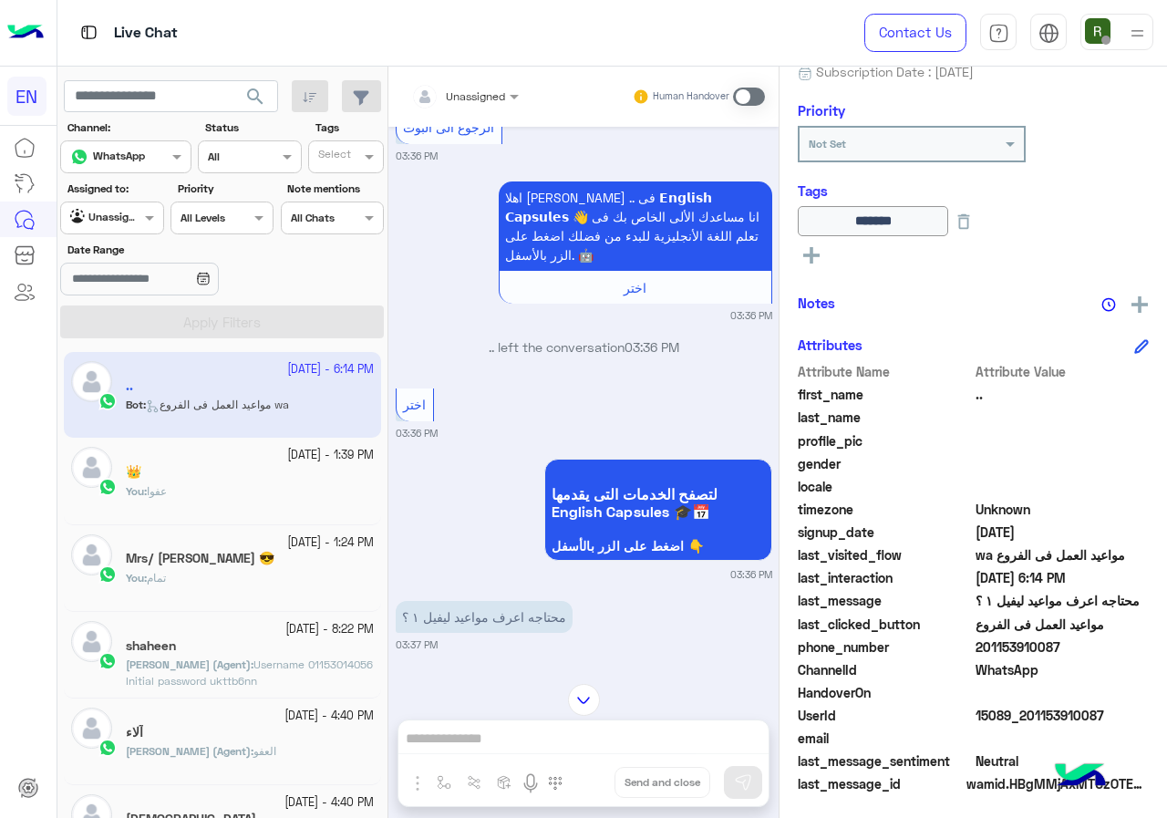
click at [507, 731] on div "Unassigned Human Handover [DATE] .. asked to talk to human 07:39 PM Conversatio…" at bounding box center [584, 446] width 390 height 759
click at [757, 93] on span at bounding box center [749, 97] width 32 height 18
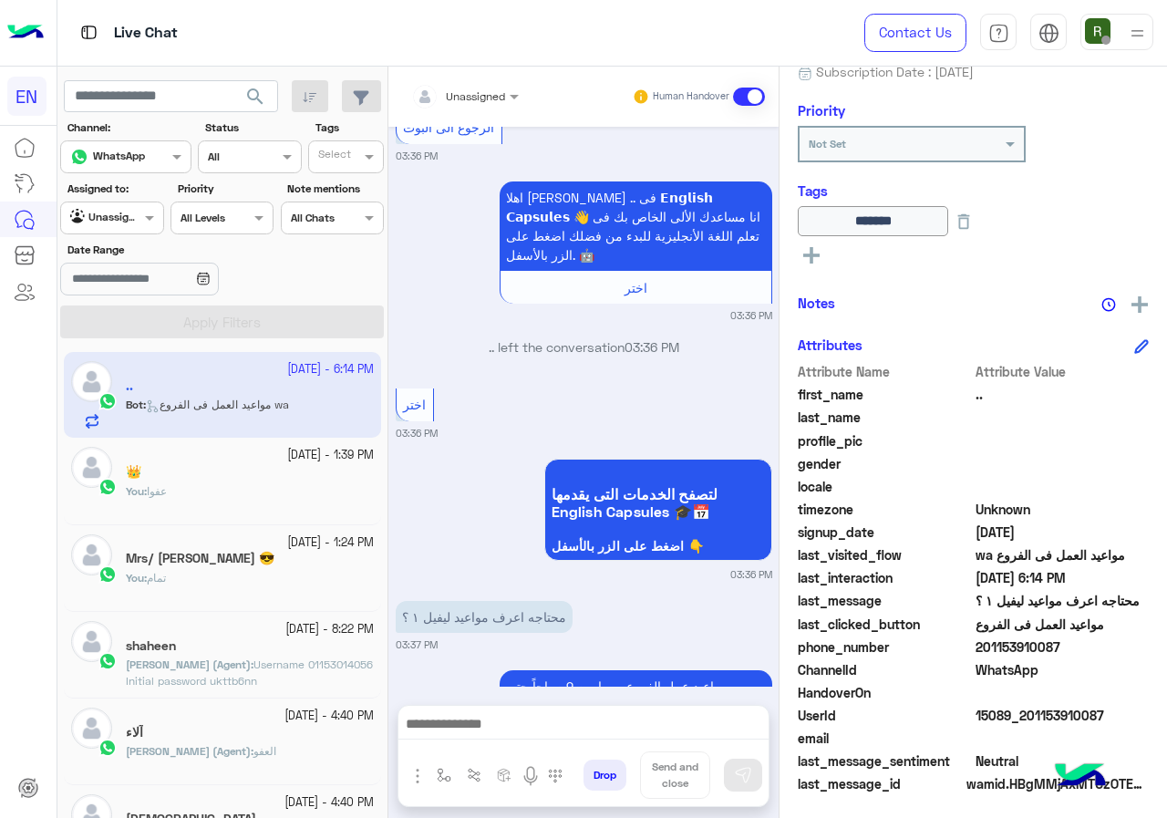
scroll to position [3261, 0]
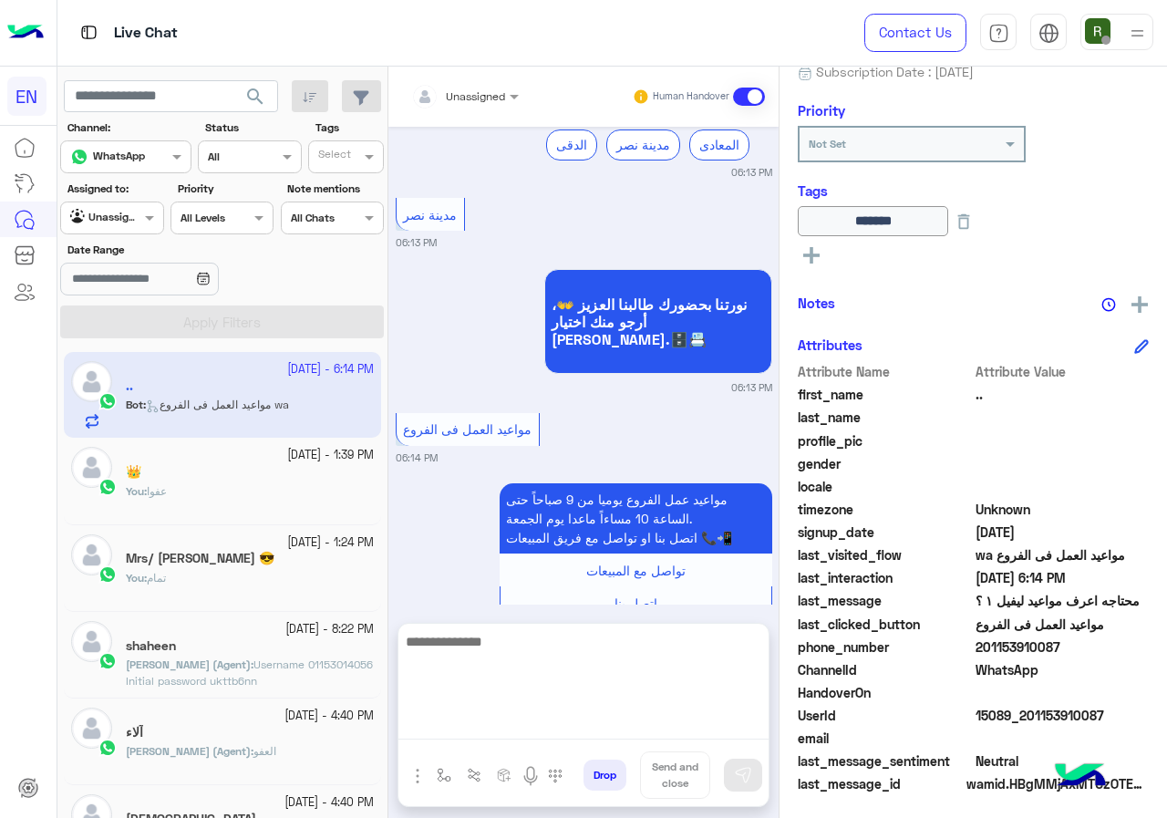
click at [542, 720] on textarea at bounding box center [584, 684] width 370 height 109
type textarea "**********"
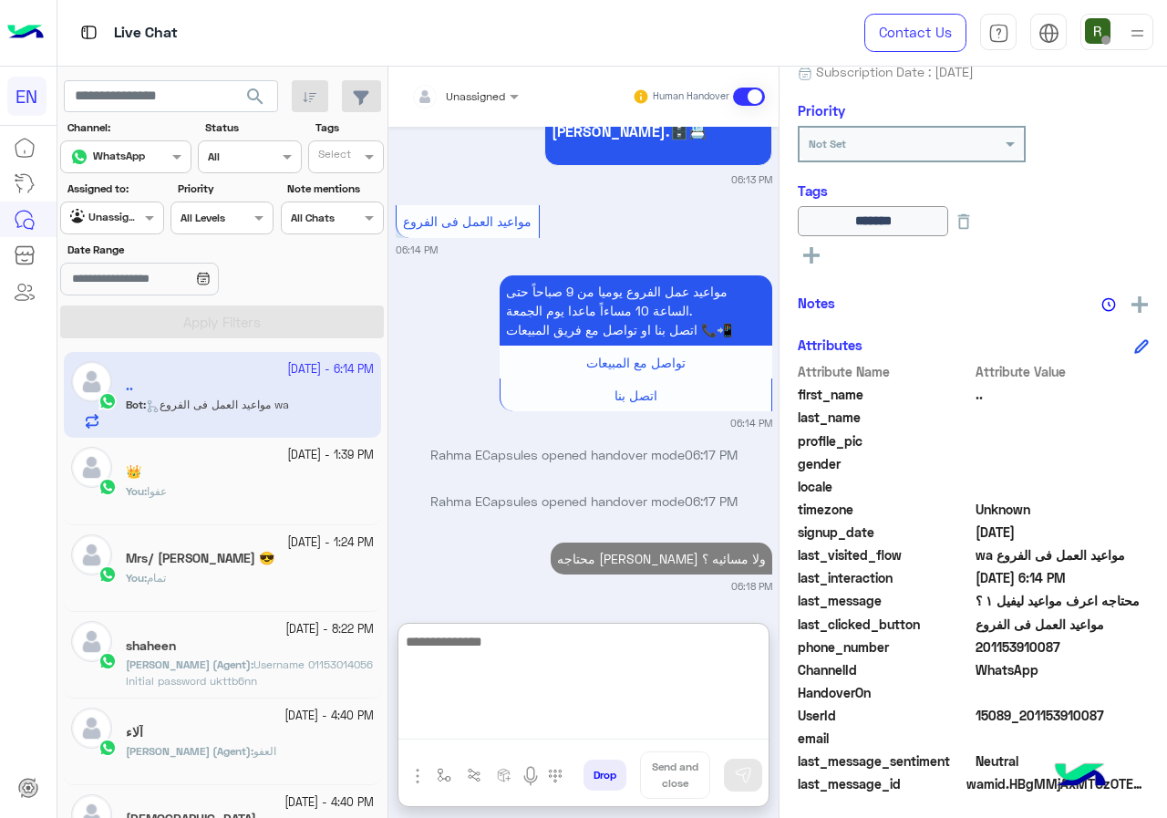
scroll to position [3475, 0]
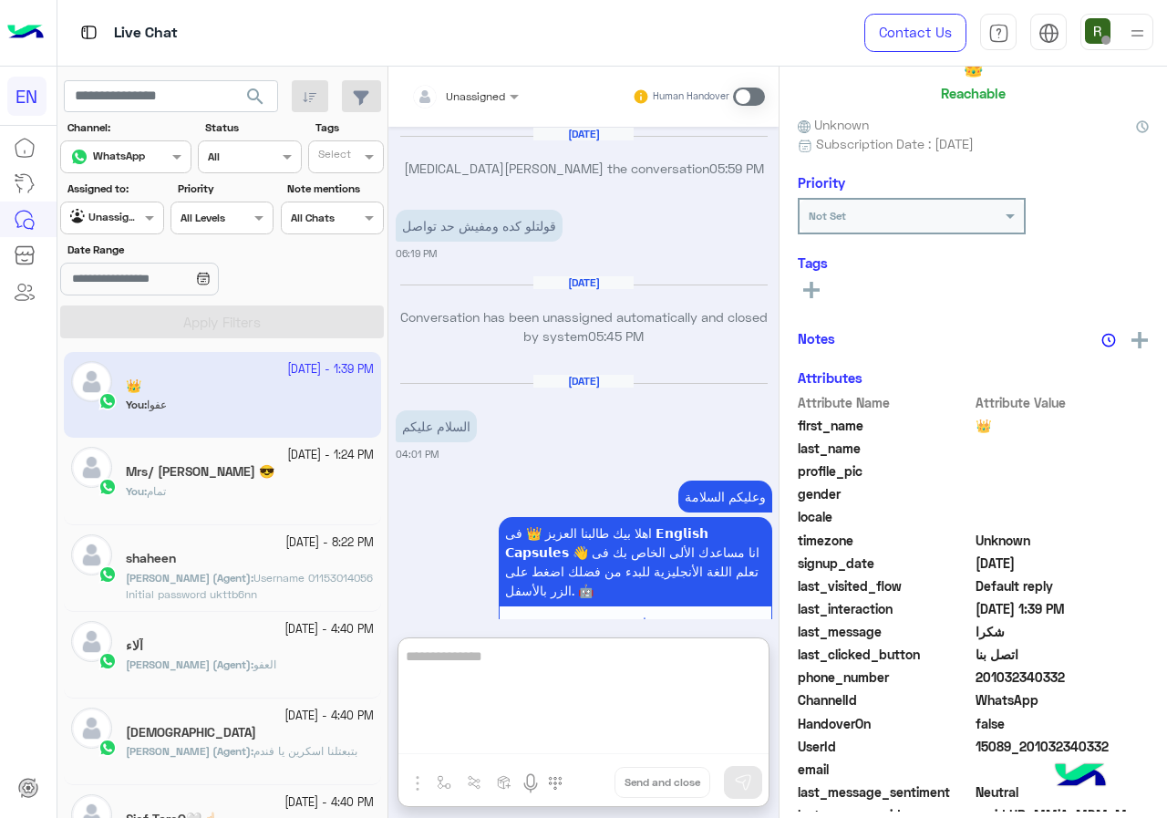
scroll to position [161, 0]
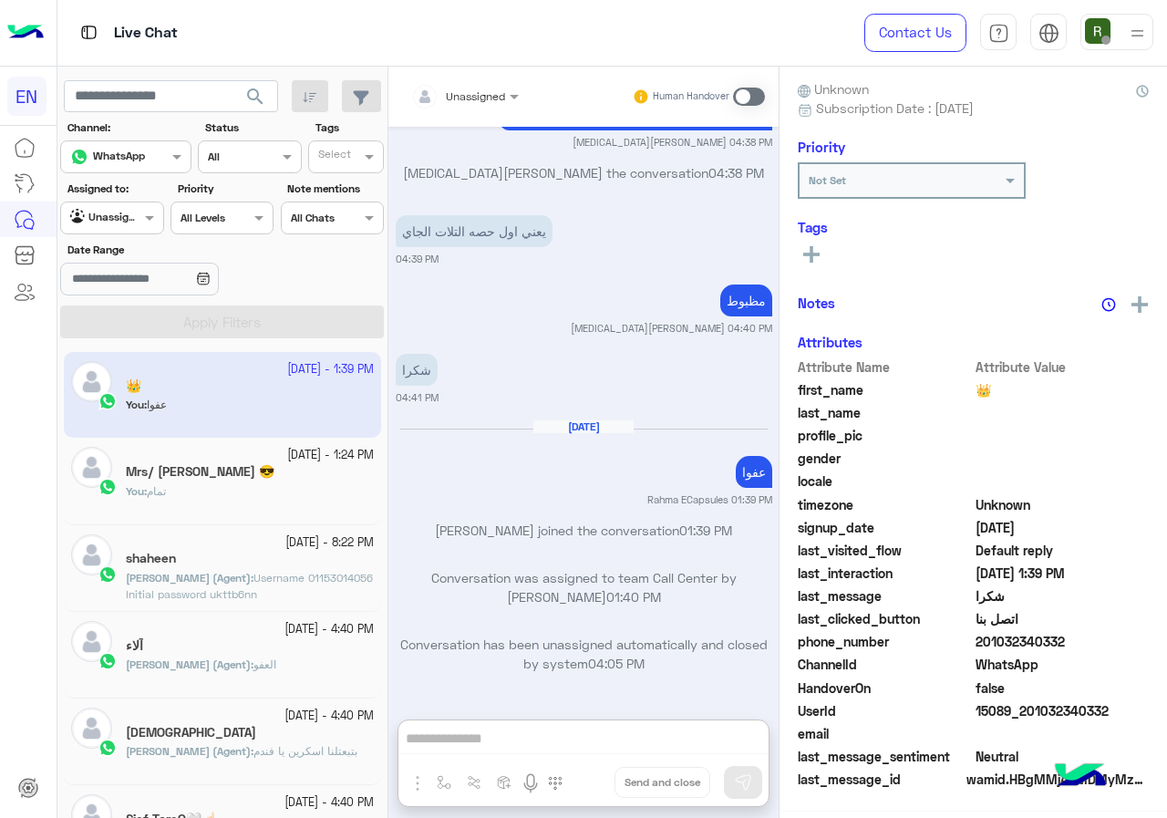
click at [130, 219] on div at bounding box center [111, 215] width 101 height 17
click at [116, 316] on b "Your Inbox" at bounding box center [120, 324] width 64 height 16
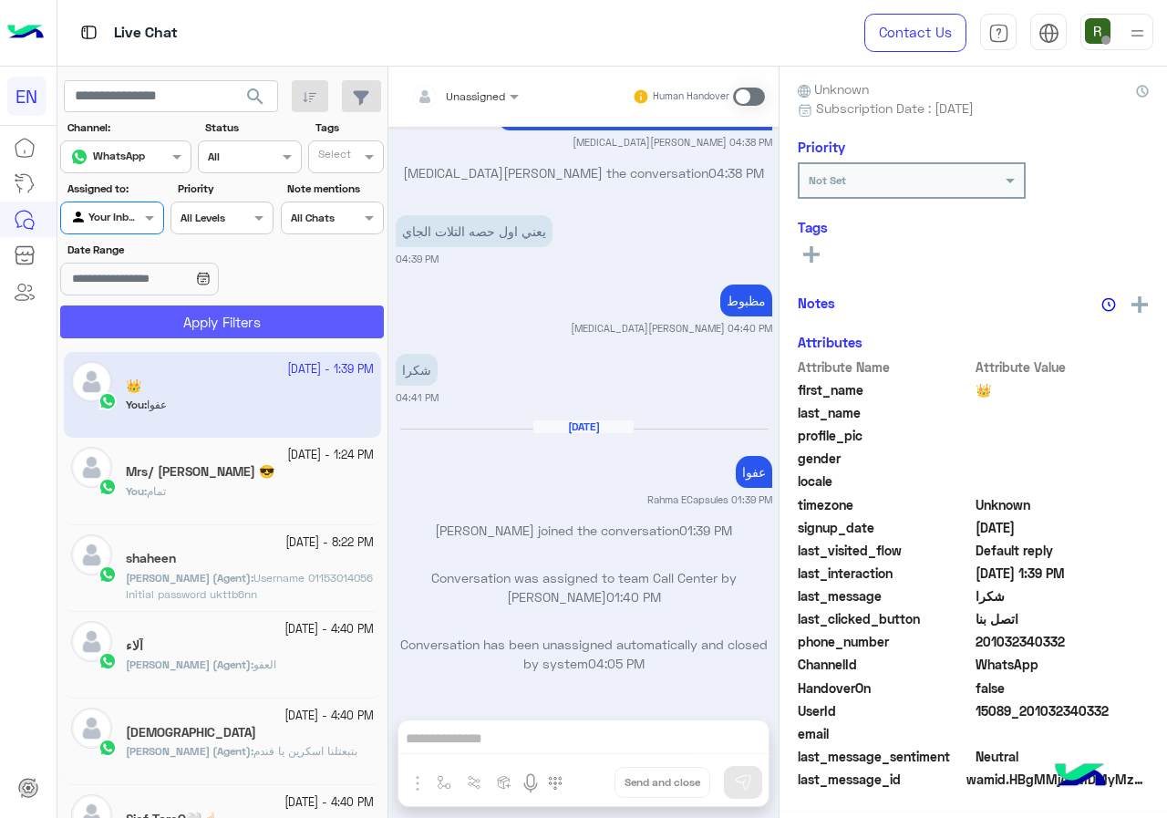
click at [159, 316] on button "Apply Filters" at bounding box center [222, 322] width 324 height 33
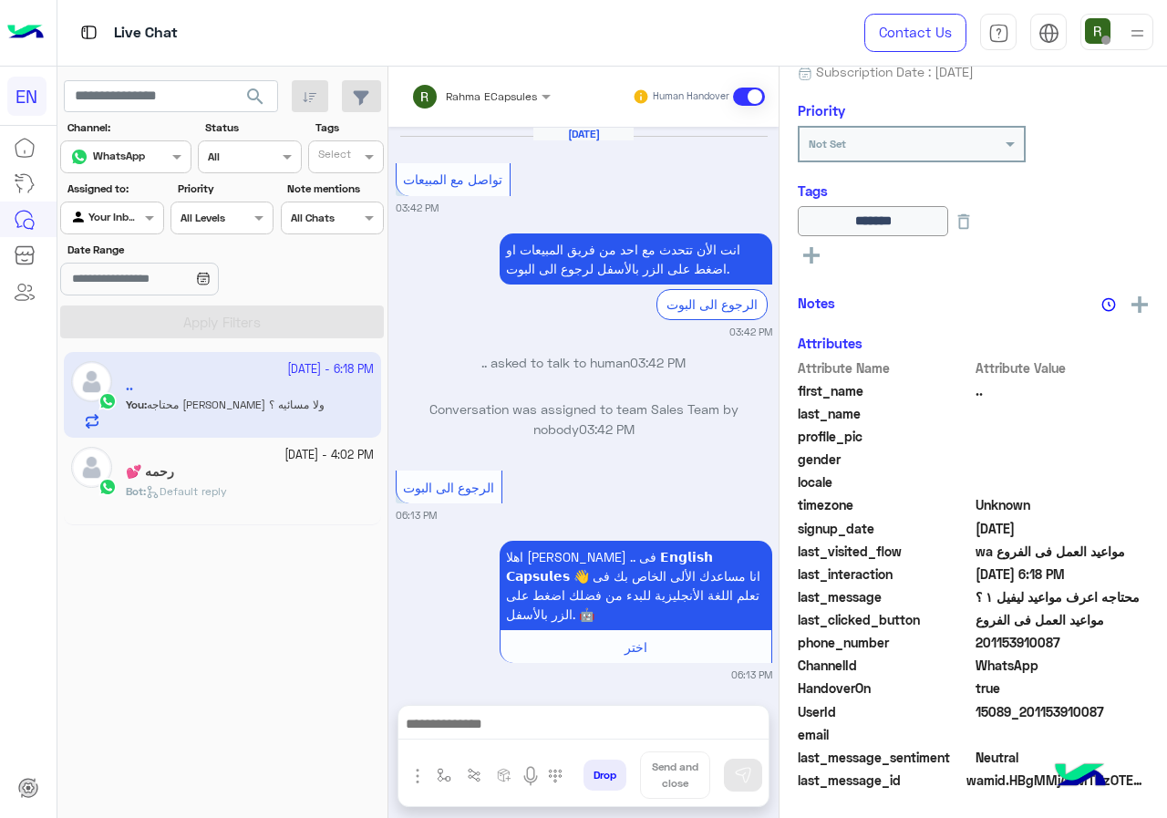
scroll to position [1275, 0]
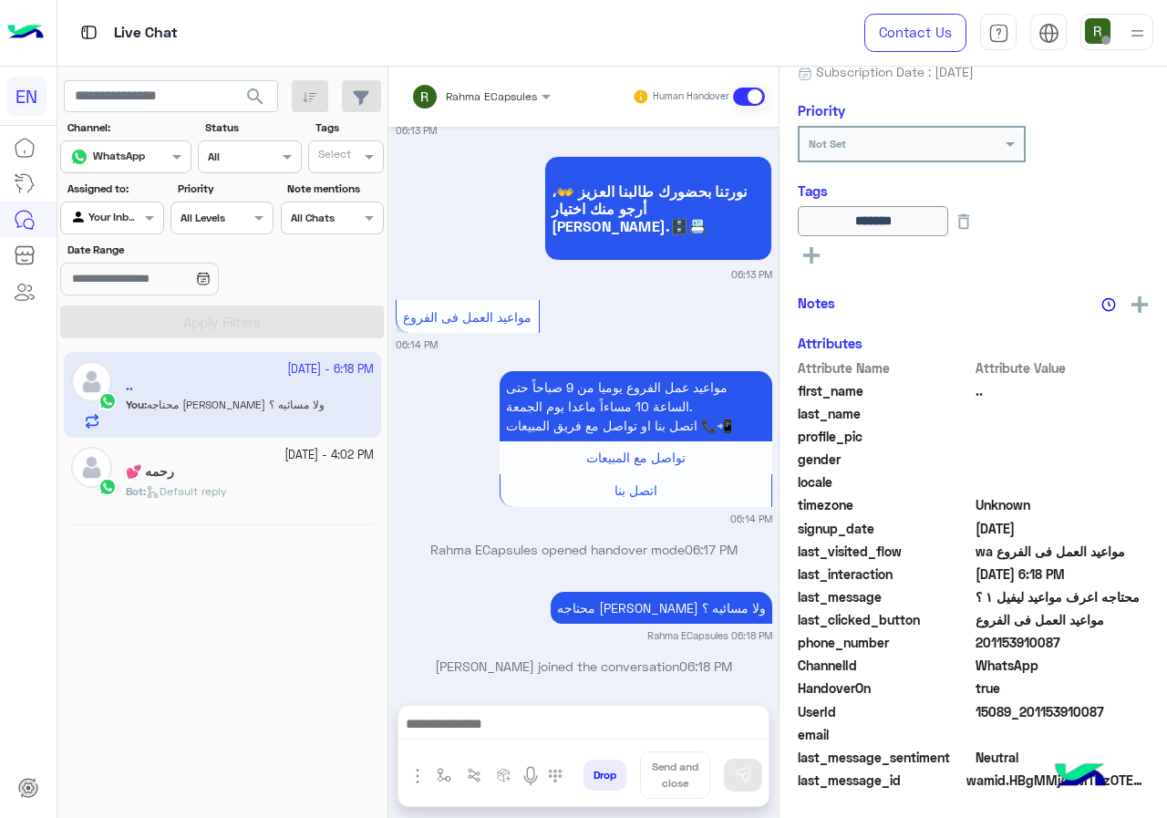
click at [490, 100] on input "text" at bounding box center [457, 94] width 92 height 16
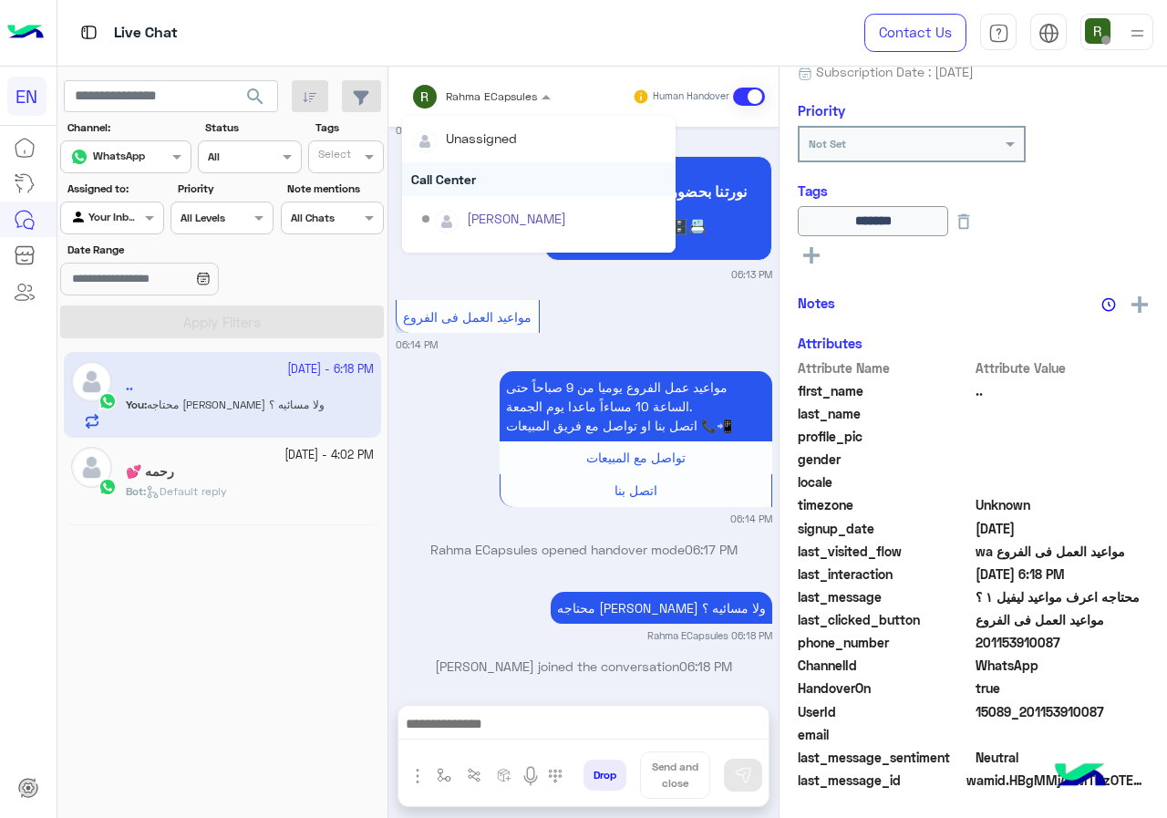
click at [484, 171] on div "Call Center" at bounding box center [539, 179] width 274 height 34
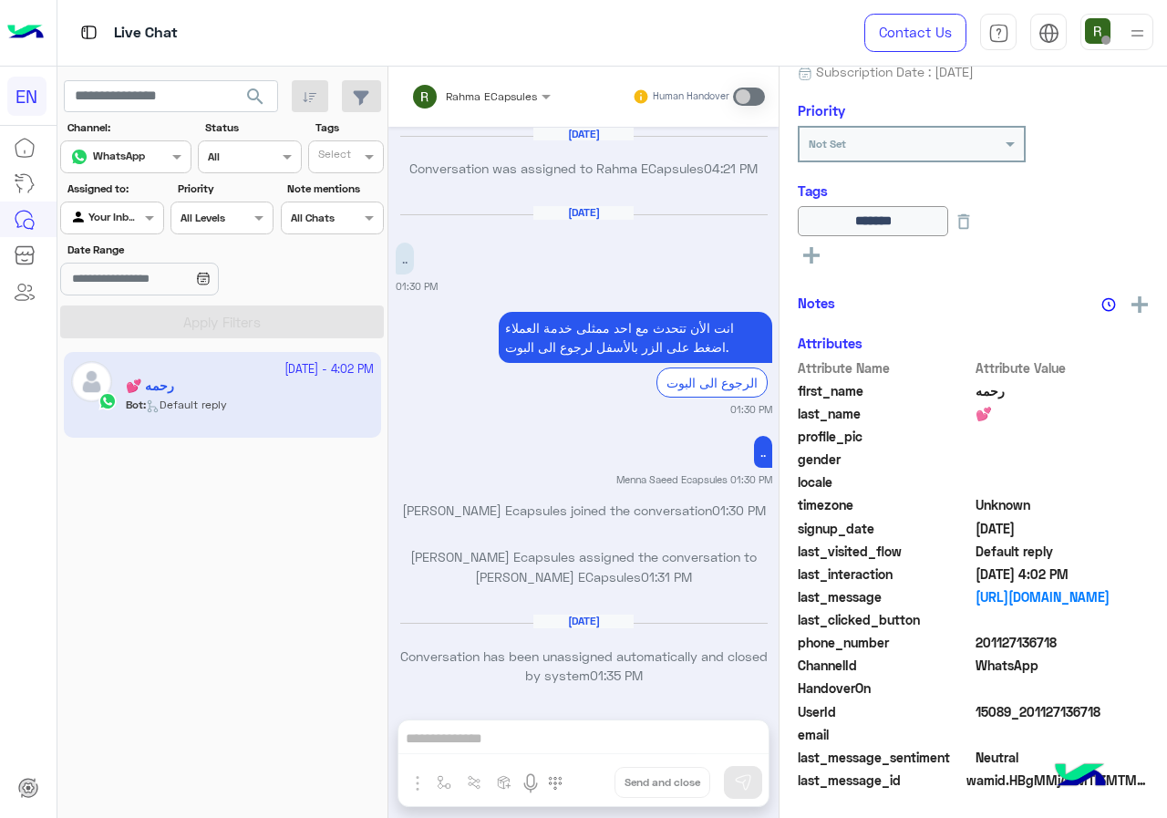
scroll to position [1162, 0]
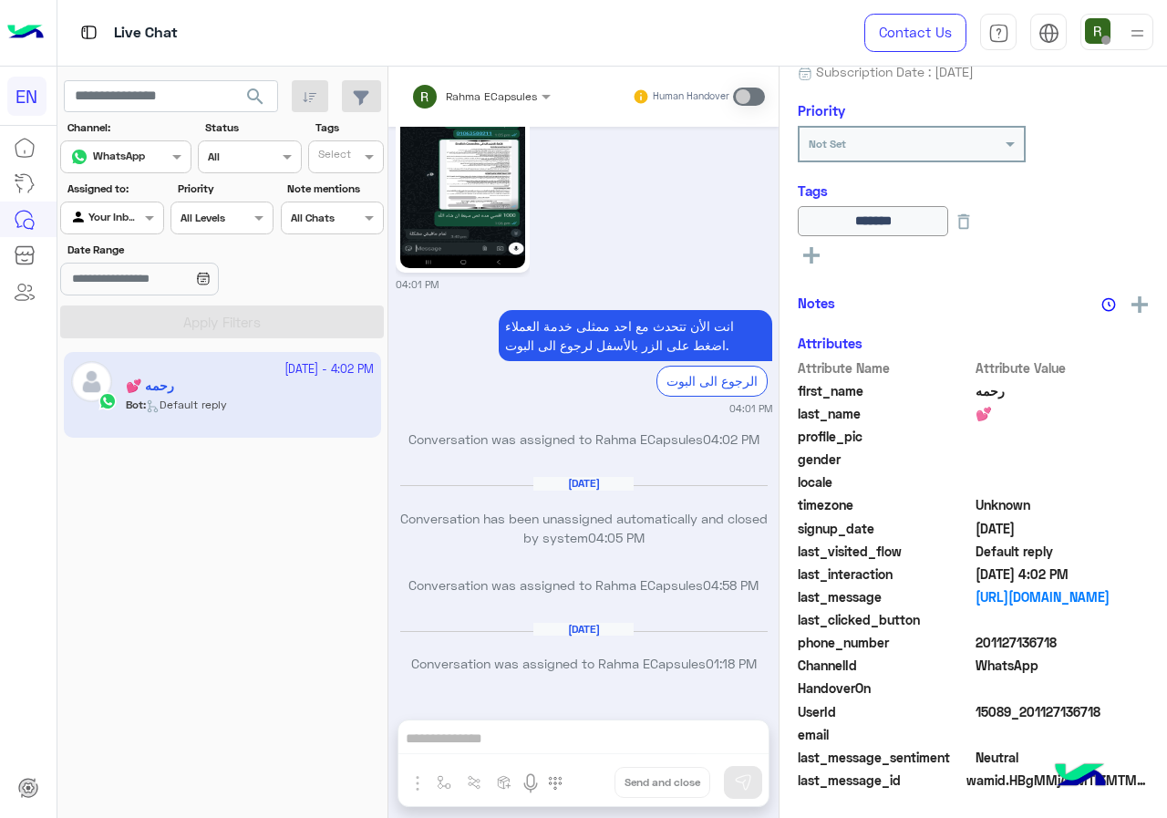
click at [112, 223] on input "text" at bounding box center [91, 216] width 42 height 16
click at [141, 362] on b "Your Team" at bounding box center [119, 358] width 62 height 16
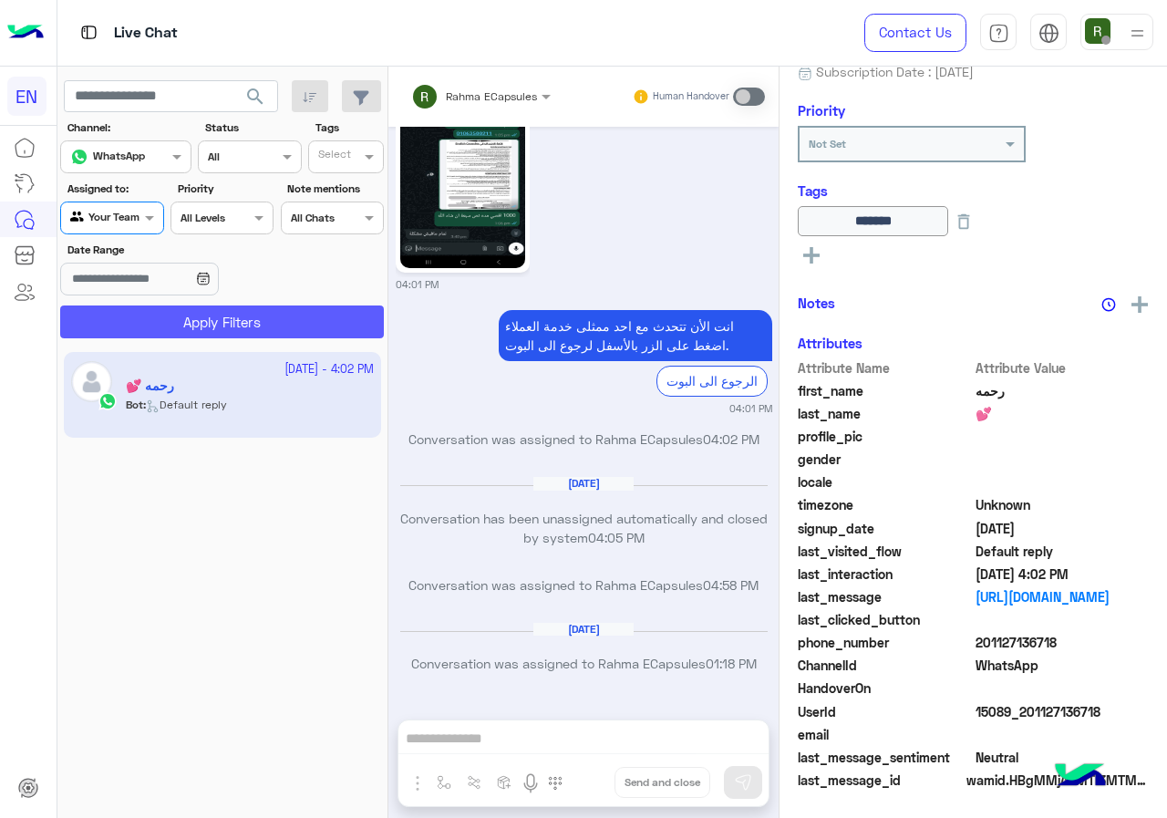
click at [165, 322] on button "Apply Filters" at bounding box center [222, 322] width 324 height 33
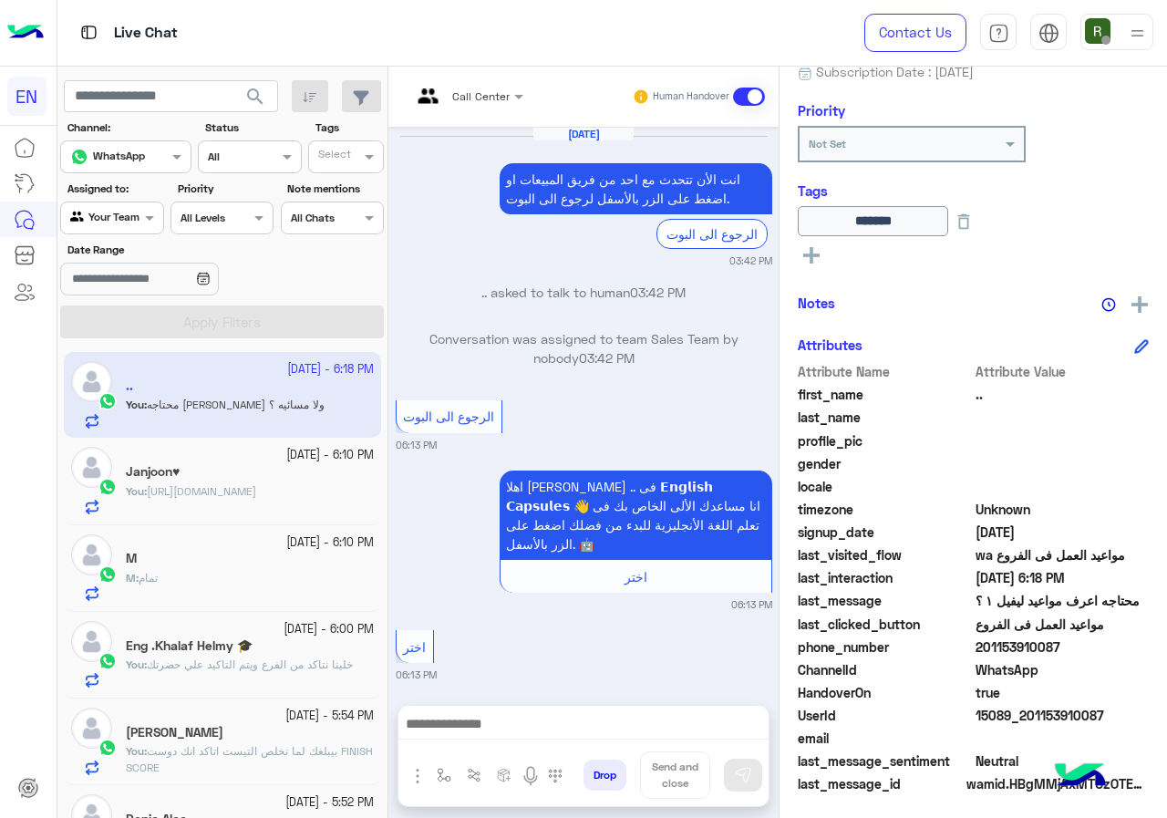
scroll to position [1270, 0]
